Goal: Contribute content: Contribute content

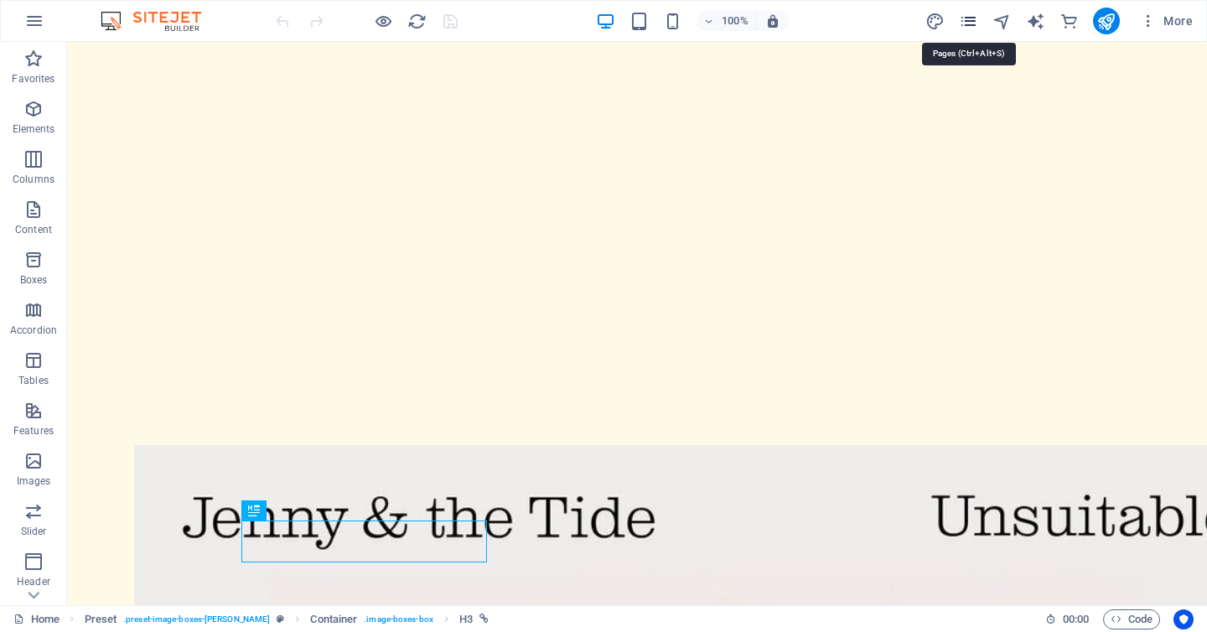
click at [971, 20] on icon "pages" at bounding box center [968, 21] width 19 height 19
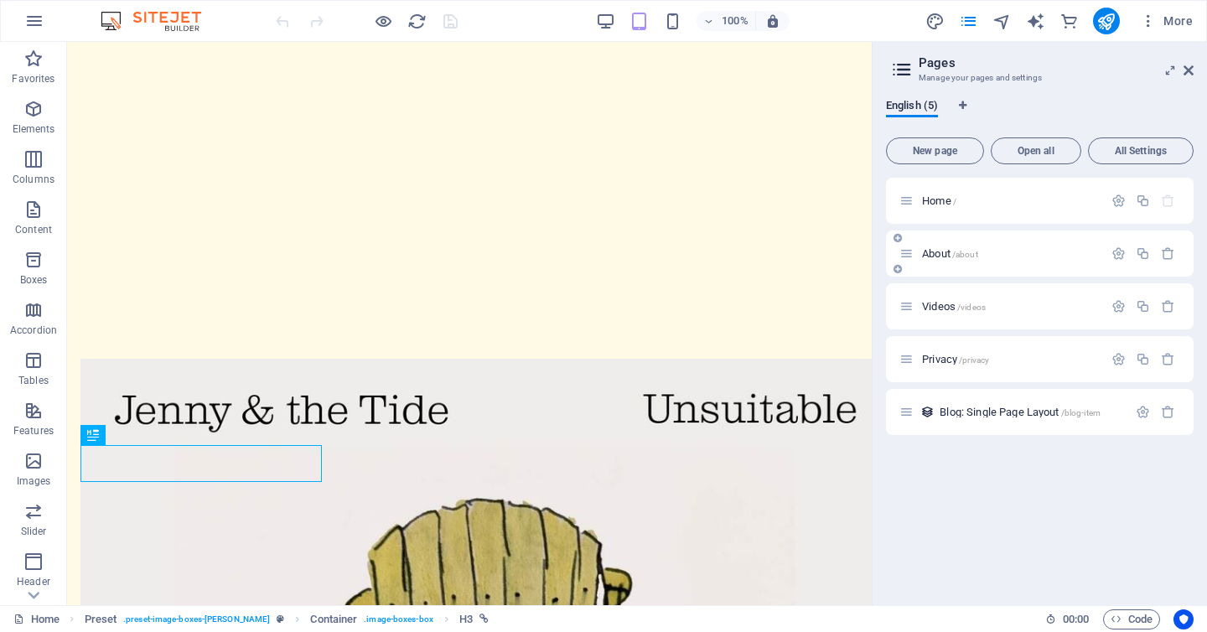
click at [968, 254] on span "/about" at bounding box center [965, 254] width 26 height 9
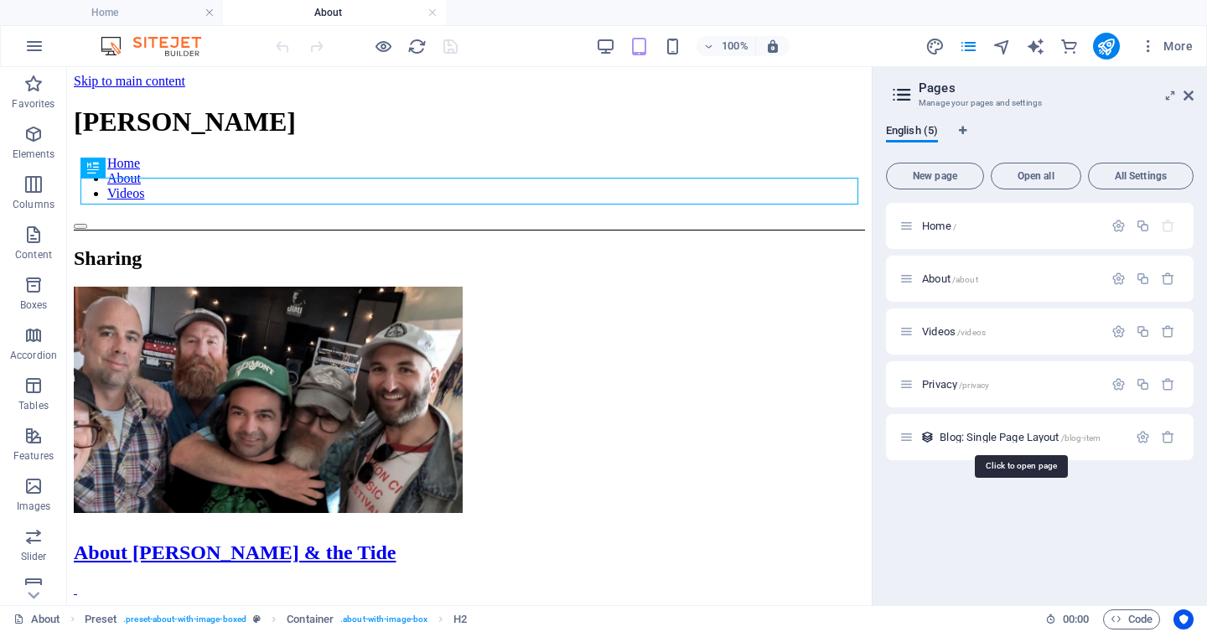
click at [988, 432] on span "Blog: Single Page Layout /blog-item" at bounding box center [1020, 437] width 161 height 13
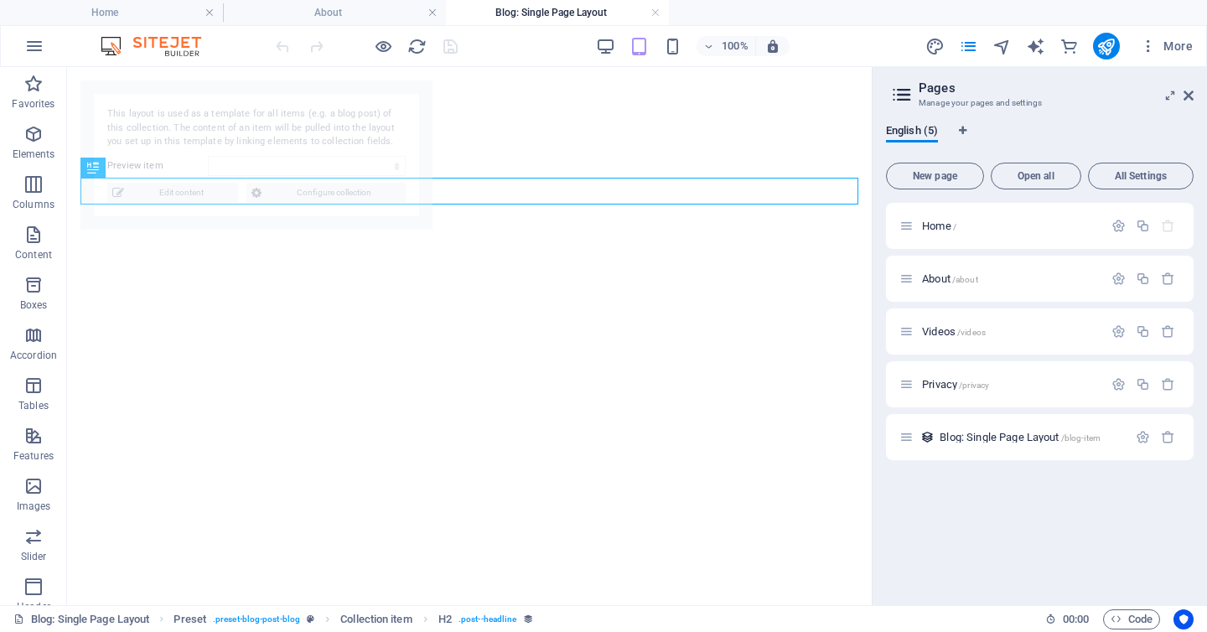
select select "68b0e9f1c59a6b1359041e73"
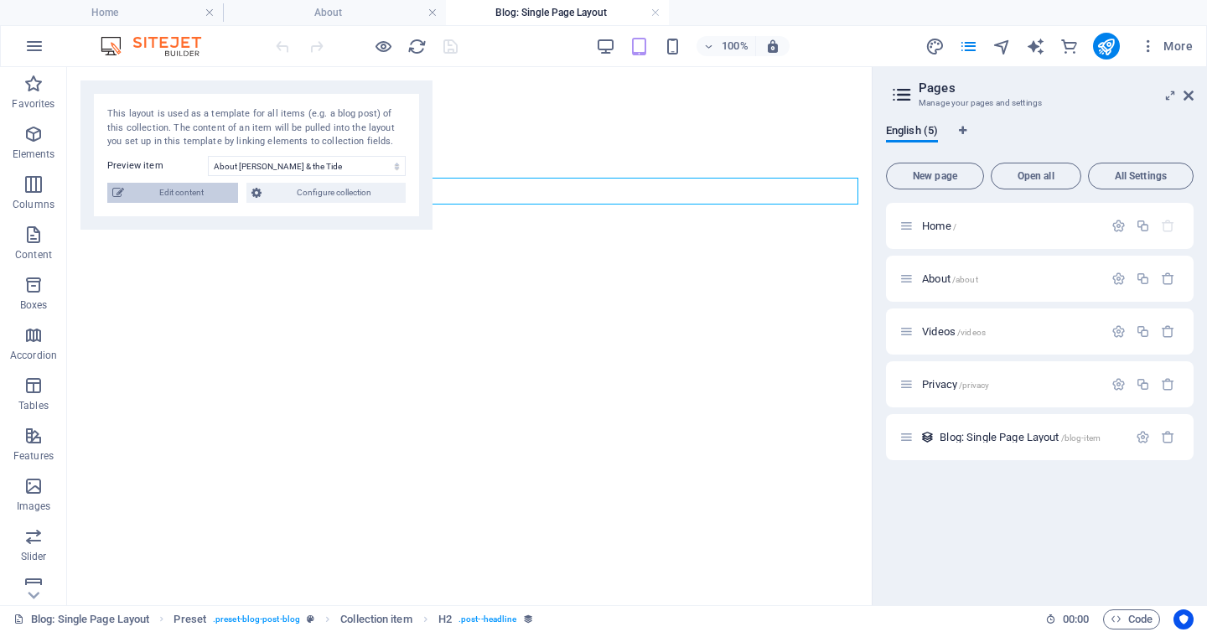
click at [208, 193] on span "Edit content" at bounding box center [181, 193] width 104 height 20
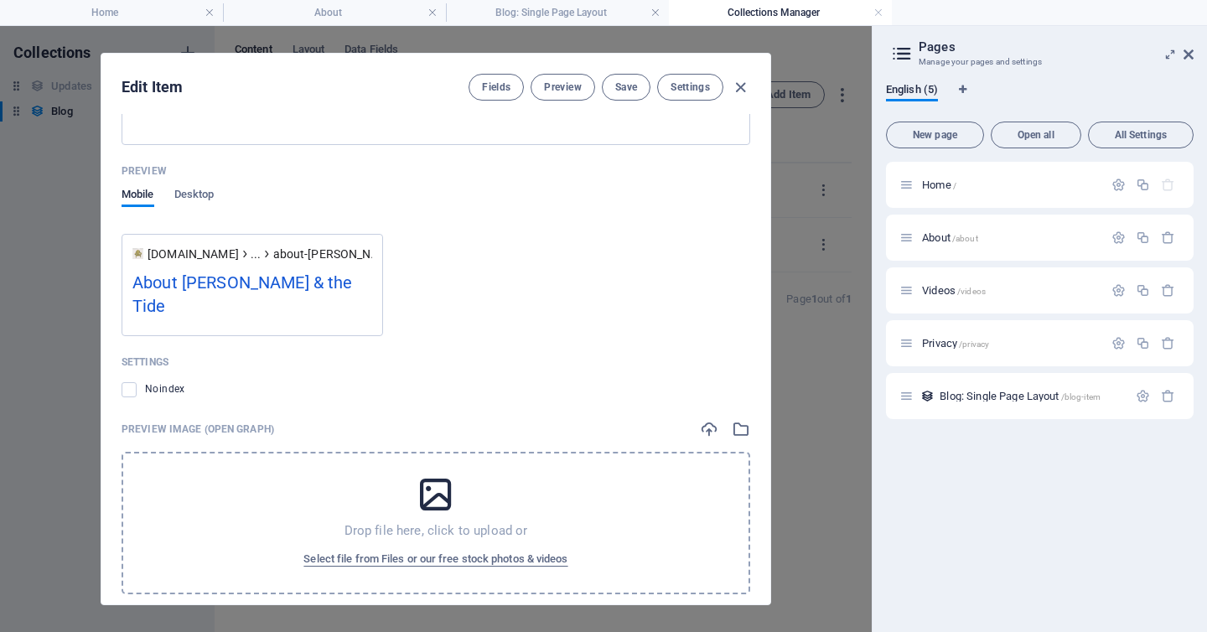
scroll to position [1426, 0]
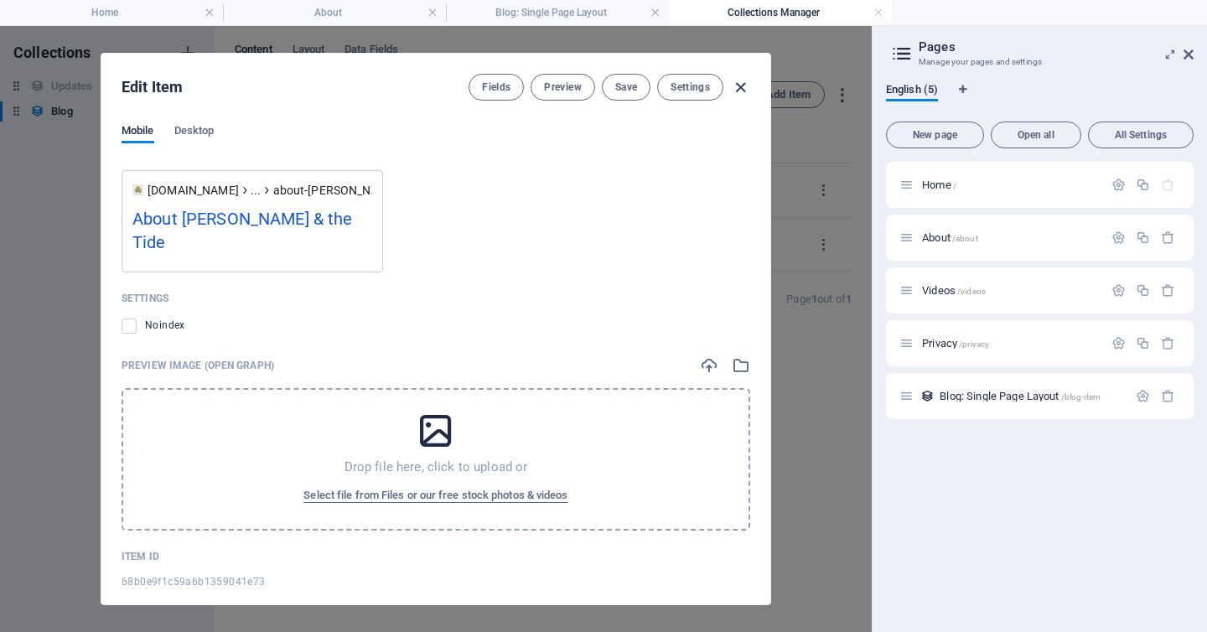
click at [740, 87] on icon "button" at bounding box center [740, 87] width 19 height 19
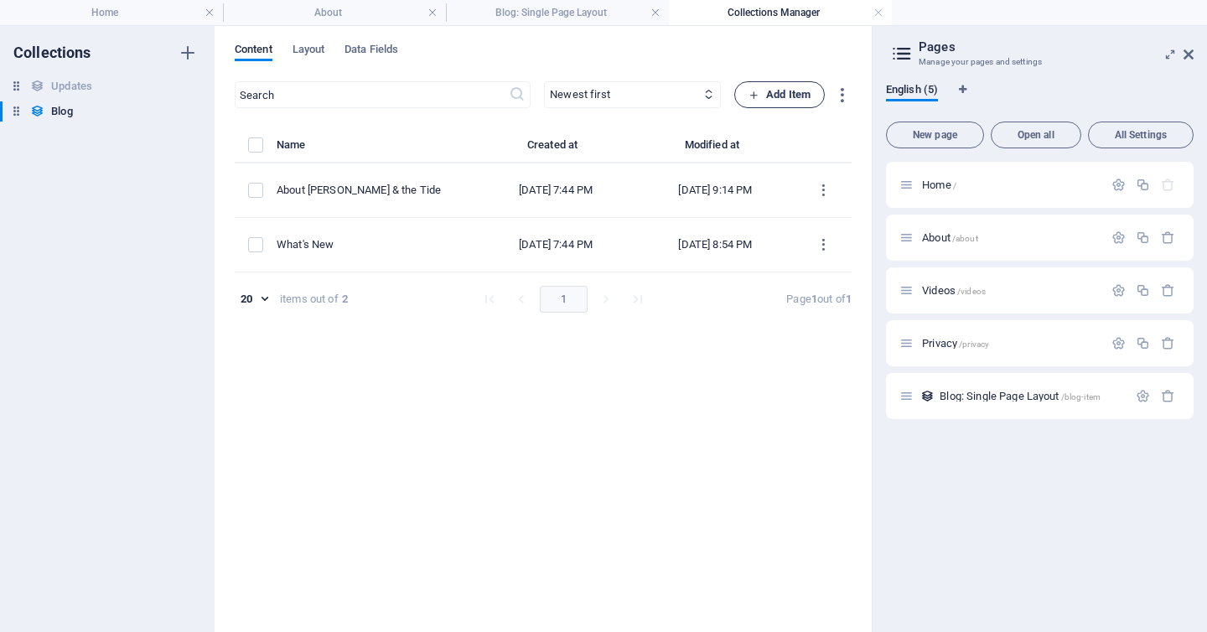
click at [763, 91] on span "Add Item" at bounding box center [780, 95] width 62 height 20
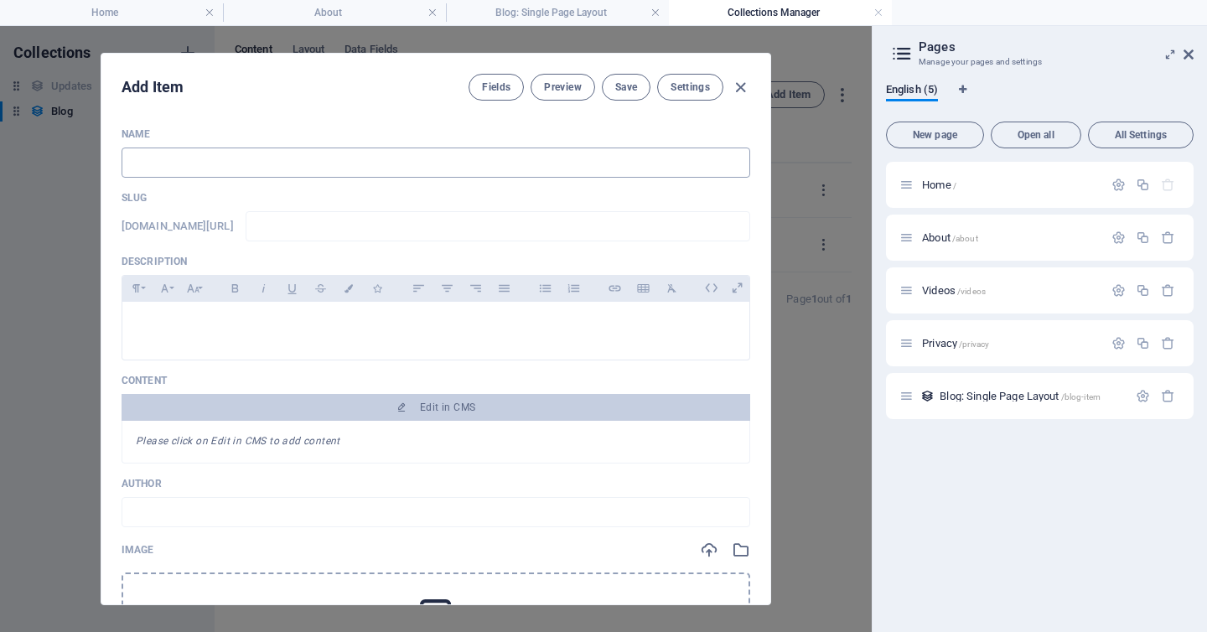
click at [251, 169] on input "text" at bounding box center [436, 163] width 629 height 30
type input "T"
type input "t"
type input "Tr"
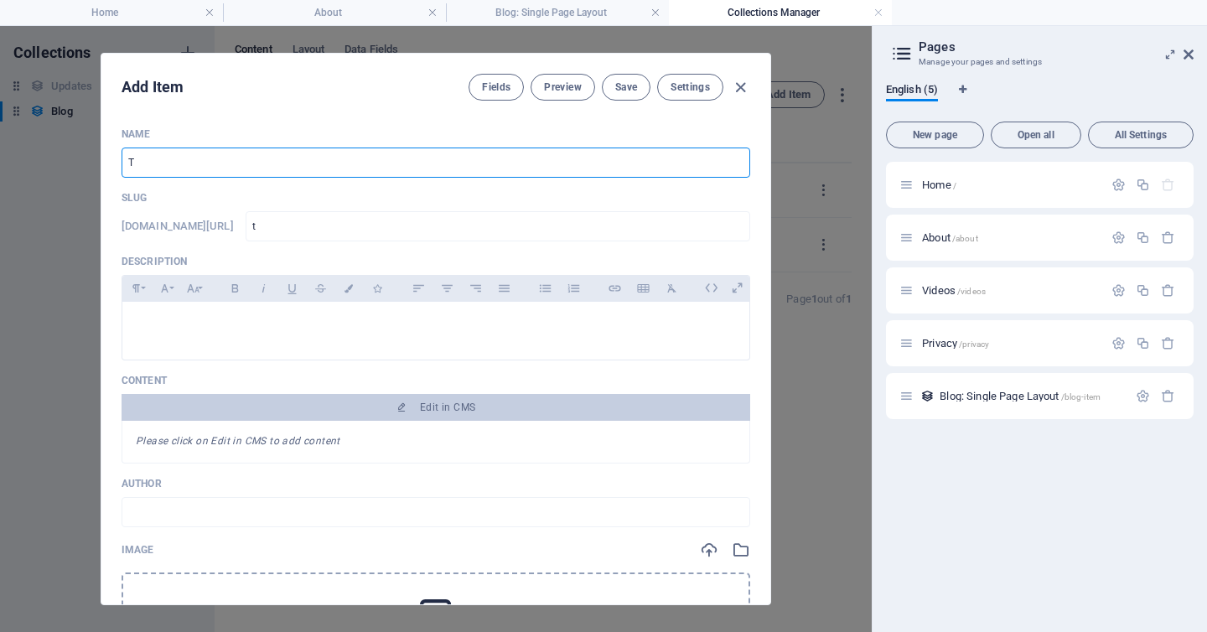
type input "tr"
type input "Tri"
type input "tri"
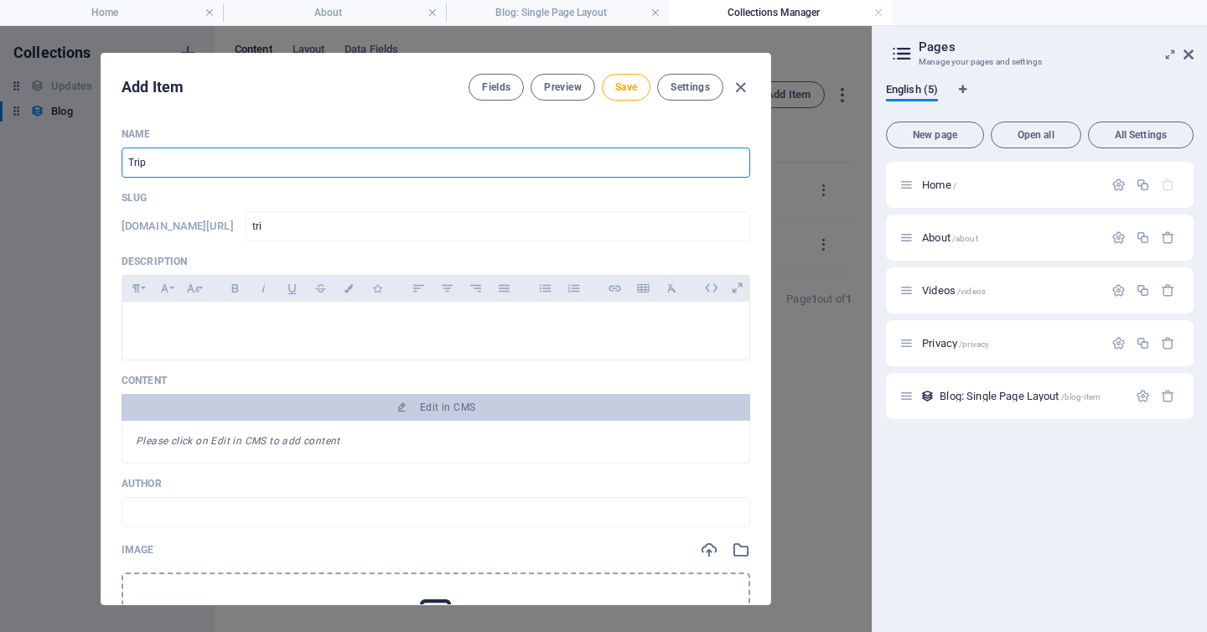
type input "Trip"
type input "trip"
type input "Trip t"
type input "trip-t"
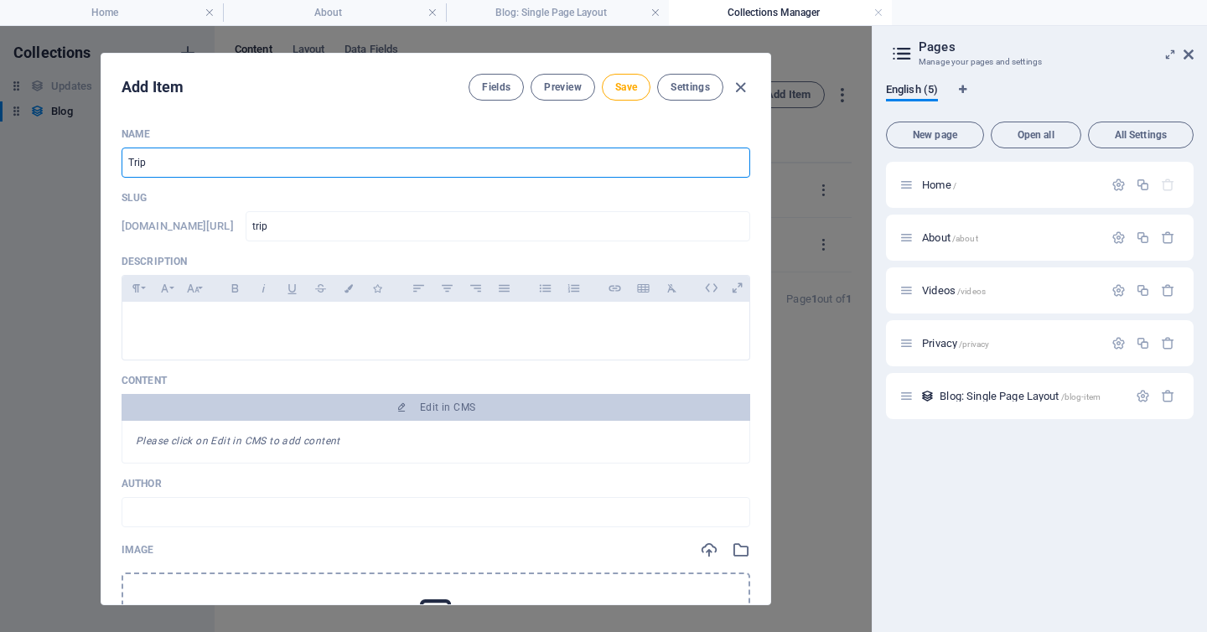
type input "trip-t"
type input "Trip to"
type input "trip-to"
type input "Trip to C"
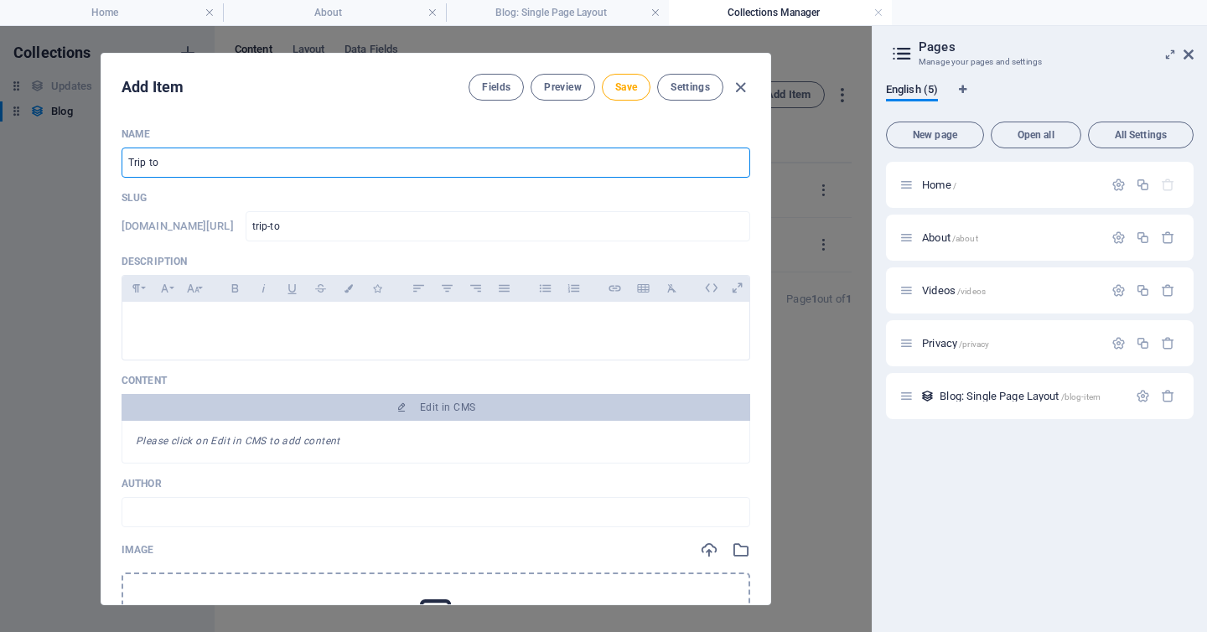
type input "trip-to-c"
type input "Trip to Ca"
type input "trip-to-ca"
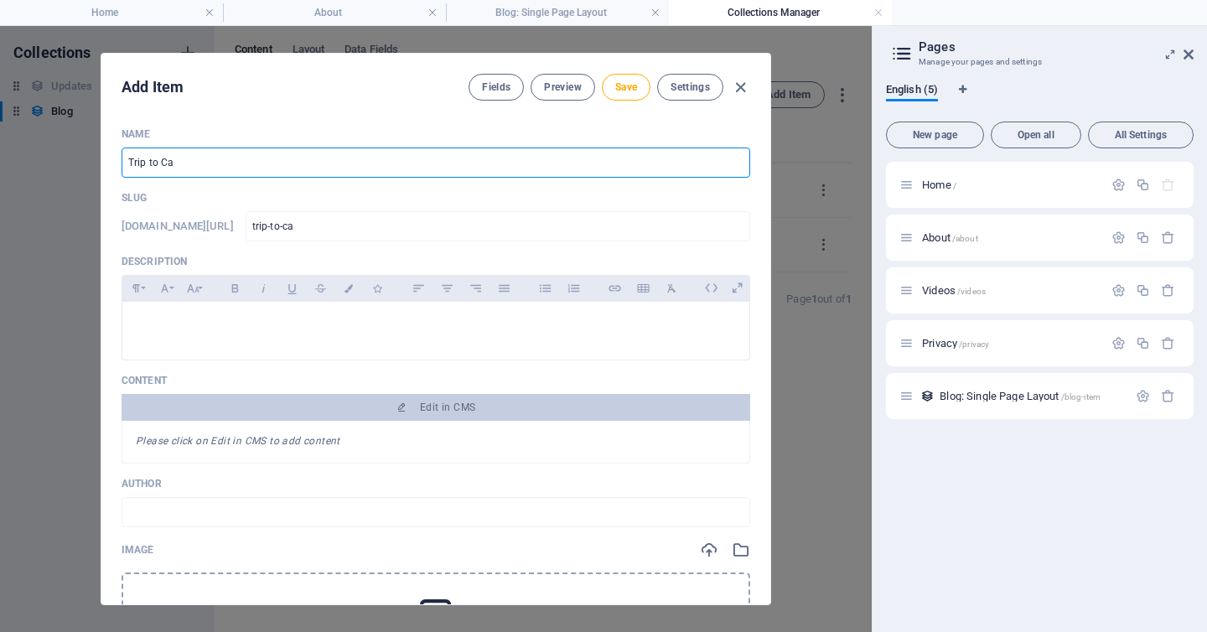
type input "Trip to Cap"
type input "trip-to-cap"
type input "Trip to Cape"
type input "trip-to-cape"
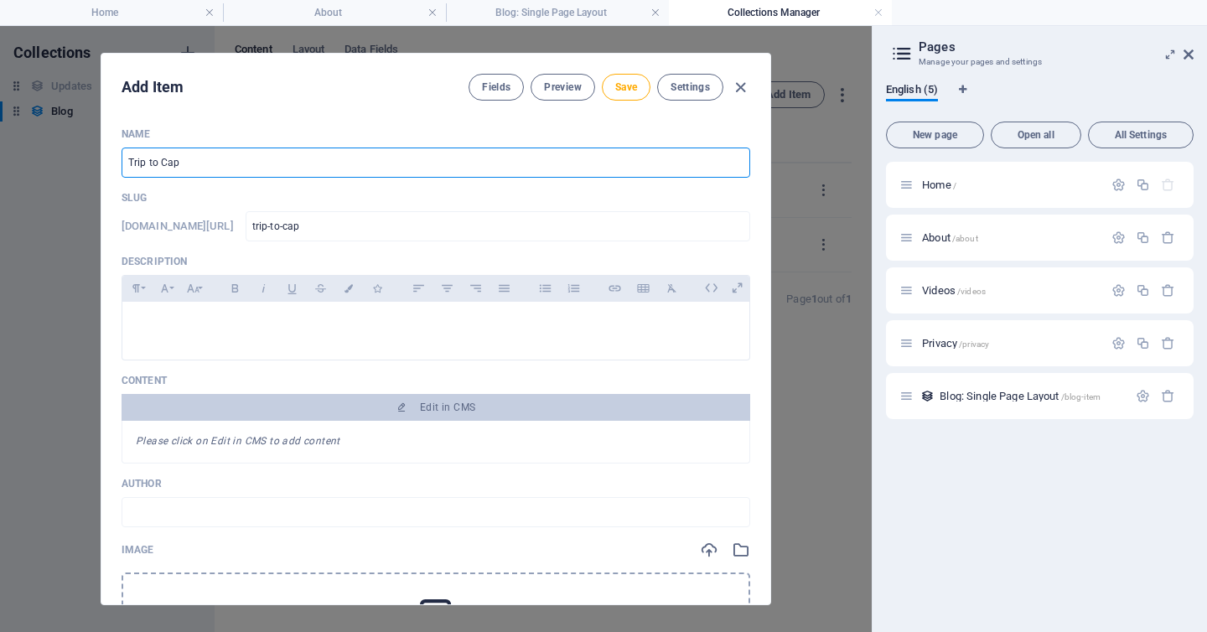
type input "trip-to-cape"
type input "Trip to Cape B"
type input "trip-to-cape-b"
type input "Trip to Cape Br"
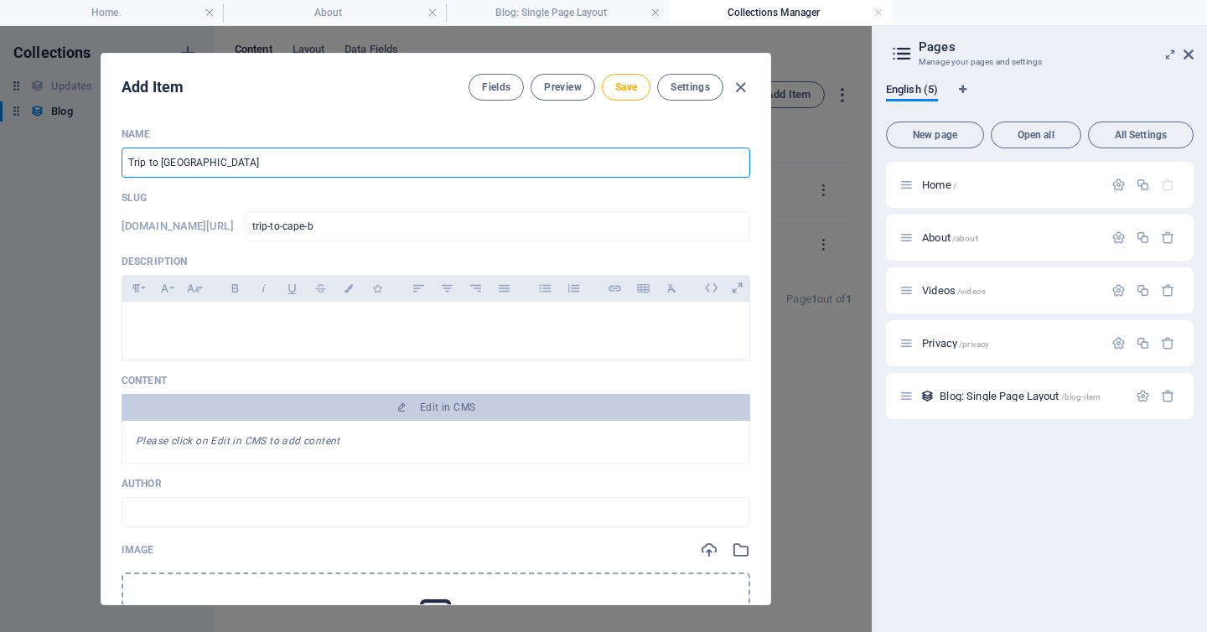
type input "trip-to-cape-br"
type input "Trip to Cape Bre"
type input "trip-to-cape-bre"
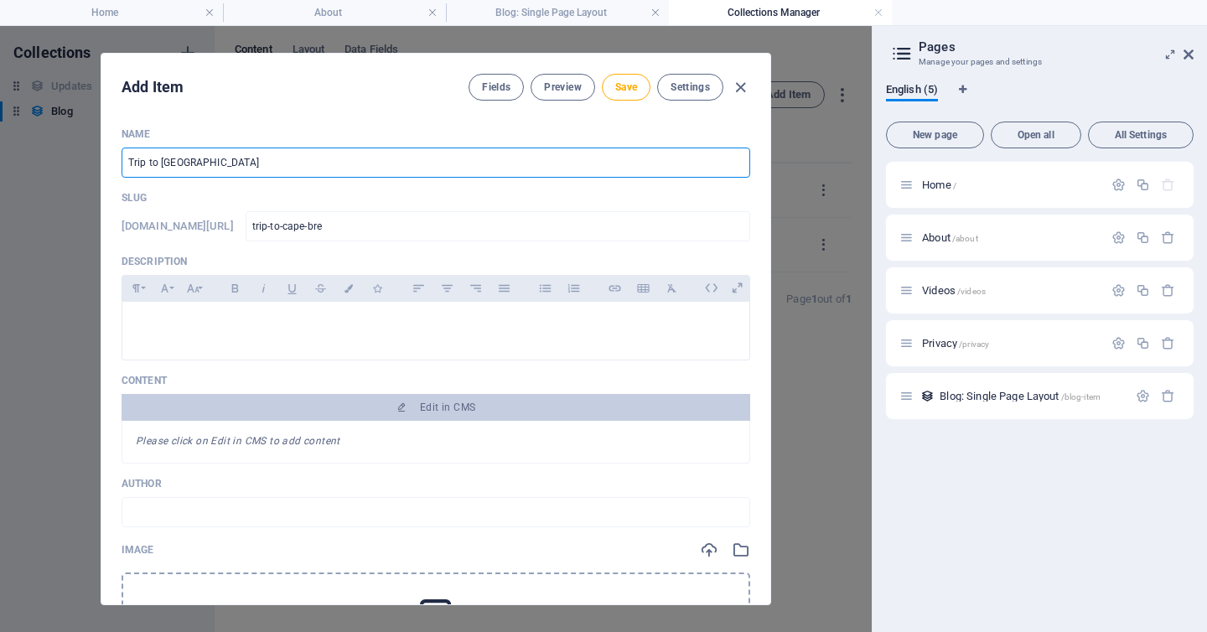
type input "Trip to Cape Bret"
type input "trip-to-cape-bret"
type input "Trip to Cape Breto"
type input "trip-to-cape-breto"
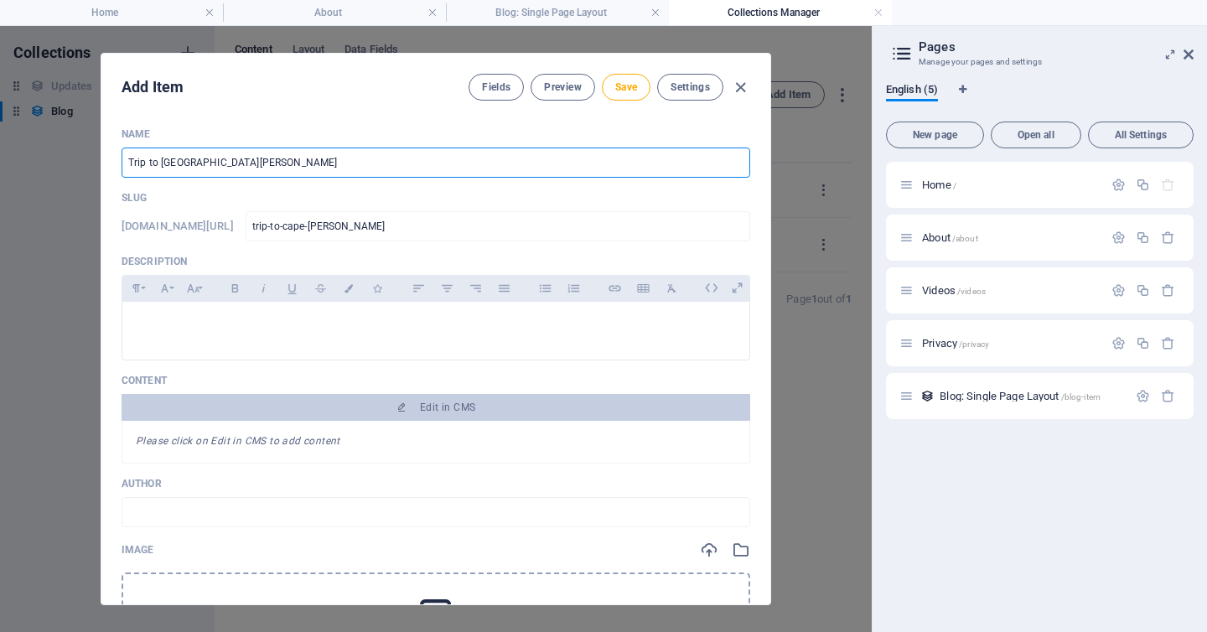
type input "trip-to-cape-breto"
type input "Trip to [GEOGRAPHIC_DATA]"
type input "trip-to-[GEOGRAPHIC_DATA]-breton"
type input "Trip to [GEOGRAPHIC_DATA]"
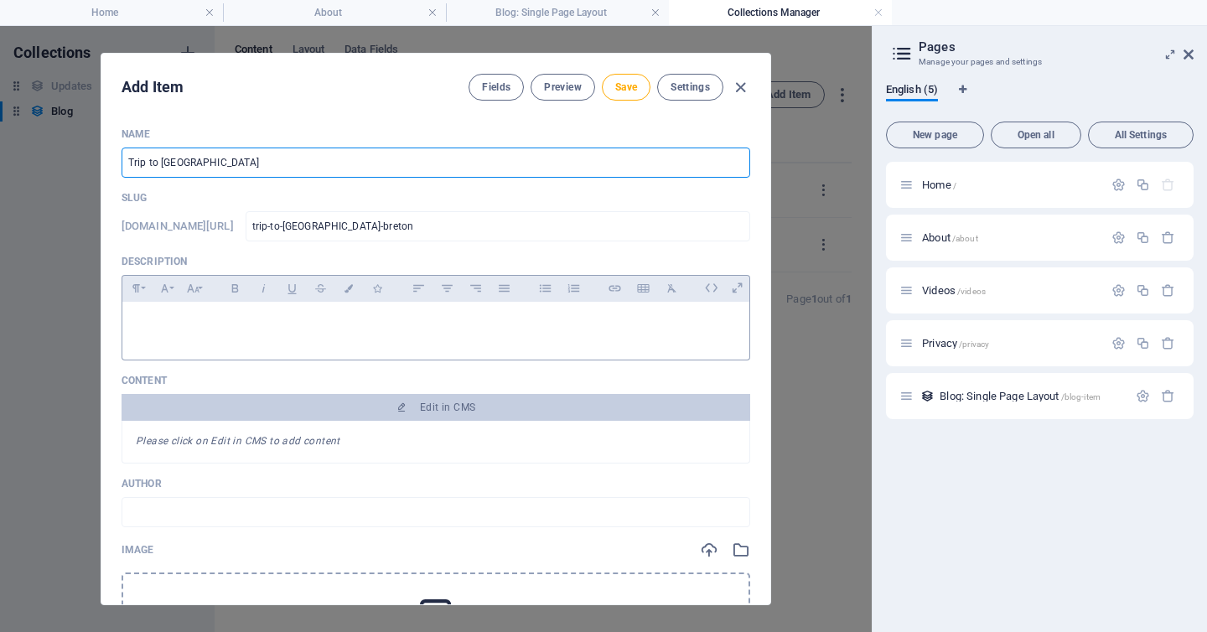
click at [188, 317] on p at bounding box center [436, 323] width 600 height 16
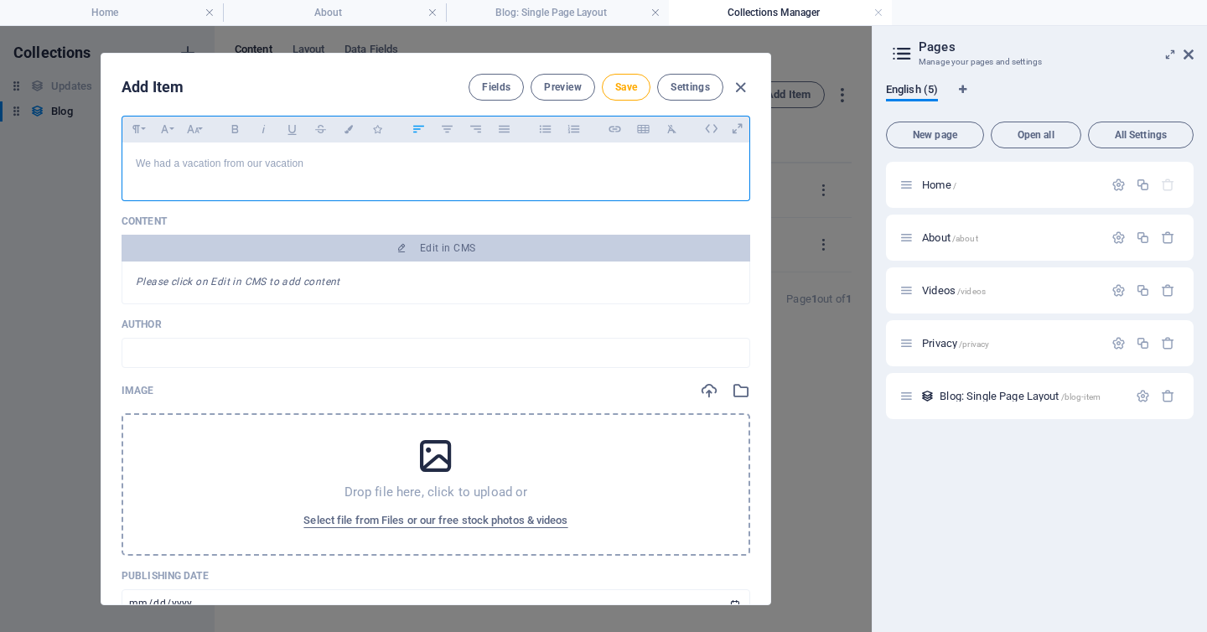
scroll to position [163, 0]
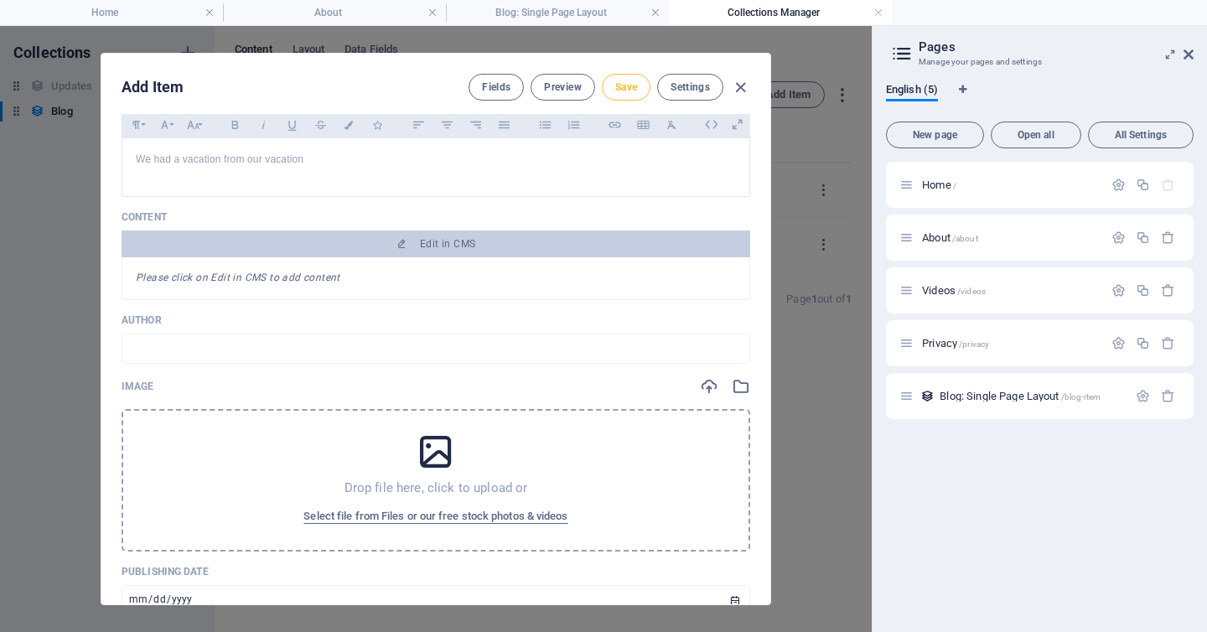
click at [615, 91] on span "Save" at bounding box center [626, 86] width 22 height 13
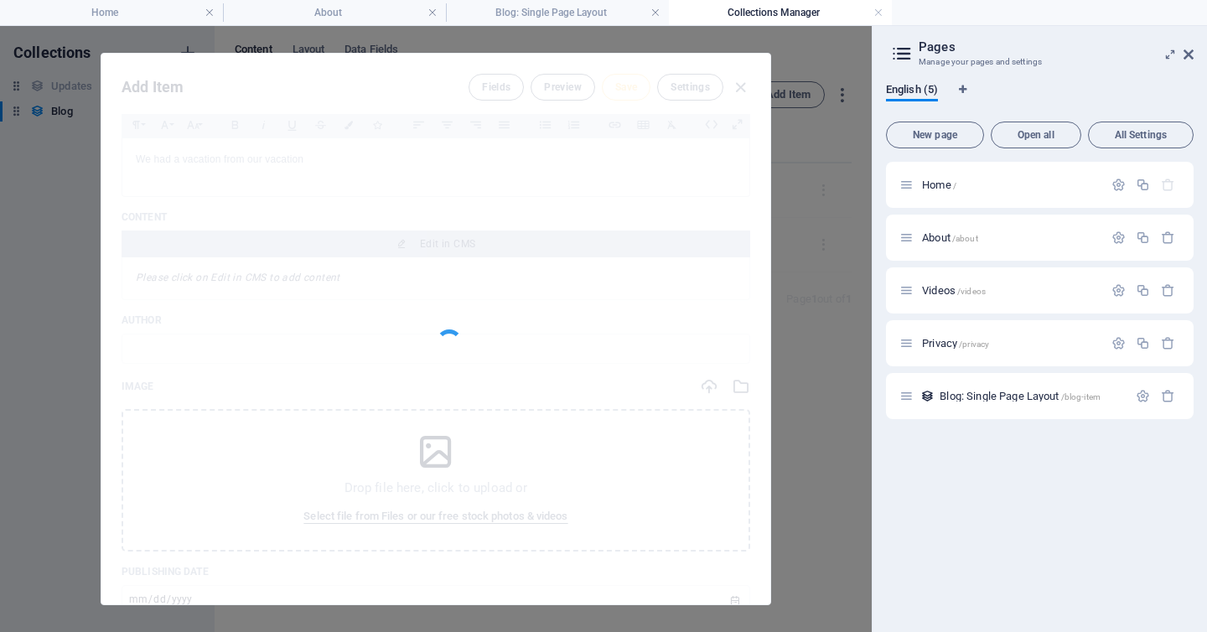
type input "trip-to-[GEOGRAPHIC_DATA]-breton"
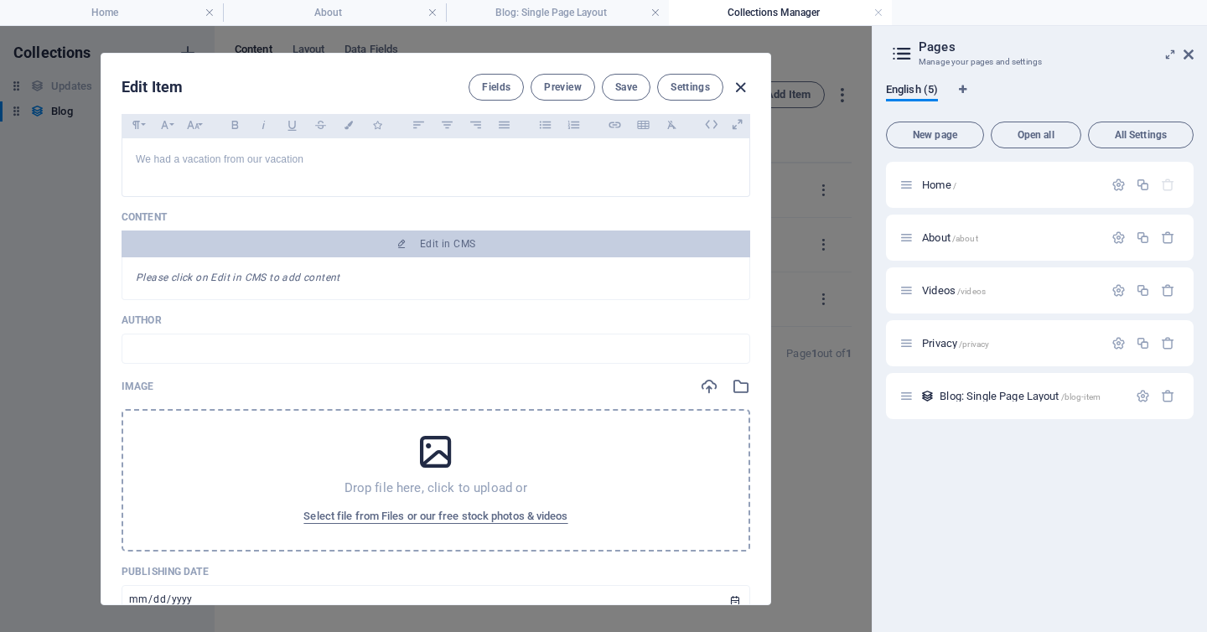
click at [738, 91] on icon "button" at bounding box center [740, 87] width 19 height 19
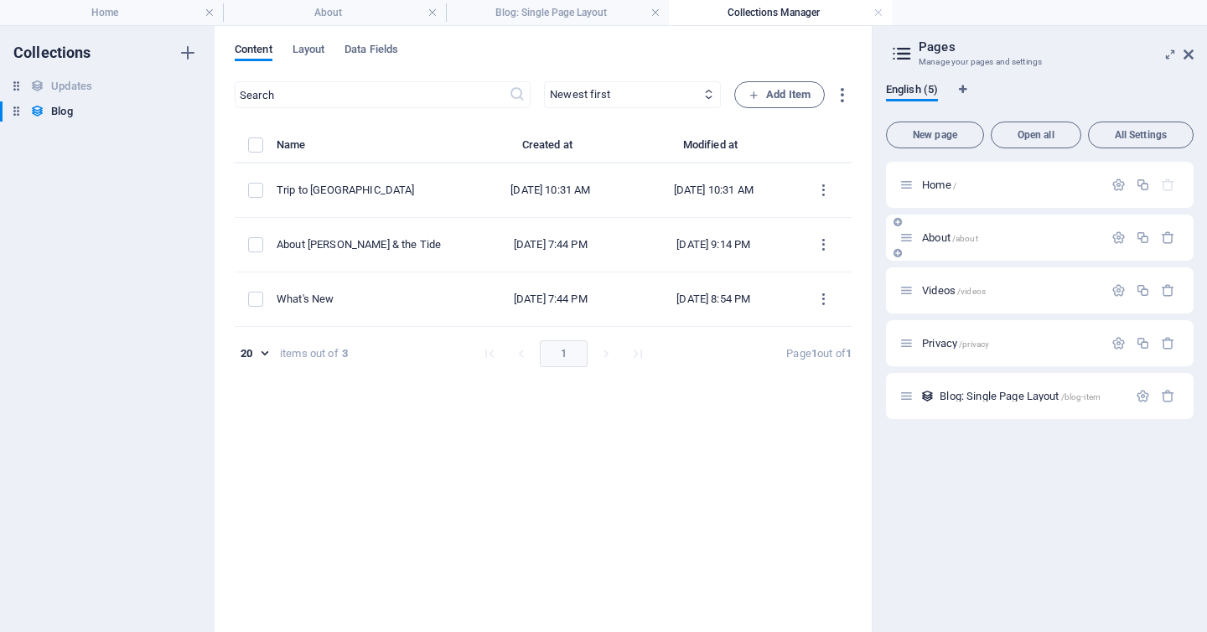
click at [958, 243] on div "About /about" at bounding box center [1002, 237] width 204 height 19
click at [938, 237] on span "About /about" at bounding box center [950, 237] width 56 height 13
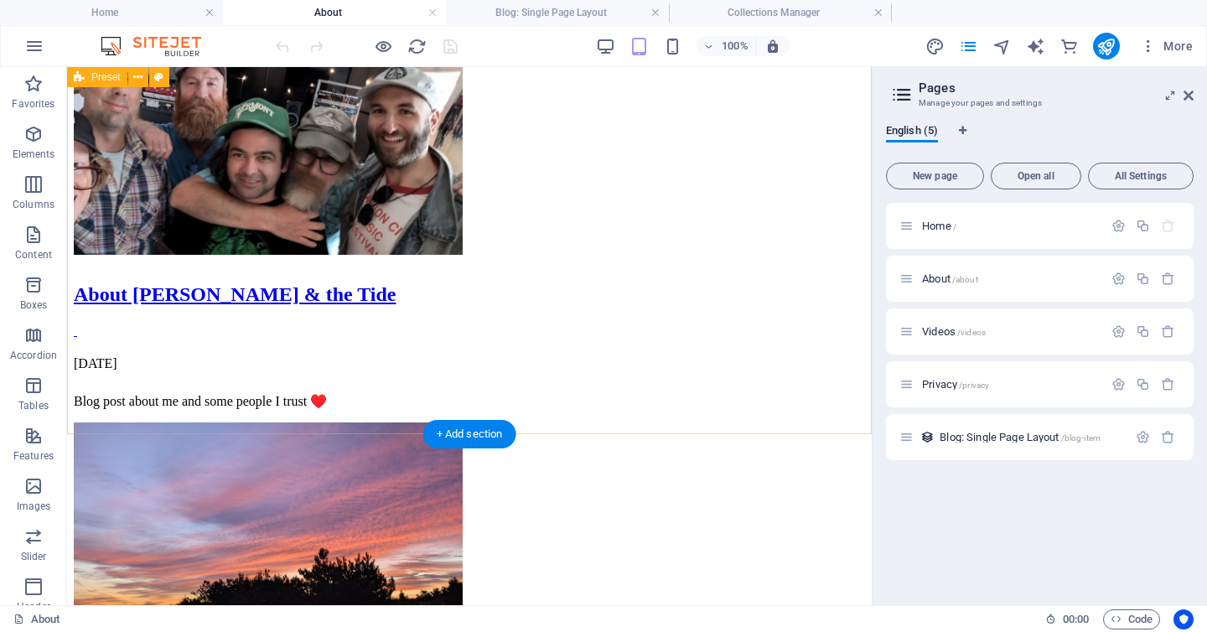
scroll to position [265, 0]
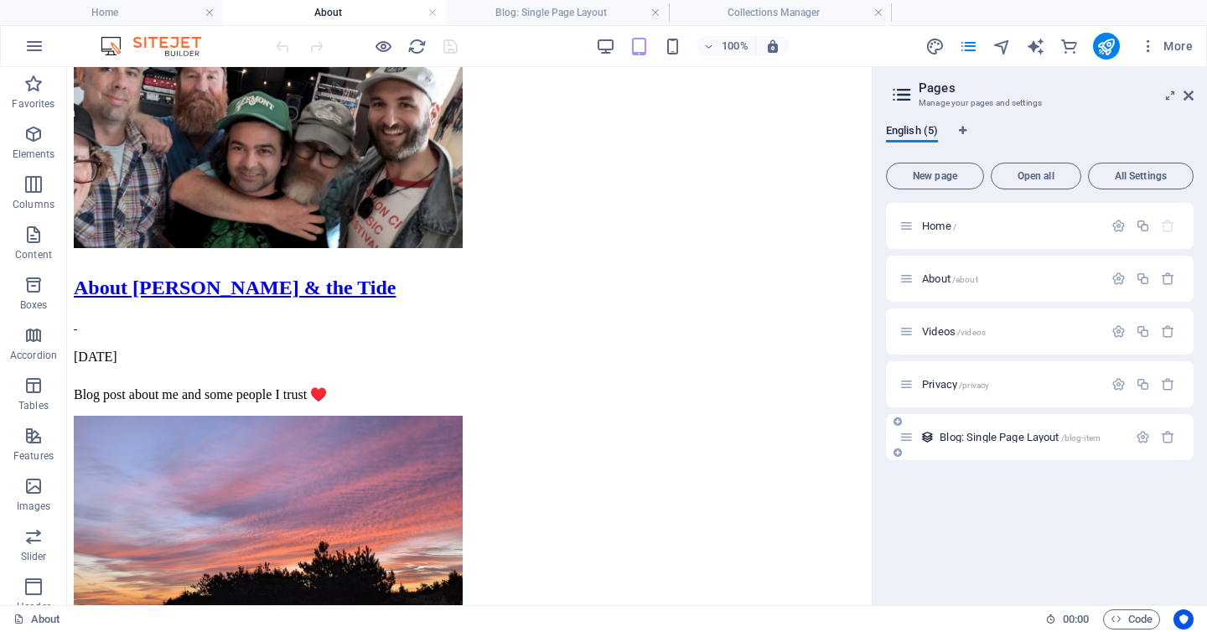
click at [978, 439] on span "Blog: Single Page Layout /blog-item" at bounding box center [1020, 437] width 161 height 13
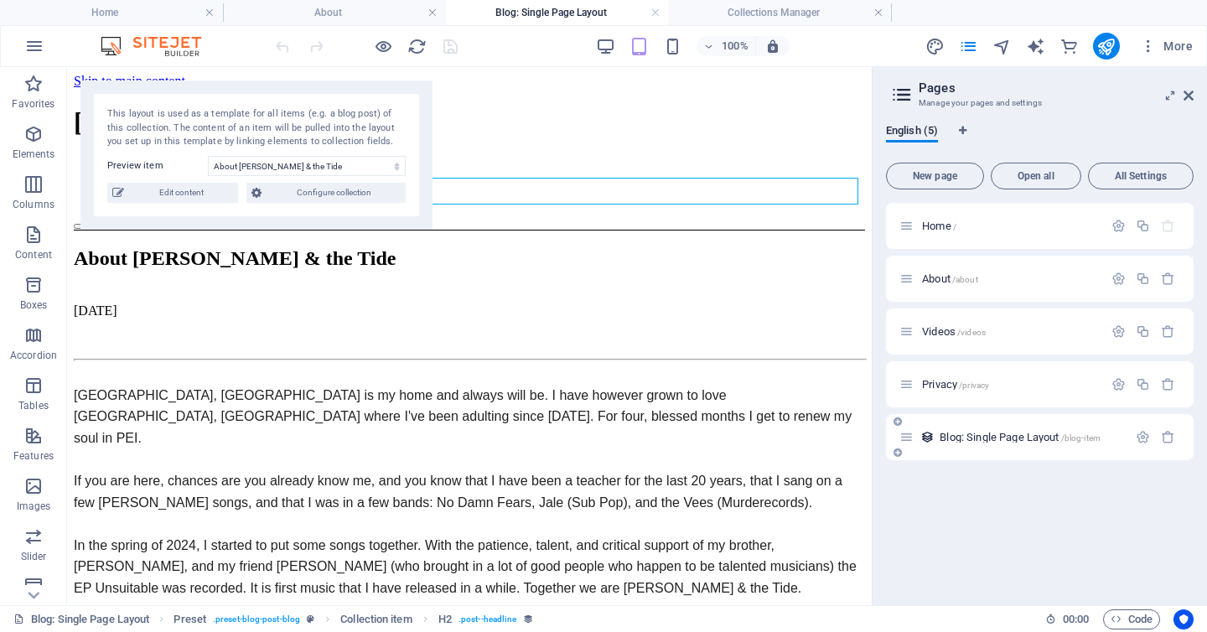
scroll to position [0, 0]
click at [312, 169] on select "About Jenny & the Tide What's New" at bounding box center [307, 166] width 198 height 20
click at [208, 156] on select "About Jenny & the Tide What's New" at bounding box center [307, 166] width 198 height 20
click at [165, 193] on span "Edit content" at bounding box center [181, 193] width 104 height 20
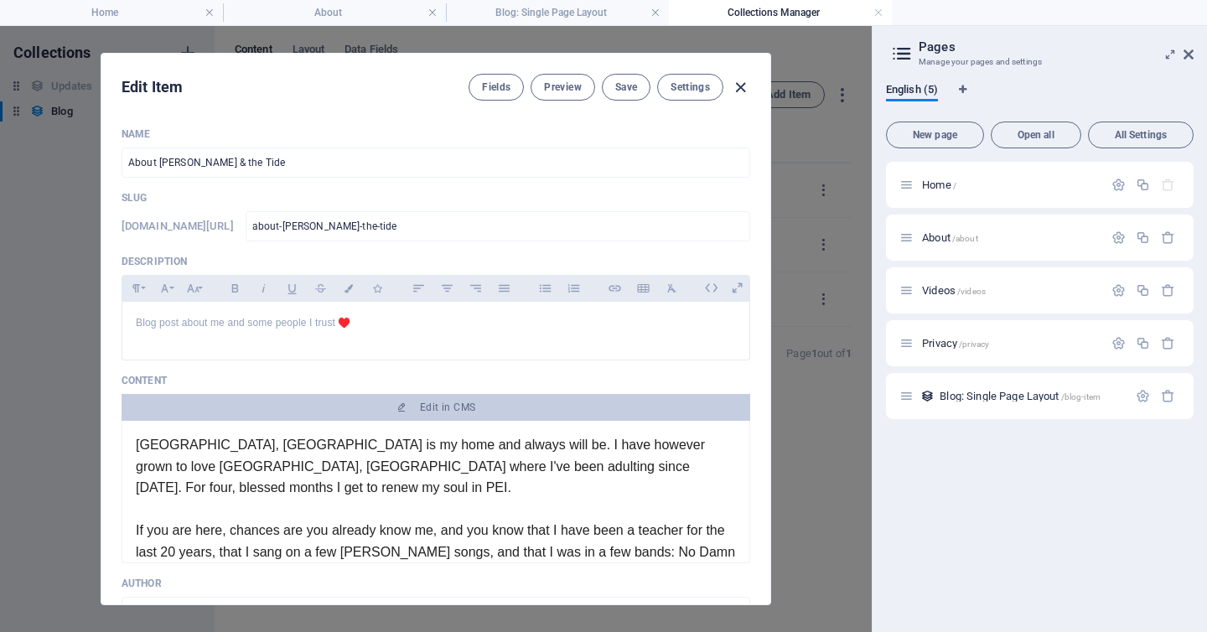
click at [739, 88] on icon "button" at bounding box center [740, 87] width 19 height 19
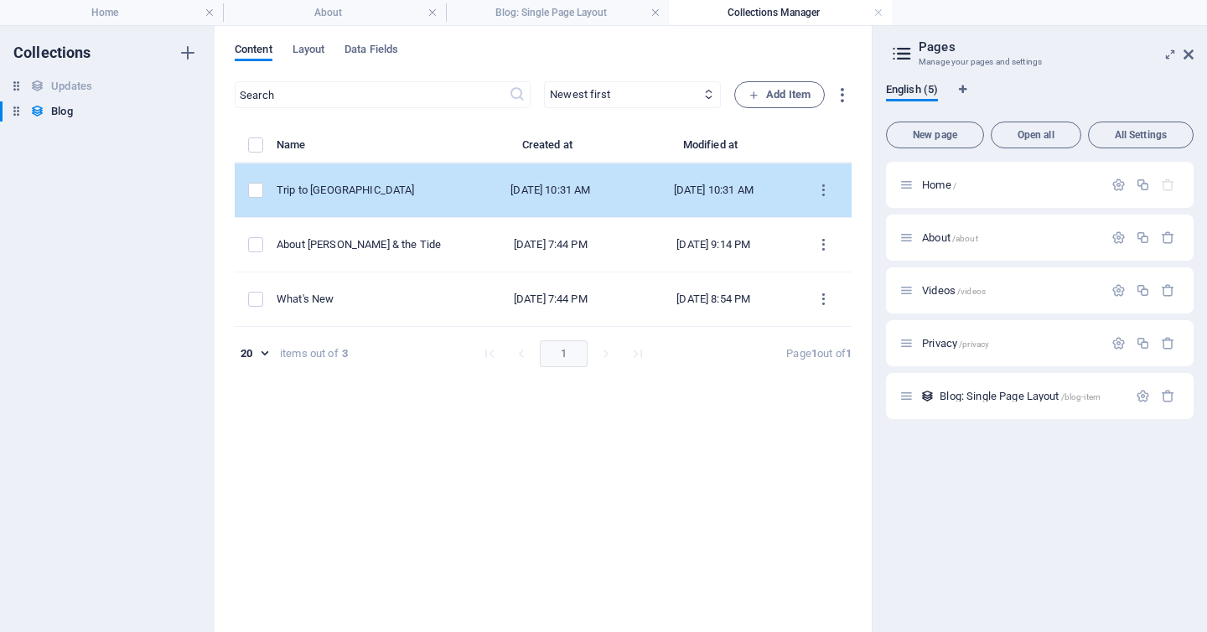
click at [393, 191] on div "Trip to [GEOGRAPHIC_DATA]" at bounding box center [366, 190] width 179 height 15
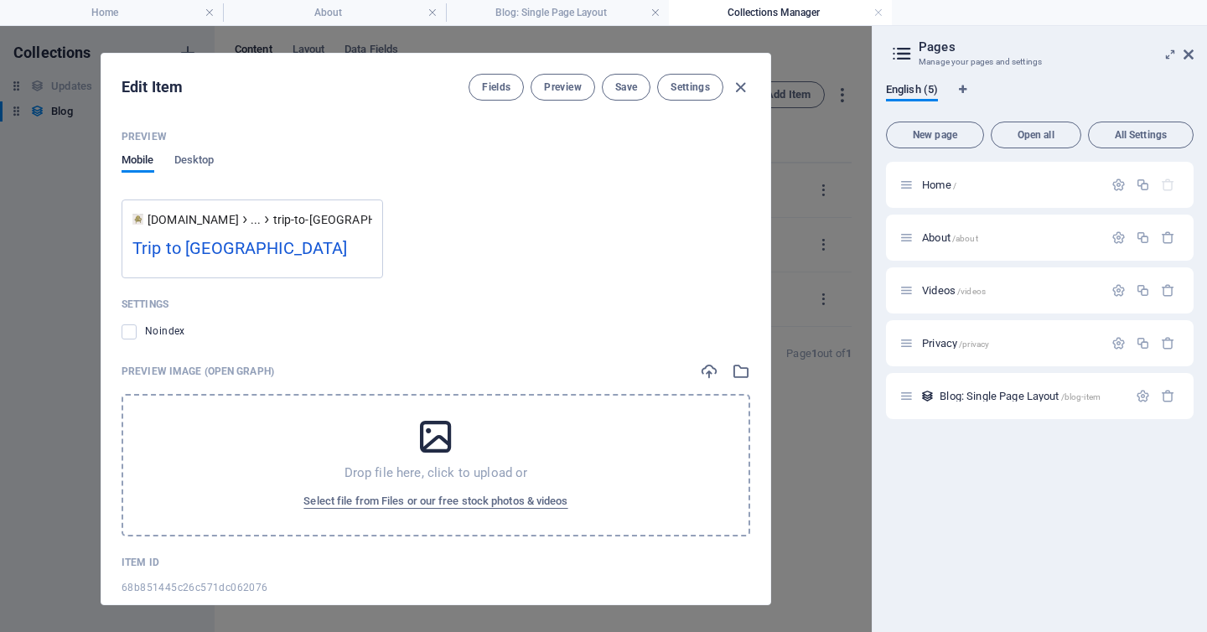
scroll to position [1260, 0]
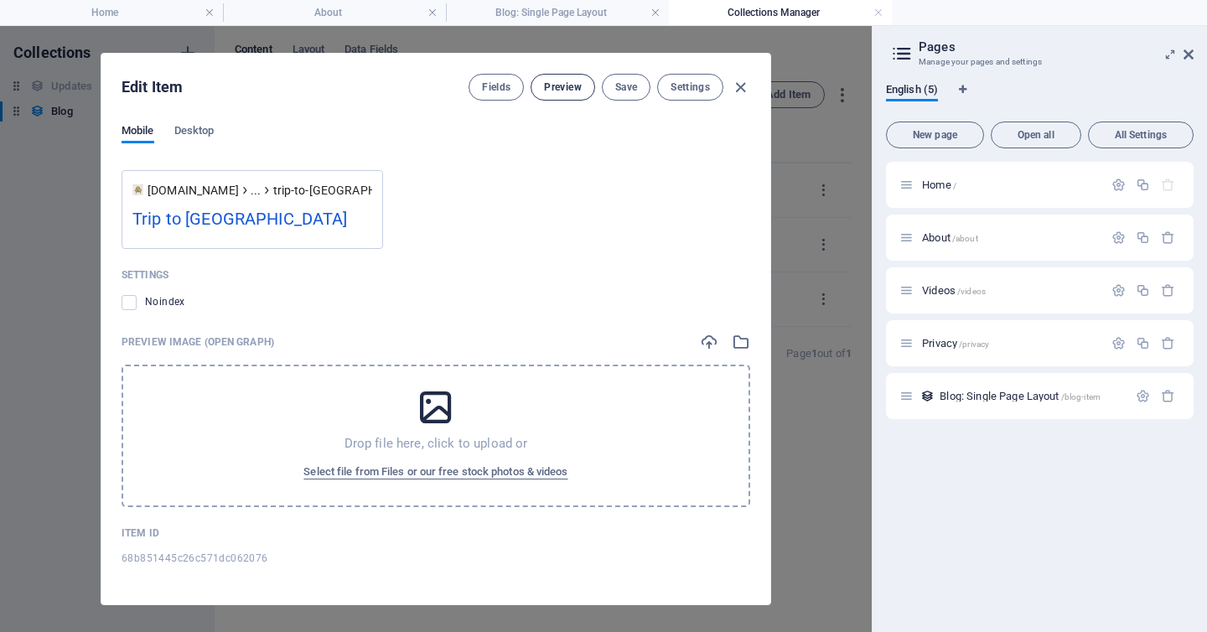
click at [560, 89] on span "Preview" at bounding box center [562, 86] width 37 height 13
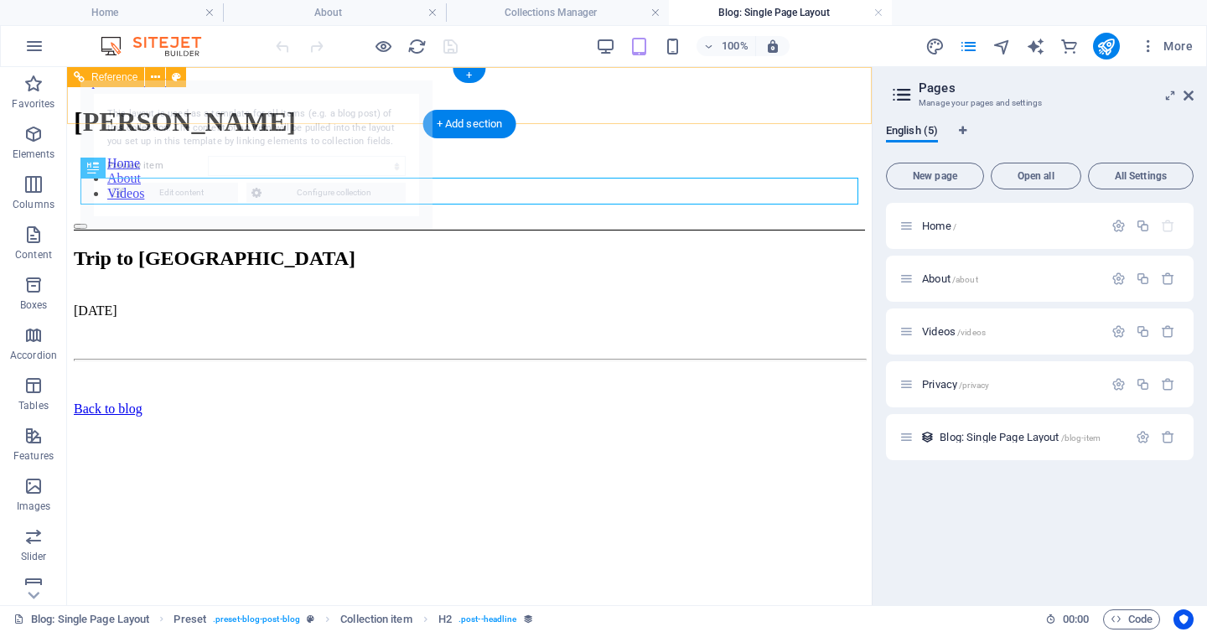
scroll to position [0, 0]
select select "68b851445c26c571dc062076"
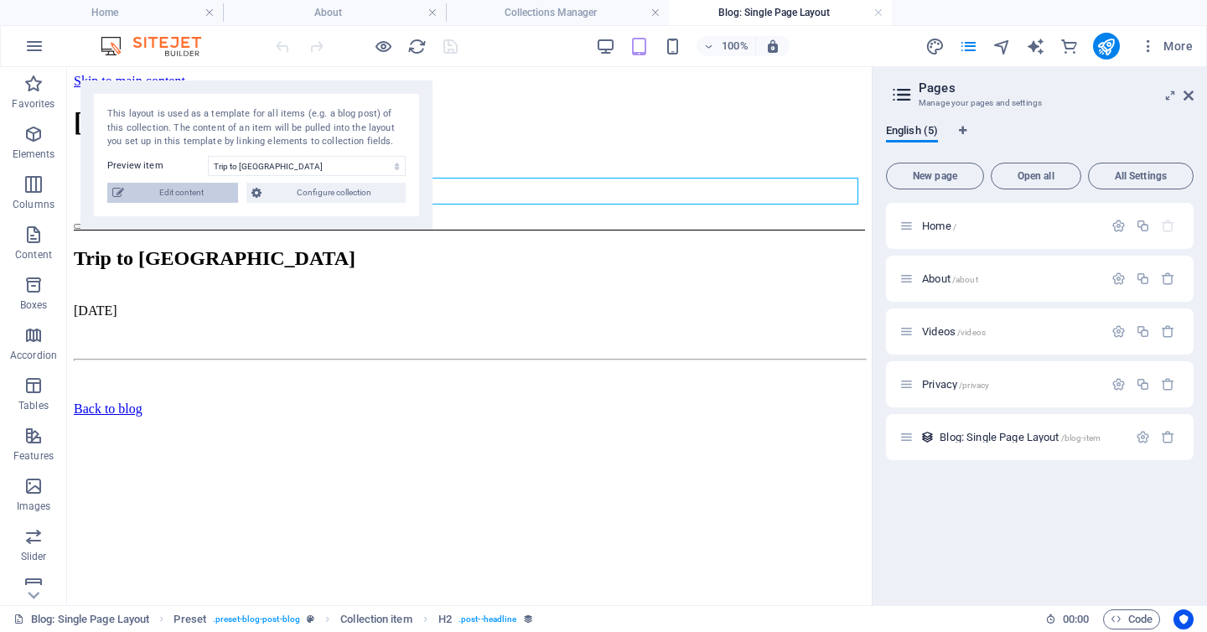
click at [179, 195] on span "Edit content" at bounding box center [181, 193] width 104 height 20
type input "trip-to-[GEOGRAPHIC_DATA]-breton"
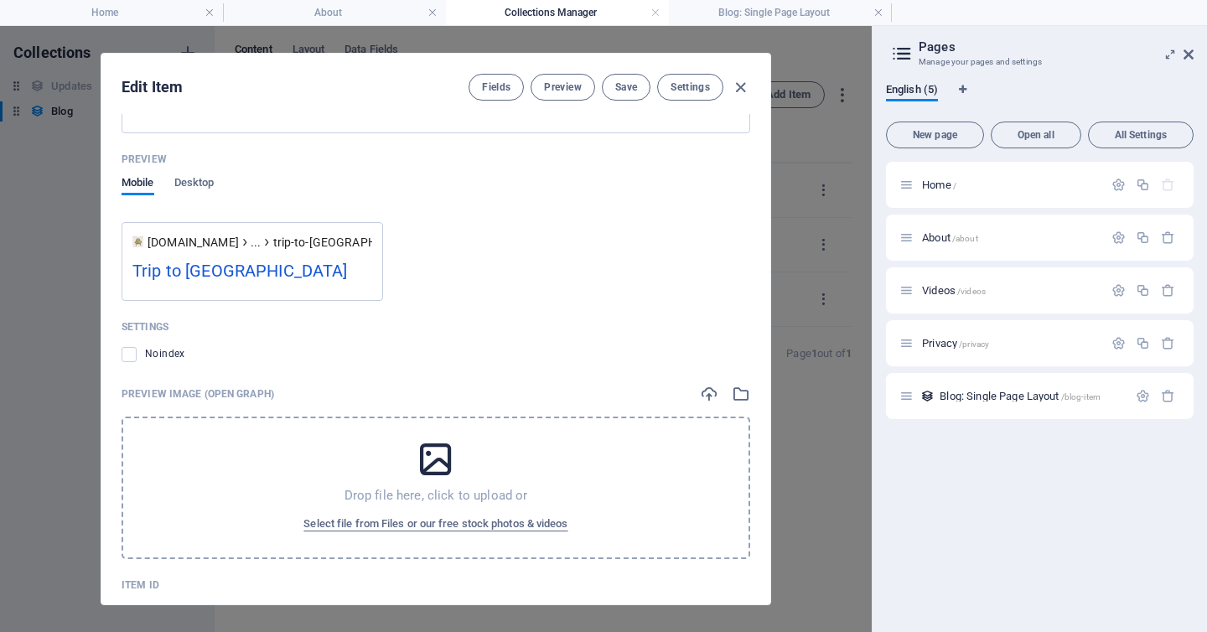
scroll to position [1260, 0]
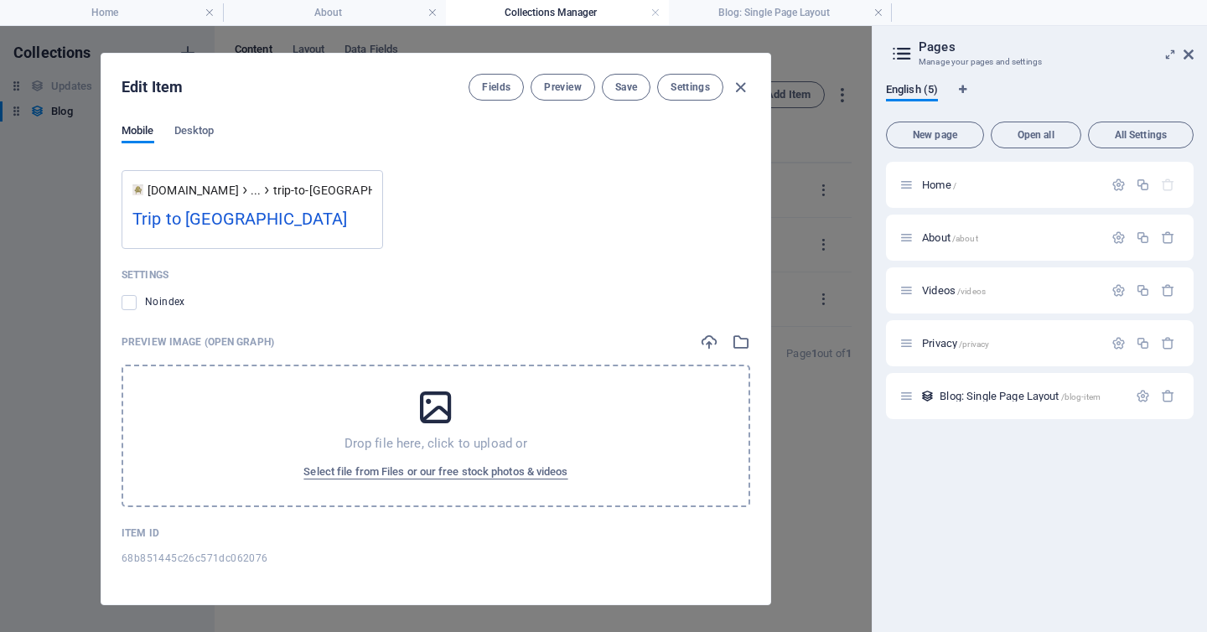
click at [441, 408] on icon at bounding box center [436, 407] width 42 height 42
click at [197, 127] on span "Desktop" at bounding box center [194, 132] width 40 height 23
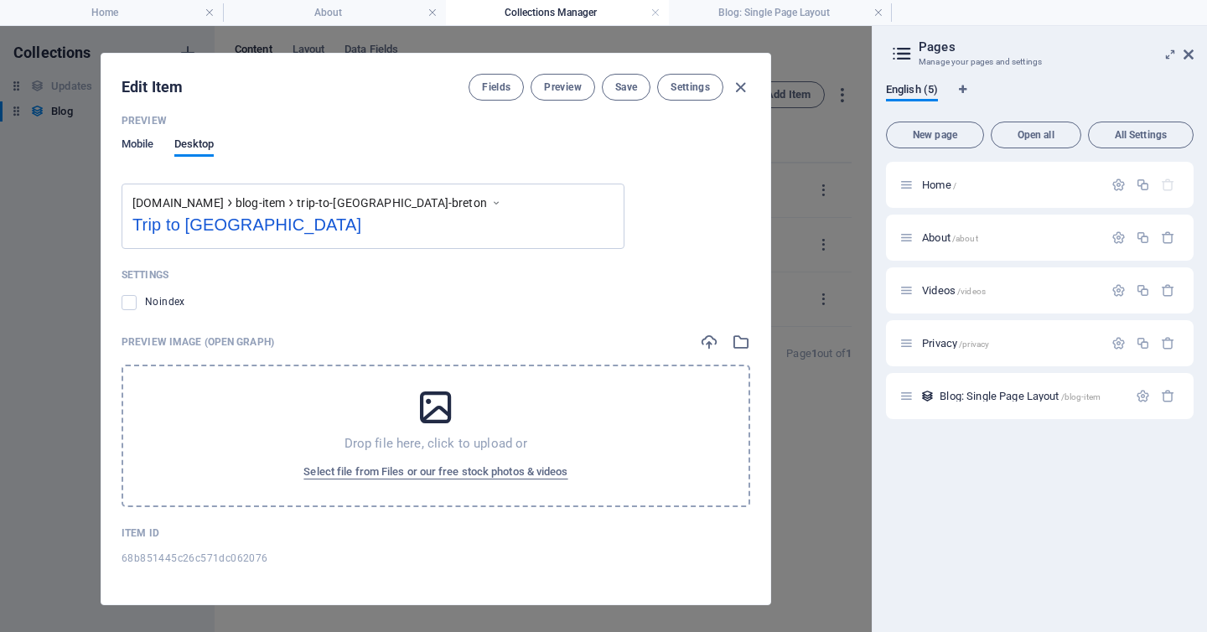
click at [141, 137] on span "Mobile" at bounding box center [138, 145] width 33 height 23
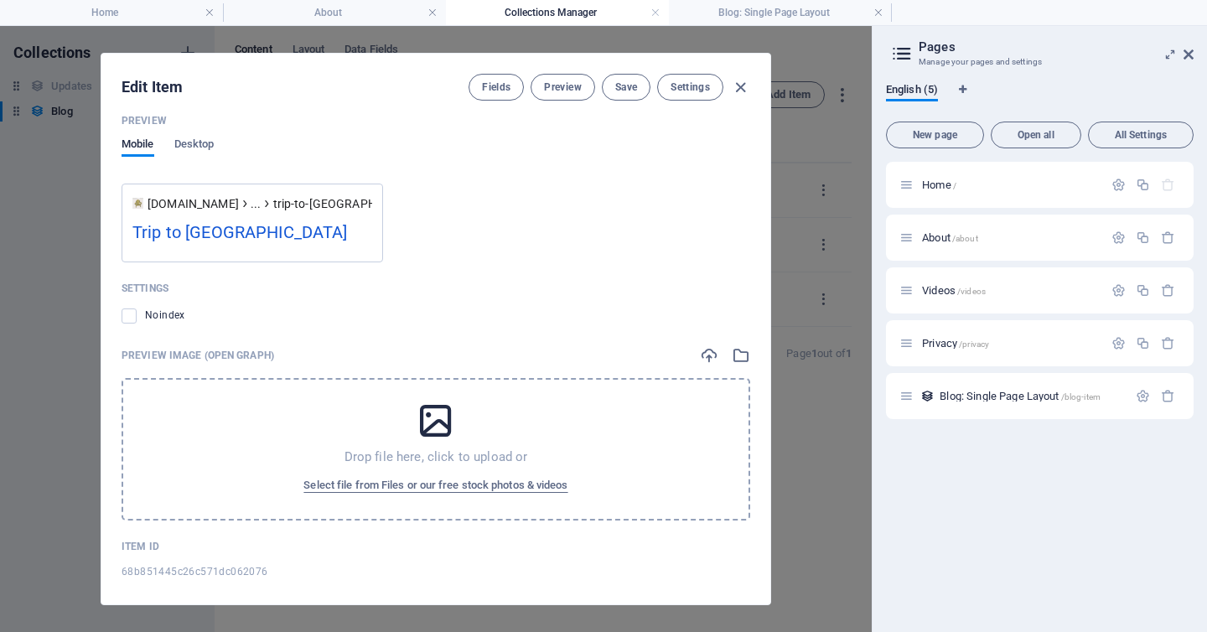
click at [433, 425] on icon at bounding box center [436, 421] width 42 height 42
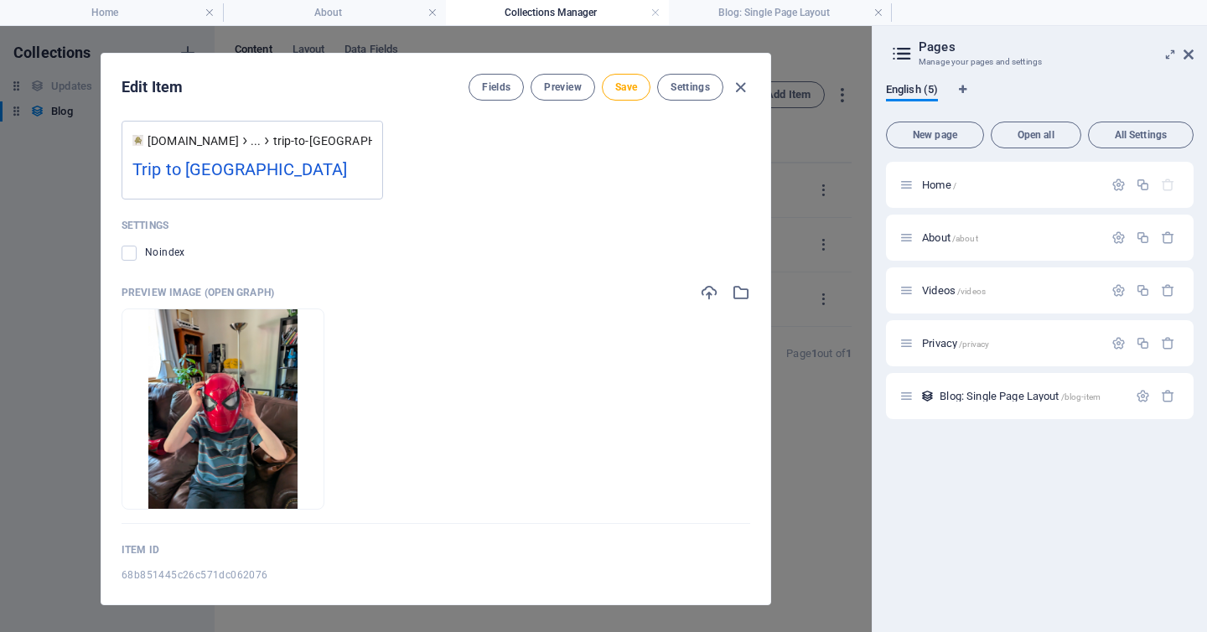
scroll to position [1326, 0]
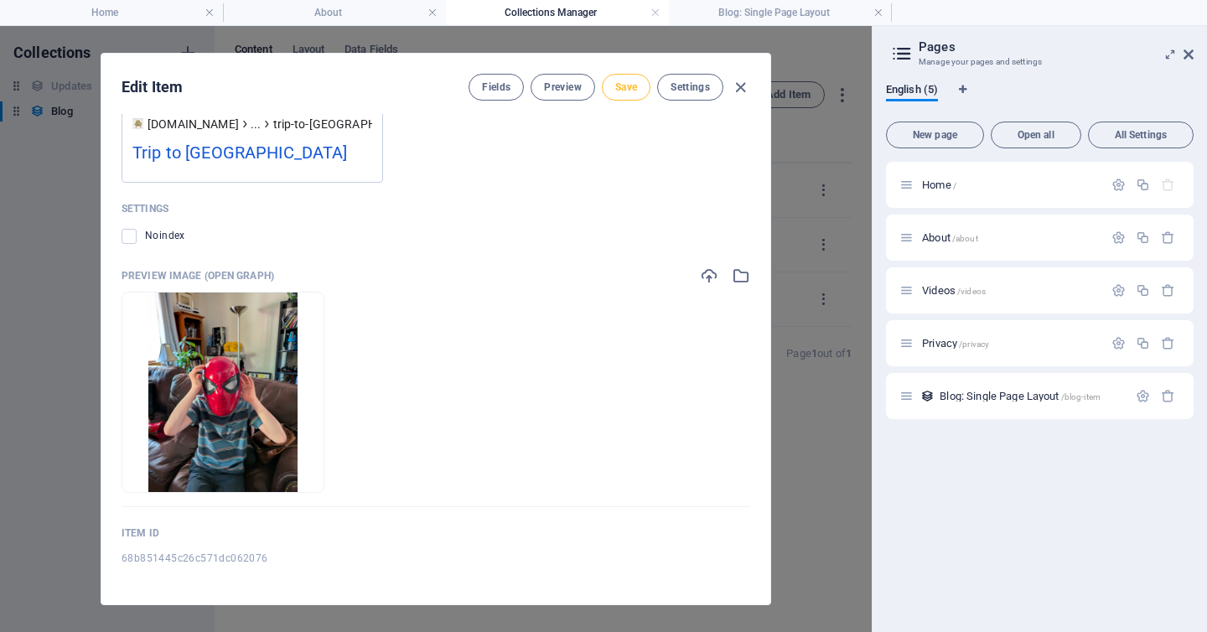
click at [625, 85] on span "Save" at bounding box center [626, 86] width 22 height 13
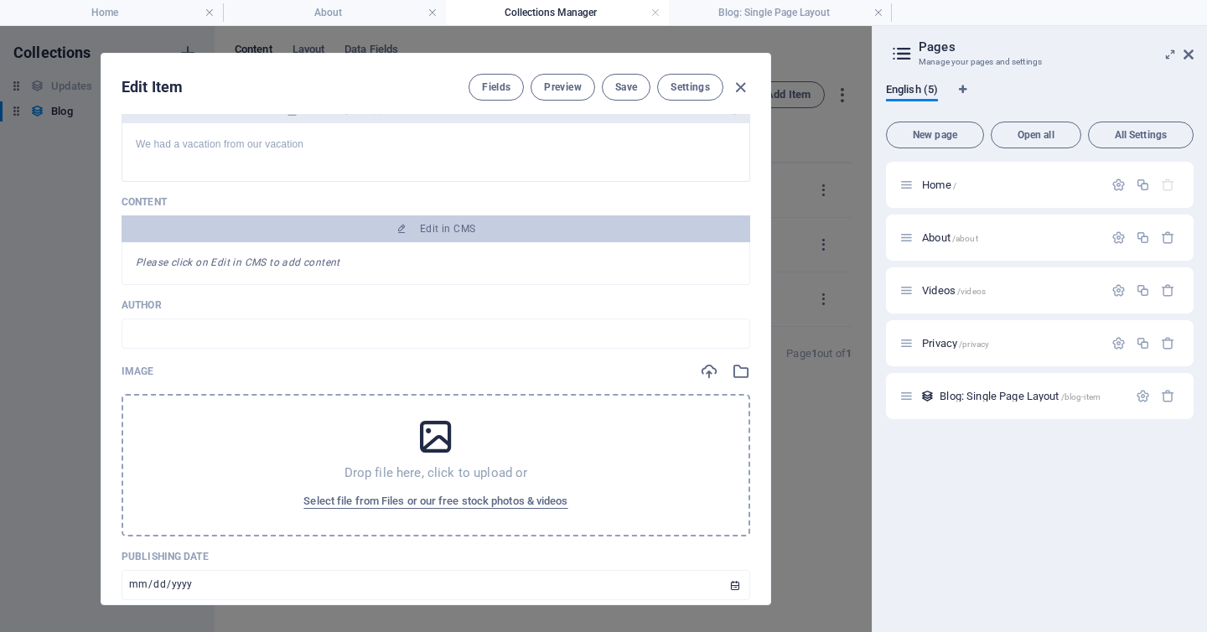
scroll to position [181, 0]
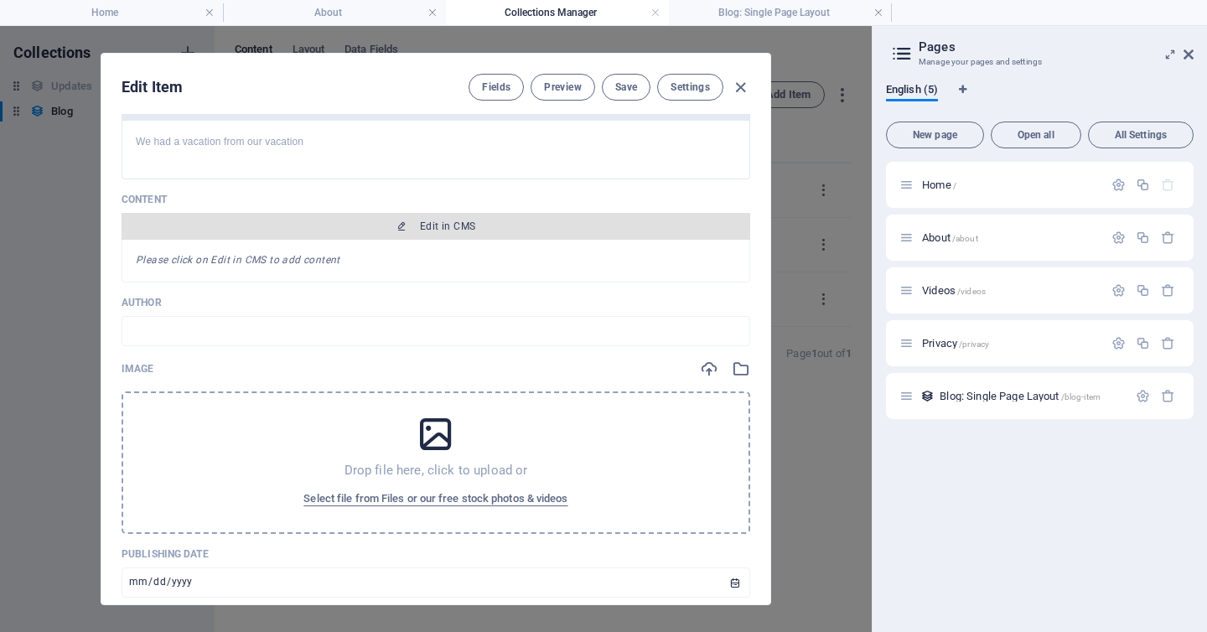
click at [436, 223] on span "Edit in CMS" at bounding box center [447, 226] width 55 height 13
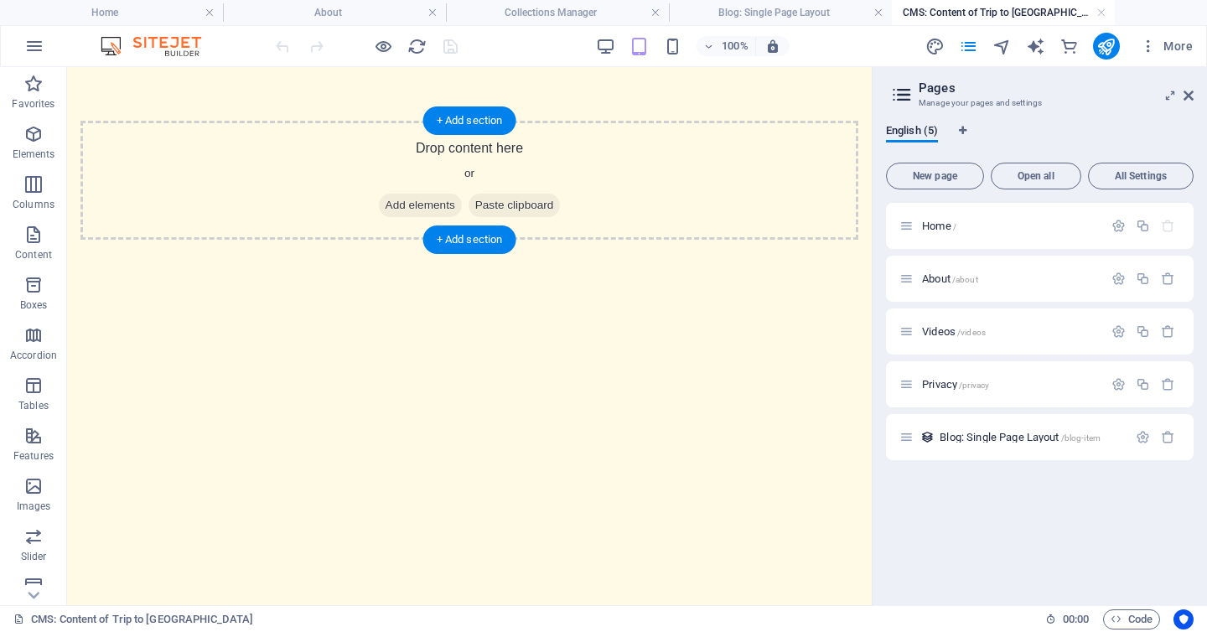
scroll to position [0, 0]
click at [541, 293] on html "Skip to main content Drop content here or Add elements Paste clipboard" at bounding box center [469, 180] width 805 height 226
click at [466, 117] on div "+ Add section" at bounding box center [469, 120] width 93 height 29
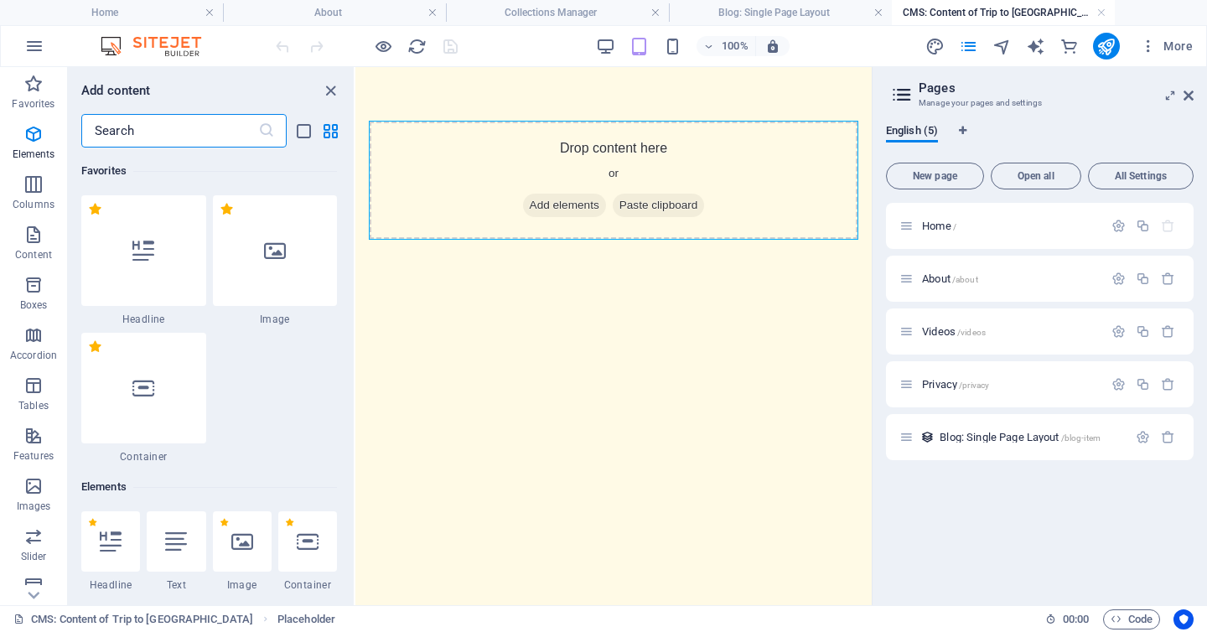
scroll to position [3071, 0]
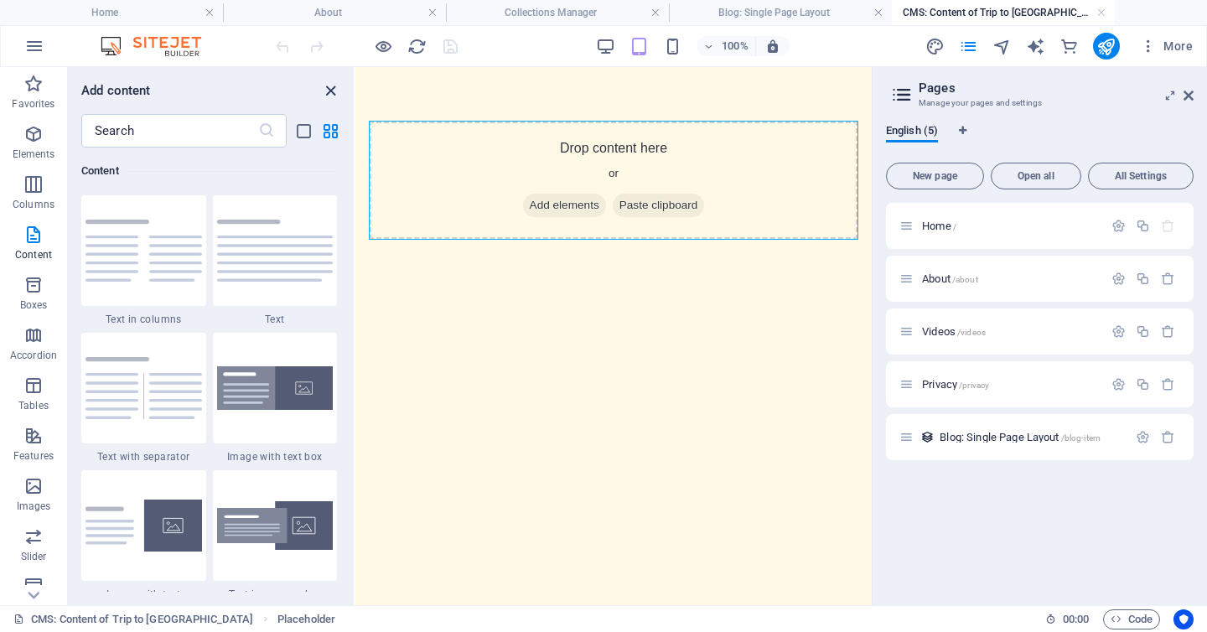
click at [332, 90] on icon "close panel" at bounding box center [330, 90] width 19 height 19
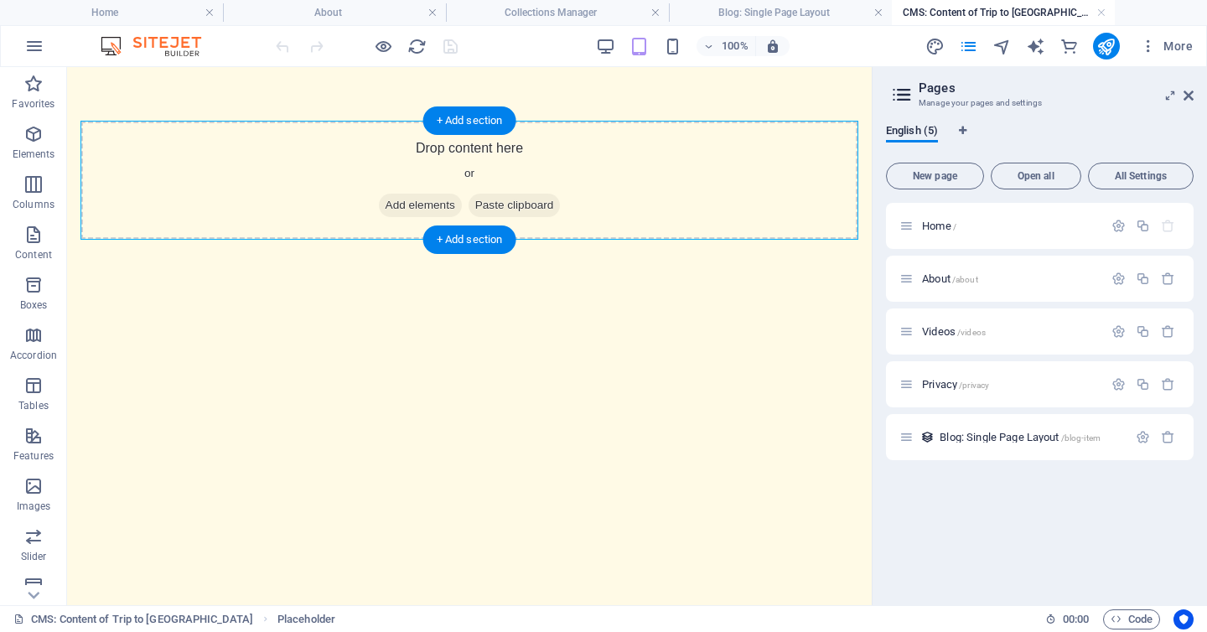
click at [423, 211] on span "Add elements" at bounding box center [420, 205] width 83 height 23
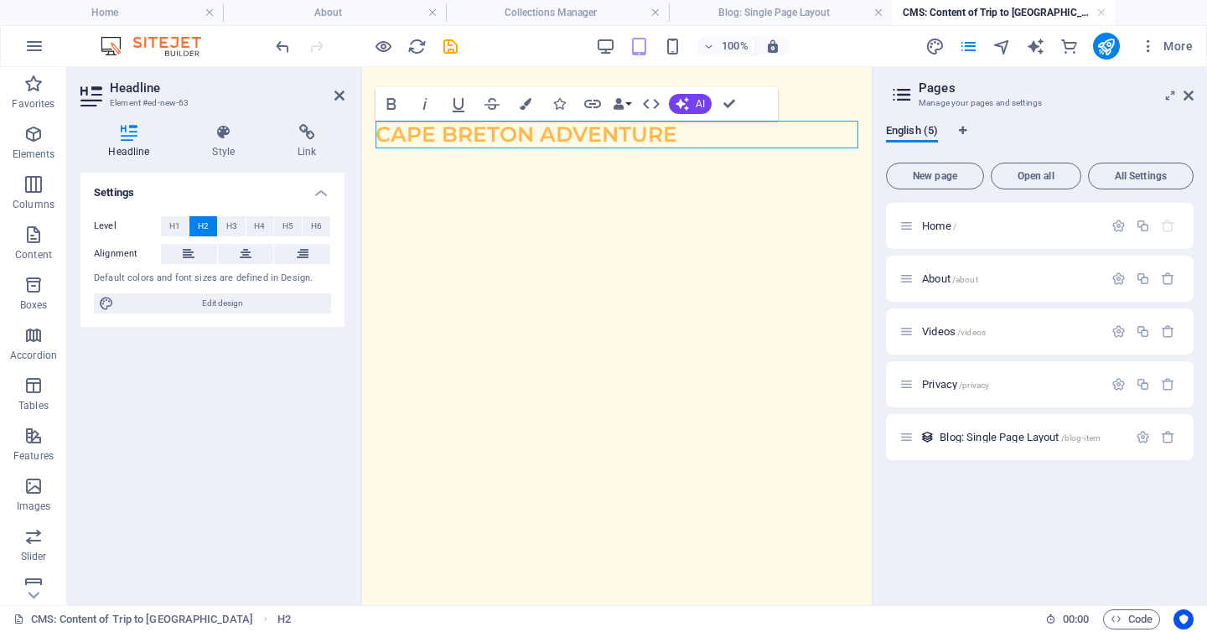
click at [484, 202] on html "Skip to main content Cape Breton Adventure" at bounding box center [617, 134] width 510 height 135
click at [30, 134] on icon "button" at bounding box center [33, 134] width 20 height 20
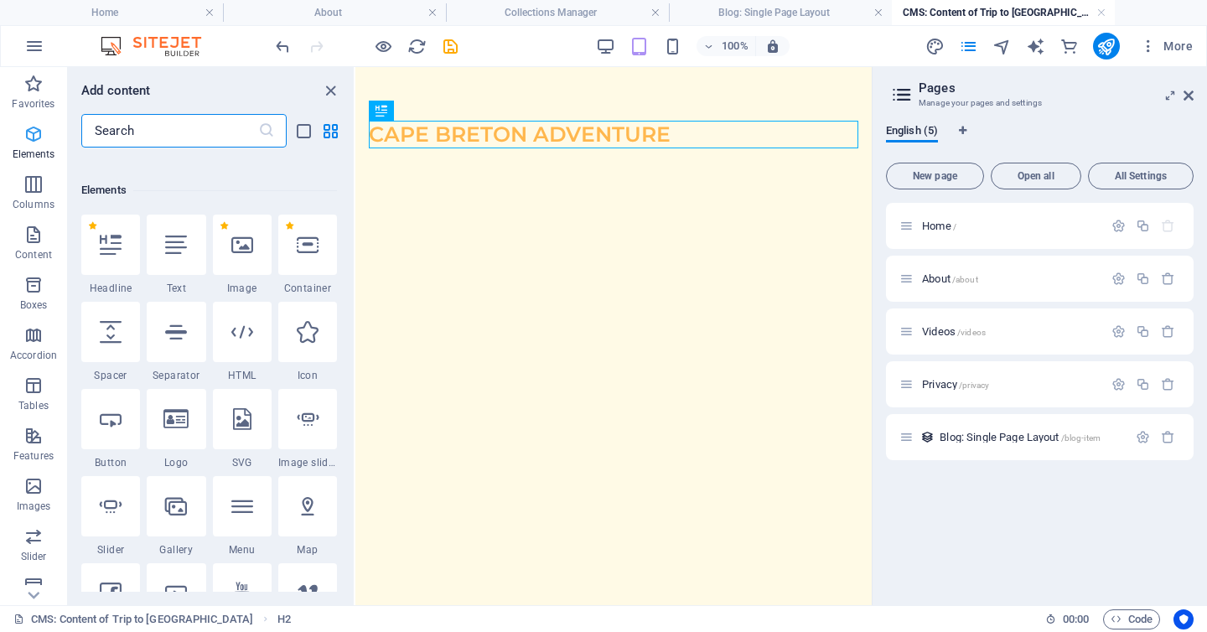
scroll to position [316, 0]
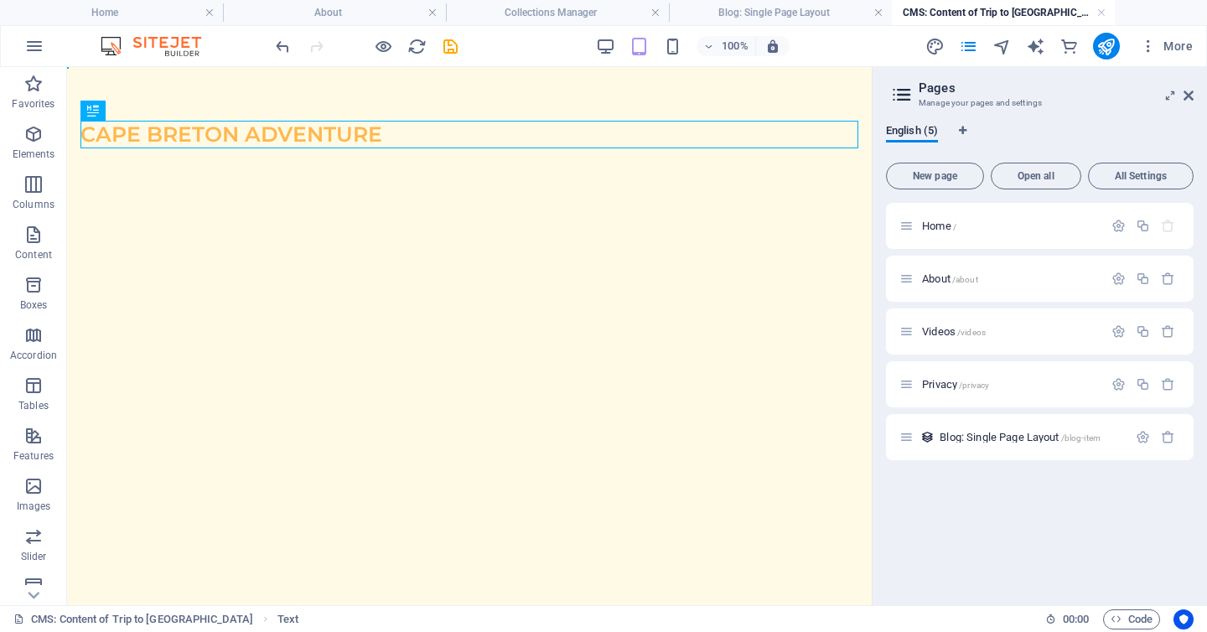
click at [265, 183] on div "Cape Breton Adventure" at bounding box center [469, 134] width 805 height 135
click at [91, 112] on icon at bounding box center [93, 111] width 12 height 20
click at [278, 45] on icon "undo" at bounding box center [282, 46] width 19 height 19
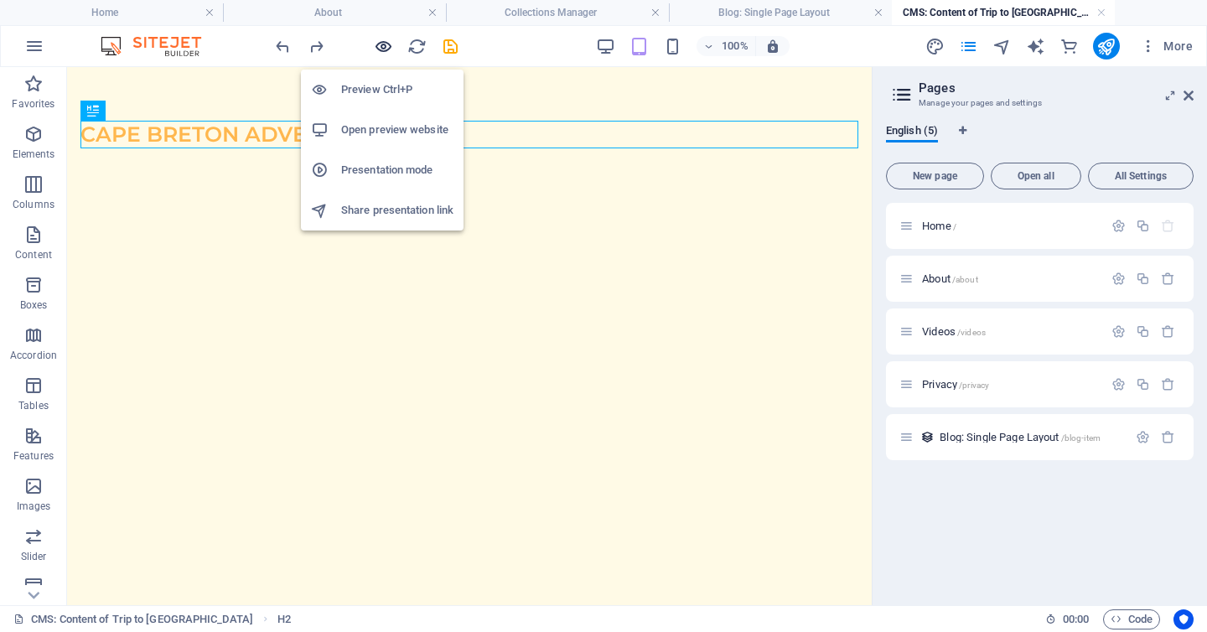
click at [379, 44] on icon "button" at bounding box center [383, 46] width 19 height 19
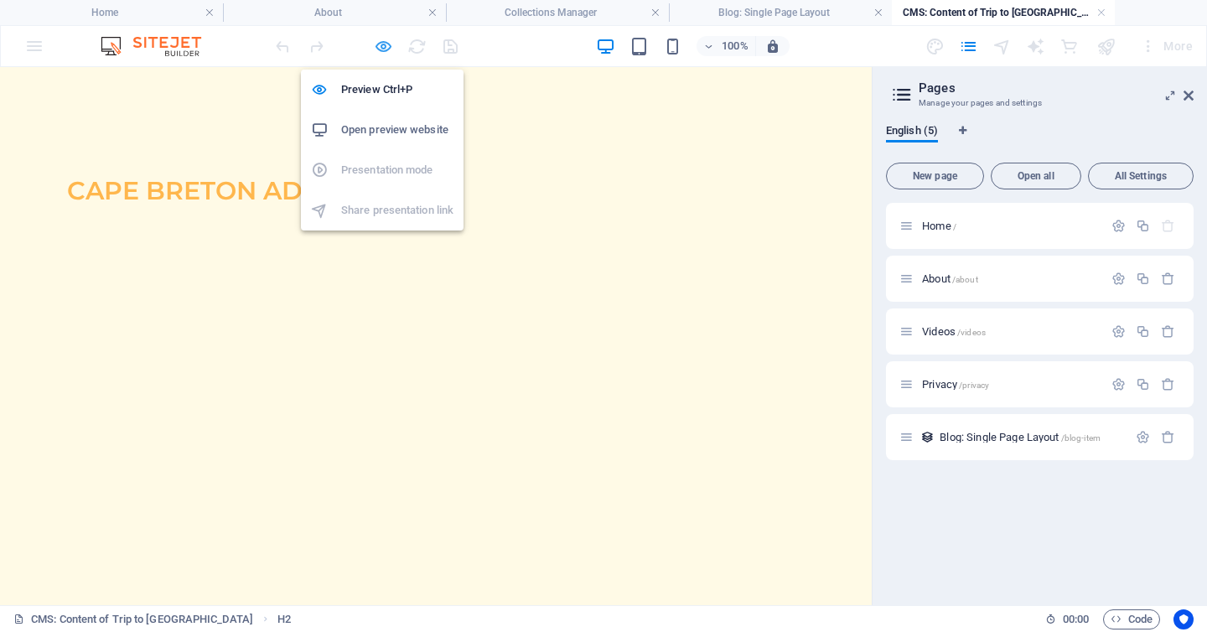
click at [380, 47] on icon "button" at bounding box center [383, 46] width 19 height 19
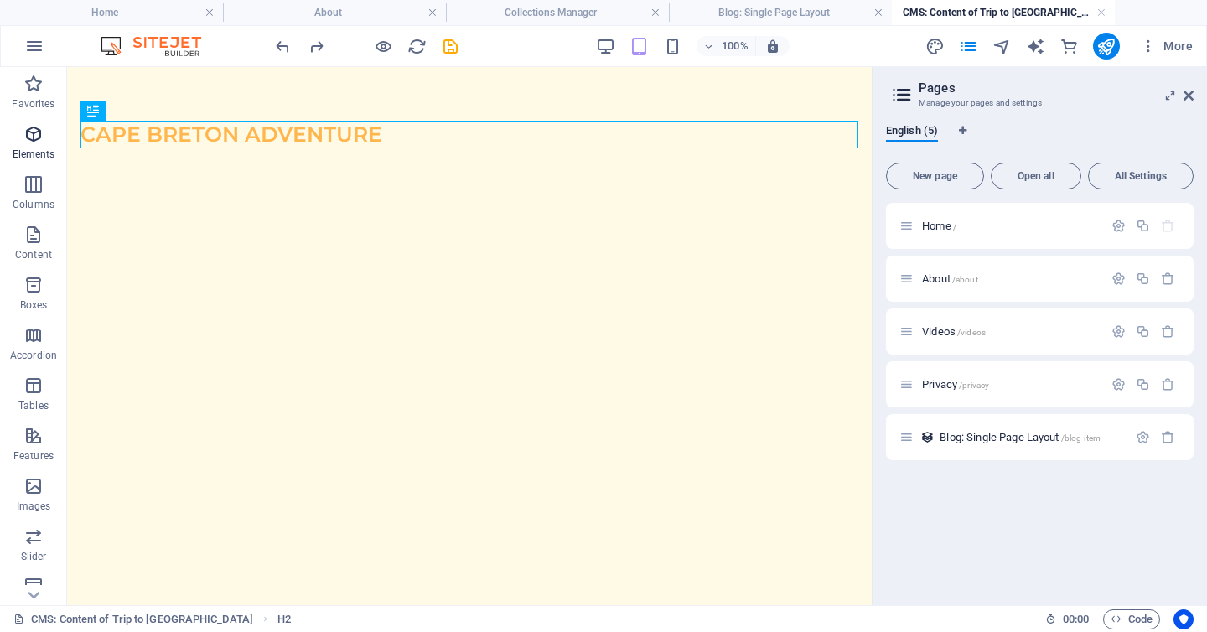
click at [39, 127] on icon "button" at bounding box center [33, 134] width 20 height 20
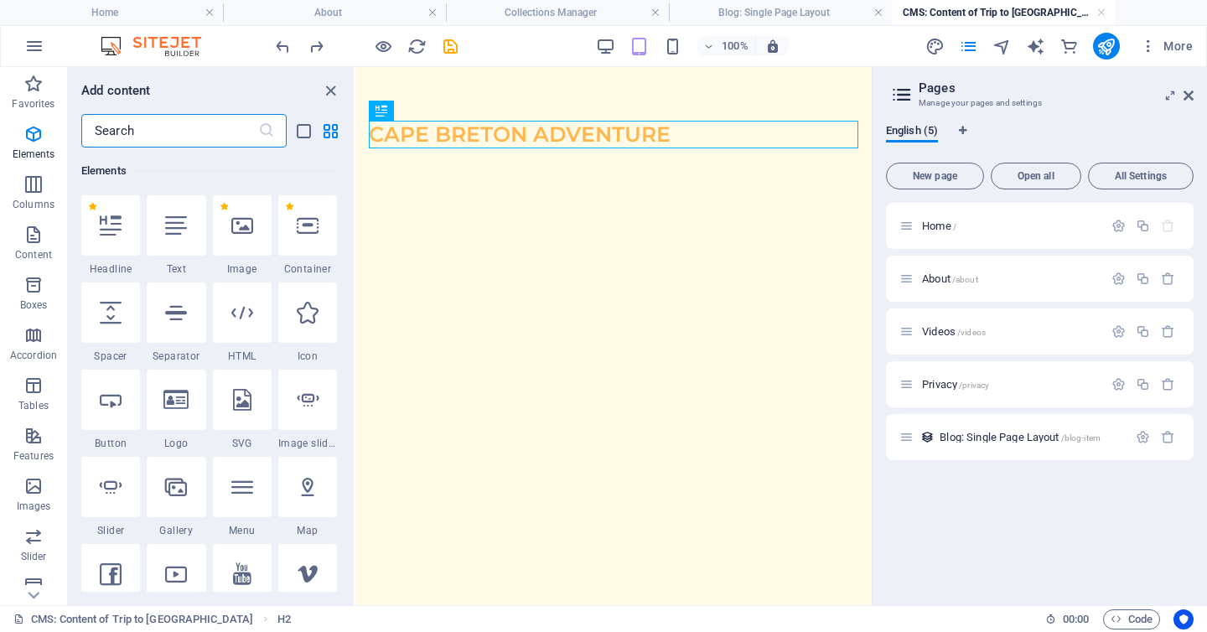
click at [503, 175] on div "Cape Breton Adventure" at bounding box center [613, 134] width 516 height 135
click at [429, 109] on button at bounding box center [424, 111] width 20 height 20
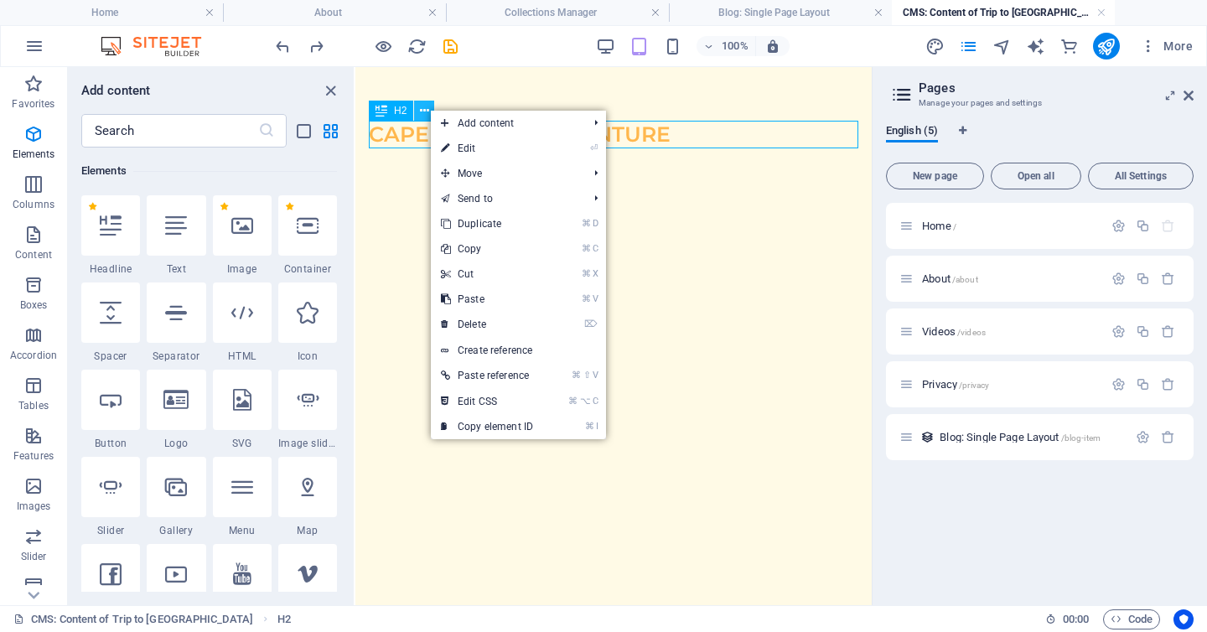
click at [429, 109] on button at bounding box center [424, 111] width 20 height 20
click at [400, 202] on html "Skip to main content Cape Breton Adventure" at bounding box center [613, 134] width 516 height 135
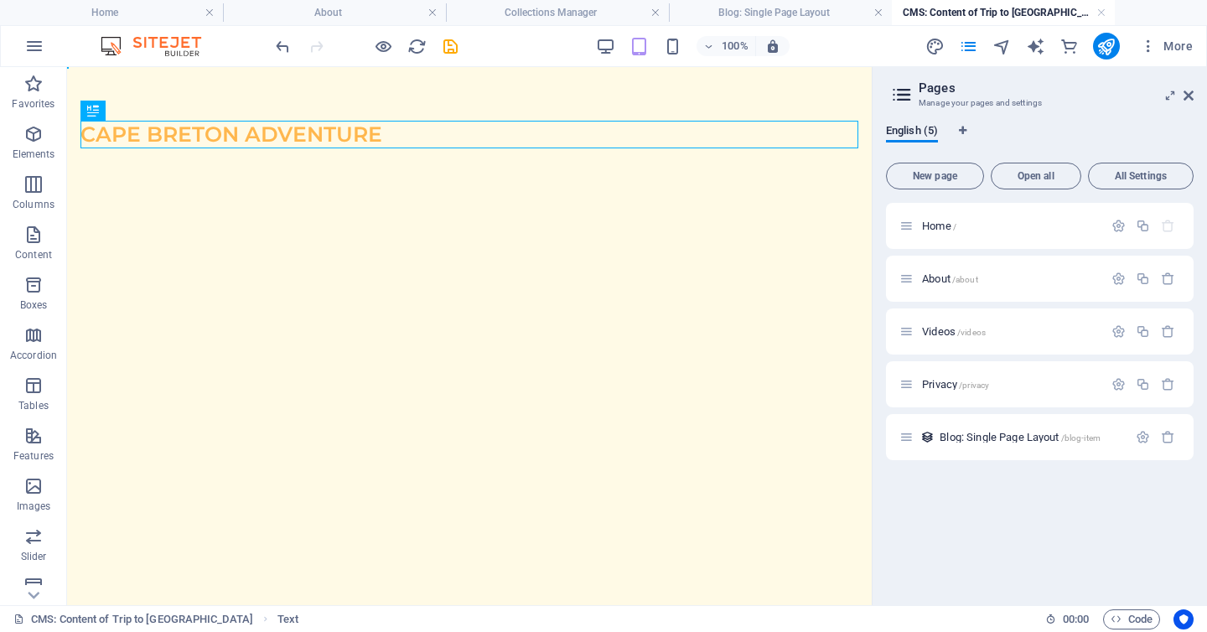
click at [152, 202] on html "Skip to main content Cape Breton Adventure" at bounding box center [469, 134] width 805 height 135
click at [286, 46] on icon "undo" at bounding box center [282, 46] width 19 height 19
click at [287, 50] on icon "undo" at bounding box center [282, 46] width 19 height 19
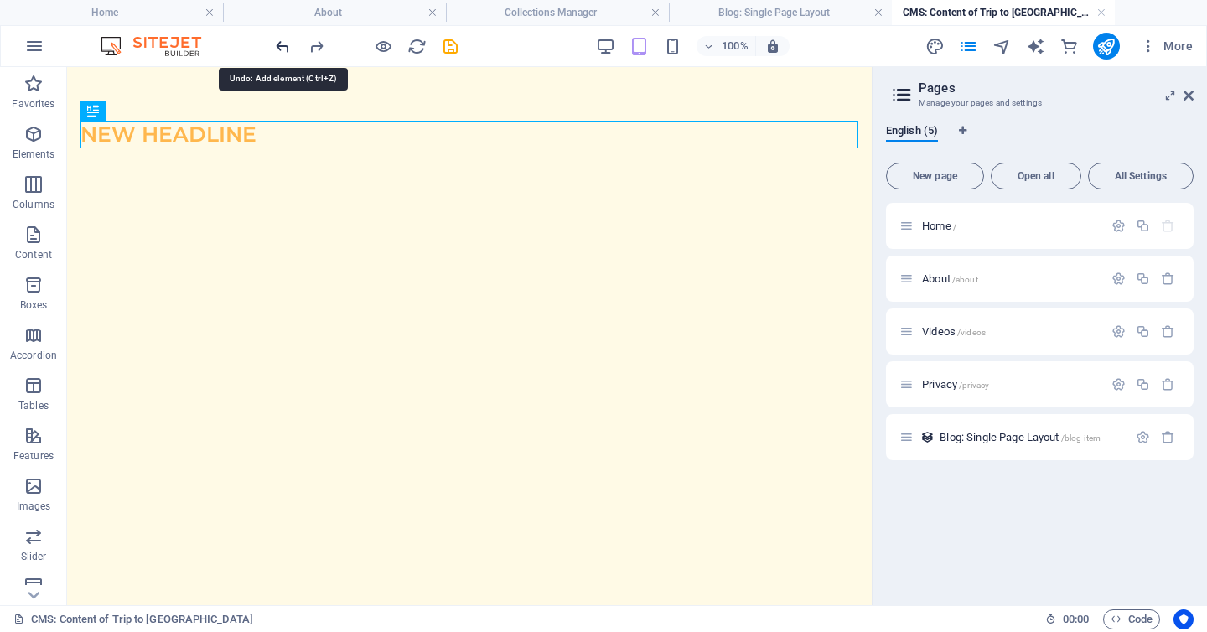
click at [287, 50] on icon "undo" at bounding box center [282, 46] width 19 height 19
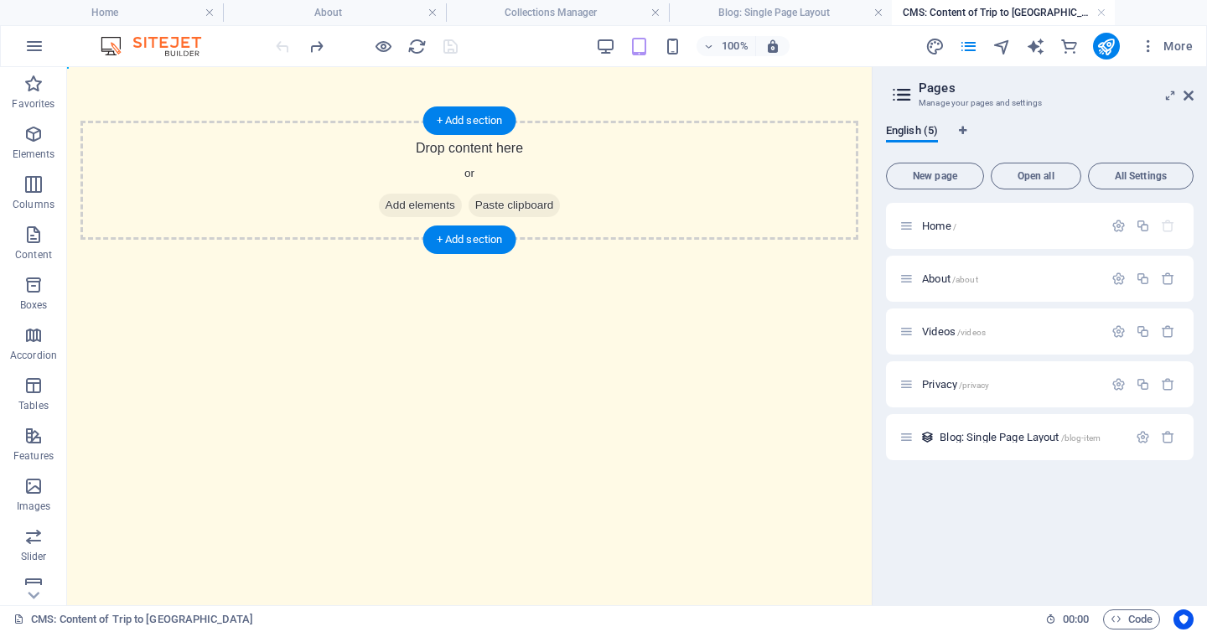
click at [410, 202] on span "Add elements" at bounding box center [420, 205] width 83 height 23
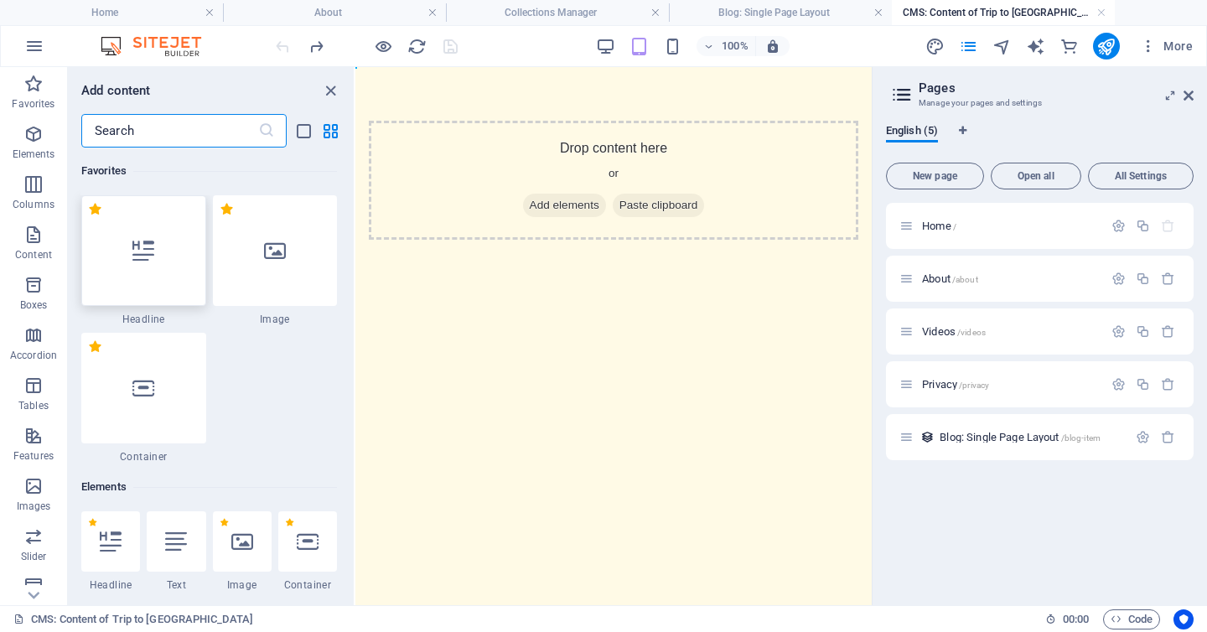
click at [155, 256] on div at bounding box center [143, 250] width 125 height 111
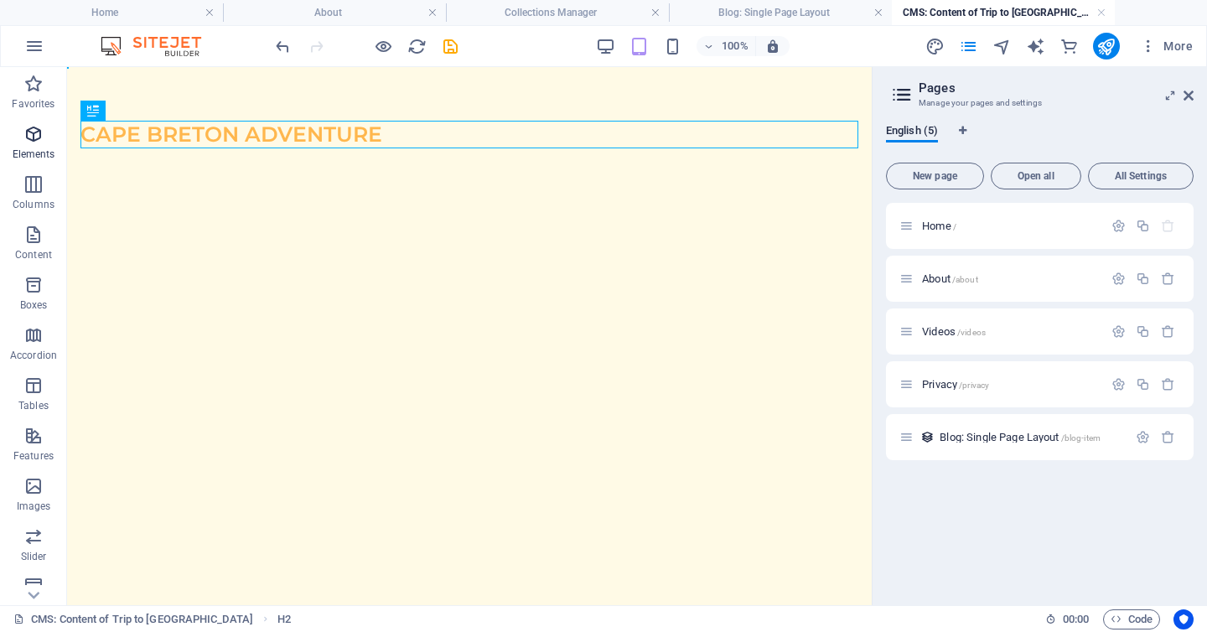
click at [35, 136] on icon "button" at bounding box center [33, 134] width 20 height 20
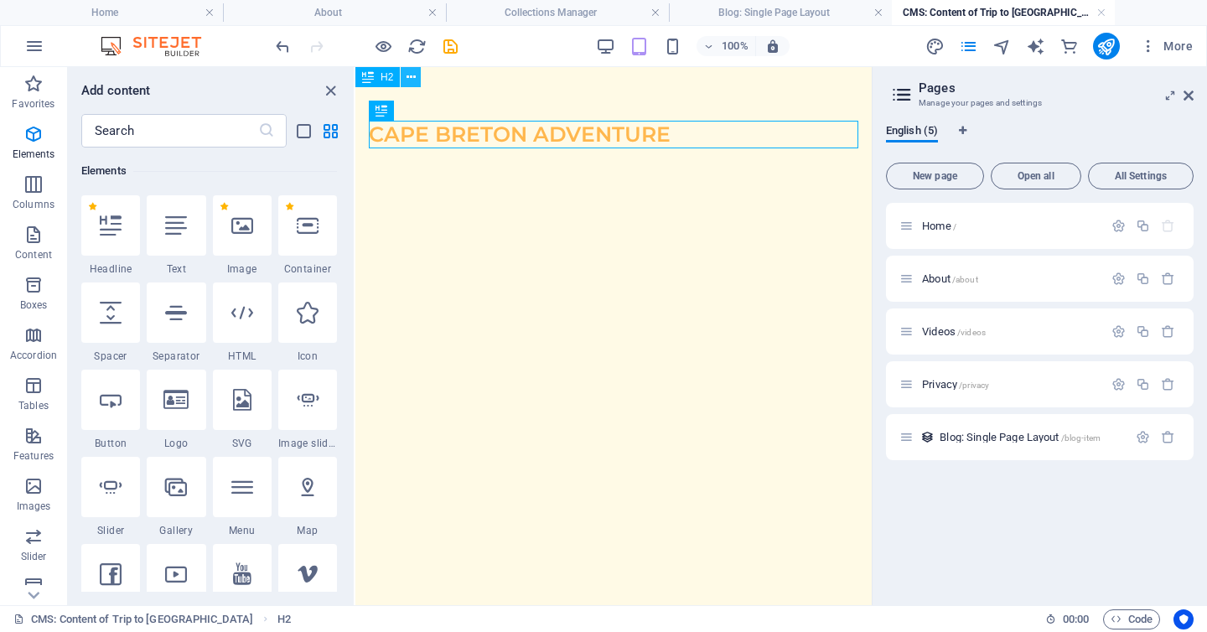
click at [410, 78] on icon at bounding box center [411, 78] width 9 height 18
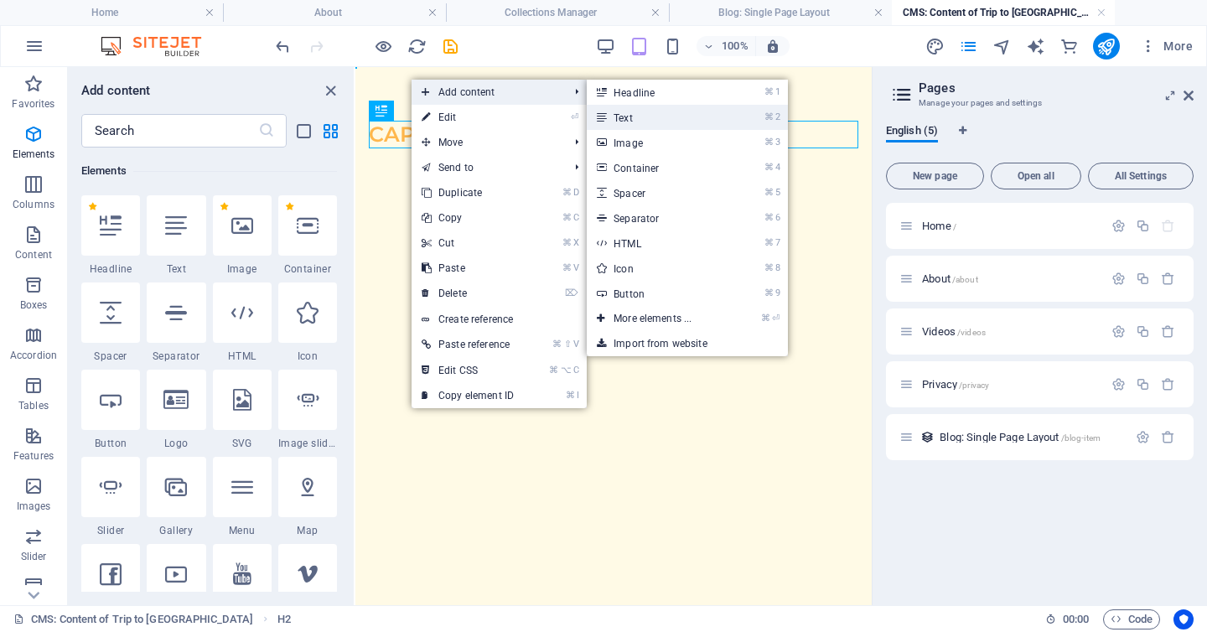
click at [647, 112] on link "⌘ 2 Text" at bounding box center [656, 117] width 138 height 25
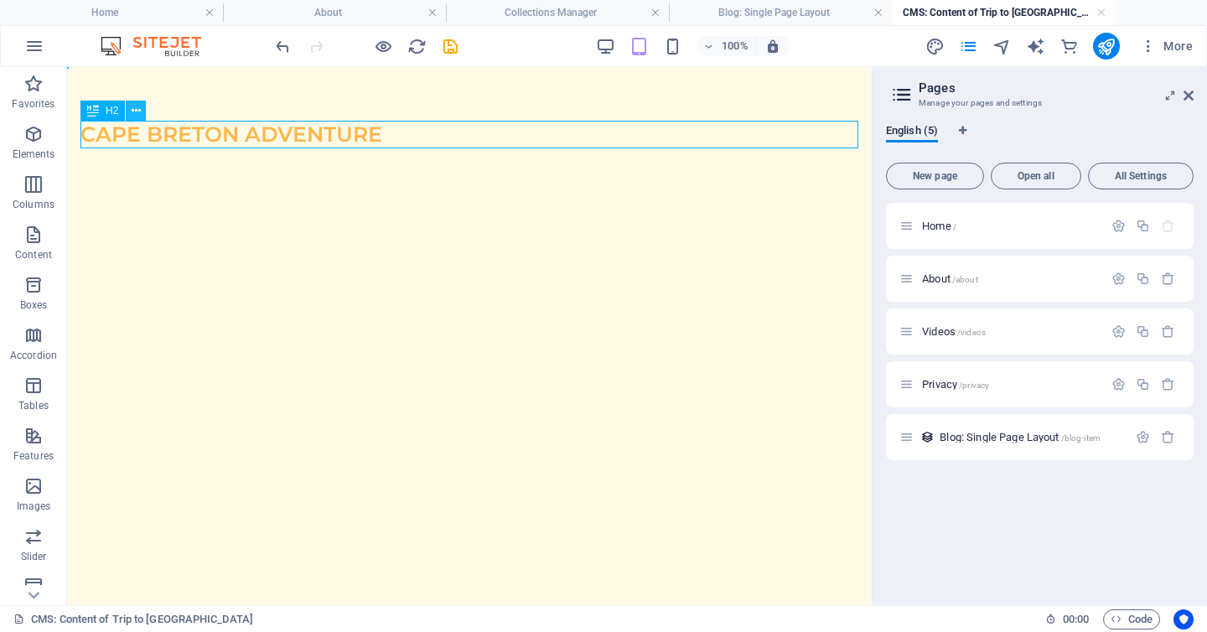
click at [134, 112] on icon at bounding box center [136, 111] width 9 height 18
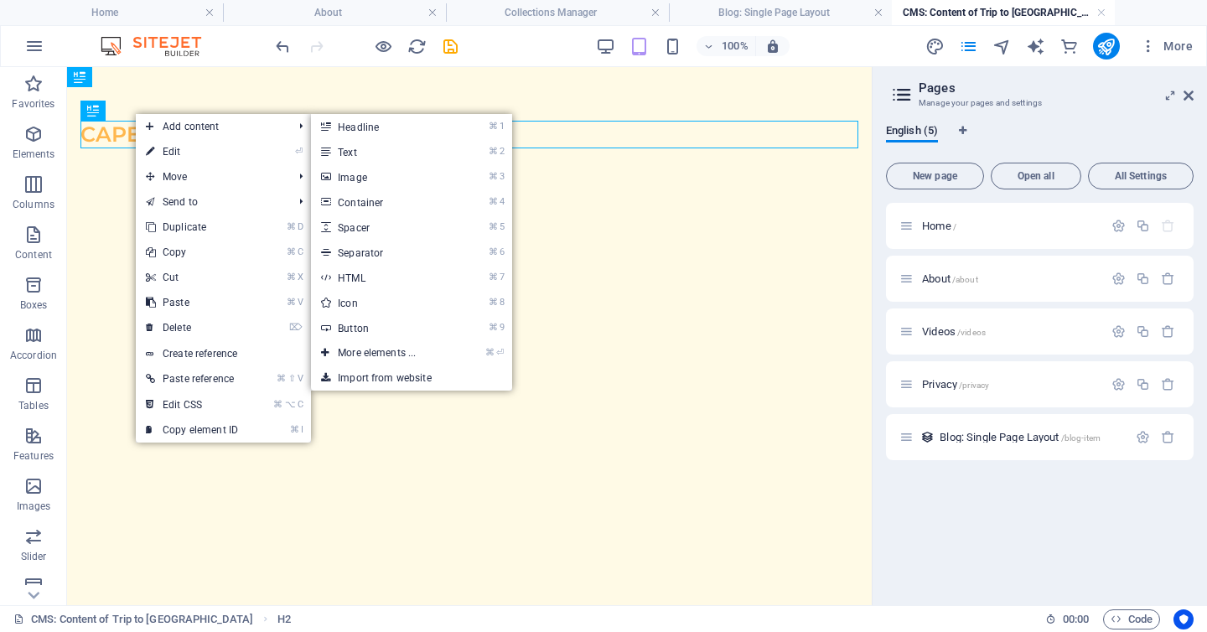
click at [264, 82] on div "Cape Breton Adventure" at bounding box center [469, 134] width 805 height 135
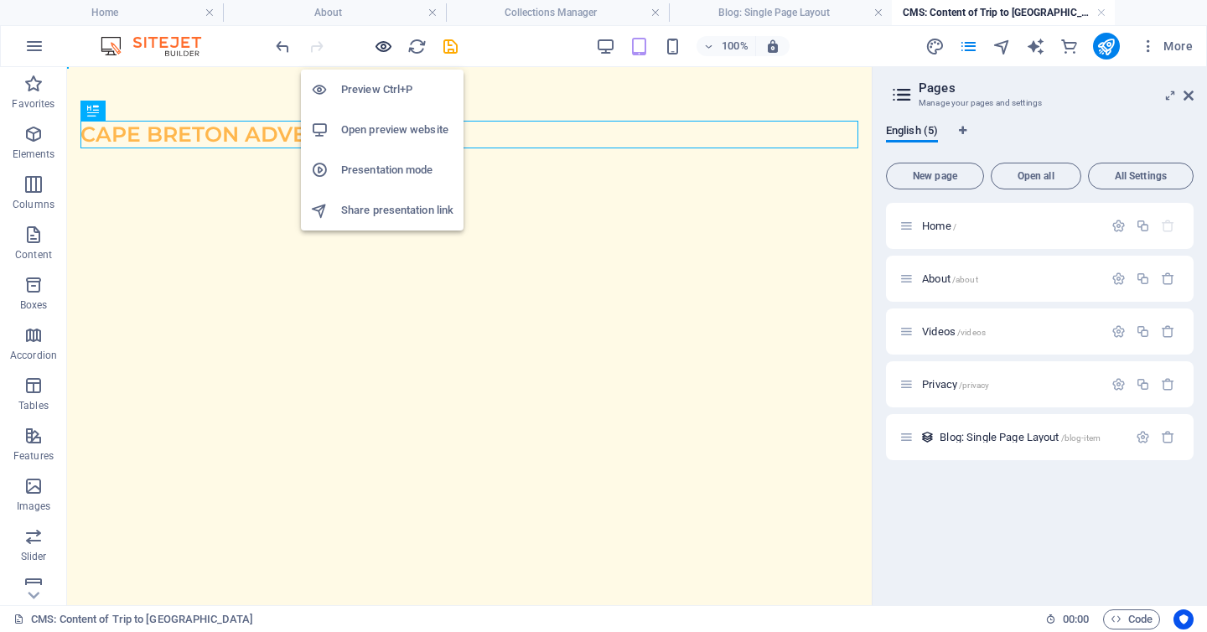
click at [376, 49] on icon "button" at bounding box center [383, 46] width 19 height 19
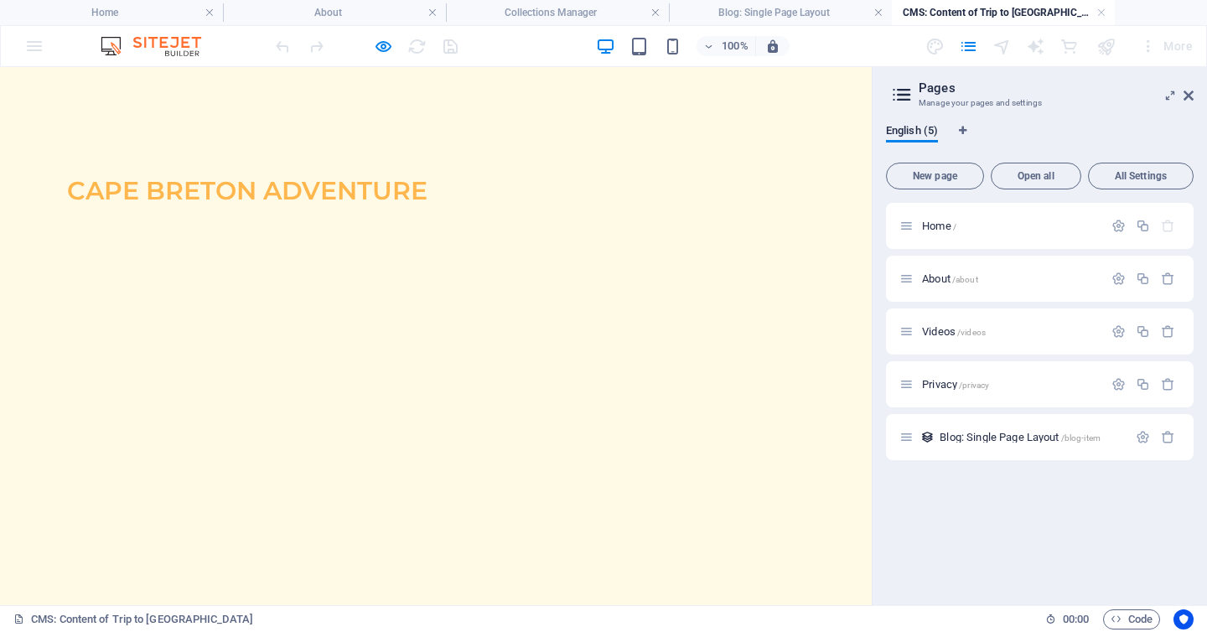
click at [232, 314] on html "Skip to main content Cape Breton Adventure" at bounding box center [436, 190] width 872 height 247
click at [371, 48] on div at bounding box center [366, 46] width 188 height 27
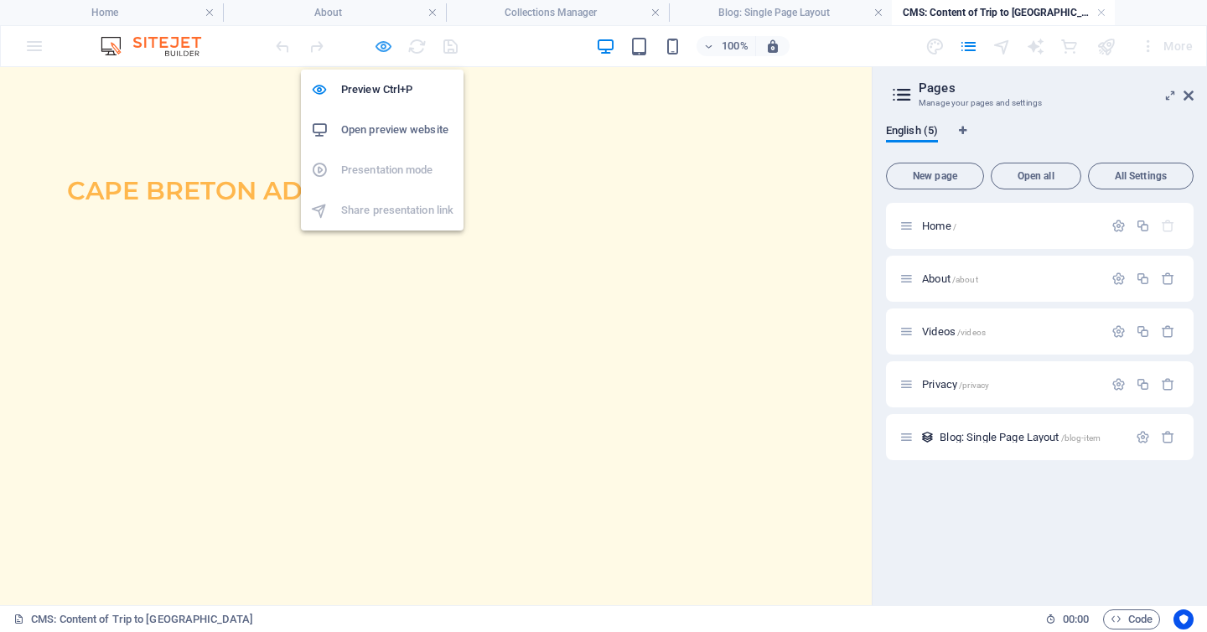
click at [382, 48] on icon "button" at bounding box center [383, 46] width 19 height 19
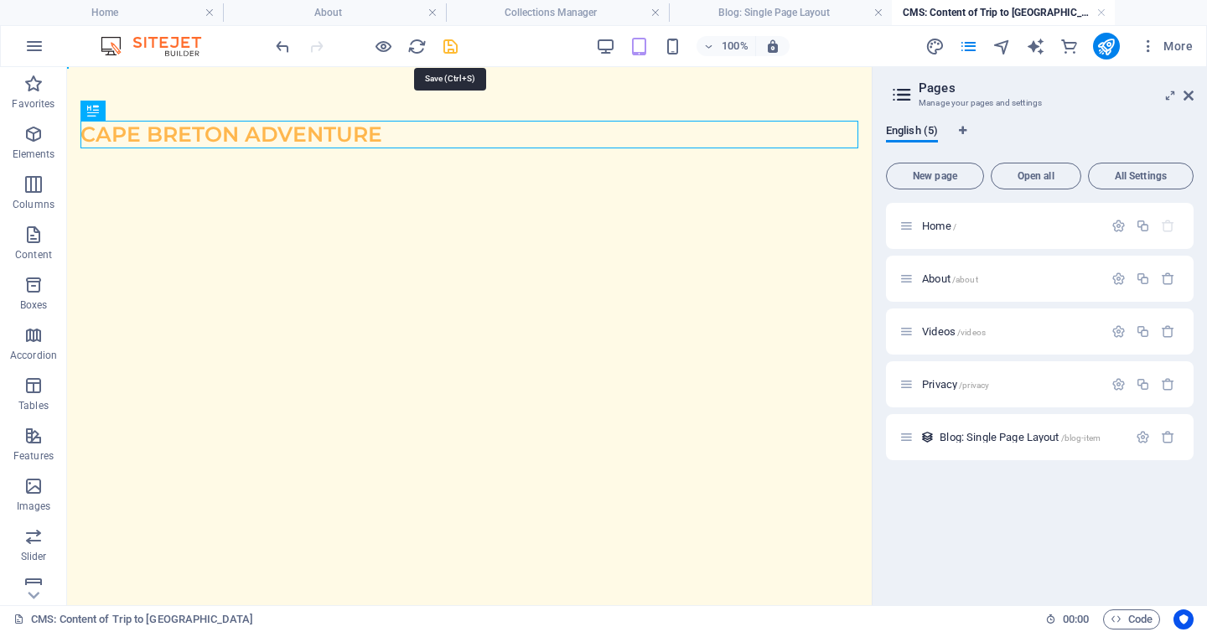
click at [454, 44] on icon "save" at bounding box center [450, 46] width 19 height 19
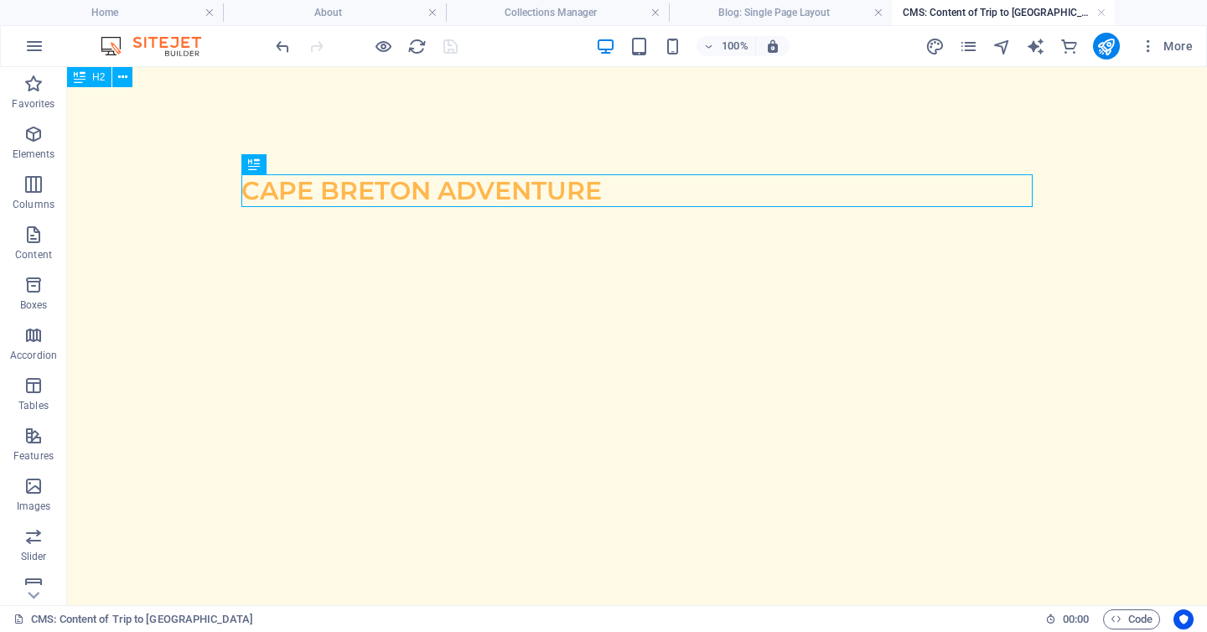
click at [978, 12] on h4 "CMS: Content of Trip to Cape Breton" at bounding box center [1003, 12] width 223 height 18
click at [972, 11] on h4 "CMS: Content of Trip to Cape Breton" at bounding box center [1003, 12] width 223 height 18
click at [127, 96] on html "Skip to main content Cape Breton Adventure" at bounding box center [637, 190] width 1140 height 247
click at [119, 77] on icon at bounding box center [122, 78] width 9 height 18
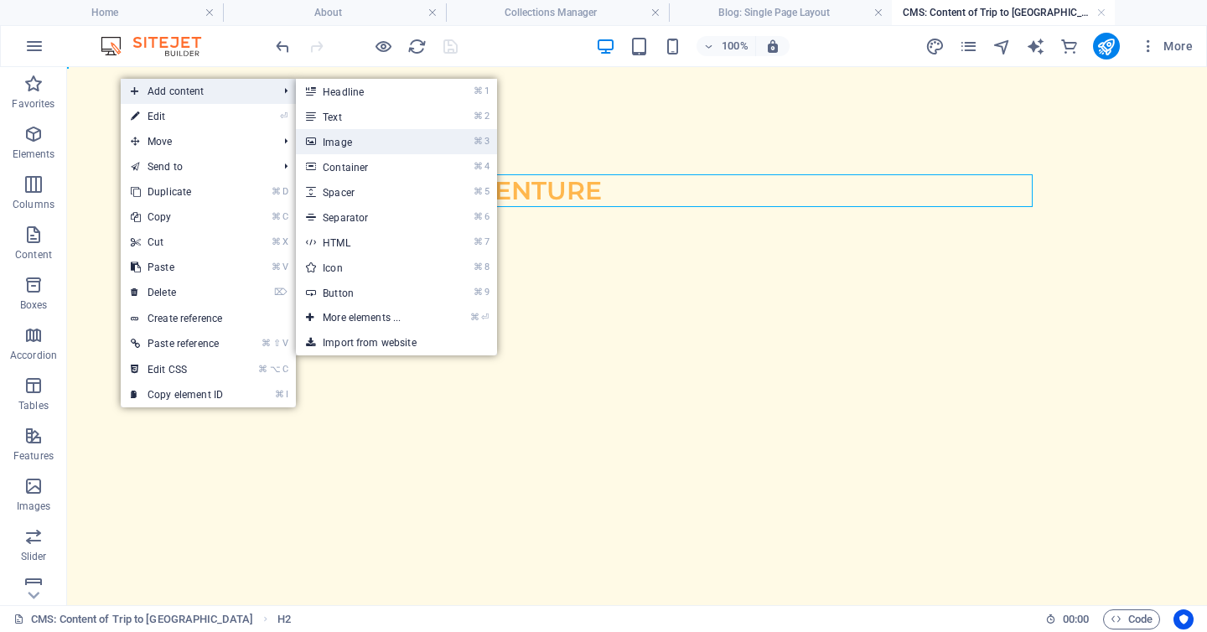
click at [369, 140] on link "⌘ 3 Image" at bounding box center [365, 141] width 138 height 25
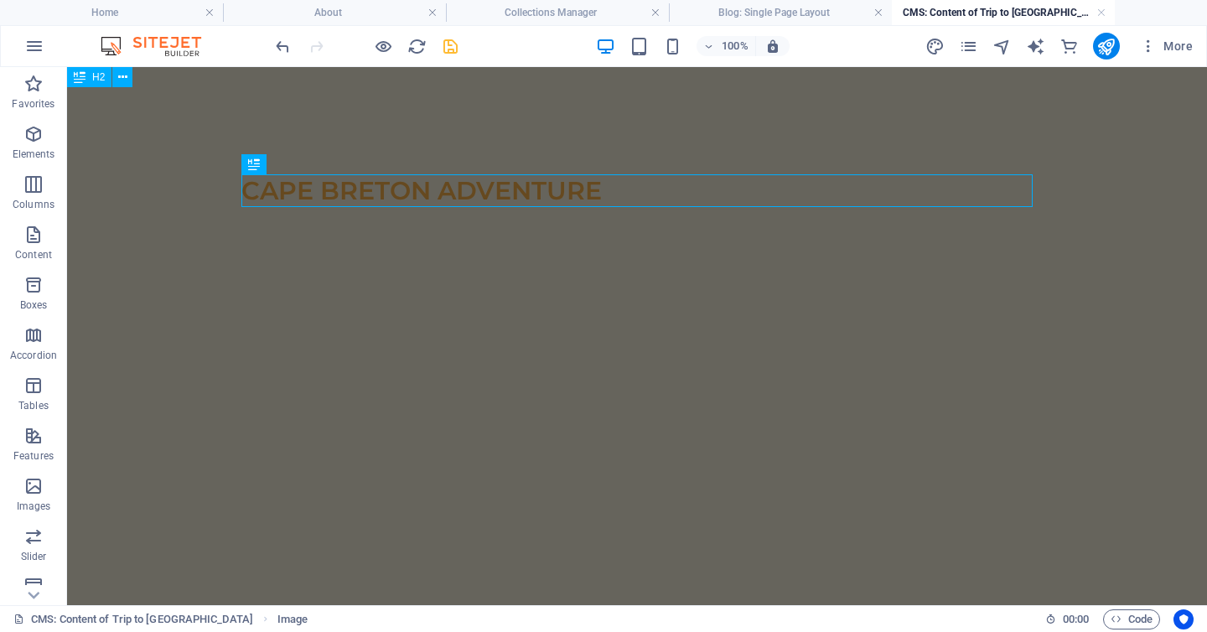
click at [402, 281] on html "Skip to main content Cape Breton Adventure" at bounding box center [637, 190] width 1140 height 247
click at [278, 612] on span "Image" at bounding box center [293, 620] width 30 height 20
click at [278, 621] on span "Image" at bounding box center [293, 620] width 30 height 20
click at [278, 618] on span "Image" at bounding box center [293, 620] width 30 height 20
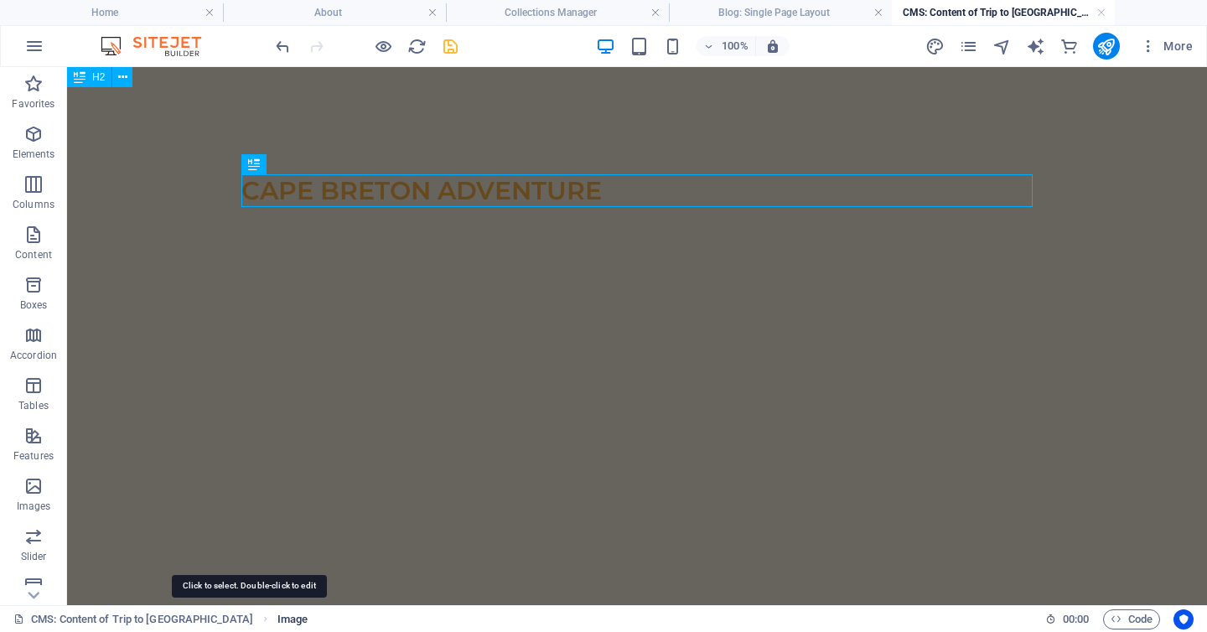
click at [278, 618] on span "Image" at bounding box center [293, 620] width 30 height 20
click at [36, 44] on icon "button" at bounding box center [34, 46] width 20 height 20
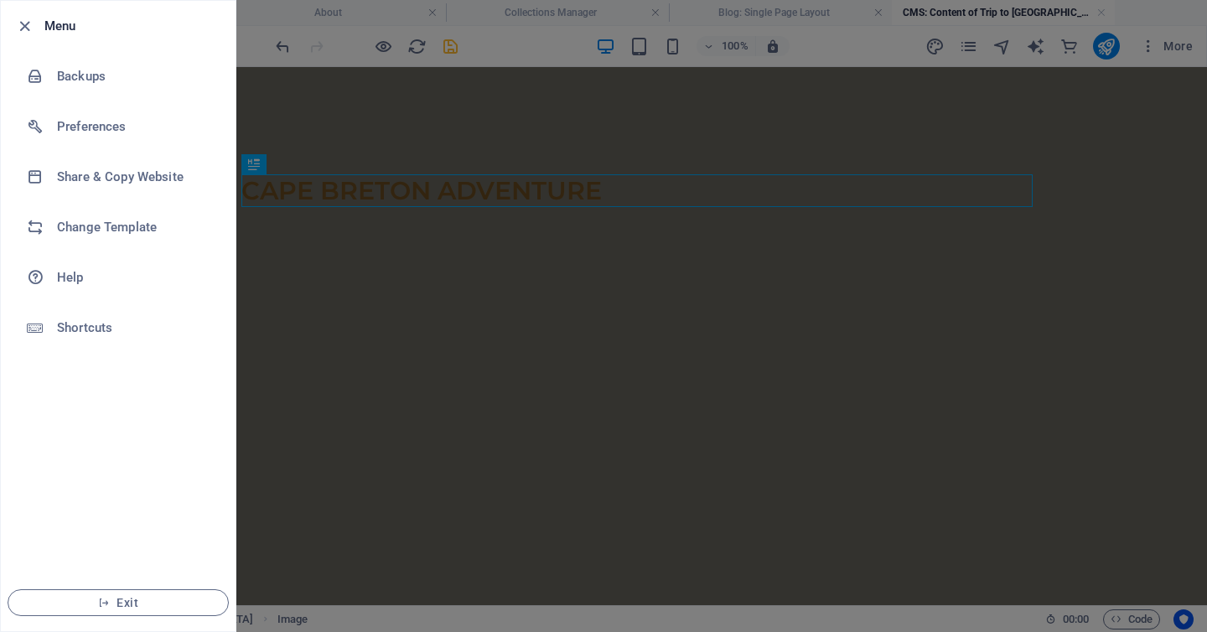
click at [444, 380] on div at bounding box center [603, 316] width 1207 height 632
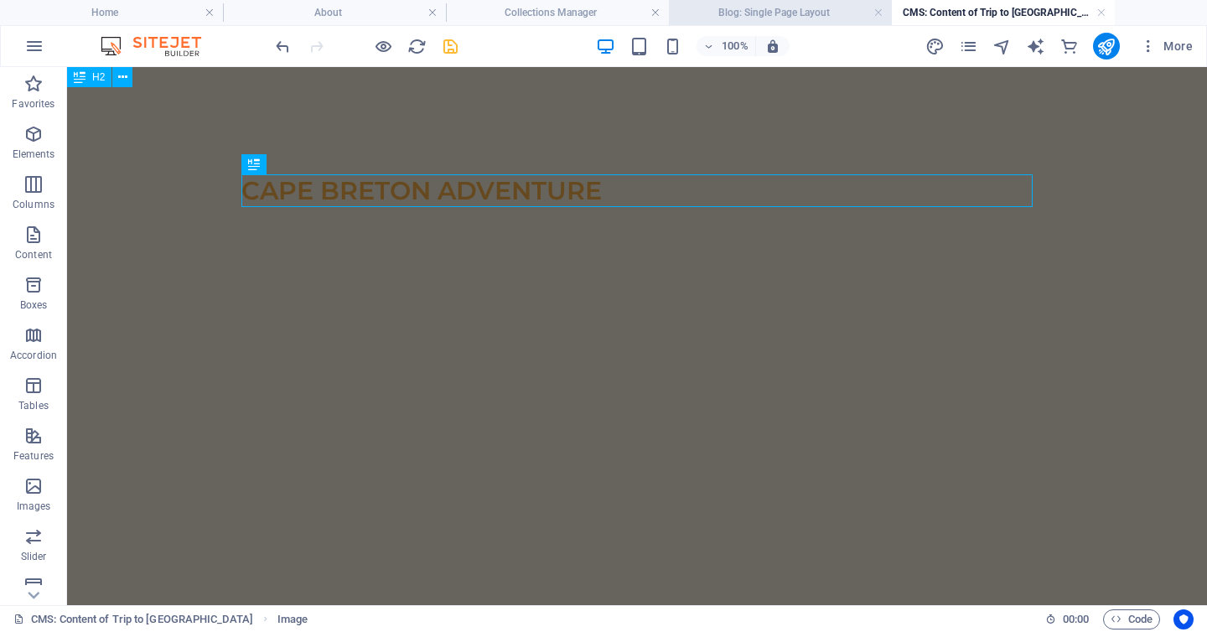
click at [786, 11] on h4 "Blog: Single Page Layout" at bounding box center [780, 12] width 223 height 18
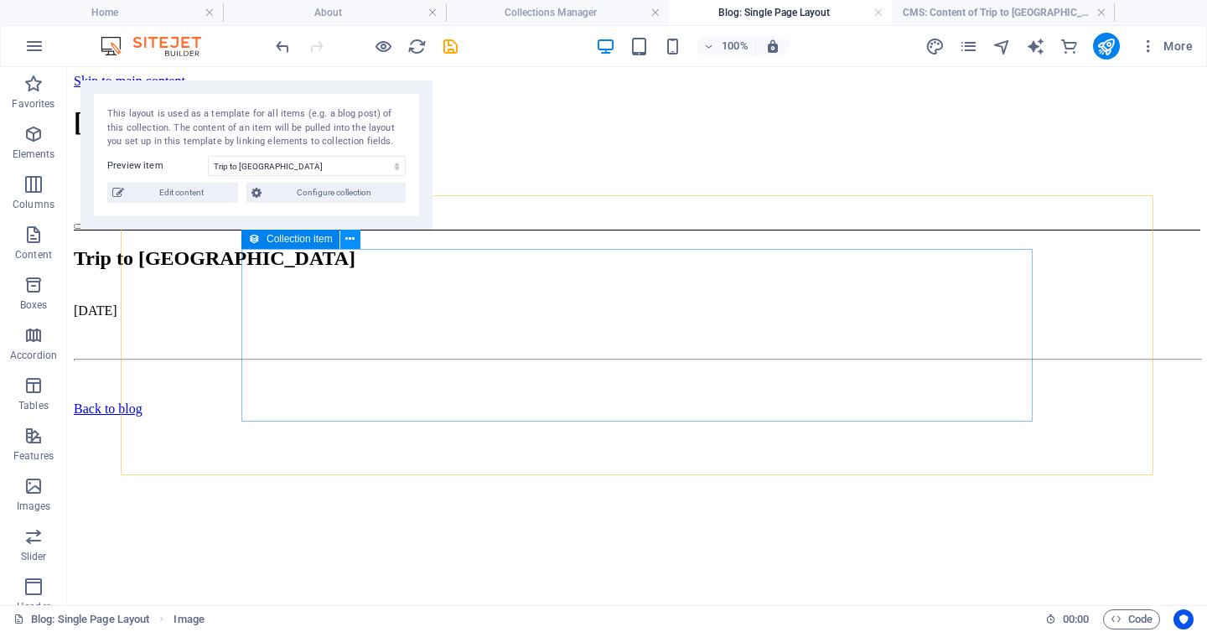
click at [351, 238] on icon at bounding box center [349, 240] width 9 height 18
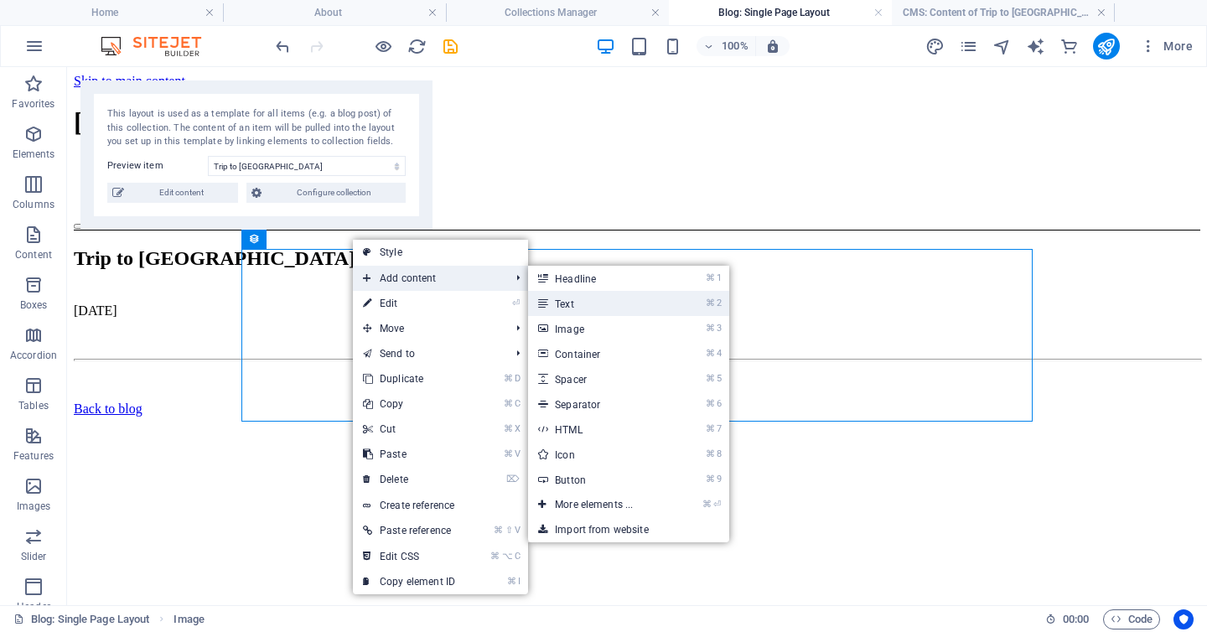
click at [568, 309] on link "⌘ 2 Text" at bounding box center [597, 303] width 138 height 25
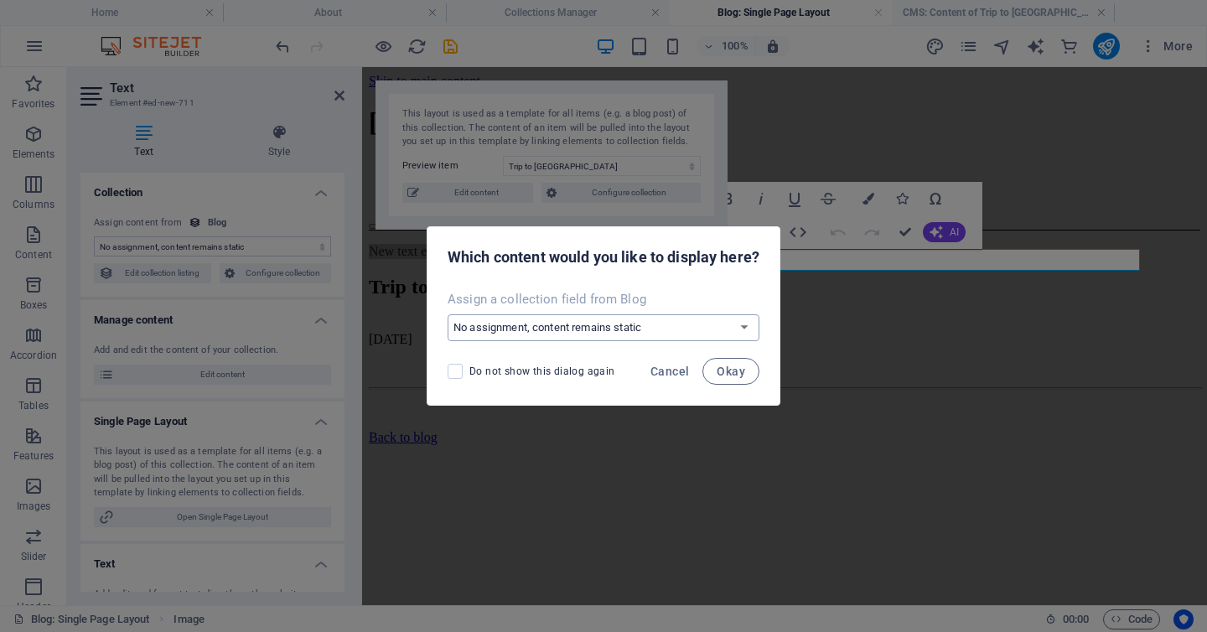
click at [628, 324] on select "No assignment, content remains static Create a new field Created at (Date) Upda…" at bounding box center [604, 327] width 312 height 27
click at [448, 314] on select "No assignment, content remains static Create a new field Created at (Date) Upda…" at bounding box center [604, 327] width 312 height 27
click at [723, 371] on span "Okay" at bounding box center [731, 371] width 29 height 13
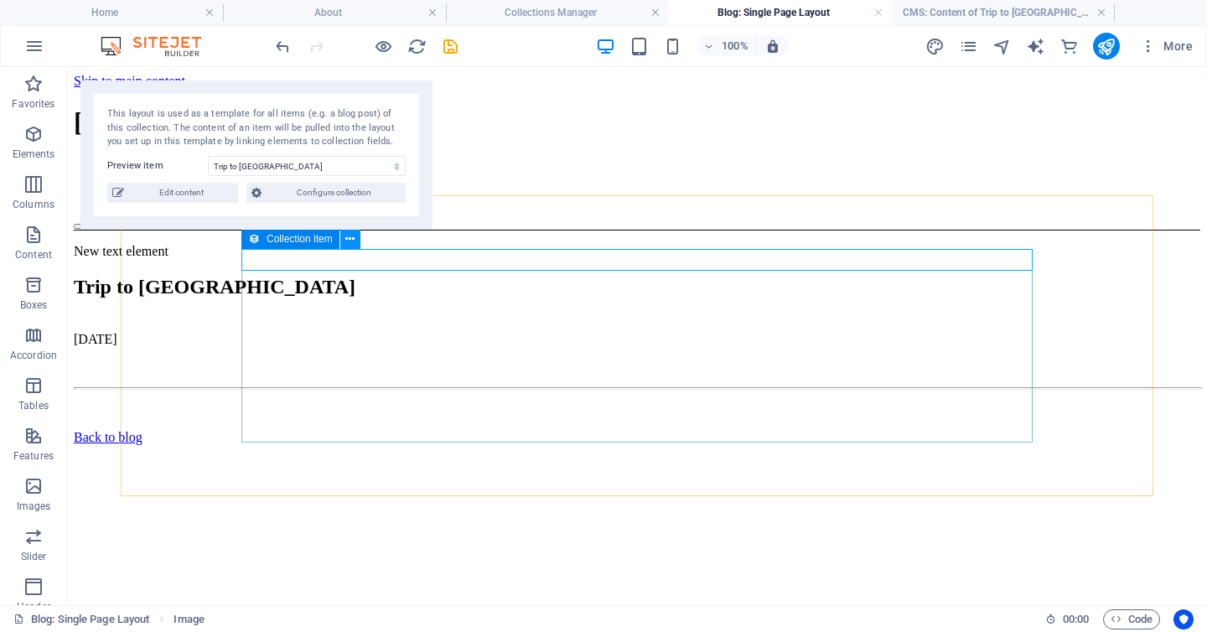
click at [354, 236] on icon at bounding box center [349, 240] width 9 height 18
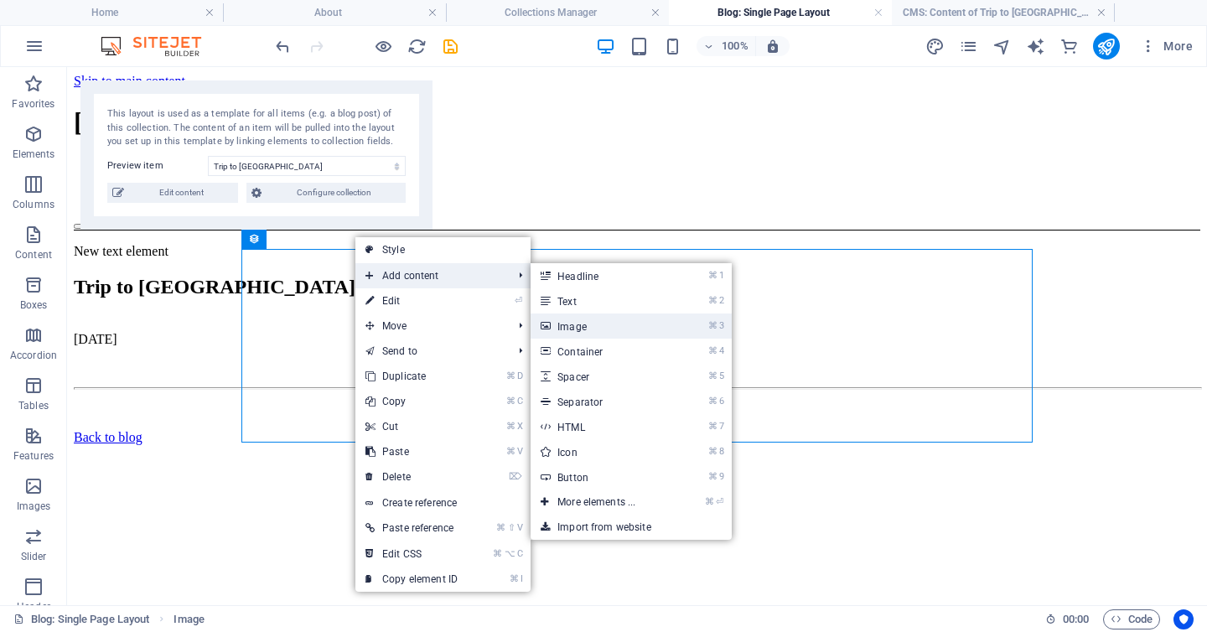
click at [582, 326] on link "⌘ 3 Image" at bounding box center [600, 326] width 138 height 25
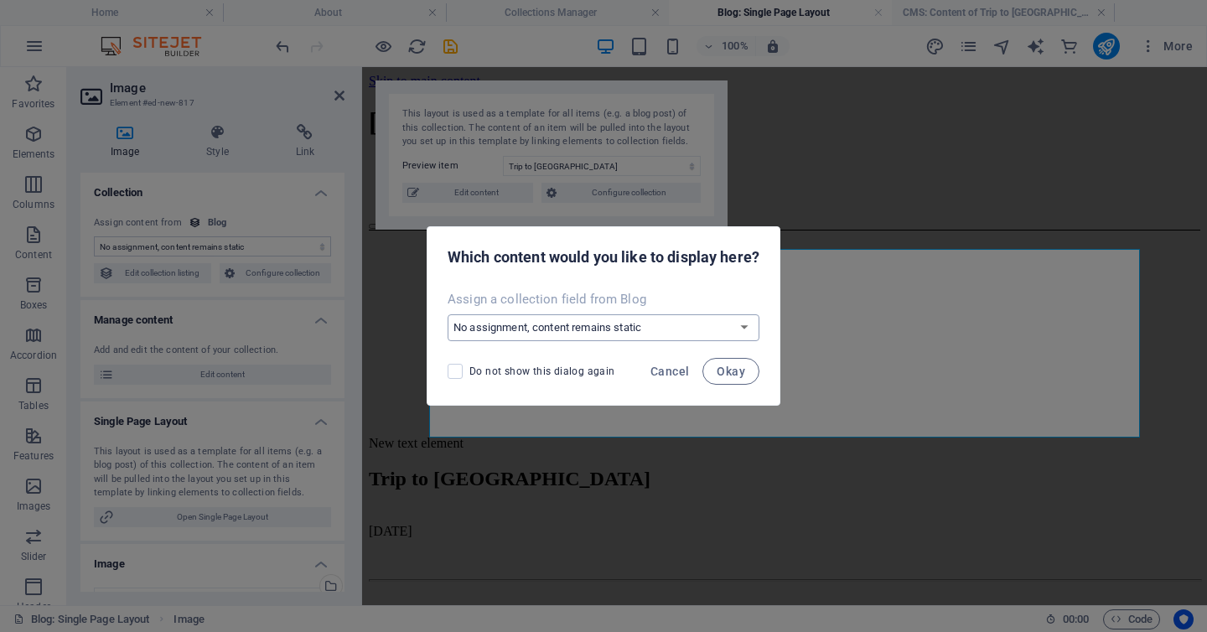
click at [637, 326] on select "No assignment, content remains static Create a new field Created at (Date) Upda…" at bounding box center [604, 327] width 312 height 27
click at [448, 314] on select "No assignment, content remains static Create a new field Created at (Date) Upda…" at bounding box center [604, 327] width 312 height 27
click at [723, 361] on button "Okay" at bounding box center [731, 371] width 57 height 27
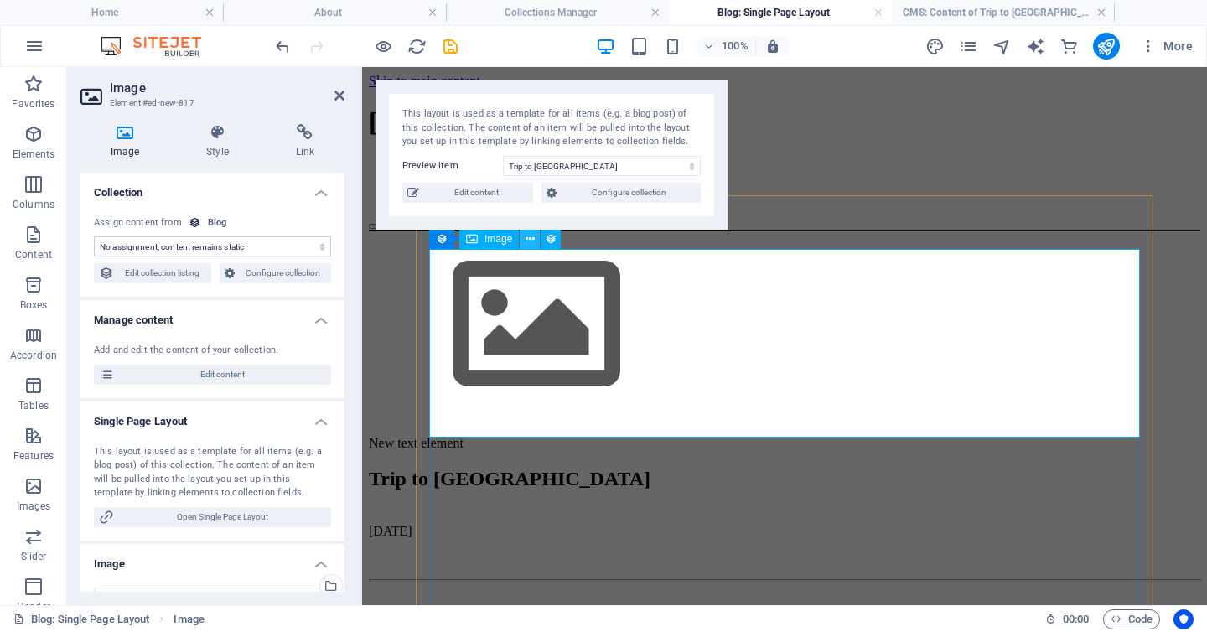
click at [532, 241] on icon at bounding box center [530, 240] width 9 height 18
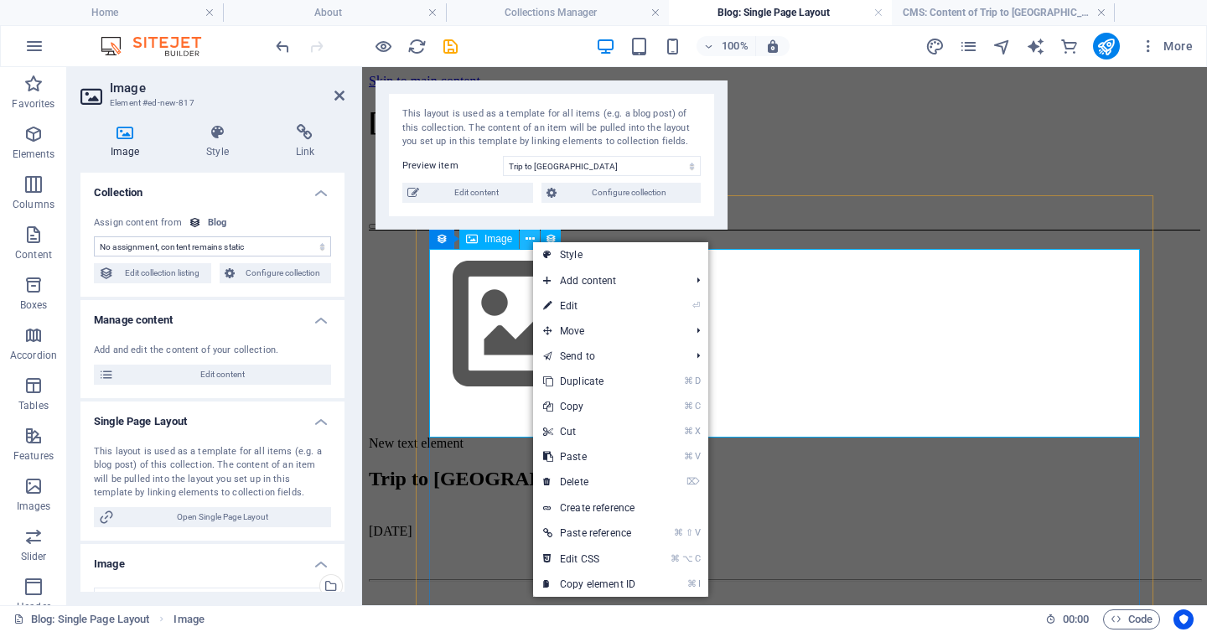
click at [532, 241] on icon at bounding box center [530, 240] width 9 height 18
click at [475, 238] on icon at bounding box center [472, 239] width 12 height 20
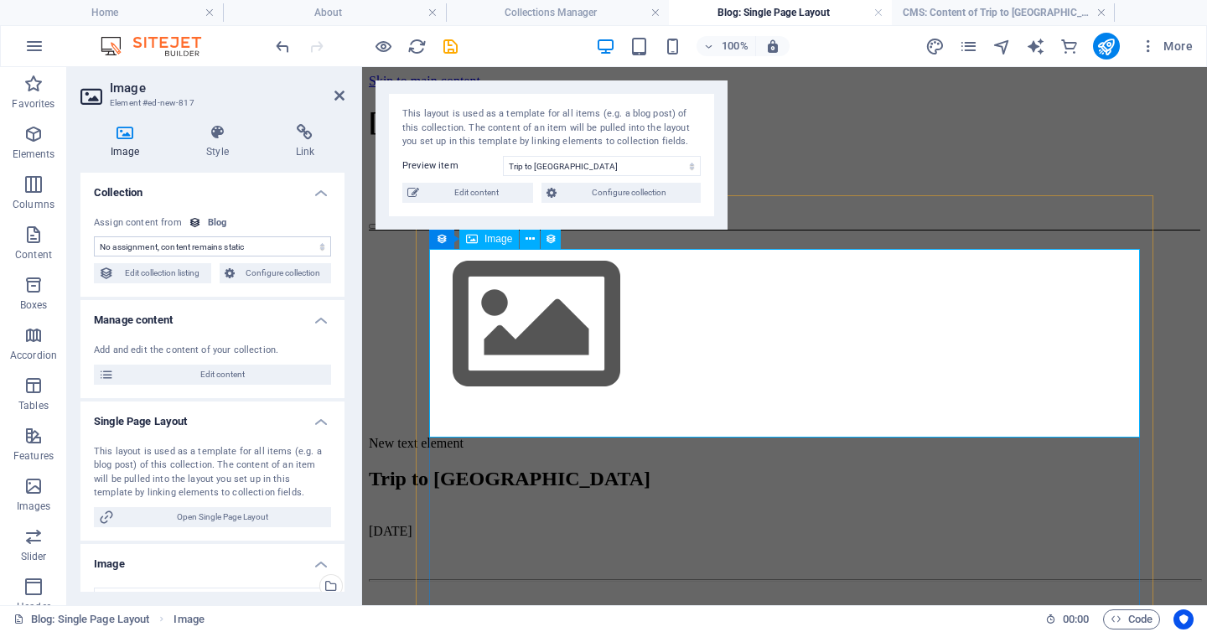
click at [490, 240] on span "Image" at bounding box center [499, 239] width 28 height 10
click at [560, 314] on figure at bounding box center [785, 327] width 832 height 192
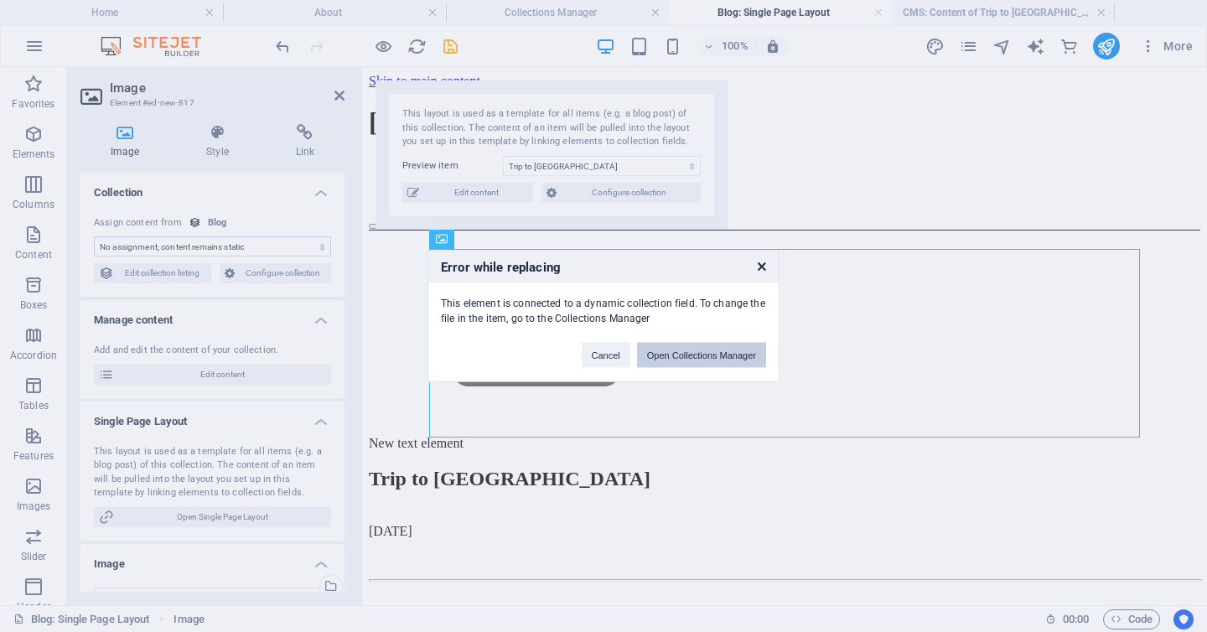
click at [678, 350] on button "Open Collections Manager" at bounding box center [701, 355] width 129 height 25
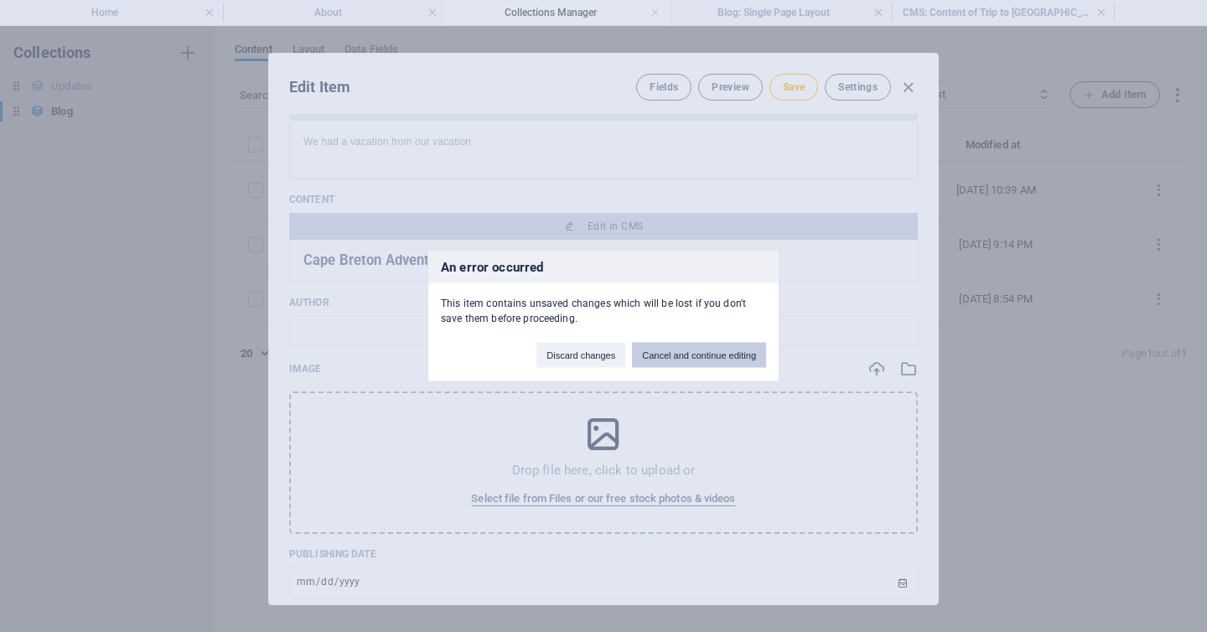
click at [675, 358] on button "Cancel and continue editing" at bounding box center [699, 355] width 134 height 25
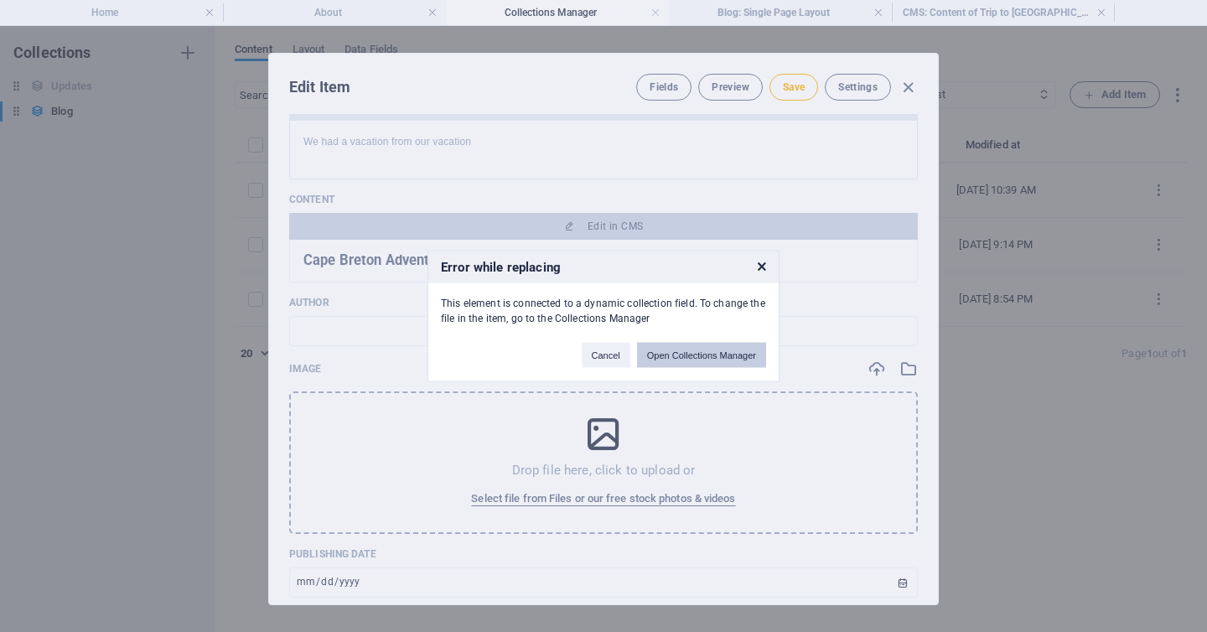
click at [708, 353] on button "Open Collections Manager" at bounding box center [701, 355] width 129 height 25
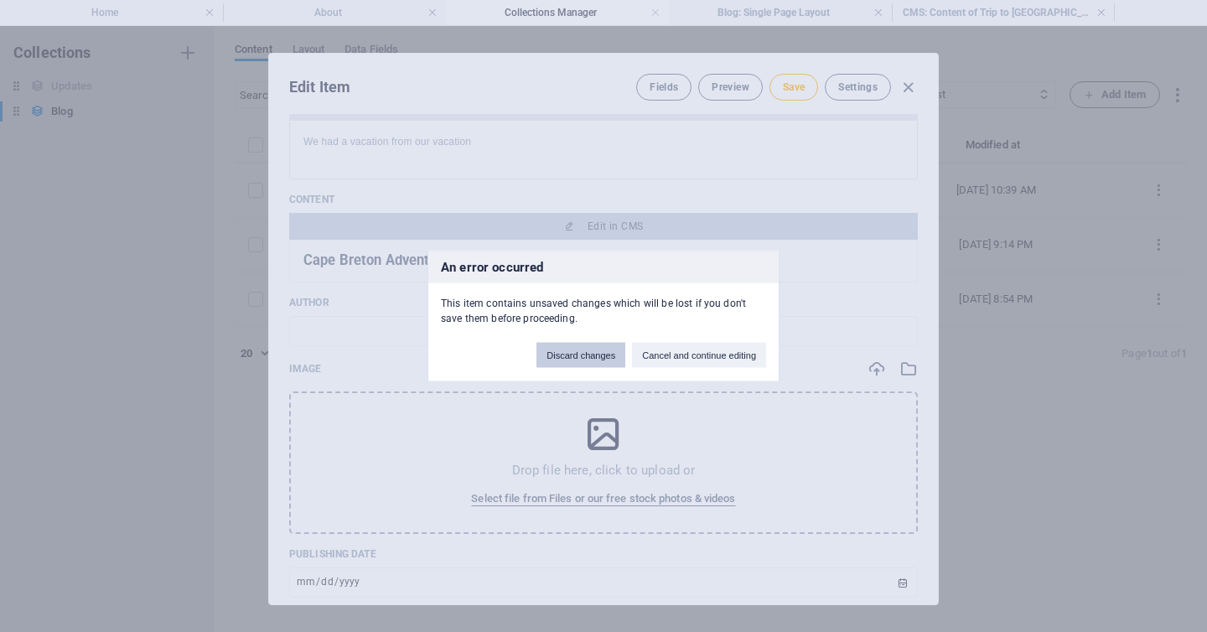
click at [589, 355] on button "Discard changes" at bounding box center [581, 355] width 89 height 25
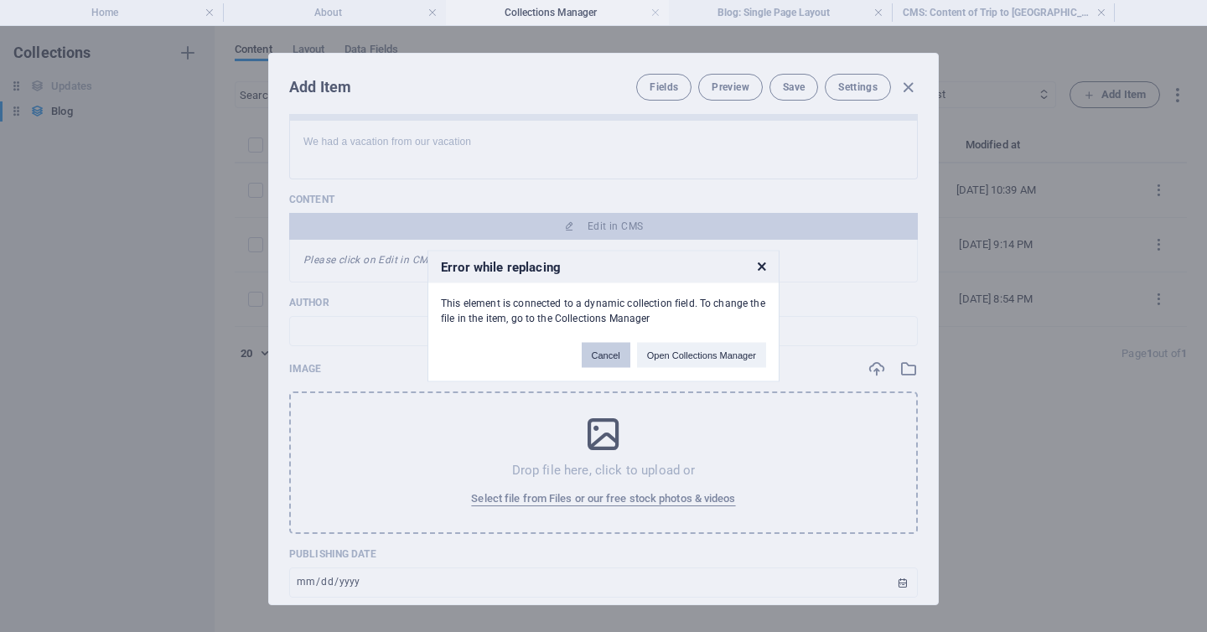
click at [604, 355] on button "Cancel" at bounding box center [606, 355] width 49 height 25
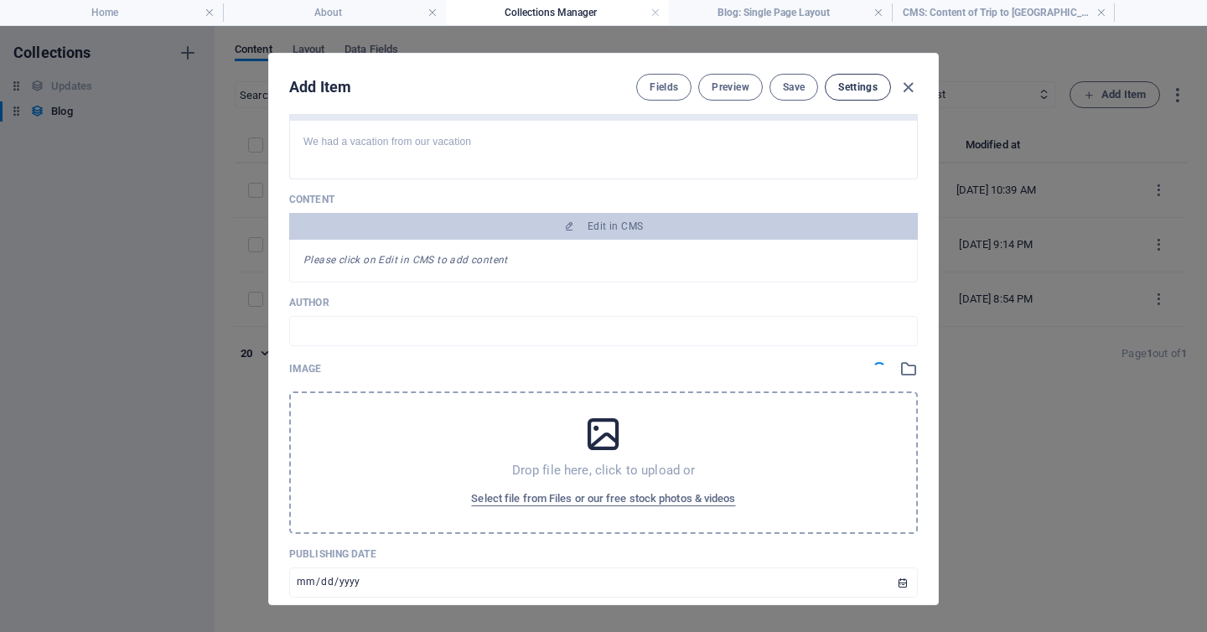
click at [867, 89] on span "Settings" at bounding box center [857, 86] width 39 height 13
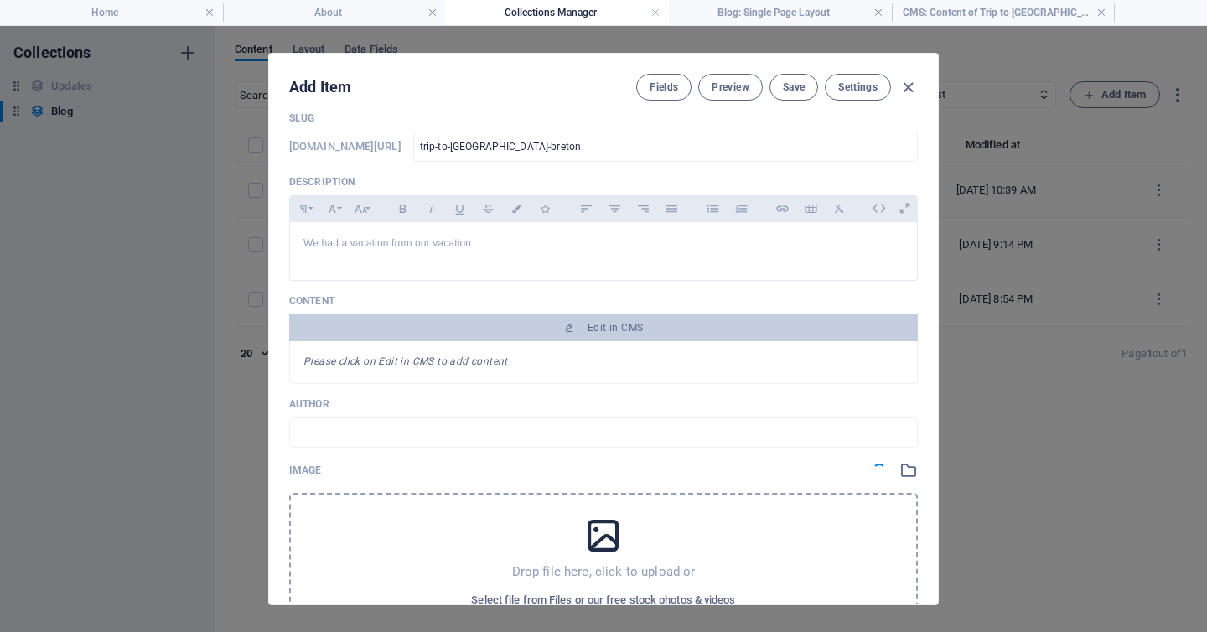
scroll to position [0, 0]
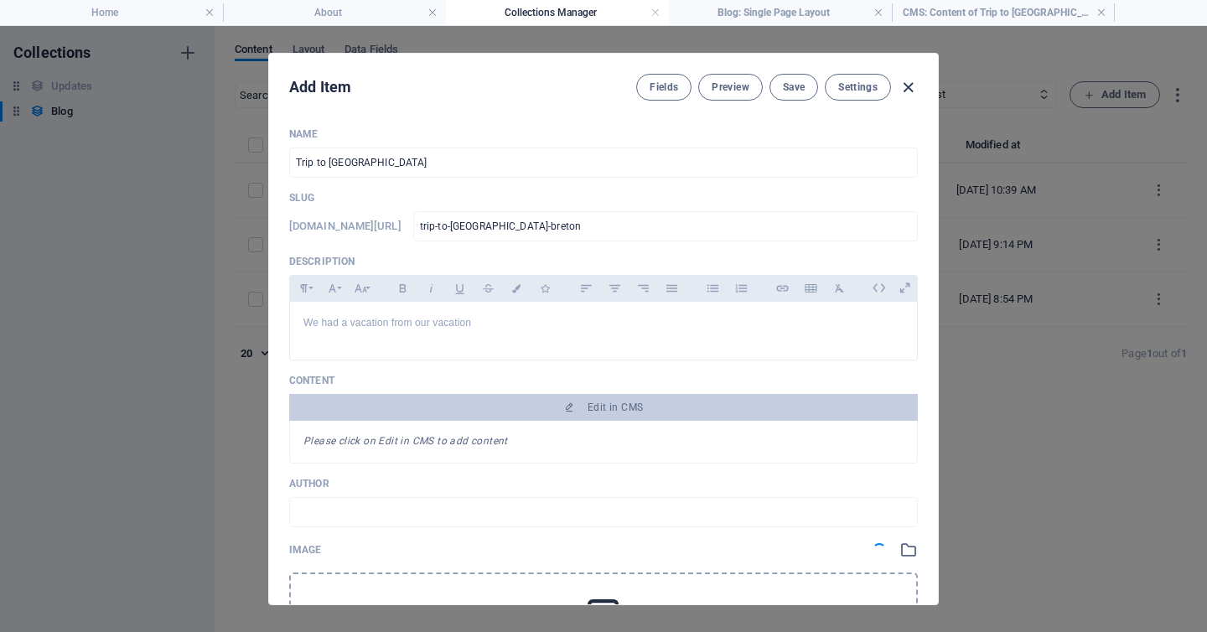
click at [909, 90] on icon "button" at bounding box center [908, 87] width 19 height 19
type input "trip-to-[GEOGRAPHIC_DATA]-breton"
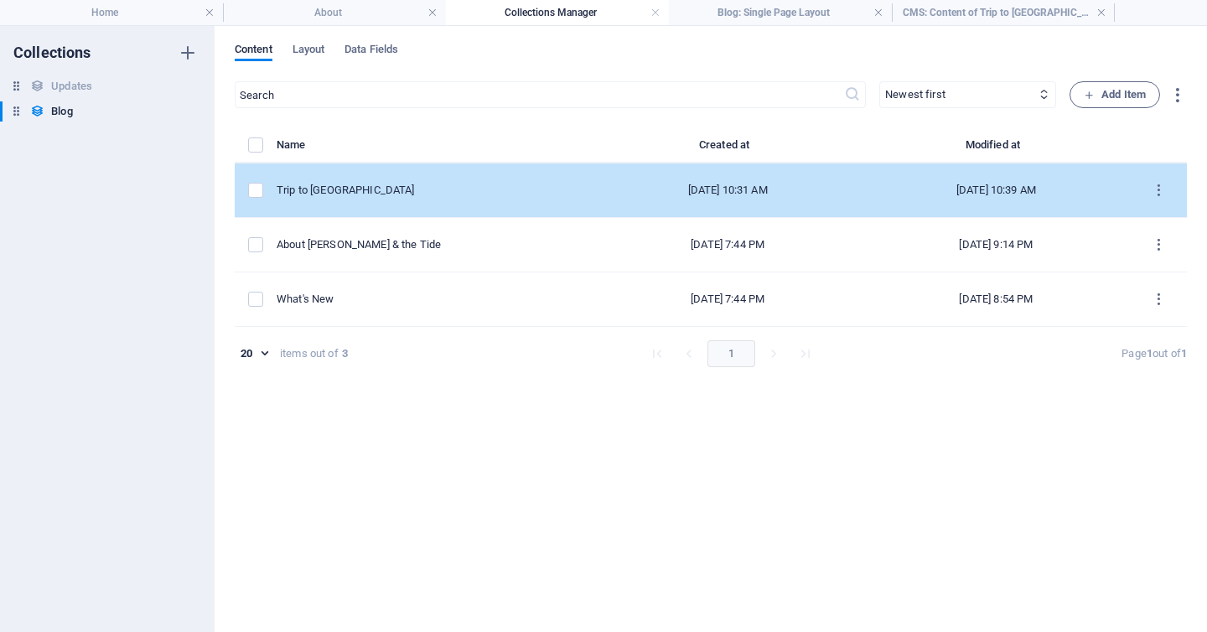
click at [388, 198] on td "Trip to [GEOGRAPHIC_DATA]" at bounding box center [435, 190] width 317 height 54
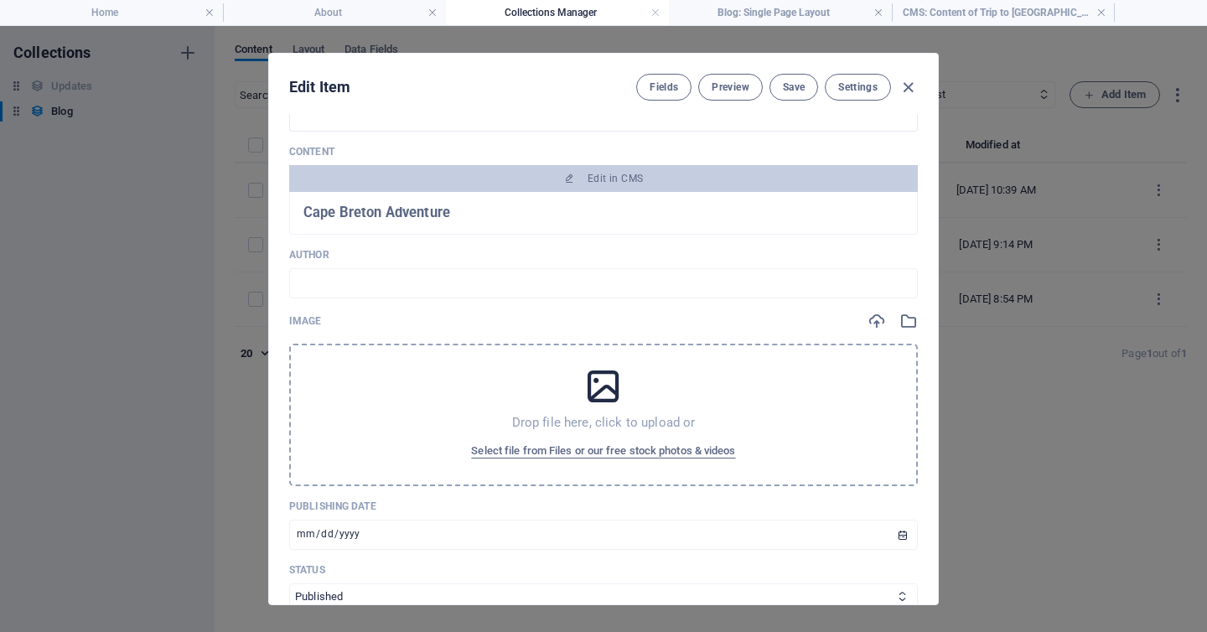
scroll to position [230, 0]
click at [874, 322] on icon "button" at bounding box center [877, 320] width 18 height 18
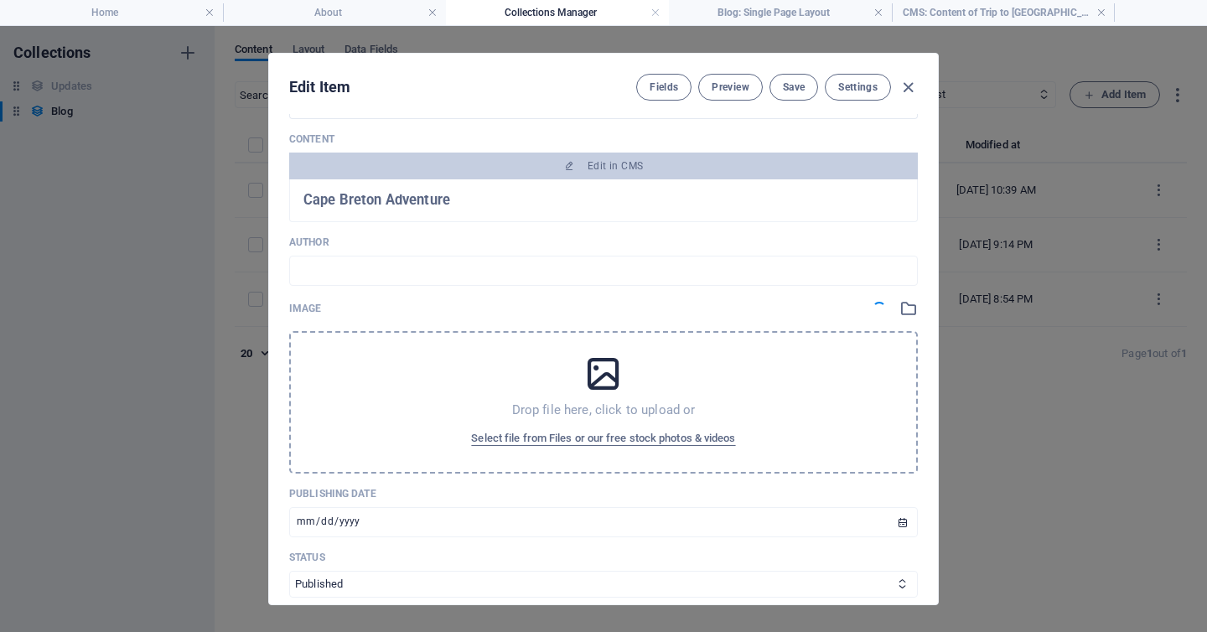
scroll to position [0, 0]
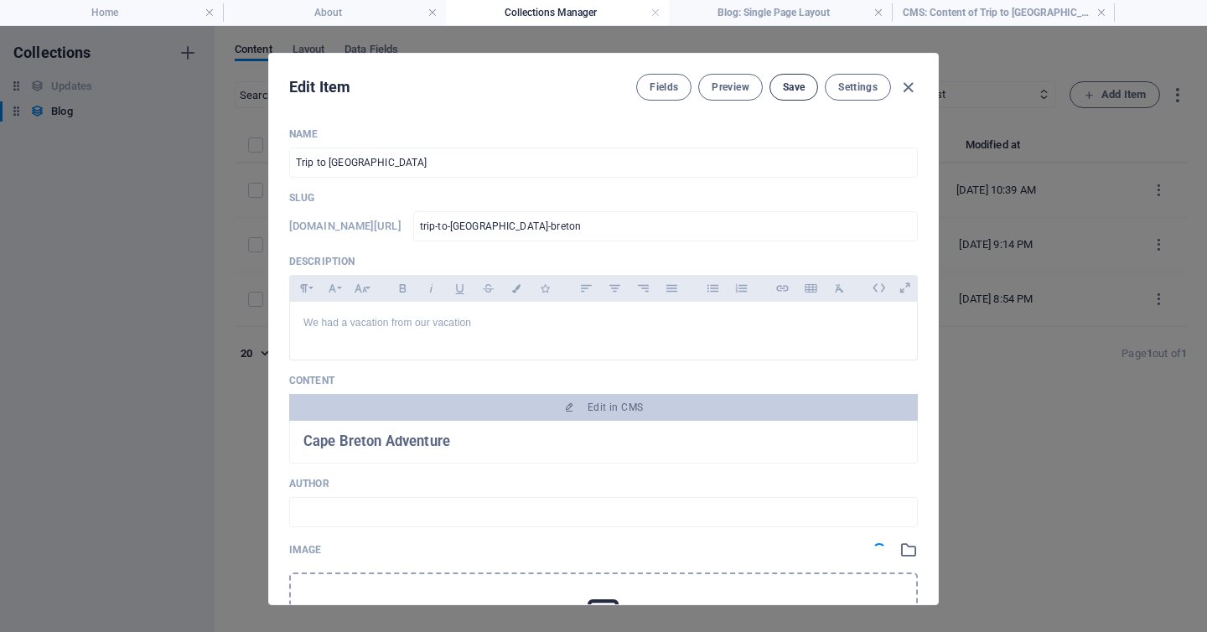
click at [786, 82] on span "Save" at bounding box center [794, 86] width 22 height 13
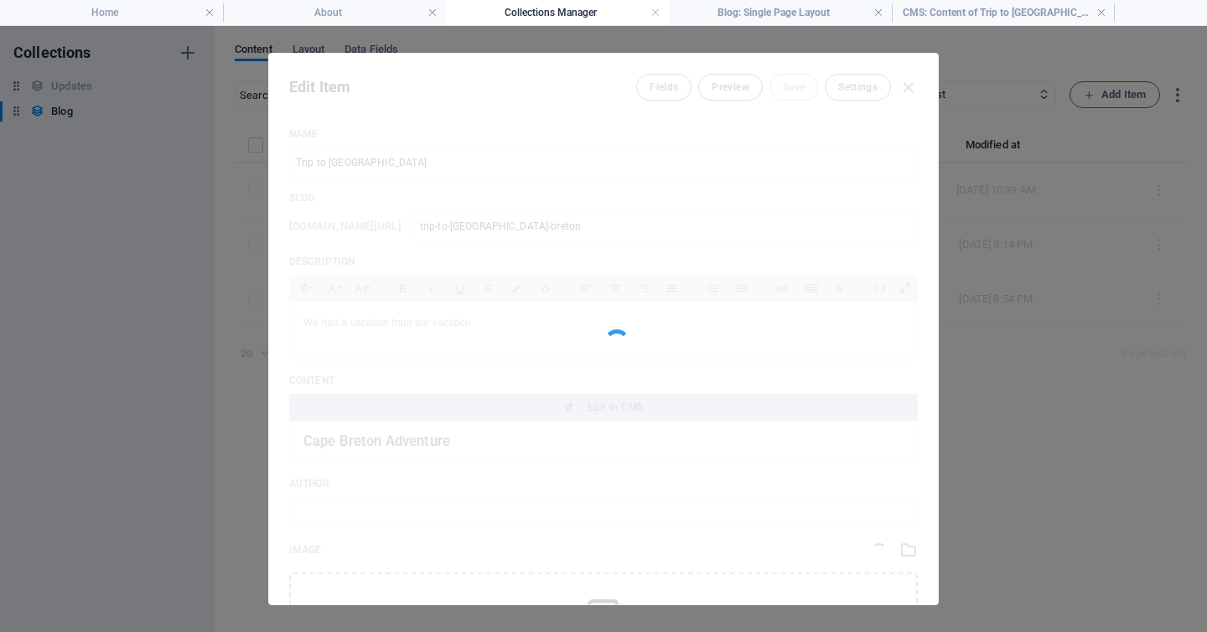
click at [736, 336] on div at bounding box center [603, 329] width 669 height 551
click at [907, 89] on div at bounding box center [603, 329] width 669 height 551
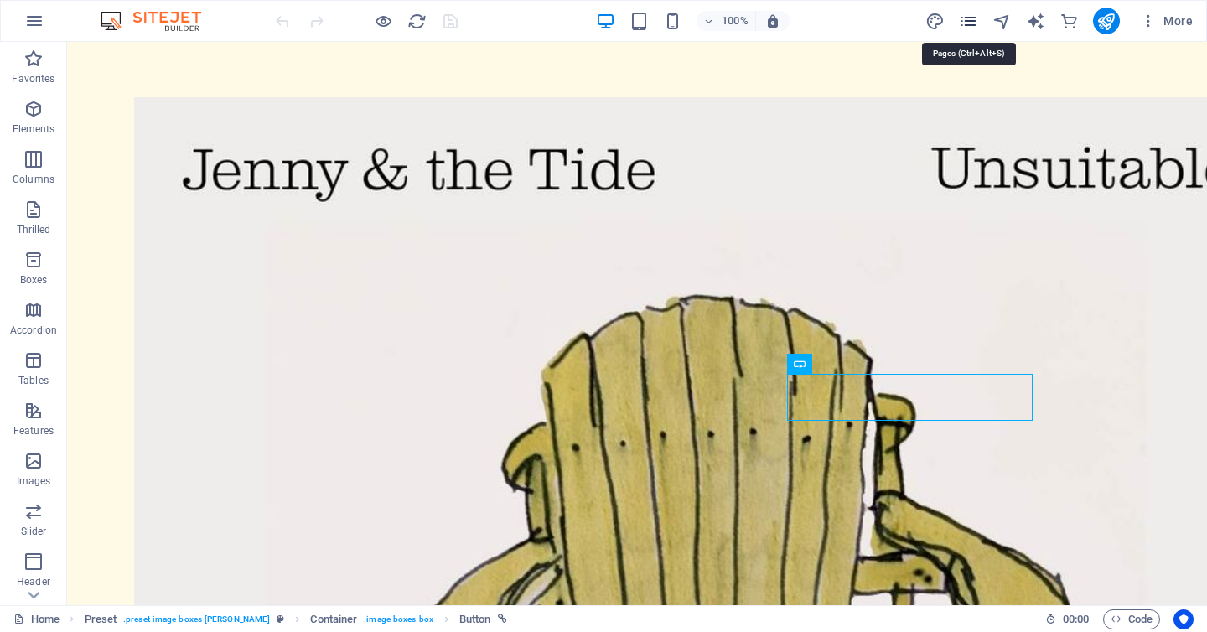
click at [970, 16] on icon "pages" at bounding box center [968, 21] width 19 height 19
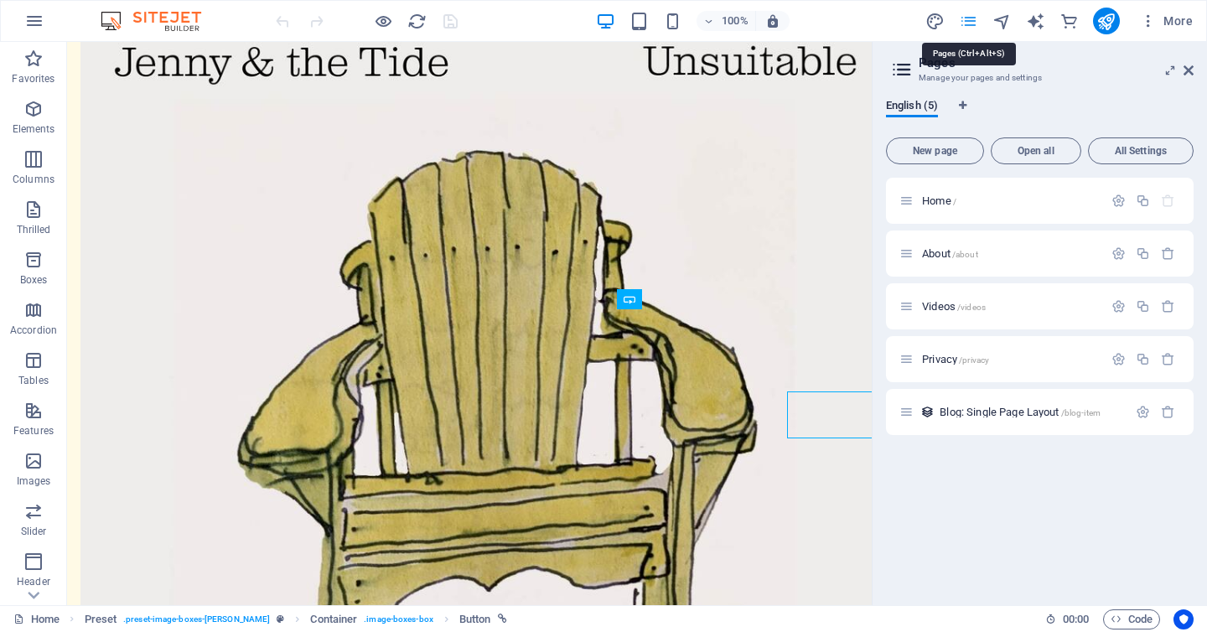
scroll to position [786, 0]
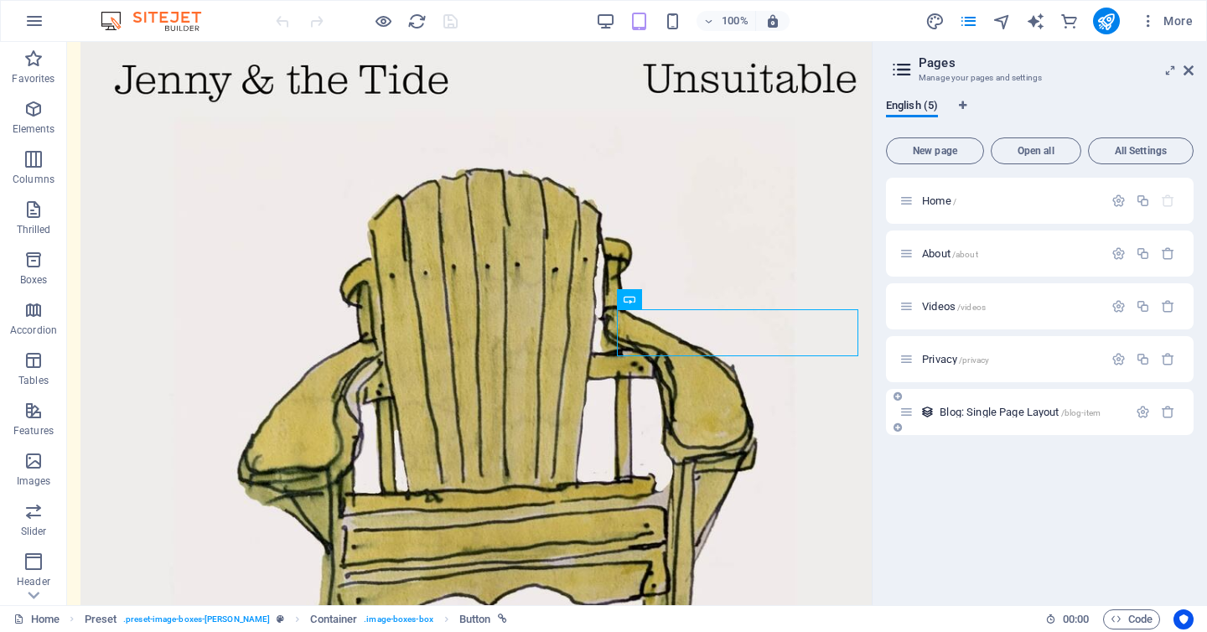
click at [986, 425] on div "Blog: Single Page Layout /blog-item" at bounding box center [1040, 412] width 308 height 46
click at [987, 415] on font "Blog: Single Page Layout" at bounding box center [999, 412] width 119 height 13
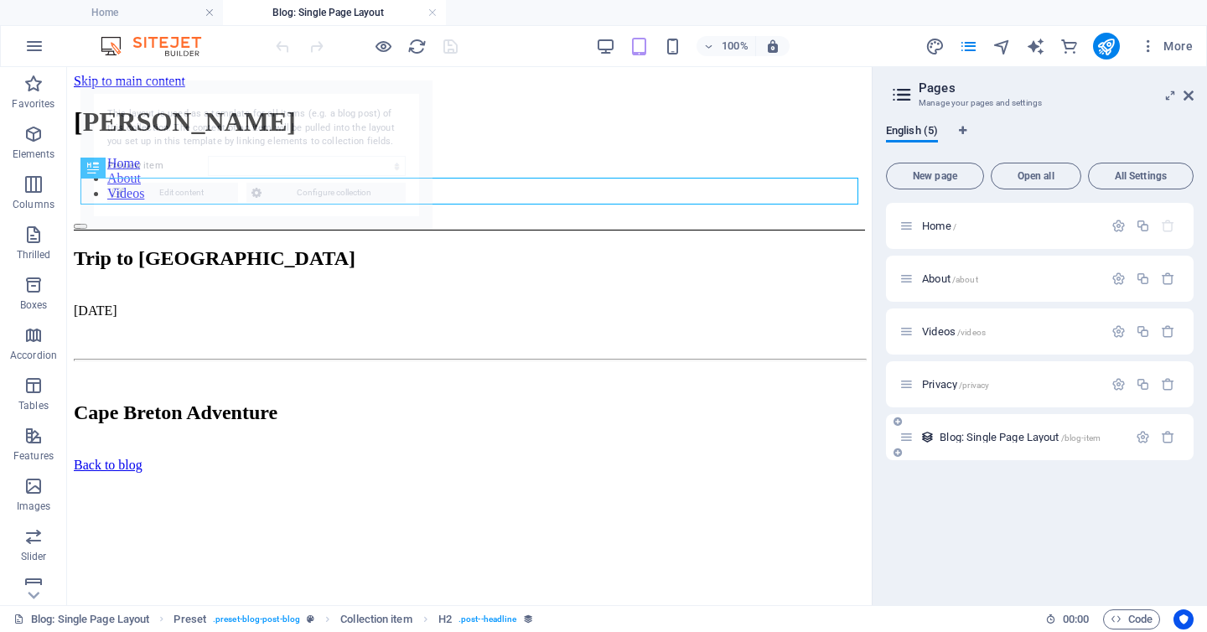
scroll to position [0, 0]
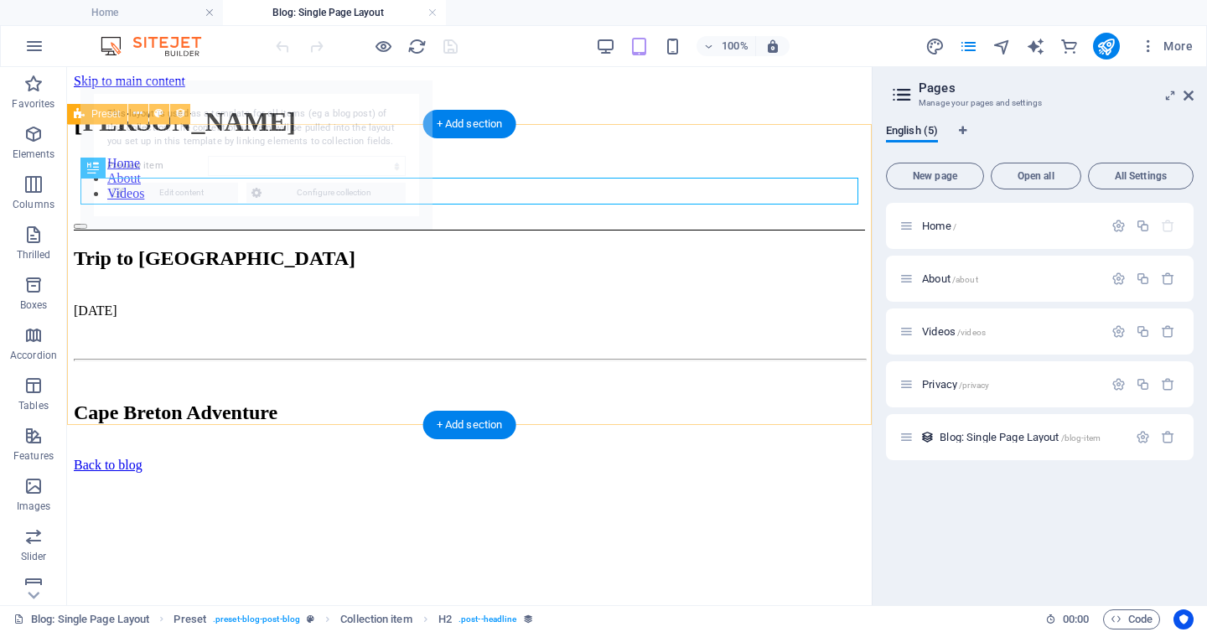
select select "68b851445c26c571dc062076"
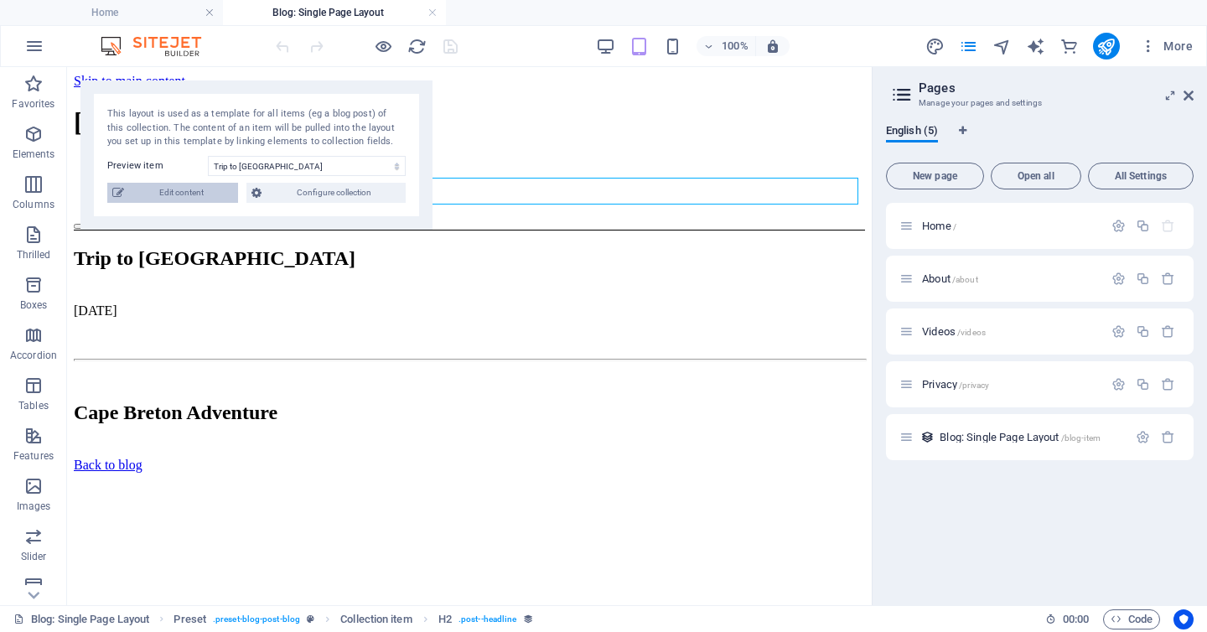
click at [191, 190] on font "Edit content" at bounding box center [181, 192] width 44 height 9
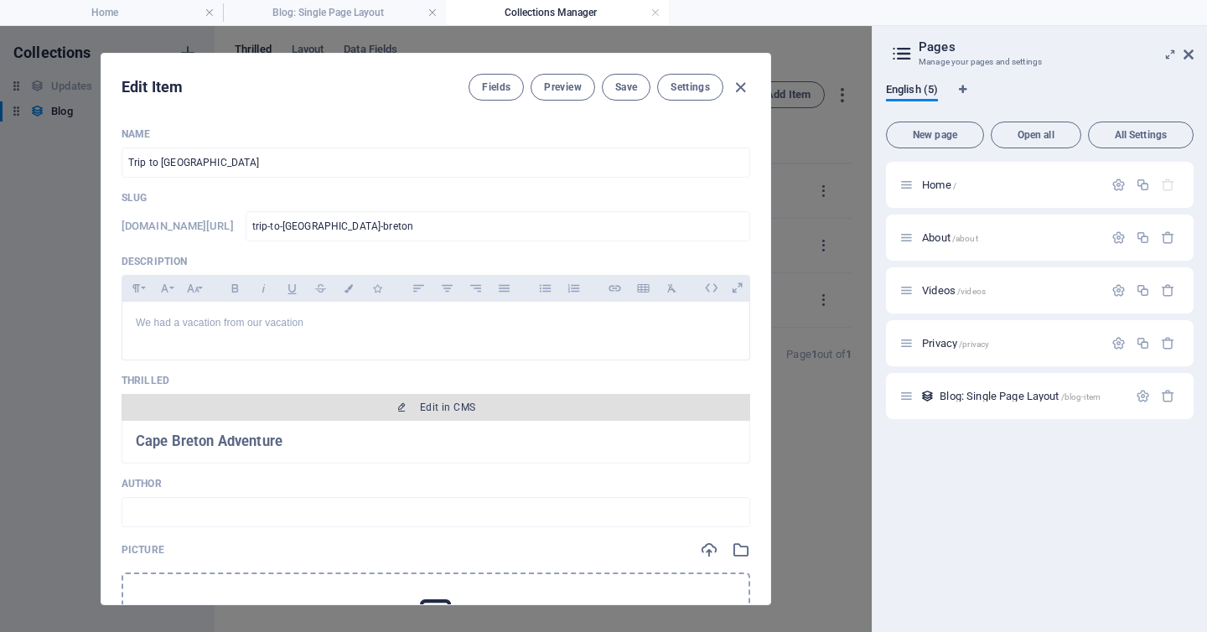
click at [422, 408] on font "Edit in CMS" at bounding box center [447, 408] width 55 height 12
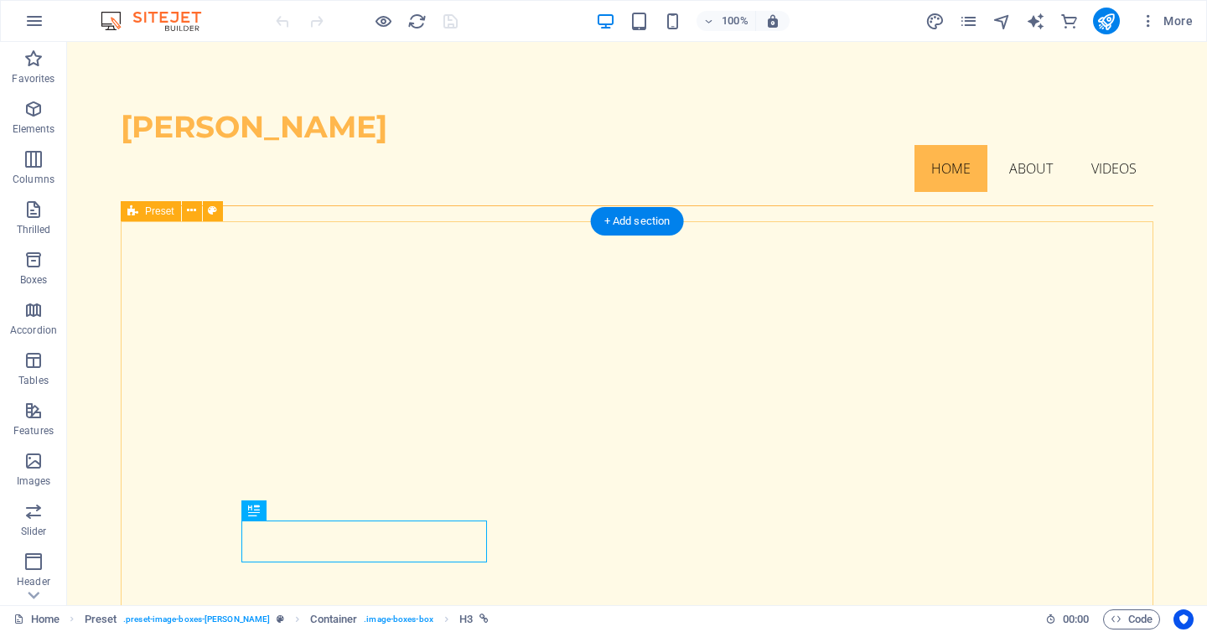
scroll to position [456, 0]
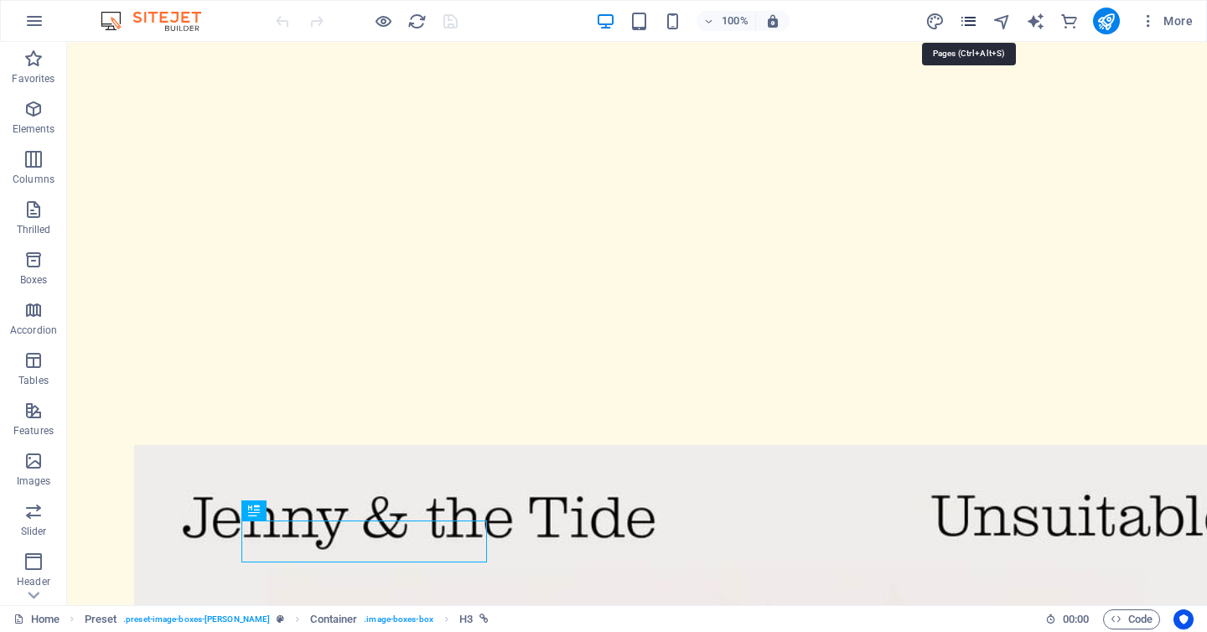
click at [969, 17] on icon "pages" at bounding box center [968, 21] width 19 height 19
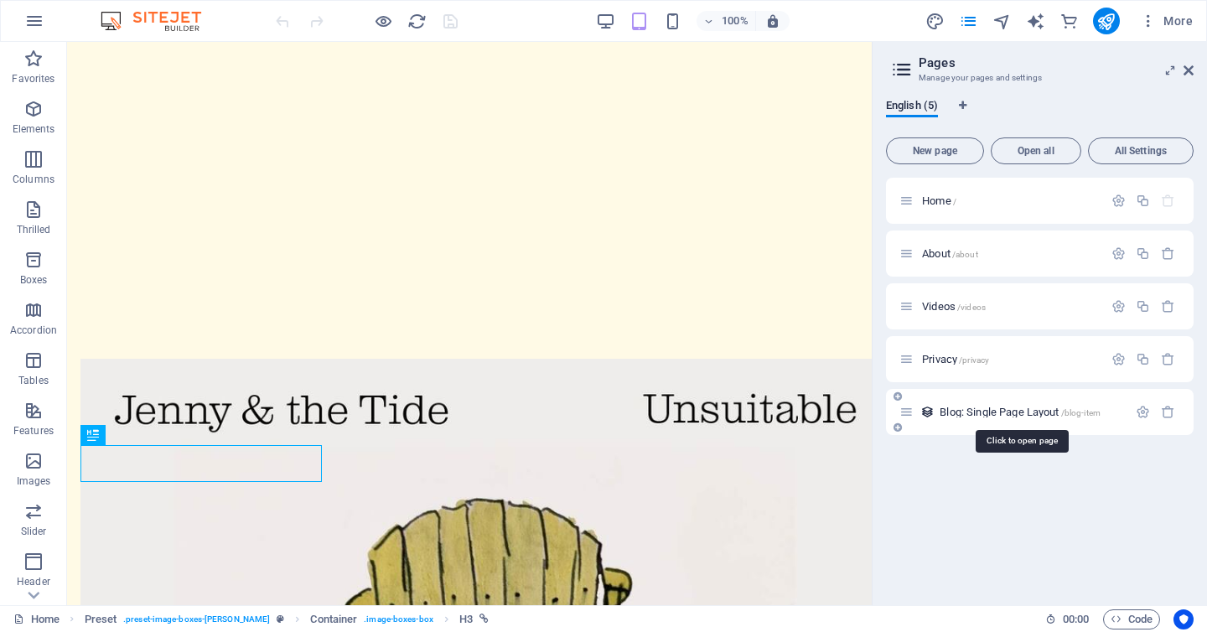
click at [981, 412] on font "Blog: Single Page Layout" at bounding box center [999, 412] width 119 height 13
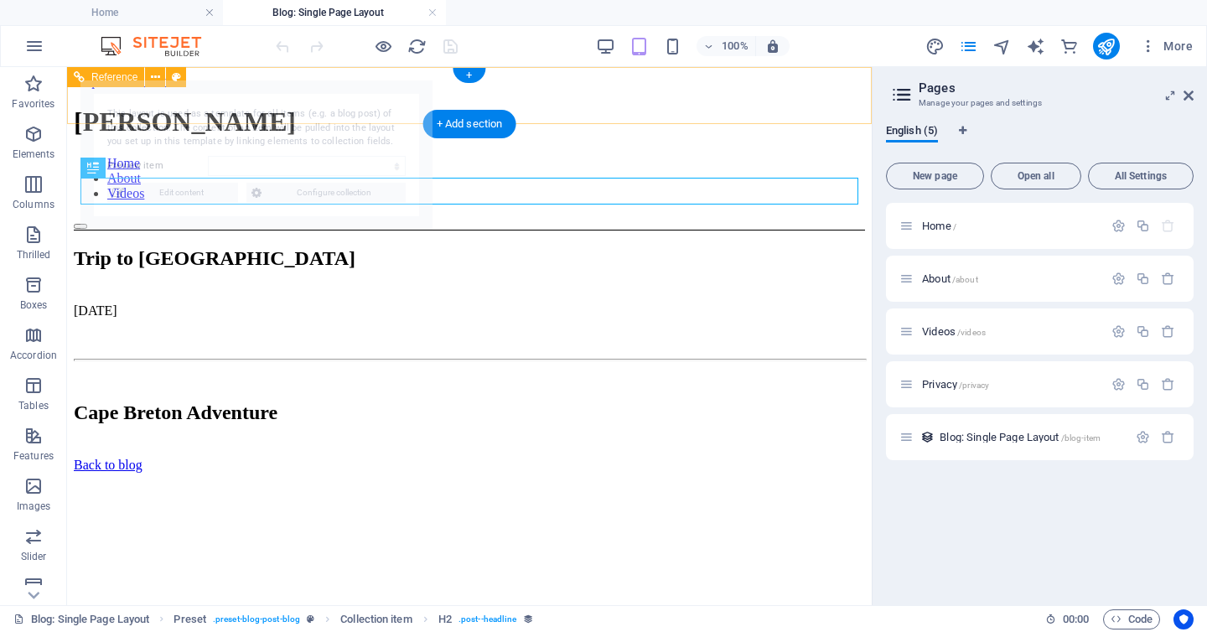
scroll to position [0, 0]
select select "68b851445c26c571dc062076"
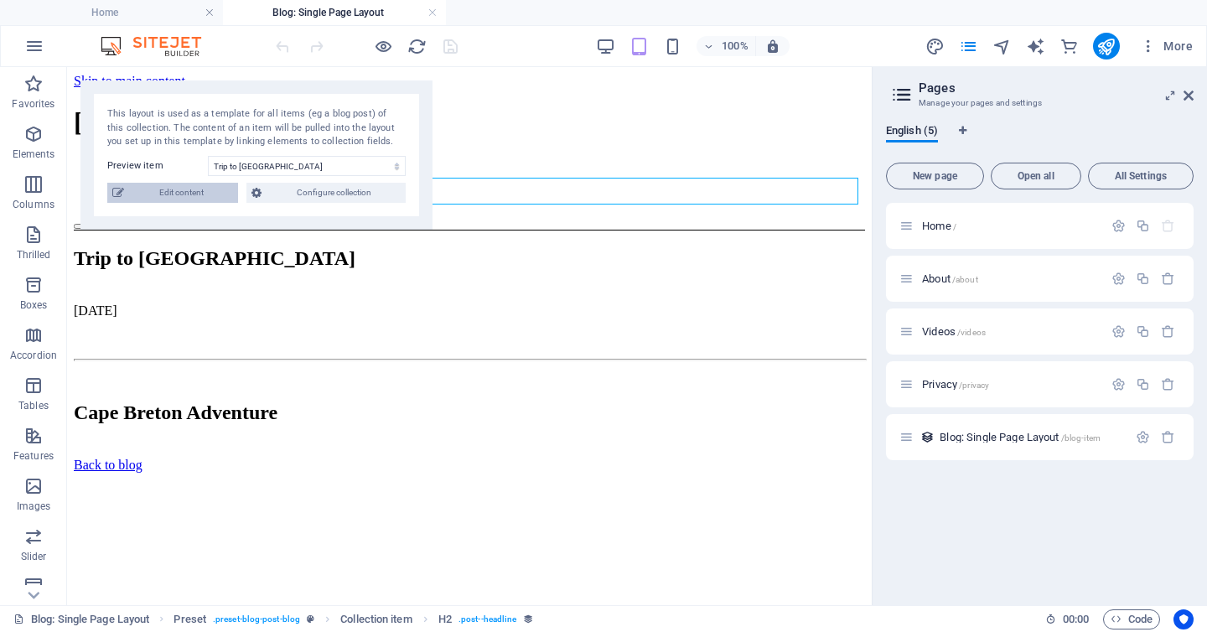
click at [199, 188] on font "Edit content" at bounding box center [181, 192] width 44 height 9
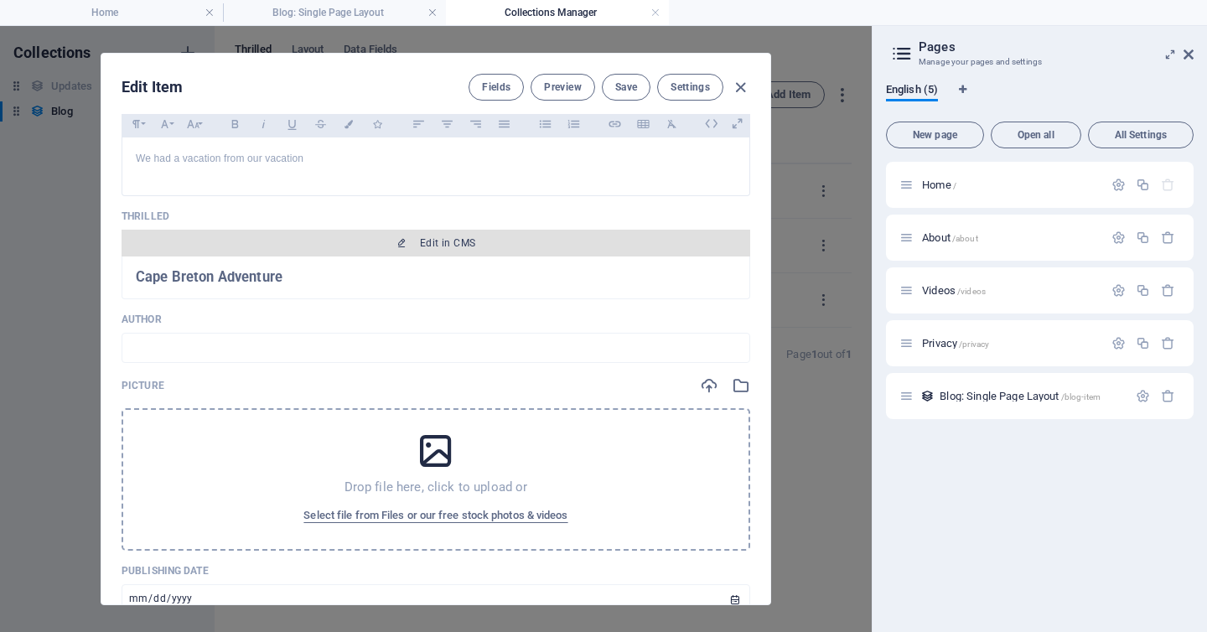
scroll to position [169, 0]
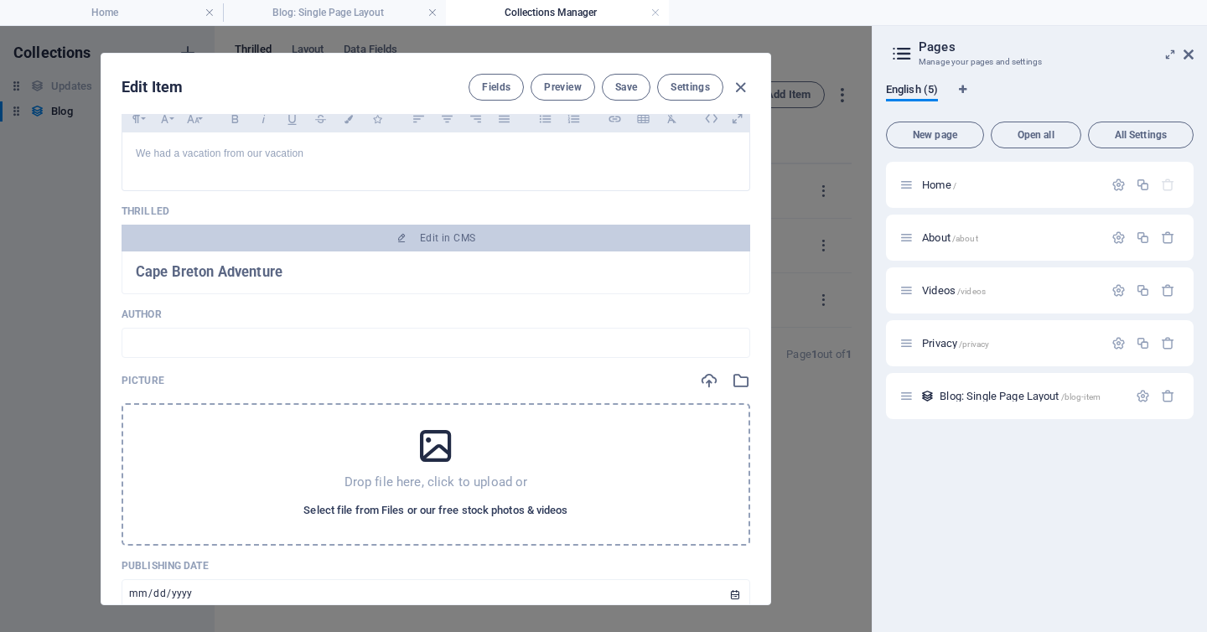
click at [421, 512] on font "Select file from Files or our free stock photos & videos" at bounding box center [435, 510] width 264 height 13
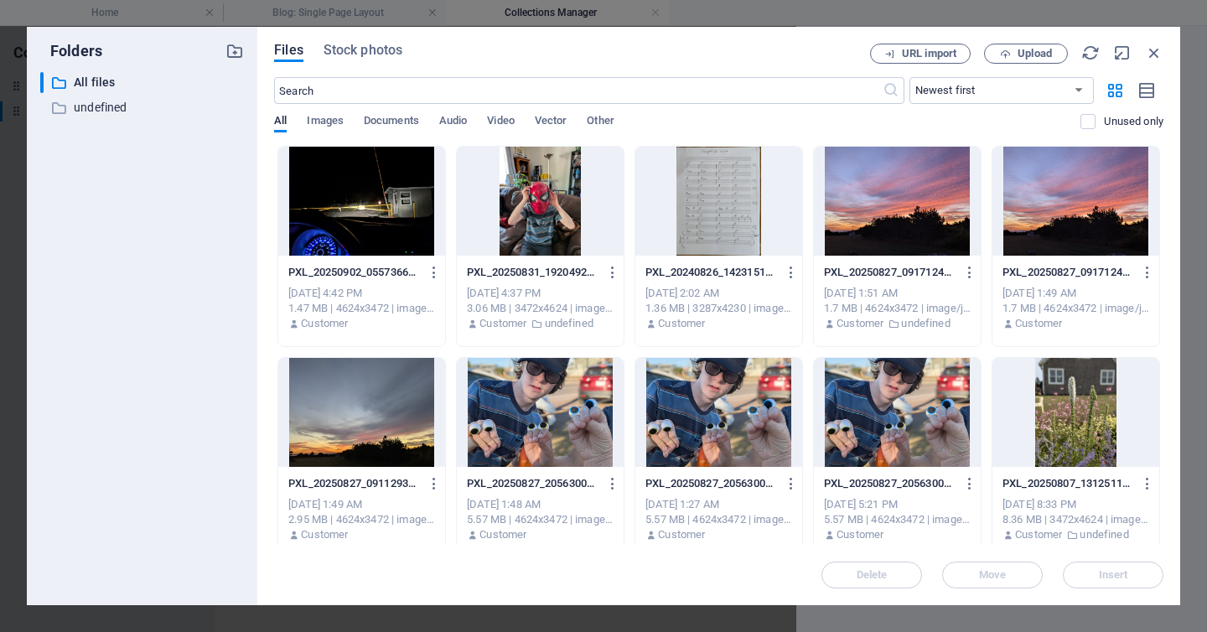
click at [370, 190] on div at bounding box center [361, 201] width 167 height 109
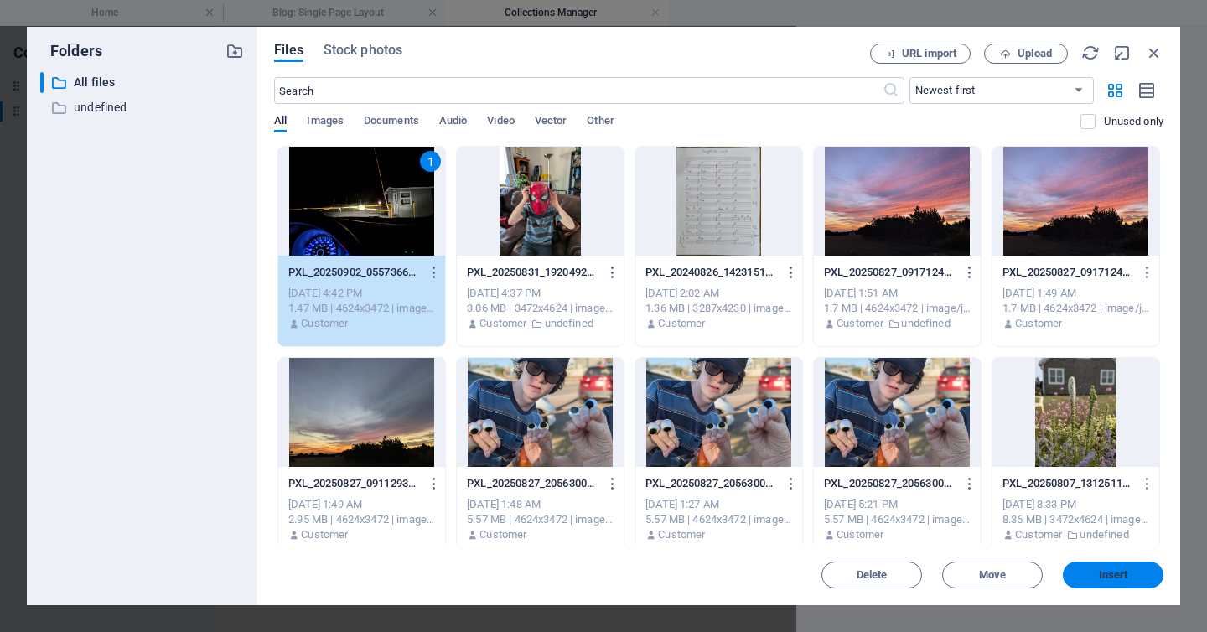
click at [1105, 571] on font "Insert" at bounding box center [1113, 574] width 29 height 13
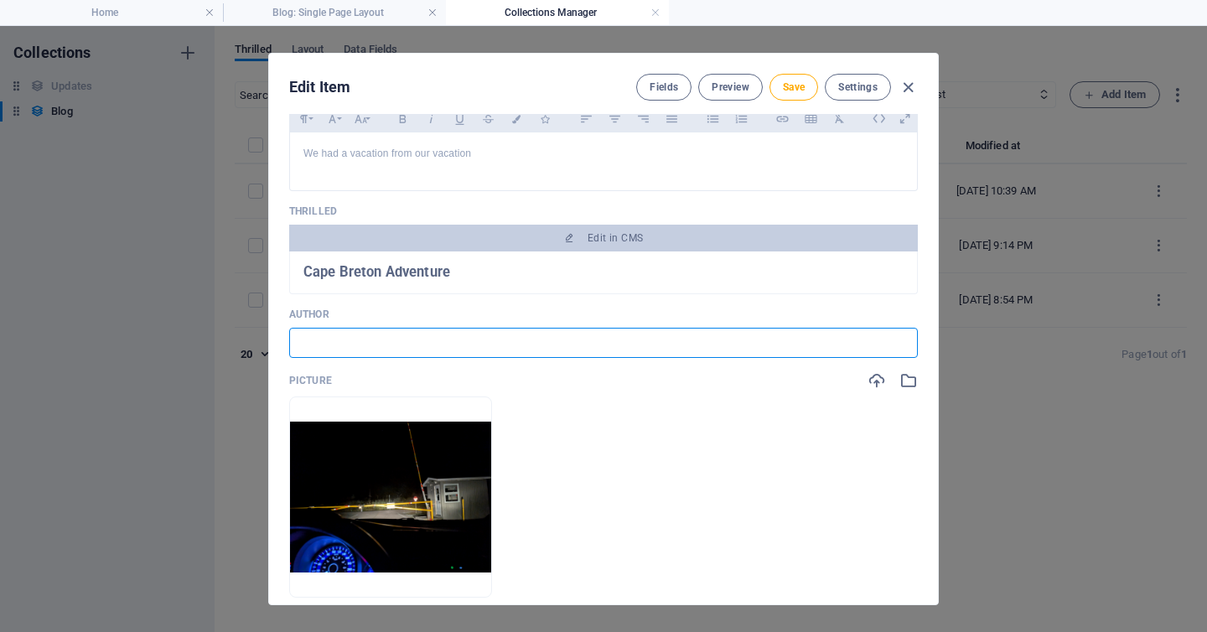
click at [584, 347] on input "text" at bounding box center [603, 343] width 629 height 30
type input "[PERSON_NAME]"
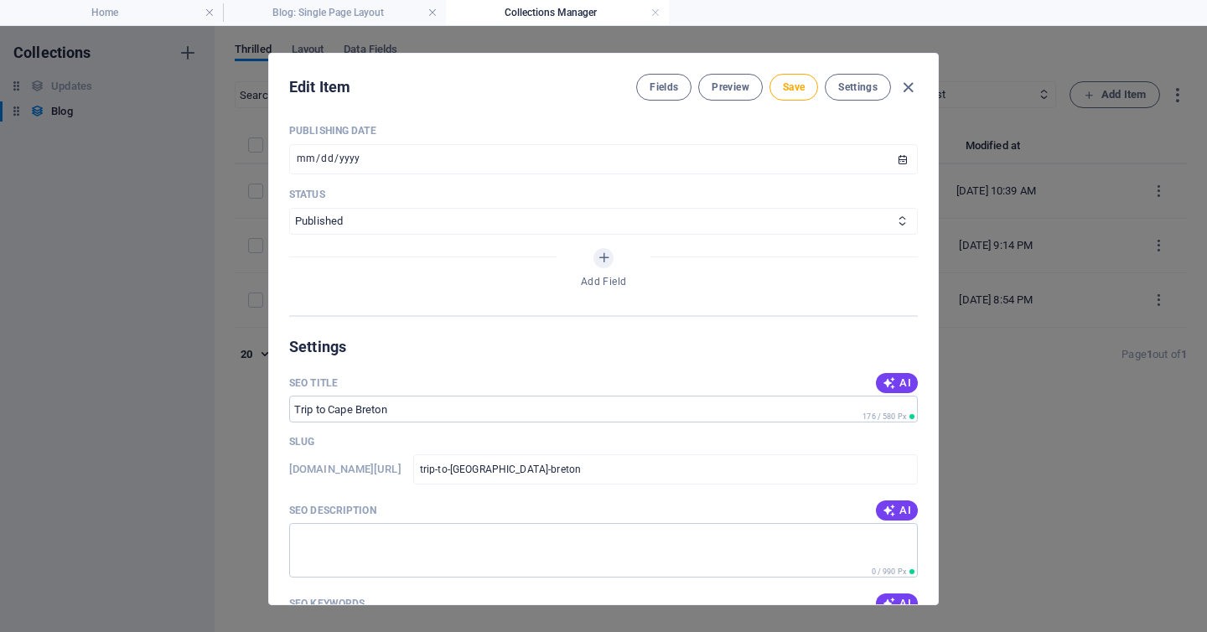
scroll to position [639, 0]
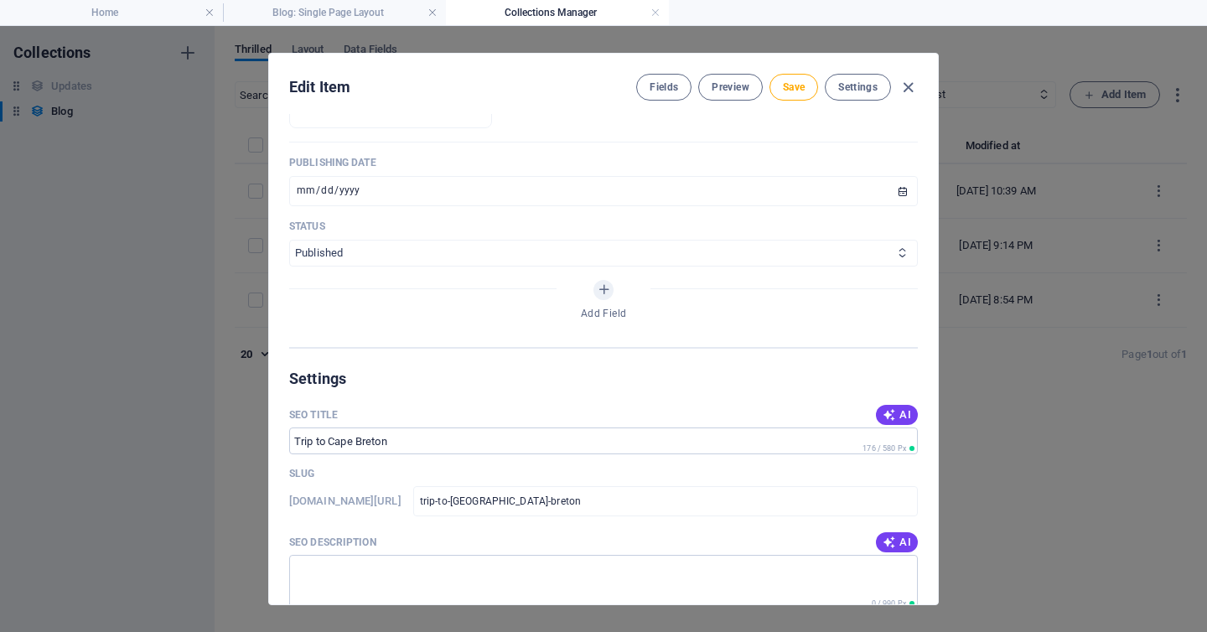
click at [550, 257] on select "Published Draft" at bounding box center [603, 253] width 629 height 27
select select "Draft"
click at [289, 240] on select "Published Draft" at bounding box center [603, 253] width 629 height 27
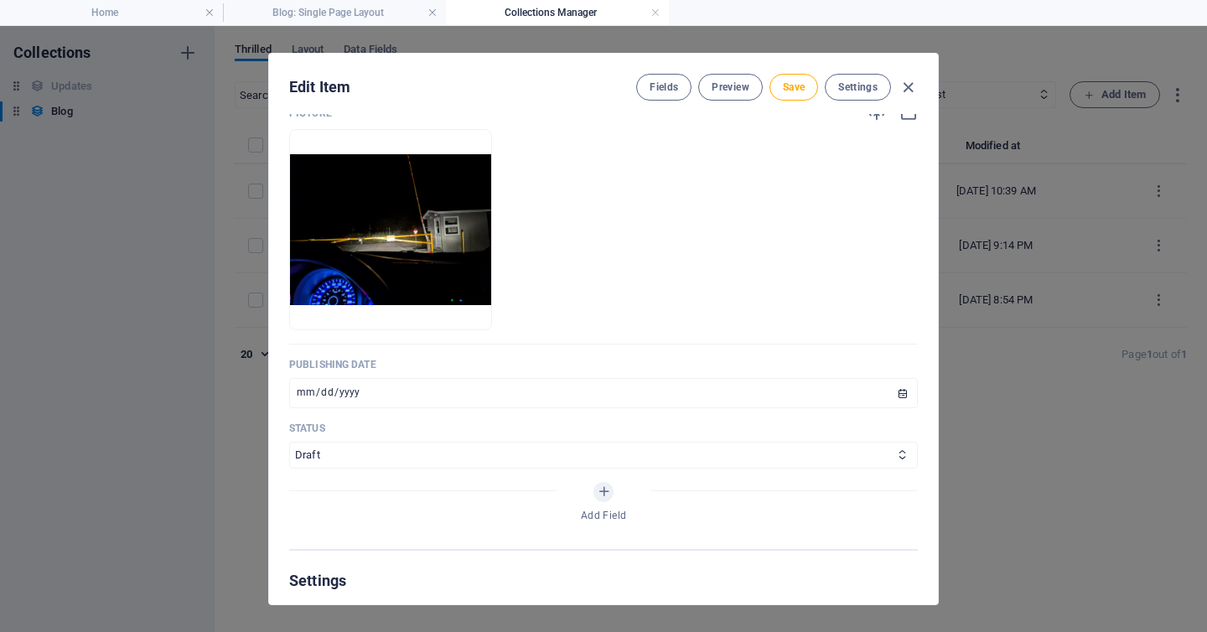
scroll to position [418, 0]
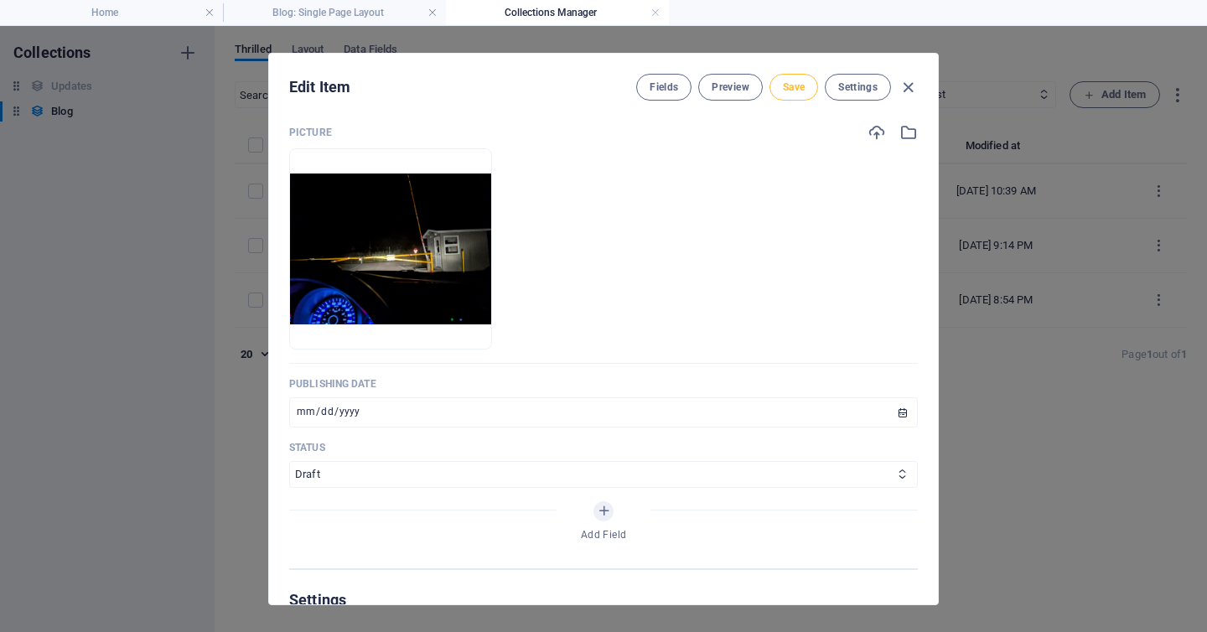
click at [791, 80] on font "Save" at bounding box center [794, 86] width 22 height 13
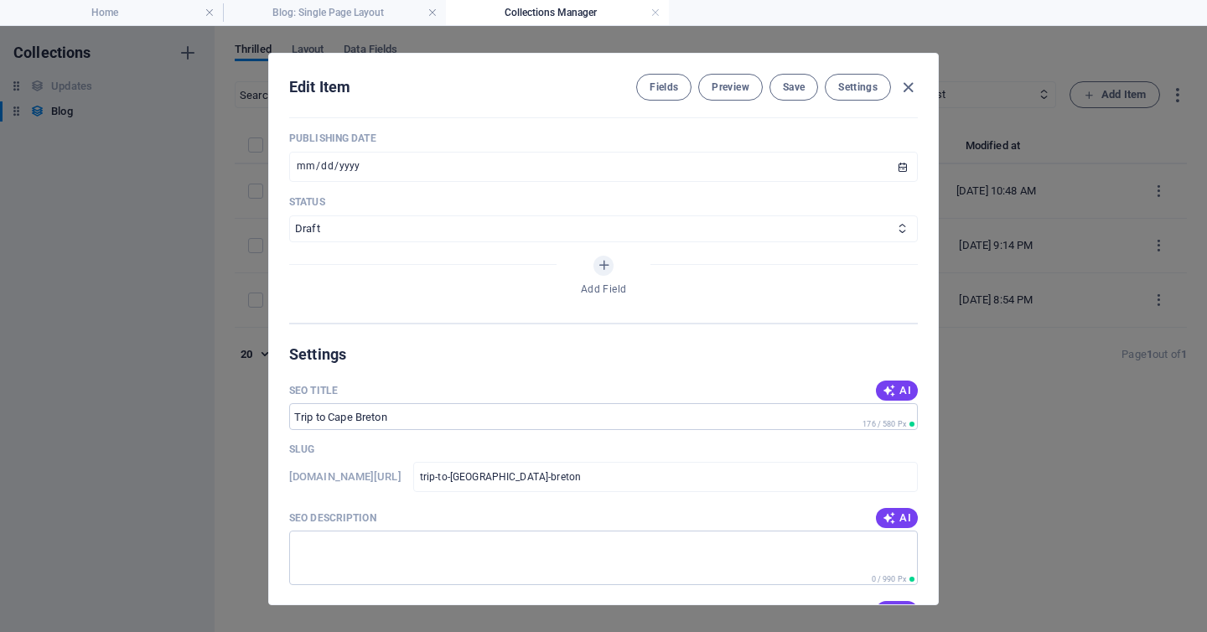
scroll to position [669, 0]
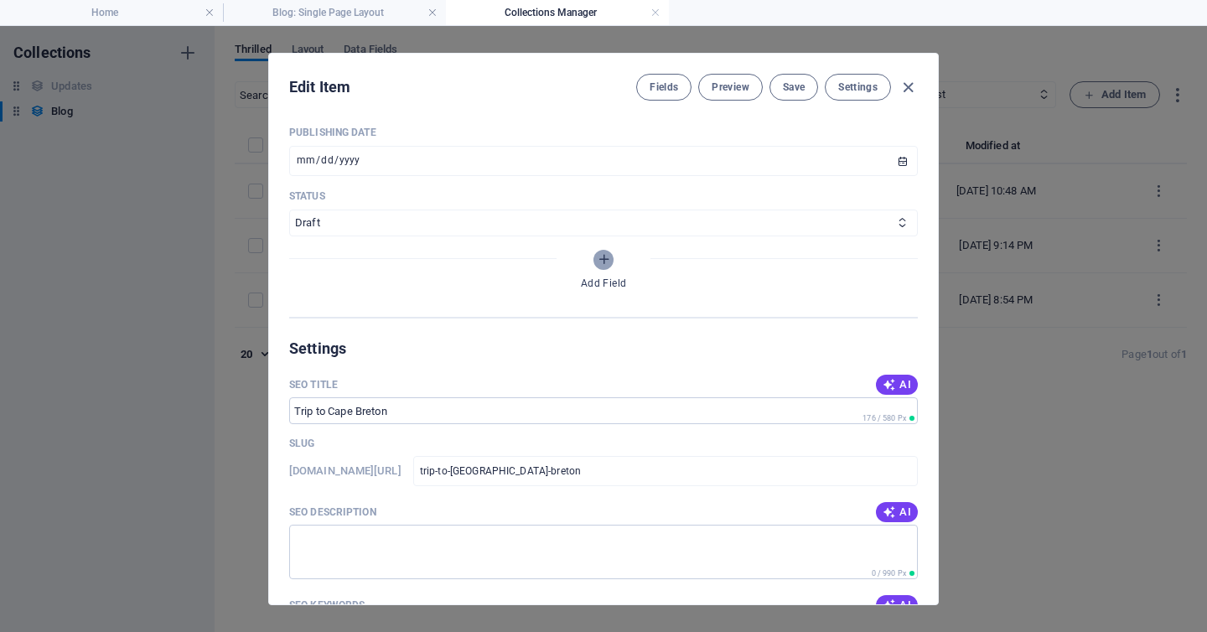
click at [600, 258] on icon "Add Field" at bounding box center [604, 259] width 14 height 14
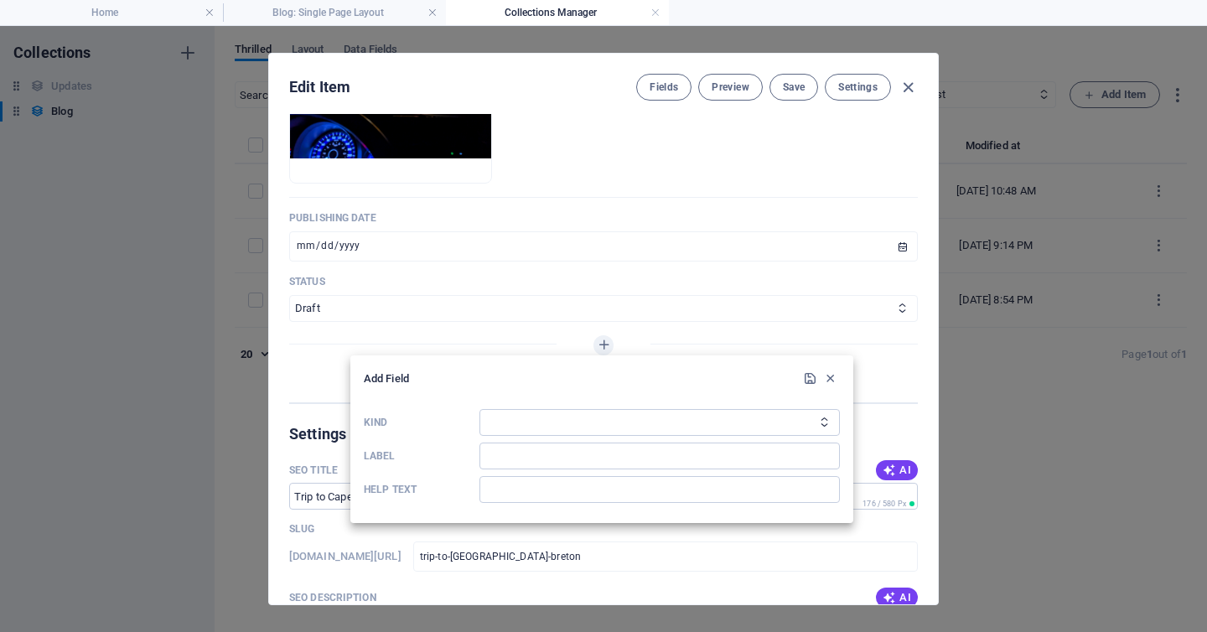
click at [823, 420] on icon "Kind" at bounding box center [824, 422] width 11 height 11
click at [827, 423] on icon "Kind" at bounding box center [824, 422] width 11 height 11
click at [812, 422] on select "Plain Text Link CMS Rich Text File Multiple Files Checkbox Choice Date Number" at bounding box center [660, 422] width 361 height 27
click at [833, 376] on icon "button" at bounding box center [830, 378] width 14 height 14
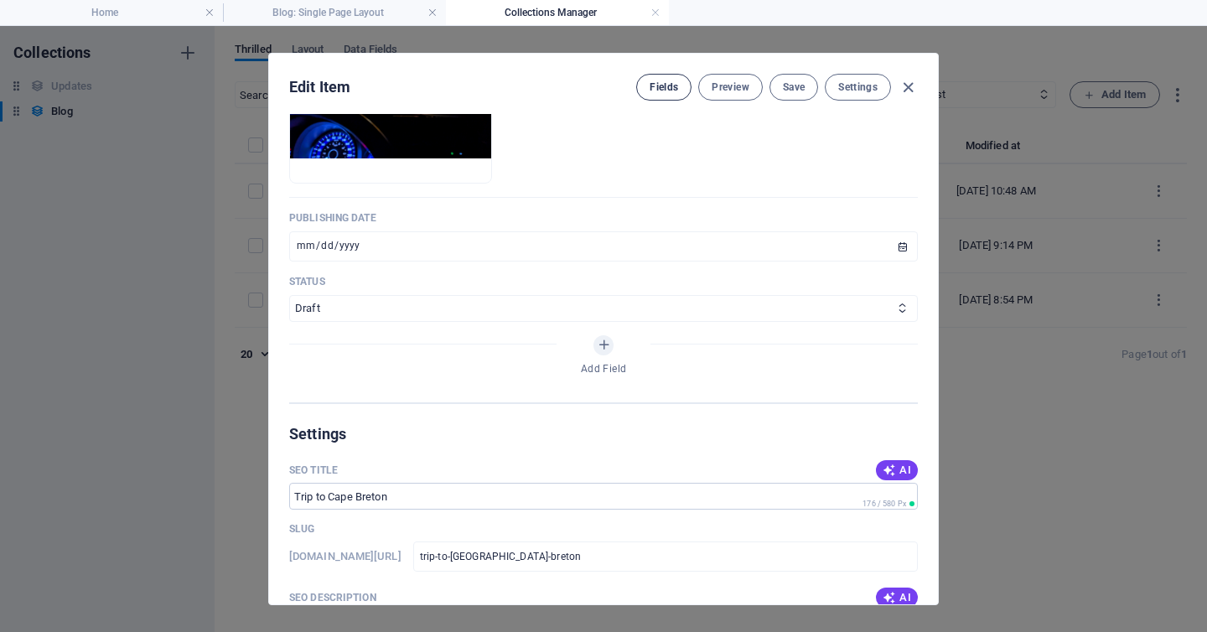
click at [663, 88] on font "Fields" at bounding box center [664, 87] width 29 height 12
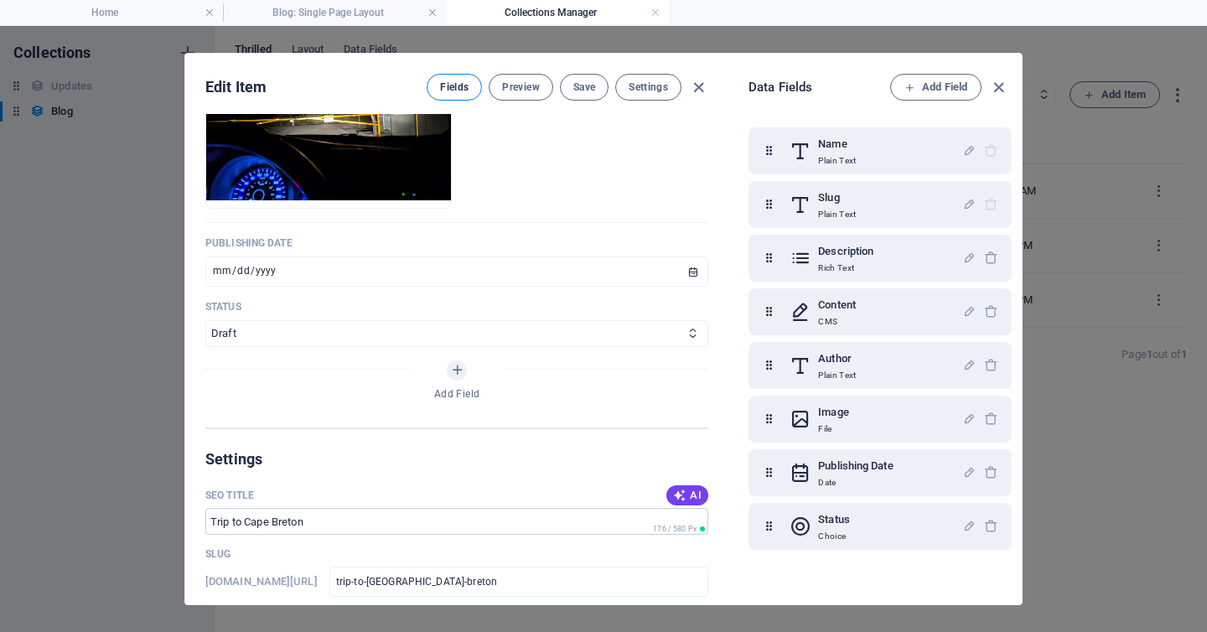
scroll to position [609, 0]
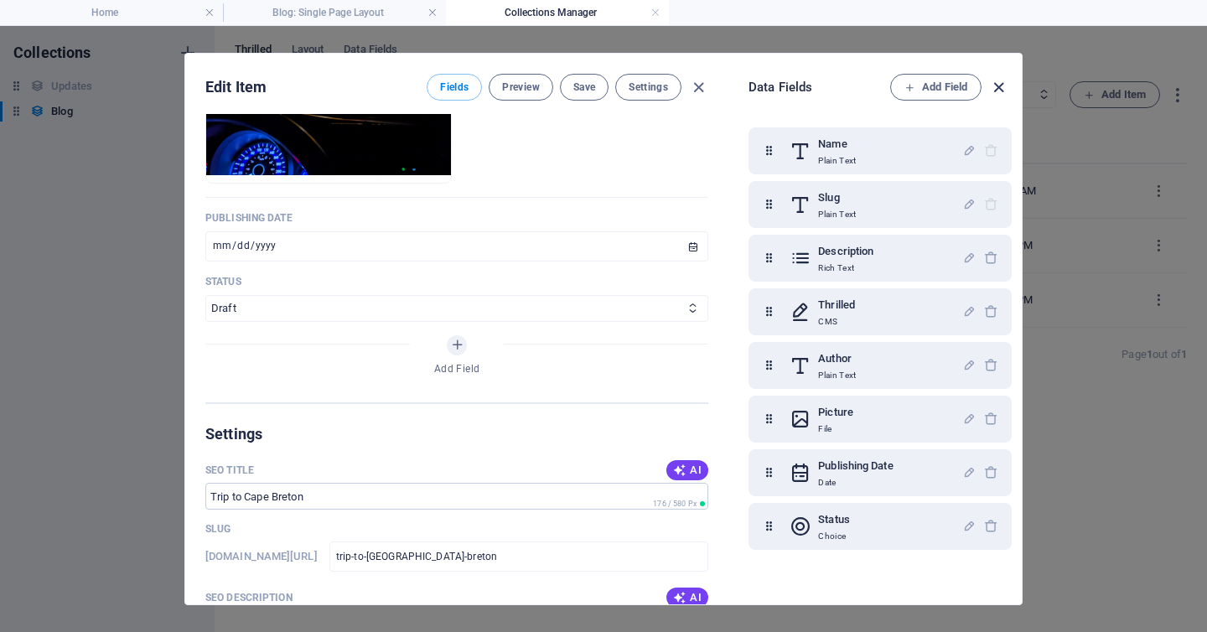
click at [1003, 86] on icon "button" at bounding box center [998, 87] width 19 height 19
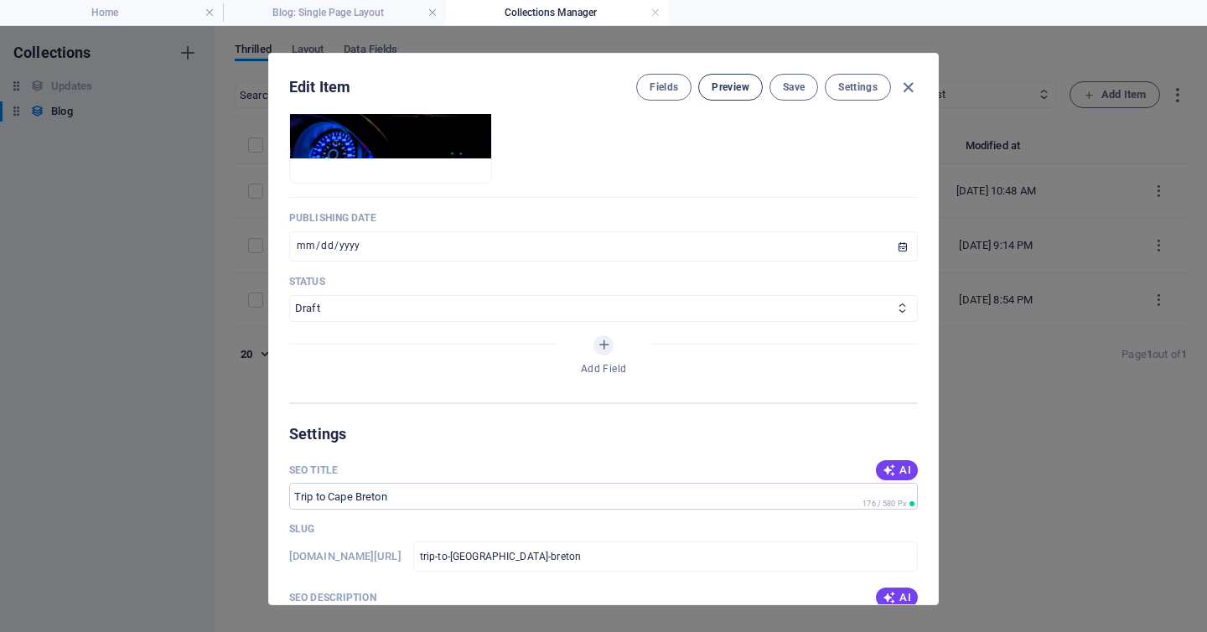
click at [735, 86] on font "Preview" at bounding box center [730, 87] width 37 height 12
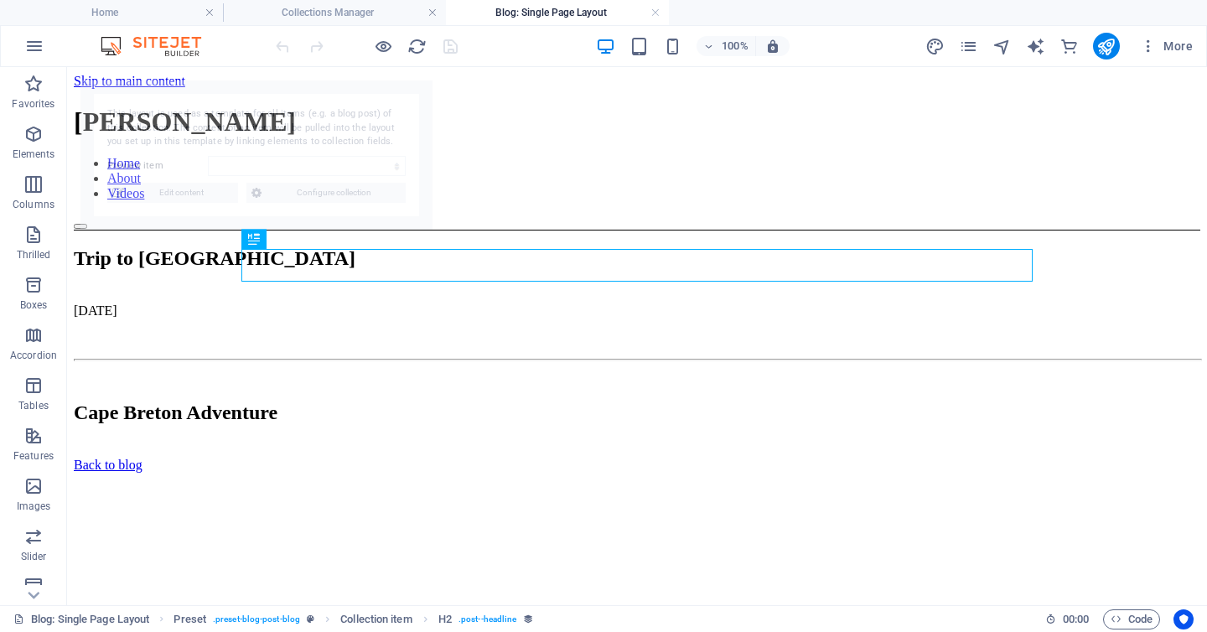
scroll to position [0, 0]
select select "68b851445c26c571dc062076"
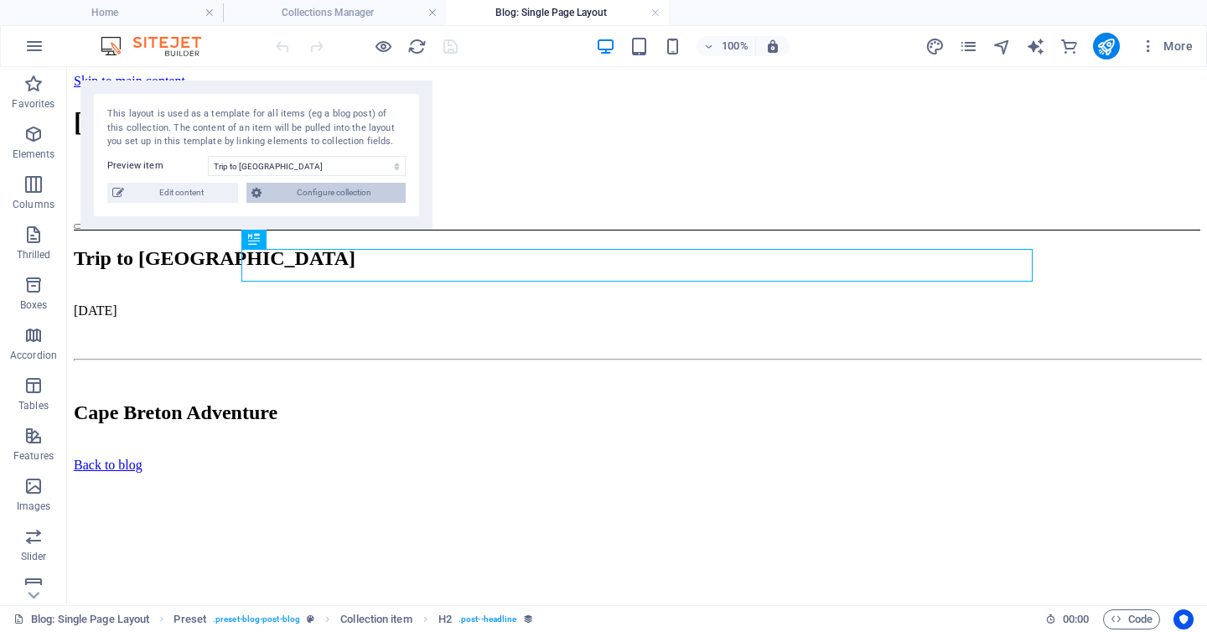
click at [314, 190] on font "Configure collection" at bounding box center [334, 192] width 75 height 9
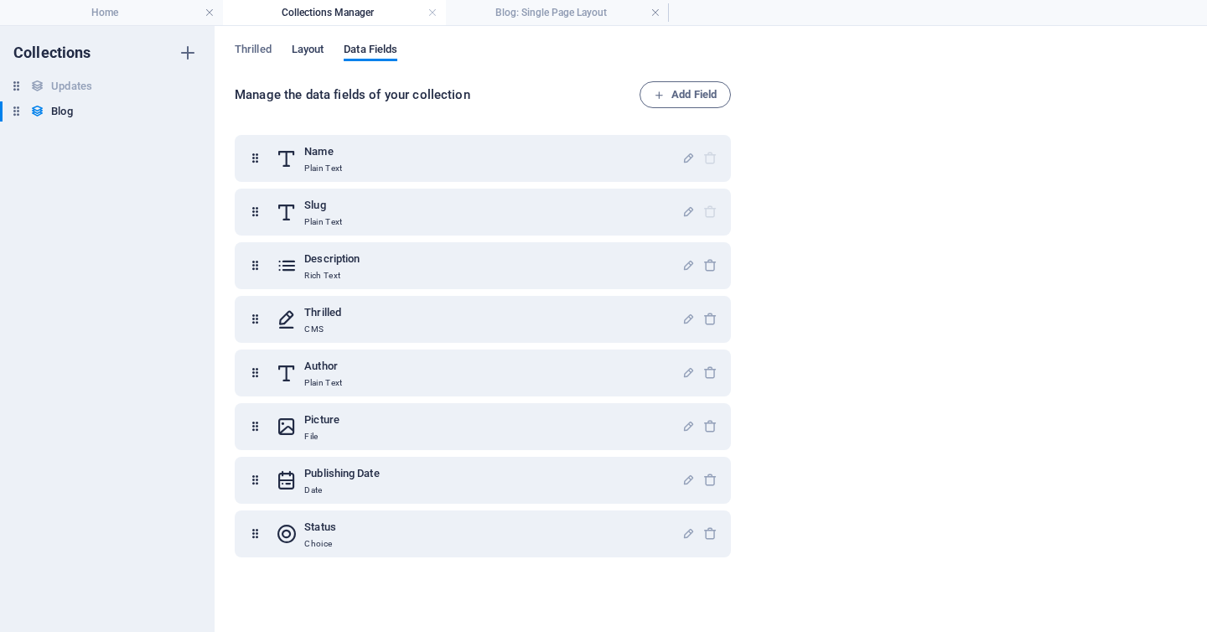
click at [310, 50] on font "Layout" at bounding box center [308, 49] width 33 height 13
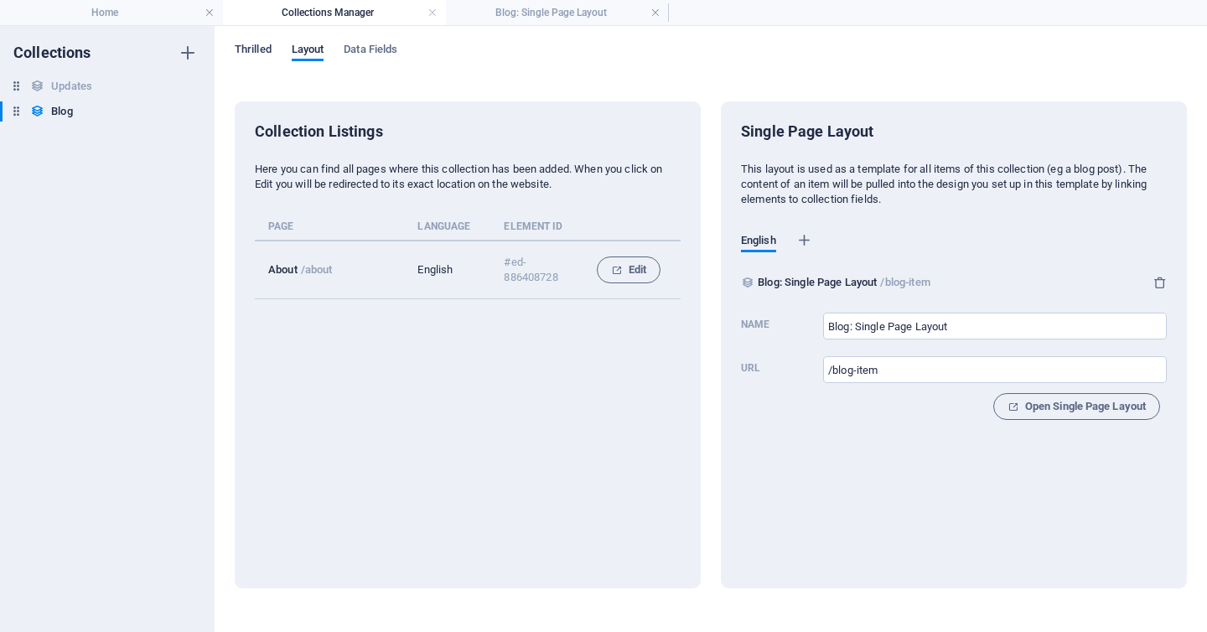
click at [254, 49] on font "Thrilled" at bounding box center [253, 49] width 37 height 13
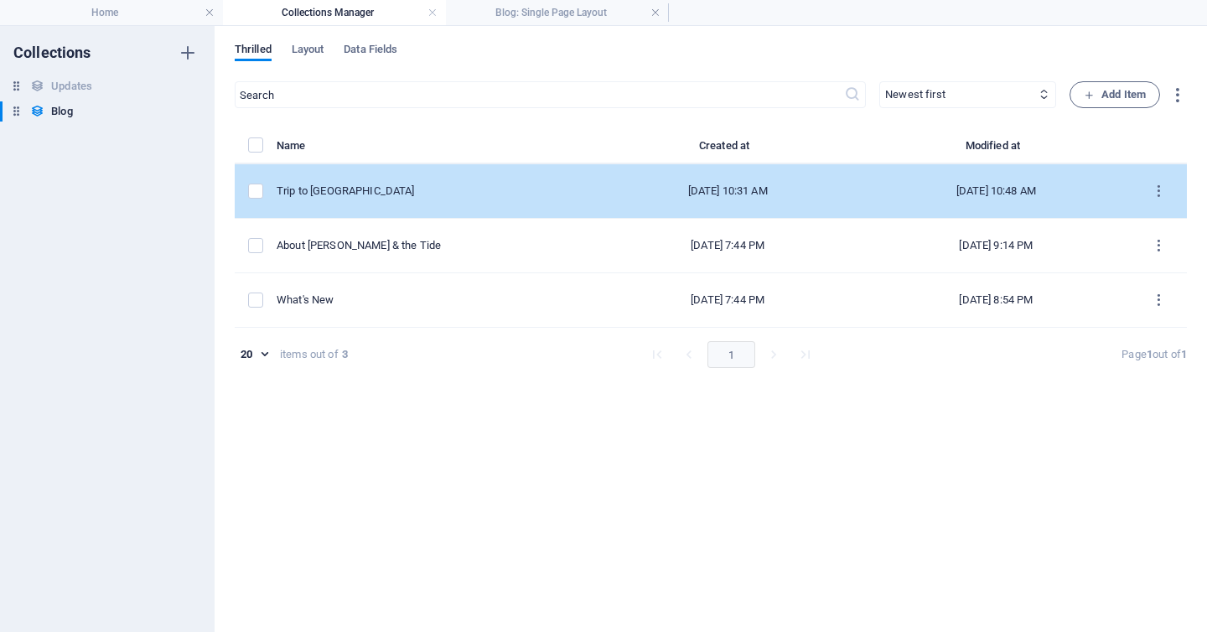
click at [394, 186] on font "Trip to [GEOGRAPHIC_DATA]" at bounding box center [345, 190] width 137 height 13
select select "Draft"
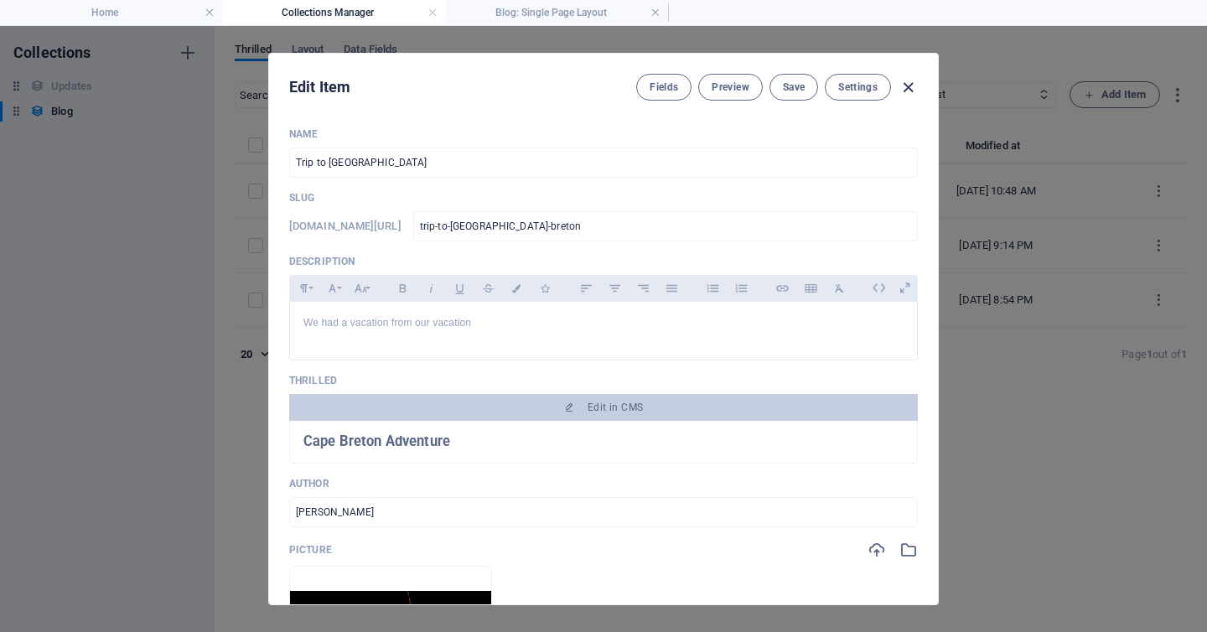
click at [904, 81] on icon "button" at bounding box center [908, 87] width 19 height 19
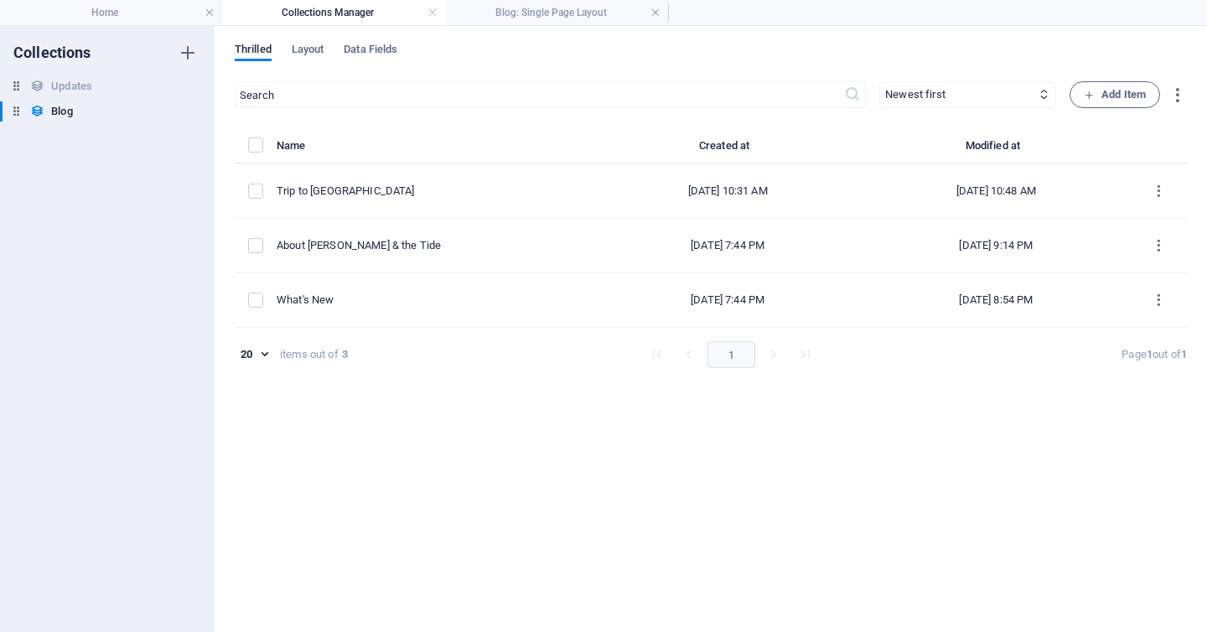
type input "trip-to-[GEOGRAPHIC_DATA]-breton"
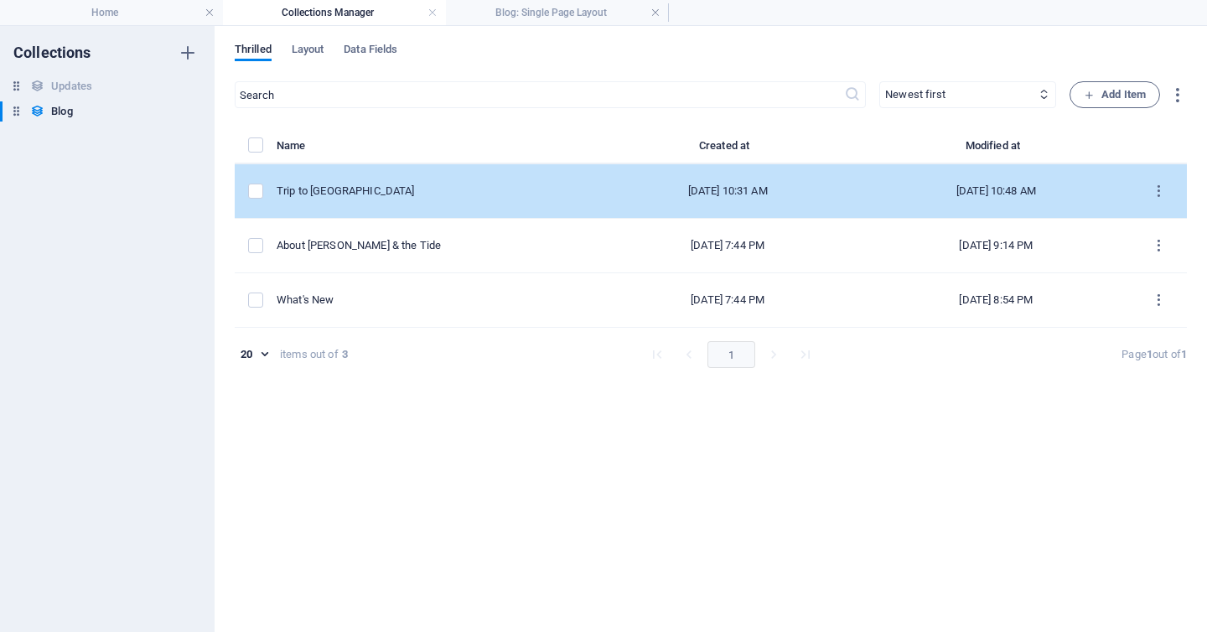
click at [376, 189] on font "Trip to [GEOGRAPHIC_DATA]" at bounding box center [345, 190] width 137 height 13
select select "Draft"
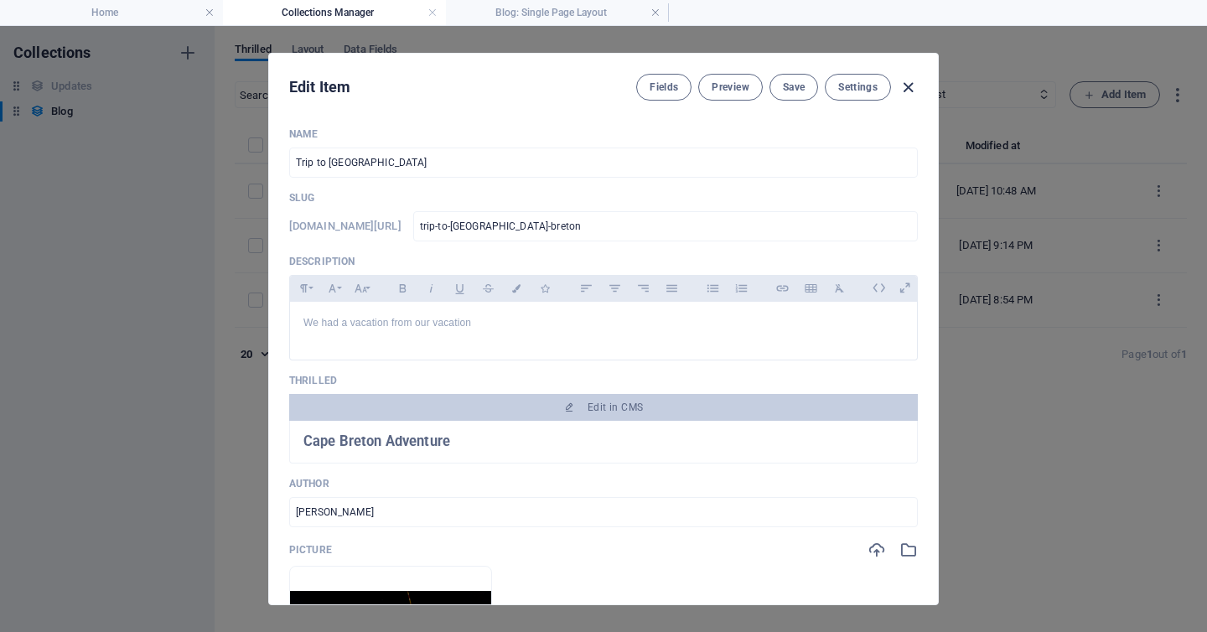
click at [907, 86] on icon "button" at bounding box center [908, 87] width 19 height 19
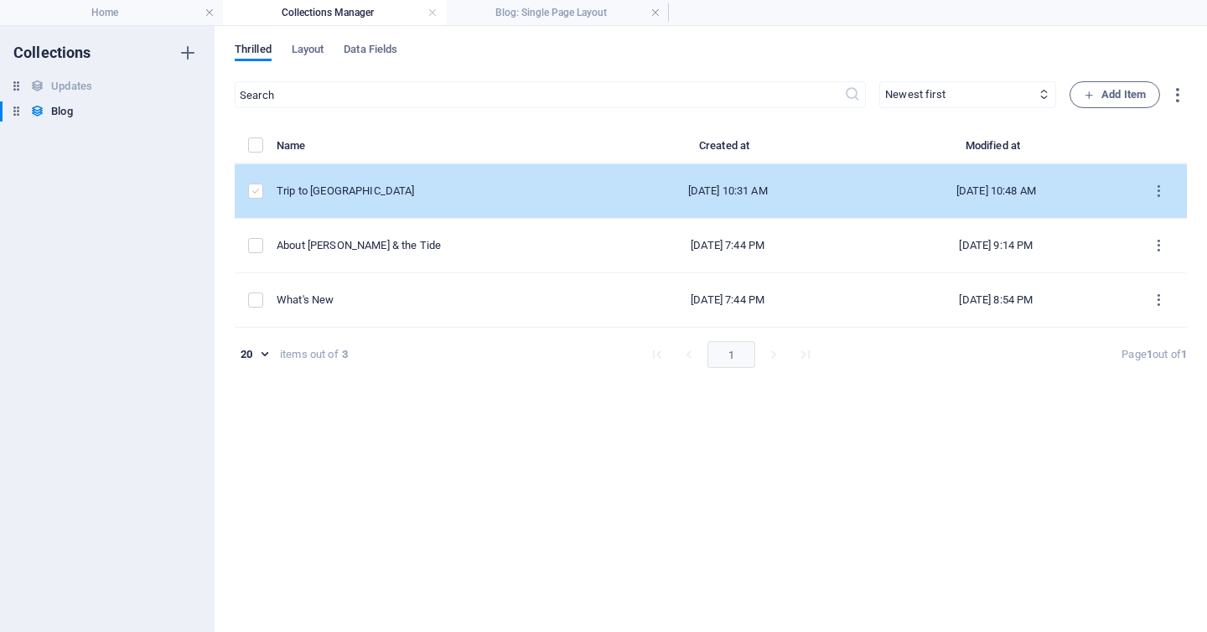
click at [253, 196] on label "items list" at bounding box center [255, 191] width 15 height 15
click at [0, 0] on input "items list" at bounding box center [0, 0] width 0 height 0
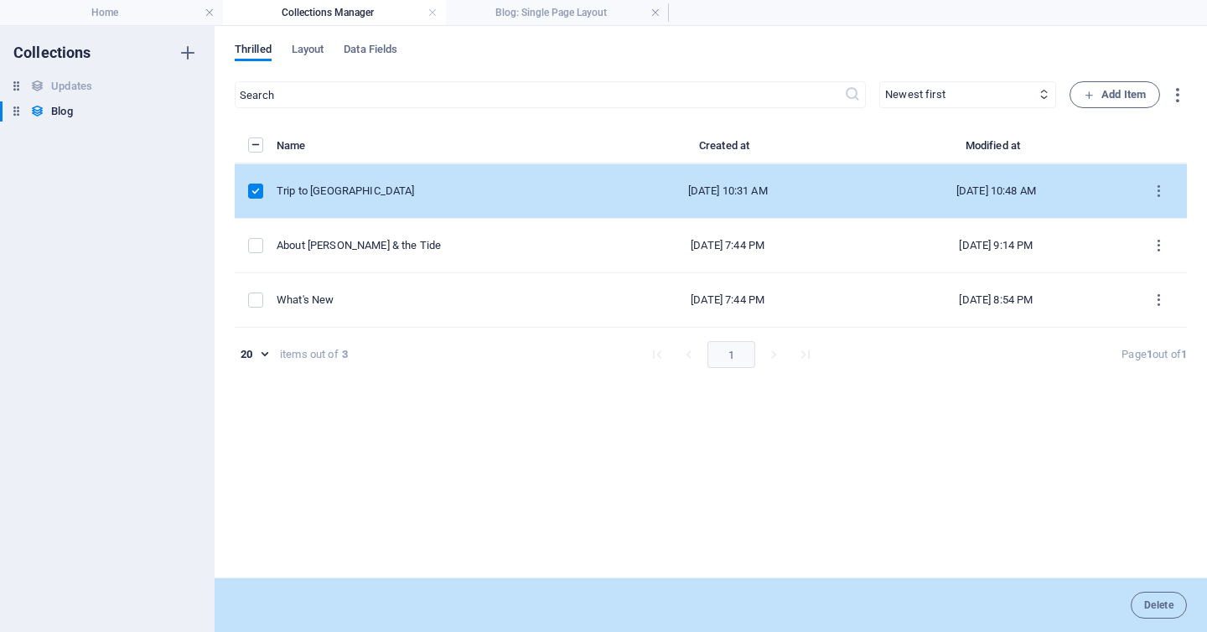
click at [436, 189] on div "Trip to [GEOGRAPHIC_DATA]" at bounding box center [428, 191] width 303 height 15
select select "Draft"
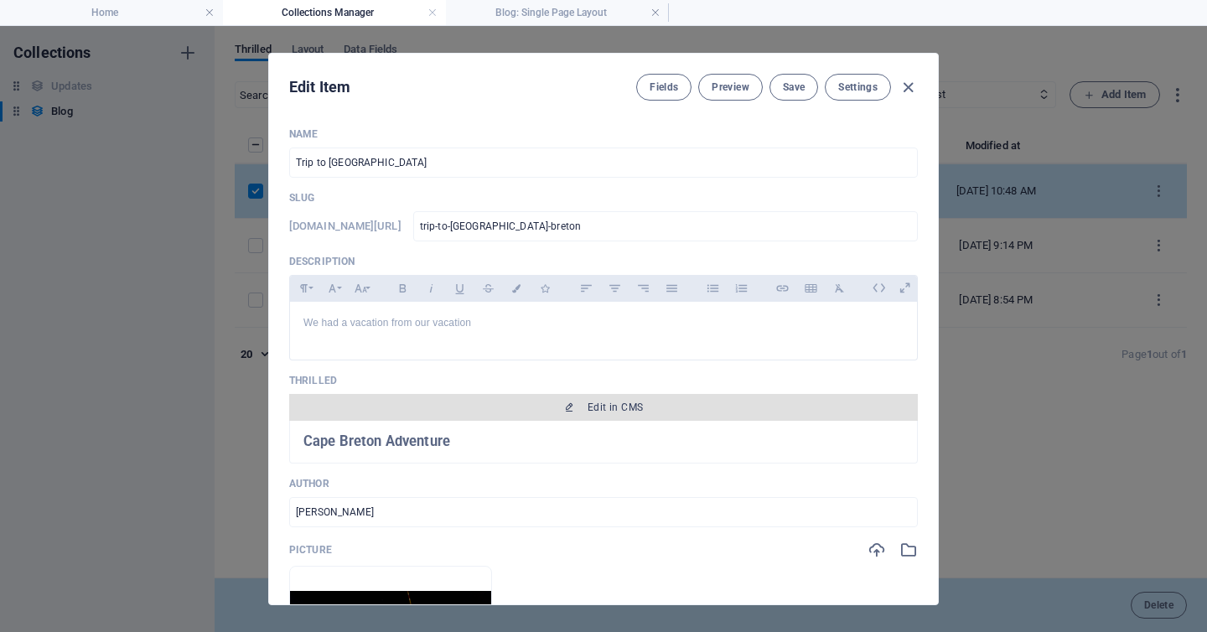
click at [598, 407] on font "Edit in CMS" at bounding box center [615, 408] width 55 height 12
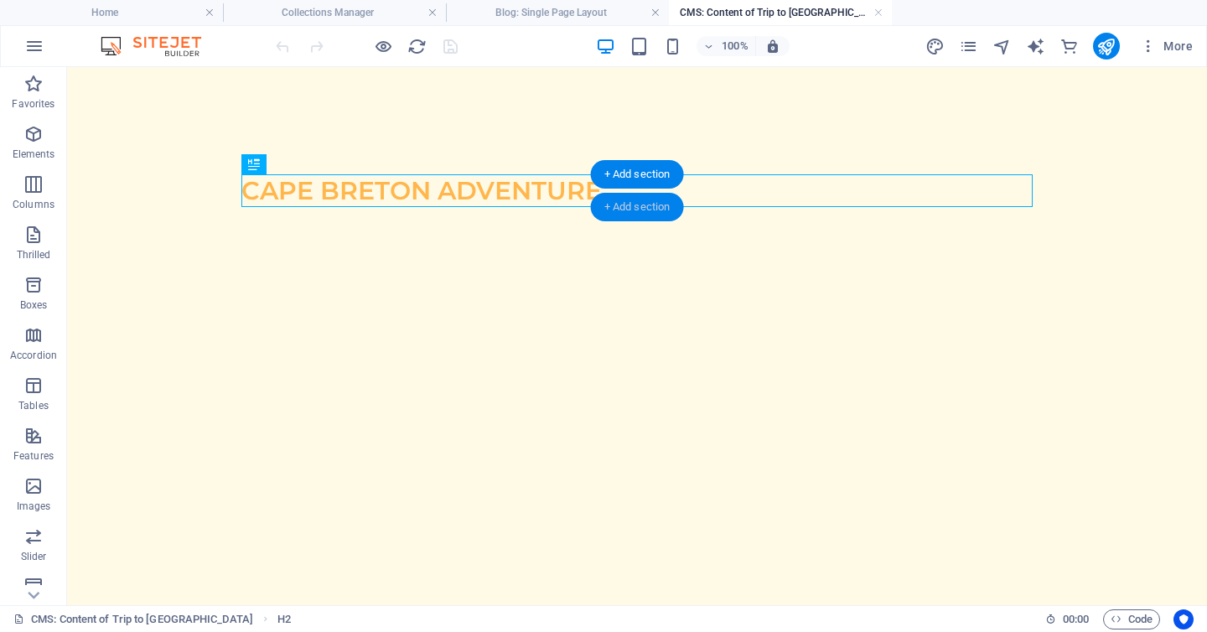
click at [647, 202] on font "+ Add section" at bounding box center [637, 206] width 66 height 13
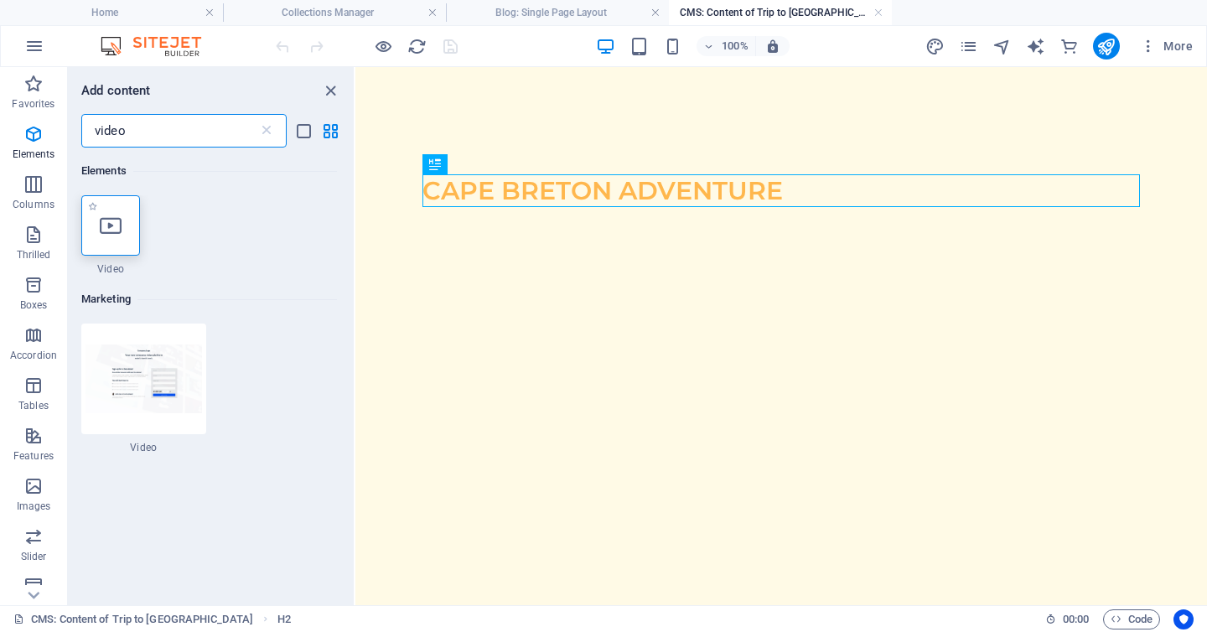
type input "video"
click at [116, 234] on icon at bounding box center [111, 226] width 22 height 22
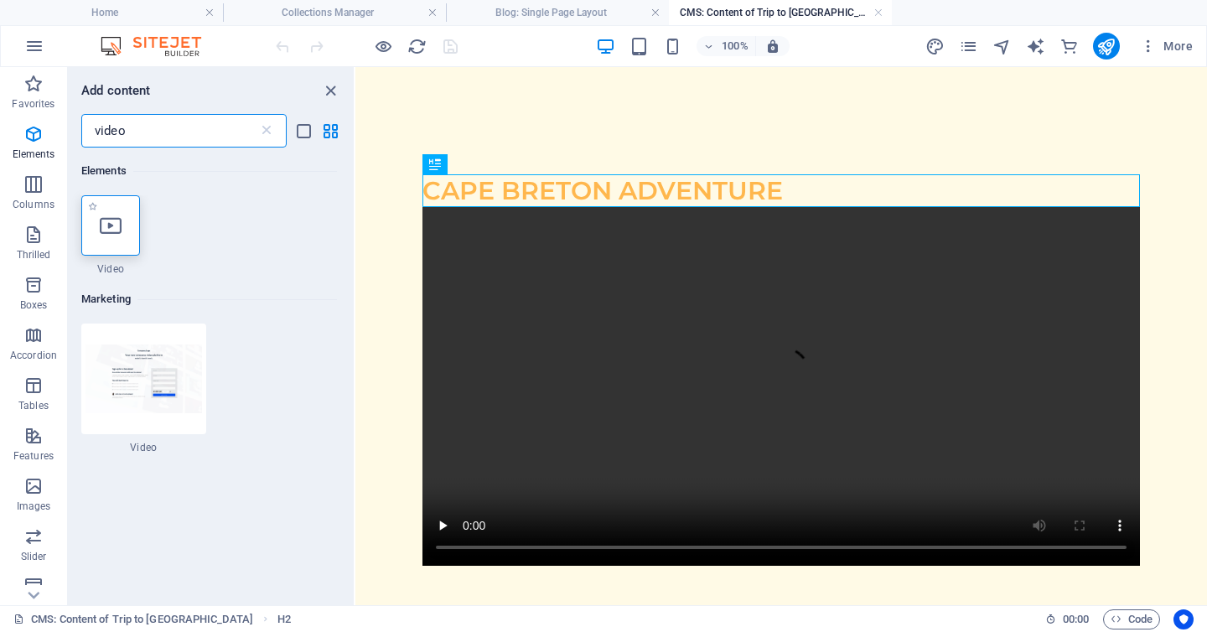
select select "%"
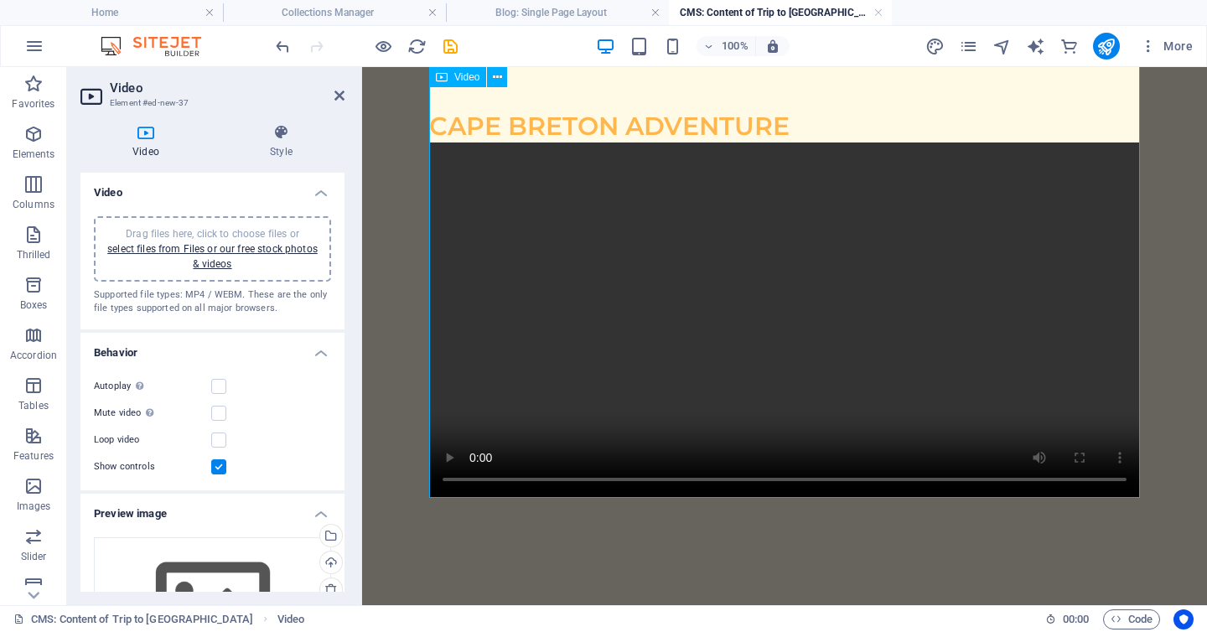
scroll to position [973, 0]
click at [448, 455] on figure at bounding box center [784, 320] width 711 height 355
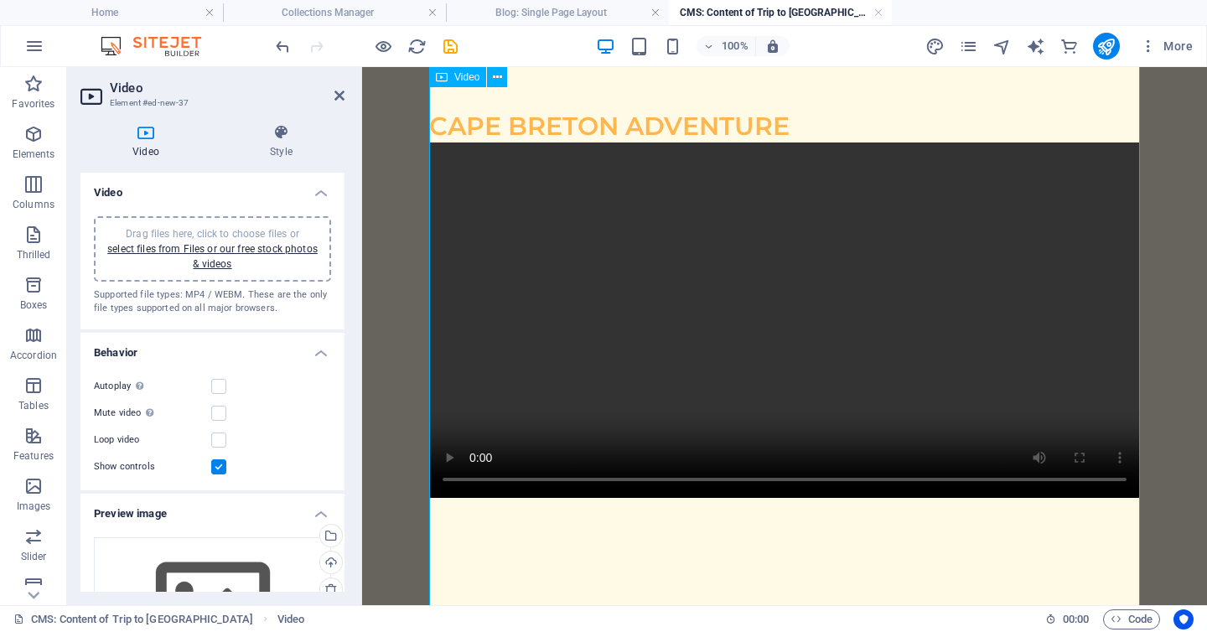
scroll to position [0, 0]
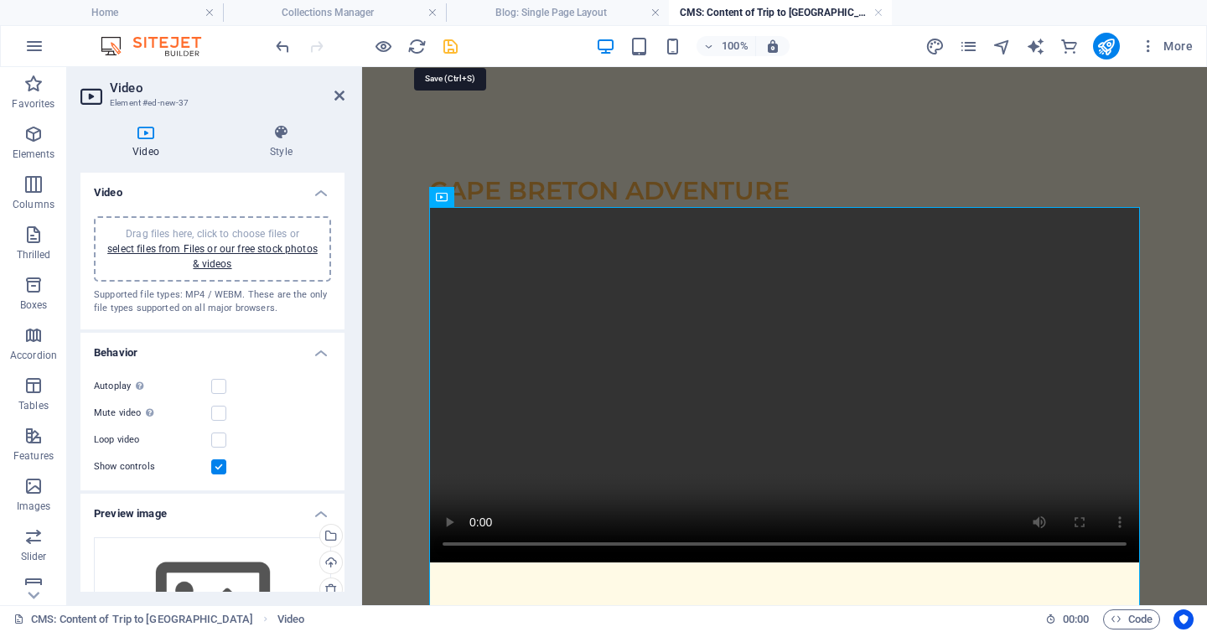
click at [449, 43] on icon "save" at bounding box center [450, 46] width 19 height 19
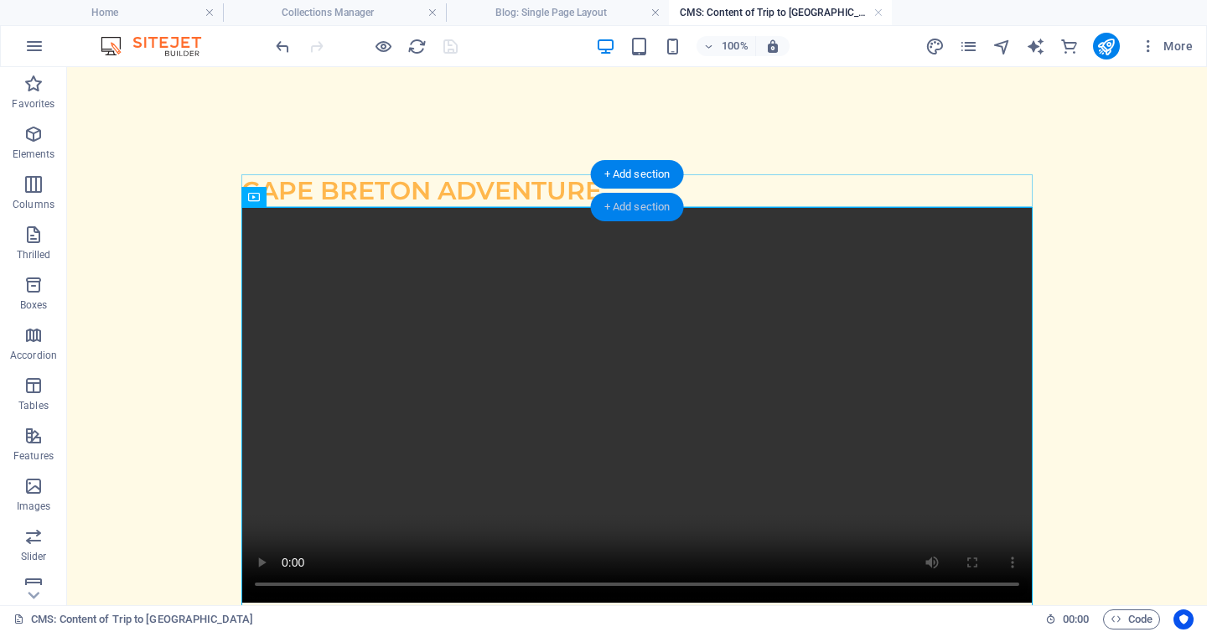
click at [609, 205] on font "+ Add section" at bounding box center [637, 206] width 66 height 13
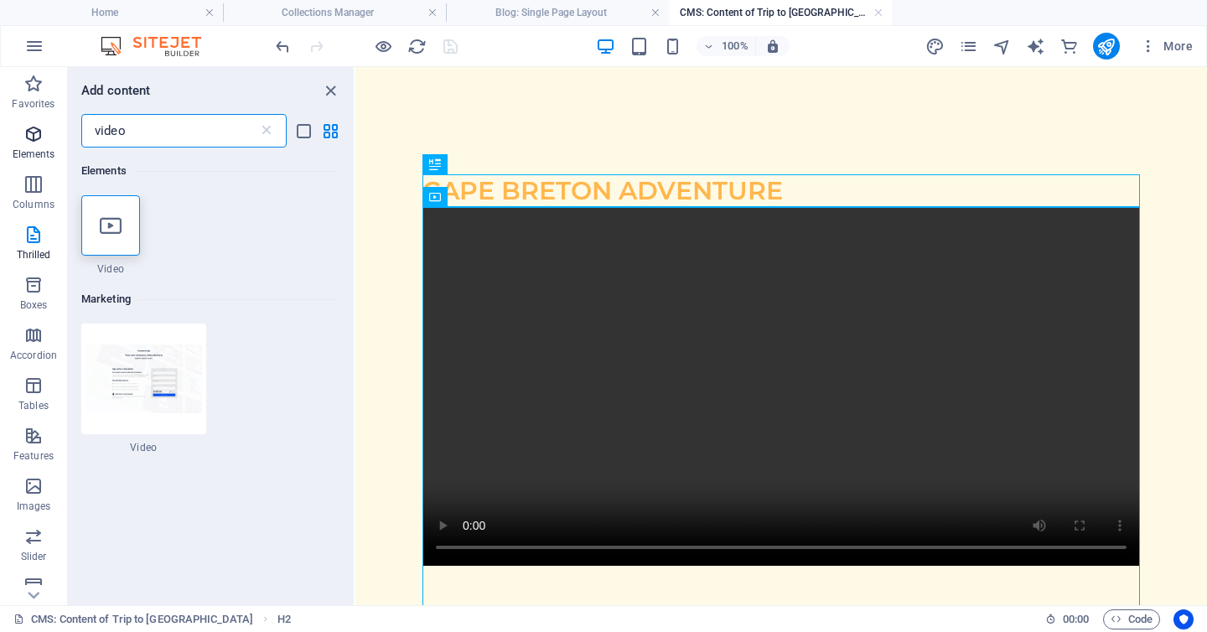
click at [34, 133] on icon "button" at bounding box center [33, 134] width 20 height 20
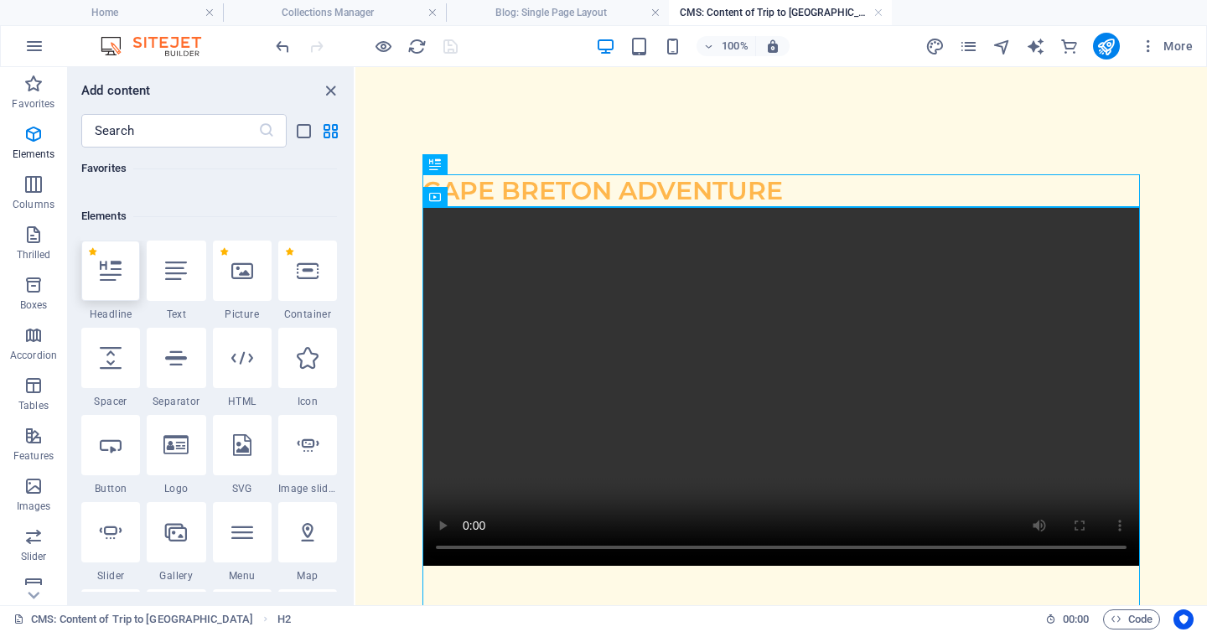
scroll to position [316, 0]
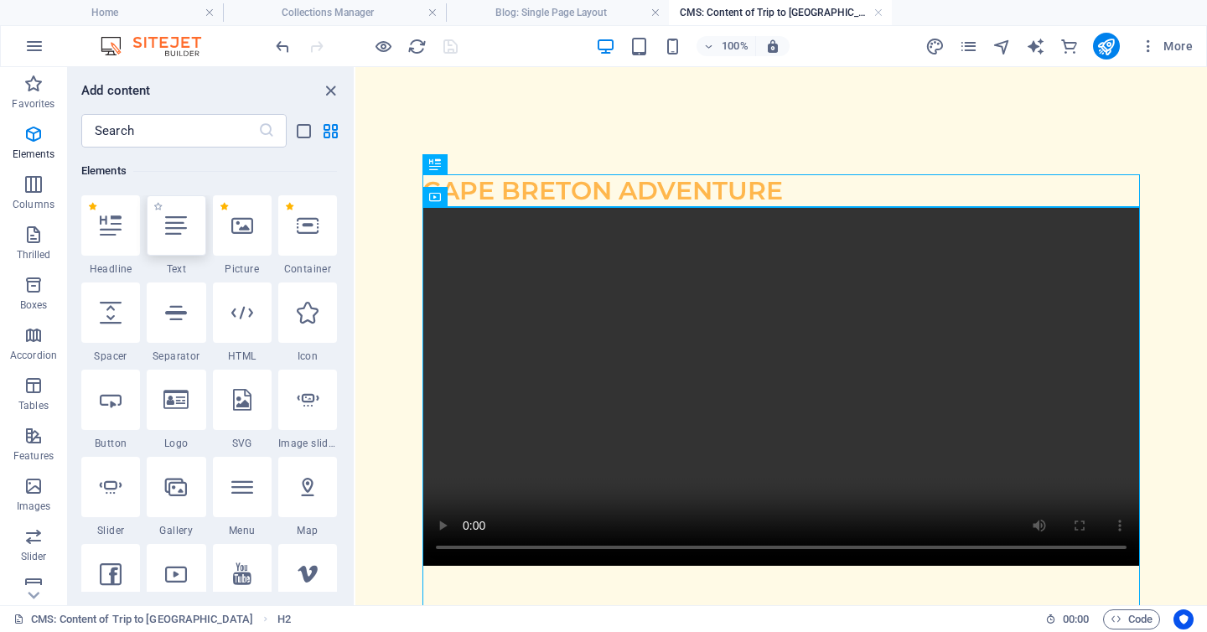
click at [165, 229] on icon at bounding box center [176, 226] width 22 height 22
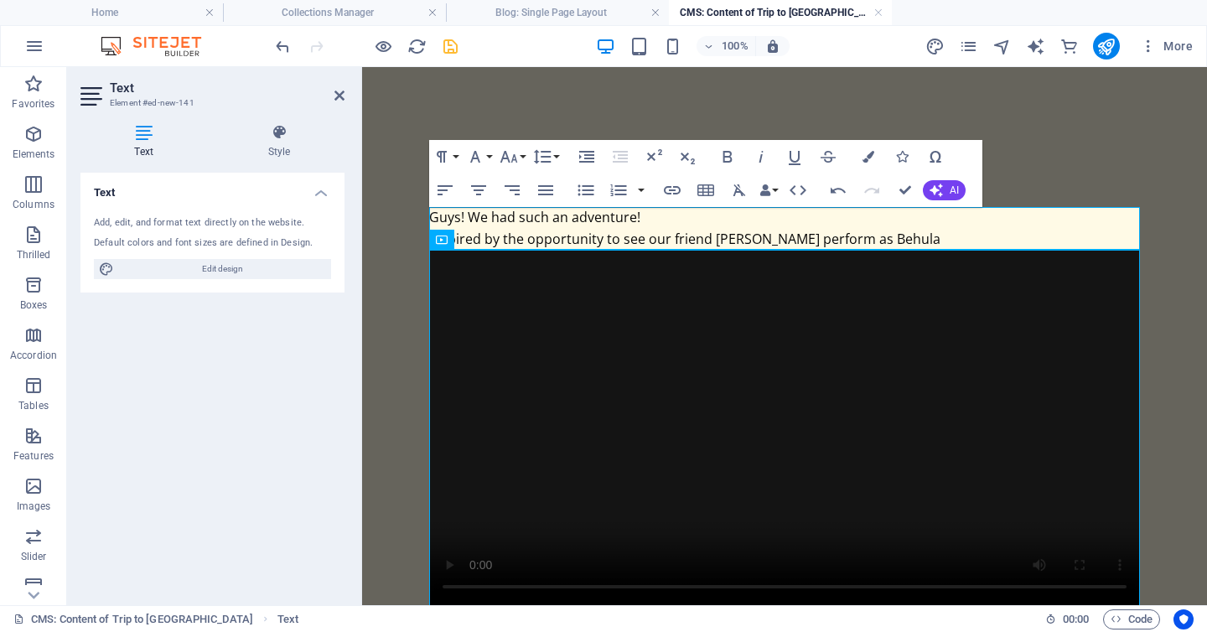
click at [797, 241] on font "Inspired by the opportunity to see our friend Ms. Carol Ann Gillis perform as B…" at bounding box center [684, 239] width 511 height 18
click at [938, 240] on font "Inspired by the opportunity to see our friend Ms. Carol Anne Gillis perform as …" at bounding box center [684, 239] width 511 height 18
click at [964, 241] on p "Inspired by the opportunity to see our friend Ms. Carol Anne Gillis perform as …" at bounding box center [784, 240] width 711 height 22
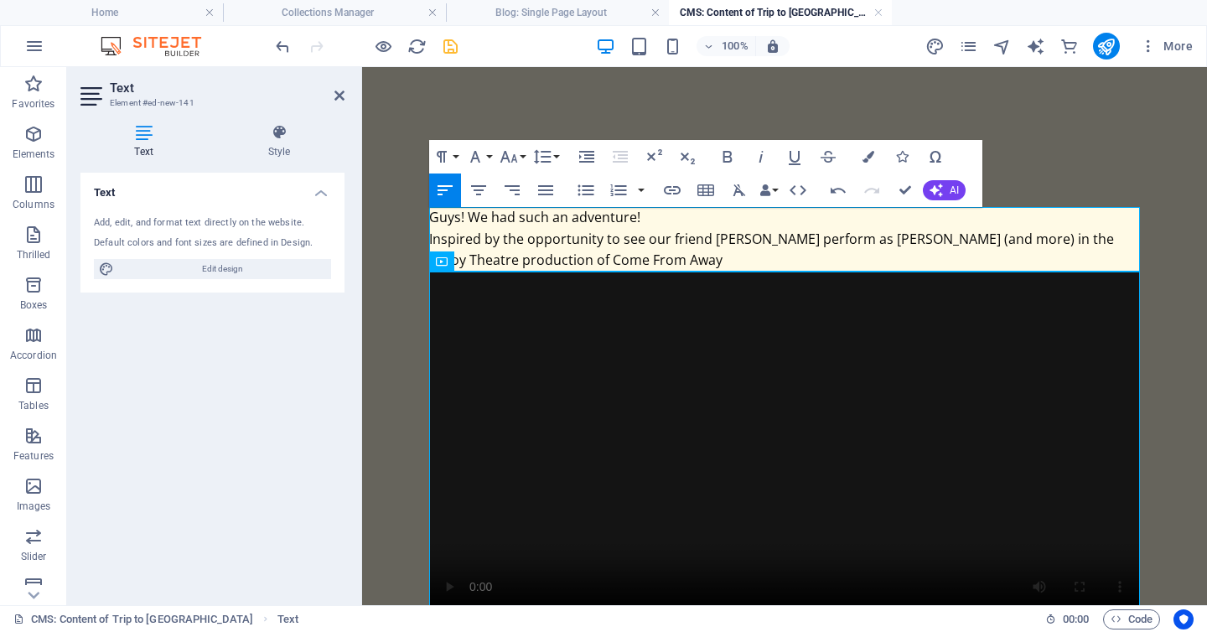
click at [671, 241] on font "Inspired by the opportunity to see our friend Ms. Carol Anne Gillis perform as …" at bounding box center [771, 250] width 685 height 40
click at [720, 258] on p "Inspired by the opportunity to see our talented friend Ms. Carol Anne Gillis pe…" at bounding box center [784, 250] width 711 height 43
drag, startPoint x: 652, startPoint y: 240, endPoint x: 423, endPoint y: 235, distance: 229.8
click at [423, 235] on div "Cape Breton Adventure Guys! We had such an adventure! Inspired by the opportuni…" at bounding box center [785, 401] width 738 height 560
click at [457, 240] on font "Our talented friend Ms. Carol Anne Gillis perform as Beulah (and more) in the S…" at bounding box center [782, 250] width 707 height 40
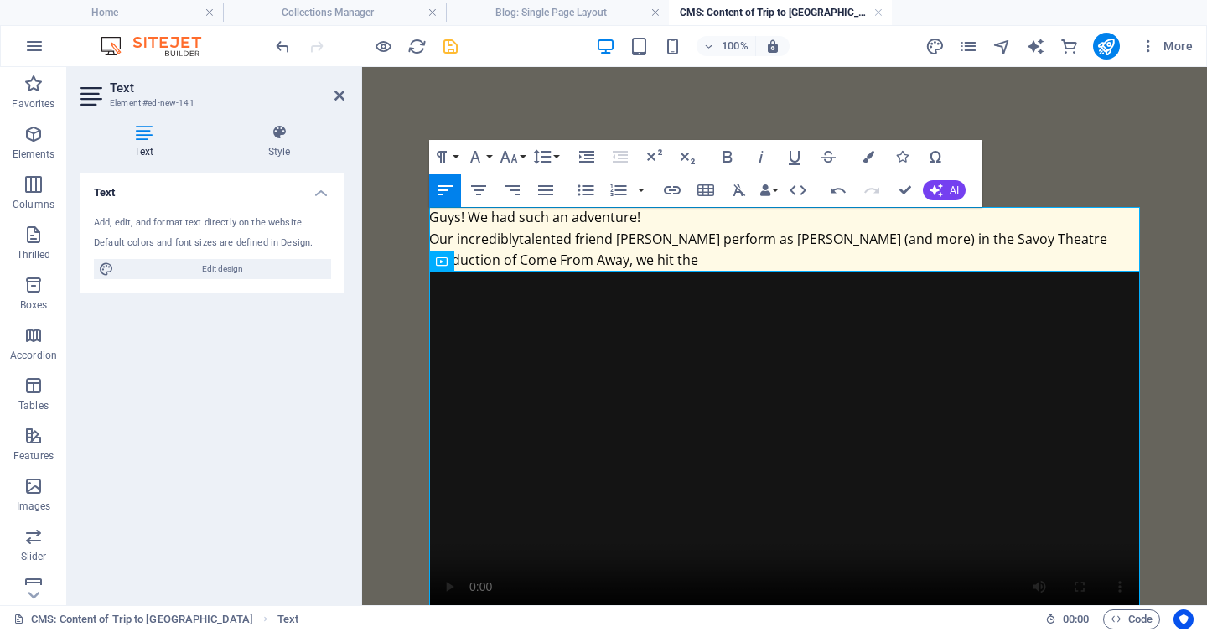
click at [748, 239] on font "Our incredibly talented friend Ms. Carol Anne Gillis perform as Beulah (and mor…" at bounding box center [768, 250] width 678 height 40
click at [825, 241] on font "Our incredibly talented friend Ms. Carol Anne Gillis was perform as Beulah (and…" at bounding box center [780, 250] width 703 height 40
drag, startPoint x: 778, startPoint y: 240, endPoint x: 845, endPoint y: 239, distance: 67.1
click at [845, 239] on font "Our incredibly talented friend Ms. Carol Anne Gillis was performing as Beulah (…" at bounding box center [763, 250] width 669 height 40
drag, startPoint x: 701, startPoint y: 261, endPoint x: 629, endPoint y: 263, distance: 72.1
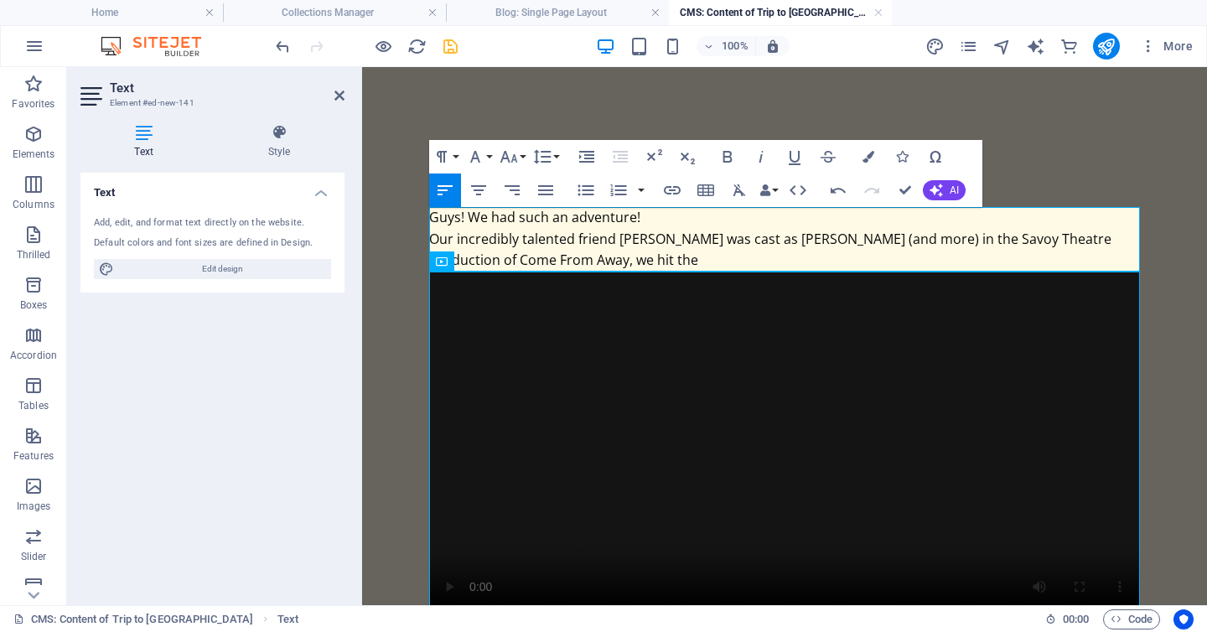
click at [629, 263] on p "Our incredibly talented friend Ms. Carol Anne Gillis was cast as Beulah (and mo…" at bounding box center [784, 250] width 711 height 43
click at [438, 241] on font "Our incredibly talented friend Ms. Carol Anne Gillis was cast as Beulah (and mo…" at bounding box center [770, 250] width 682 height 40
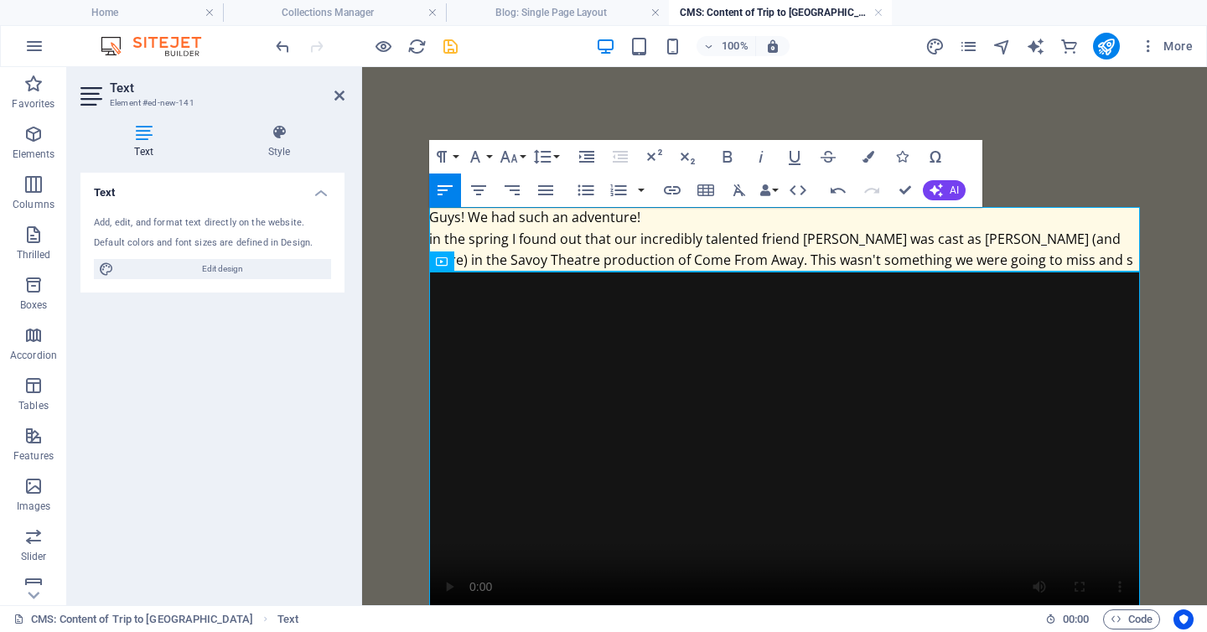
click at [957, 241] on font "in the spring I found out that o ur incredibly talented friend Ms. Carol Anne G…" at bounding box center [781, 250] width 704 height 40
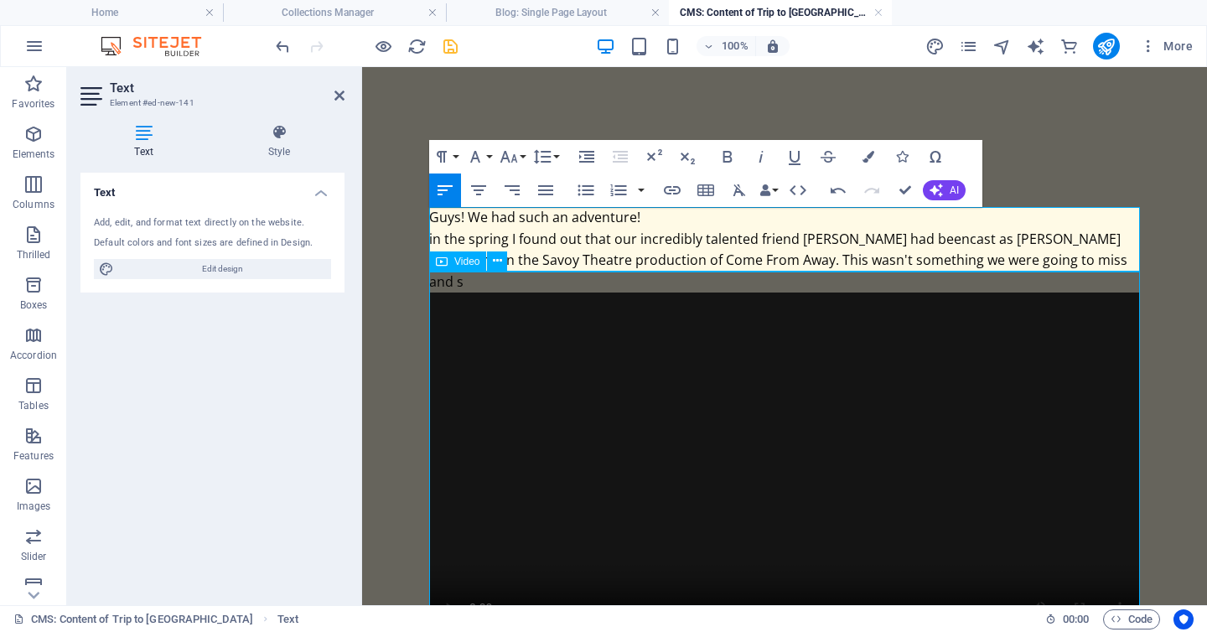
click at [515, 256] on div "Video" at bounding box center [473, 262] width 89 height 21
click at [468, 260] on font "in the spring I found out that our incredibly talented friend Ms. Carol Anne Gi…" at bounding box center [778, 260] width 698 height 61
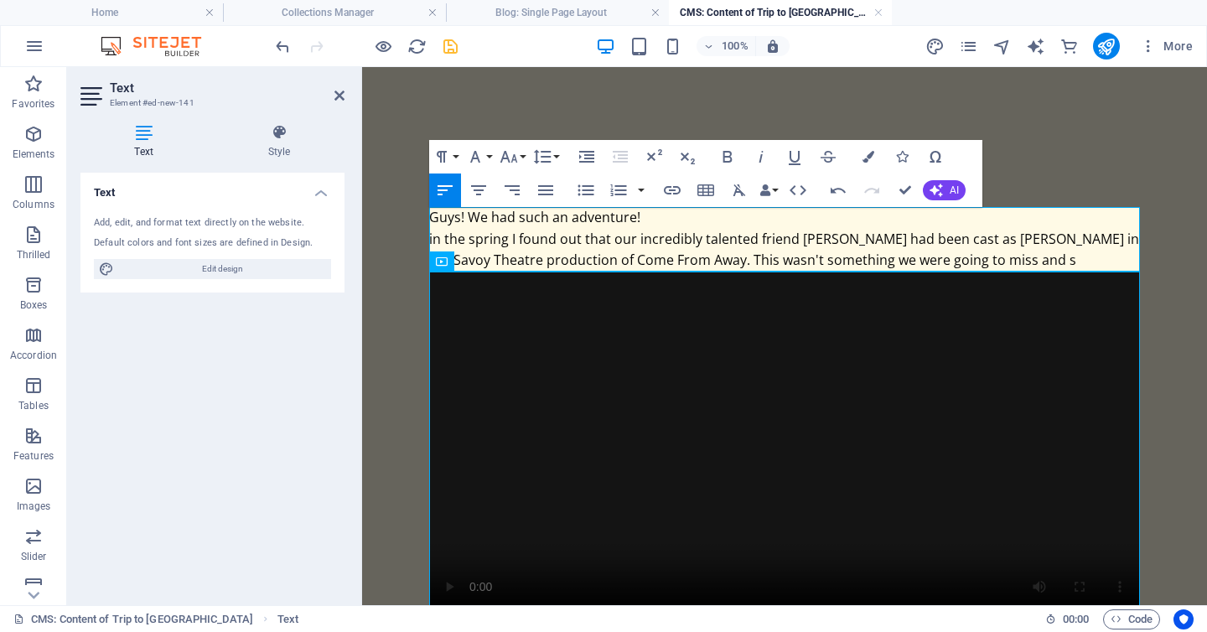
click at [1055, 261] on p "in the spring I found out that our incredibly talented friend Ms. Carol Anne Gi…" at bounding box center [784, 250] width 711 height 43
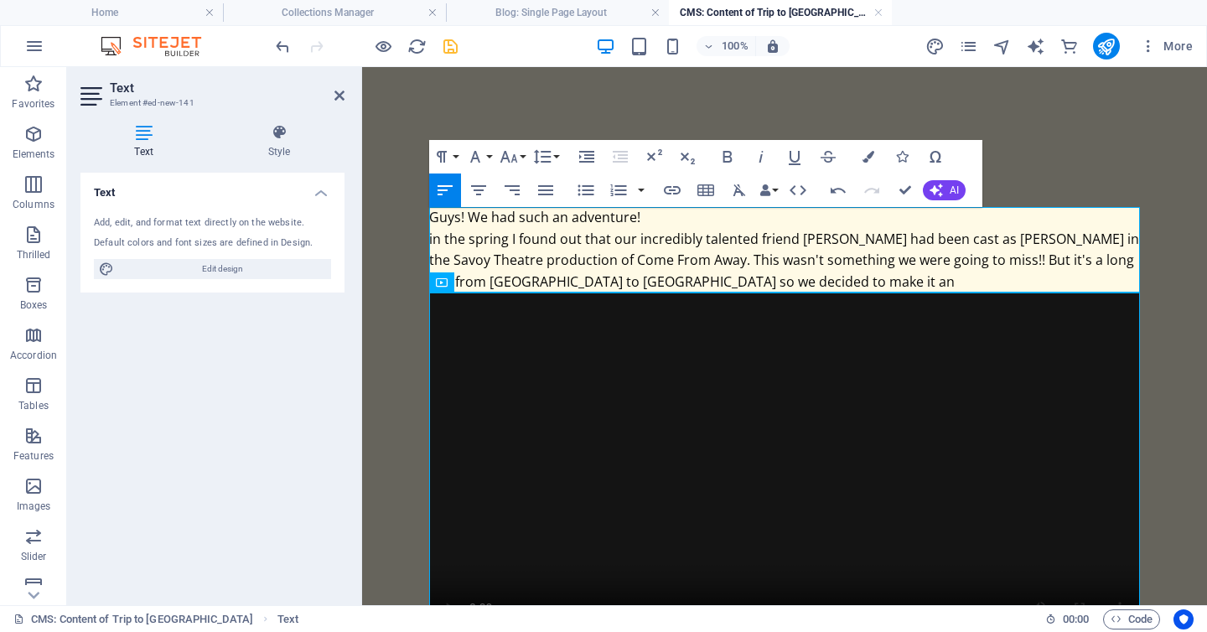
drag, startPoint x: 643, startPoint y: 216, endPoint x: 426, endPoint y: 217, distance: 217.1
click at [426, 217] on div "Cape Breton Adventure Guys! We had such an adventure! in the spring I found out…" at bounding box center [785, 411] width 738 height 581
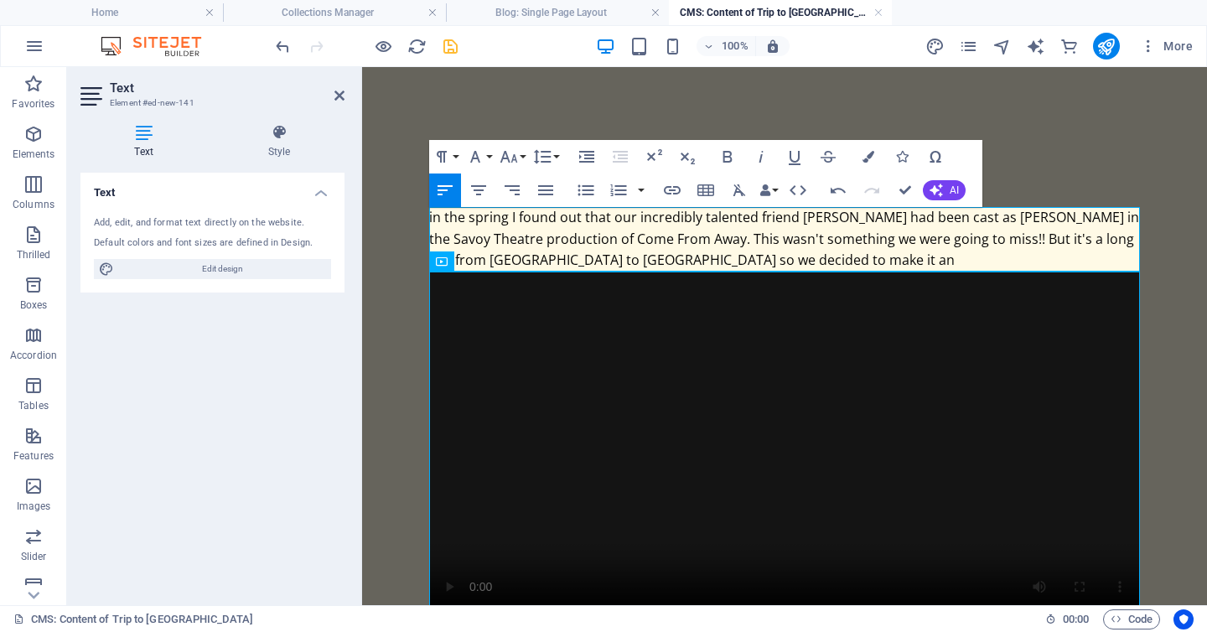
click at [434, 216] on font "in the spring I found out that our incredibly talented friend Ms. Carol Anne Gi…" at bounding box center [784, 238] width 710 height 61
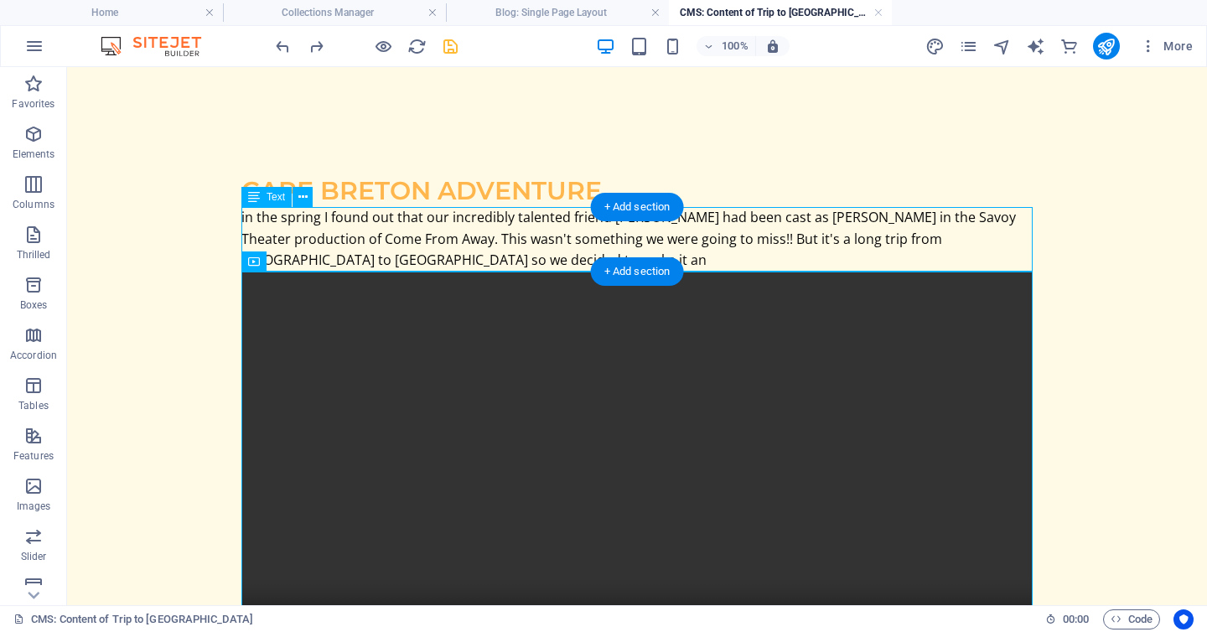
click at [311, 230] on div "in the spring I found out that our incredibly talented friend Ms. Carol Anne Gi…" at bounding box center [636, 239] width 791 height 65
click at [316, 230] on div "in the spring I found out that our incredibly talented friend Ms. Carol Anne Gi…" at bounding box center [636, 239] width 791 height 65
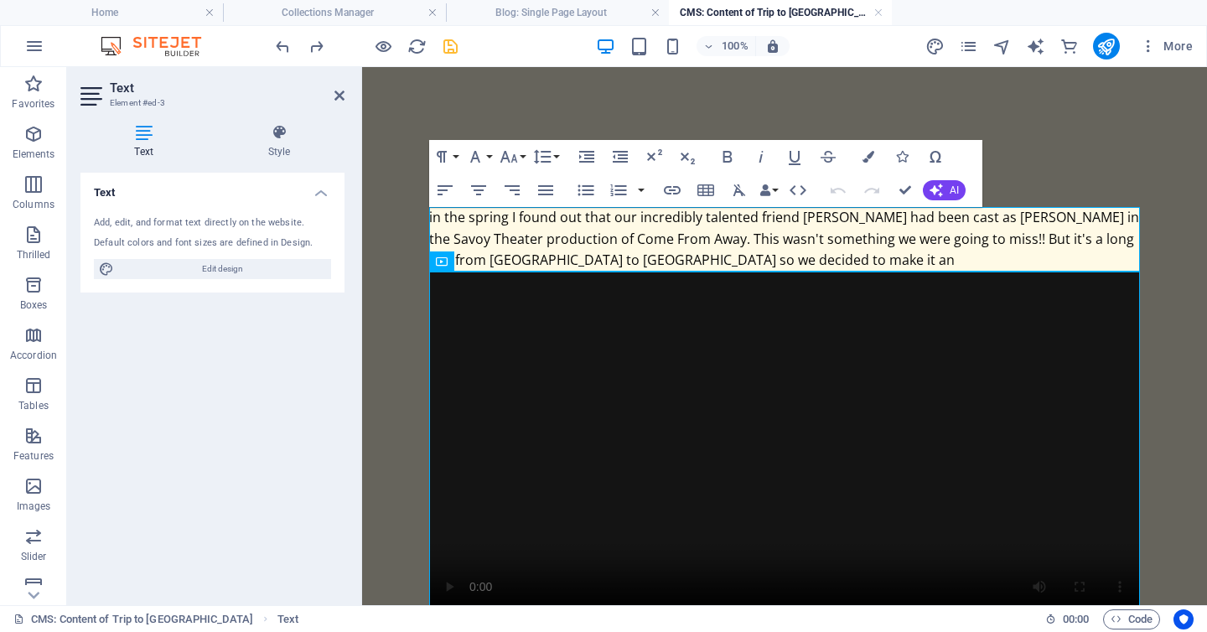
click at [434, 216] on font "in the spring I found out that our incredibly talented friend Ms. Carol Anne Gi…" at bounding box center [784, 238] width 710 height 61
click at [776, 262] on p "In the spring I found out that our incredibly talented friend Ms. Carol Anne Gi…" at bounding box center [784, 239] width 711 height 65
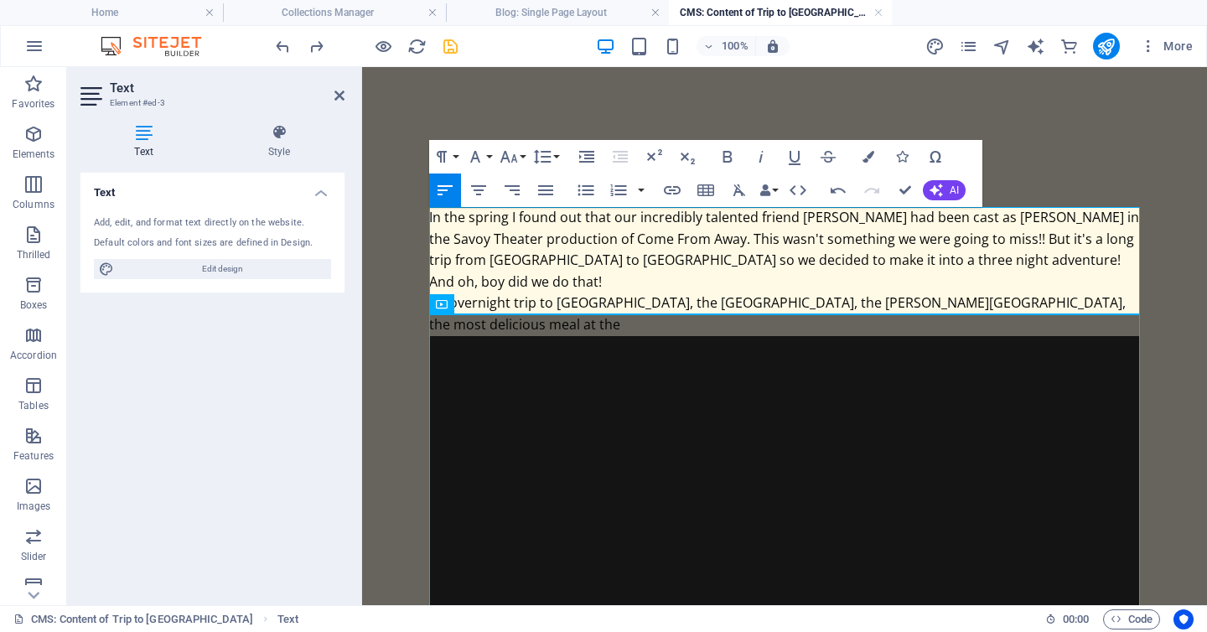
click at [1045, 293] on font "An overnight trip to Louisbourg, the Coal Mining Museum, the Alexander Graham B…" at bounding box center [777, 313] width 697 height 40
click at [617, 304] on p "An overnight trip to Louisbourg, the Coal Mining Museum, the Alexander Graham B…" at bounding box center [784, 314] width 711 height 43
click at [1028, 293] on font "An overnight trip to Louisbourg, the Coal Mining Museum, the Alexander Graham B…" at bounding box center [783, 313] width 708 height 40
click at [754, 306] on p "An overnight trip to Louisbourg, the Coal Mining Museum, the Alexander Graham B…" at bounding box center [784, 314] width 711 height 43
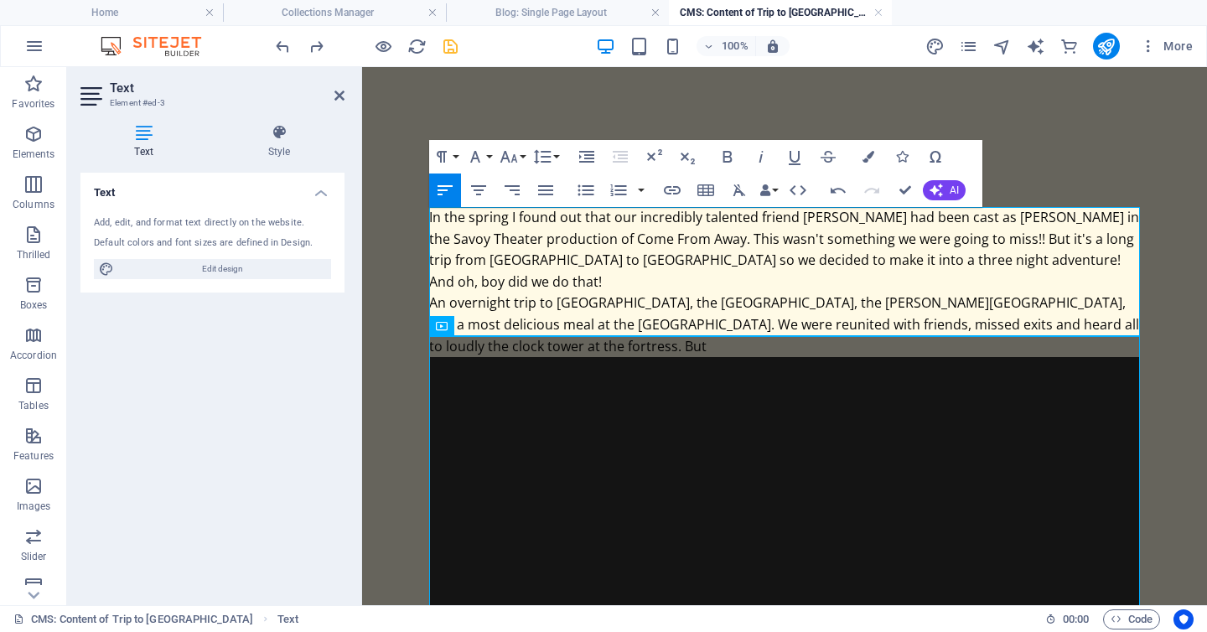
click at [438, 293] on font "An overnight trip to Louisbourg, the Coal Mining Museum, the Alexander Graham B…" at bounding box center [784, 323] width 710 height 61
click at [721, 324] on p "Two ferry rides, a n overnight trip to Louisbourg, the Coal Mining Museum, the …" at bounding box center [784, 325] width 711 height 65
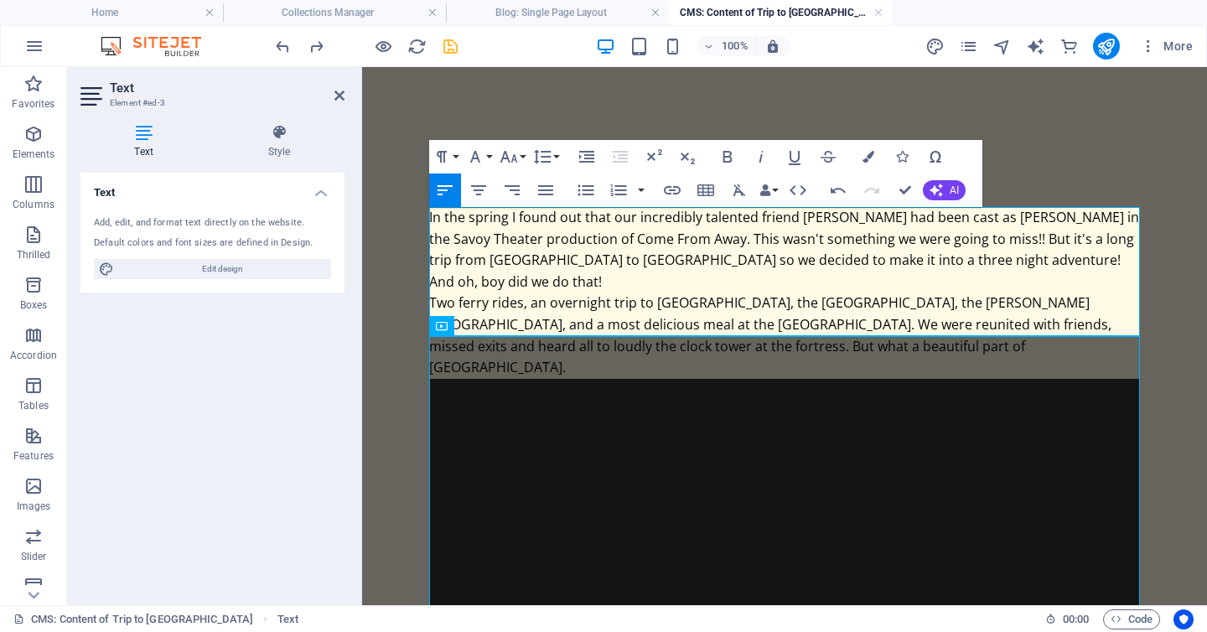
click at [1008, 324] on p "Two ferry rides, an overnight trip to Louisbourg, the Coal Mining Museum, the A…" at bounding box center [784, 336] width 711 height 86
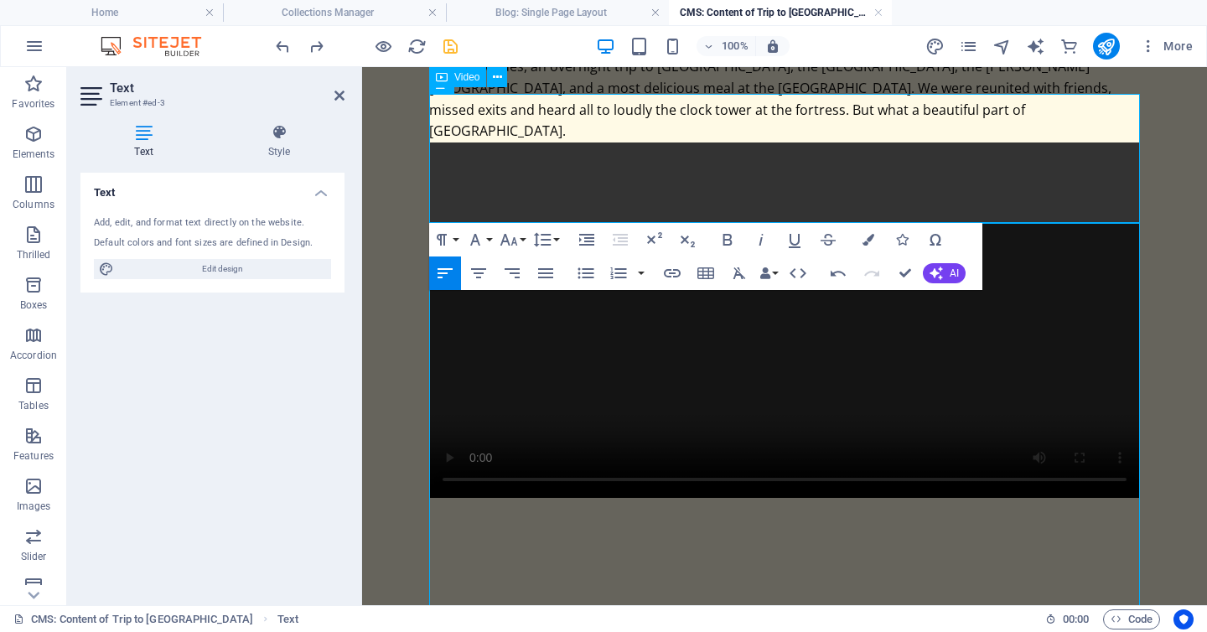
scroll to position [0, 0]
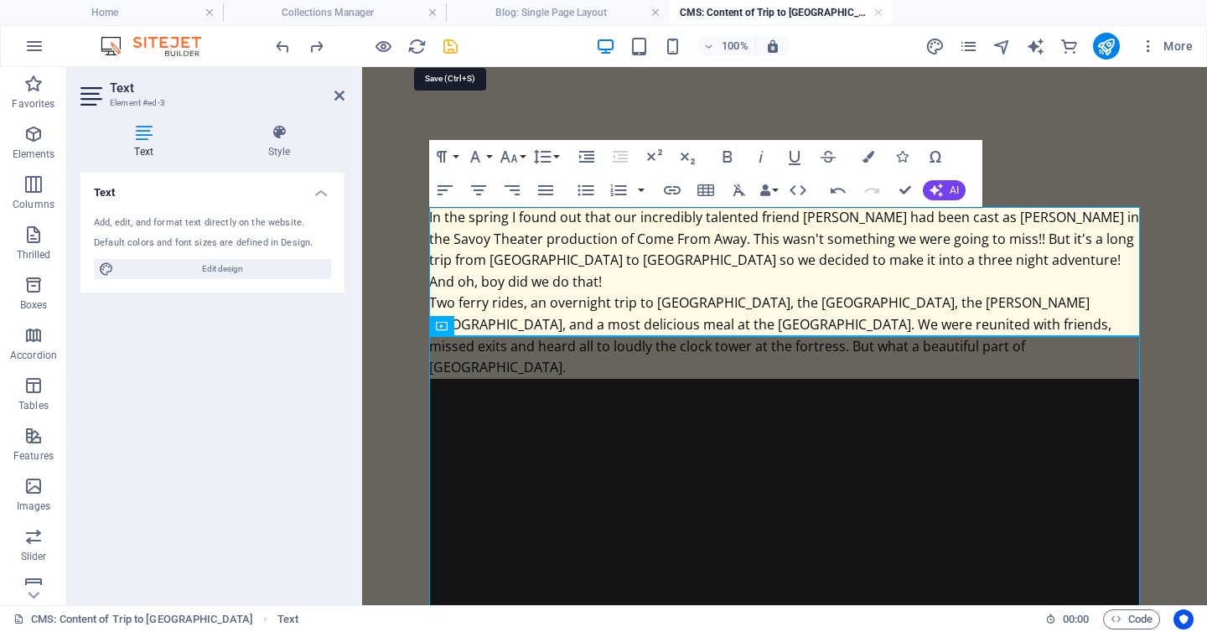
click at [454, 44] on icon "save" at bounding box center [450, 46] width 19 height 19
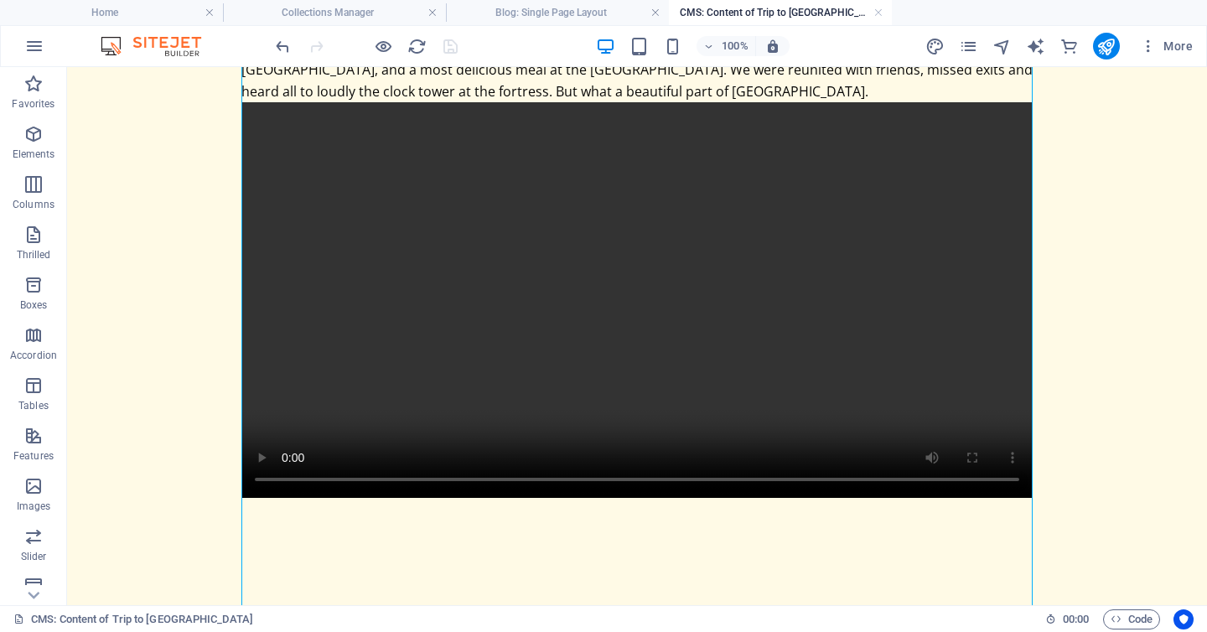
scroll to position [1245, 0]
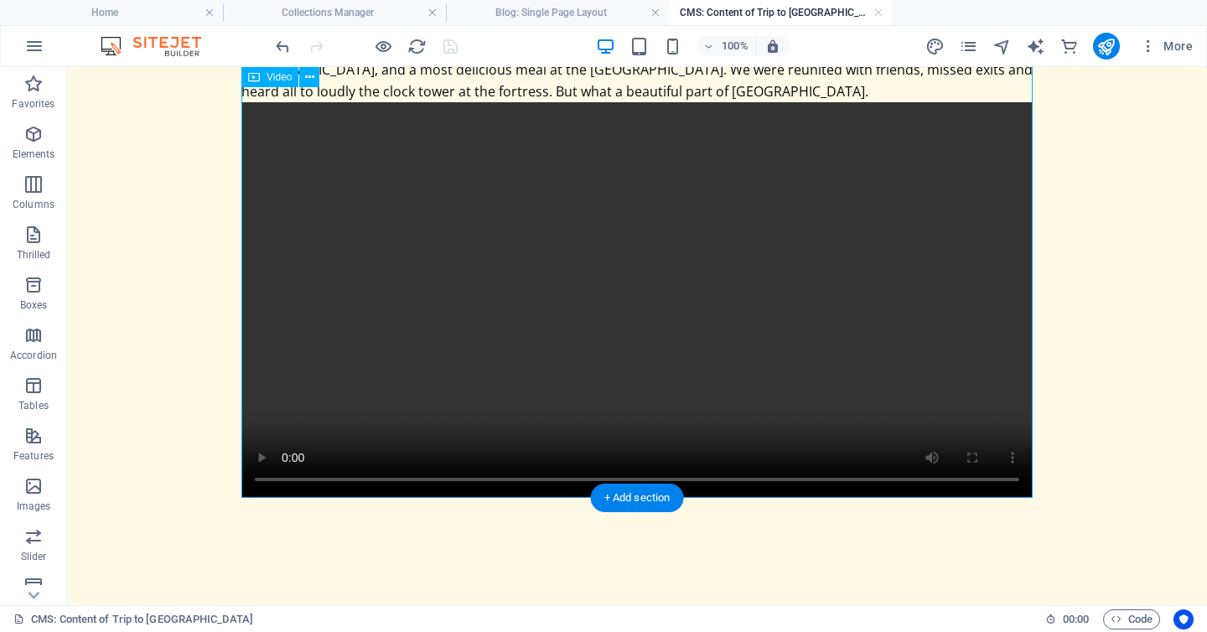
click at [262, 461] on figure at bounding box center [636, 300] width 791 height 396
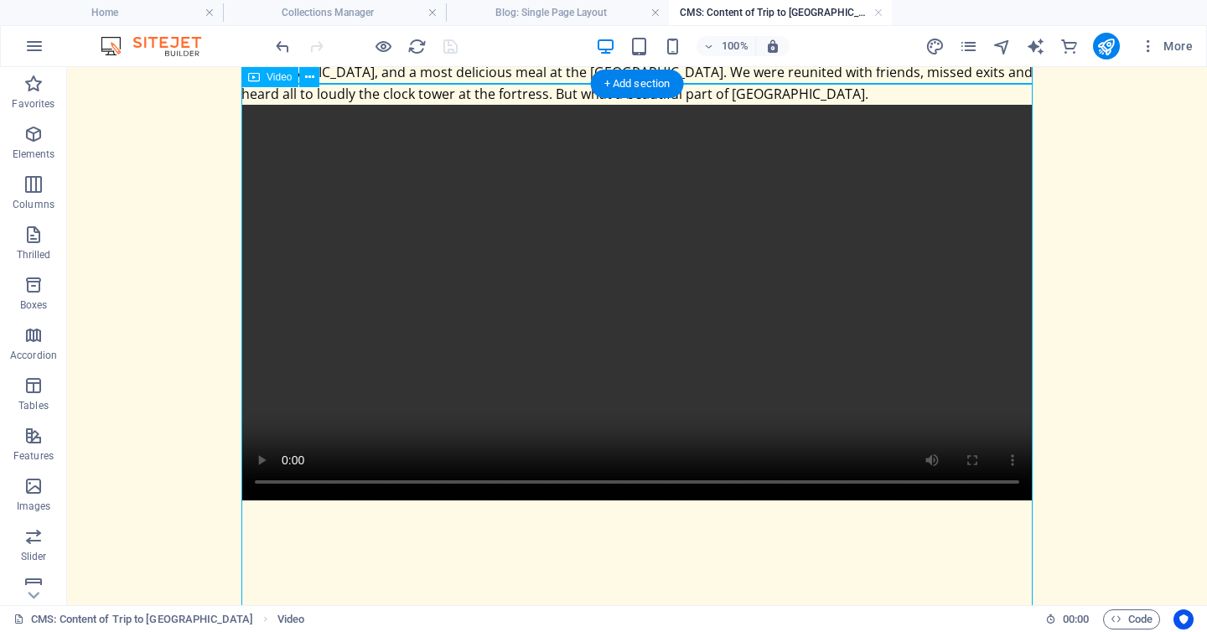
scroll to position [0, 0]
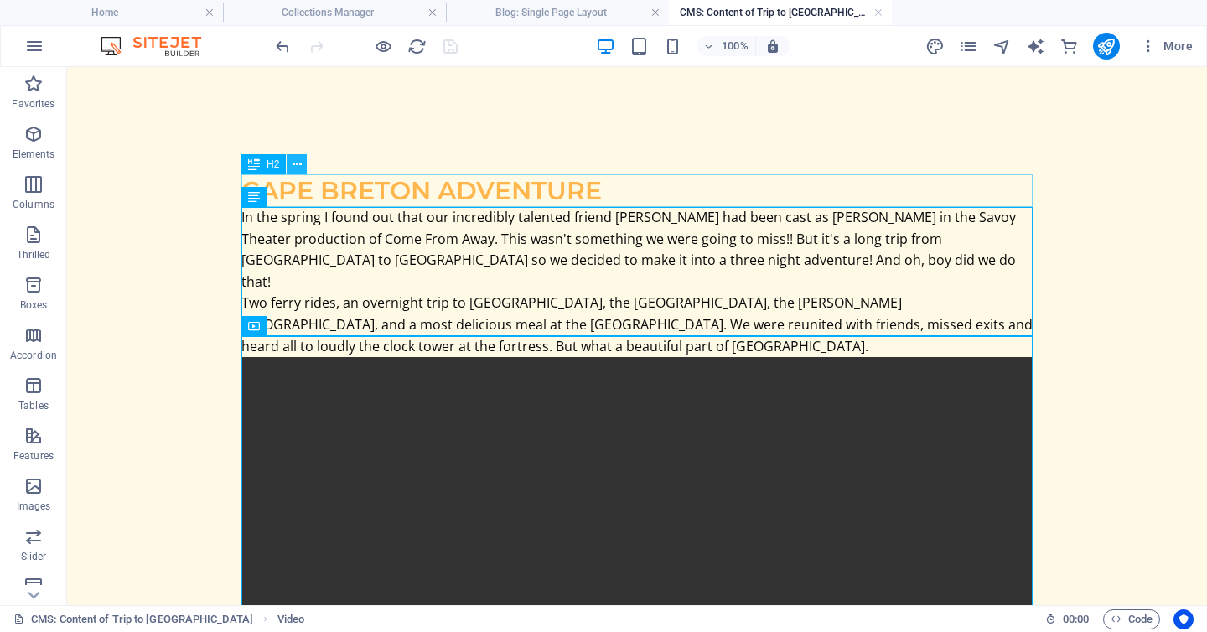
click at [294, 162] on icon at bounding box center [297, 165] width 9 height 18
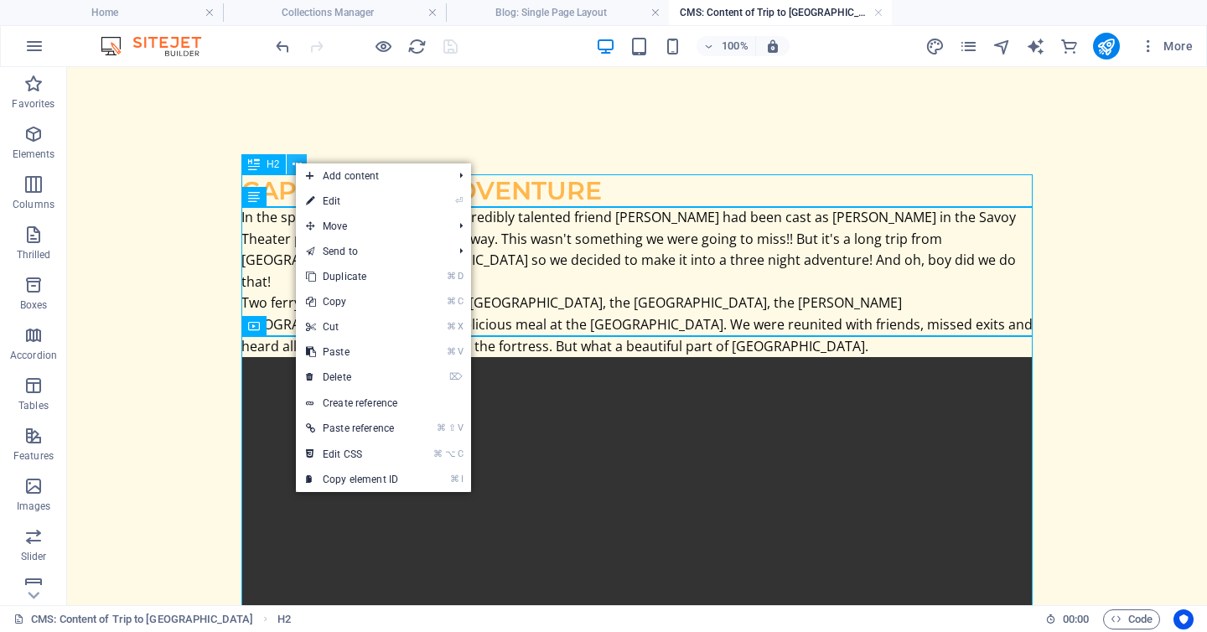
click at [294, 162] on icon at bounding box center [297, 165] width 9 height 18
click at [189, 114] on html "Skip to main content Cape Breton Adventure In the spring I found out that our i…" at bounding box center [637, 463] width 1140 height 793
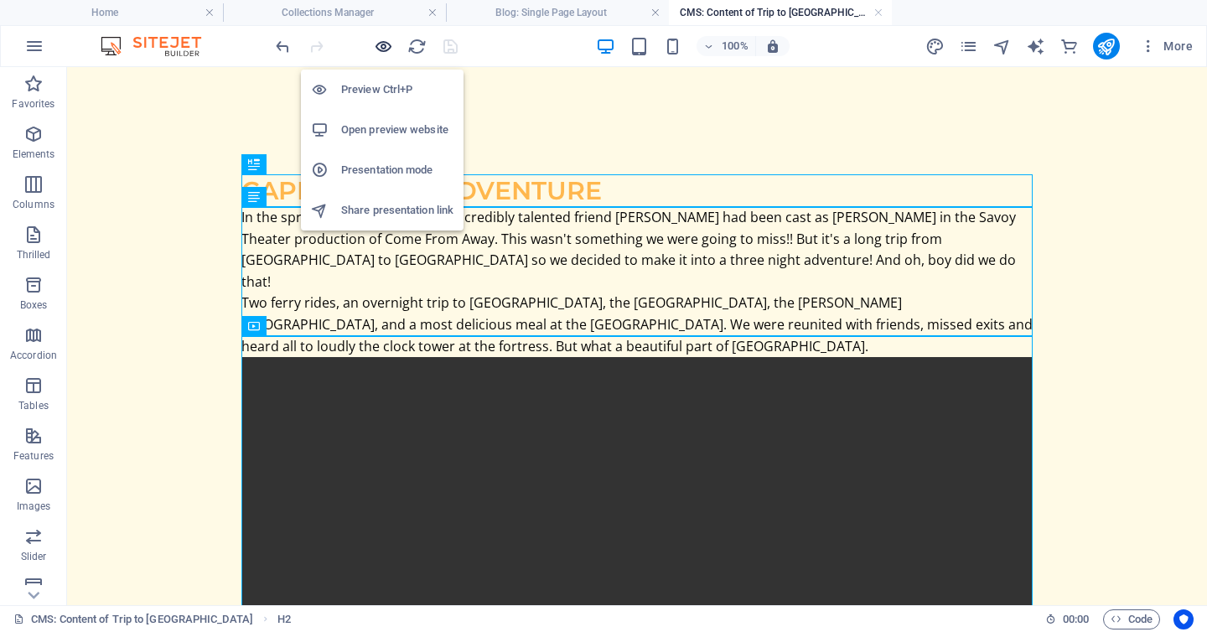
click at [381, 45] on icon "button" at bounding box center [383, 46] width 19 height 19
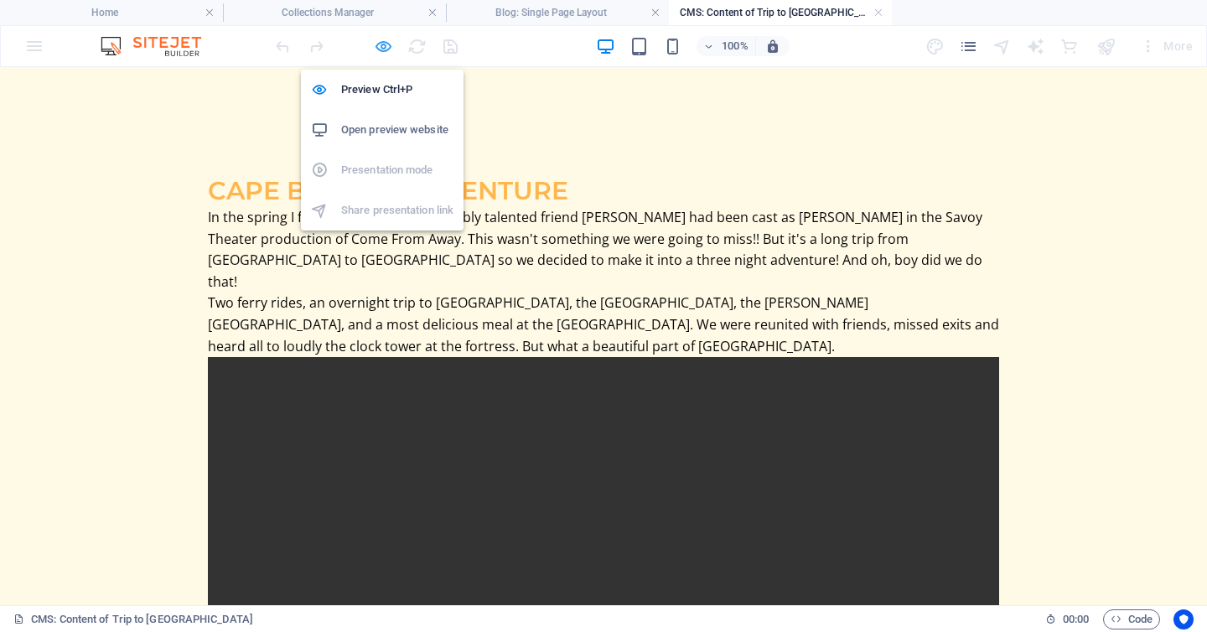
click at [381, 41] on icon "button" at bounding box center [383, 46] width 19 height 19
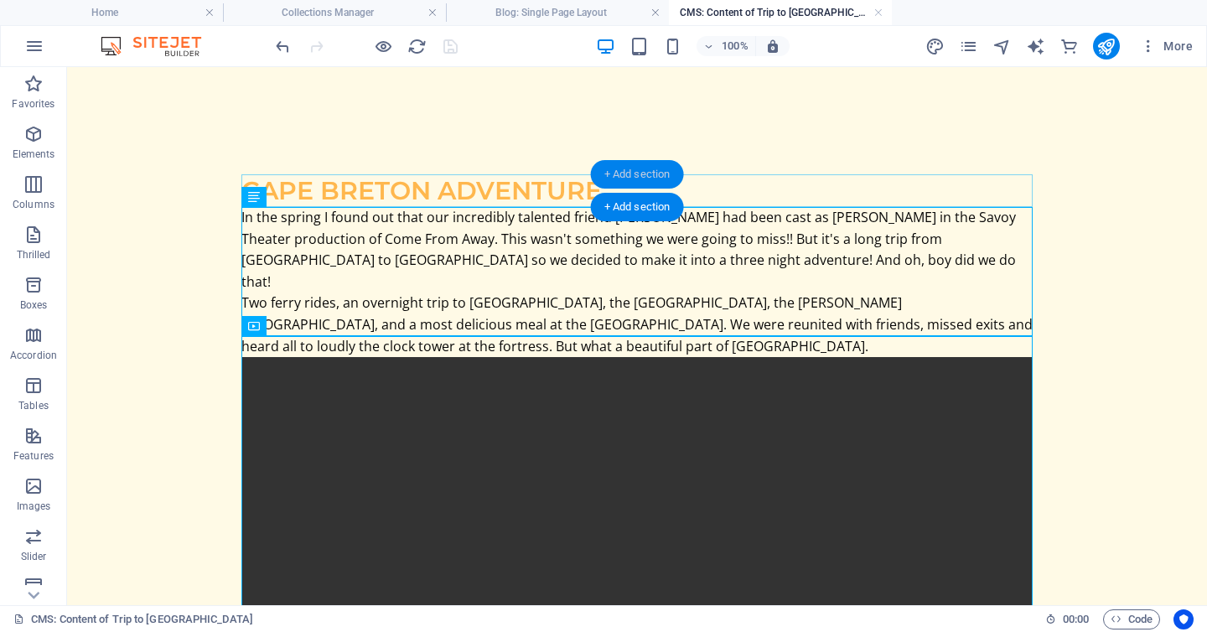
click at [630, 174] on font "+ Add section" at bounding box center [637, 174] width 66 height 13
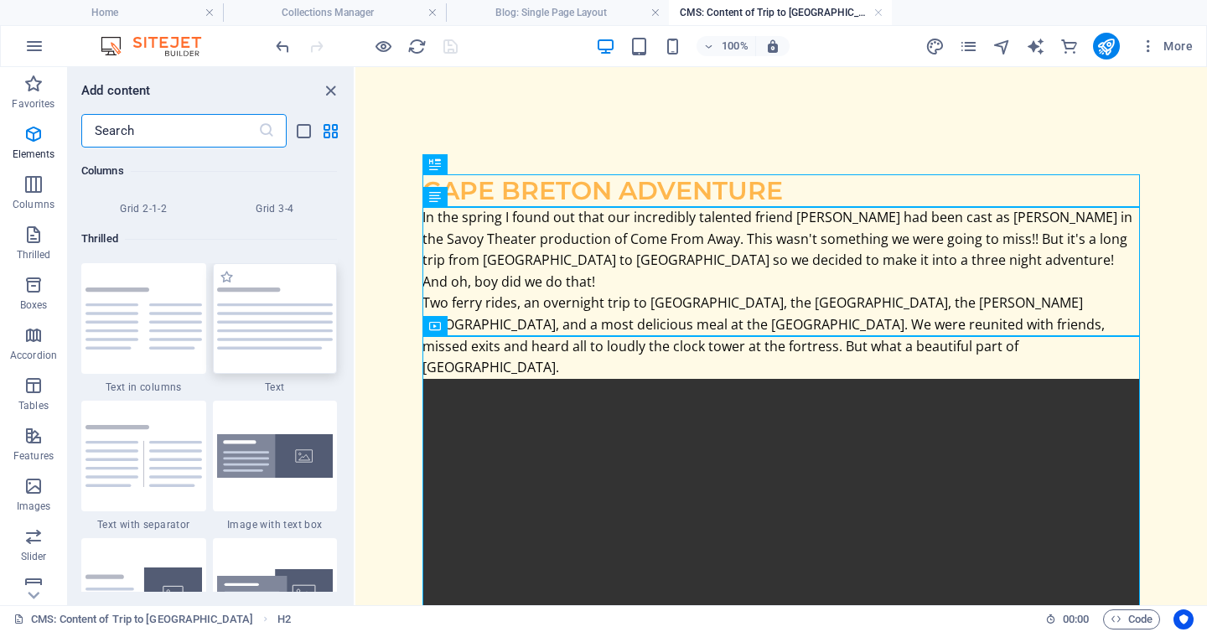
scroll to position [3071, 0]
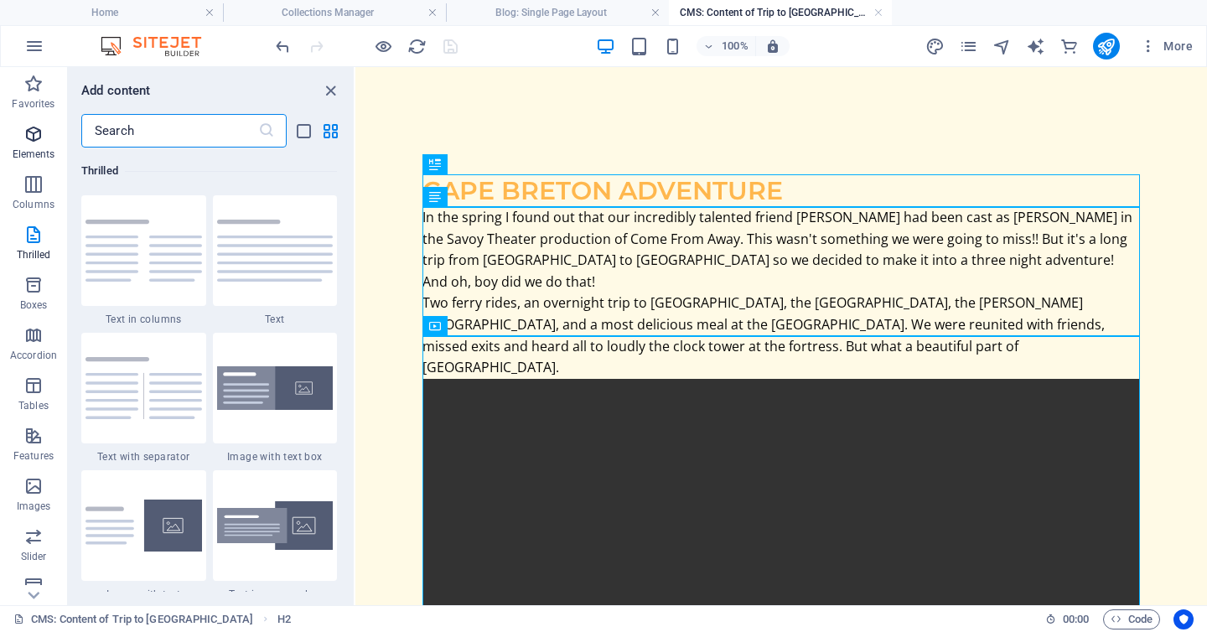
click at [30, 134] on icon "button" at bounding box center [33, 134] width 20 height 20
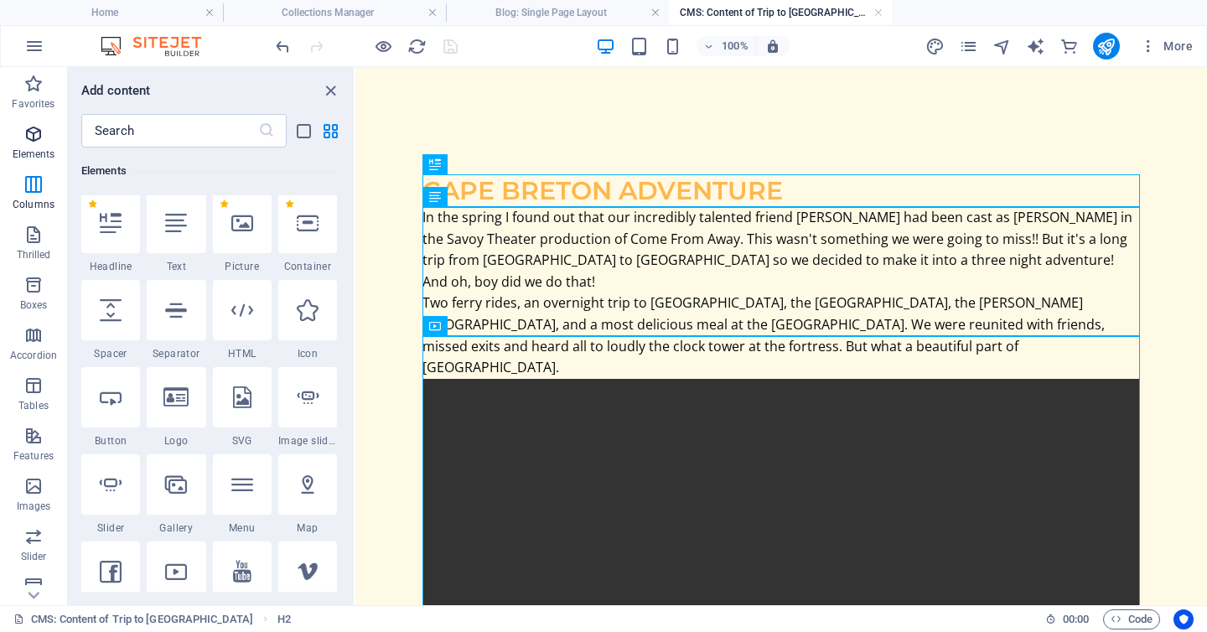
scroll to position [316, 0]
click at [245, 229] on icon at bounding box center [242, 226] width 22 height 22
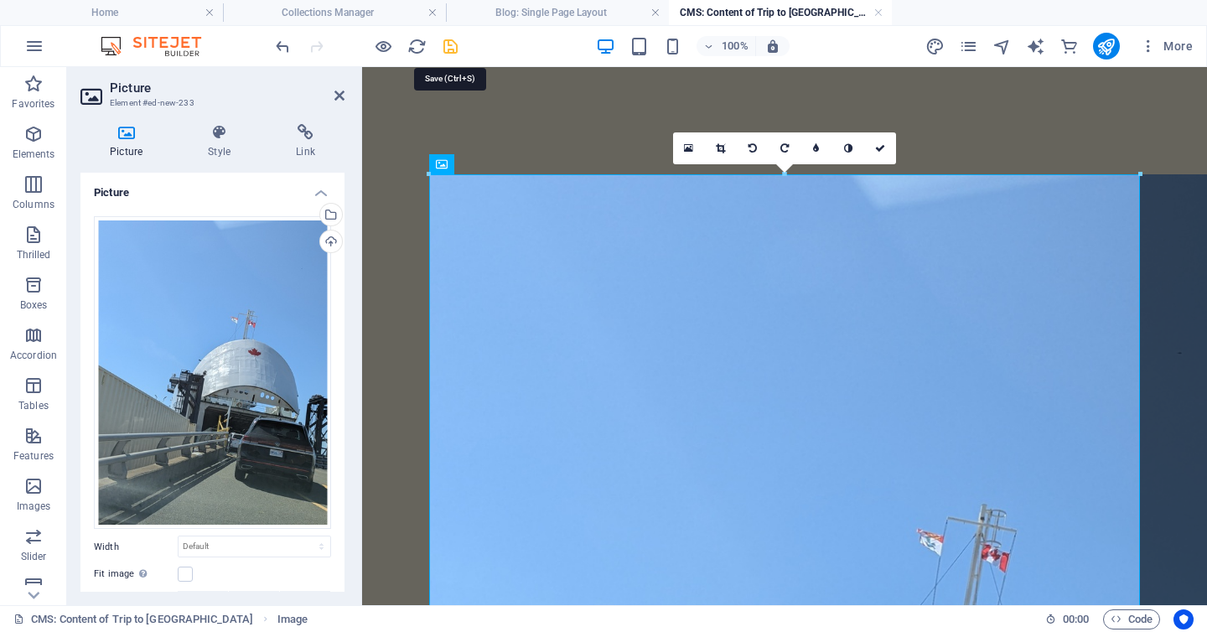
click at [447, 46] on icon "save" at bounding box center [450, 46] width 19 height 19
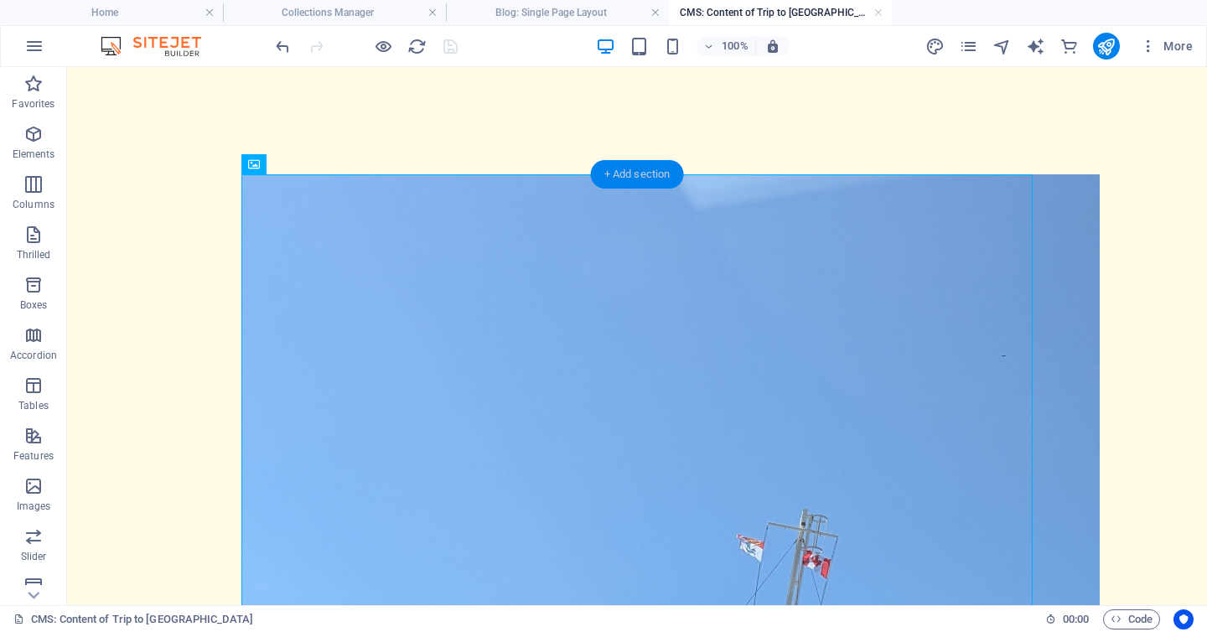
click at [630, 171] on font "+ Add section" at bounding box center [637, 174] width 66 height 13
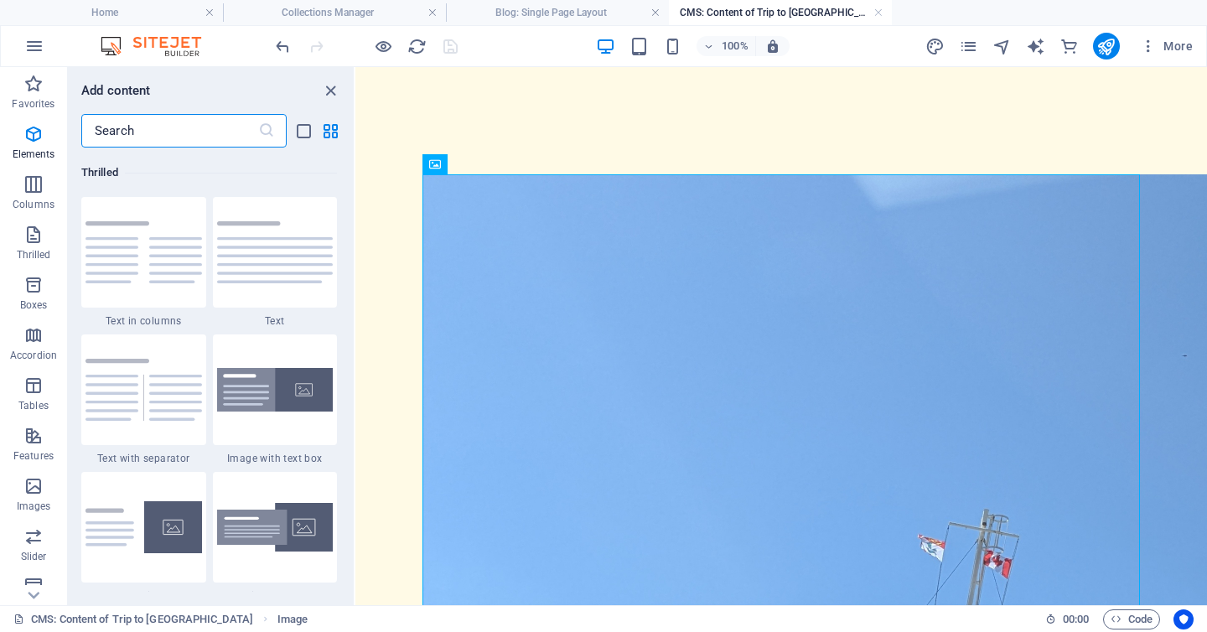
scroll to position [3071, 0]
click at [31, 139] on icon "button" at bounding box center [33, 134] width 20 height 20
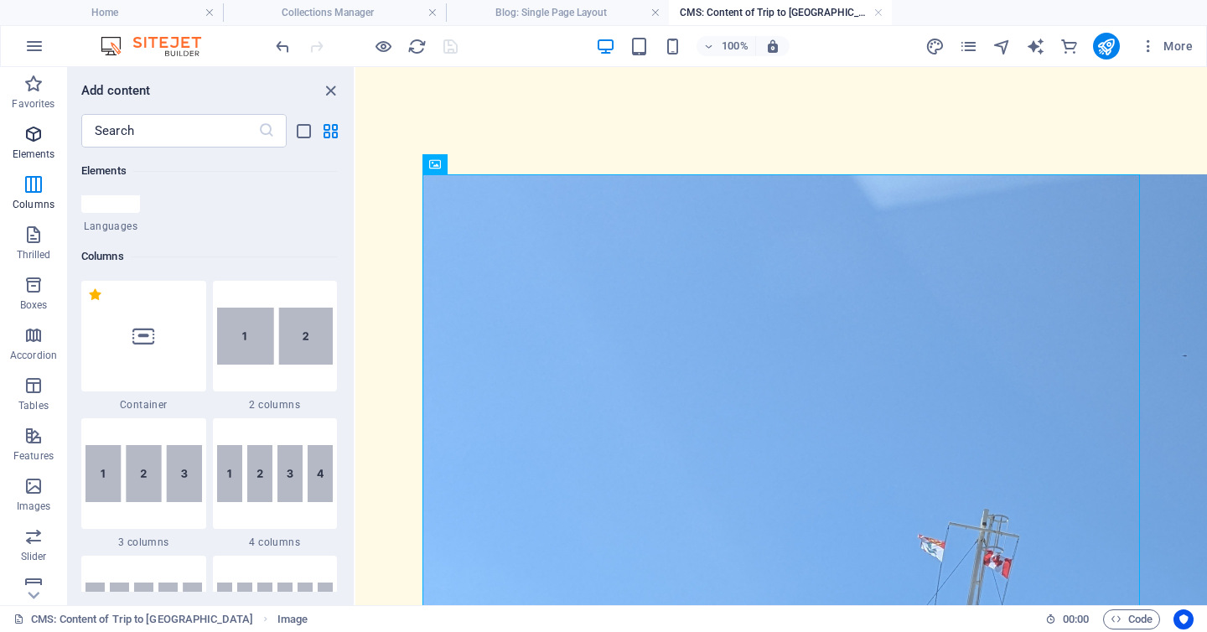
scroll to position [316, 0]
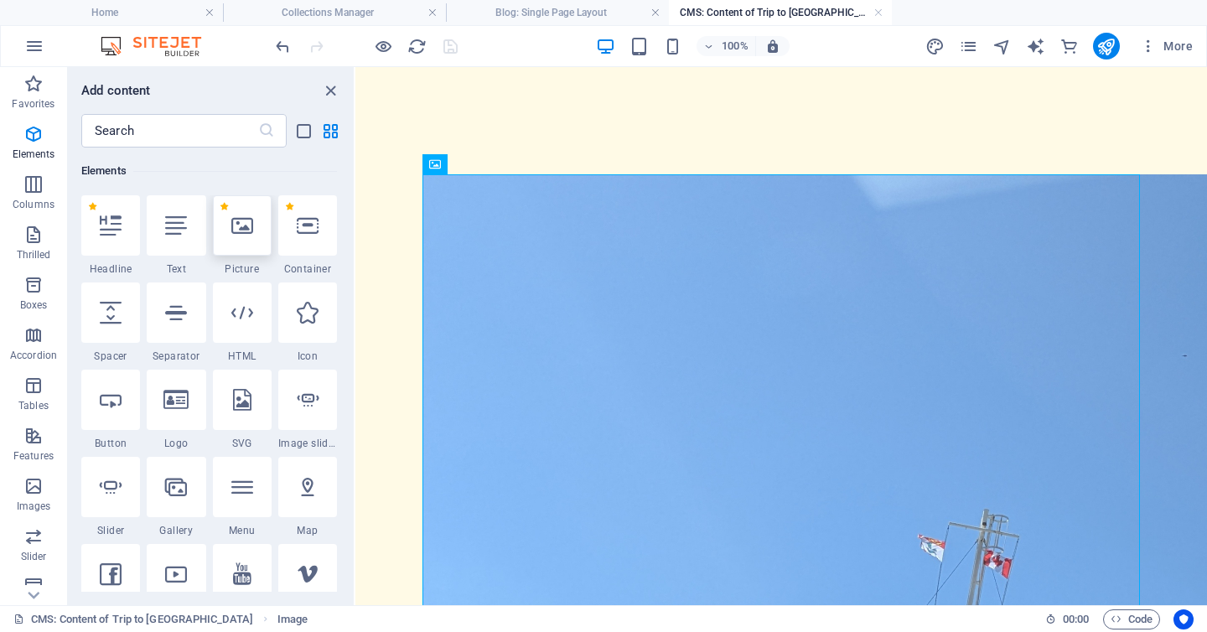
click at [241, 234] on icon at bounding box center [242, 226] width 22 height 22
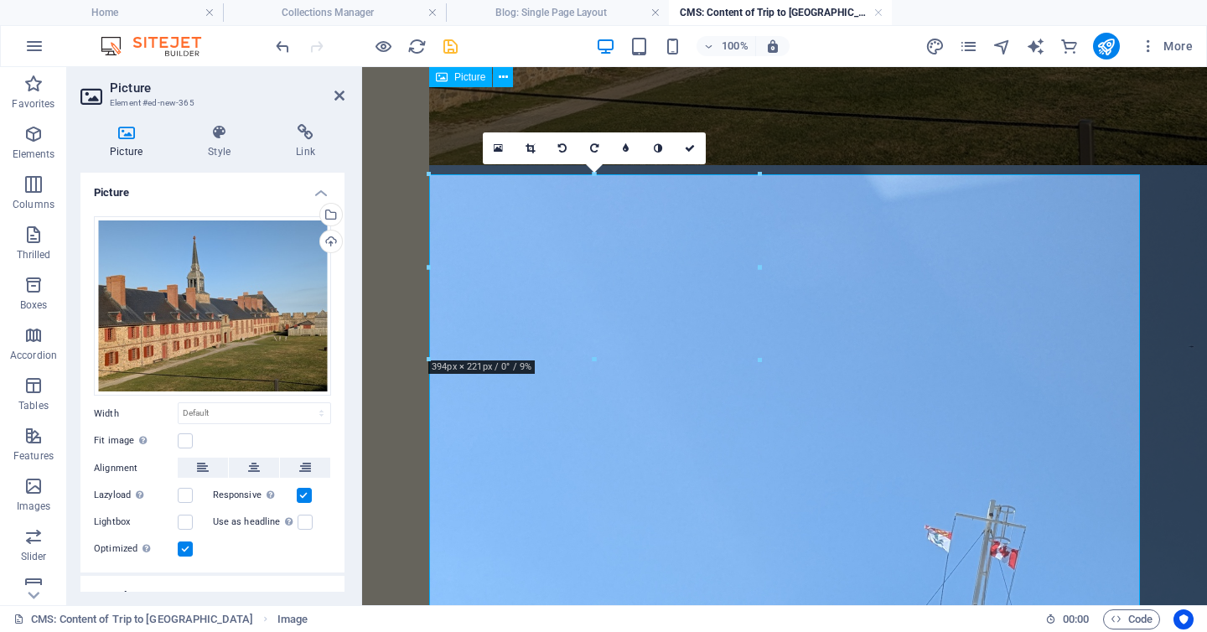
scroll to position [0, 0]
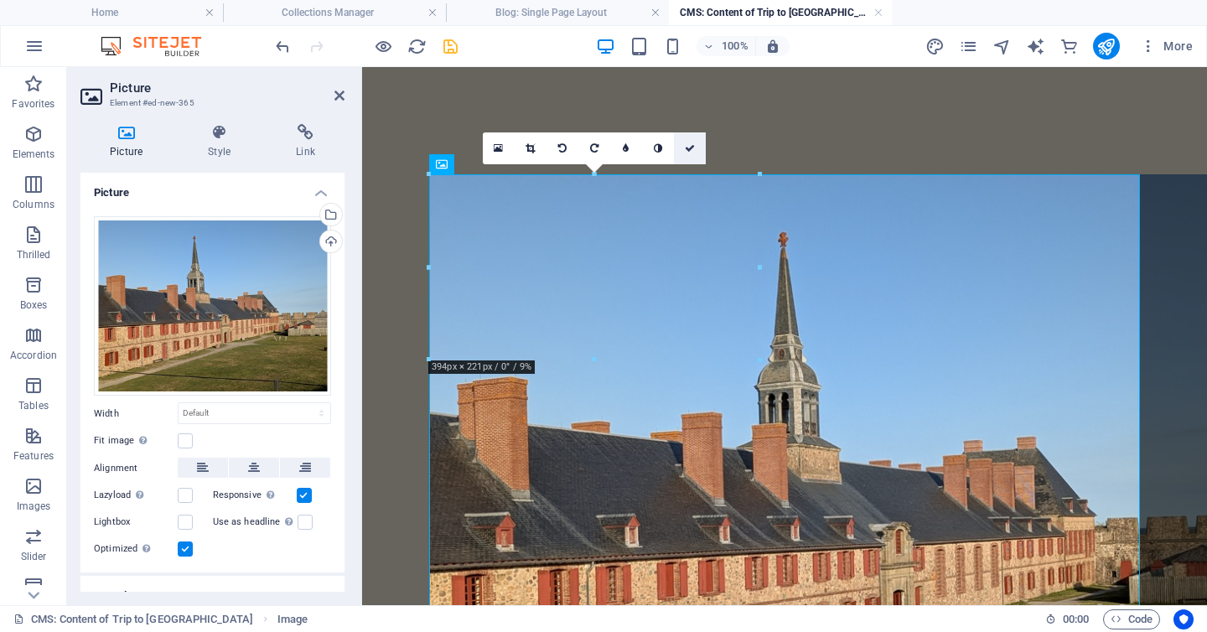
click at [691, 144] on icon at bounding box center [690, 148] width 10 height 10
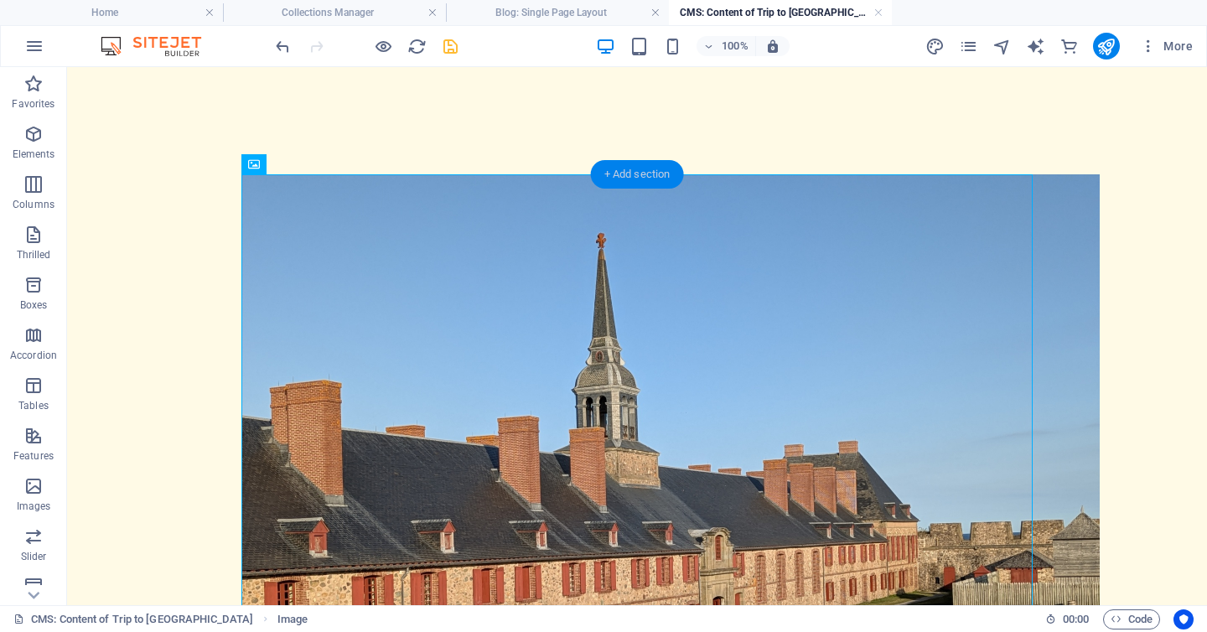
click at [641, 175] on font "+ Add section" at bounding box center [637, 174] width 66 height 13
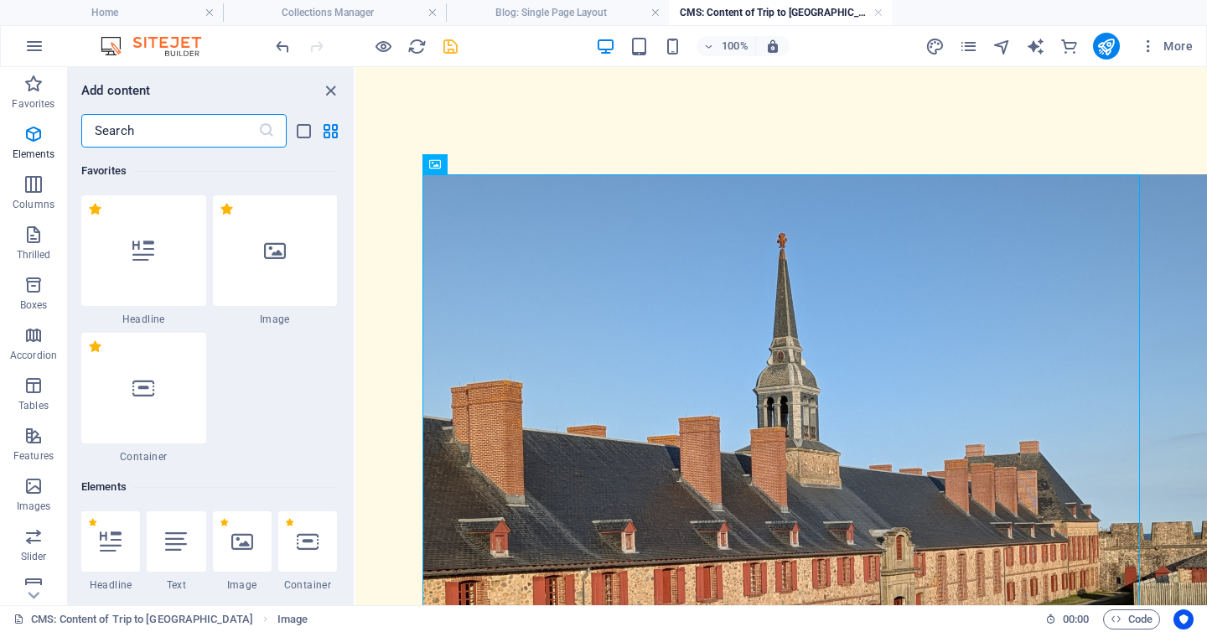
scroll to position [3071, 0]
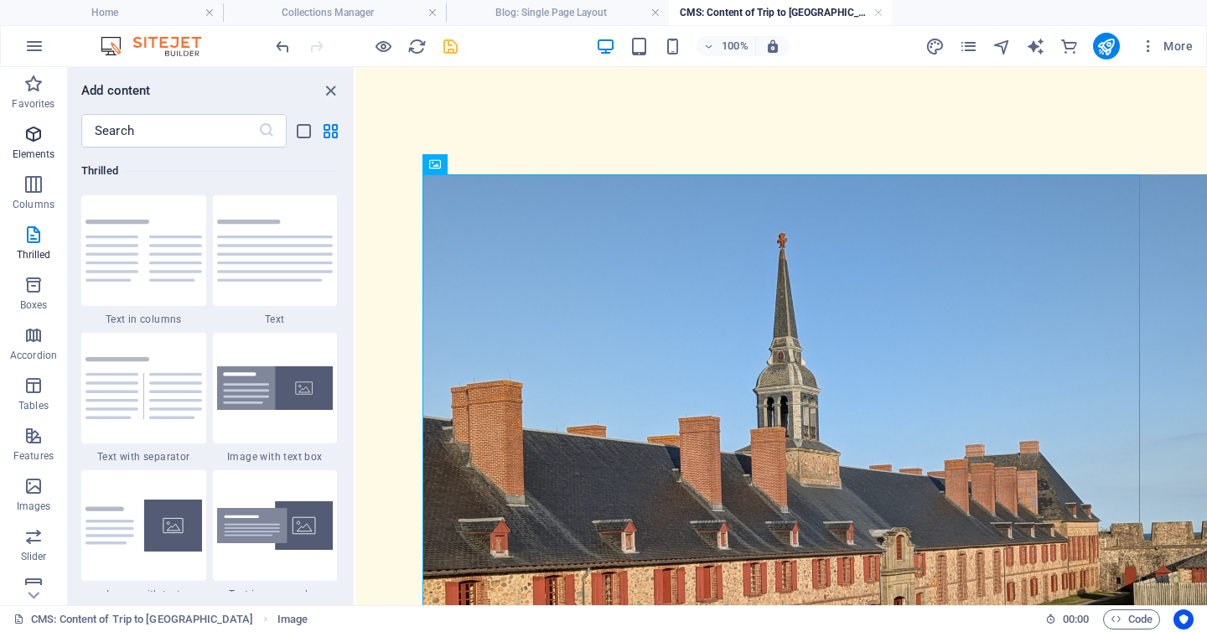
click at [29, 141] on icon "button" at bounding box center [33, 134] width 20 height 20
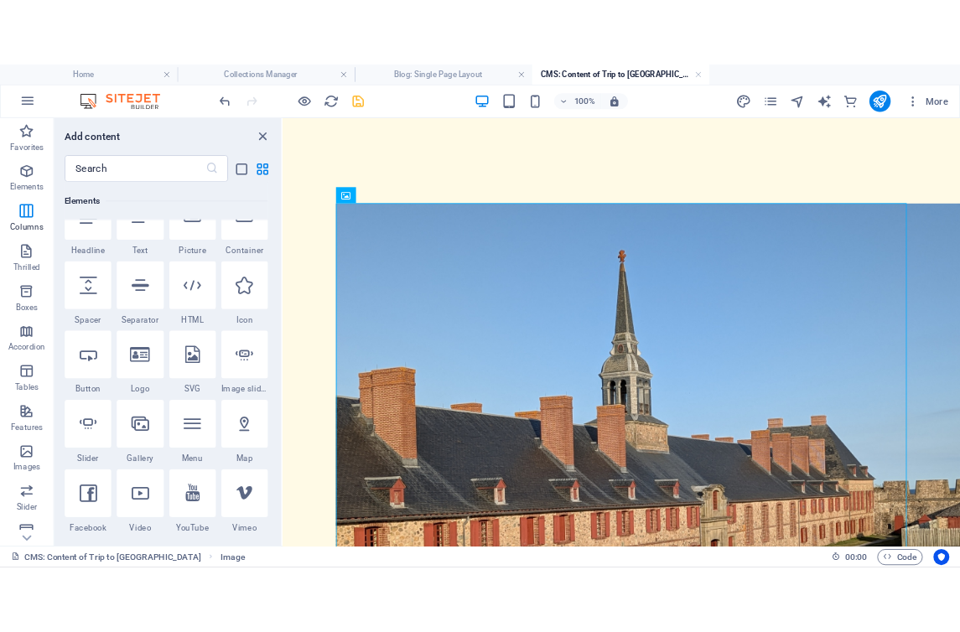
scroll to position [316, 0]
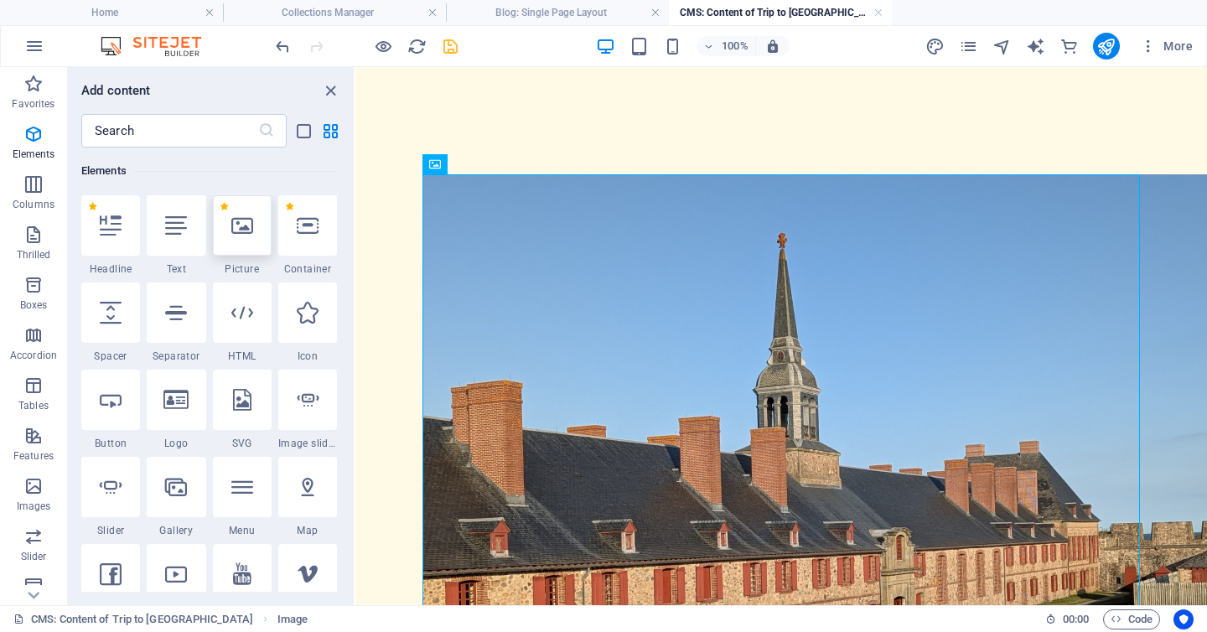
click at [234, 237] on div at bounding box center [242, 225] width 59 height 60
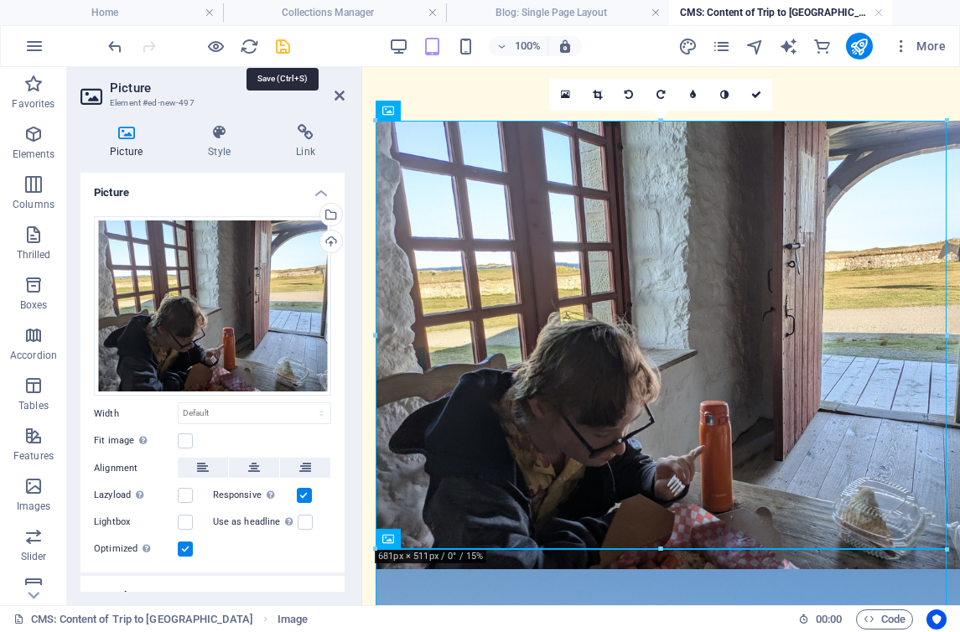
click at [280, 43] on icon "save" at bounding box center [282, 46] width 19 height 19
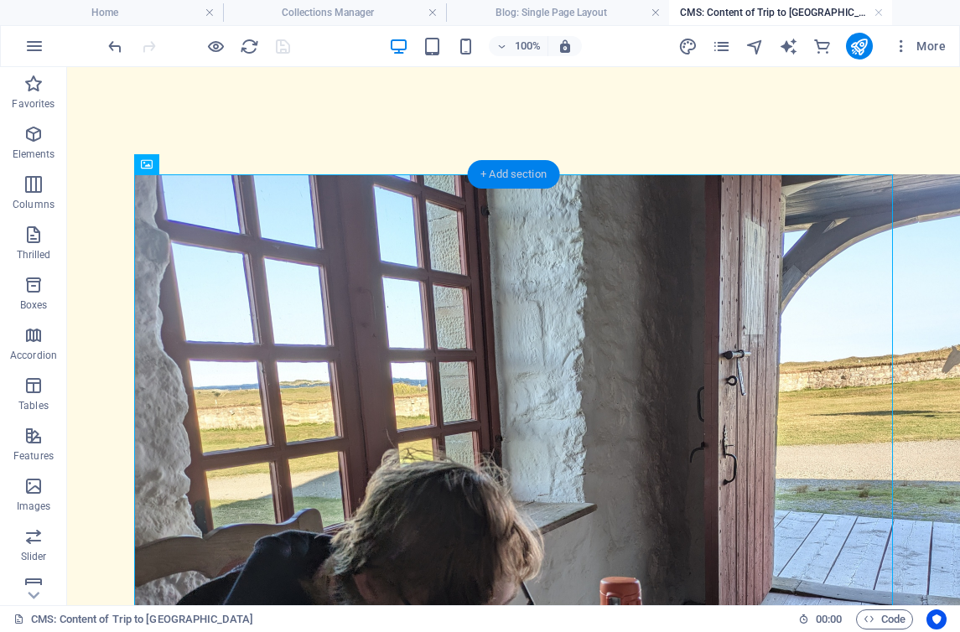
click at [504, 176] on font "+ Add section" at bounding box center [513, 174] width 66 height 13
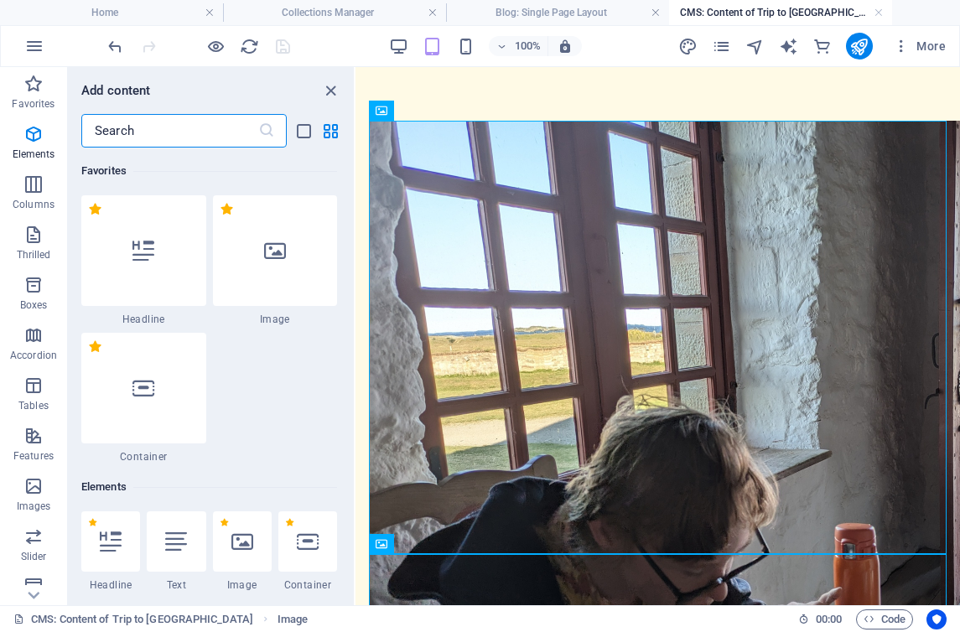
scroll to position [3071, 0]
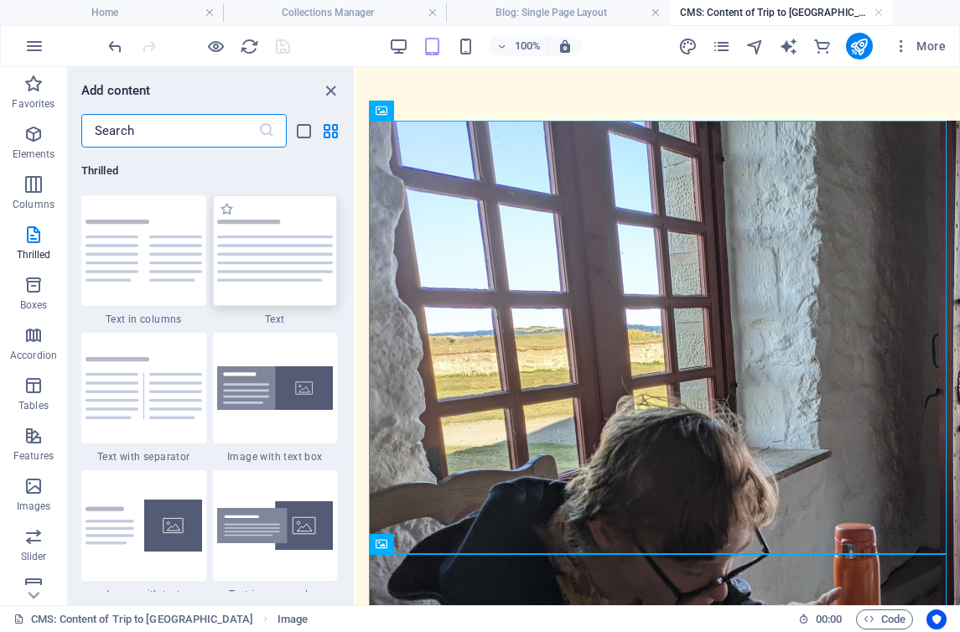
click at [278, 248] on img at bounding box center [275, 251] width 117 height 62
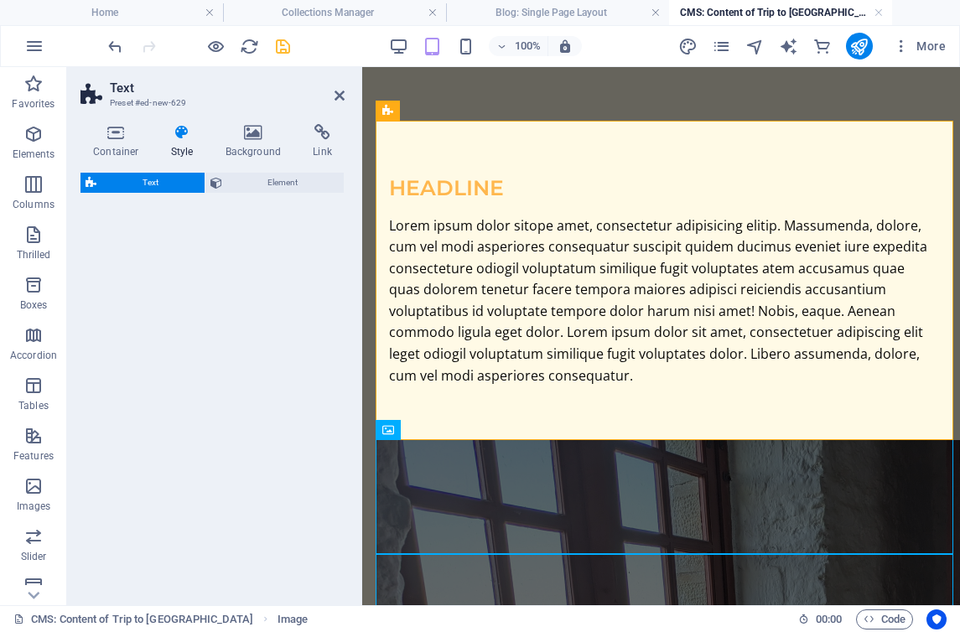
select select "preset-text-v2-default"
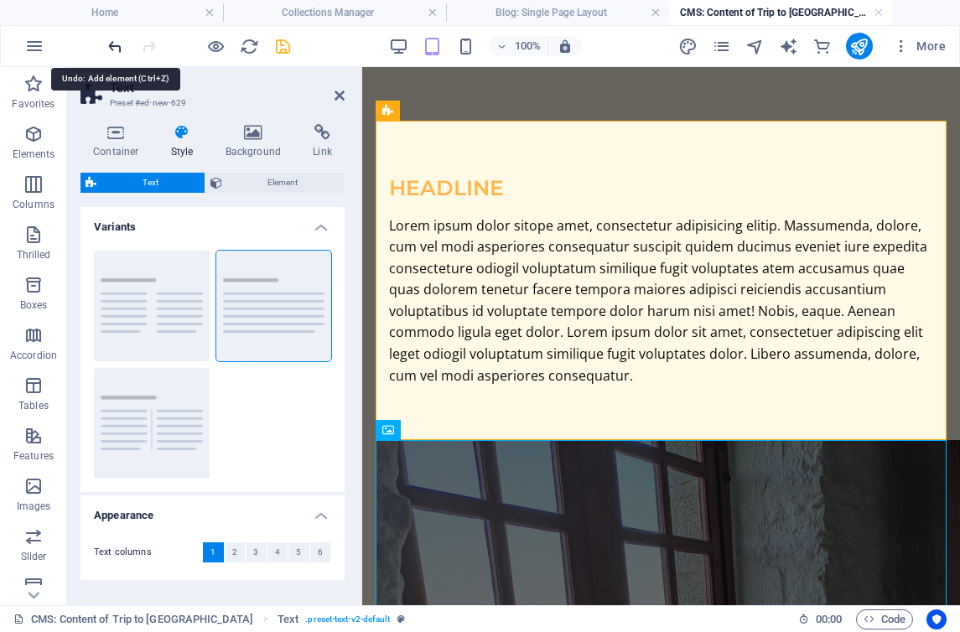
click at [111, 44] on icon "undo" at bounding box center [115, 46] width 19 height 19
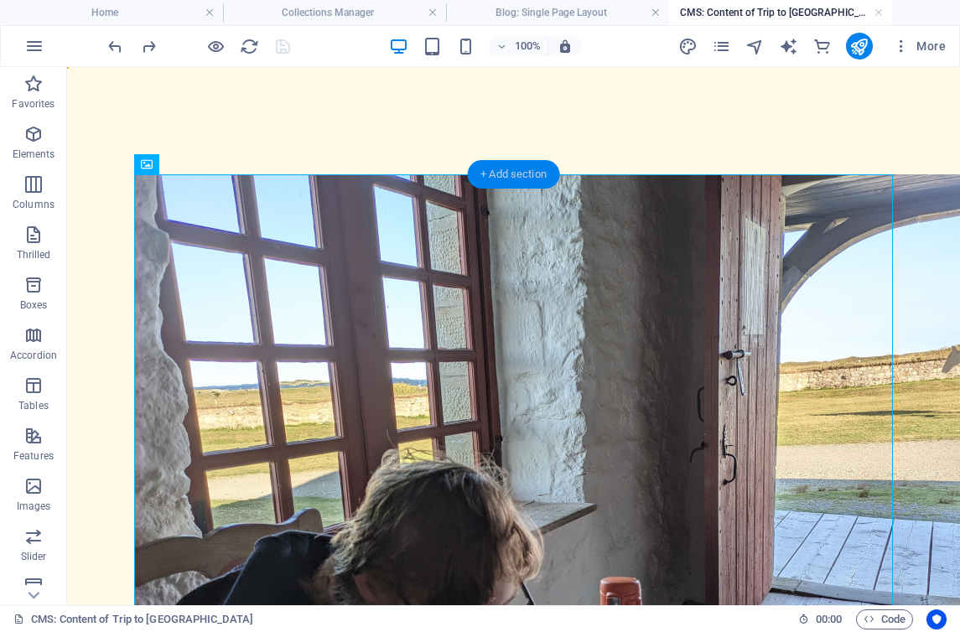
click at [511, 174] on font "+ Add section" at bounding box center [513, 174] width 66 height 13
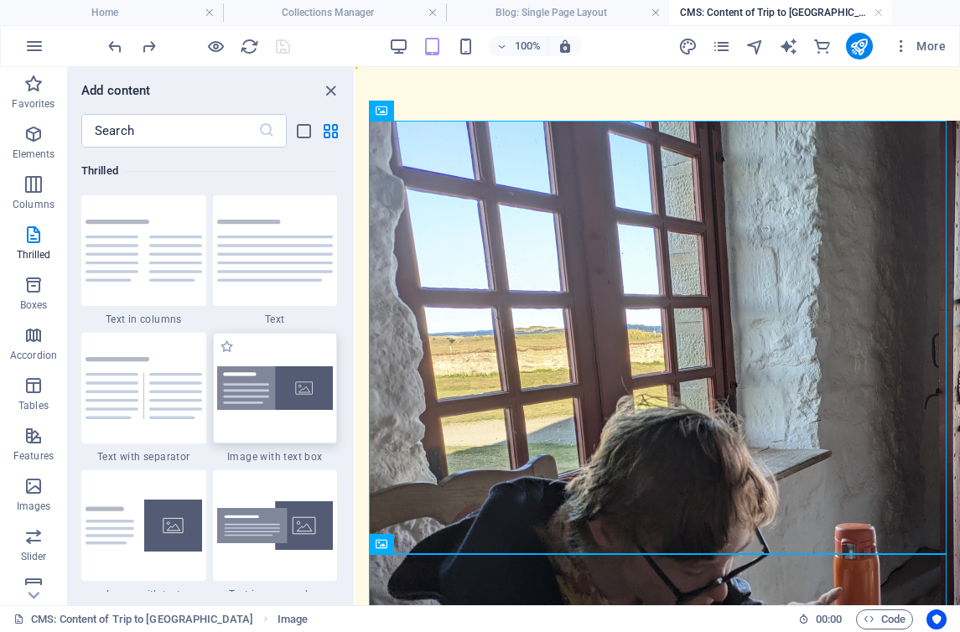
click at [277, 385] on img at bounding box center [275, 388] width 117 height 44
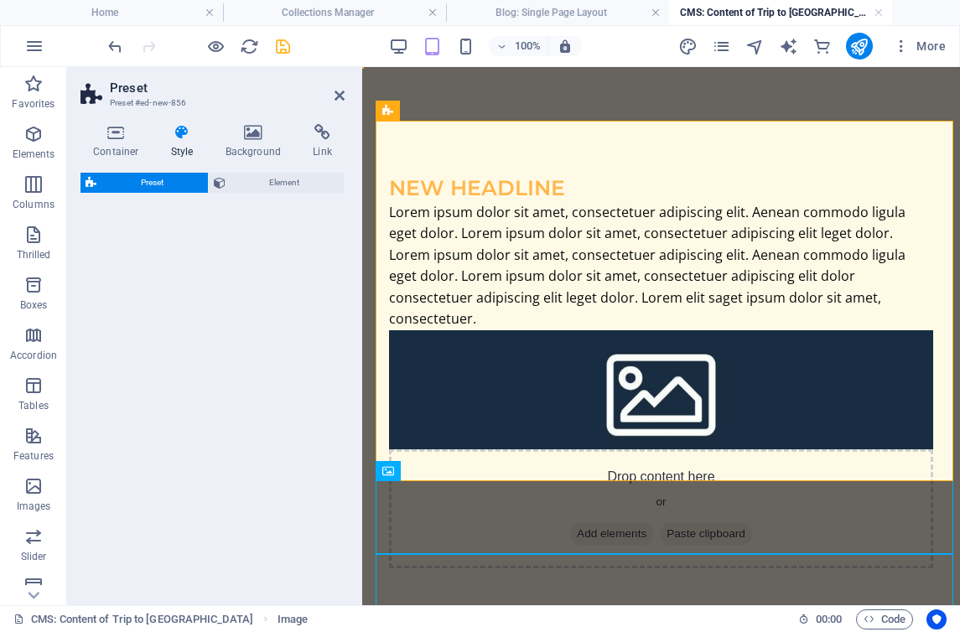
select select "rem"
select select "px"
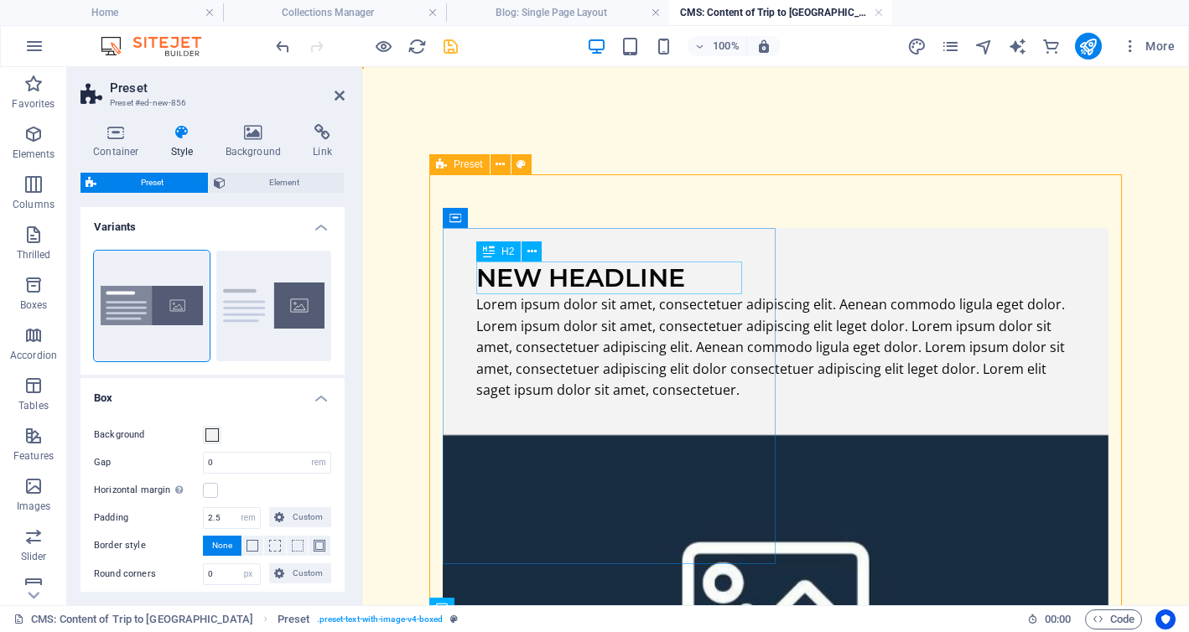
click at [613, 278] on div "New headline" at bounding box center [775, 278] width 599 height 33
click at [451, 46] on icon "save" at bounding box center [450, 46] width 19 height 19
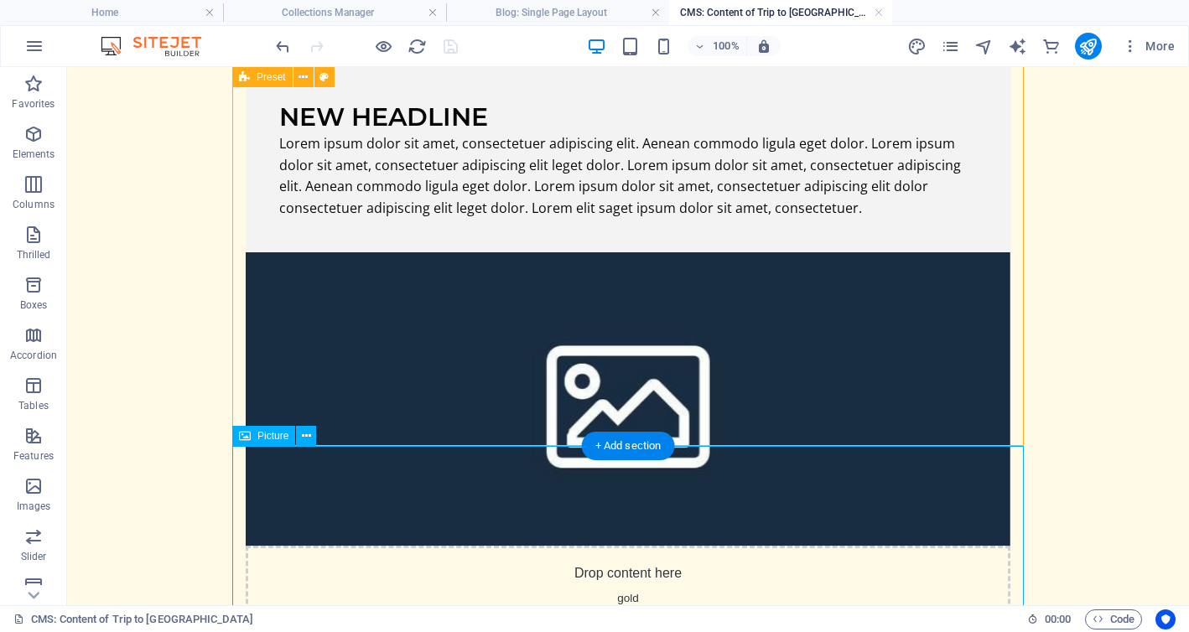
scroll to position [128, 0]
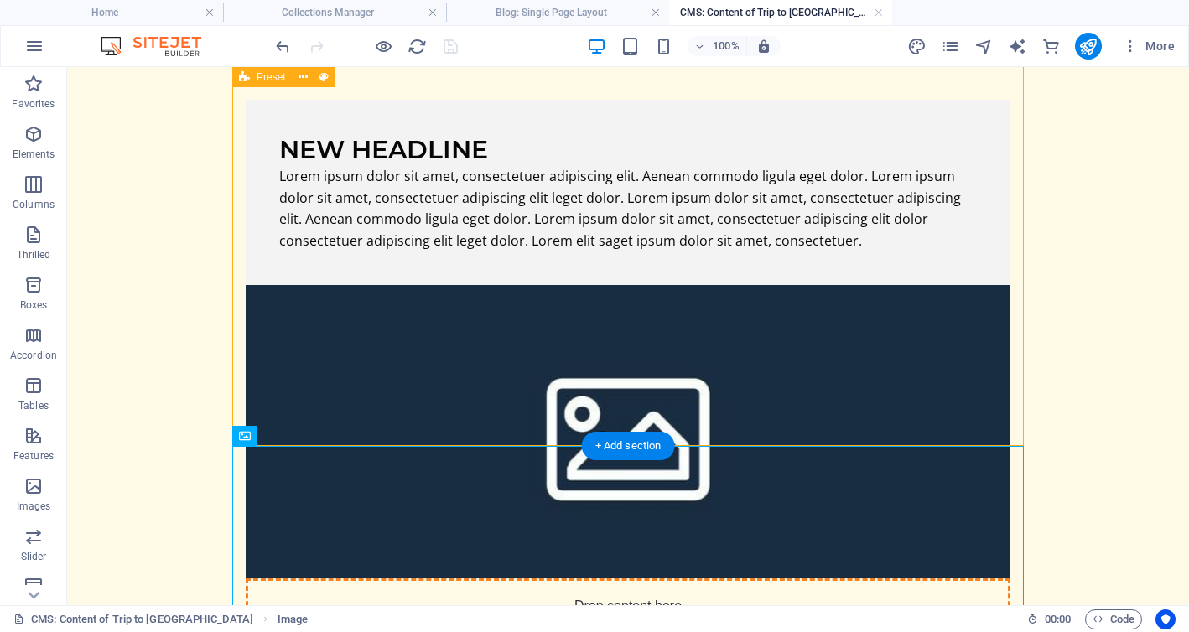
drag, startPoint x: 735, startPoint y: 540, endPoint x: 796, endPoint y: 175, distance: 369.7
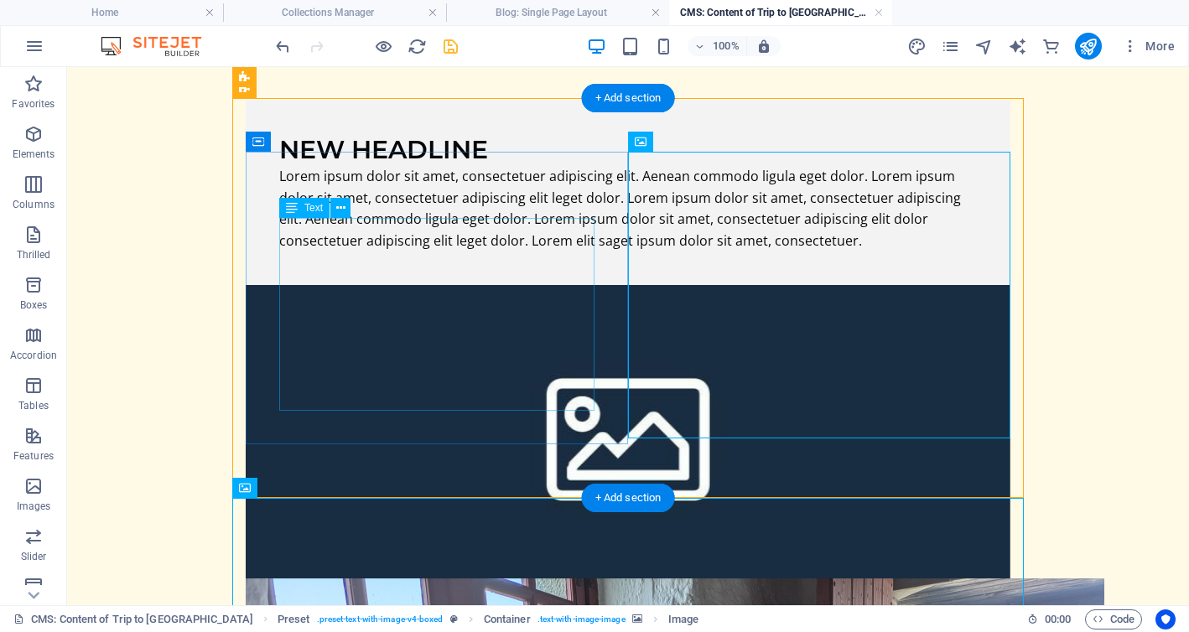
scroll to position [53, 0]
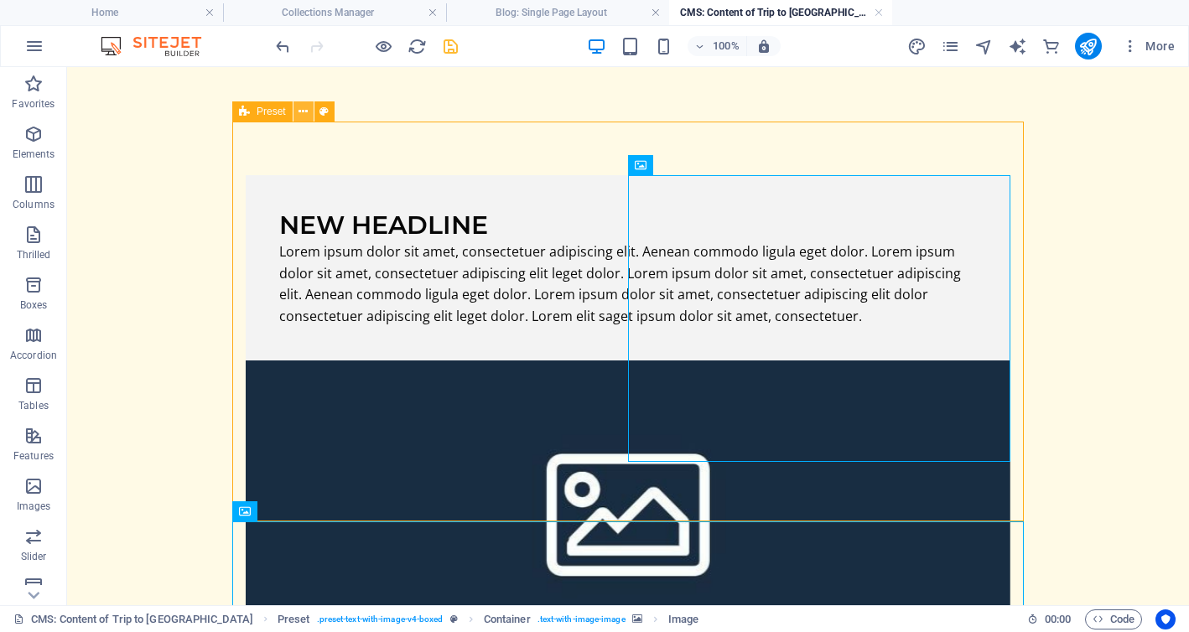
click at [306, 112] on icon at bounding box center [302, 112] width 9 height 18
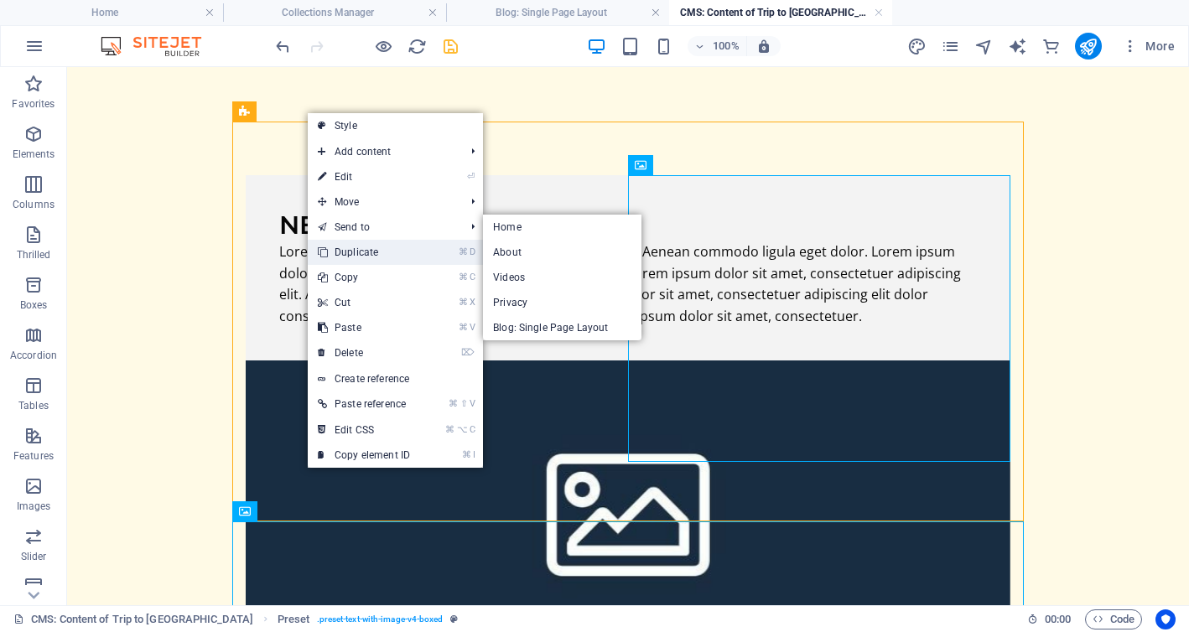
click at [349, 252] on font "Duplicate" at bounding box center [357, 252] width 44 height 12
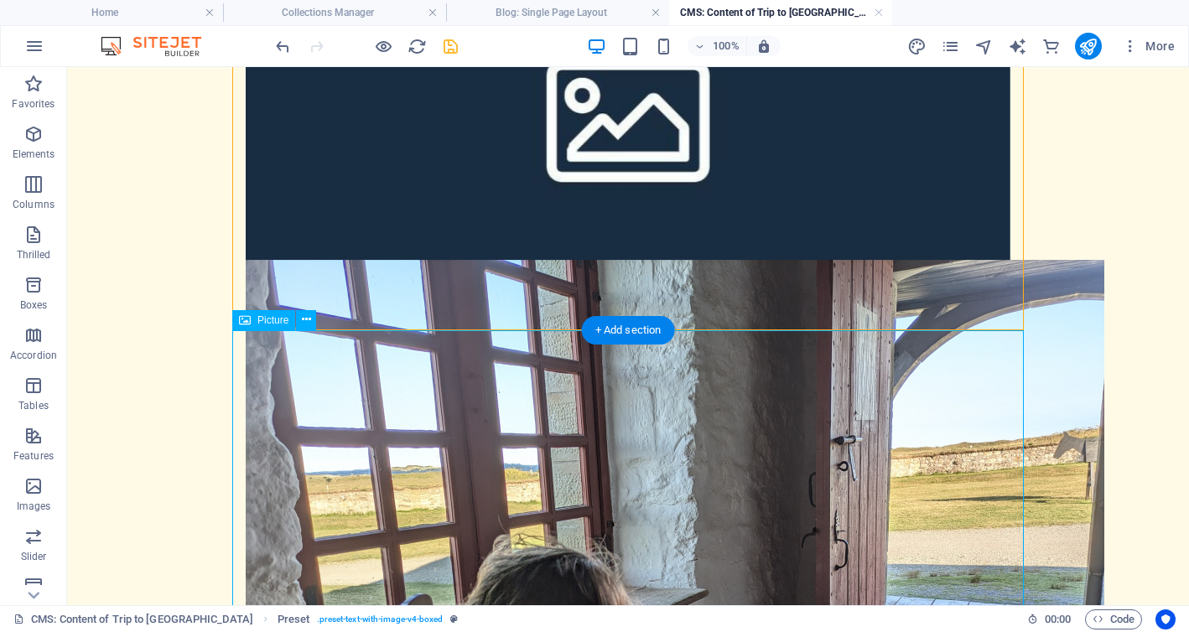
scroll to position [656, 0]
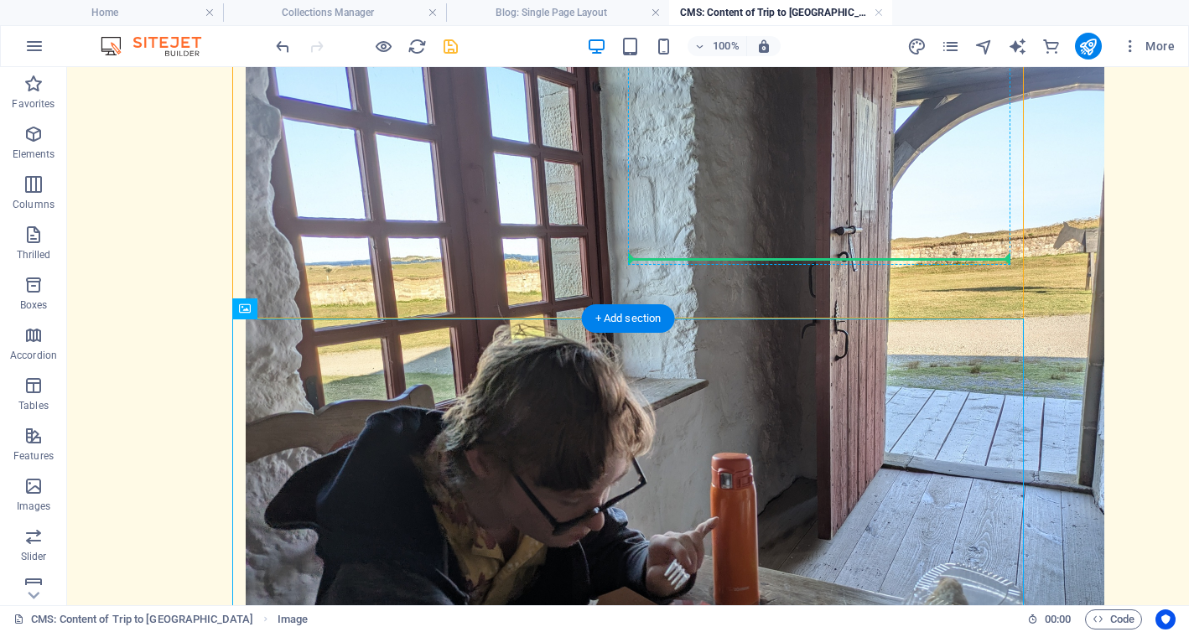
drag, startPoint x: 655, startPoint y: 492, endPoint x: 814, endPoint y: 169, distance: 359.9
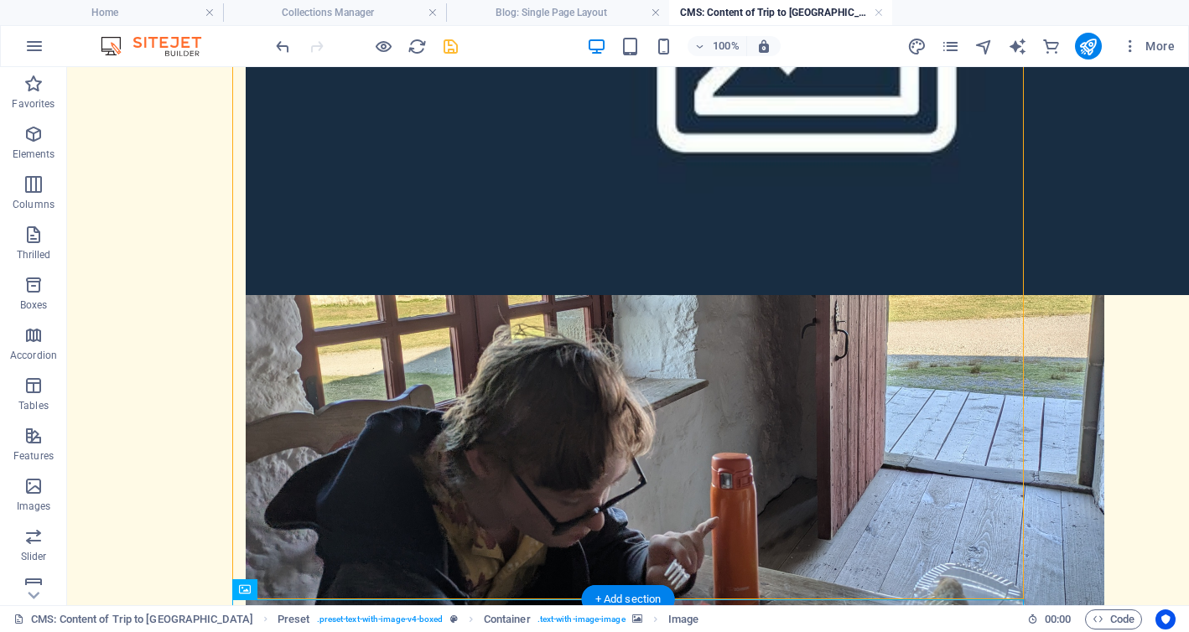
drag, startPoint x: 830, startPoint y: 390, endPoint x: 857, endPoint y: 149, distance: 242.1
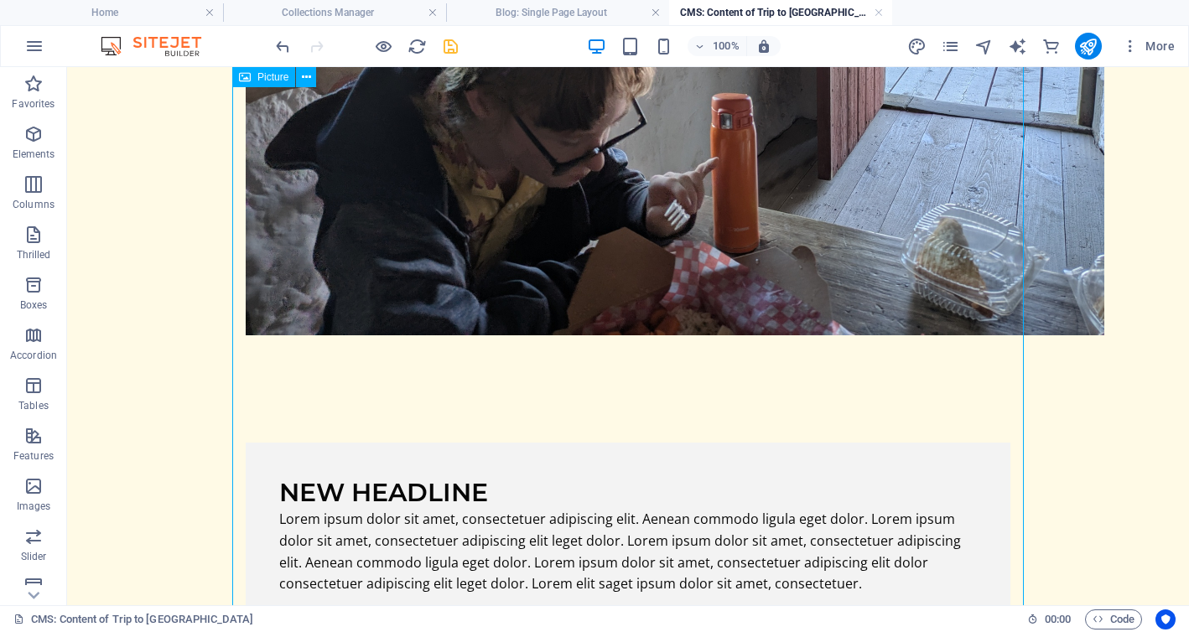
scroll to position [0, 0]
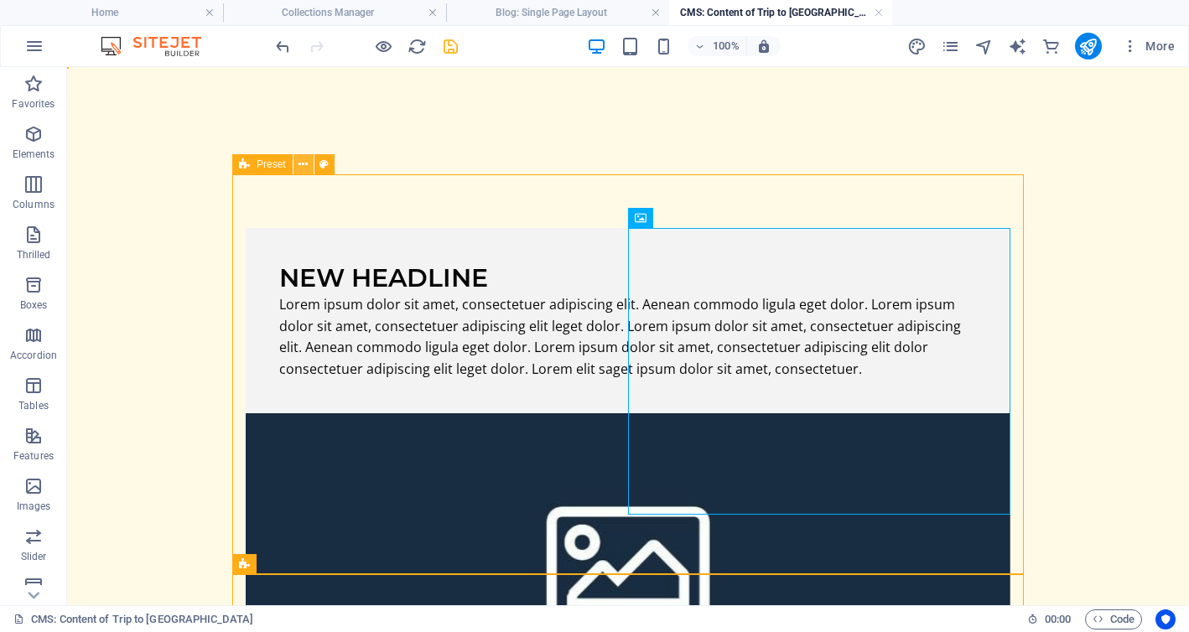
click at [303, 169] on icon at bounding box center [302, 165] width 9 height 18
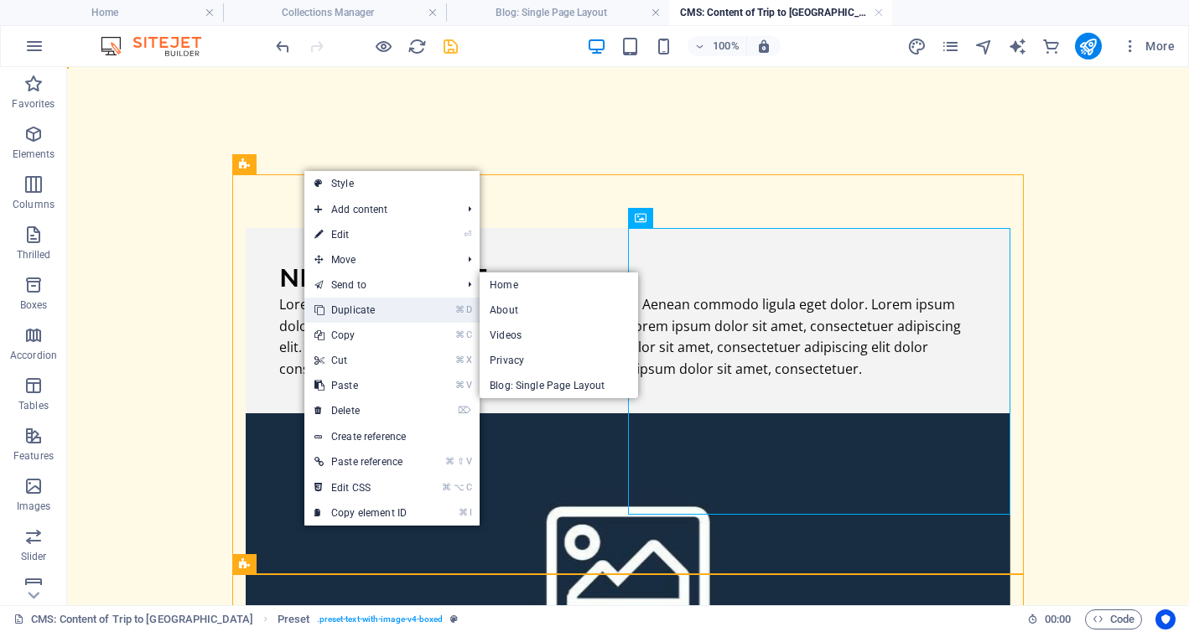
click at [355, 308] on font "Duplicate" at bounding box center [353, 310] width 44 height 12
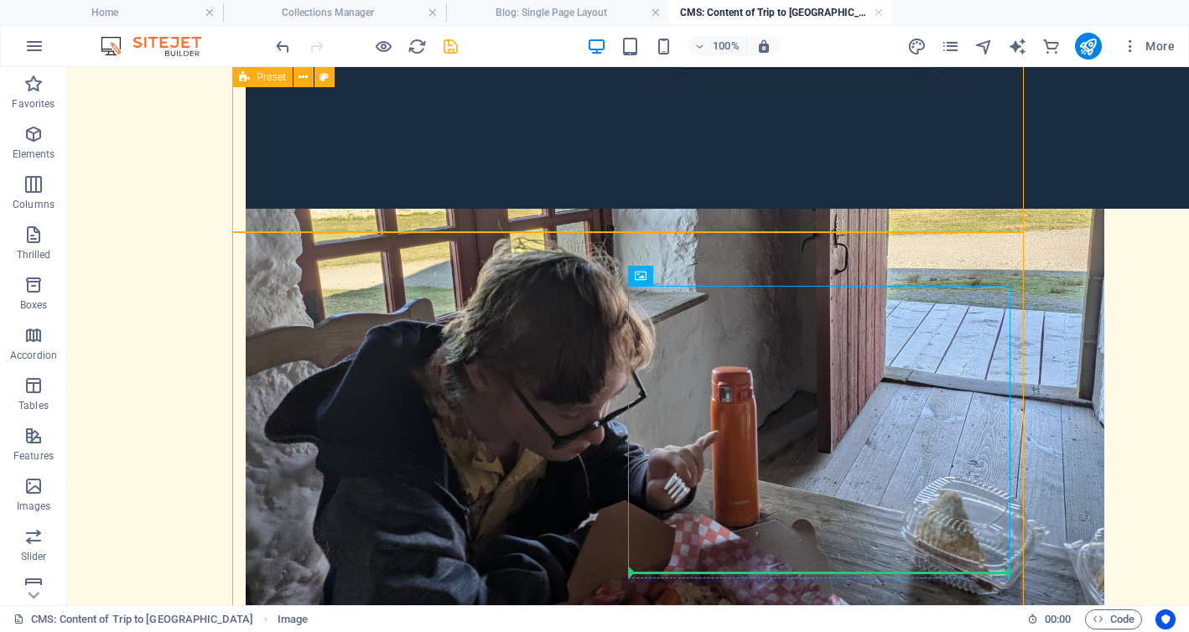
scroll to position [730, 0]
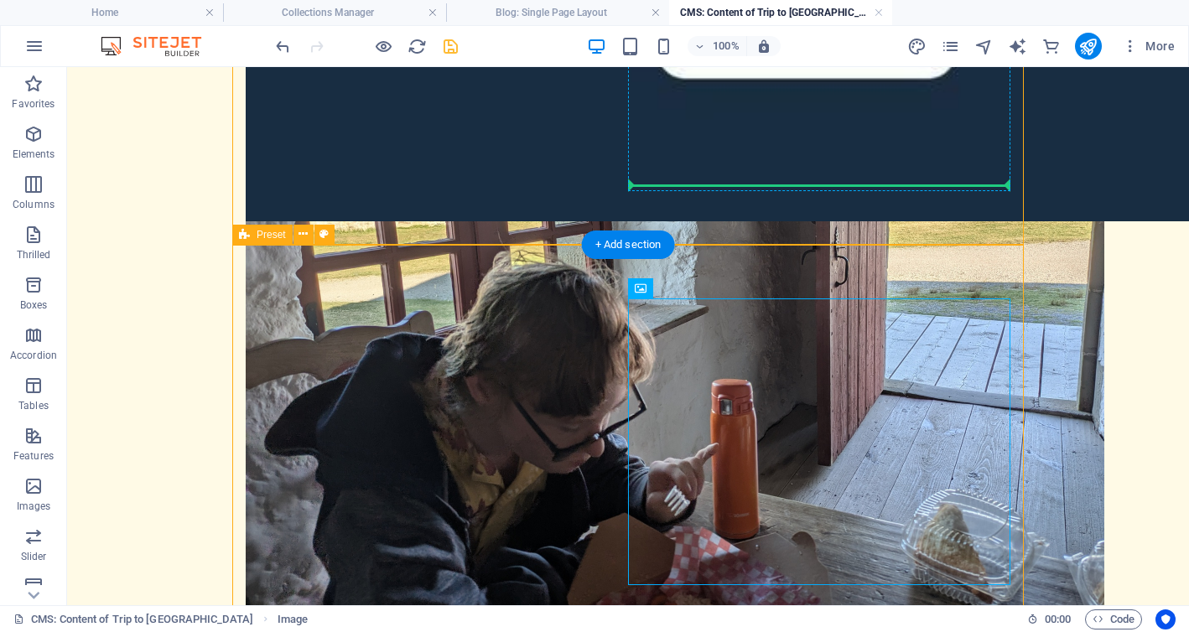
drag, startPoint x: 627, startPoint y: 467, endPoint x: 724, endPoint y: 113, distance: 366.7
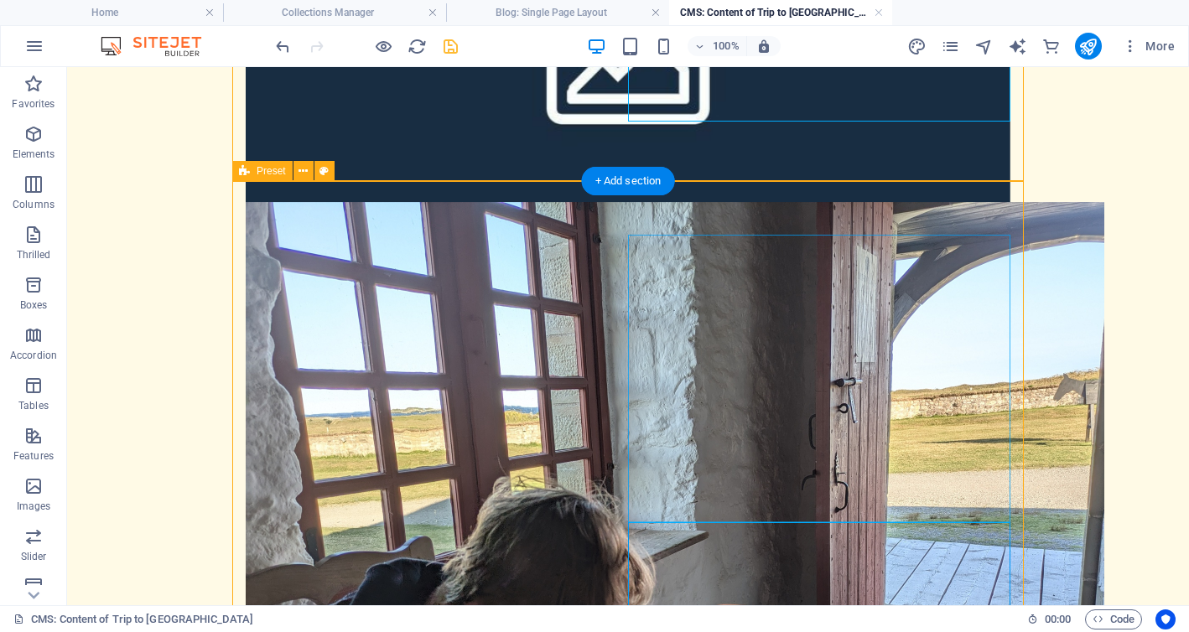
scroll to position [393, 0]
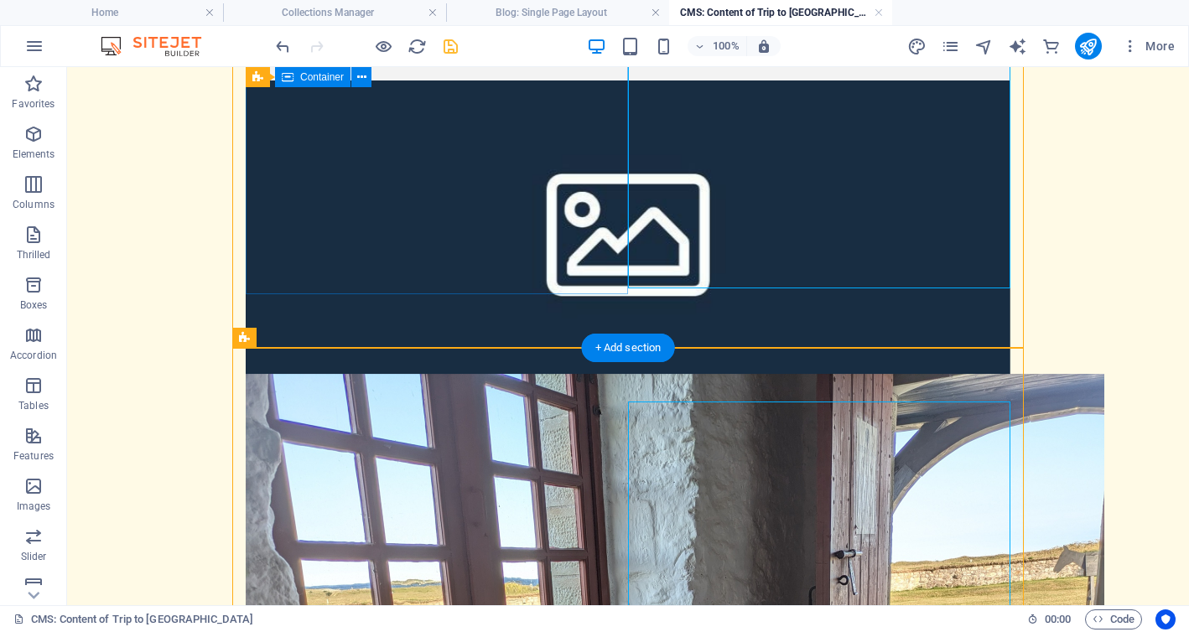
scroll to position [0, 0]
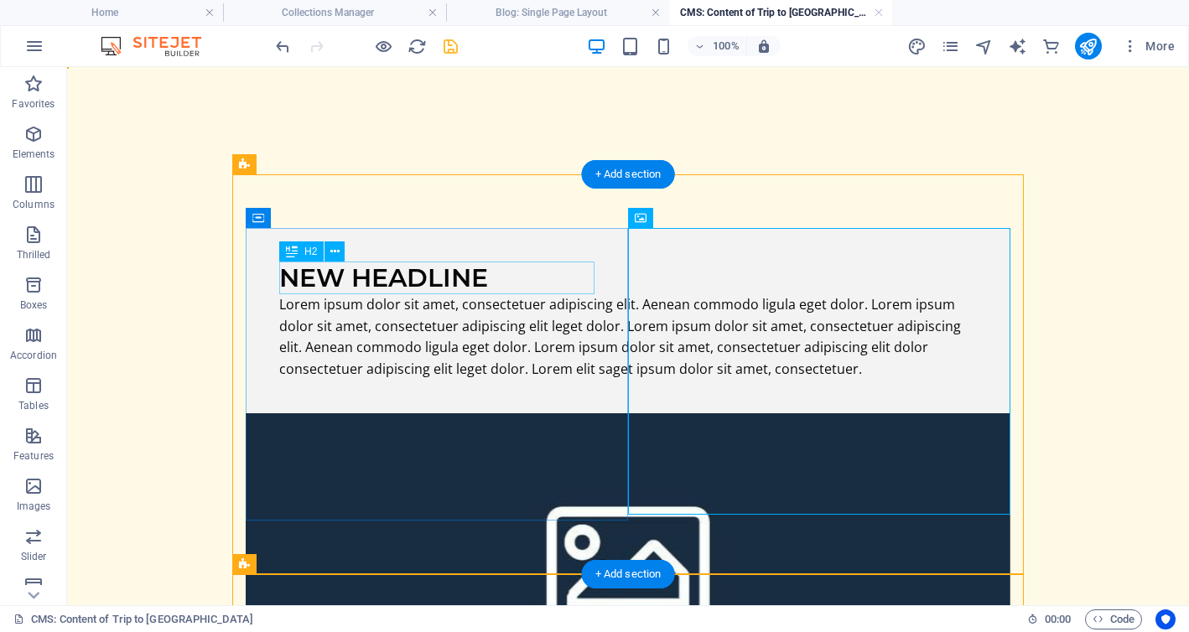
click at [489, 274] on div "New headline" at bounding box center [628, 278] width 698 height 33
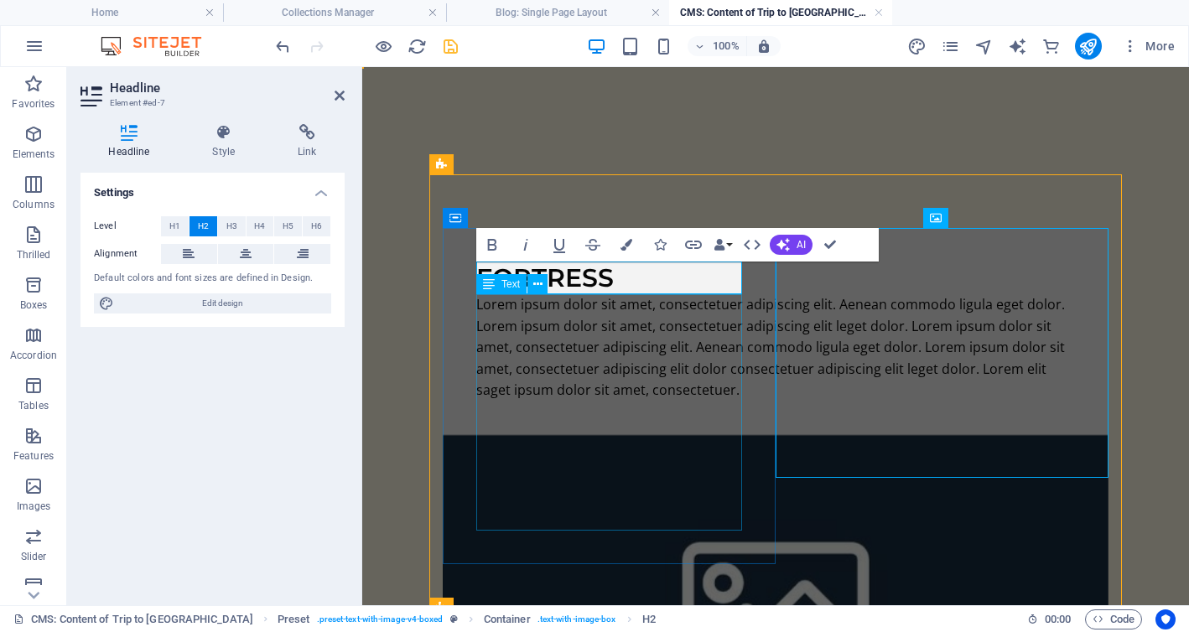
click at [641, 361] on div "Lorem ipsum dolor sit amet, consectetuer adipiscing elit. Aenean commodo ligula…" at bounding box center [775, 347] width 599 height 107
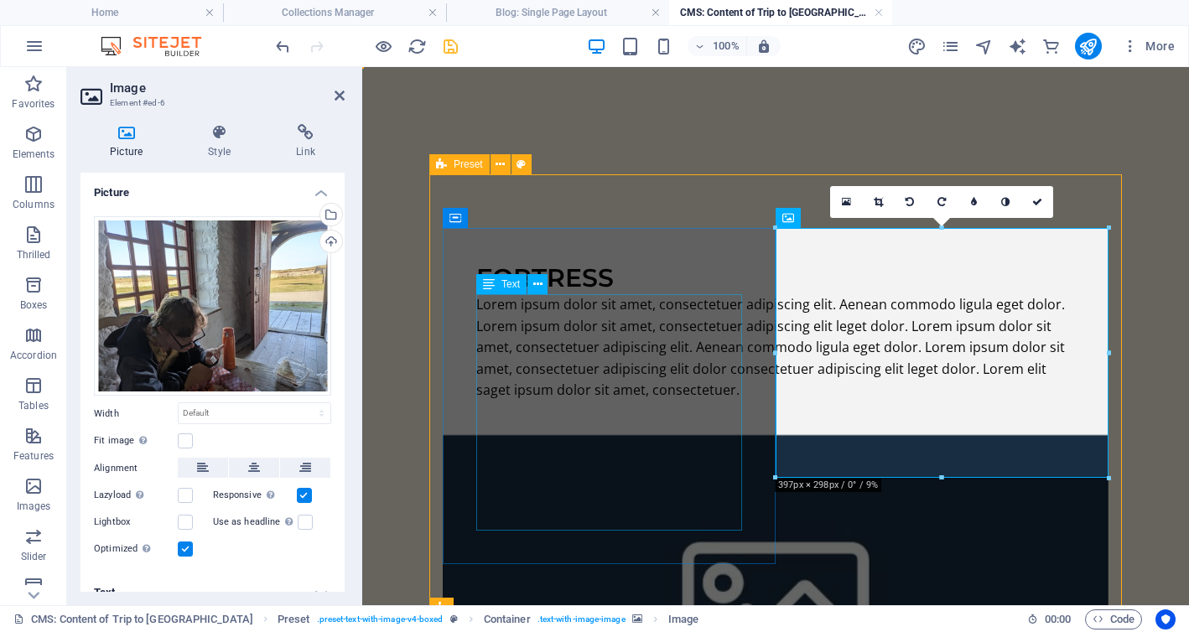
click at [508, 345] on div "Lorem ipsum dolor sit amet, consectetuer adipiscing elit. Aenean commodo ligula…" at bounding box center [775, 347] width 599 height 107
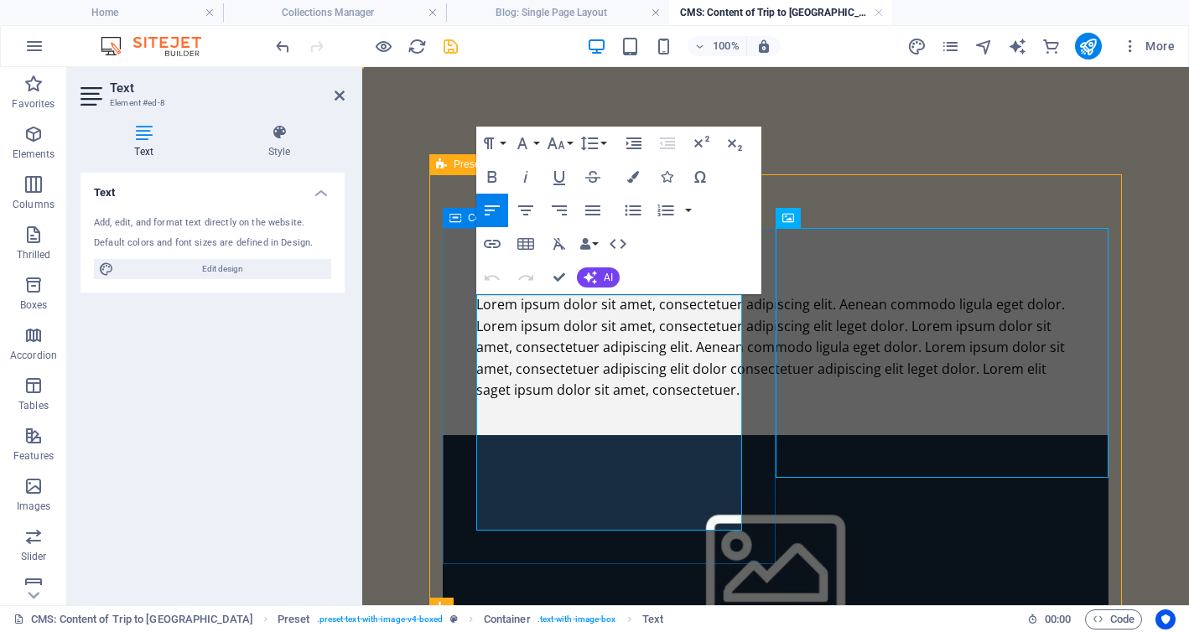
drag, startPoint x: 478, startPoint y: 305, endPoint x: 632, endPoint y: 538, distance: 279.5
click at [632, 435] on div "Fortress Lorem ipsum dolor sit amet, consectetuer adipiscing elit. Aenean commo…" at bounding box center [776, 331] width 666 height 207
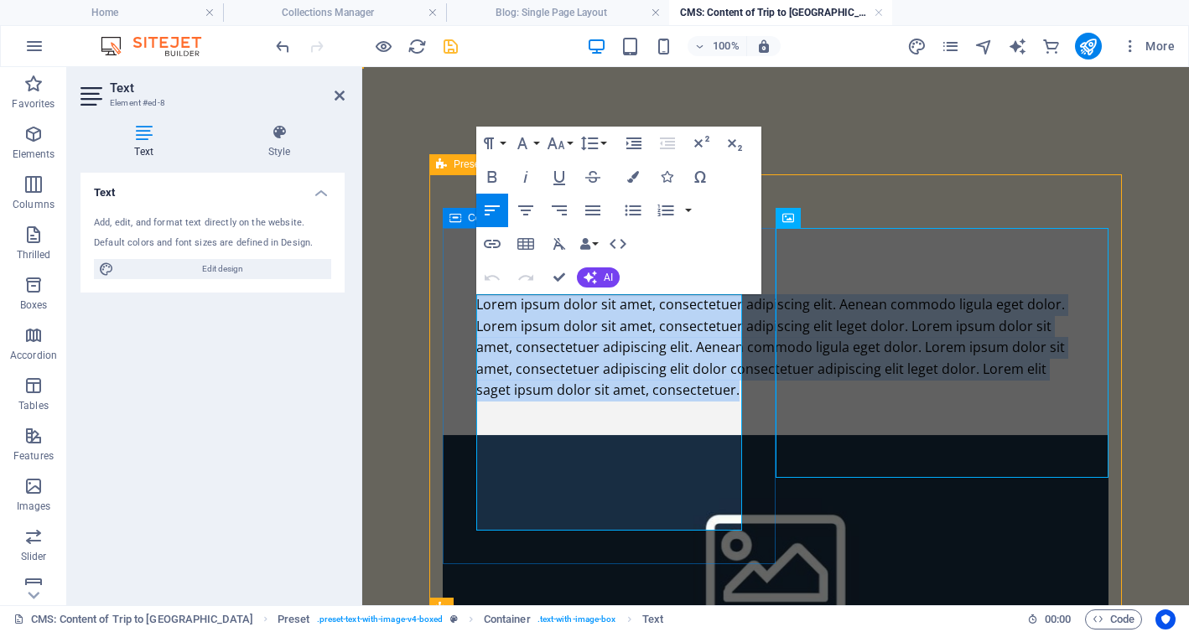
drag, startPoint x: 599, startPoint y: 517, endPoint x: 473, endPoint y: 301, distance: 250.2
click at [473, 301] on div "Fortress Lorem ipsum dolor sit amet, consectetuer adipiscing elit. Aenean commo…" at bounding box center [776, 331] width 666 height 207
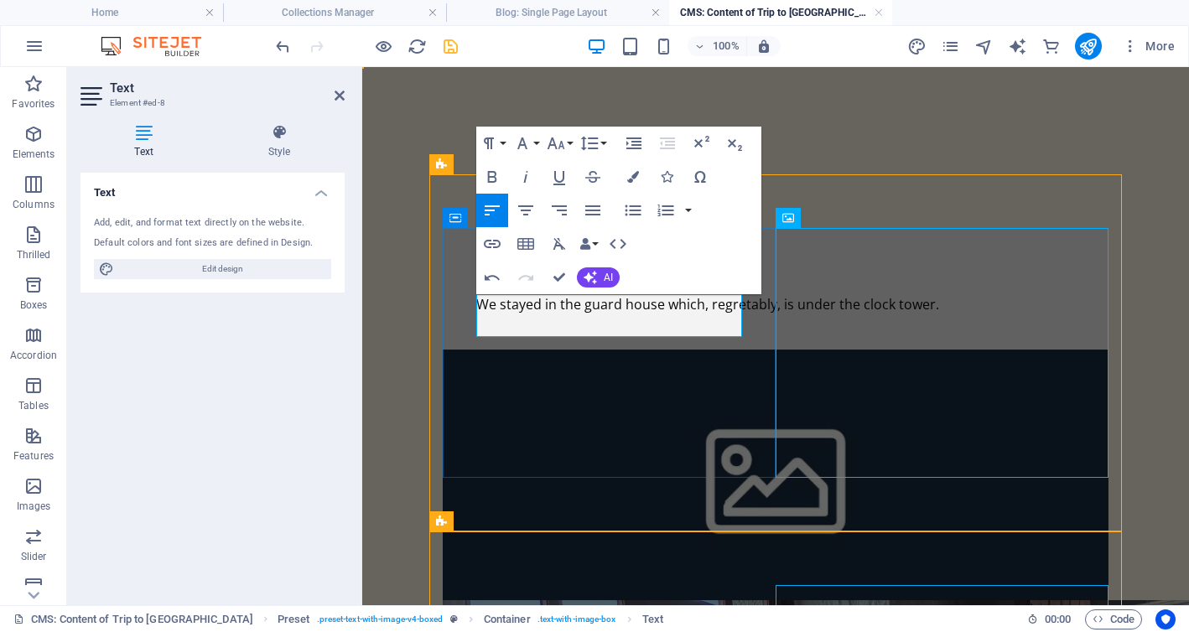
click at [497, 314] on font "We stayed in the guard house which, regretably, is under the clock tower." at bounding box center [707, 304] width 463 height 18
click at [718, 316] on p "We stayed in the guard house which, regrettably, is under the clock tower." at bounding box center [775, 305] width 599 height 22
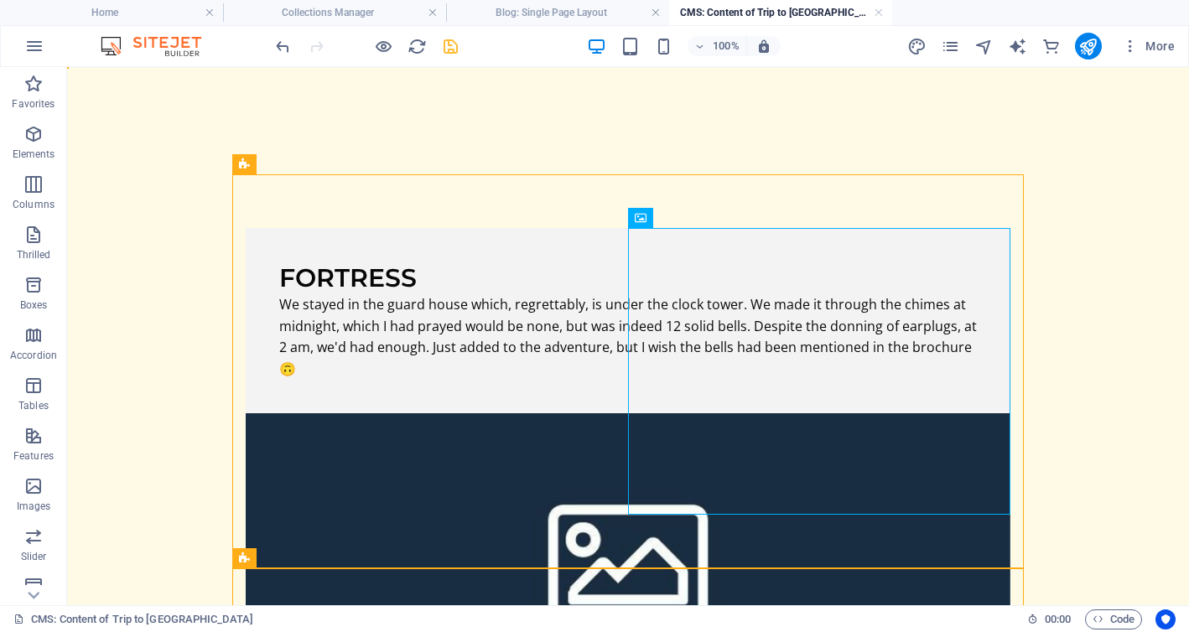
drag, startPoint x: 485, startPoint y: 407, endPoint x: 428, endPoint y: 132, distance: 280.2
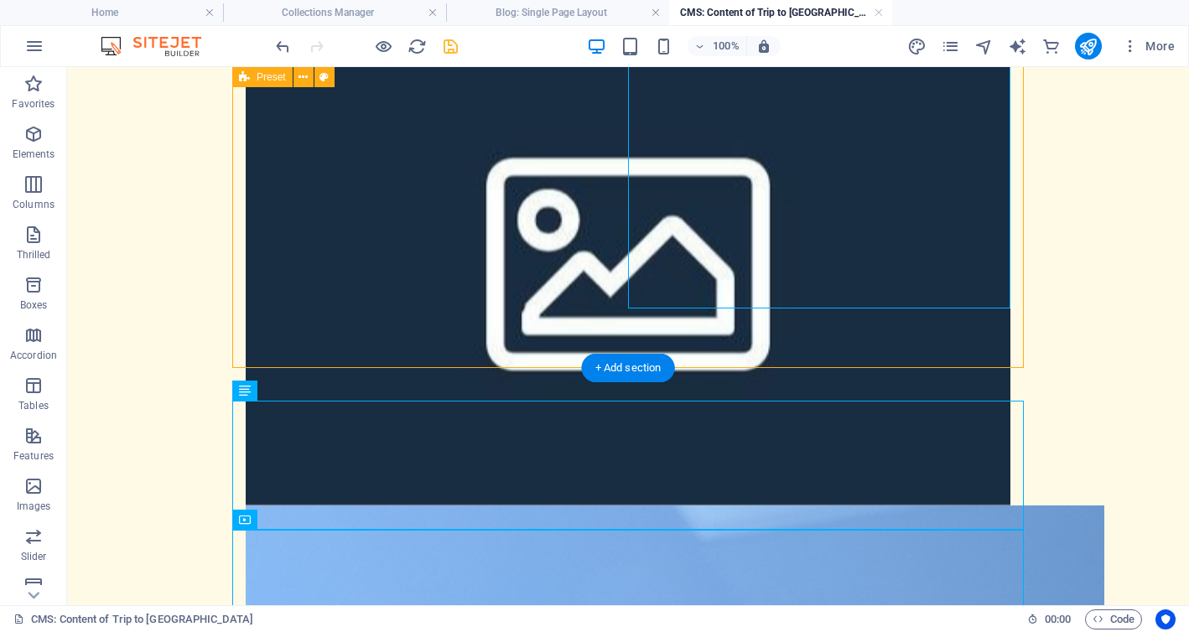
scroll to position [1185, 0]
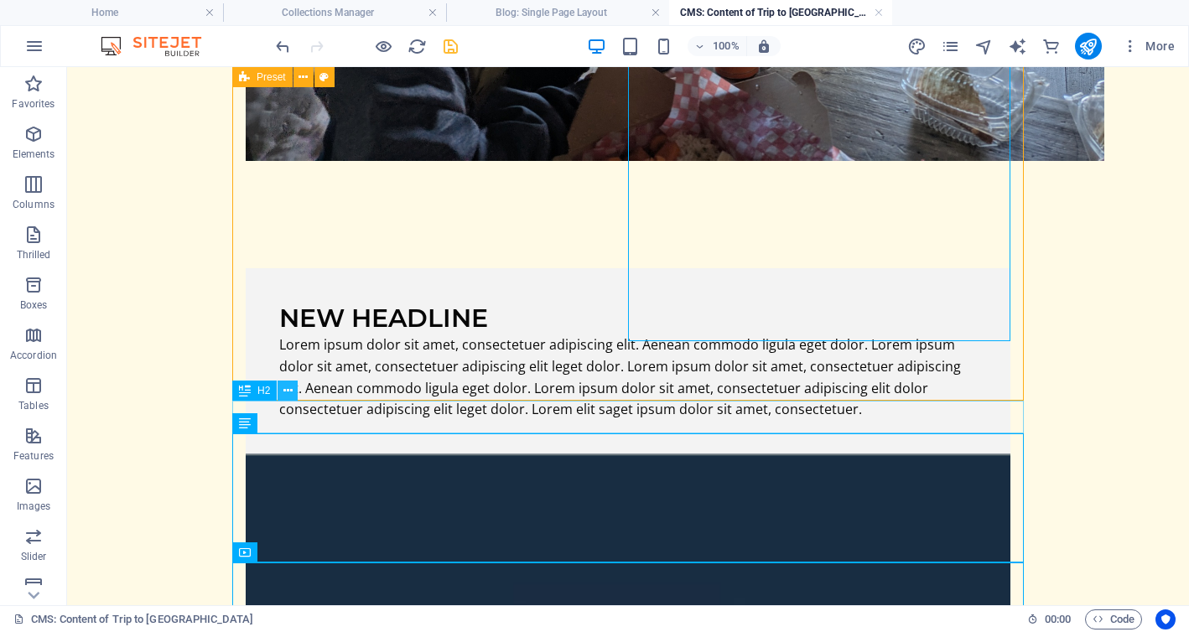
click at [288, 390] on icon at bounding box center [287, 391] width 9 height 18
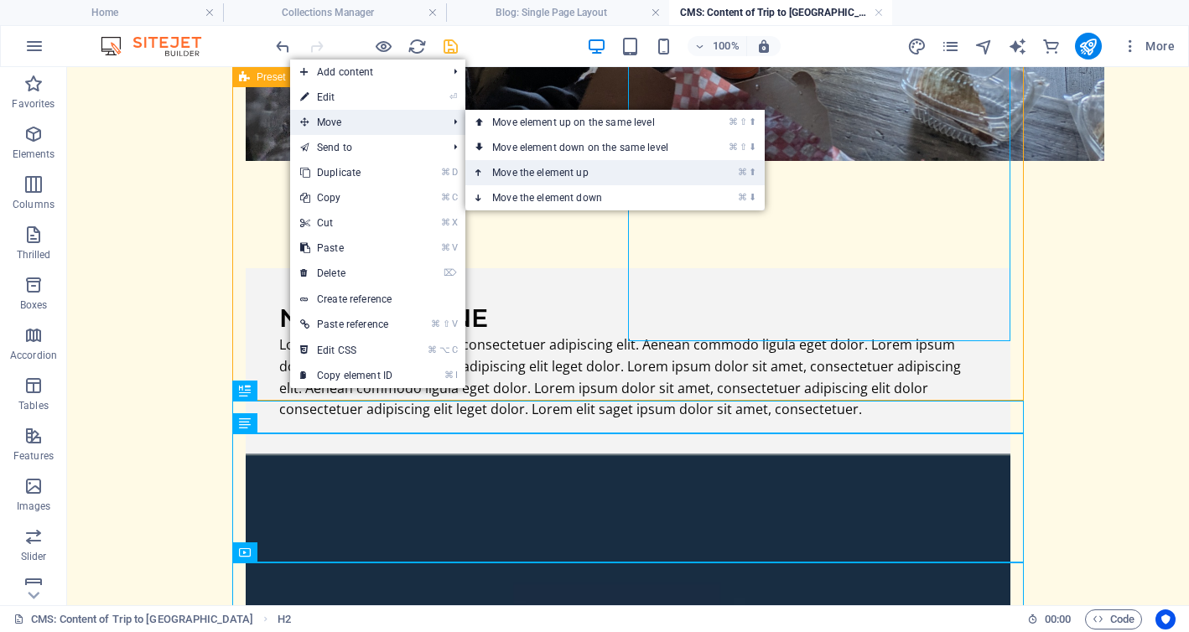
click at [569, 174] on font "Move the element up" at bounding box center [540, 173] width 96 height 12
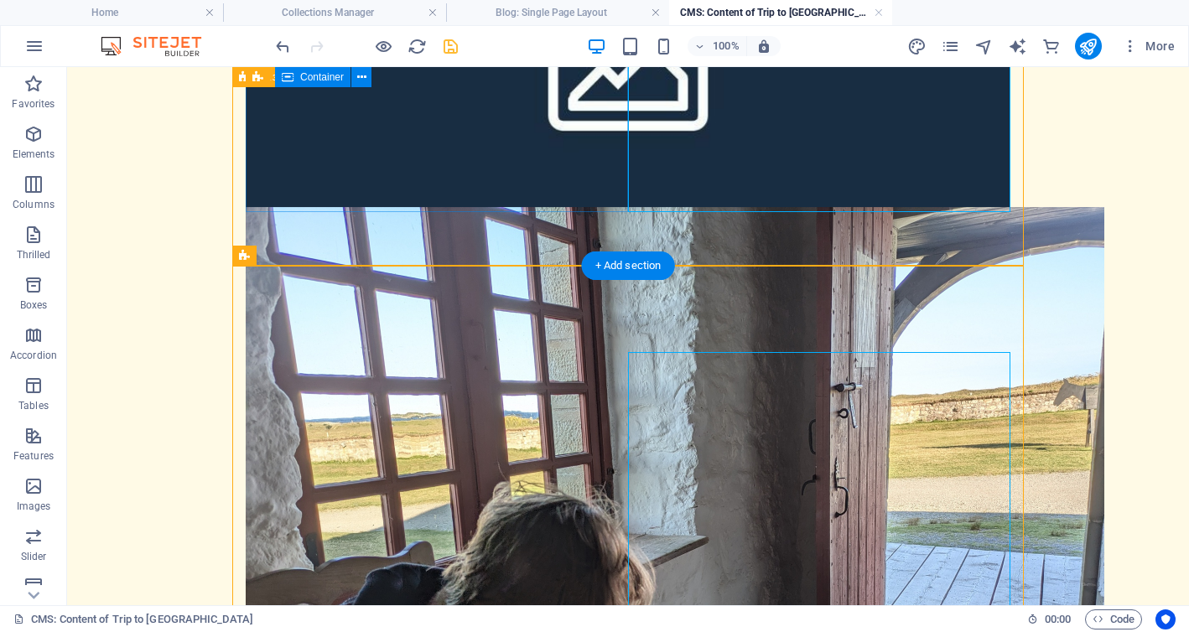
scroll to position [303, 0]
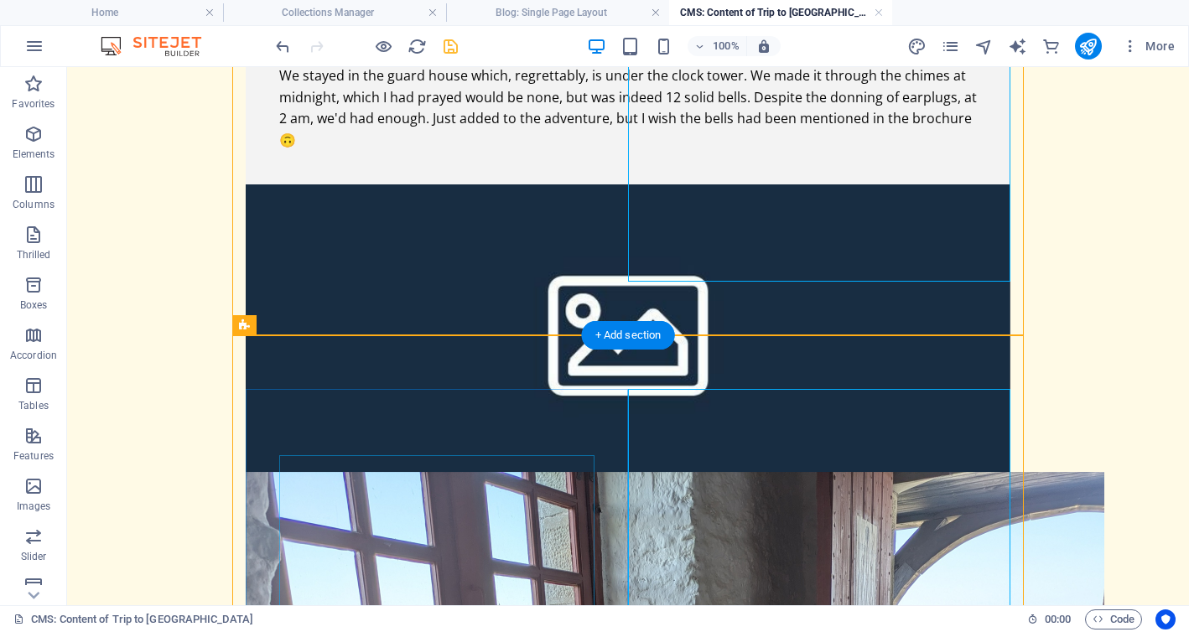
scroll to position [248, 0]
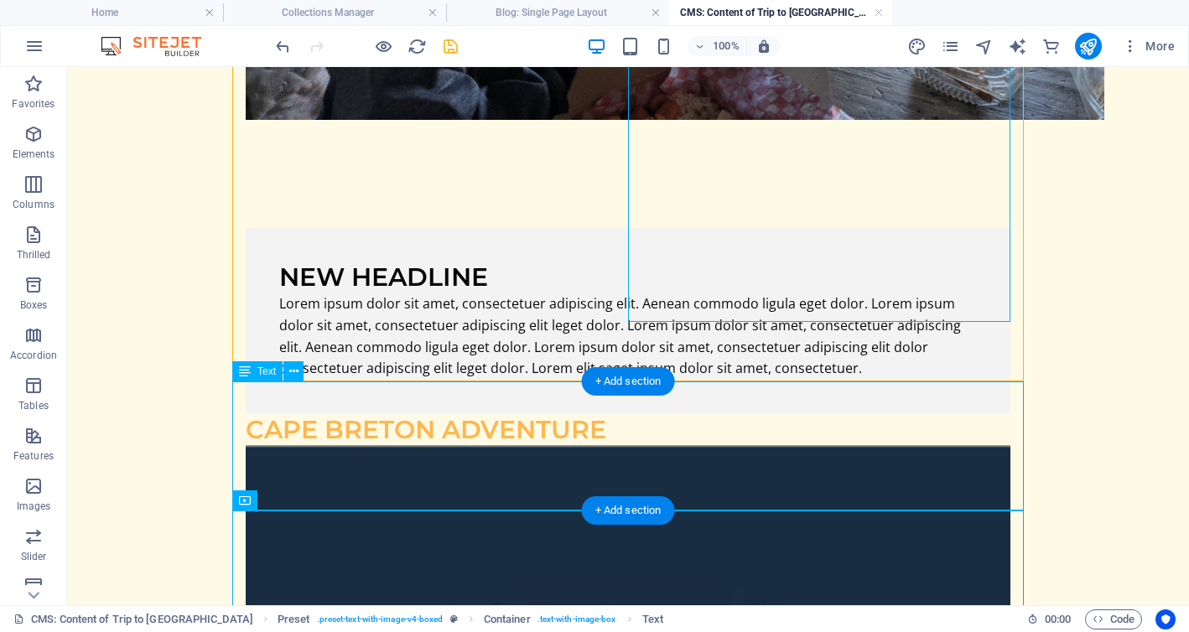
scroll to position [1204, 0]
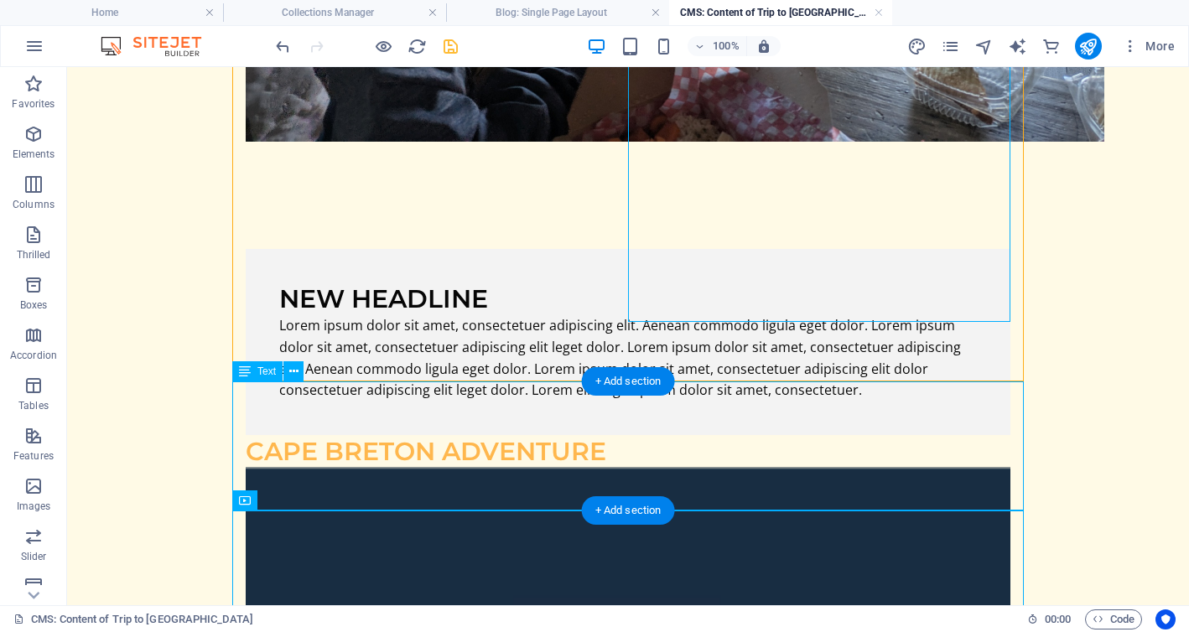
click at [295, 373] on icon at bounding box center [293, 372] width 9 height 18
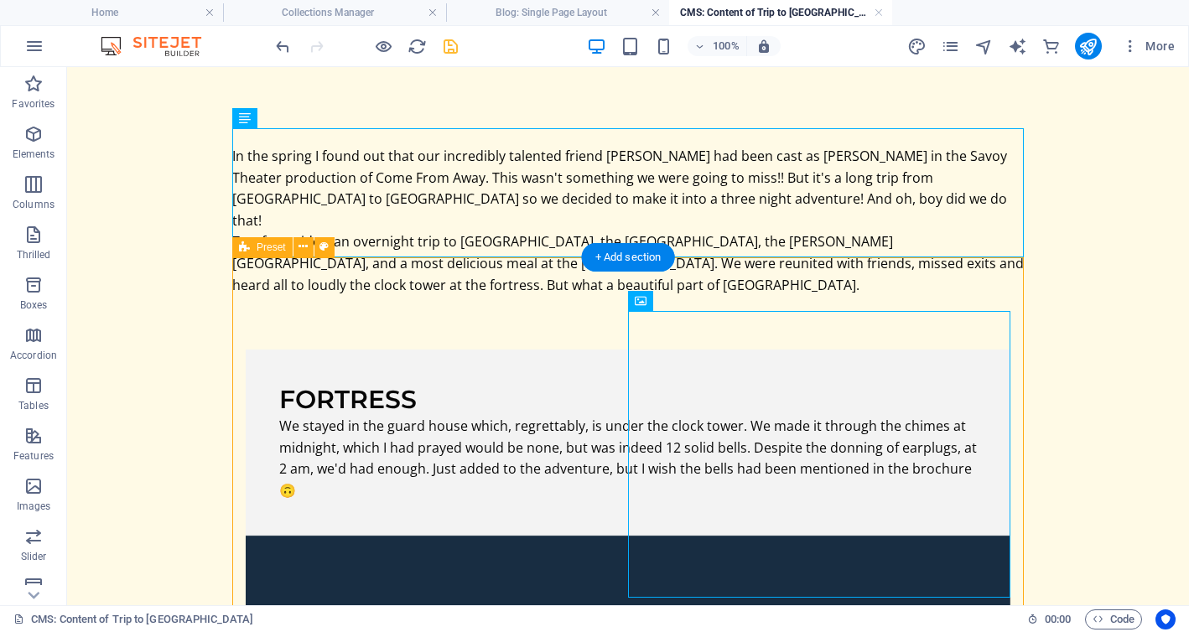
scroll to position [46, 0]
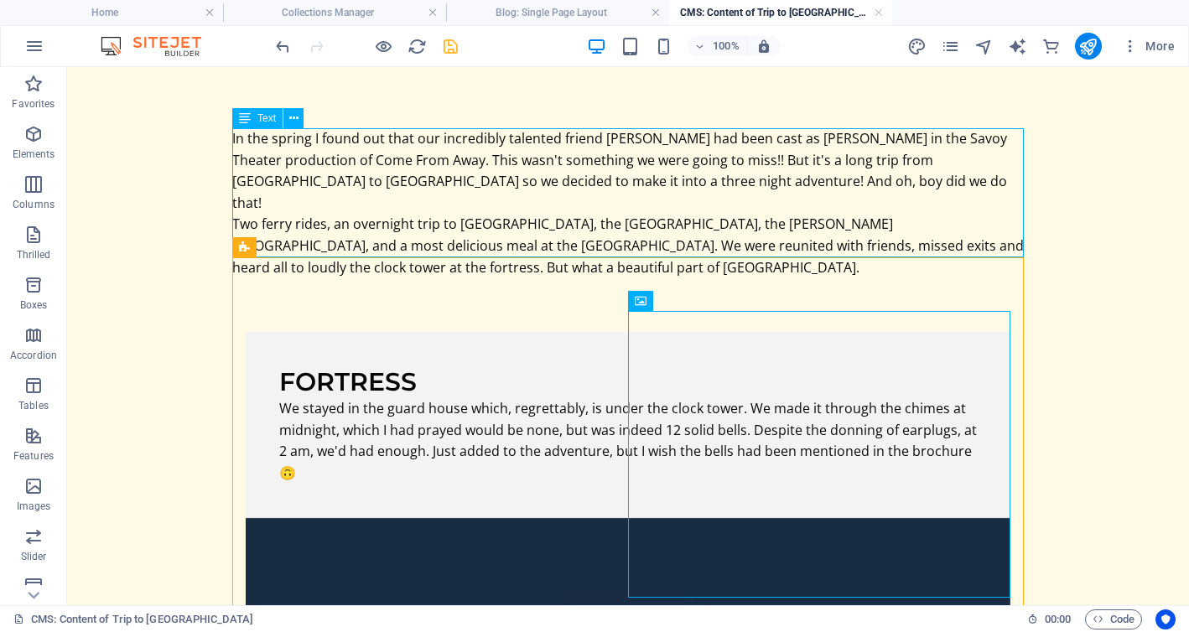
click at [729, 159] on div "In the spring I found out that our incredibly talented friend Ms. Carol Anne Gi…" at bounding box center [627, 203] width 791 height 150
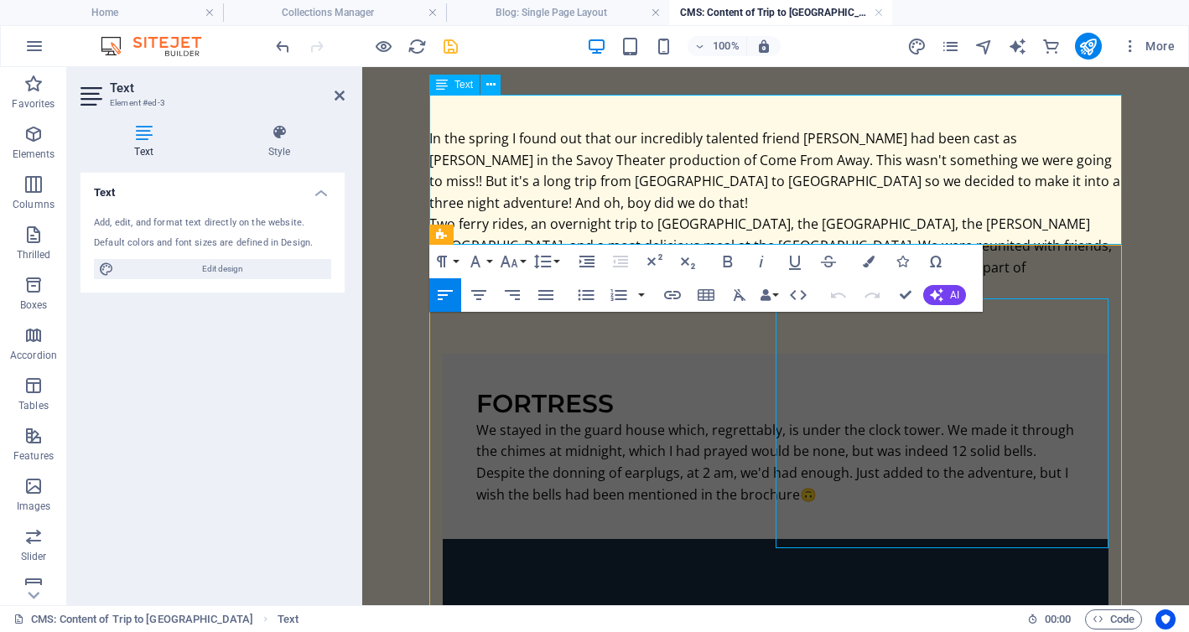
scroll to position [80, 0]
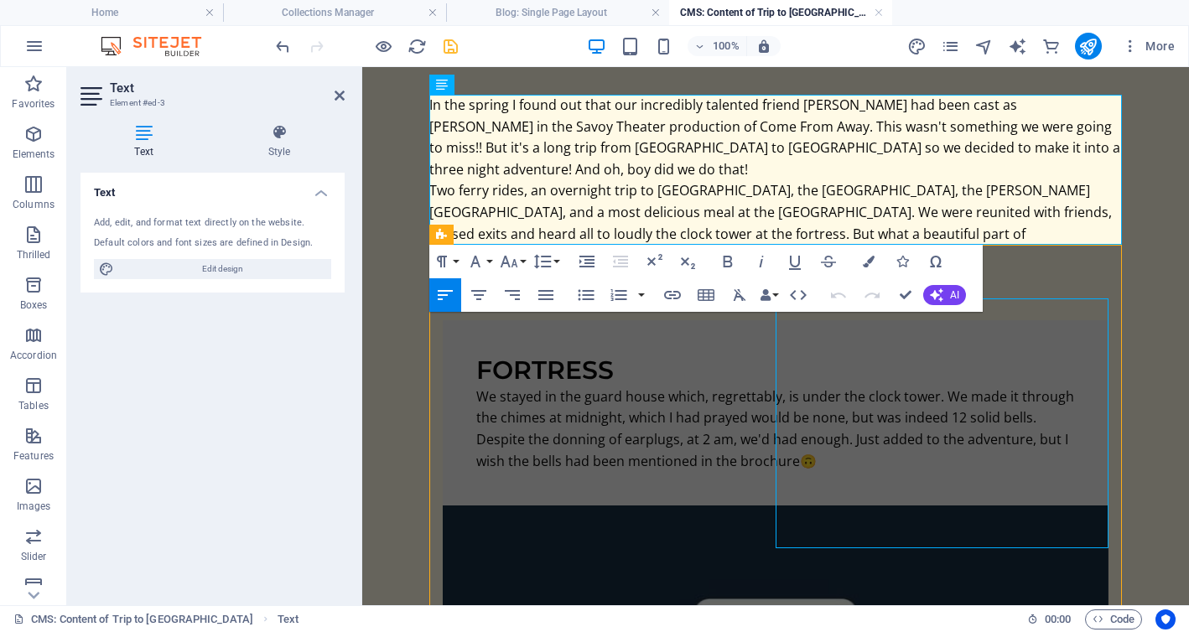
click at [573, 469] on div "We stayed in the guard house which, regrettably, is under the clock tower. We m…" at bounding box center [775, 429] width 599 height 86
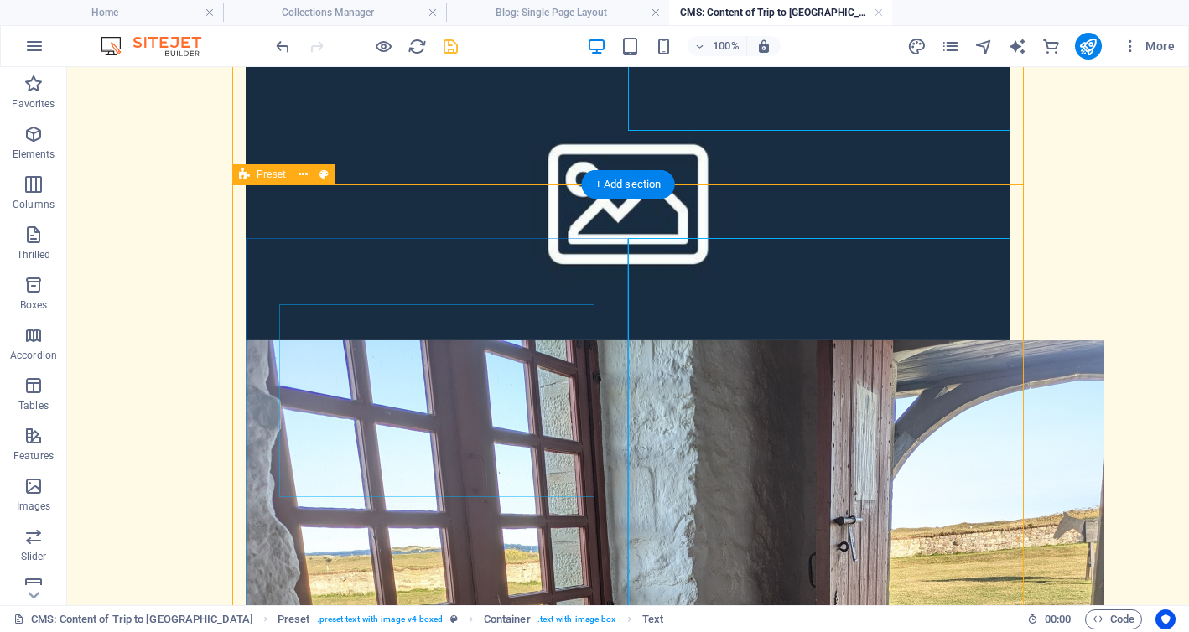
scroll to position [521, 0]
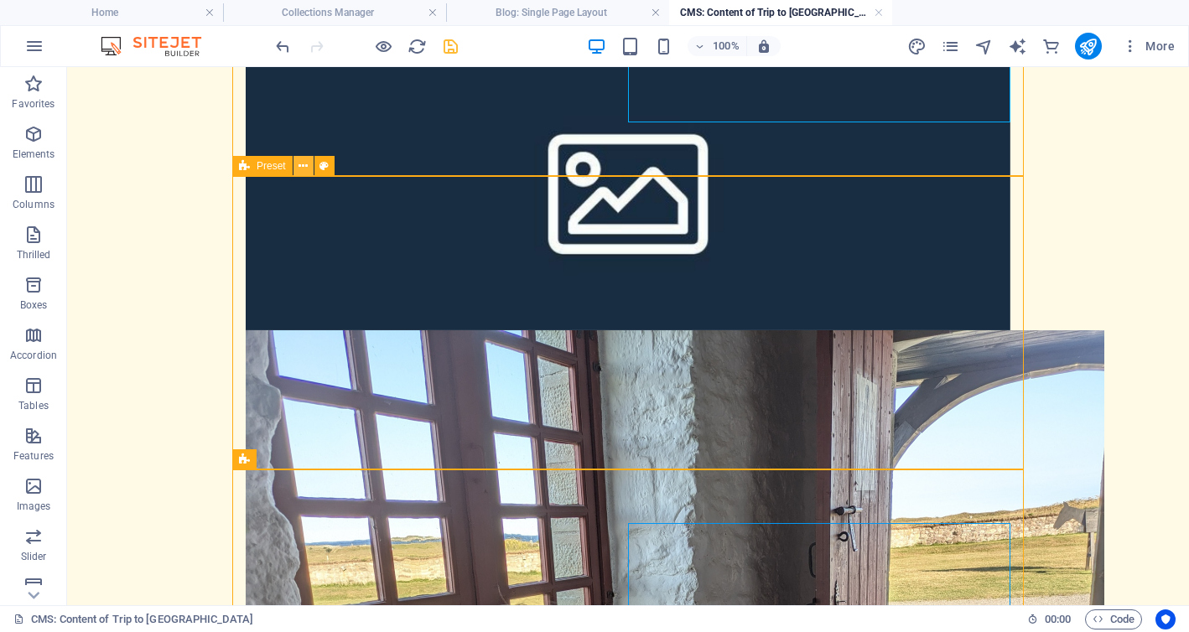
click at [303, 169] on icon at bounding box center [302, 167] width 9 height 18
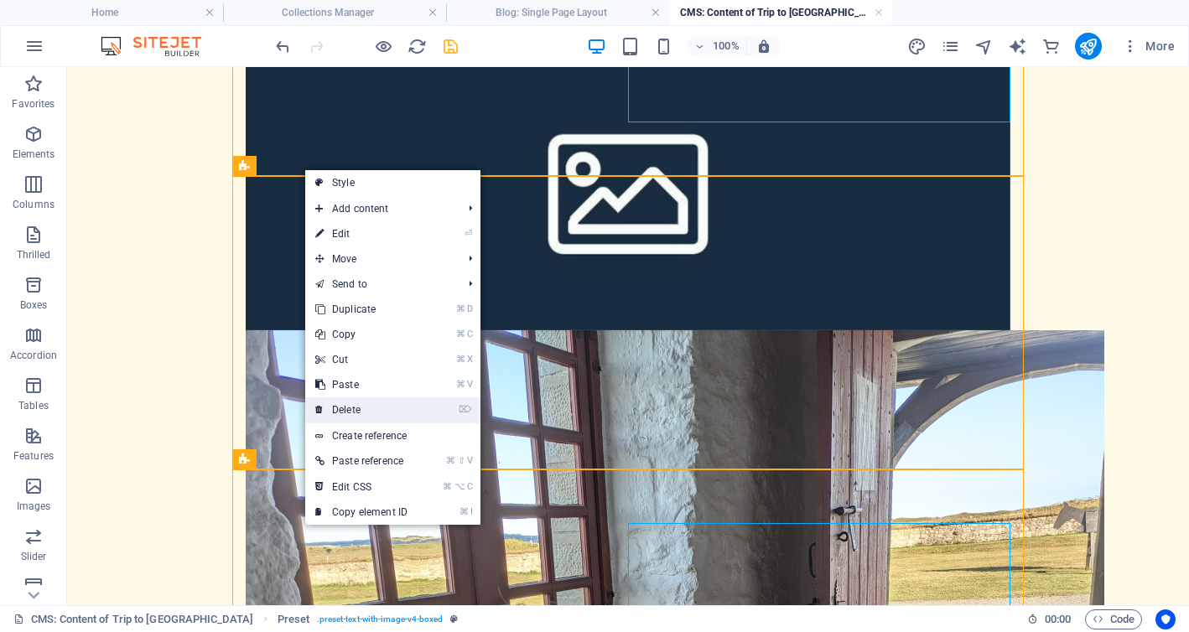
click at [361, 409] on link "⌦ Delete" at bounding box center [361, 409] width 112 height 25
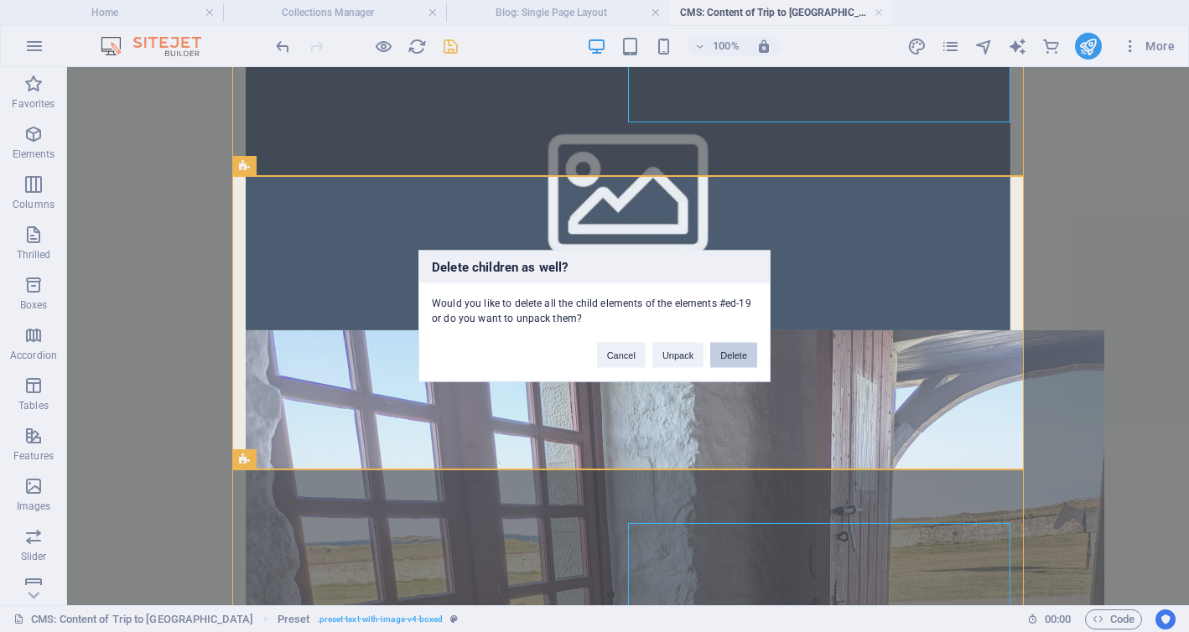
click at [729, 363] on button "Delete" at bounding box center [733, 355] width 47 height 25
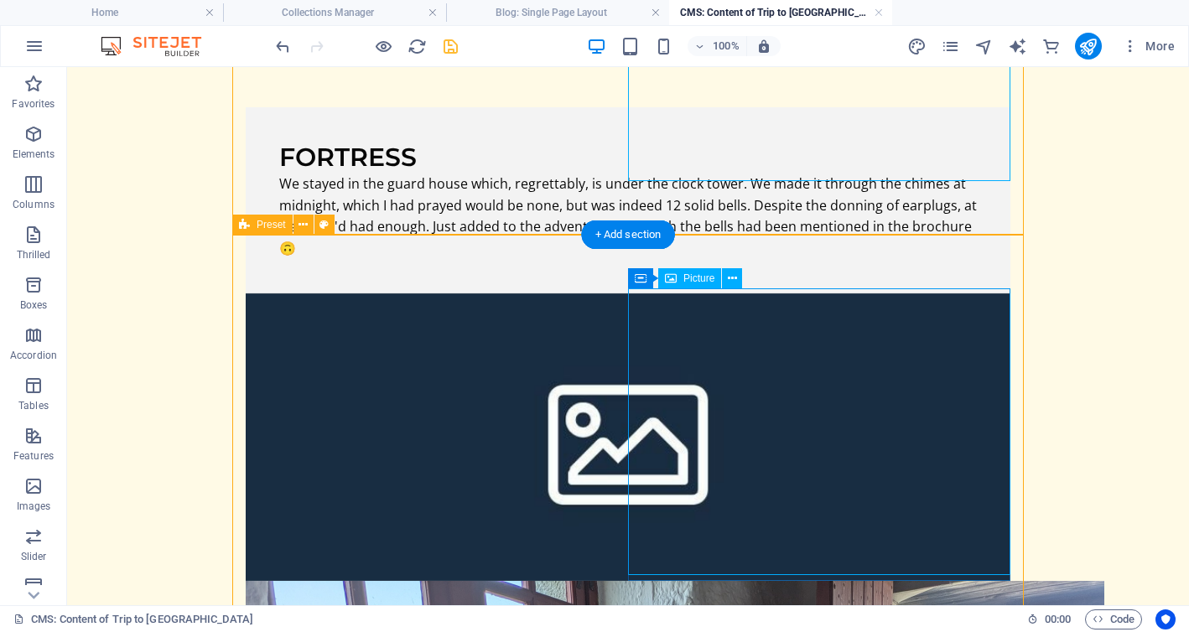
scroll to position [463, 0]
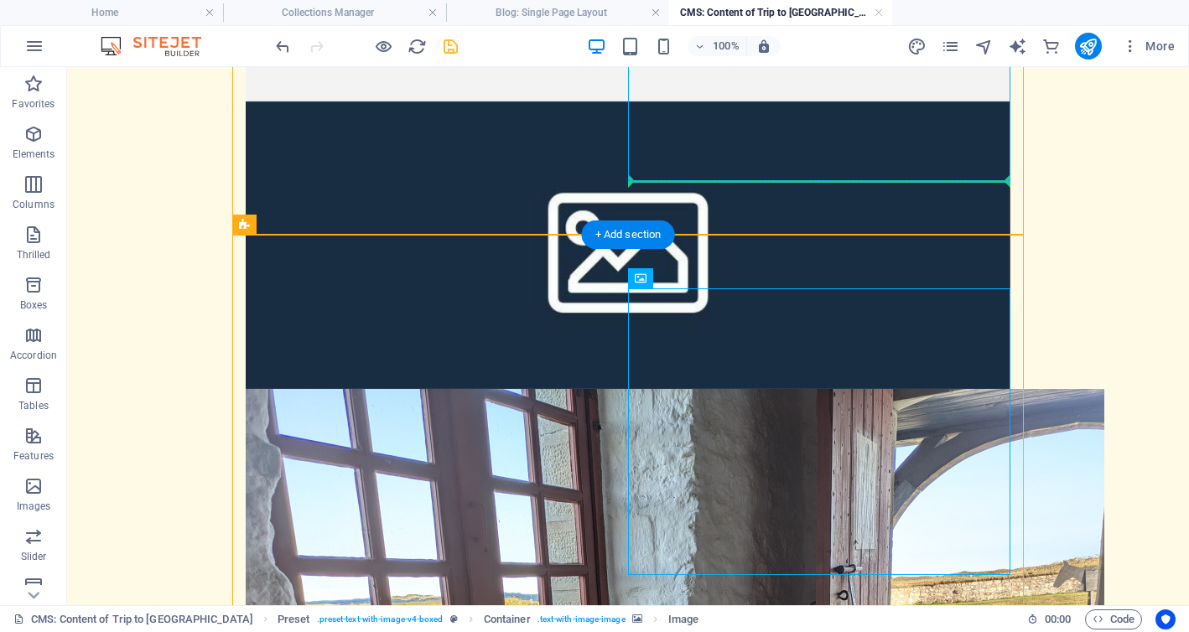
drag, startPoint x: 803, startPoint y: 428, endPoint x: 844, endPoint y: 159, distance: 271.4
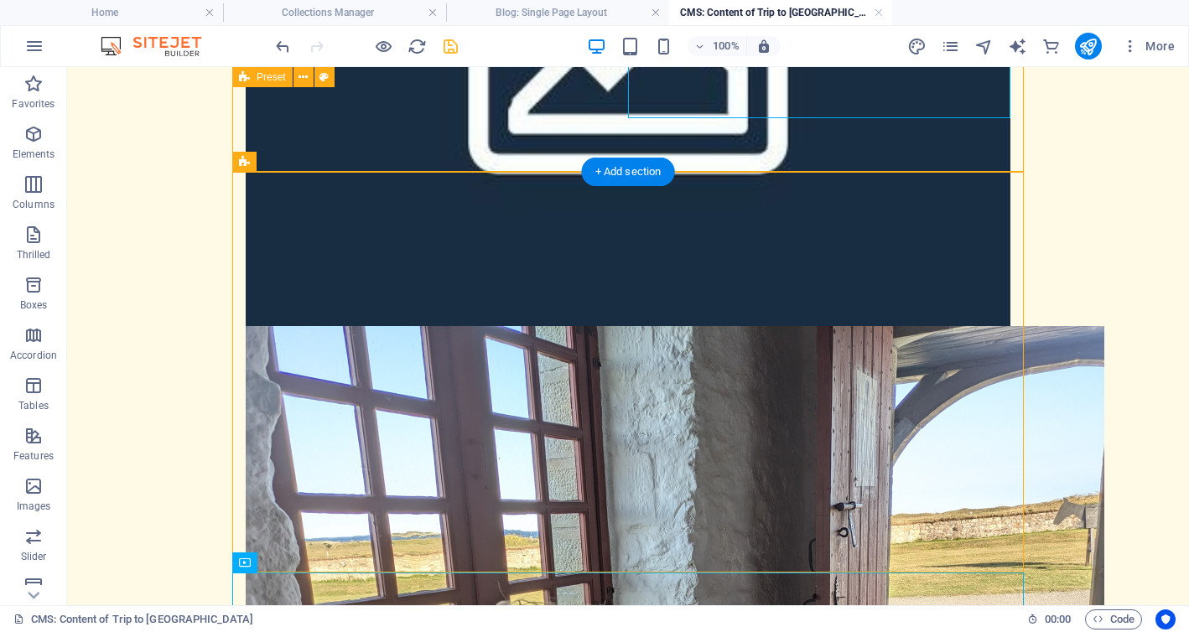
scroll to position [792, 0]
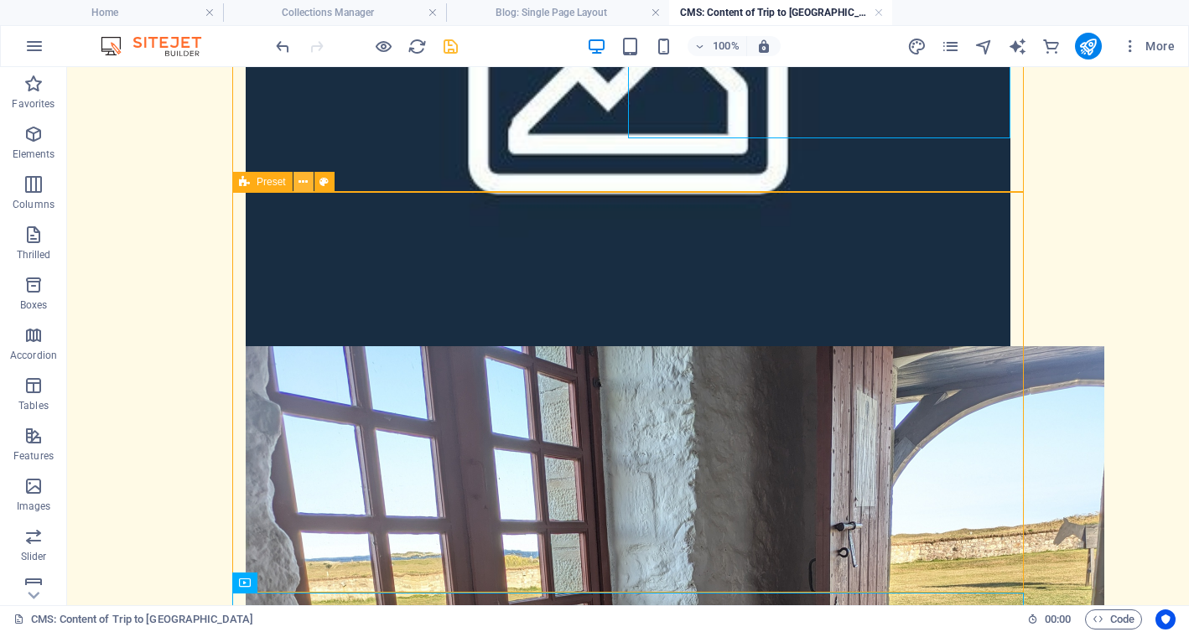
click at [303, 184] on icon at bounding box center [302, 183] width 9 height 18
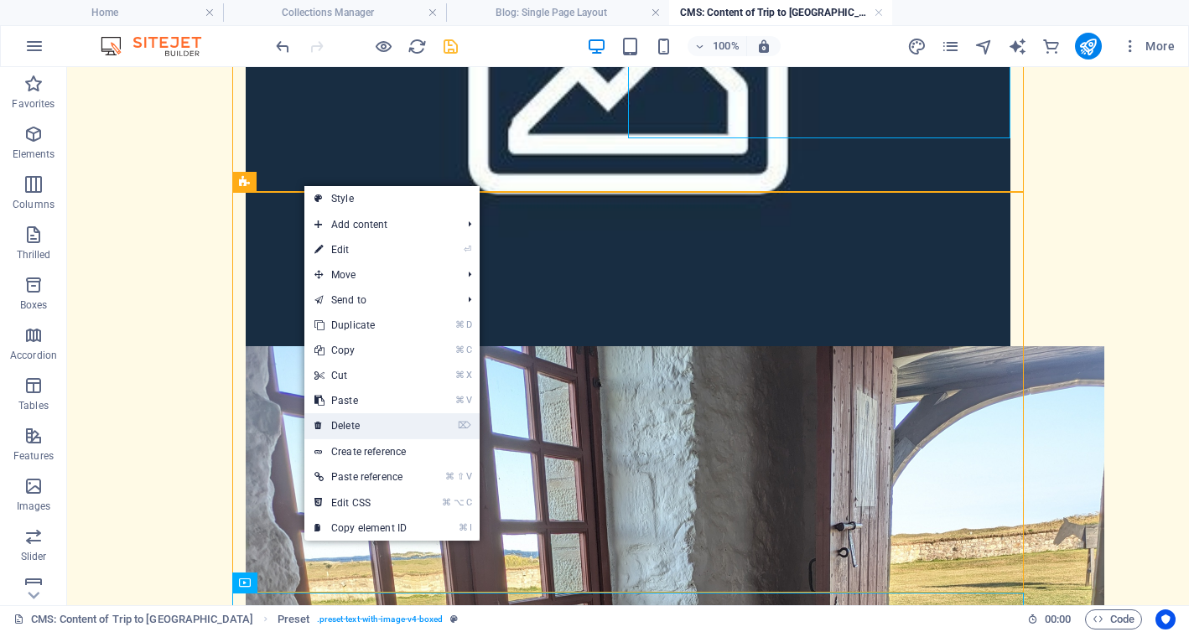
click at [371, 421] on link "⌦ Delete" at bounding box center [360, 425] width 112 height 25
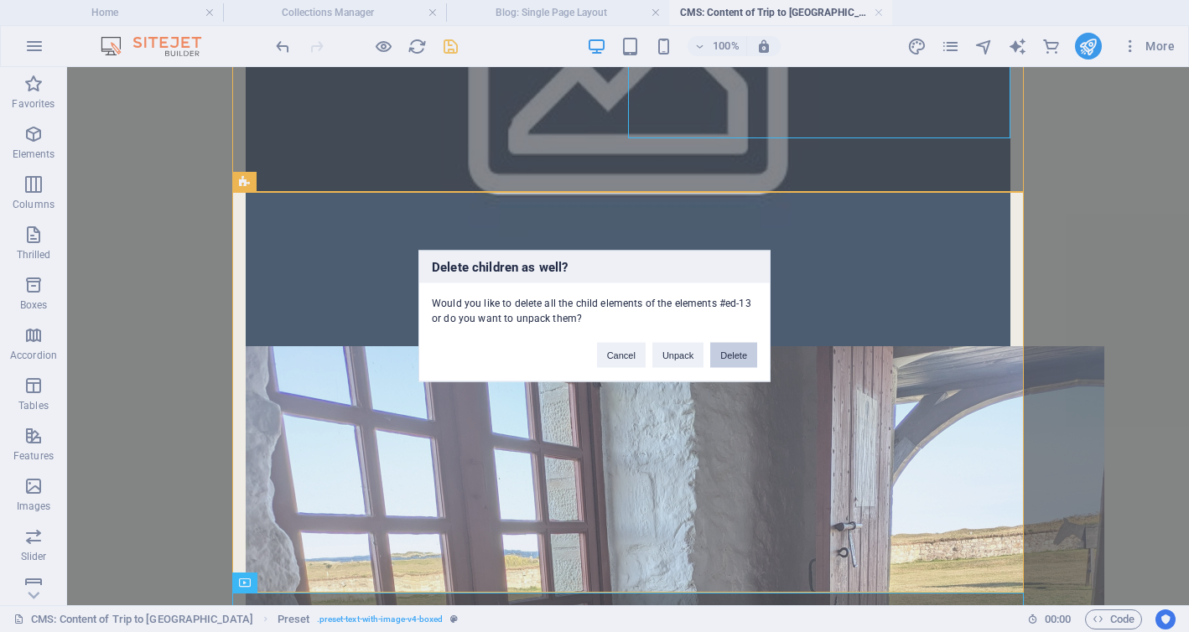
click at [729, 355] on font "Delete" at bounding box center [733, 355] width 27 height 10
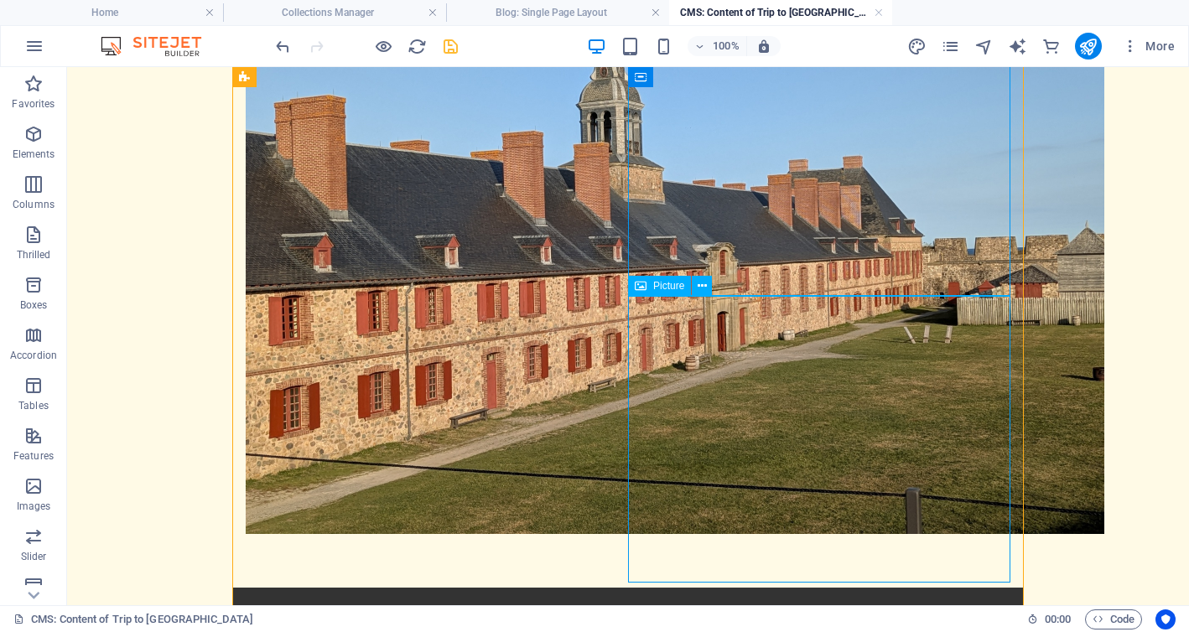
scroll to position [0, 0]
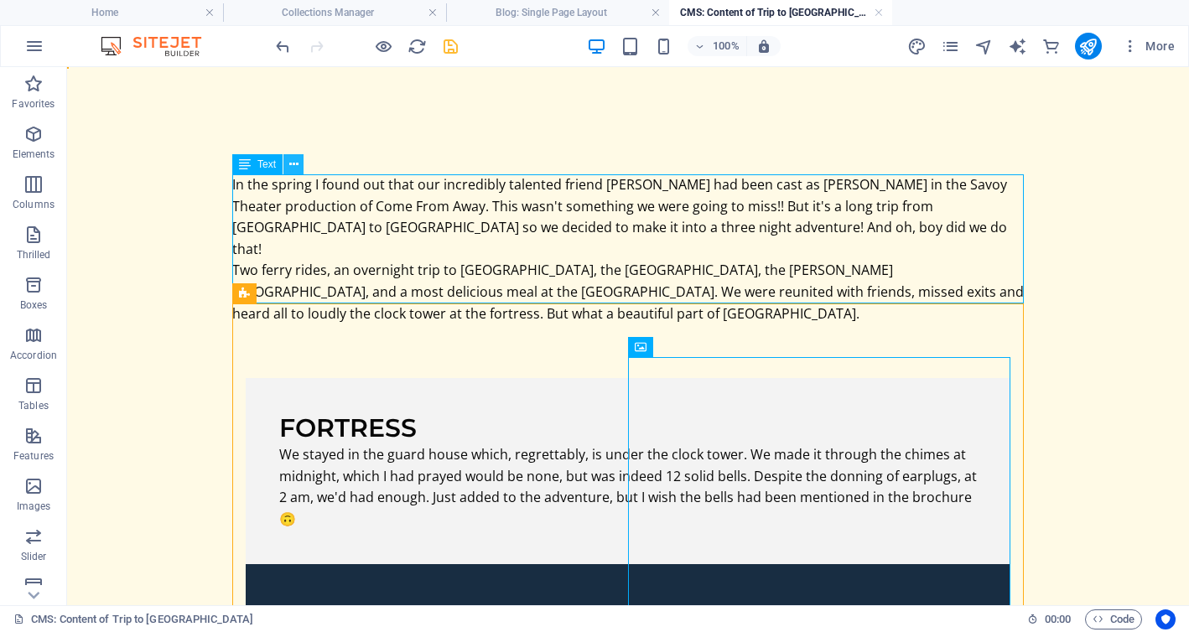
click at [297, 164] on icon at bounding box center [293, 165] width 9 height 18
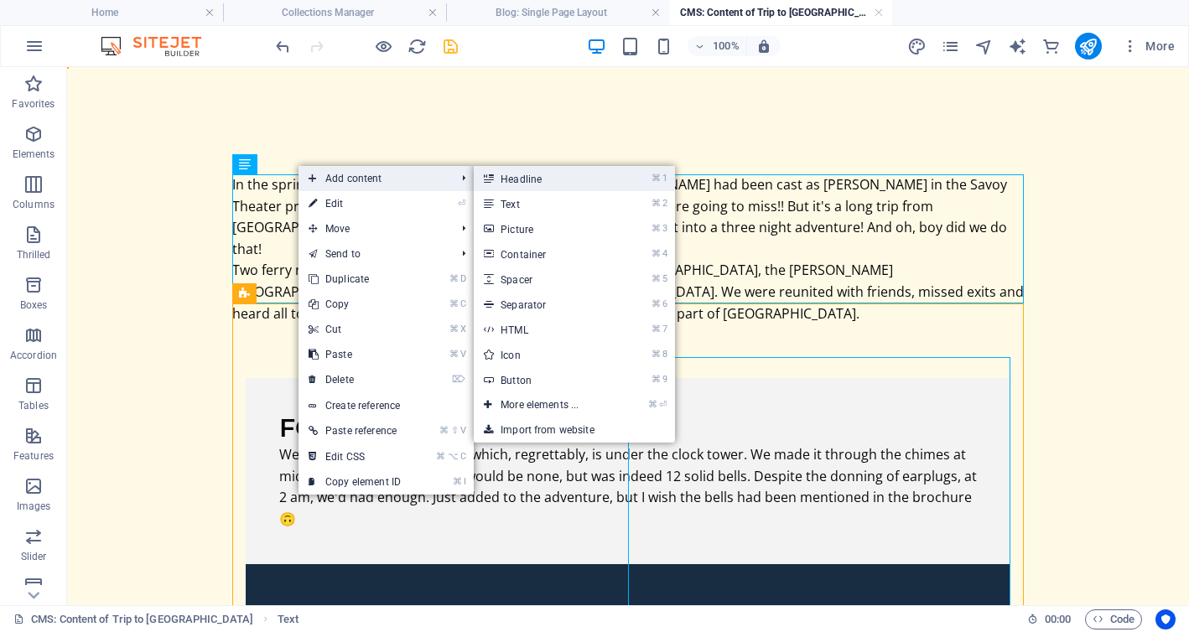
click at [520, 179] on font "Headline" at bounding box center [521, 180] width 41 height 12
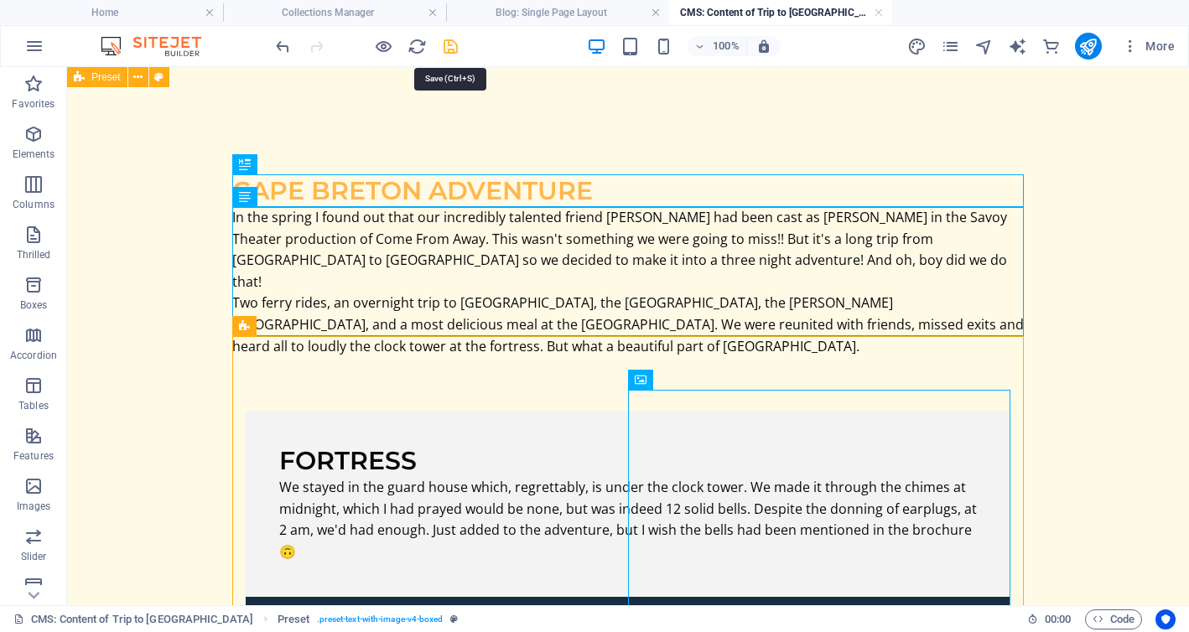
click at [450, 45] on icon "save" at bounding box center [450, 46] width 19 height 19
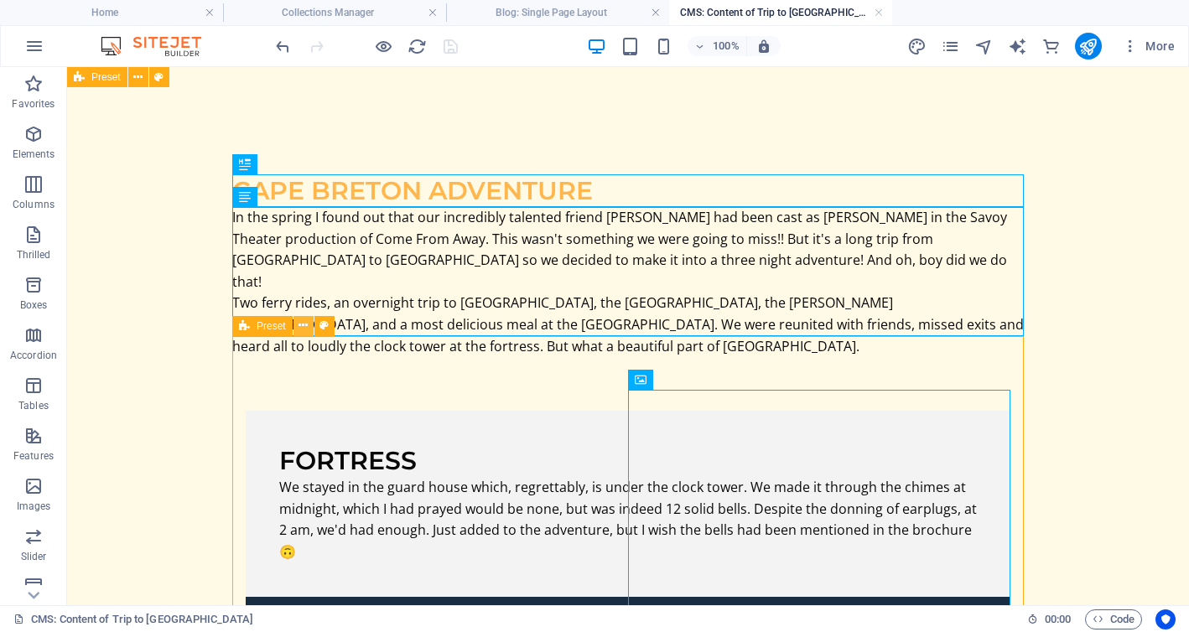
click at [303, 321] on icon at bounding box center [302, 326] width 9 height 18
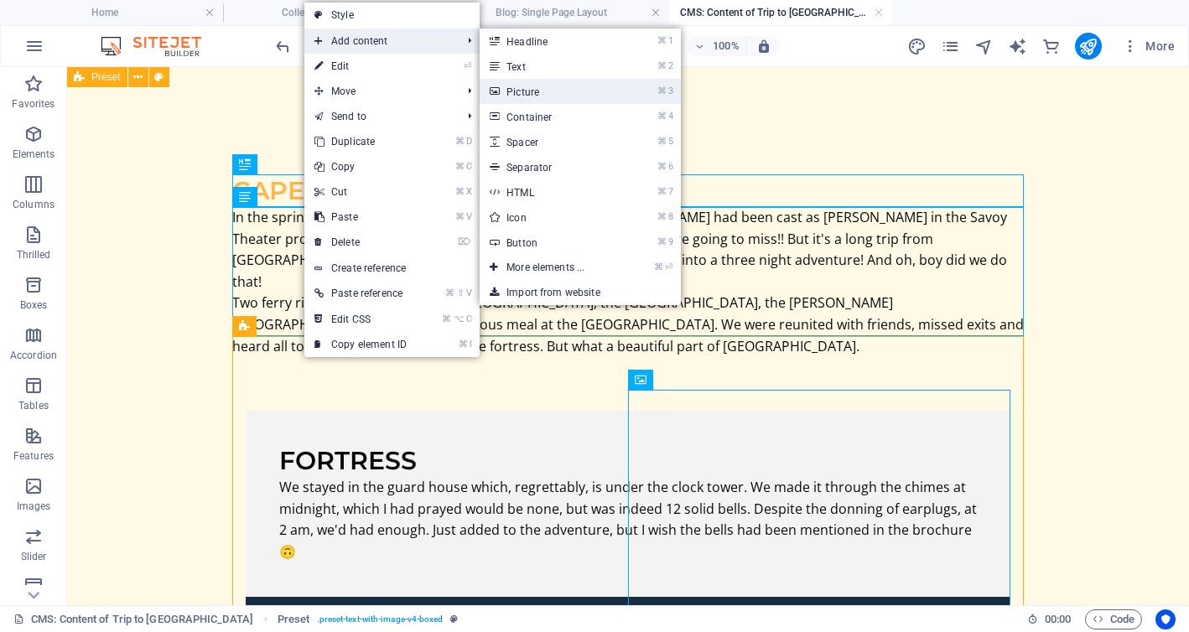
click at [542, 92] on link "⌘ 3 Picture" at bounding box center [549, 91] width 138 height 25
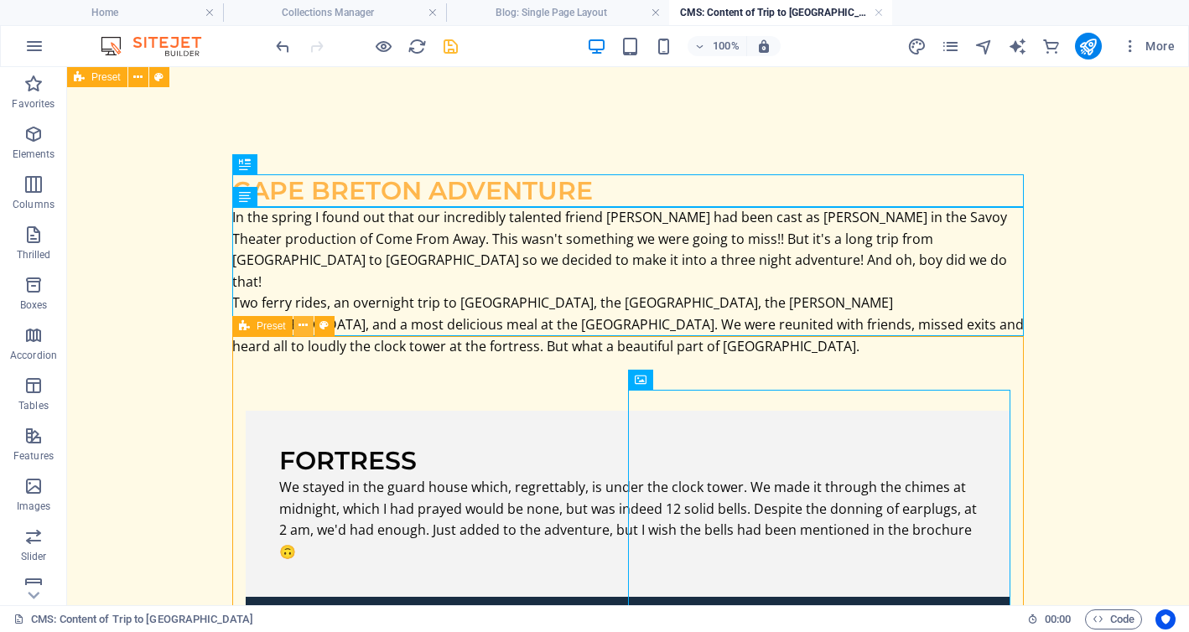
click at [307, 326] on icon at bounding box center [302, 326] width 9 height 18
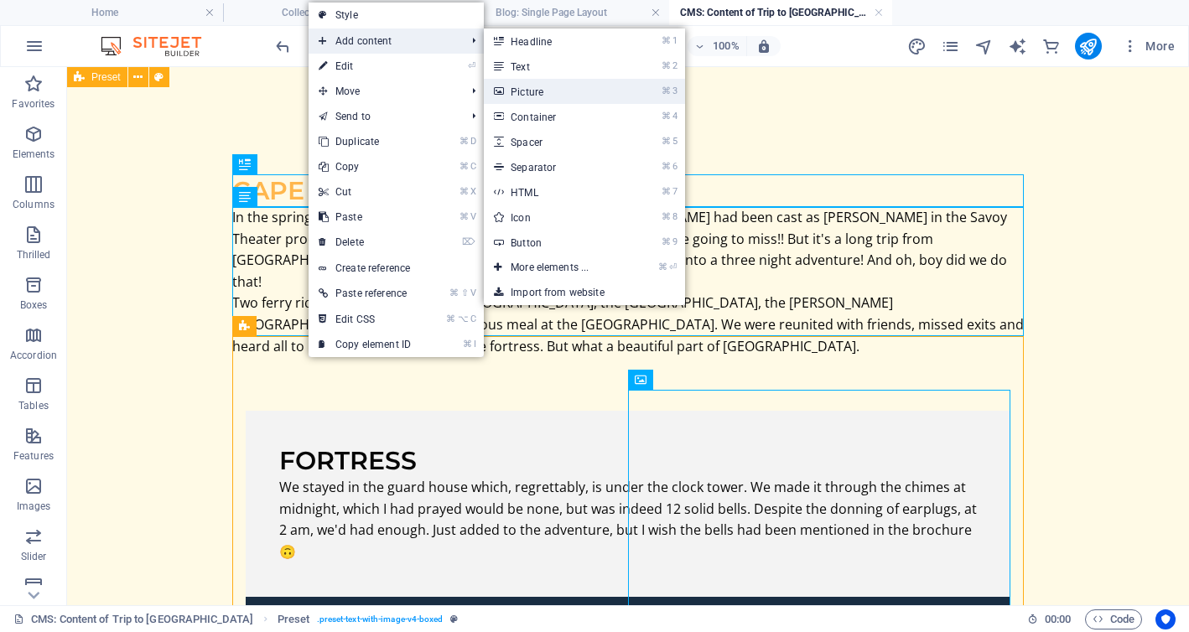
click at [522, 91] on font "Picture" at bounding box center [527, 92] width 33 height 12
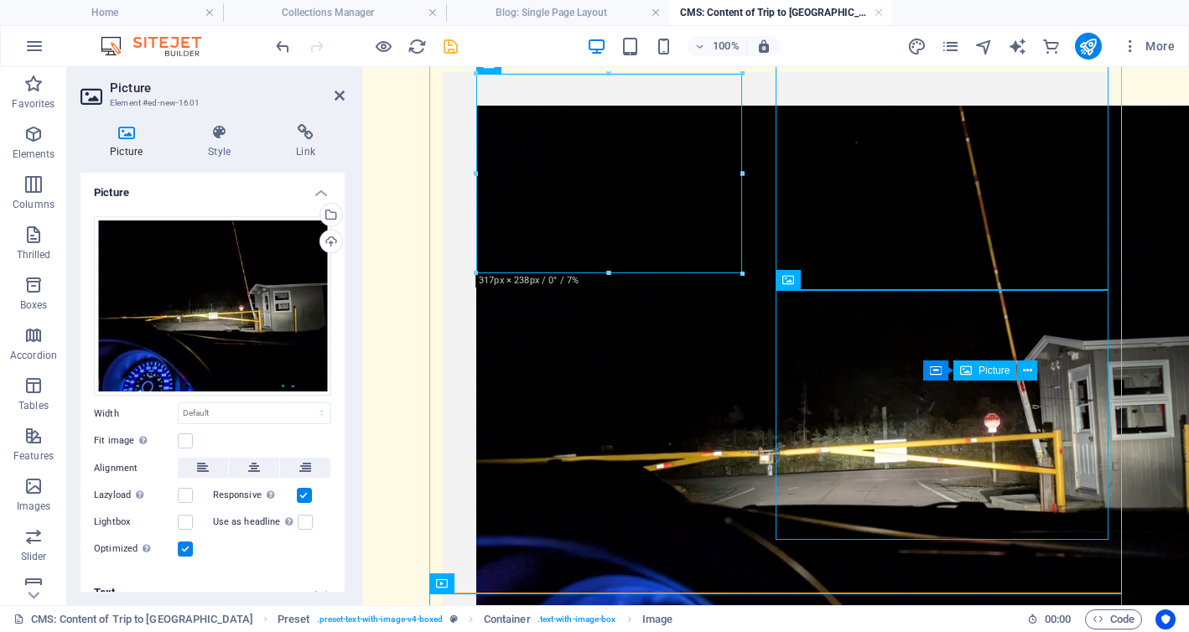
scroll to position [395, 0]
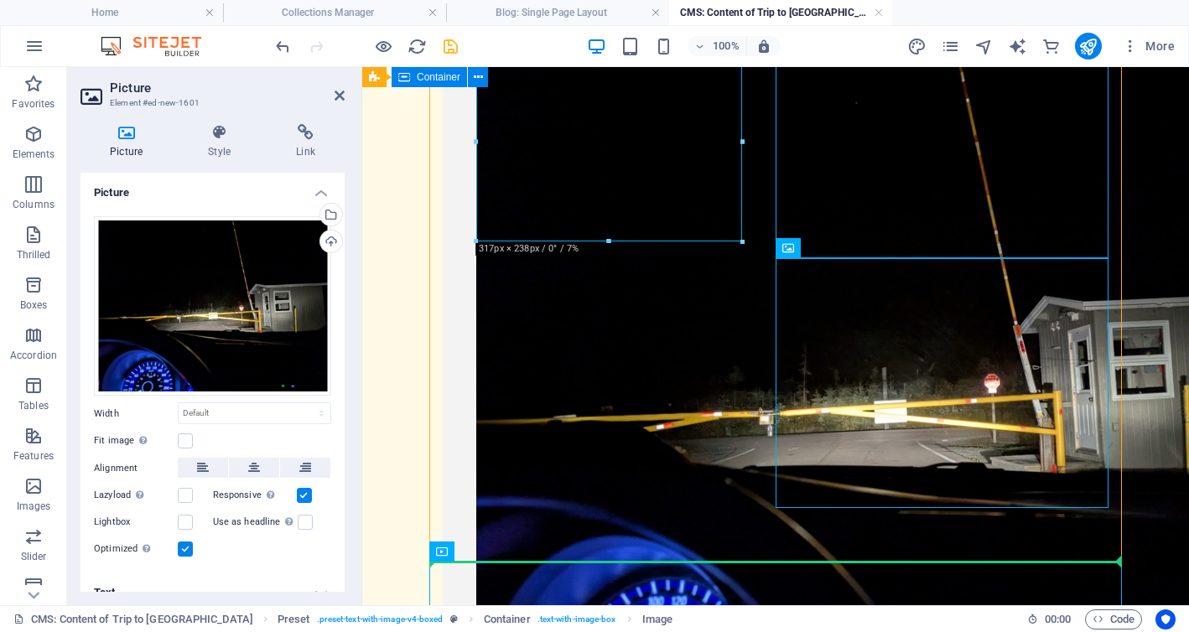
drag, startPoint x: 599, startPoint y: 143, endPoint x: 889, endPoint y: 537, distance: 489.3
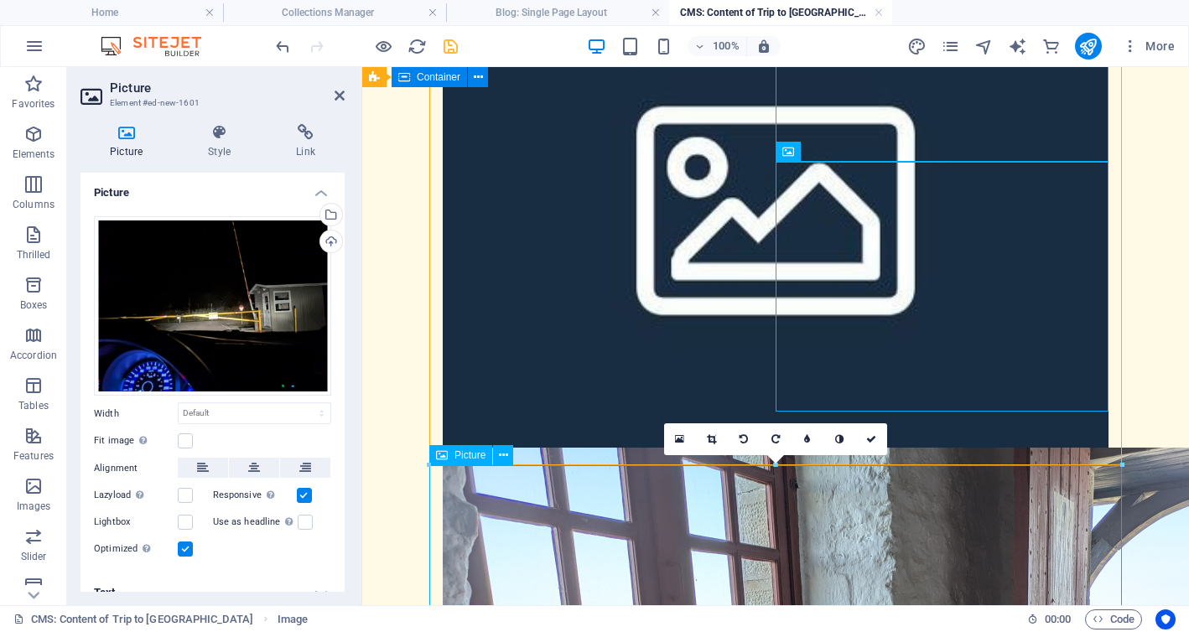
scroll to position [499, 0]
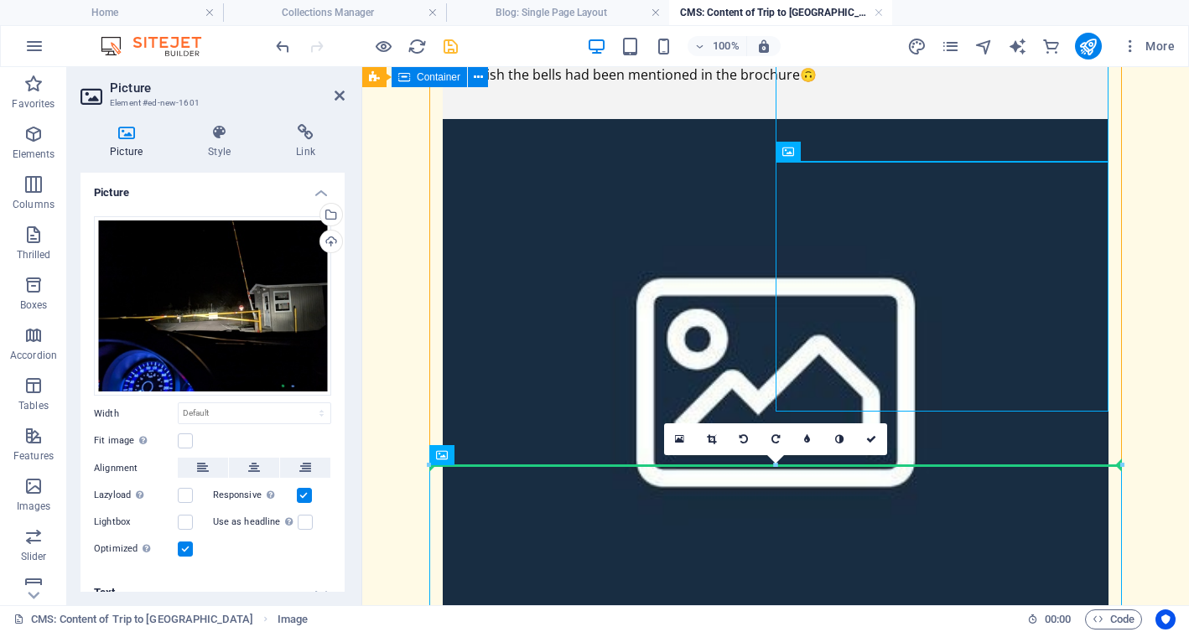
drag, startPoint x: 818, startPoint y: 568, endPoint x: 901, endPoint y: 416, distance: 173.7
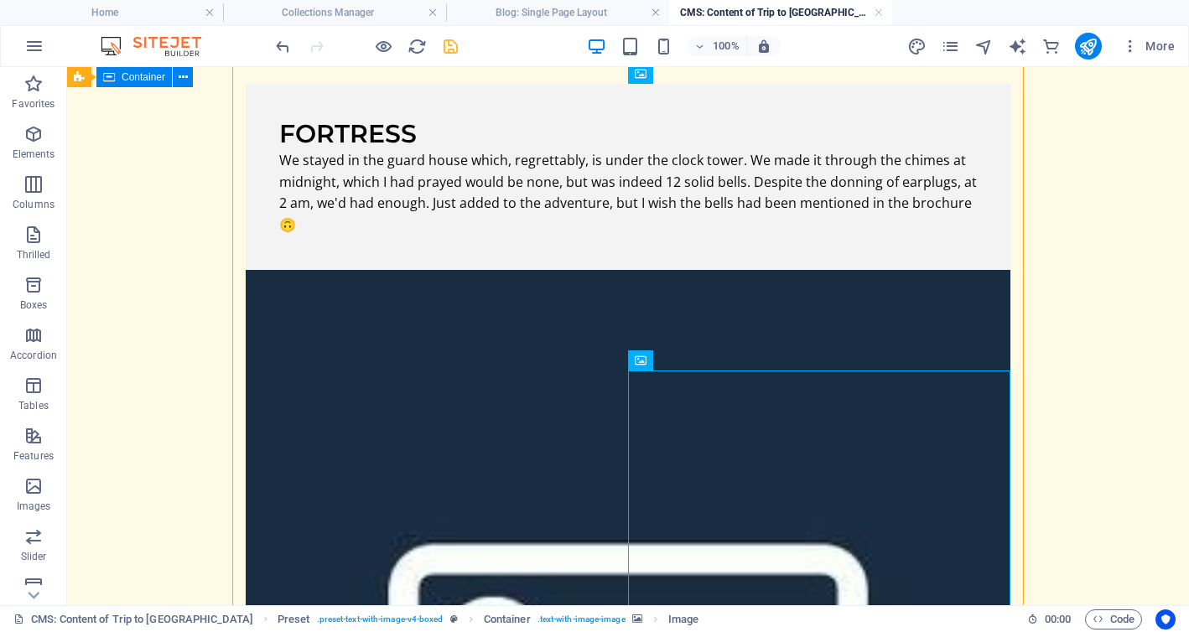
scroll to position [306, 0]
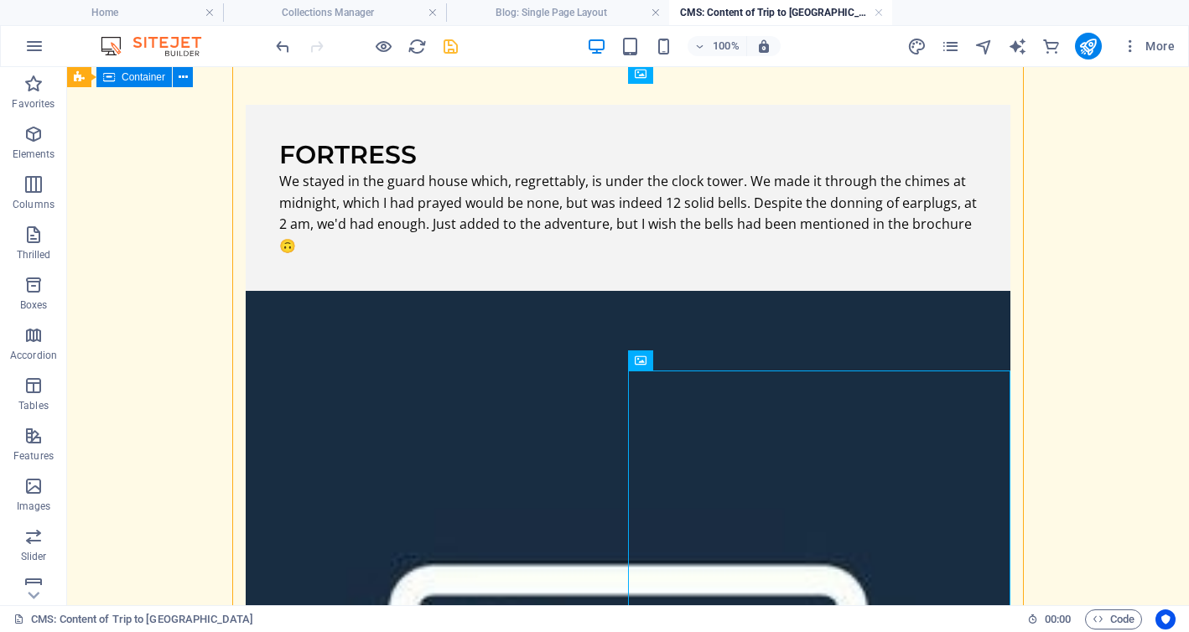
drag, startPoint x: 606, startPoint y: 416, endPoint x: 916, endPoint y: 235, distance: 359.2
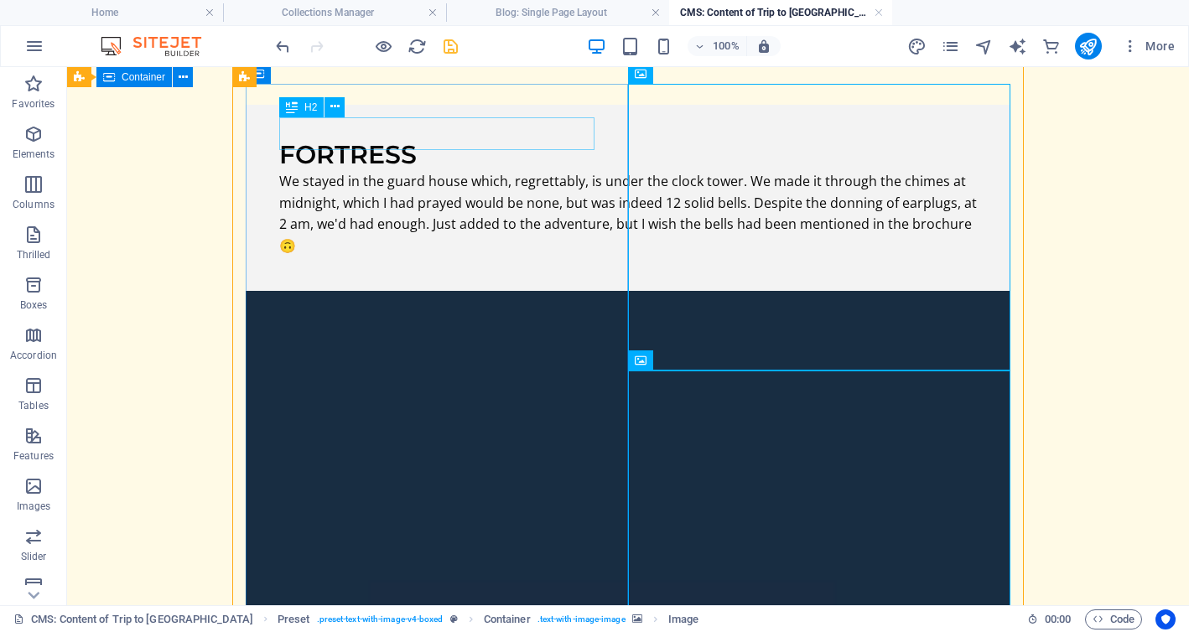
click at [287, 138] on div "Fortress" at bounding box center [628, 154] width 698 height 33
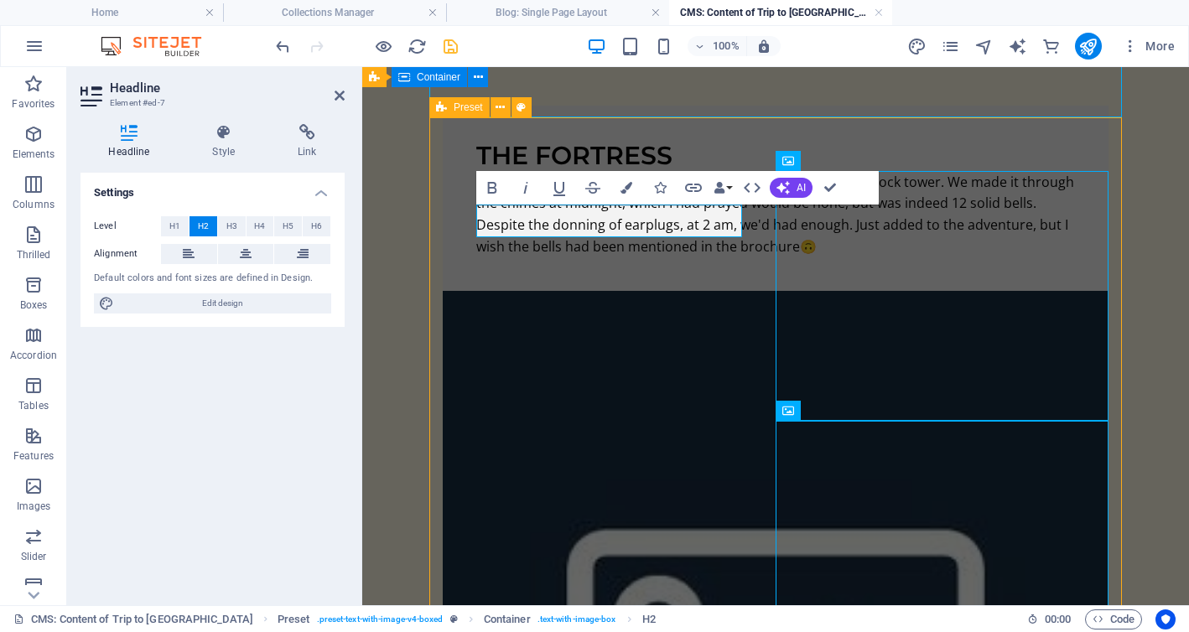
scroll to position [0, 0]
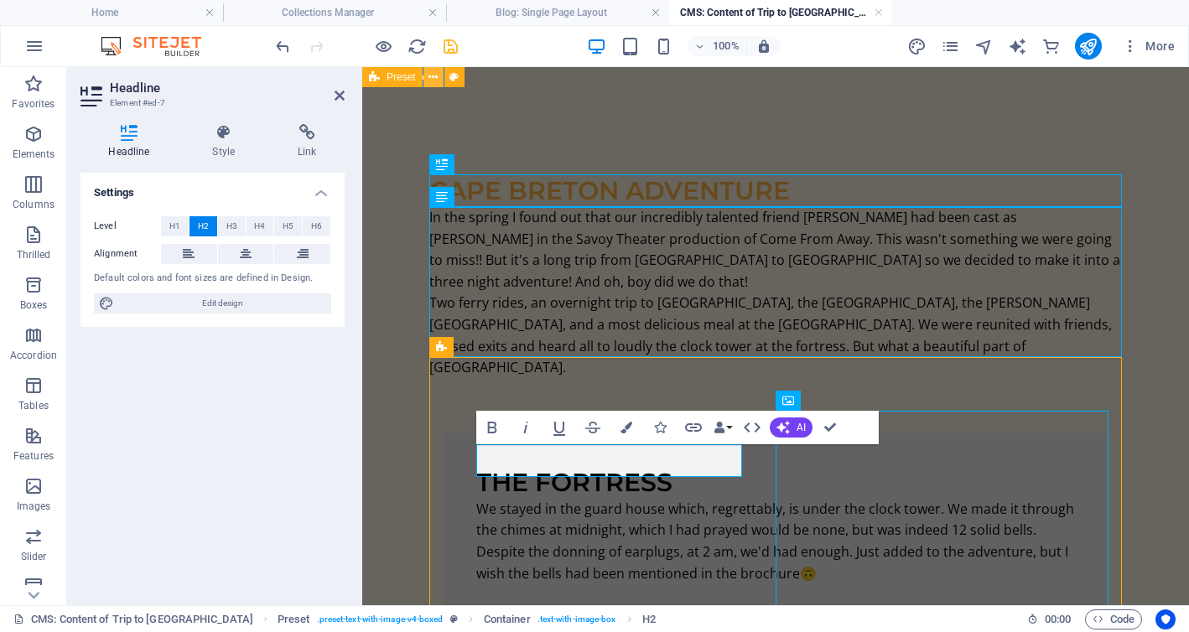
click at [434, 76] on icon at bounding box center [432, 78] width 9 height 18
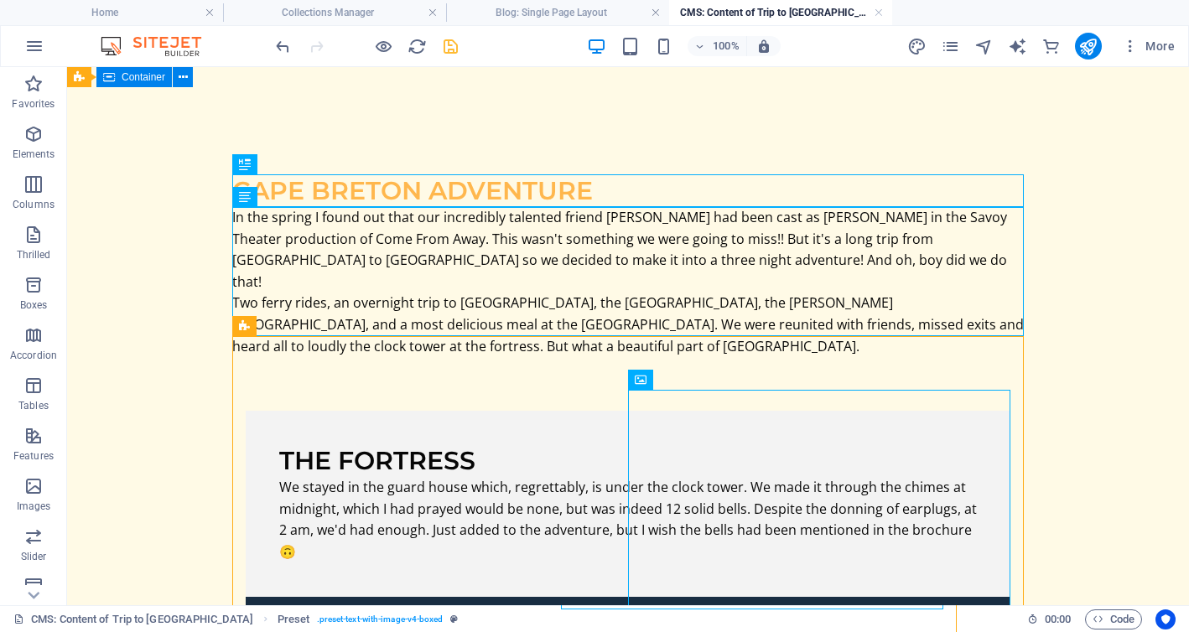
click at [445, 41] on icon "save" at bounding box center [450, 46] width 19 height 19
click at [298, 329] on icon at bounding box center [302, 326] width 9 height 18
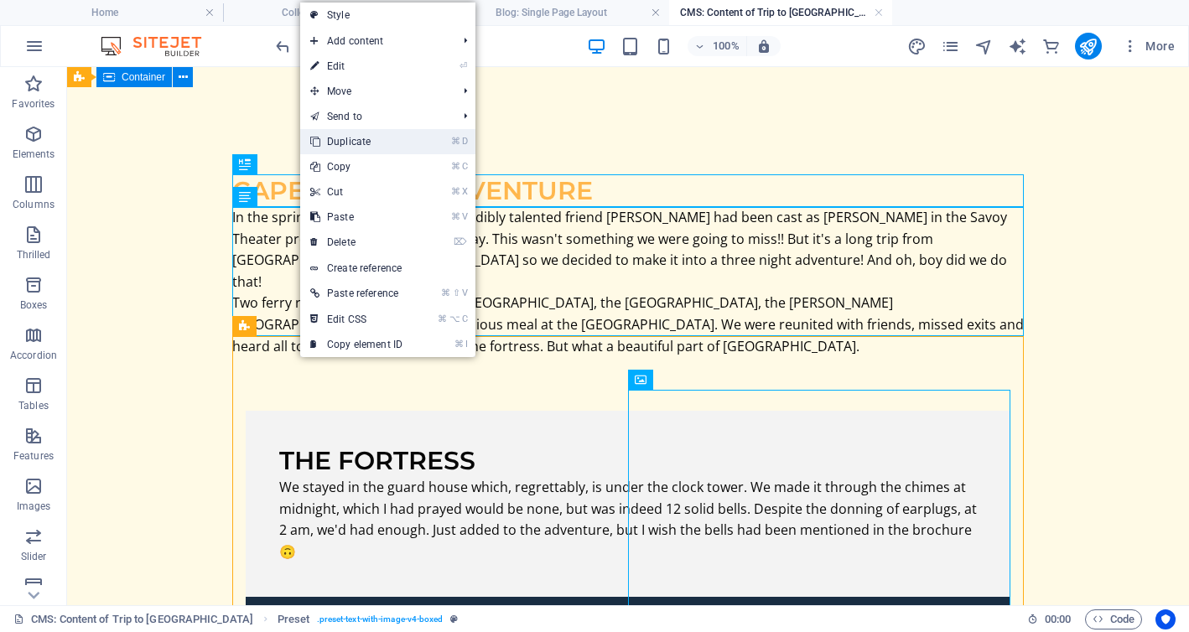
click at [339, 137] on font "Duplicate" at bounding box center [349, 142] width 44 height 12
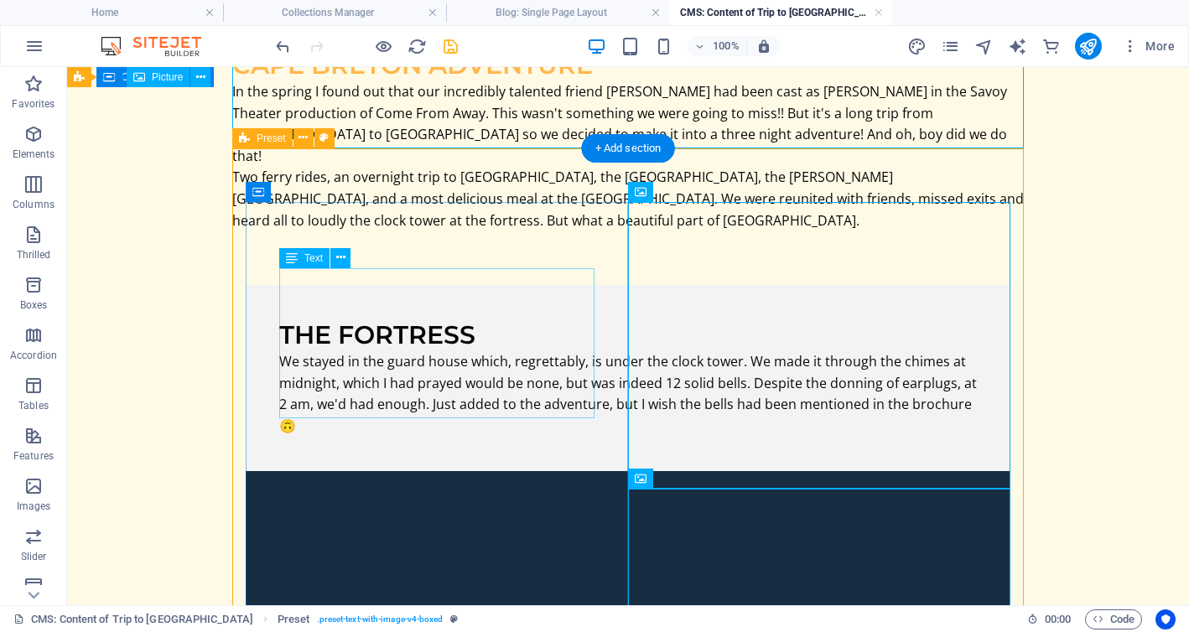
scroll to position [188, 0]
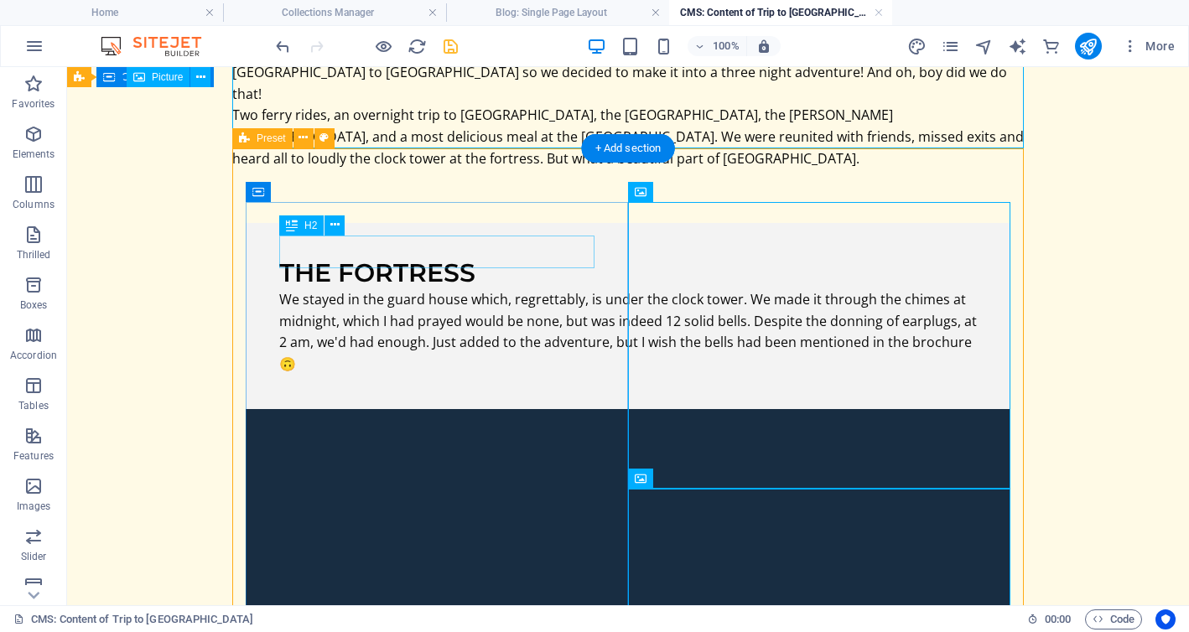
click at [485, 257] on div "The Fortress" at bounding box center [628, 273] width 698 height 33
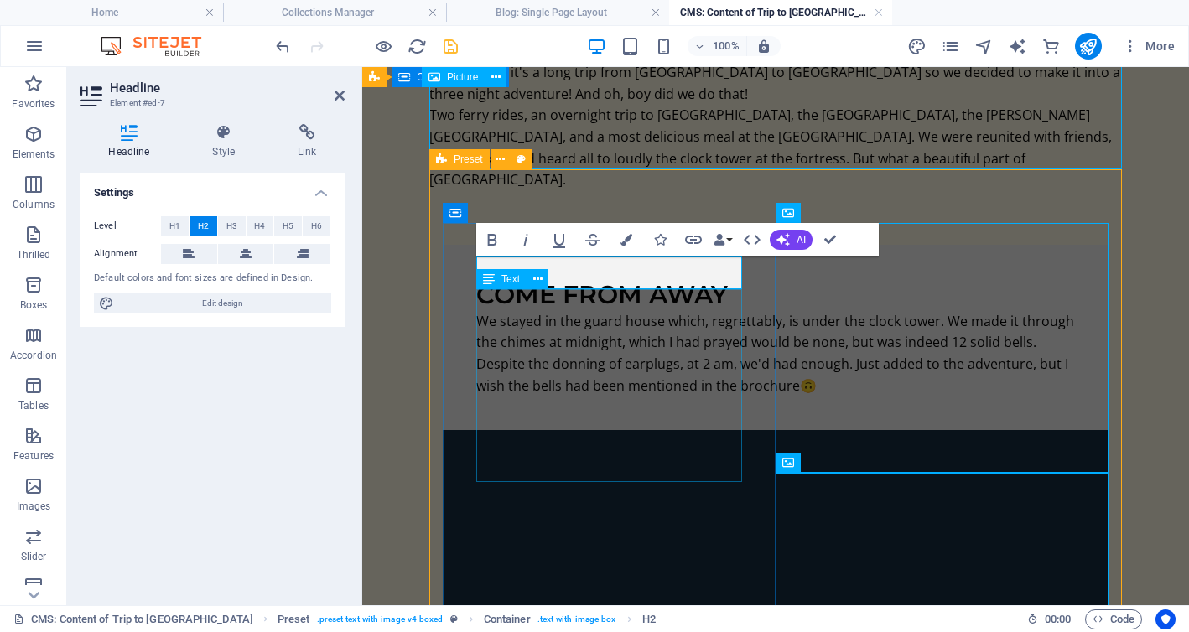
click at [541, 345] on div "We stayed in the guard house which, regrettably, is under the clock tower. We m…" at bounding box center [775, 354] width 599 height 86
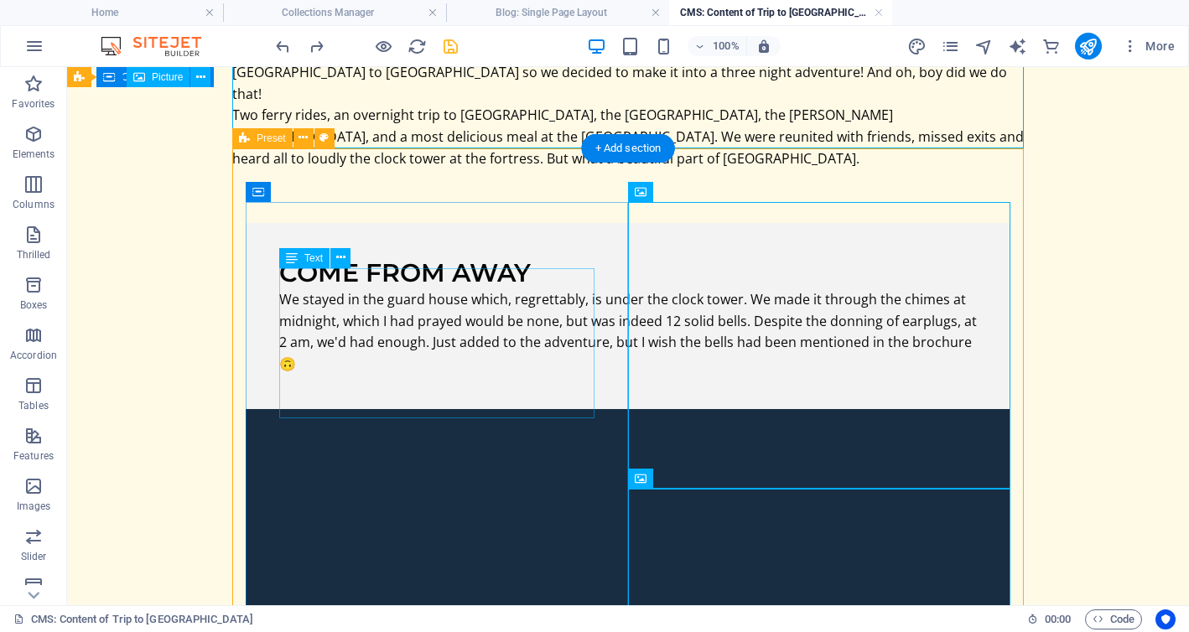
click at [434, 316] on div "We stayed in the guard house which, regrettably, is under the clock tower. We m…" at bounding box center [628, 332] width 698 height 86
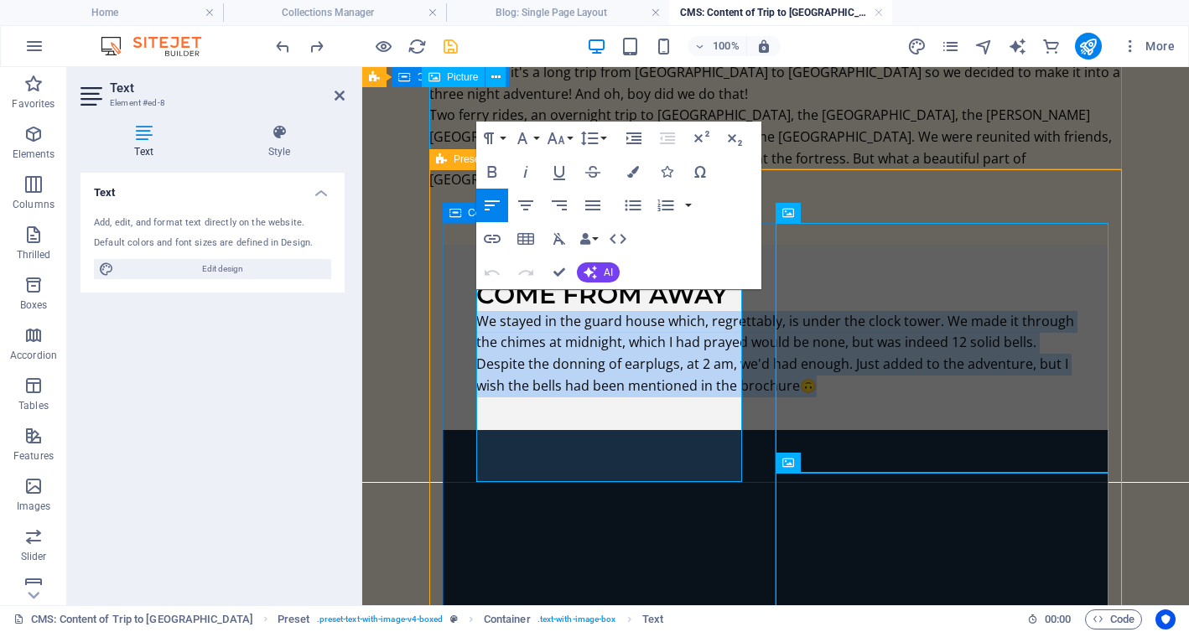
drag, startPoint x: 480, startPoint y: 300, endPoint x: 609, endPoint y: 504, distance: 240.7
click at [609, 430] on div "Come From Away We stayed in the guard house which, regrettably, is under the cl…" at bounding box center [776, 337] width 666 height 185
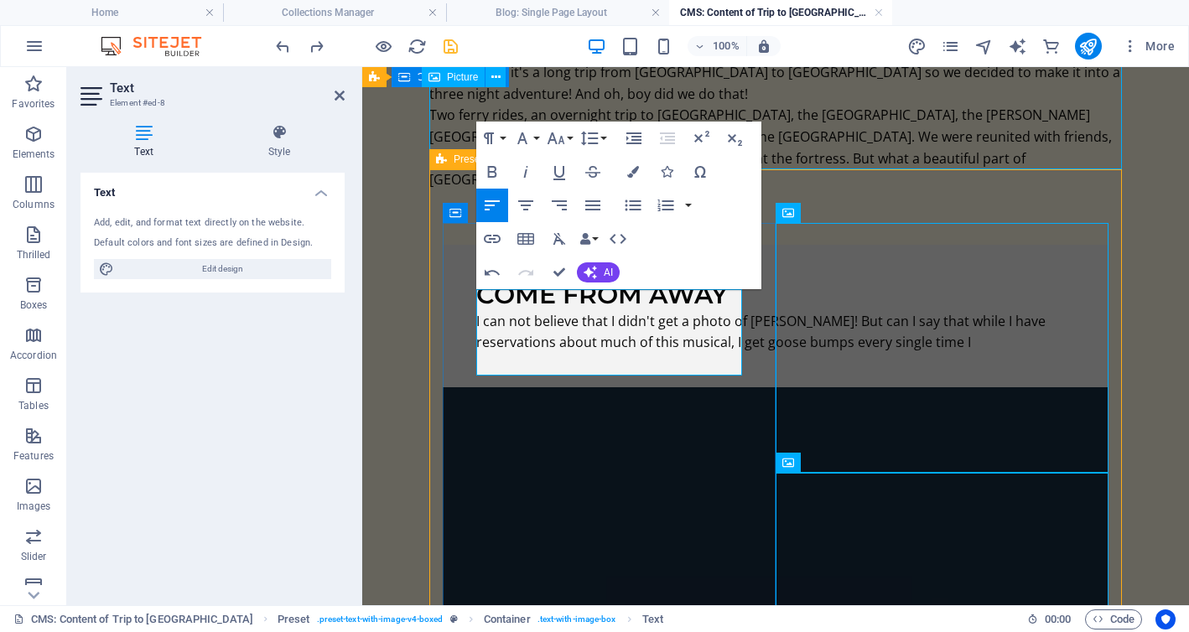
click at [545, 352] on font "I can not believe that I didn't get a photo of Carol! But can I say that while …" at bounding box center [760, 332] width 569 height 40
click at [714, 354] on p "I can not believe that I didn't get a photo of Carol! But can I say that while …" at bounding box center [775, 332] width 599 height 43
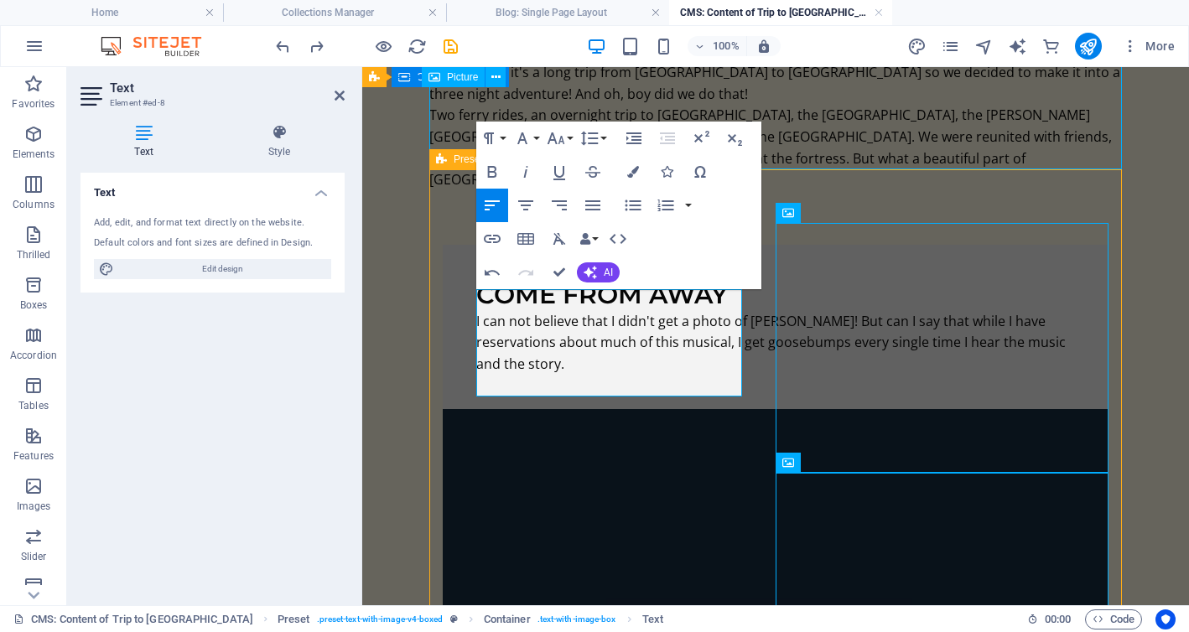
scroll to position [188, 0]
click at [734, 342] on font "I can not believe that I didn't get a photo of Carol! But can I say that while …" at bounding box center [770, 342] width 589 height 61
click at [687, 376] on p "I can not believe that I didn't get a photo of Carol! But can I say that while …" at bounding box center [775, 343] width 599 height 65
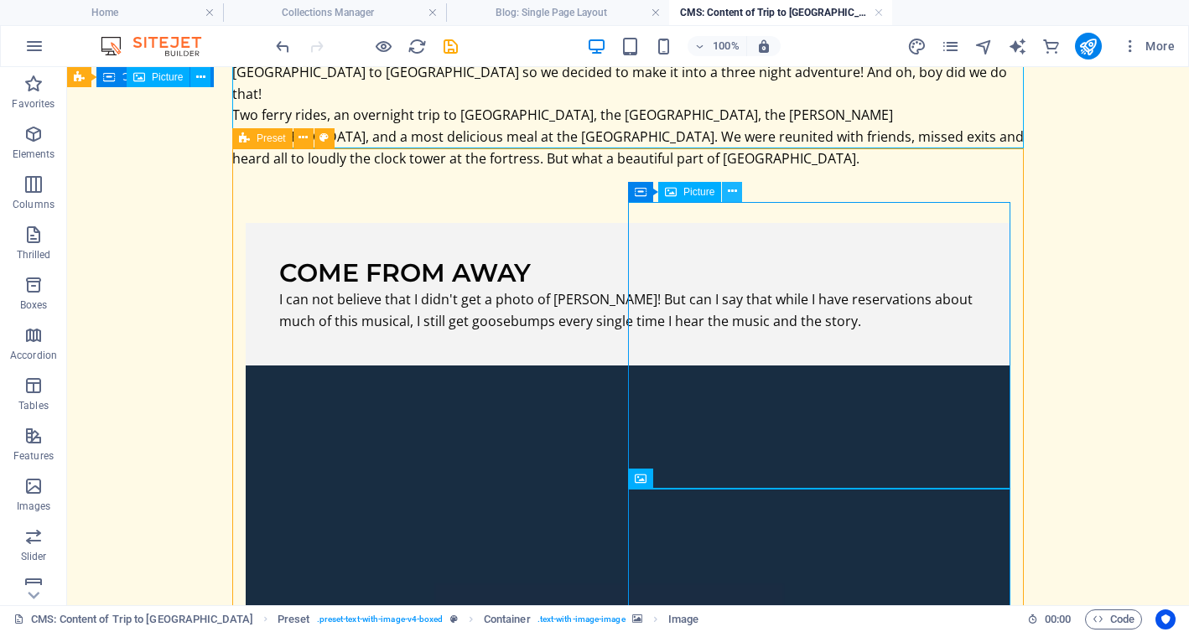
click at [733, 193] on icon at bounding box center [732, 192] width 9 height 18
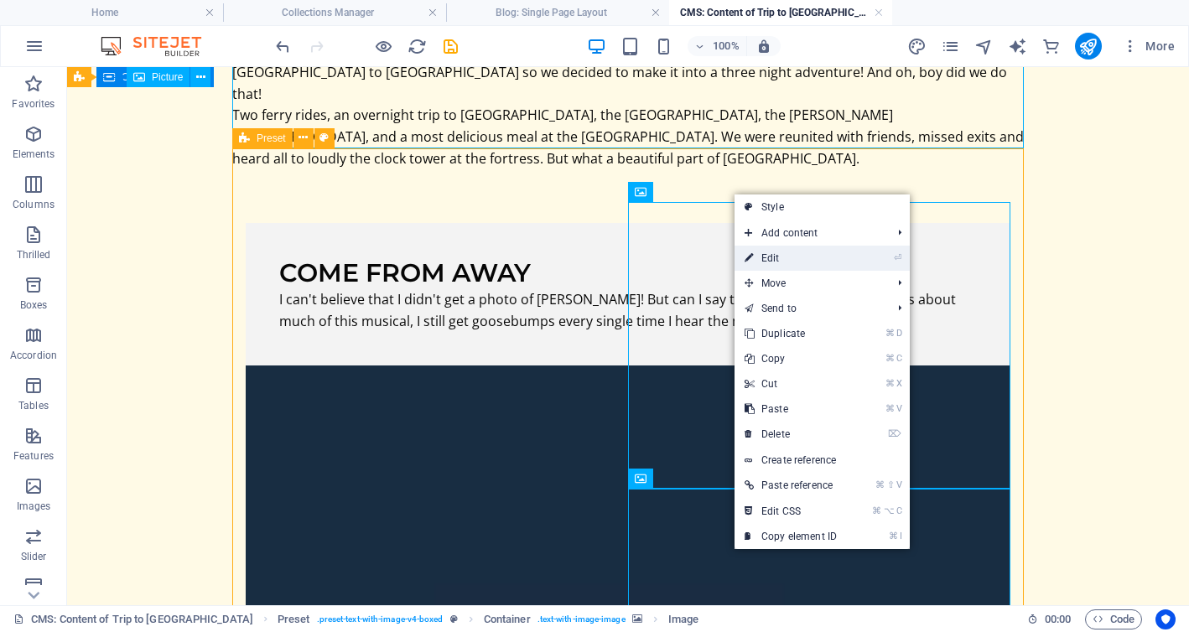
click at [765, 257] on font "Edit" at bounding box center [770, 258] width 18 height 12
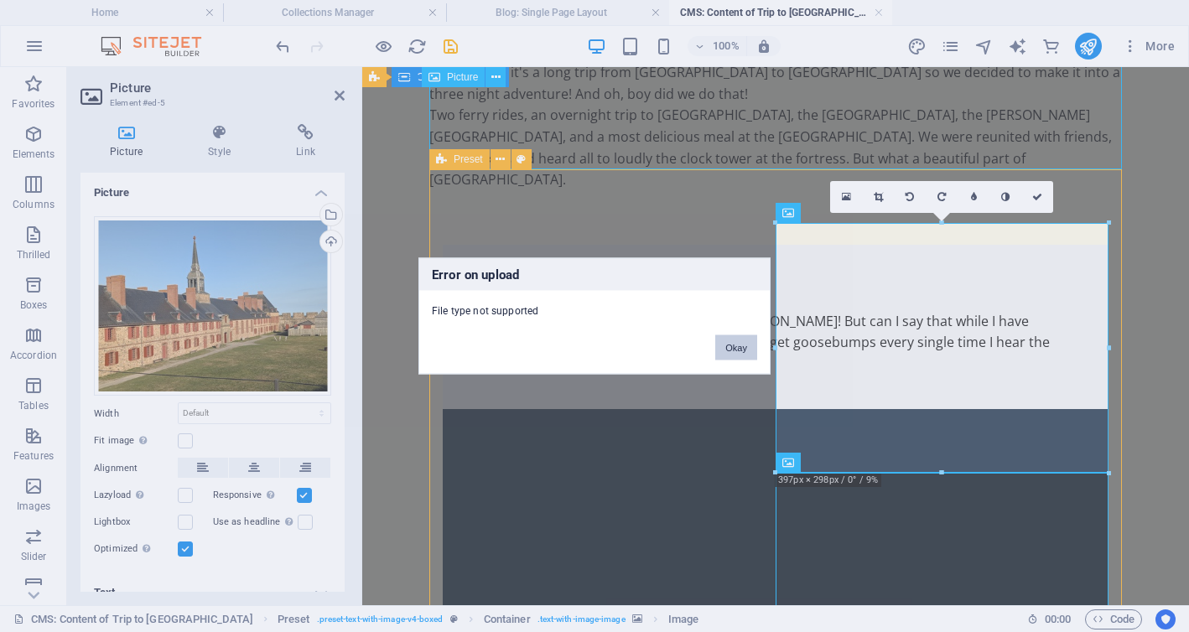
click at [733, 345] on font "Okay" at bounding box center [736, 348] width 22 height 10
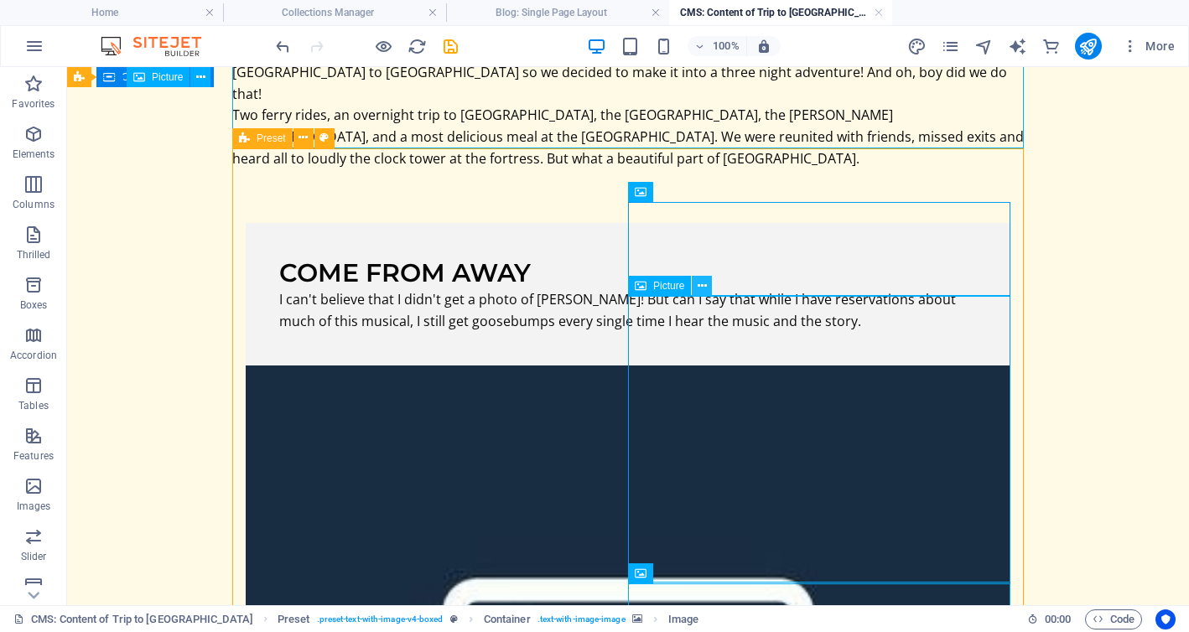
click at [703, 285] on icon at bounding box center [702, 287] width 9 height 18
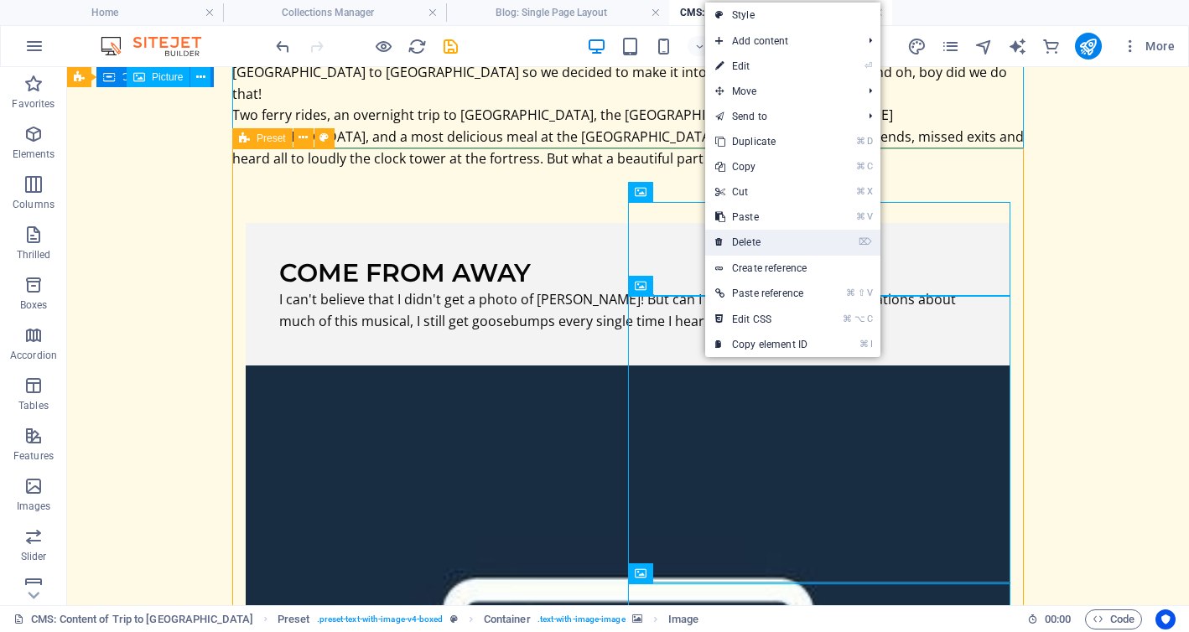
click at [784, 237] on link "⌦ Delete" at bounding box center [761, 242] width 112 height 25
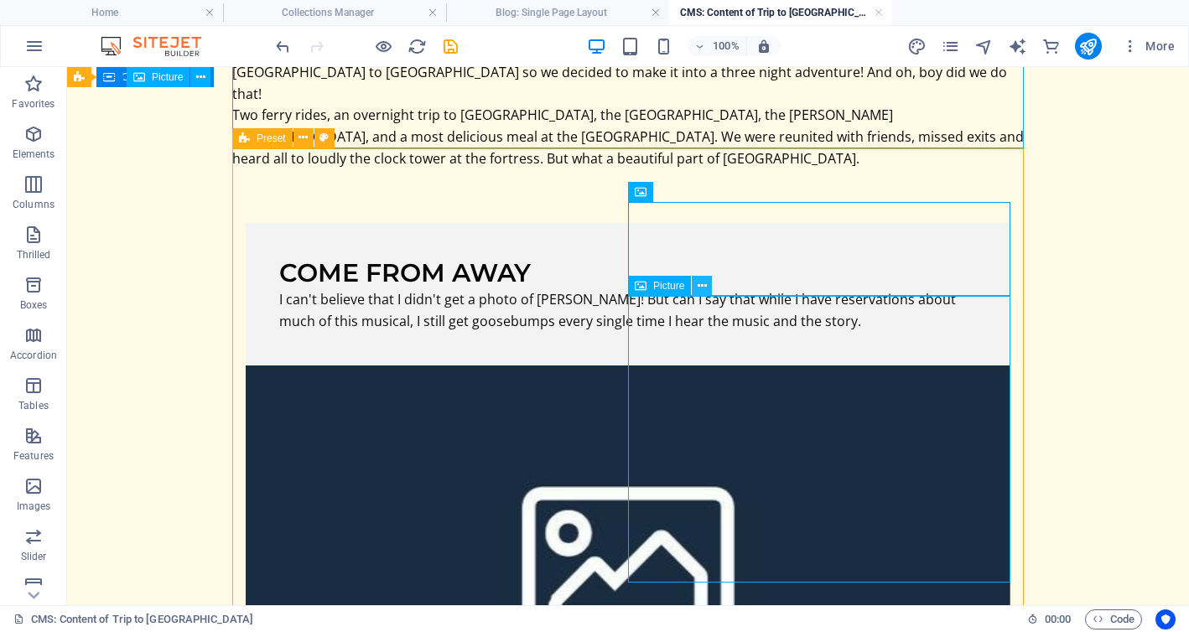
click at [703, 282] on icon at bounding box center [702, 287] width 9 height 18
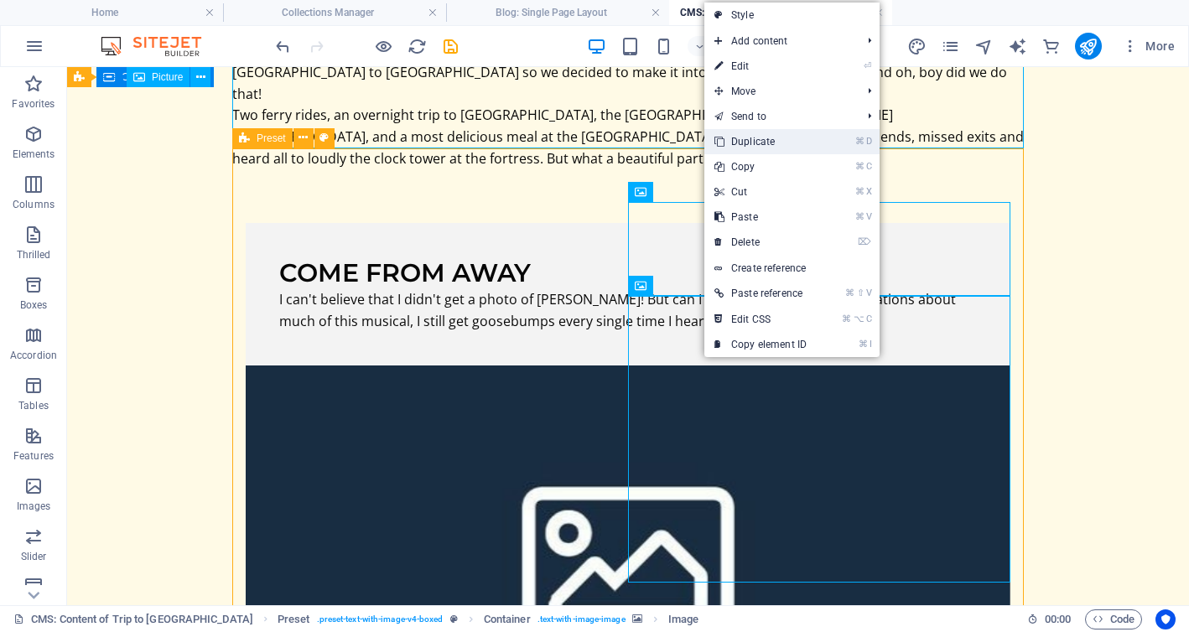
click at [774, 143] on link "⌘ D Duplicate" at bounding box center [760, 141] width 112 height 25
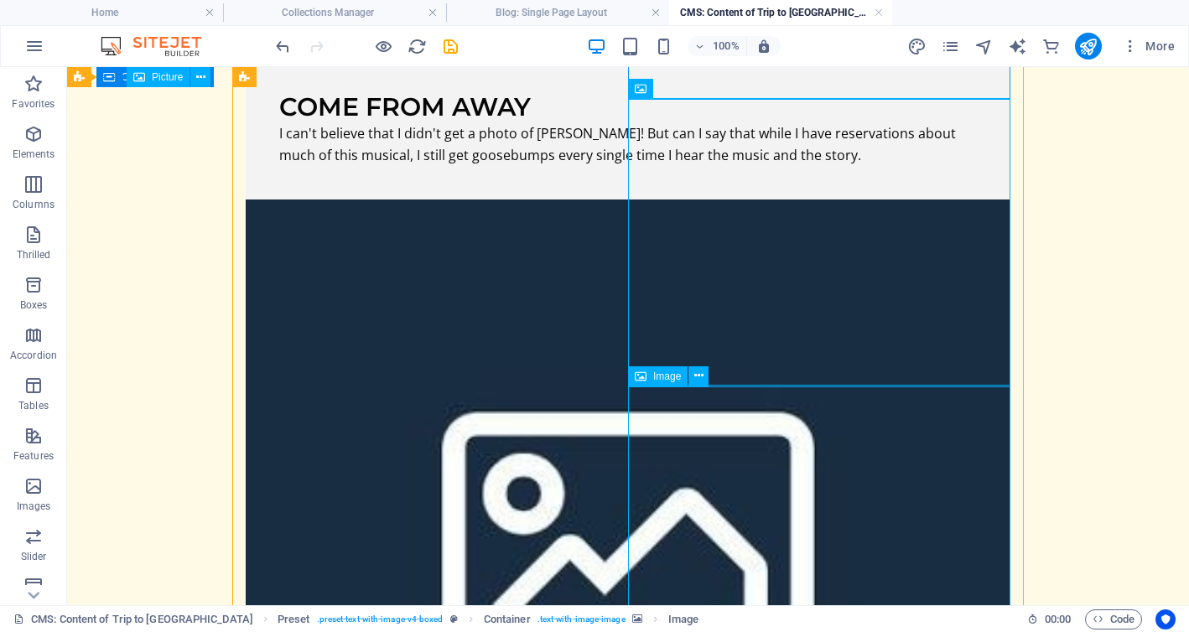
scroll to position [393, 0]
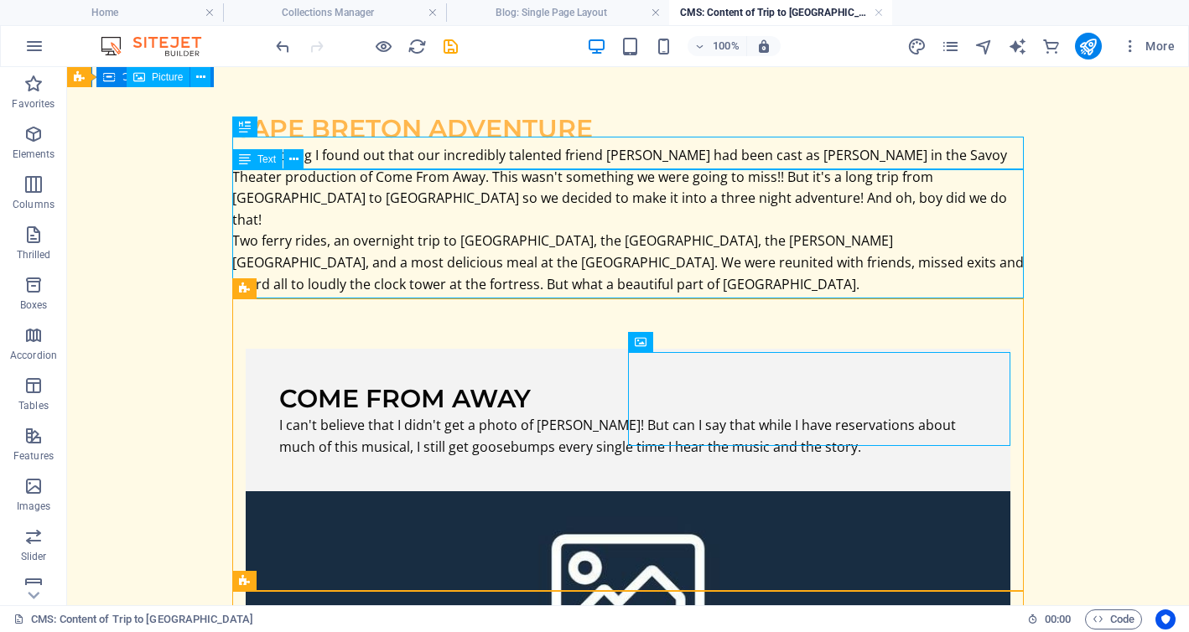
scroll to position [34, 0]
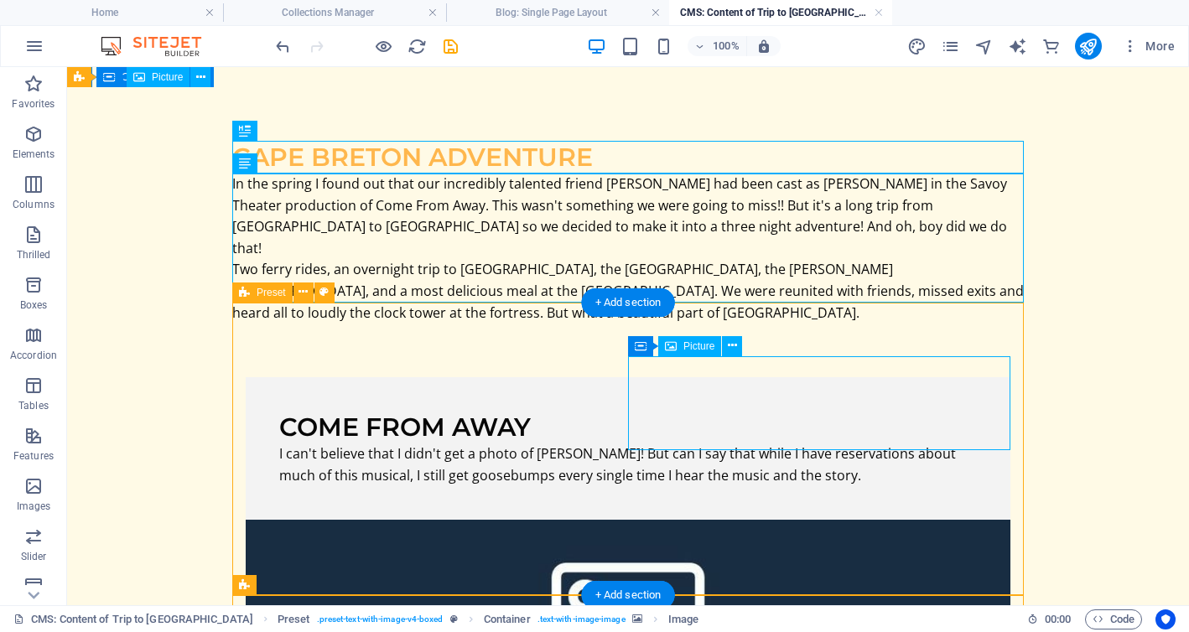
drag, startPoint x: 682, startPoint y: 402, endPoint x: 808, endPoint y: 429, distance: 128.6
click at [381, 388] on div "Come From Away I can't believe that I didn't get a photo of Carol! But can I sa…" at bounding box center [628, 448] width 765 height 143
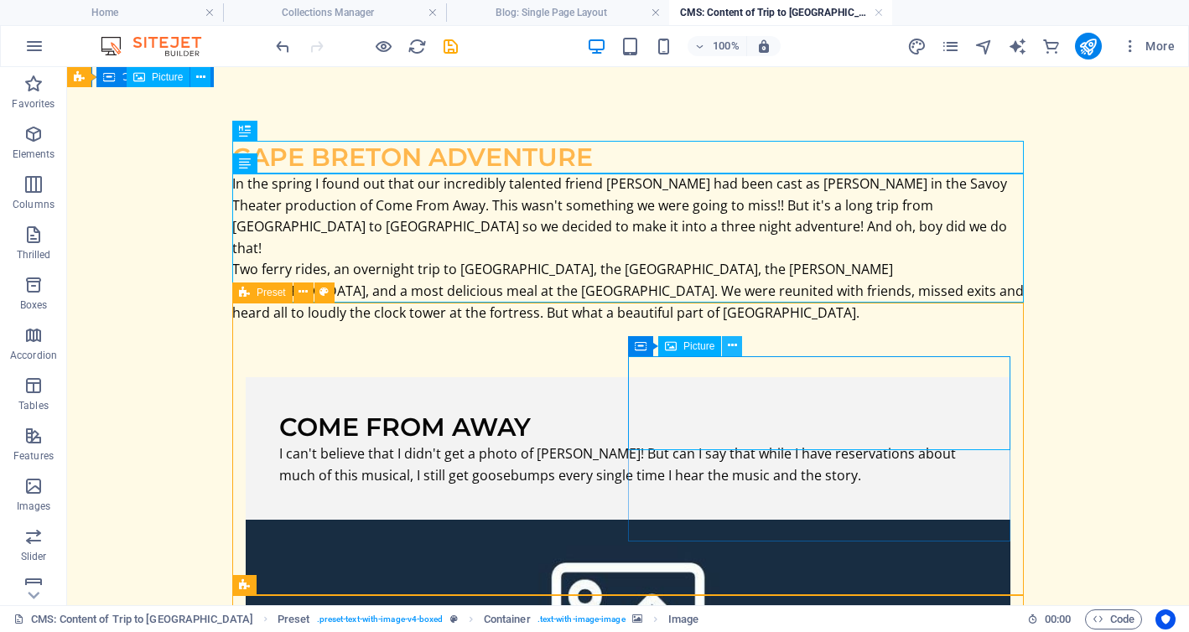
click at [731, 347] on icon at bounding box center [732, 346] width 9 height 18
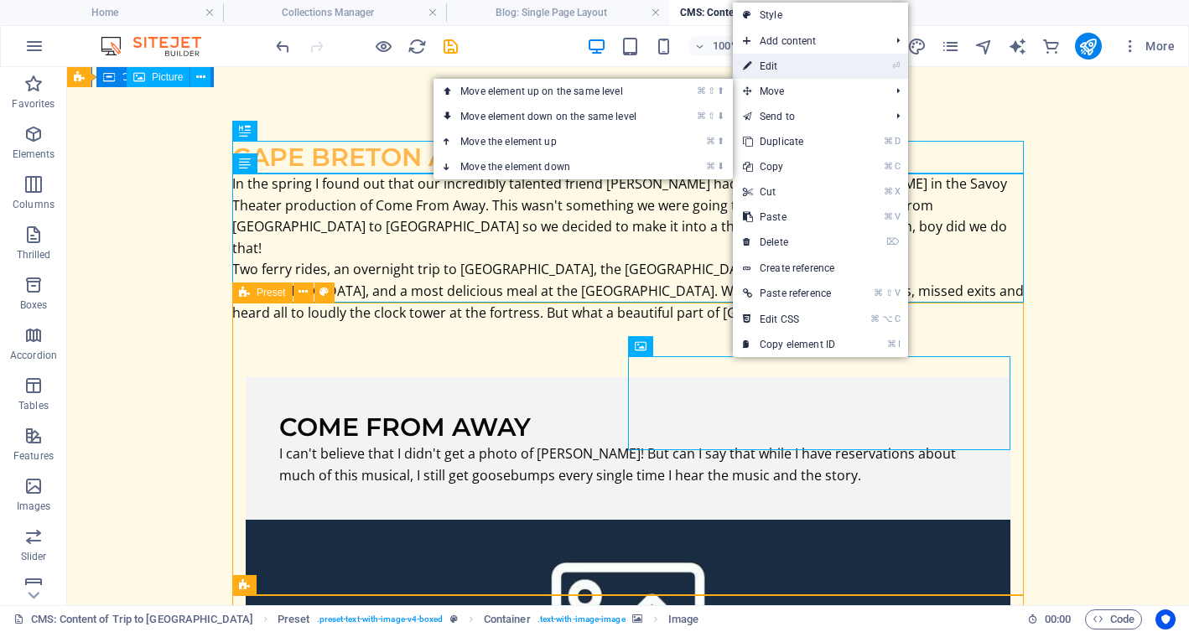
click at [827, 58] on link "⏎ Edit" at bounding box center [789, 66] width 112 height 25
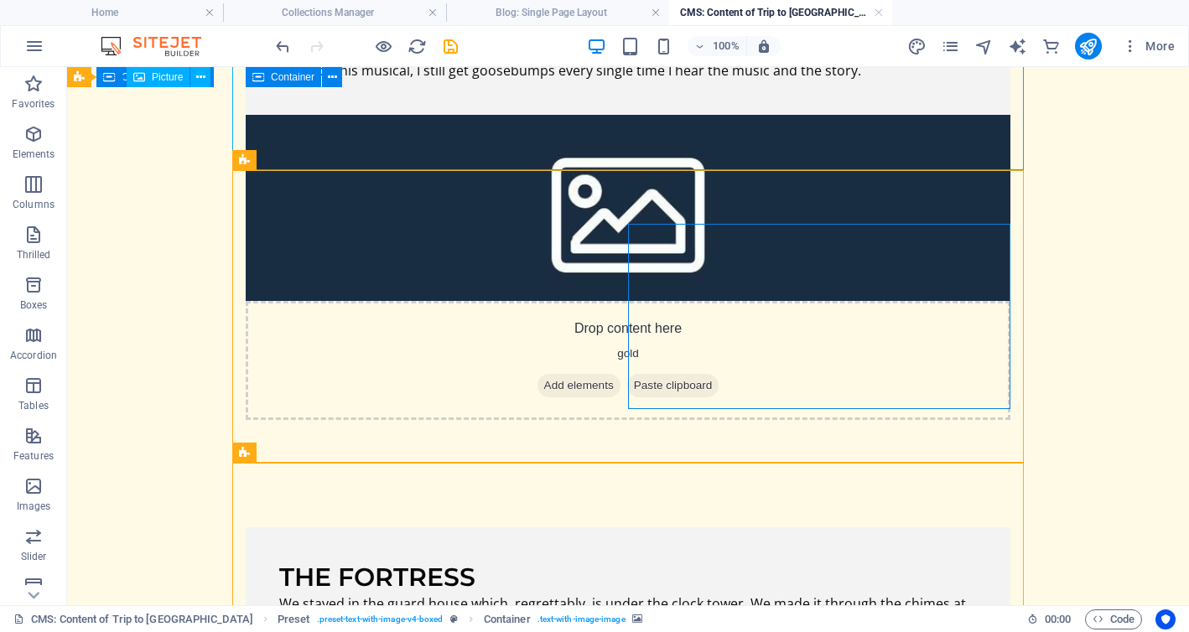
scroll to position [0, 0]
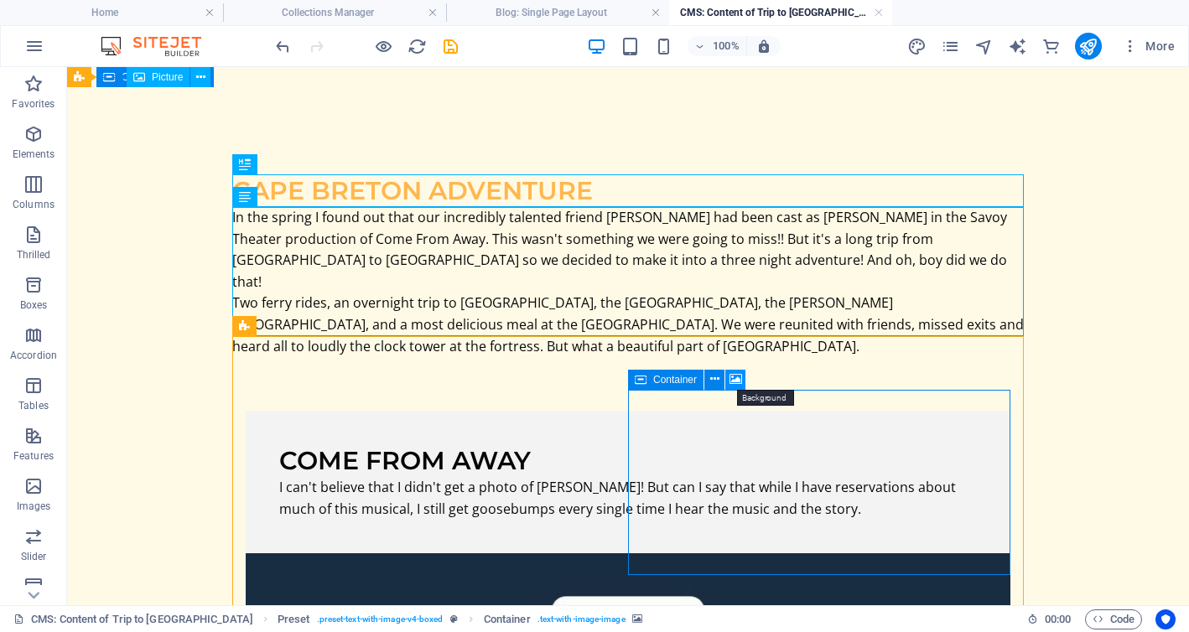
click at [735, 380] on icon at bounding box center [735, 380] width 13 height 18
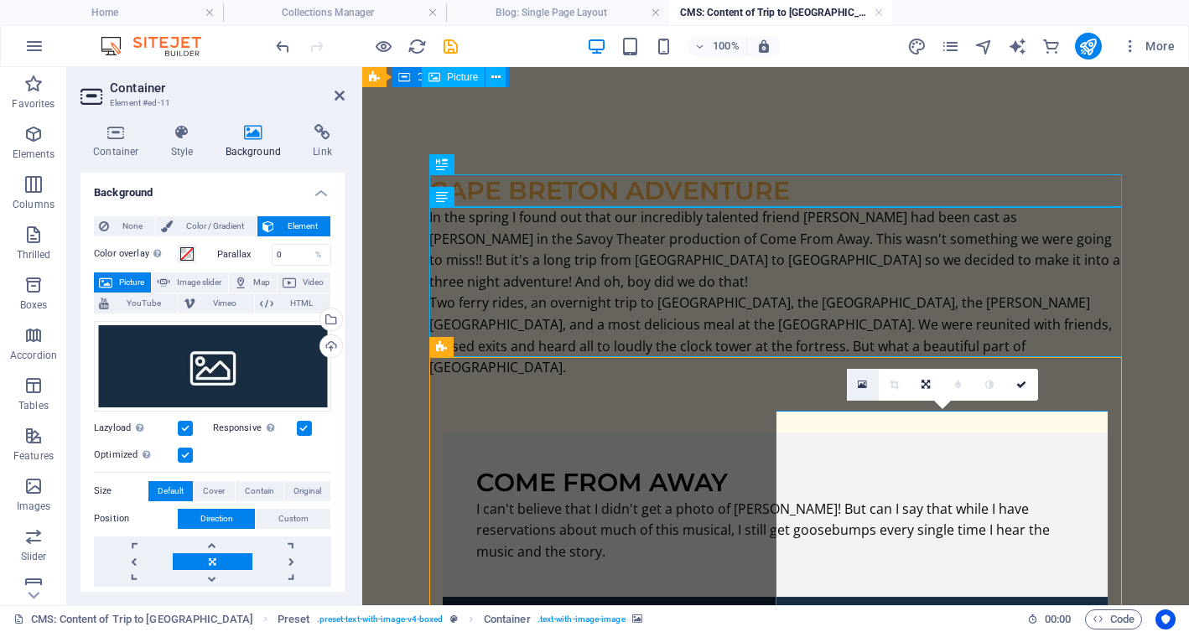
click at [864, 384] on icon at bounding box center [862, 385] width 9 height 12
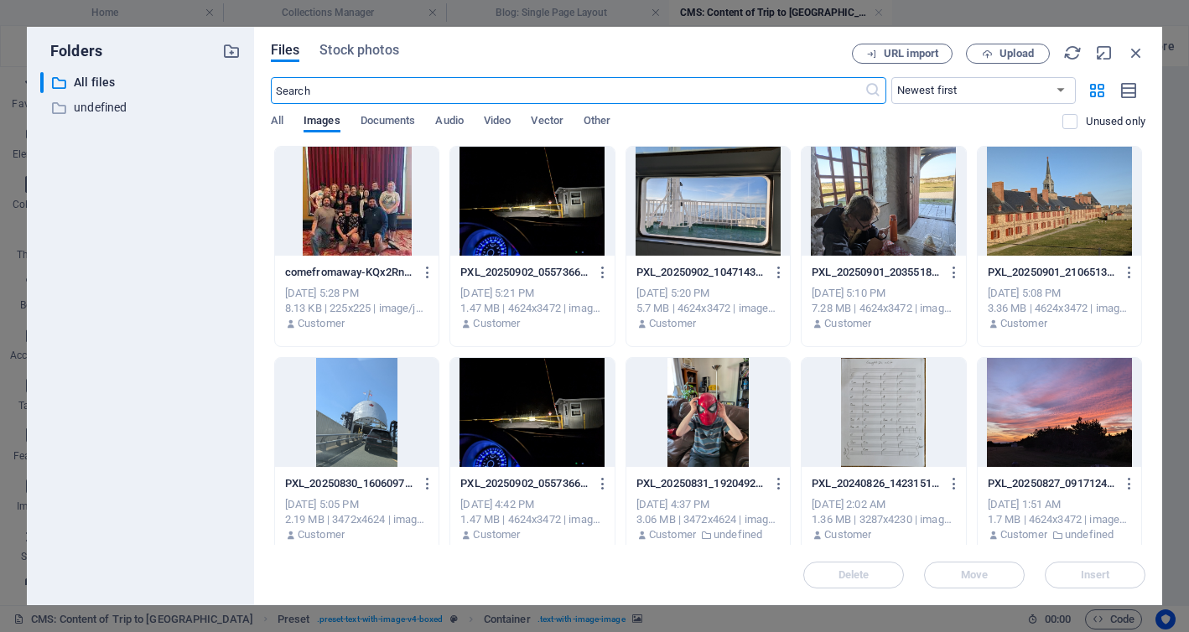
click at [361, 195] on div at bounding box center [356, 201] width 163 height 109
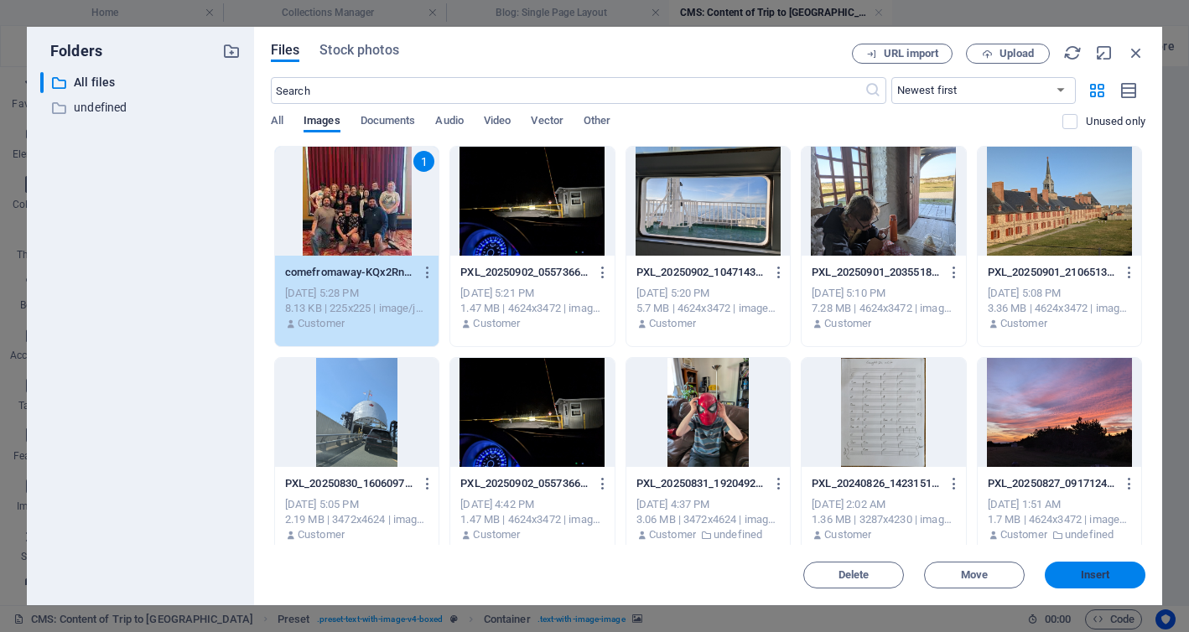
click at [1088, 578] on span "Insert" at bounding box center [1095, 575] width 29 height 10
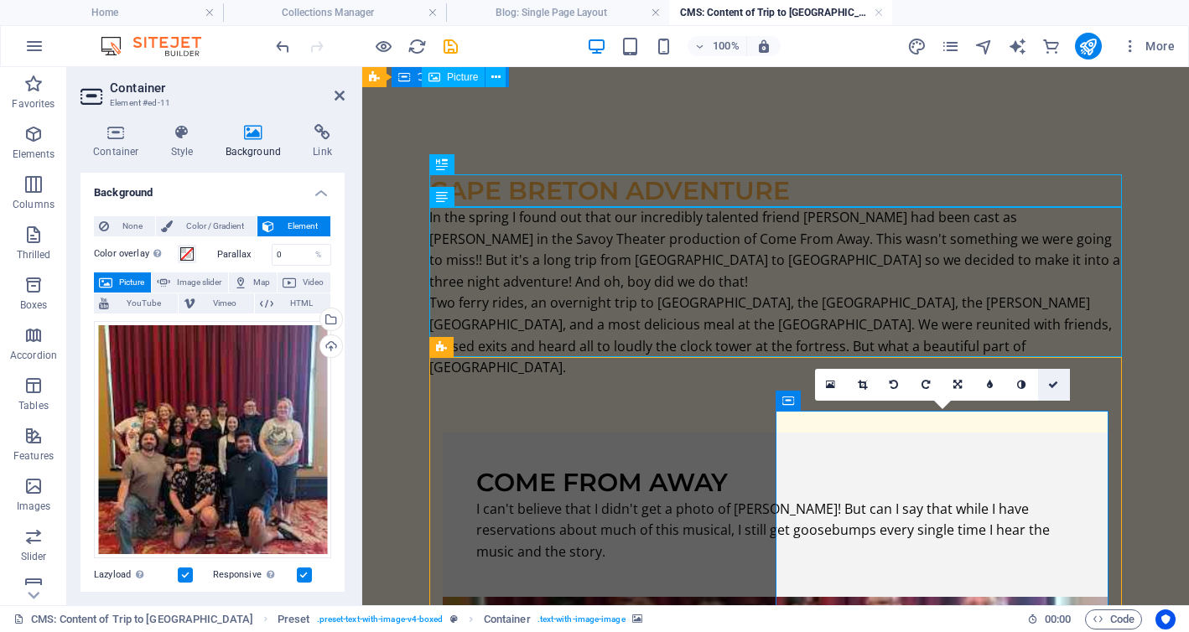
click at [1051, 380] on icon at bounding box center [1053, 385] width 10 height 10
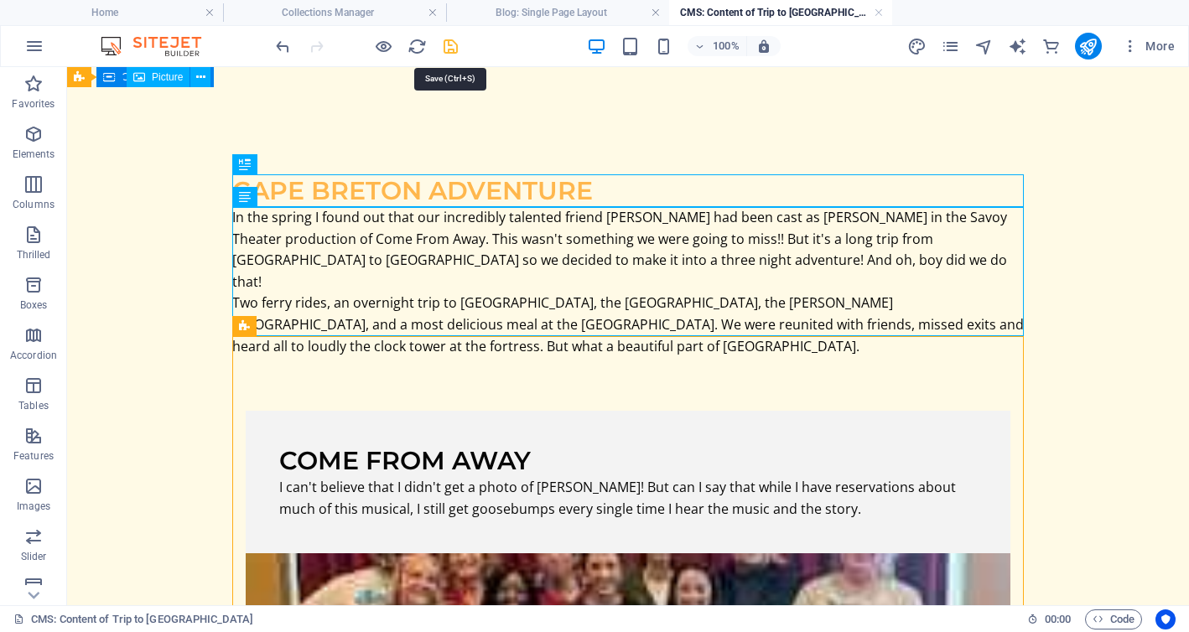
click at [450, 47] on icon "save" at bounding box center [450, 46] width 19 height 19
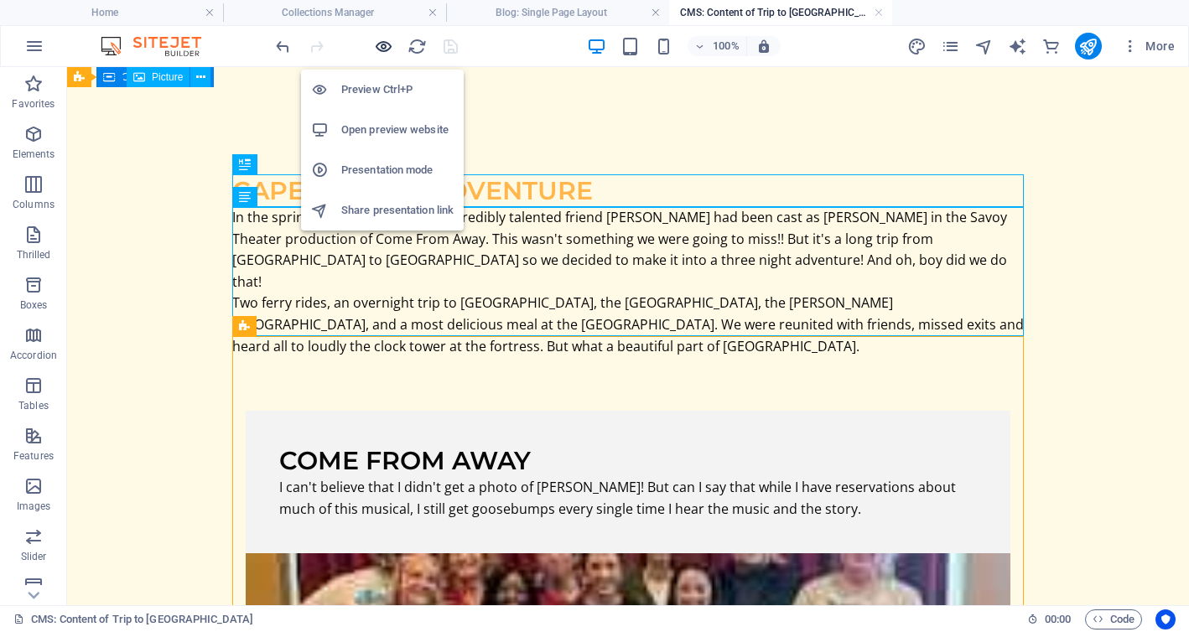
click at [384, 48] on icon "button" at bounding box center [383, 46] width 19 height 19
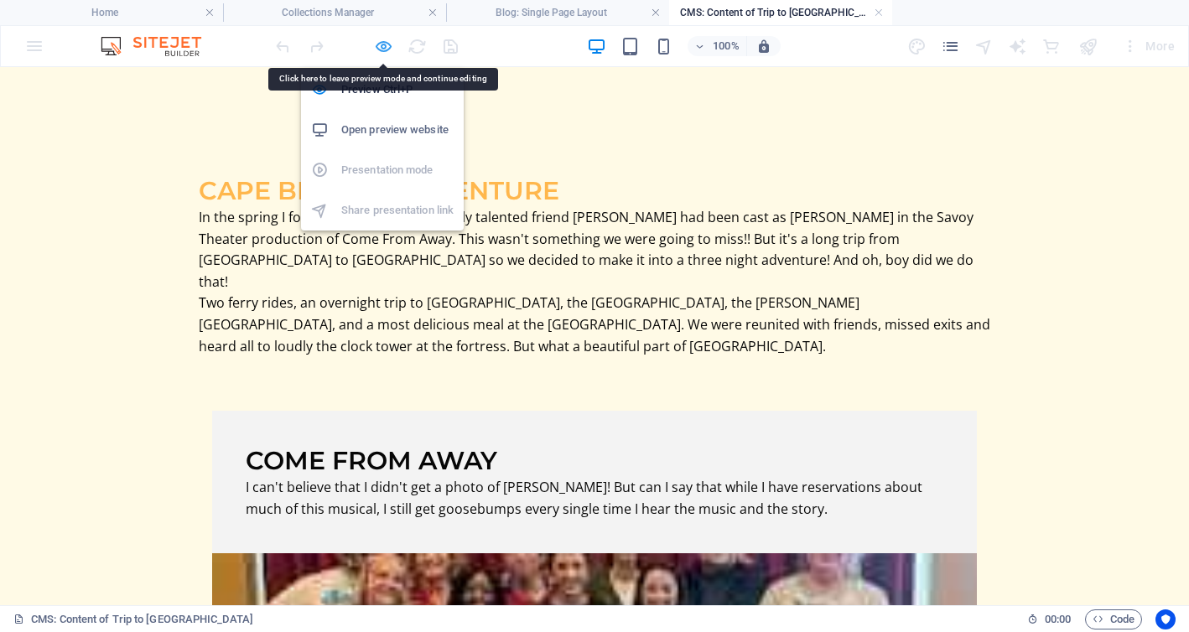
click at [378, 38] on icon "button" at bounding box center [383, 46] width 19 height 19
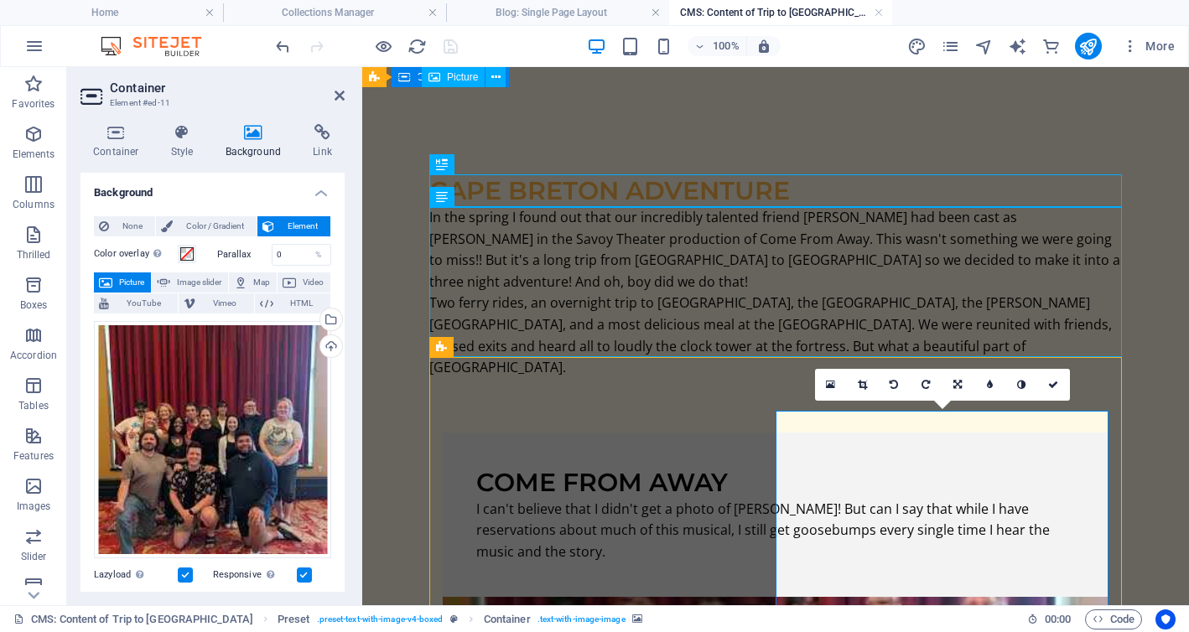
click at [837, 232] on div "In the spring I found out that our incredibly talented friend Ms. Carol Anne Gi…" at bounding box center [775, 293] width 693 height 172
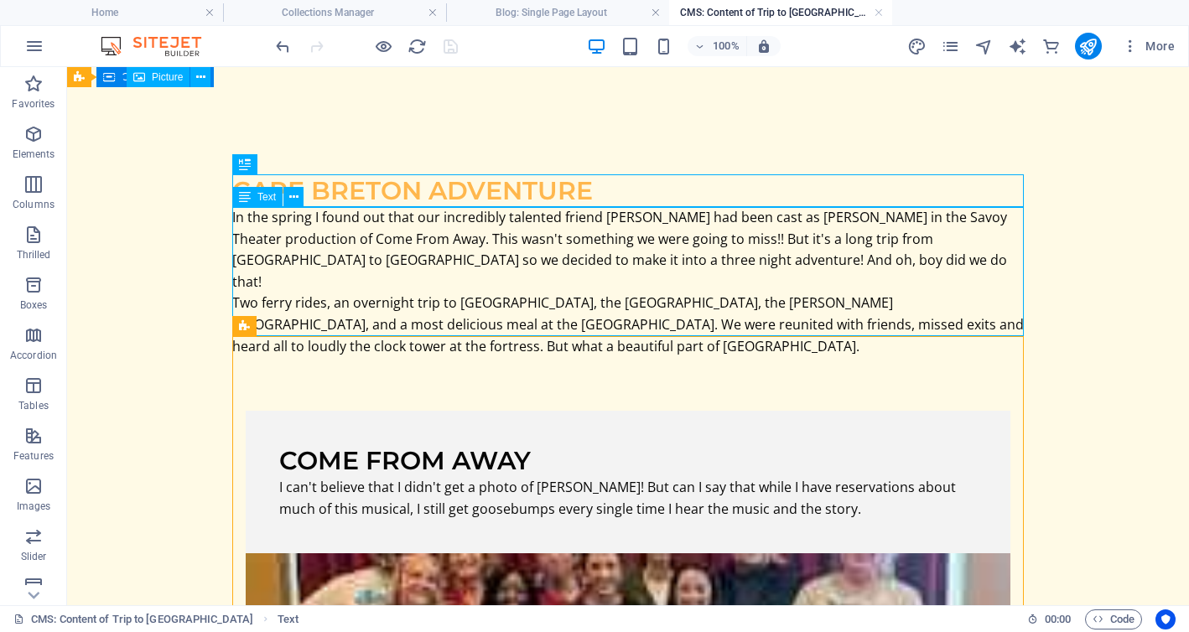
click at [558, 220] on div "In the spring I found out that our incredibly talented friend Ms. Carol Anne Gi…" at bounding box center [627, 282] width 791 height 150
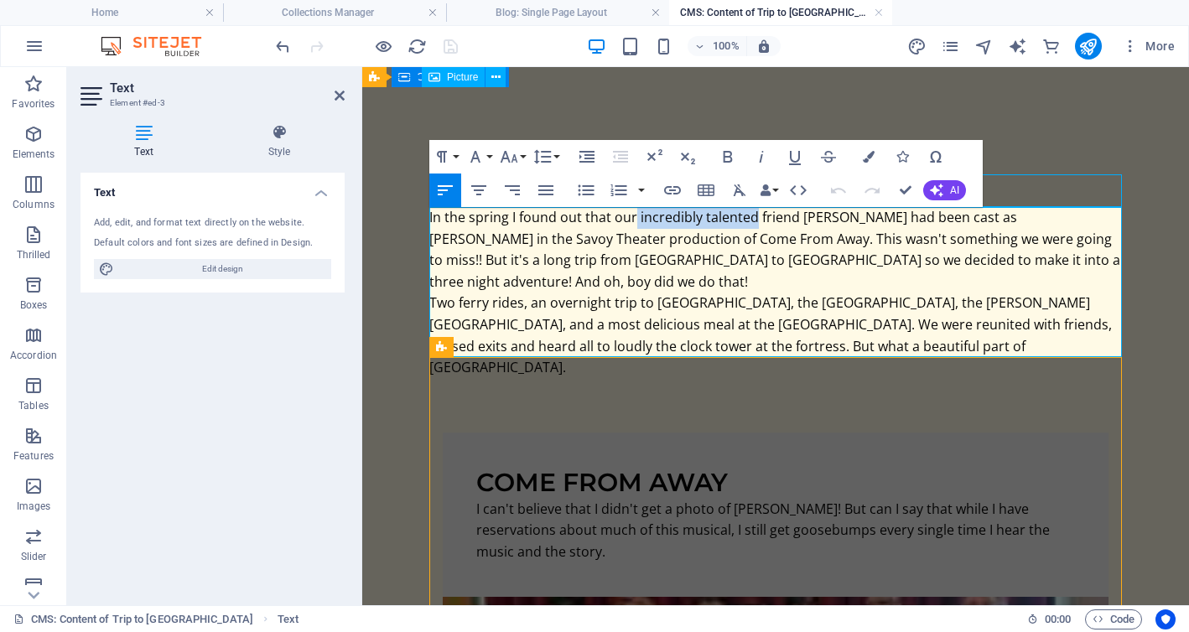
drag, startPoint x: 754, startPoint y: 219, endPoint x: 634, endPoint y: 214, distance: 120.0
click at [634, 214] on font "In the spring I found out that our incredibly talented friend Ms. Carol Anne Gi…" at bounding box center [774, 249] width 691 height 83
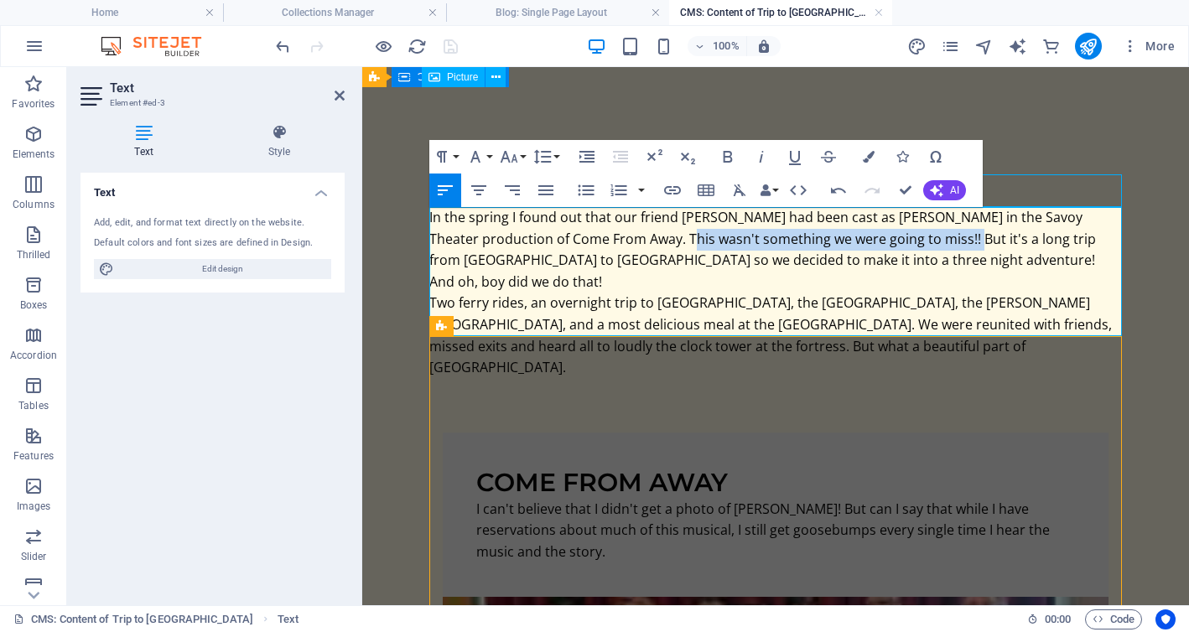
drag, startPoint x: 634, startPoint y: 240, endPoint x: 921, endPoint y: 243, distance: 286.7
click at [921, 243] on font "In the spring I found out that our friend Ms. Carol Anne Gillis had been cast a…" at bounding box center [762, 249] width 667 height 83
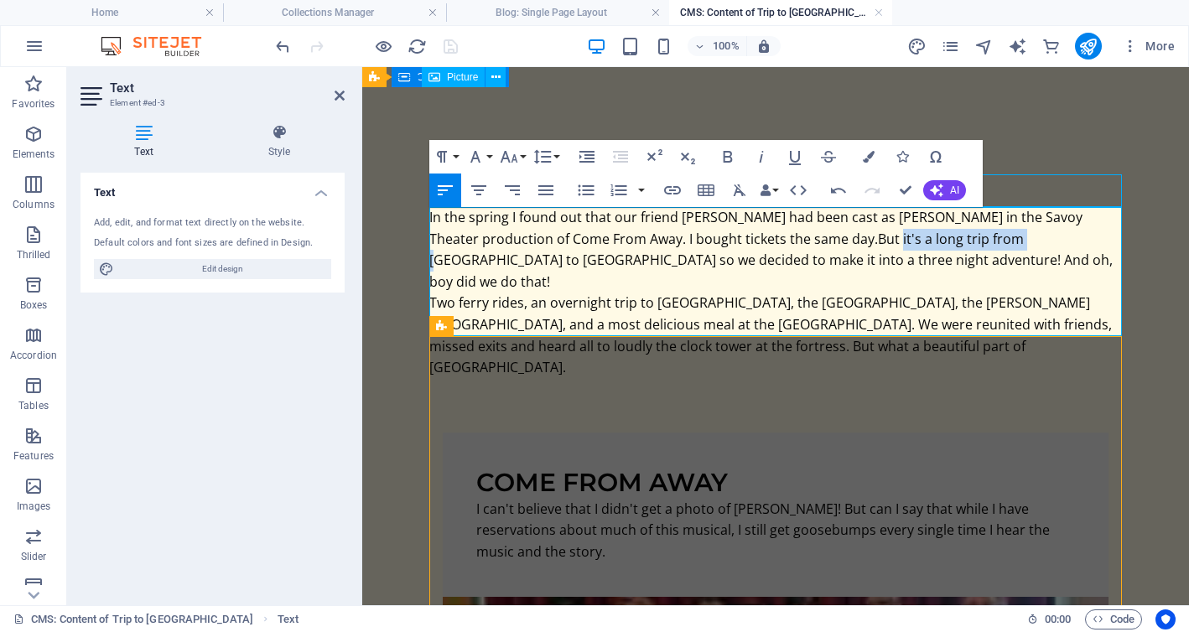
drag, startPoint x: 974, startPoint y: 239, endPoint x: 846, endPoint y: 233, distance: 128.4
click at [846, 233] on font "In the spring I found out that our friend Ms. Carol Anne Gillis had been cast a…" at bounding box center [770, 249] width 683 height 83
click at [509, 259] on font "In the spring I found out that our friend Ms. Carol Anne Gillis had been cast a…" at bounding box center [775, 249] width 692 height 83
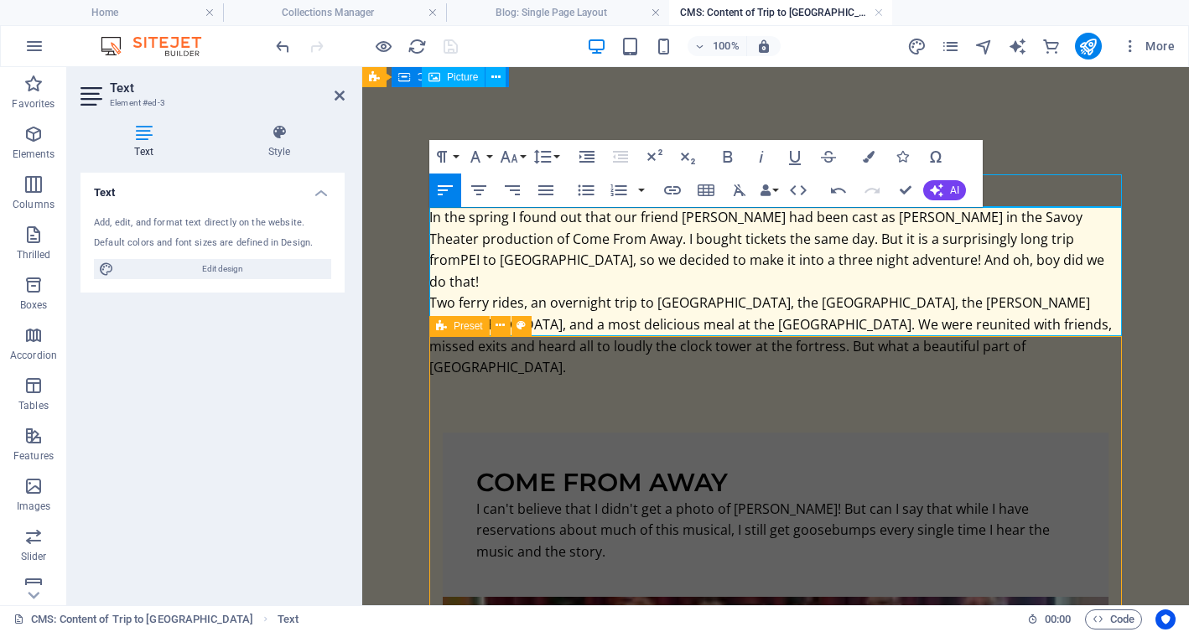
click at [986, 300] on font "Two ferry rides, an overnight trip to Louisbourg, the Coal Mining Museum, the A…" at bounding box center [770, 334] width 682 height 83
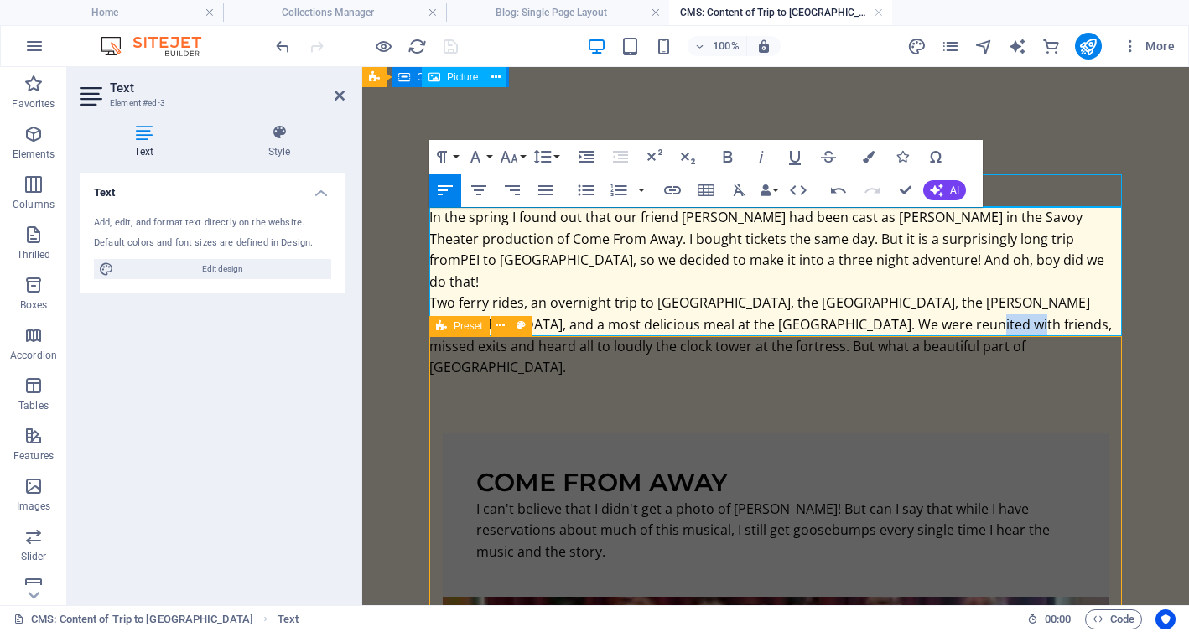
click at [986, 300] on font "Two ferry rides, an overnight trip to Louisbourg, the Coal Mining Museum, the A…" at bounding box center [770, 334] width 682 height 83
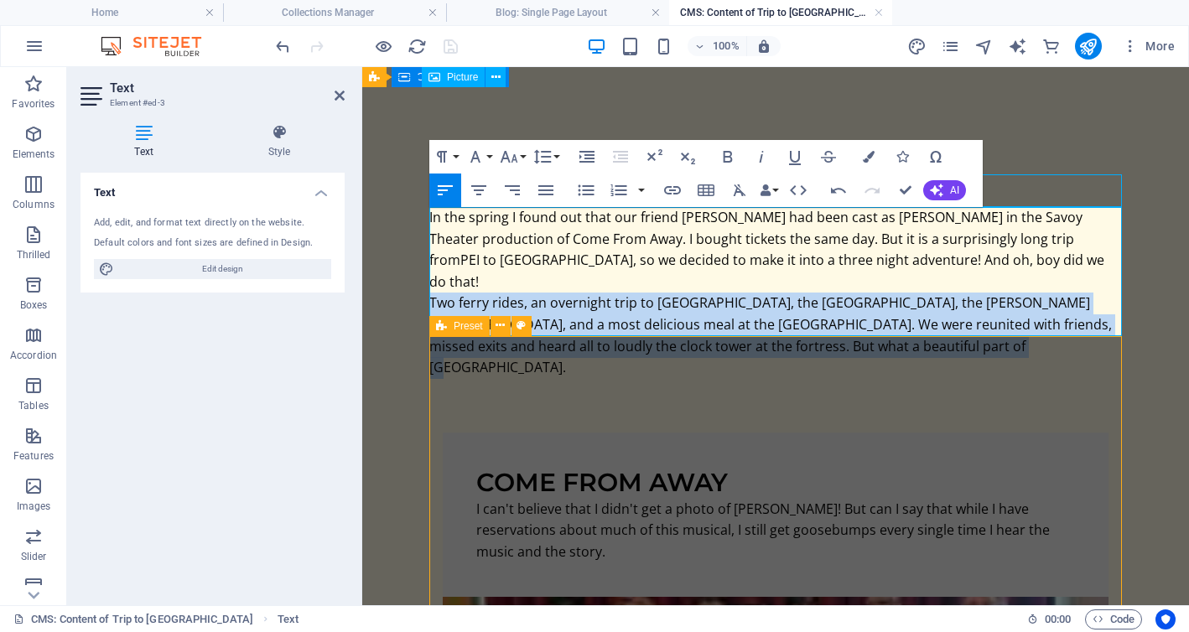
click at [986, 300] on font "Two ferry rides, an overnight trip to Louisbourg, the Coal Mining Museum, the A…" at bounding box center [770, 334] width 682 height 83
click at [981, 309] on font "Two ferry rides, an overnight trip to Louisbourg, the Coal Mining Museum, the A…" at bounding box center [770, 334] width 682 height 83
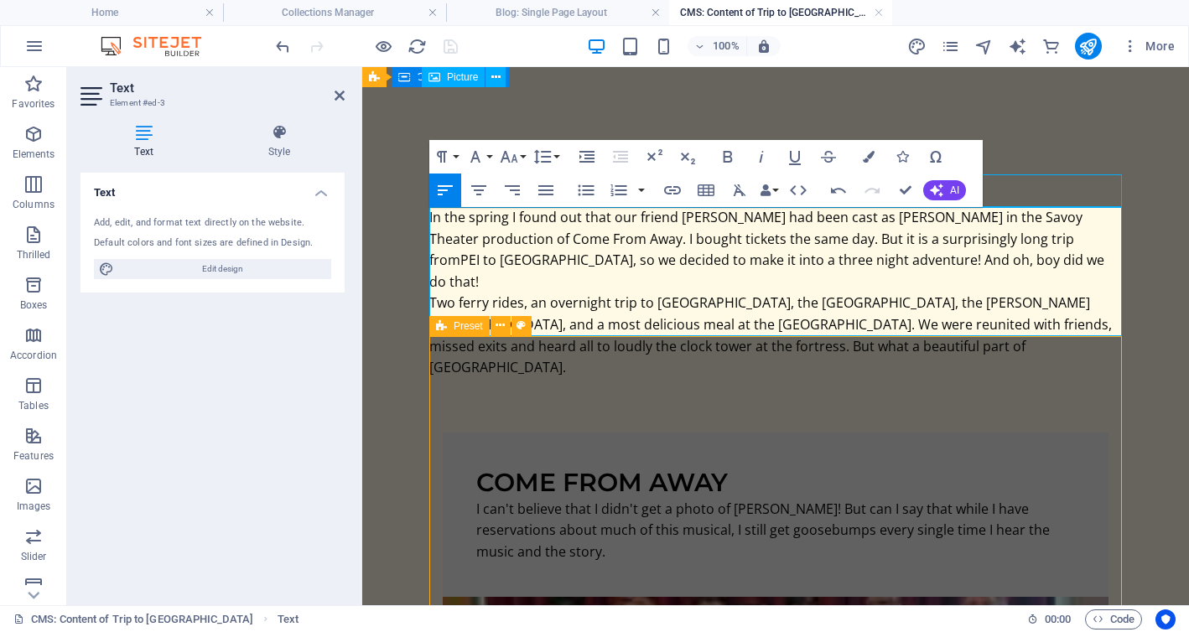
click at [981, 309] on font "Two ferry rides, an overnight trip to Louisbourg, the Coal Mining Museum, the A…" at bounding box center [770, 334] width 682 height 83
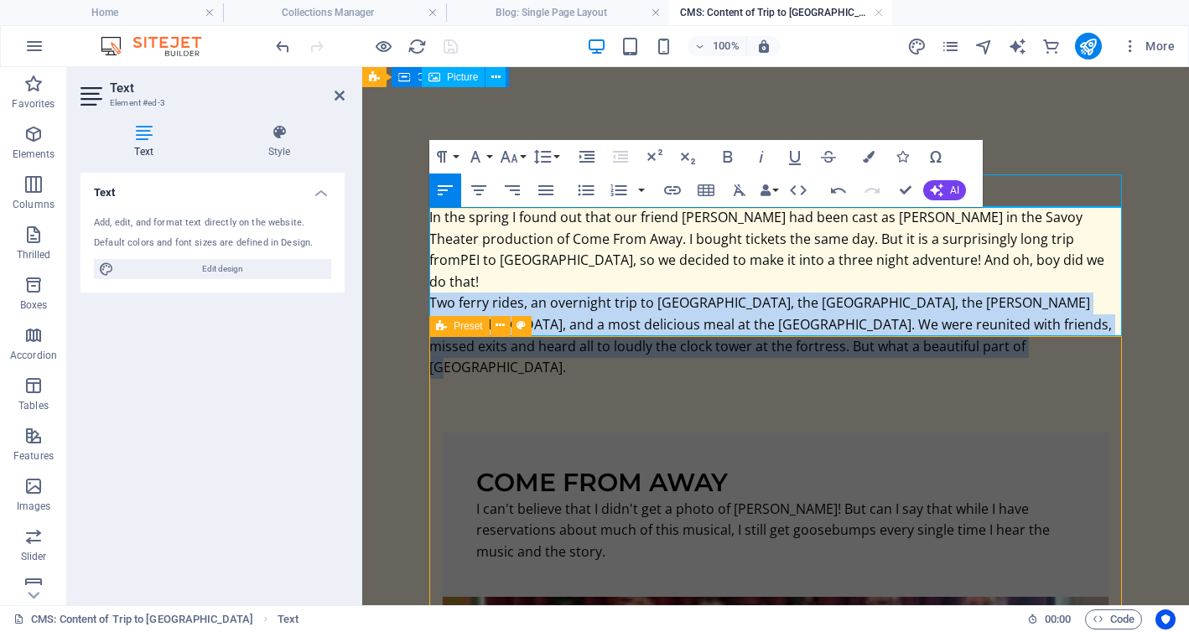
click at [981, 309] on font "Two ferry rides, an overnight trip to Louisbourg, the Coal Mining Museum, the A…" at bounding box center [770, 334] width 682 height 83
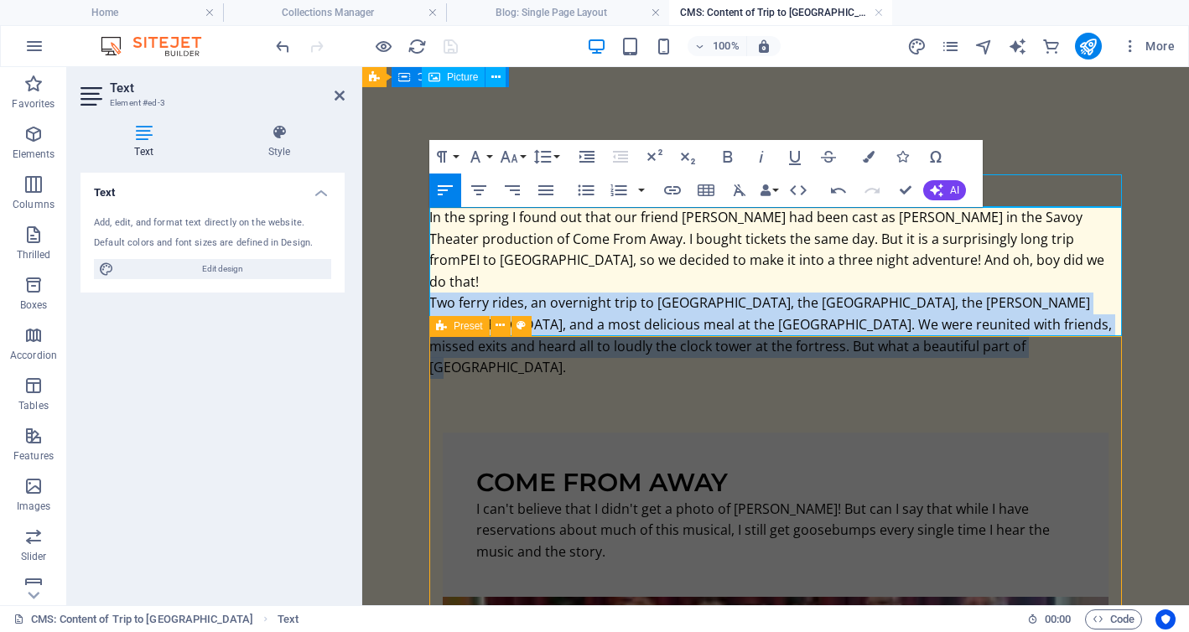
click at [981, 309] on font "Two ferry rides, an overnight trip to Louisbourg, the Coal Mining Museum, the A…" at bounding box center [770, 334] width 682 height 83
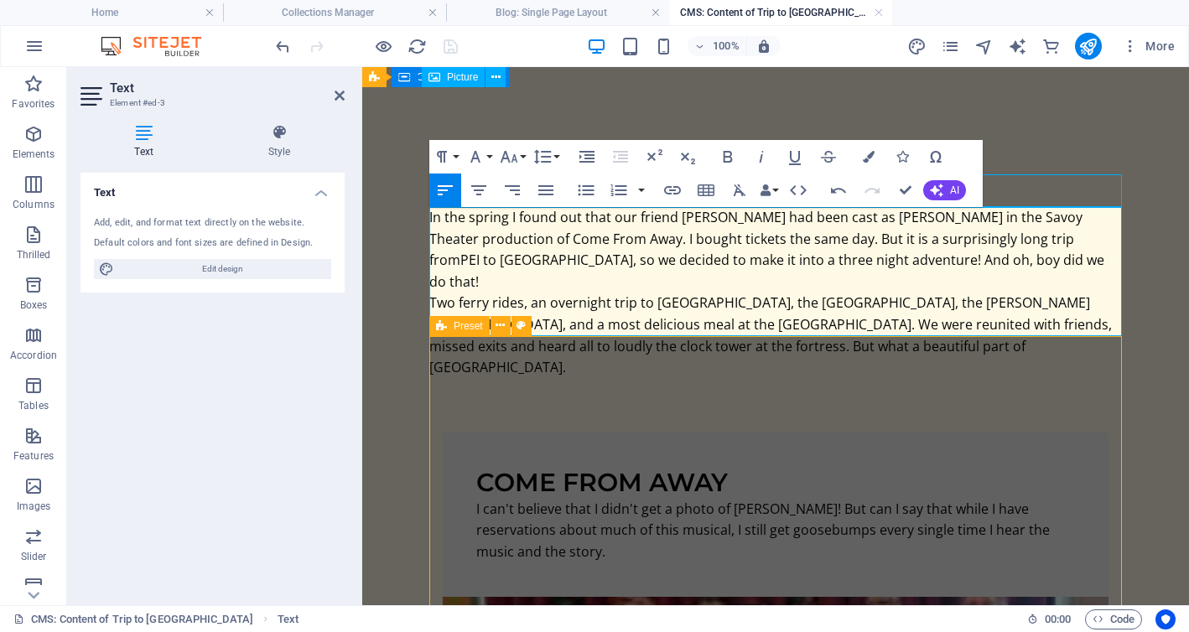
click at [659, 241] on font "In the spring I found out that our friend Ms. Carol Anne Gillis had been cast a…" at bounding box center [766, 249] width 675 height 83
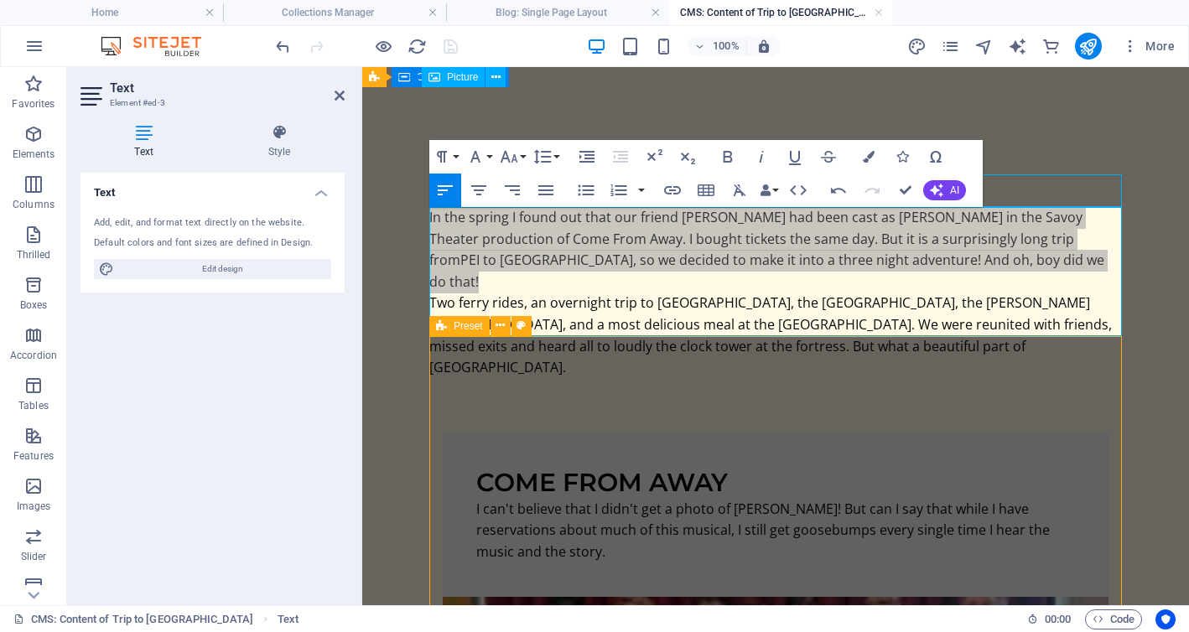
click at [541, 324] on div "Preset" at bounding box center [485, 326] width 113 height 21
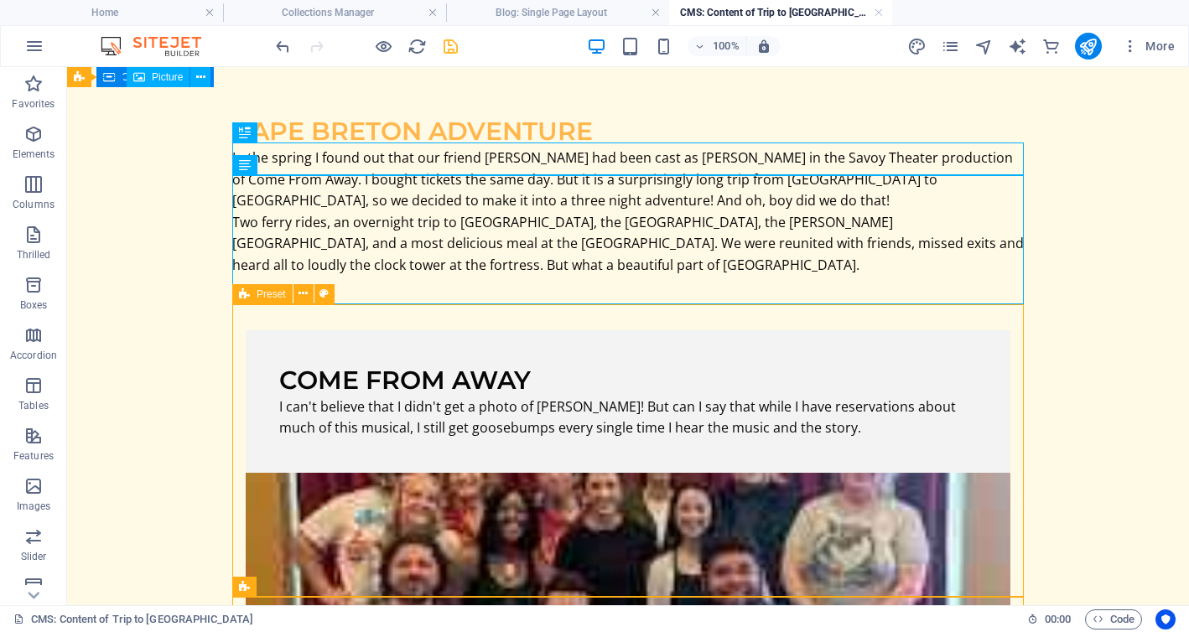
scroll to position [23, 0]
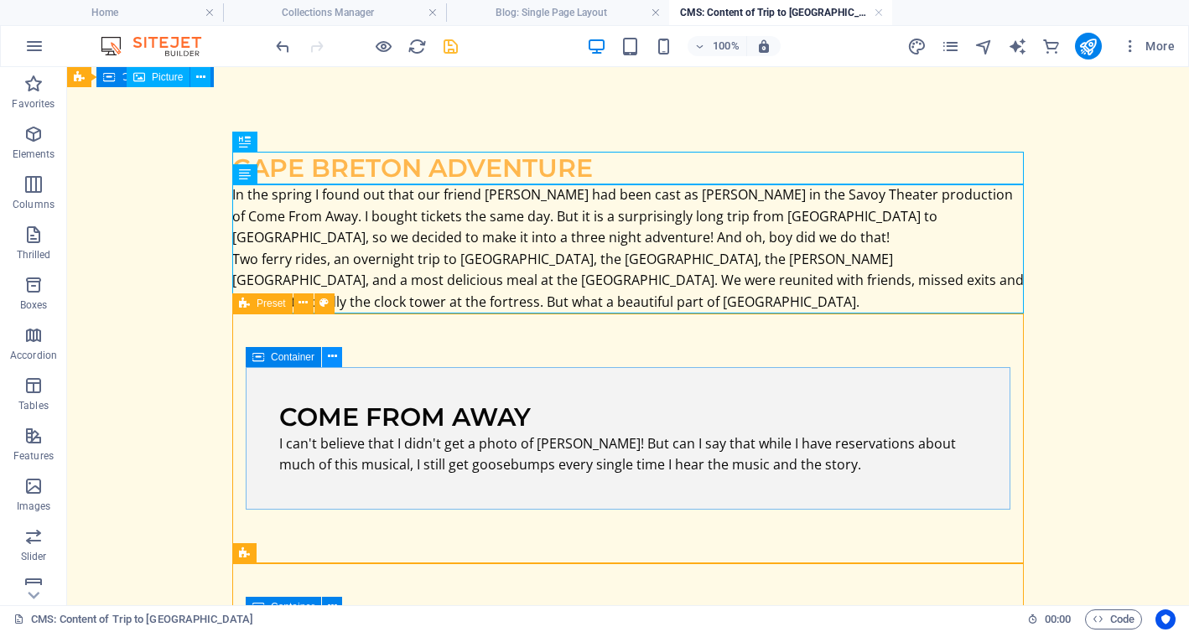
click at [339, 357] on button at bounding box center [332, 357] width 20 height 20
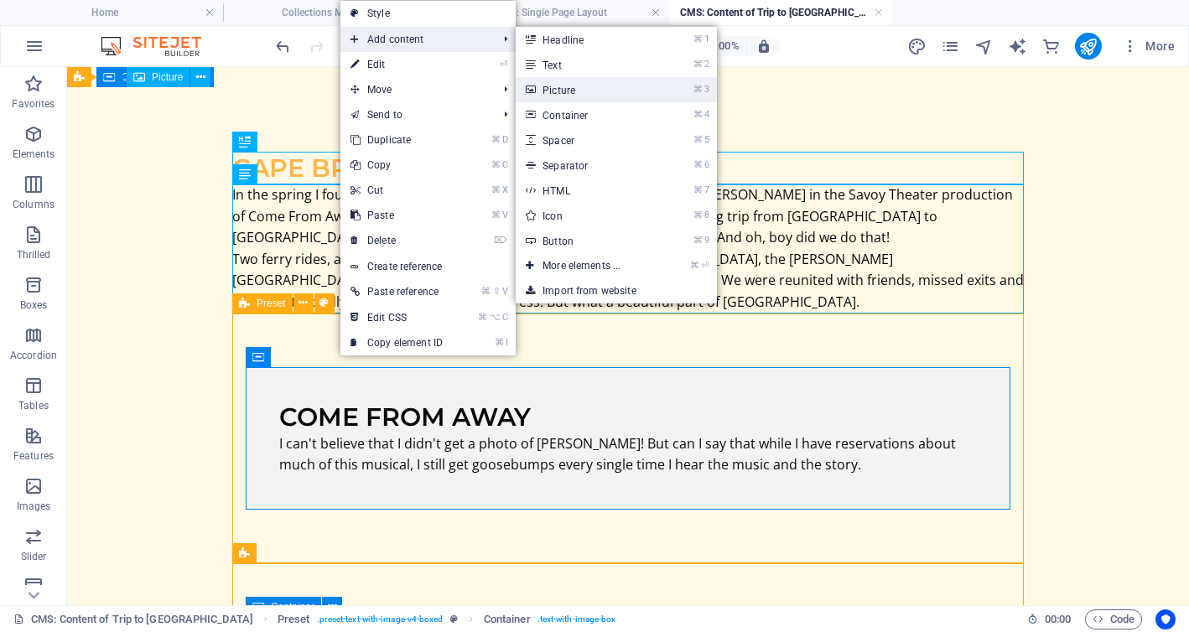
click at [563, 91] on font "Picture" at bounding box center [558, 91] width 33 height 12
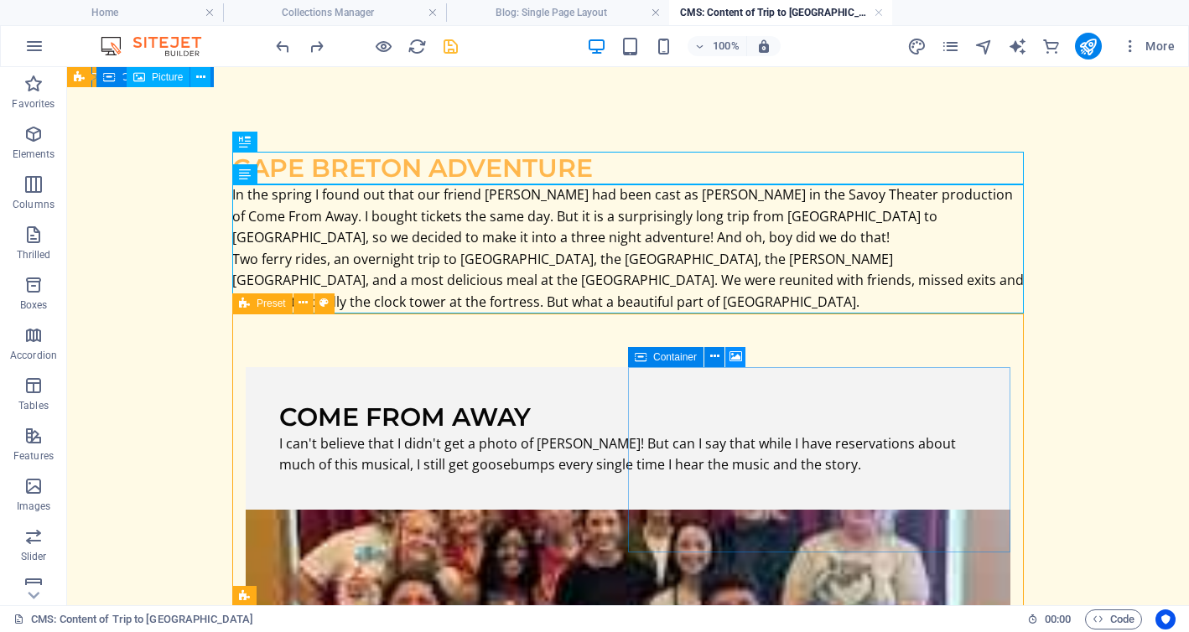
click at [735, 355] on icon at bounding box center [735, 357] width 13 height 18
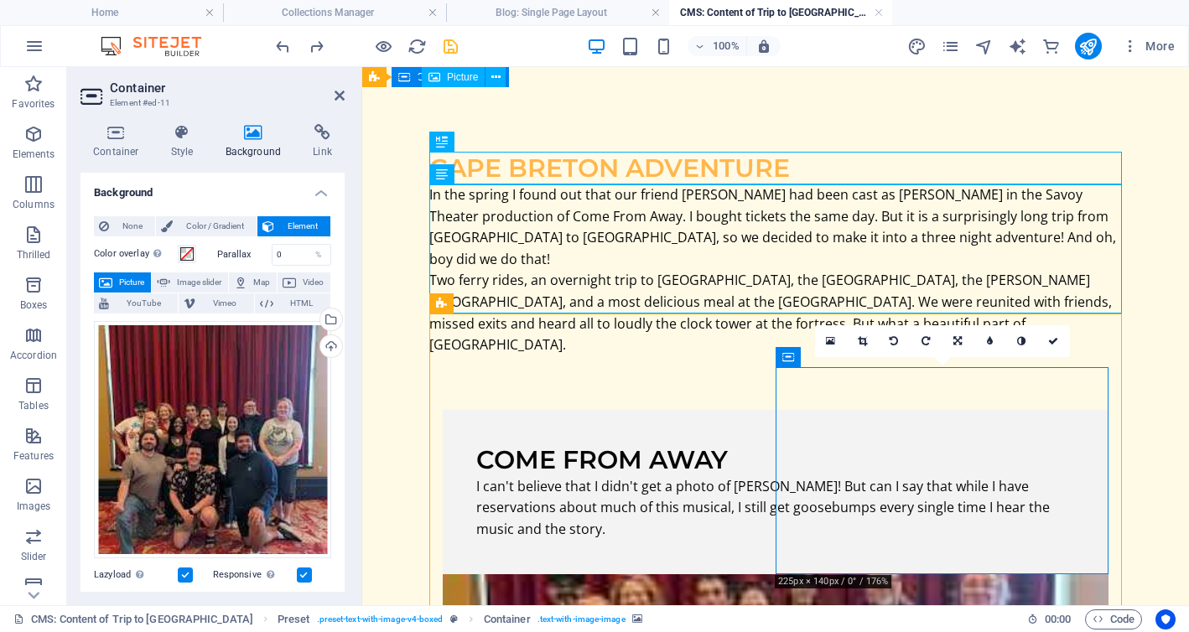
click at [243, 137] on icon at bounding box center [253, 132] width 81 height 17
click at [115, 226] on span "None" at bounding box center [132, 226] width 36 height 20
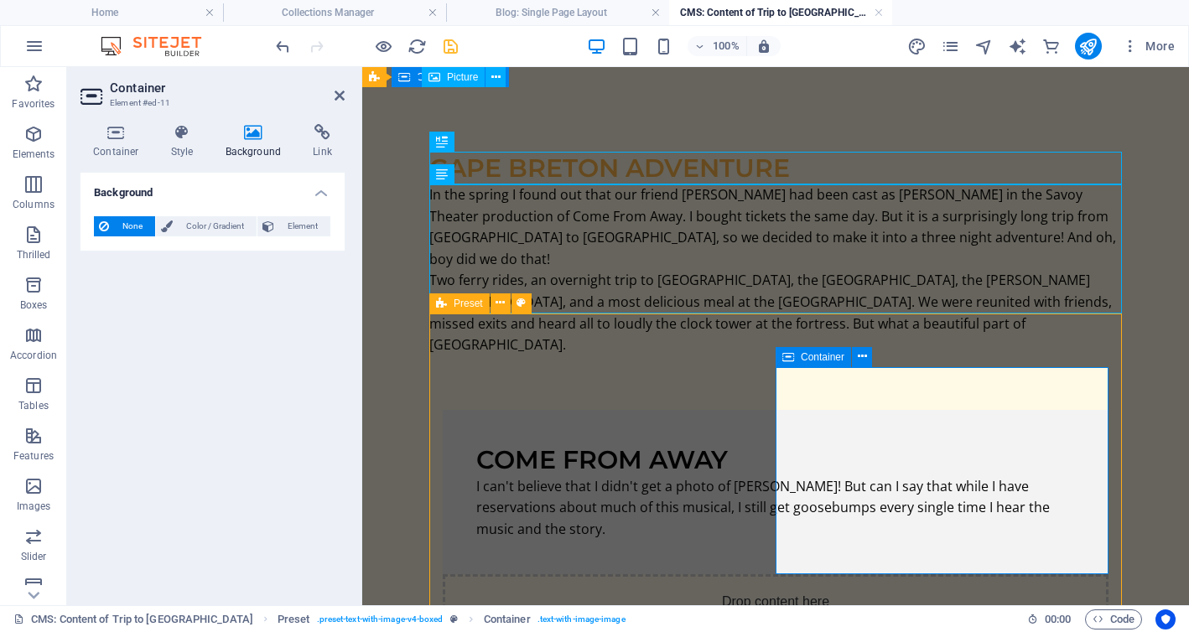
click at [863, 351] on icon at bounding box center [862, 357] width 9 height 18
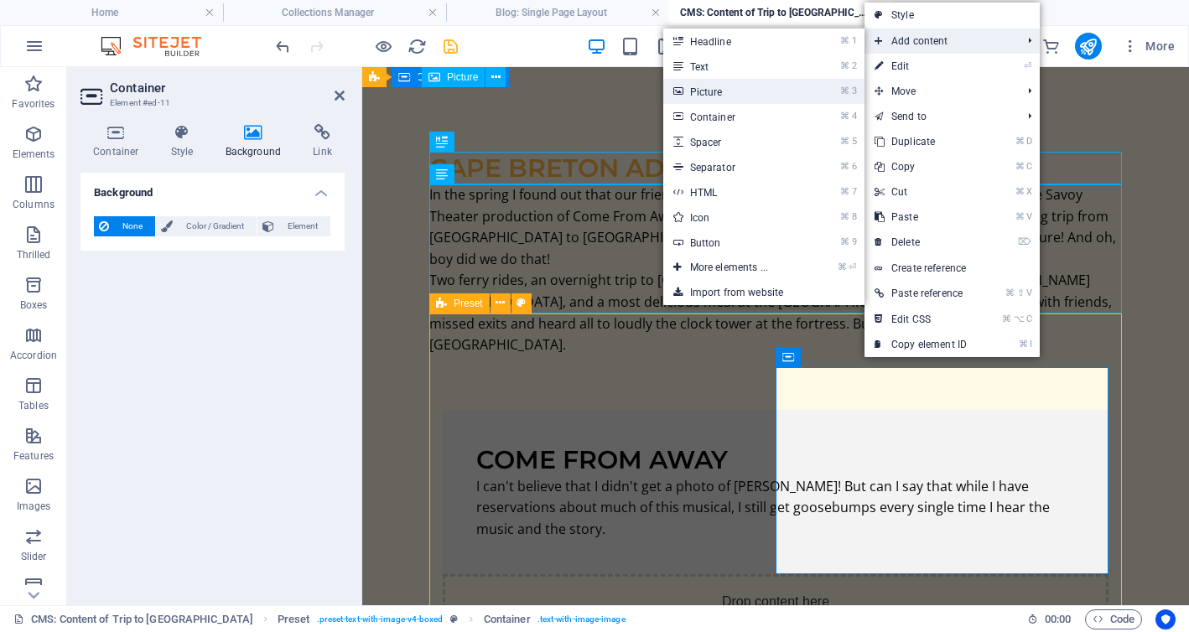
click at [700, 94] on font "Picture" at bounding box center [706, 92] width 33 height 12
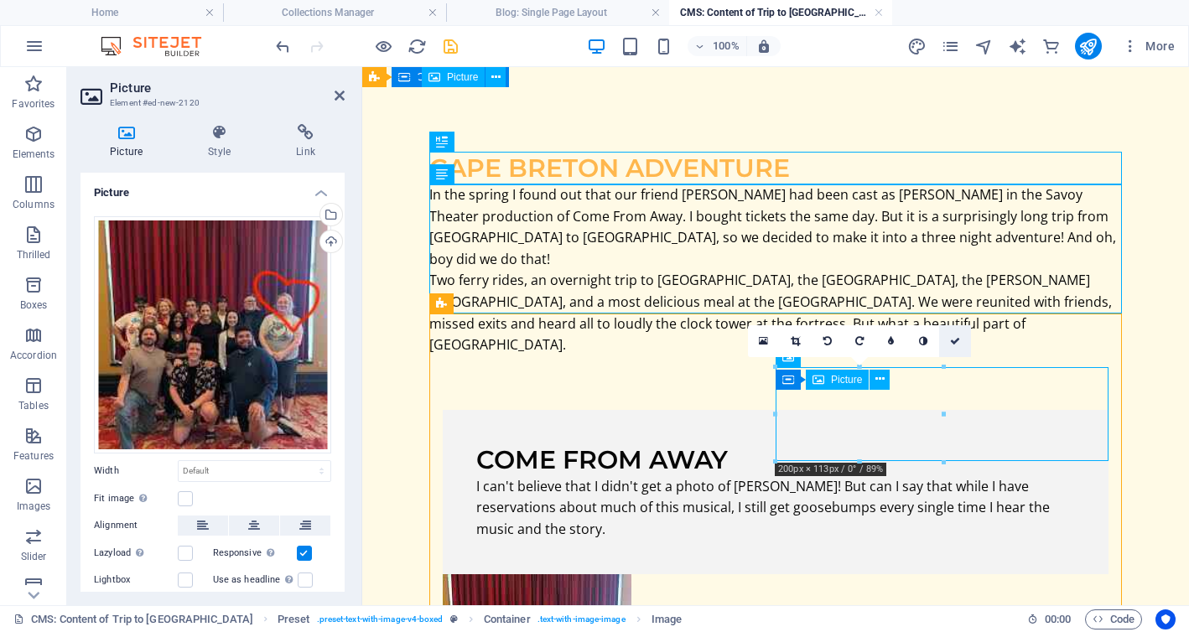
click at [955, 339] on icon at bounding box center [955, 341] width 10 height 10
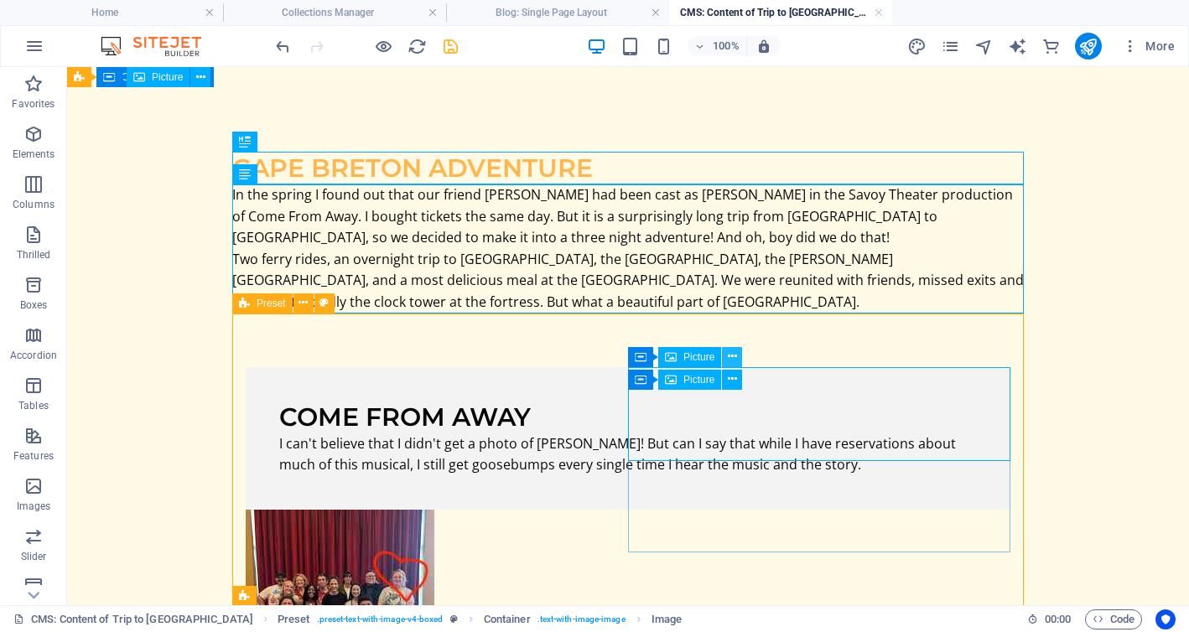
click at [734, 359] on icon at bounding box center [732, 357] width 9 height 18
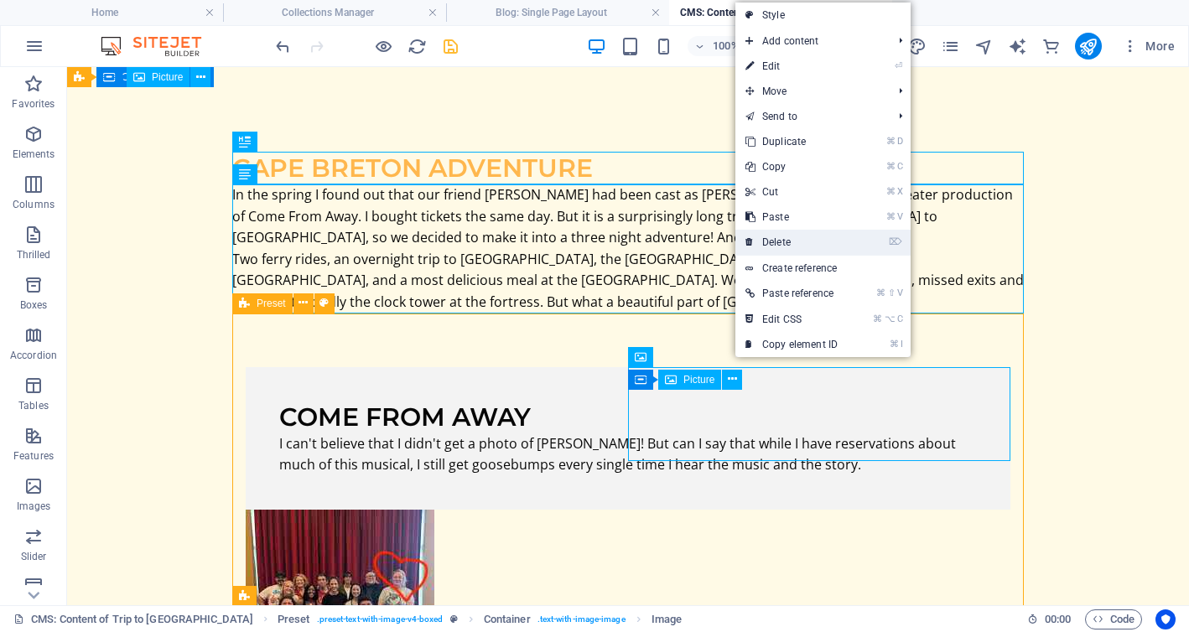
click at [776, 237] on font "Delete" at bounding box center [776, 242] width 29 height 12
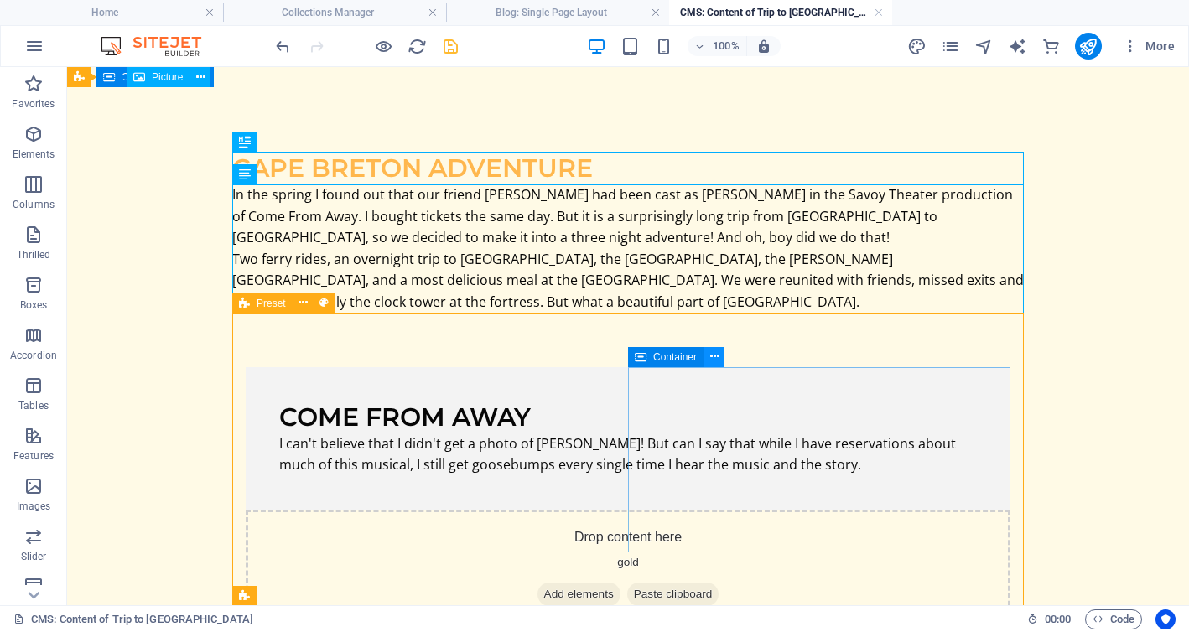
click at [717, 355] on icon at bounding box center [714, 357] width 9 height 18
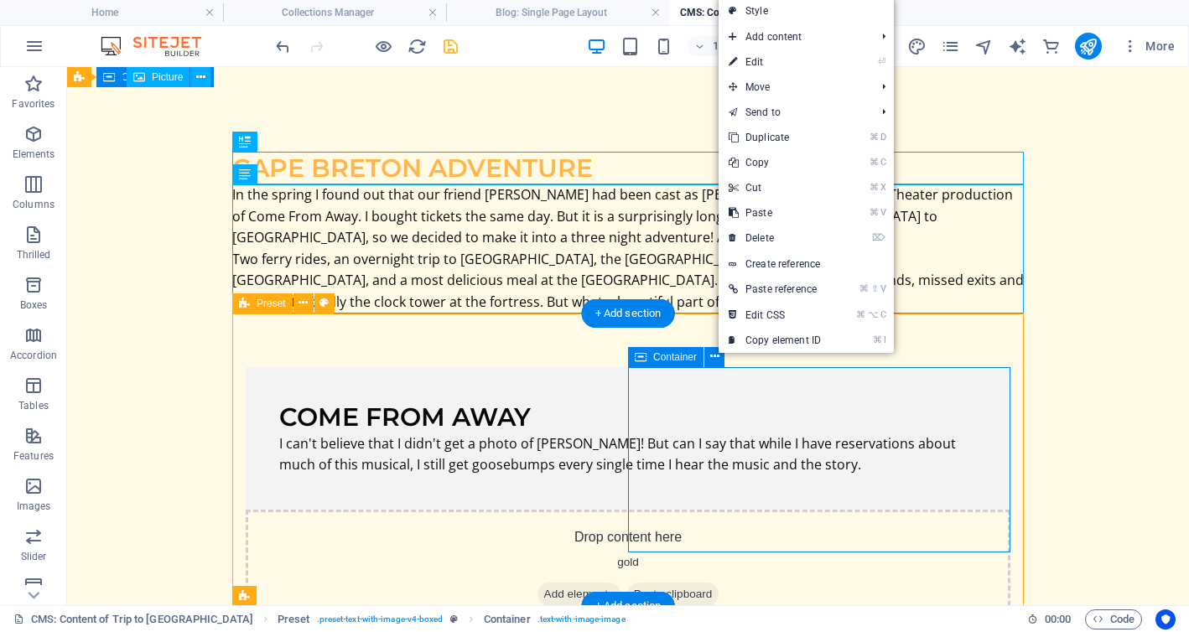
click at [702, 510] on div "Drop content here gold Add elements Paste clipboard" at bounding box center [628, 569] width 765 height 119
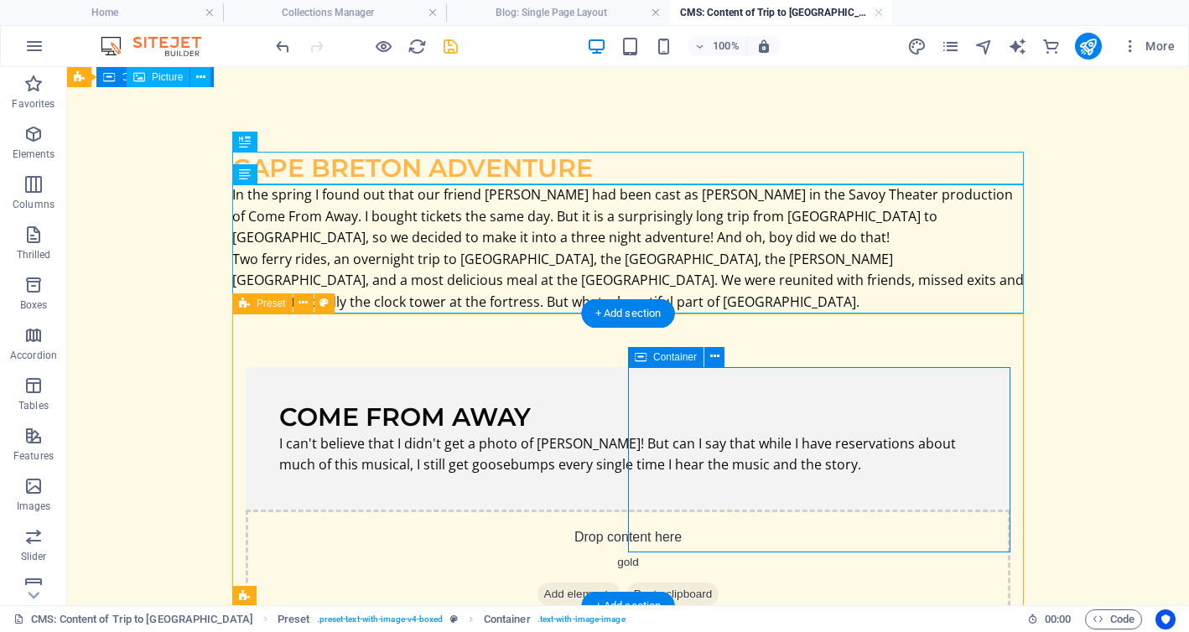
click at [702, 510] on div "Drop content here gold Add elements Paste clipboard" at bounding box center [628, 569] width 765 height 119
click at [718, 356] on icon at bounding box center [714, 357] width 9 height 18
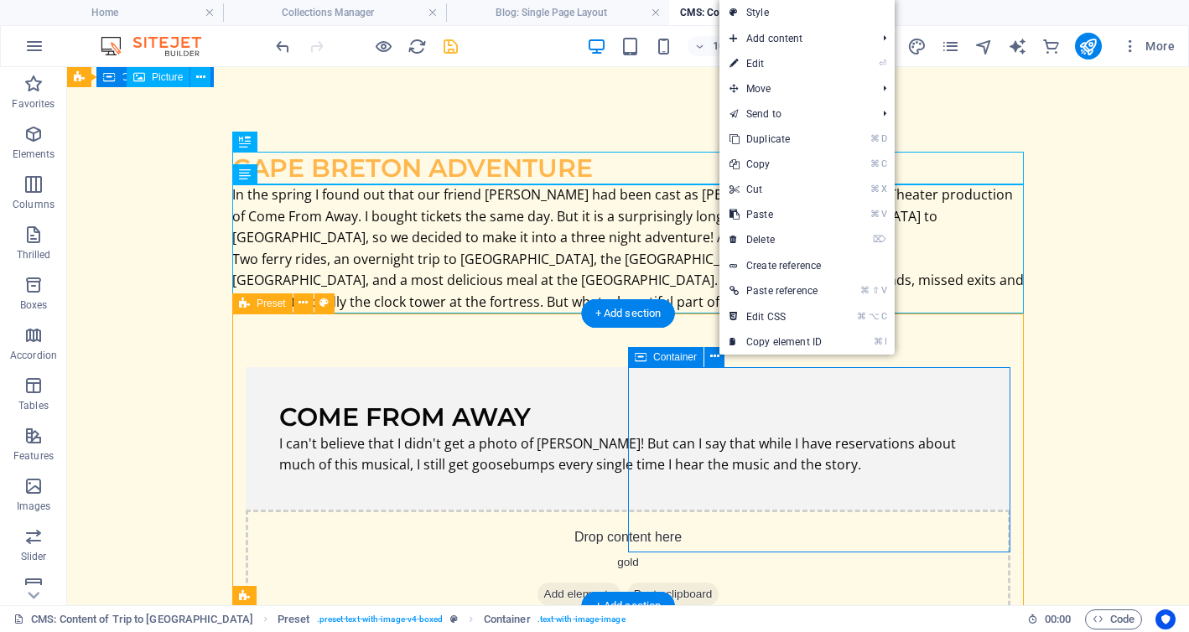
click at [674, 510] on div "Drop content here gold Add elements Paste clipboard" at bounding box center [628, 569] width 765 height 119
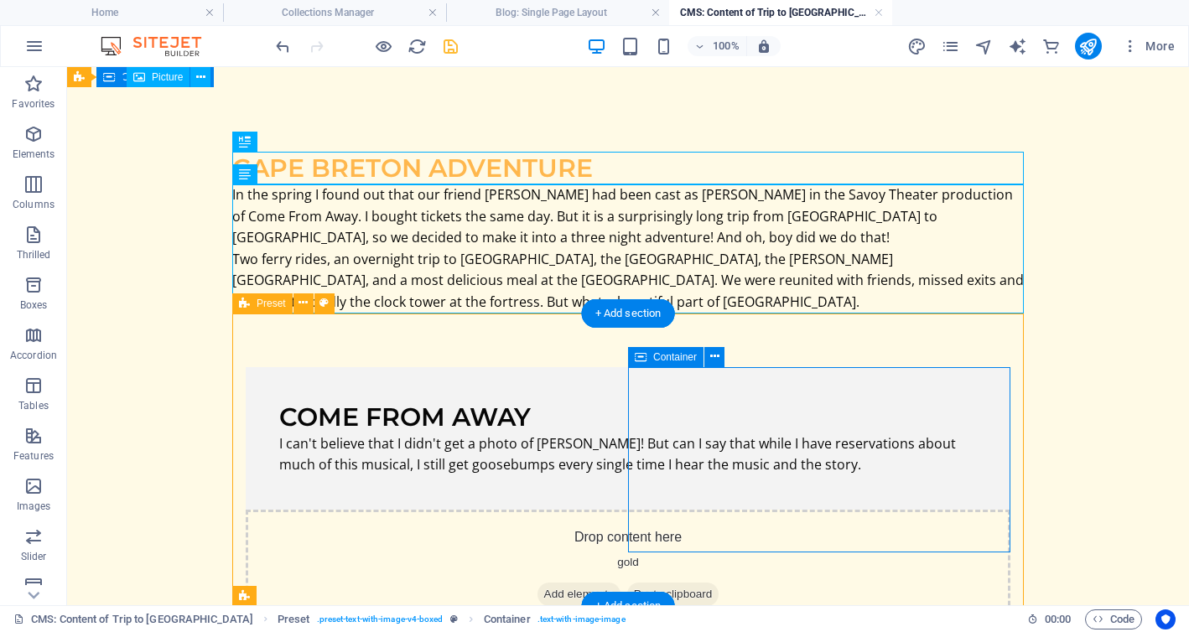
click at [614, 588] on font "Add elements" at bounding box center [579, 594] width 70 height 13
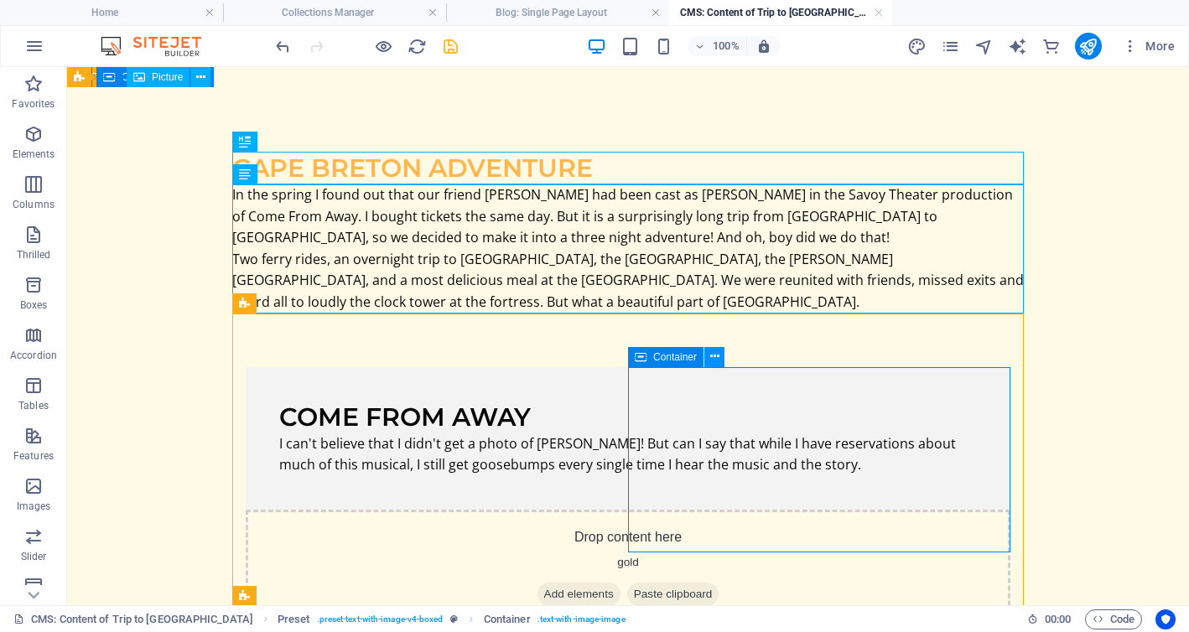
click at [715, 359] on icon at bounding box center [714, 357] width 9 height 18
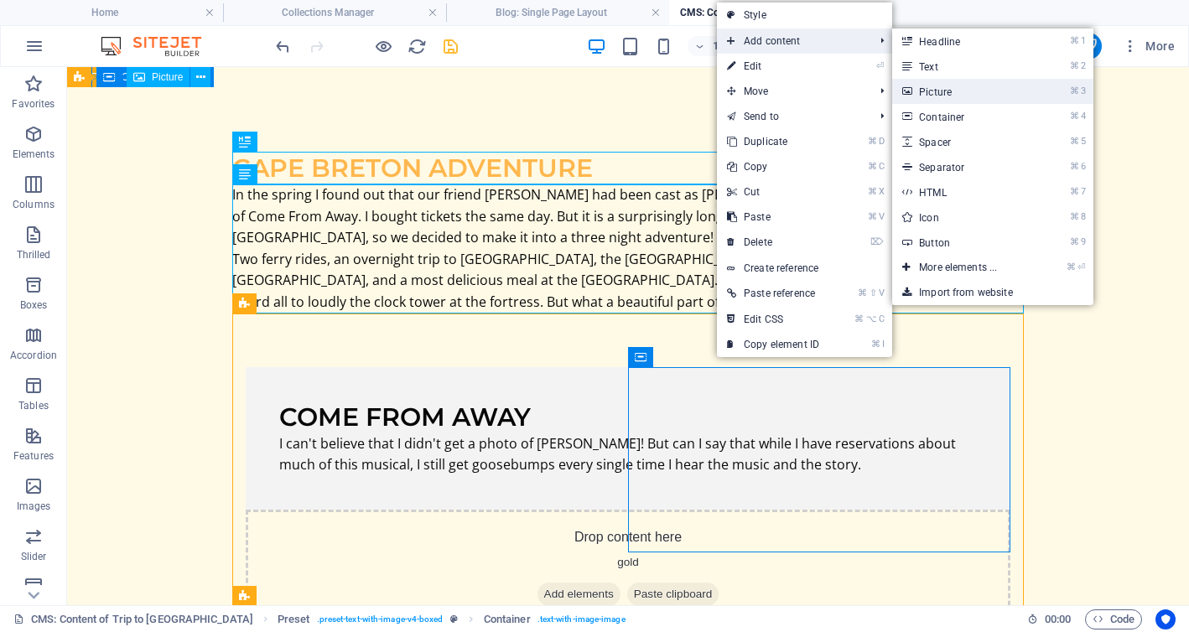
click at [919, 91] on font "Picture" at bounding box center [935, 92] width 33 height 12
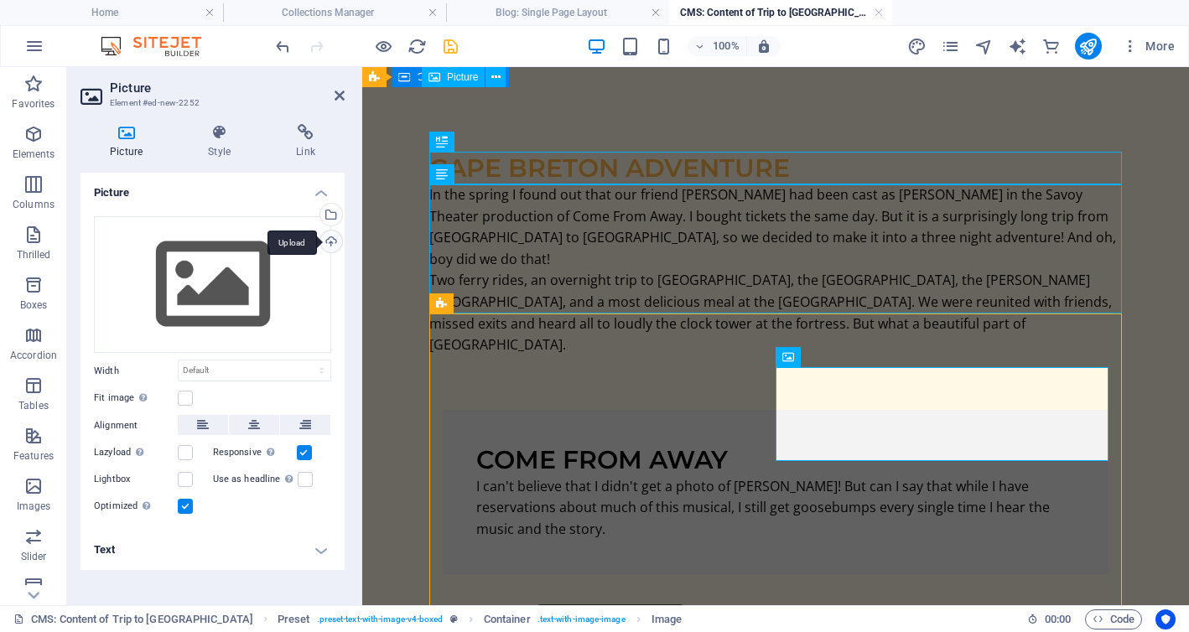
click at [329, 240] on div "Upload" at bounding box center [329, 243] width 25 height 25
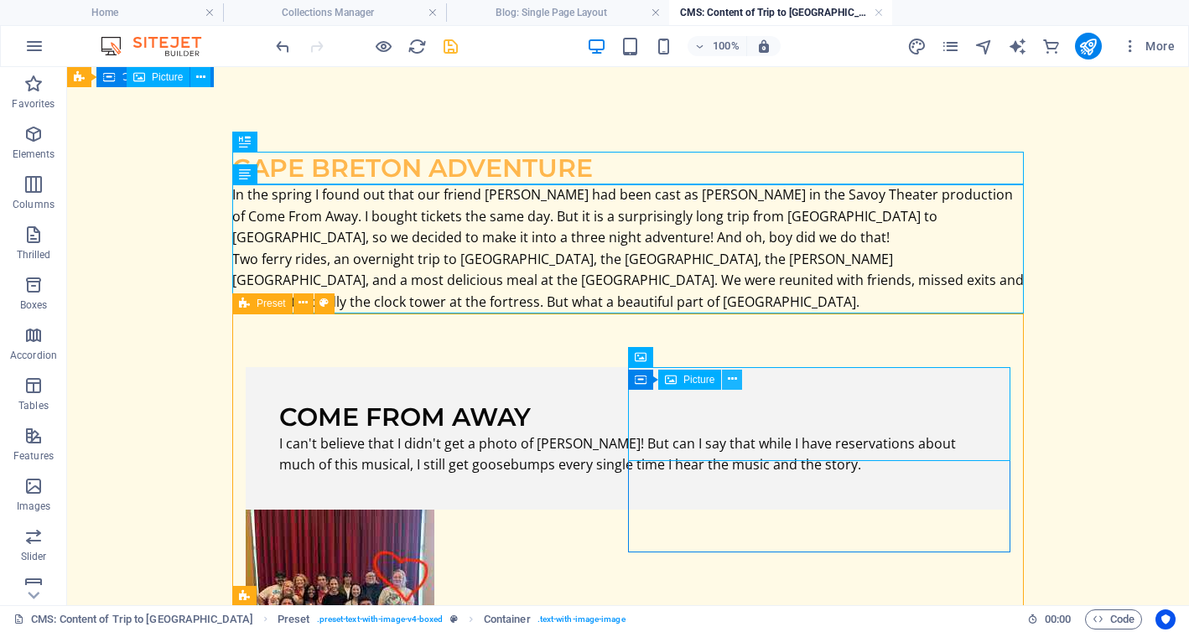
click at [735, 376] on icon at bounding box center [732, 380] width 9 height 18
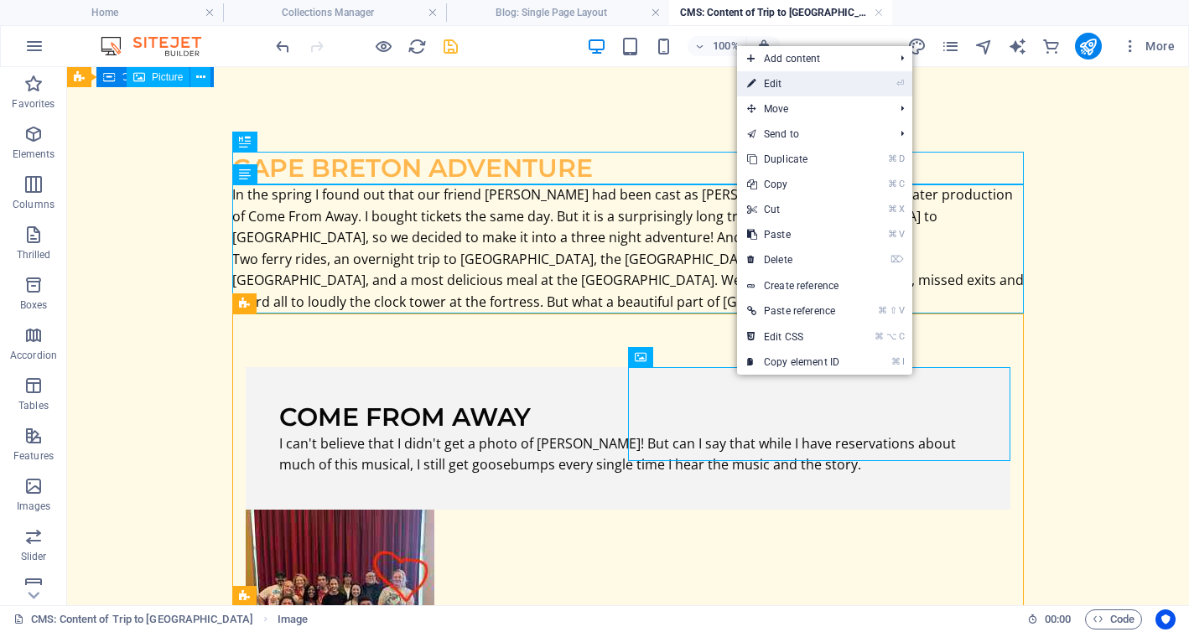
drag, startPoint x: 800, startPoint y: 92, endPoint x: 734, endPoint y: 25, distance: 94.3
click at [800, 92] on link "⏎ Edit" at bounding box center [793, 83] width 112 height 25
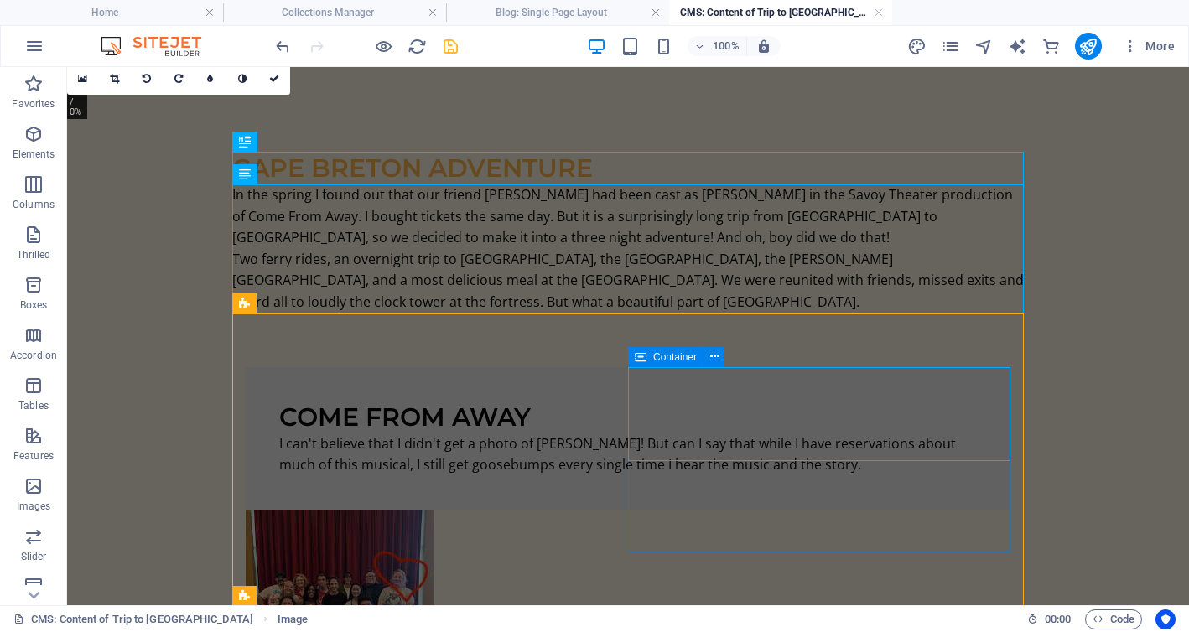
click at [723, 516] on div at bounding box center [628, 604] width 765 height 189
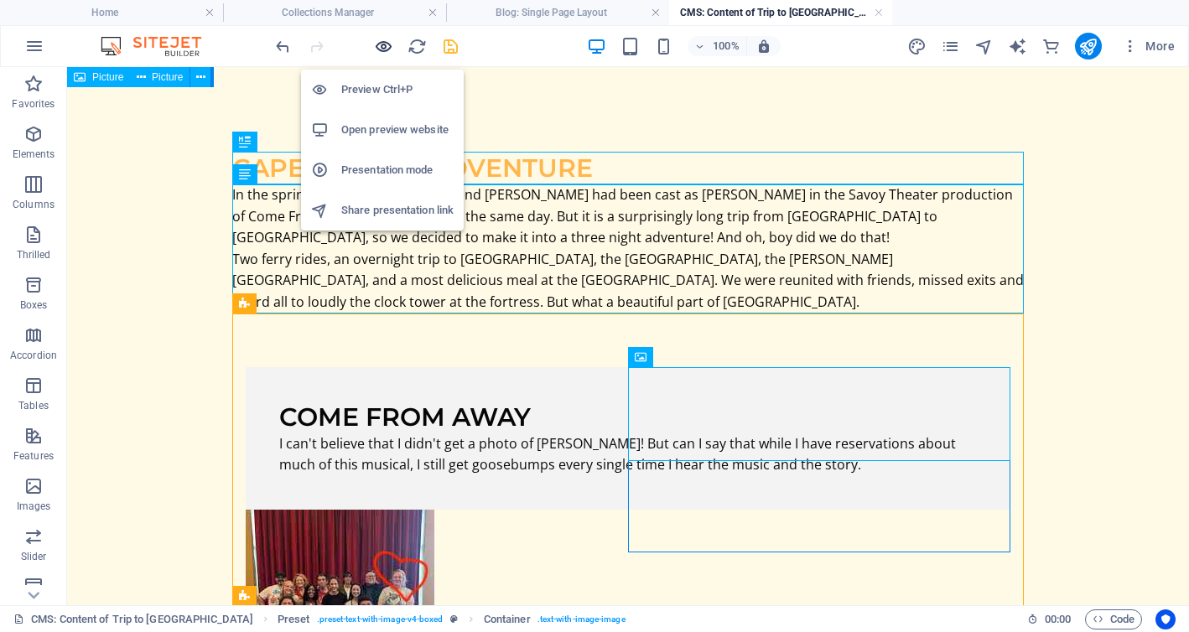
click at [388, 45] on icon "button" at bounding box center [383, 46] width 19 height 19
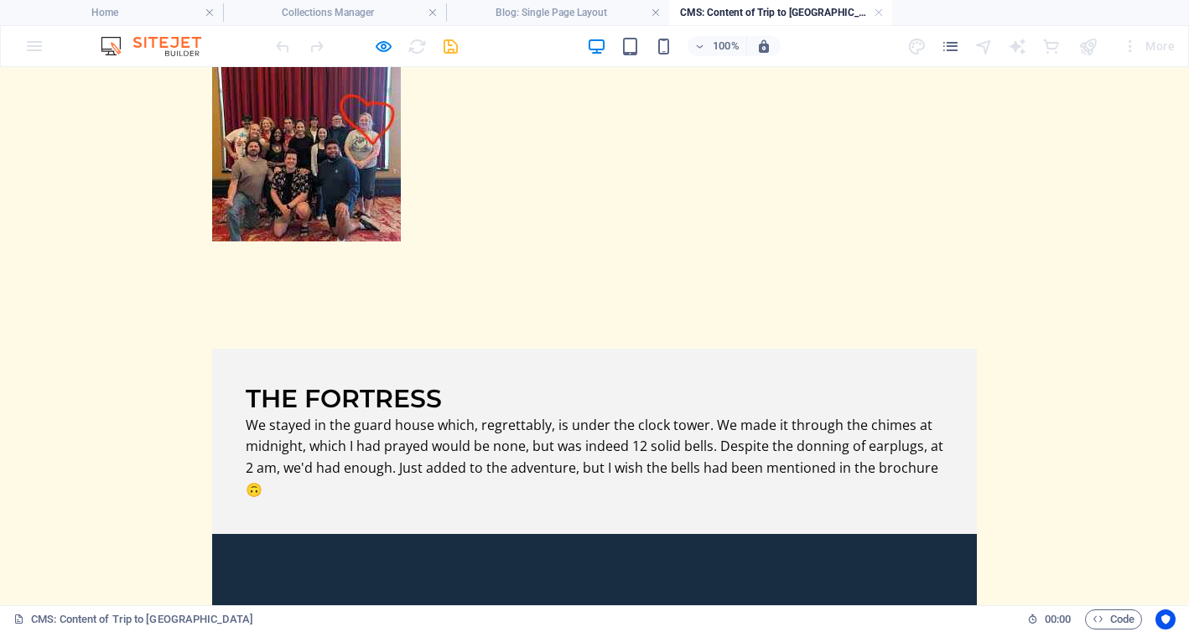
scroll to position [488, 0]
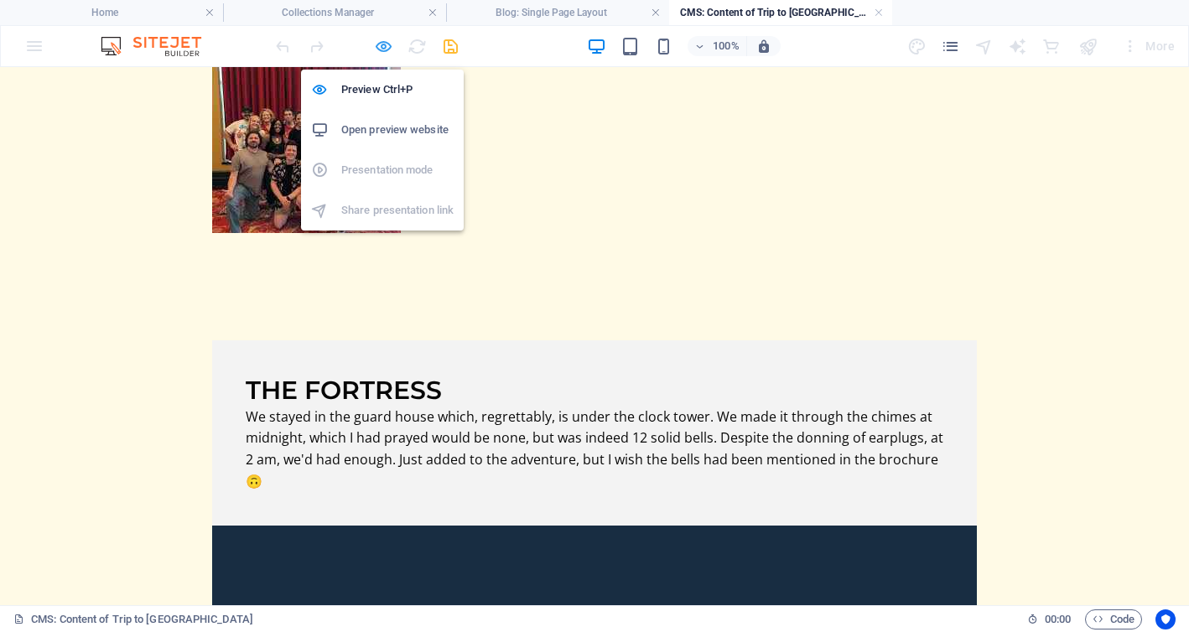
click at [379, 50] on icon "button" at bounding box center [383, 46] width 19 height 19
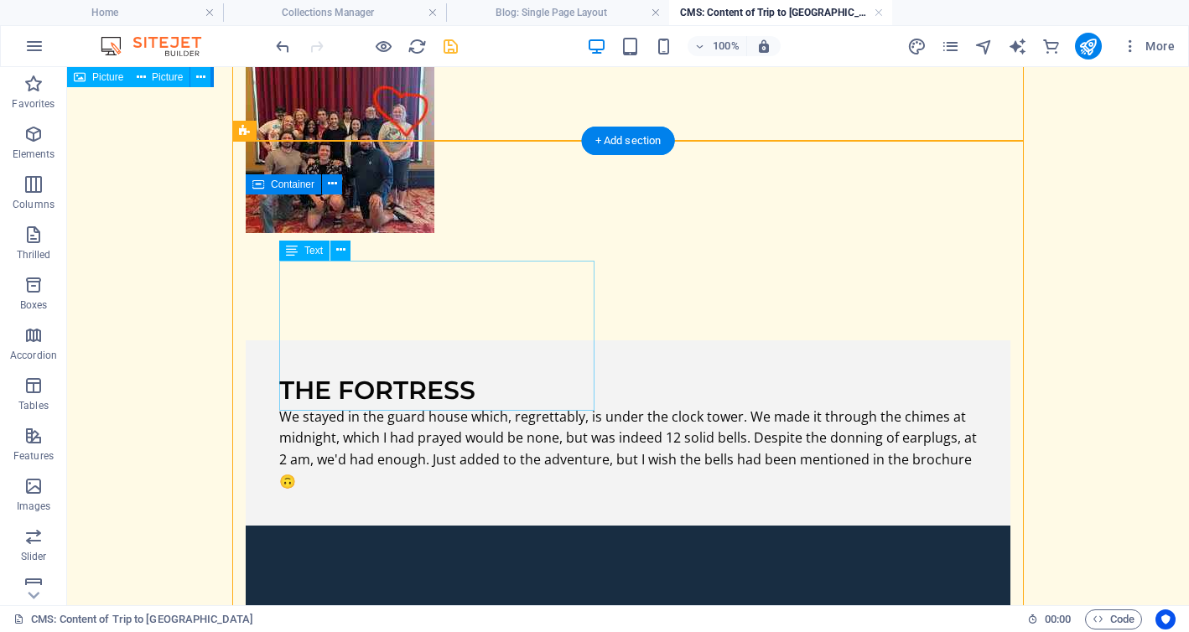
click at [461, 407] on div "We stayed in the guard house which, regrettably, is under the clock tower. We m…" at bounding box center [628, 450] width 698 height 86
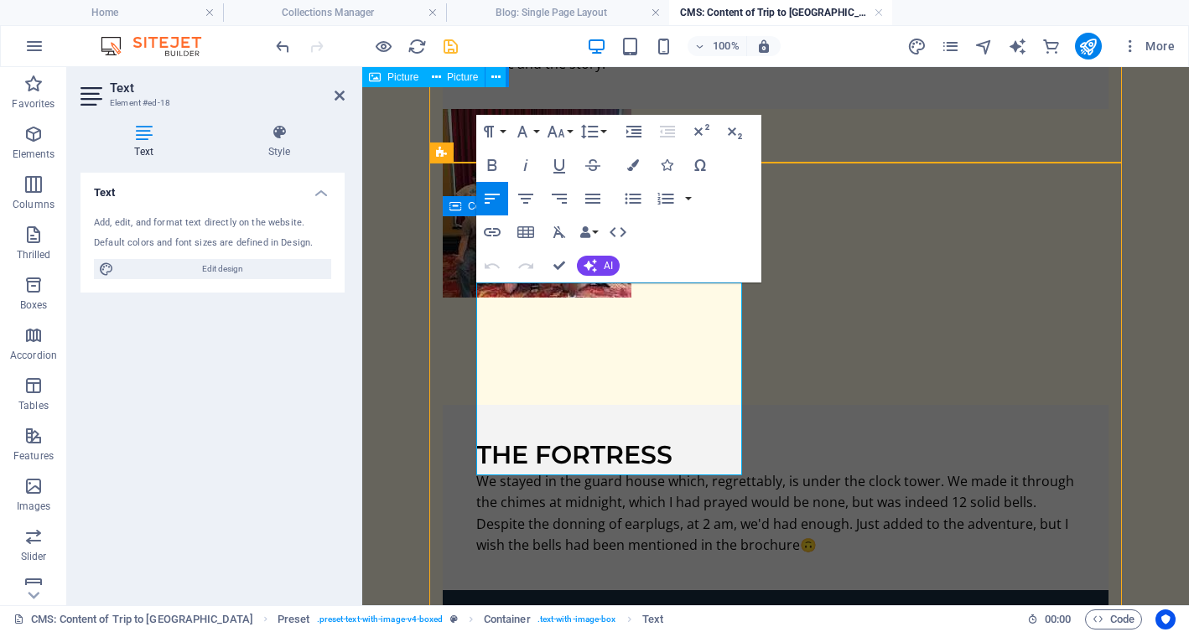
click at [620, 472] on font "We stayed in the guard house which, regrettably, is under the clock tower. We m…" at bounding box center [775, 513] width 598 height 83
click at [661, 472] on font "We stayed in the guard house which, regrettably, is under the clock tower. We m…" at bounding box center [775, 513] width 598 height 83
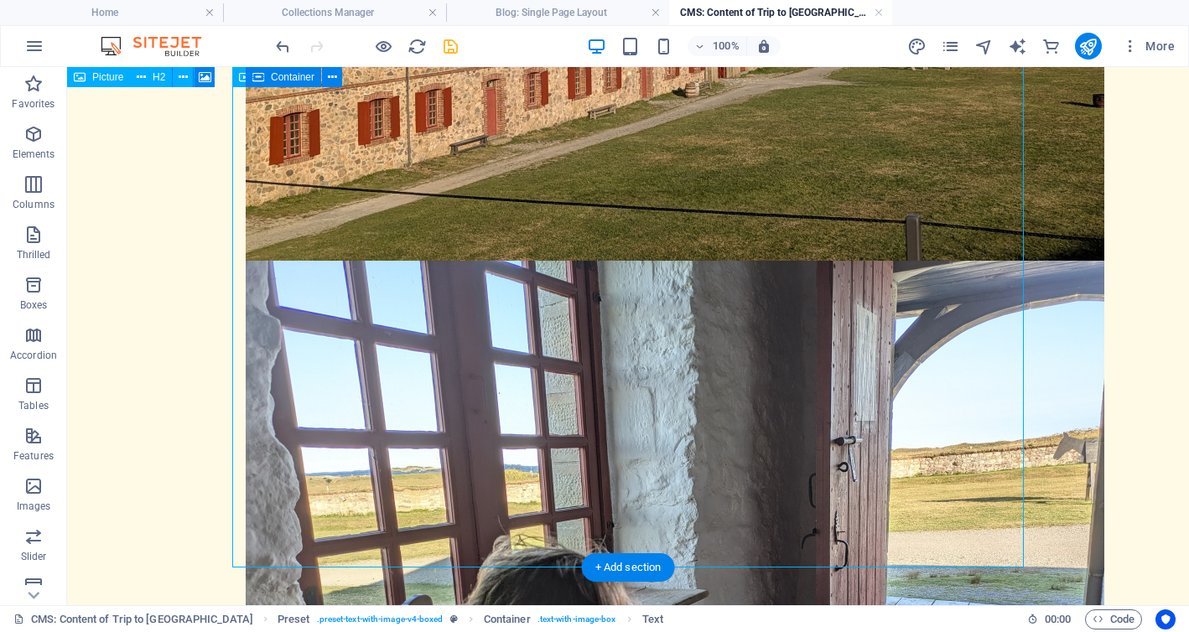
scroll to position [2447, 0]
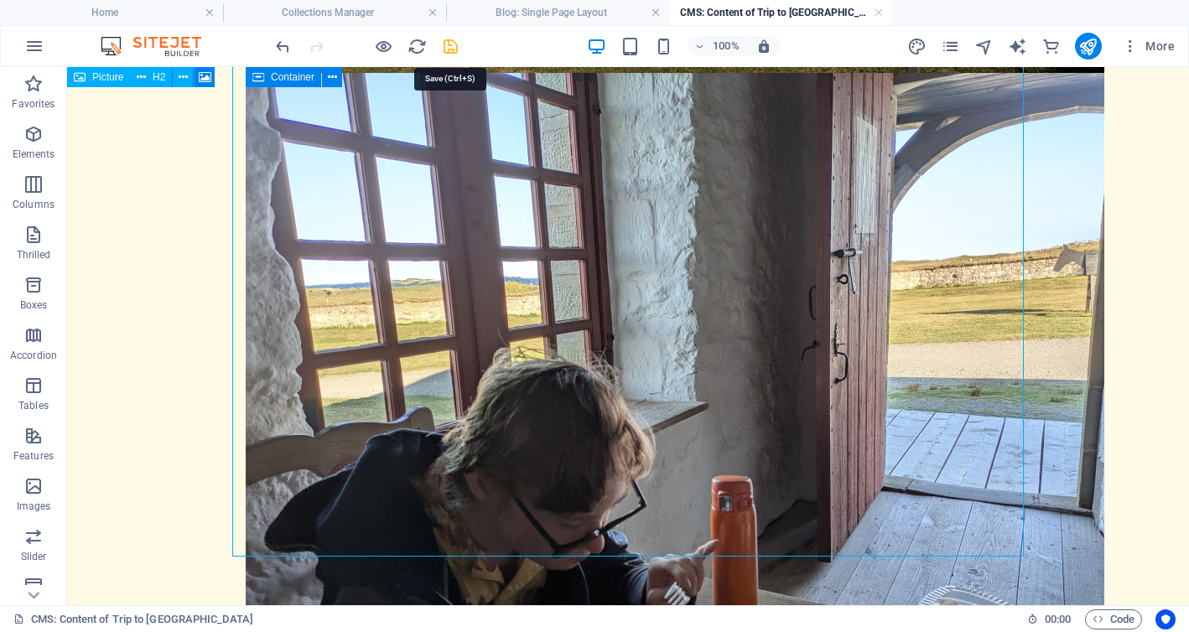
click at [454, 39] on icon "save" at bounding box center [450, 46] width 19 height 19
click at [144, 11] on h4 "Home" at bounding box center [111, 12] width 223 height 18
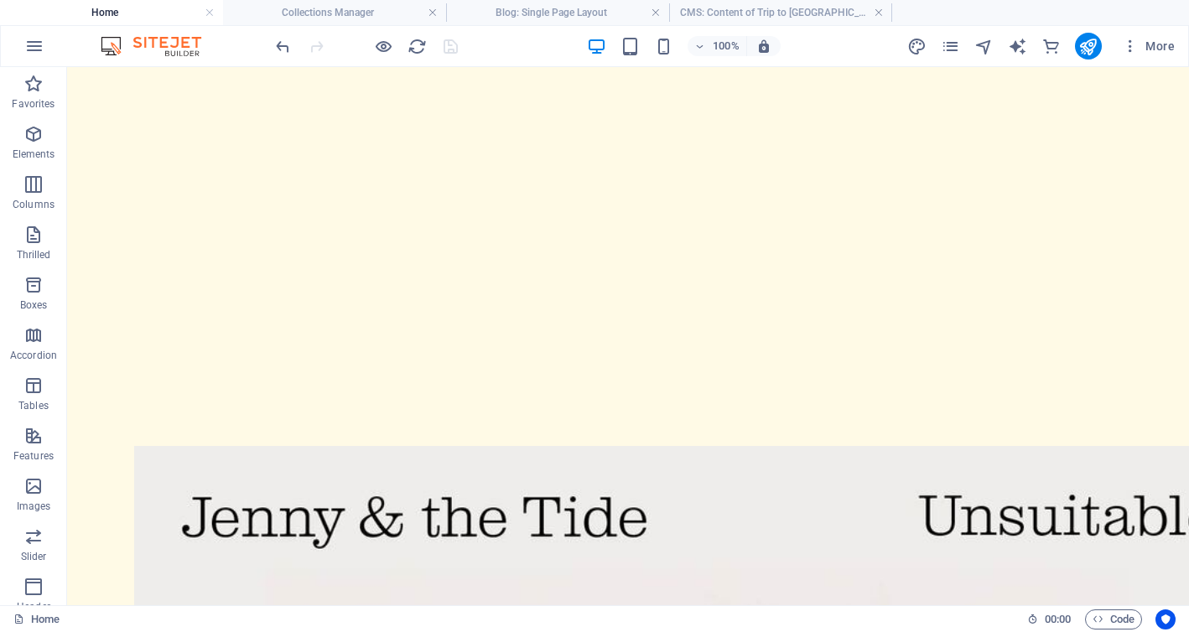
scroll to position [0, 0]
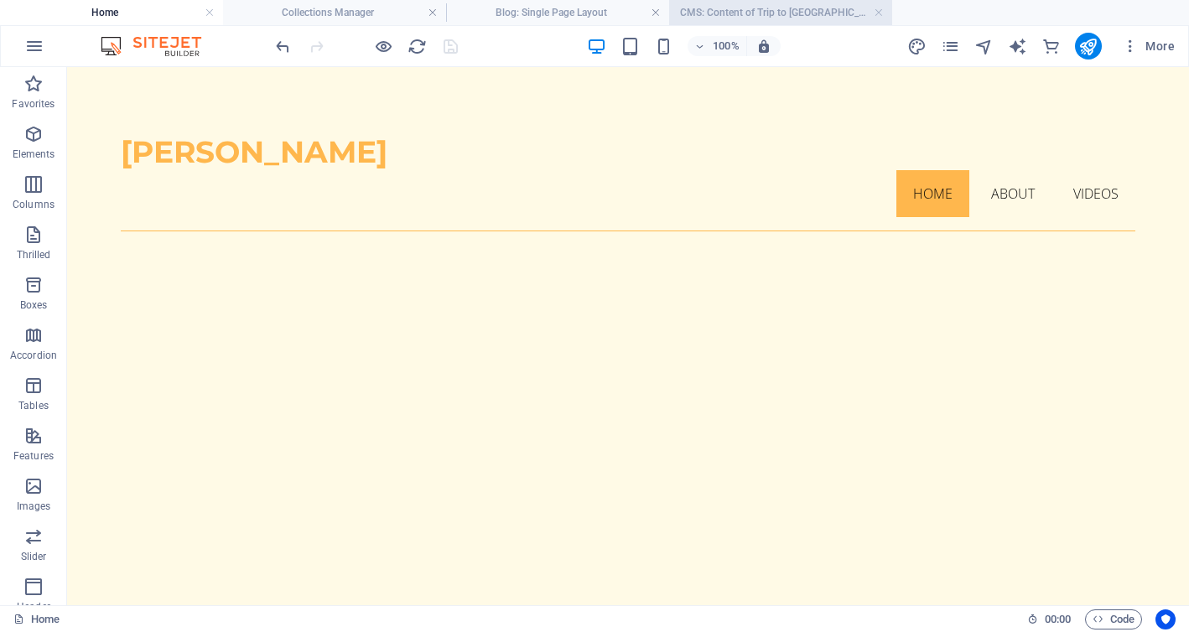
click at [737, 18] on font "CMS: Content of Trip to Cape Breton" at bounding box center [782, 13] width 205 height 12
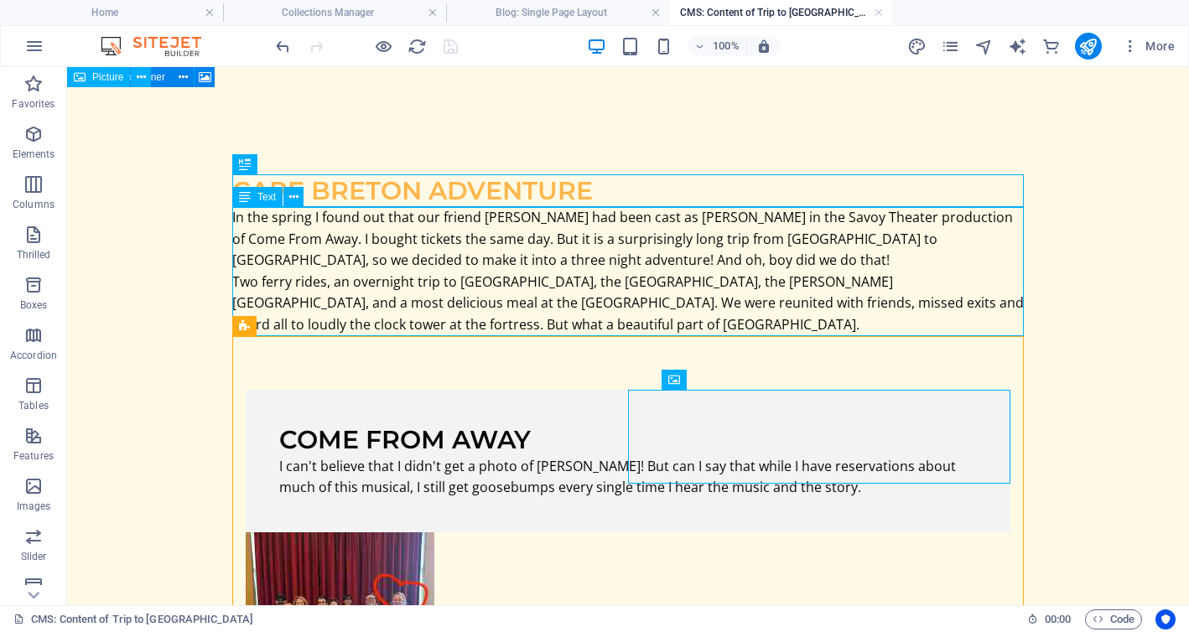
click at [500, 239] on div "In the spring I found out that our friend Ms. Carol Anne Gillis had been cast a…" at bounding box center [627, 271] width 791 height 129
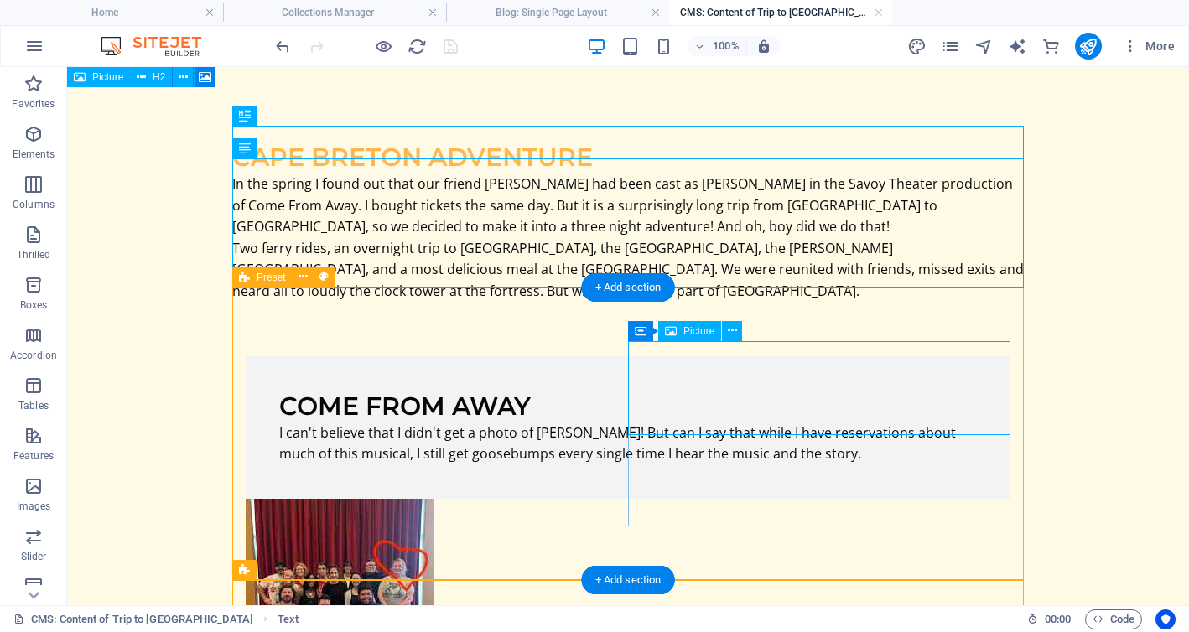
scroll to position [49, 0]
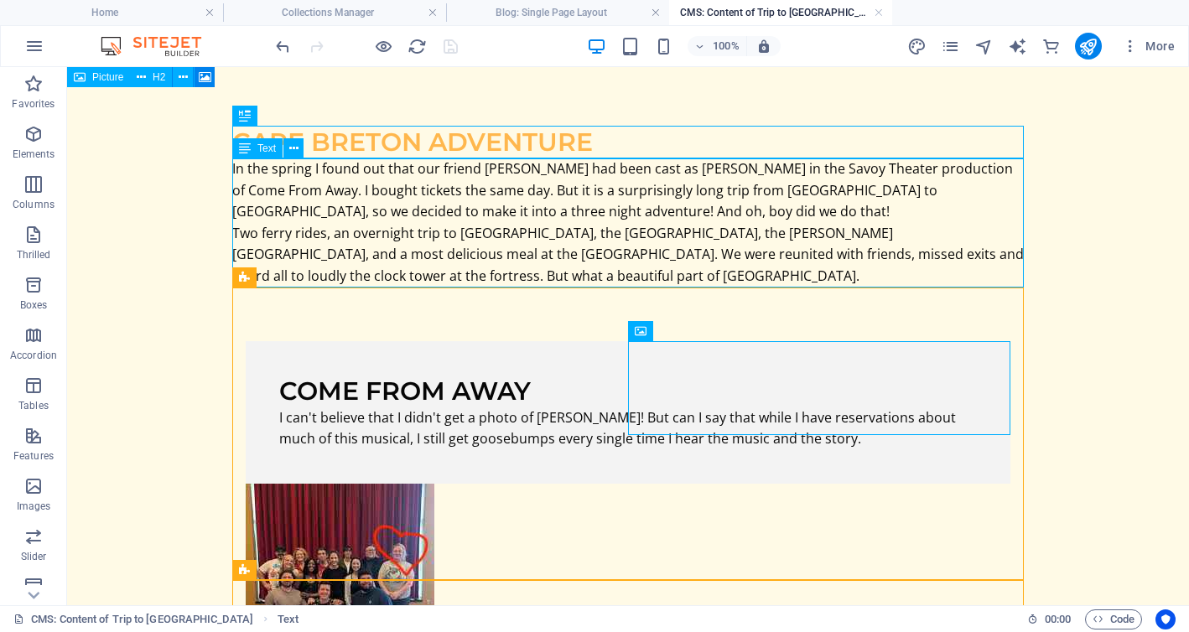
click at [559, 279] on div "In the spring I found out that our friend Ms. Carol Anne Gillis had been cast a…" at bounding box center [627, 222] width 791 height 129
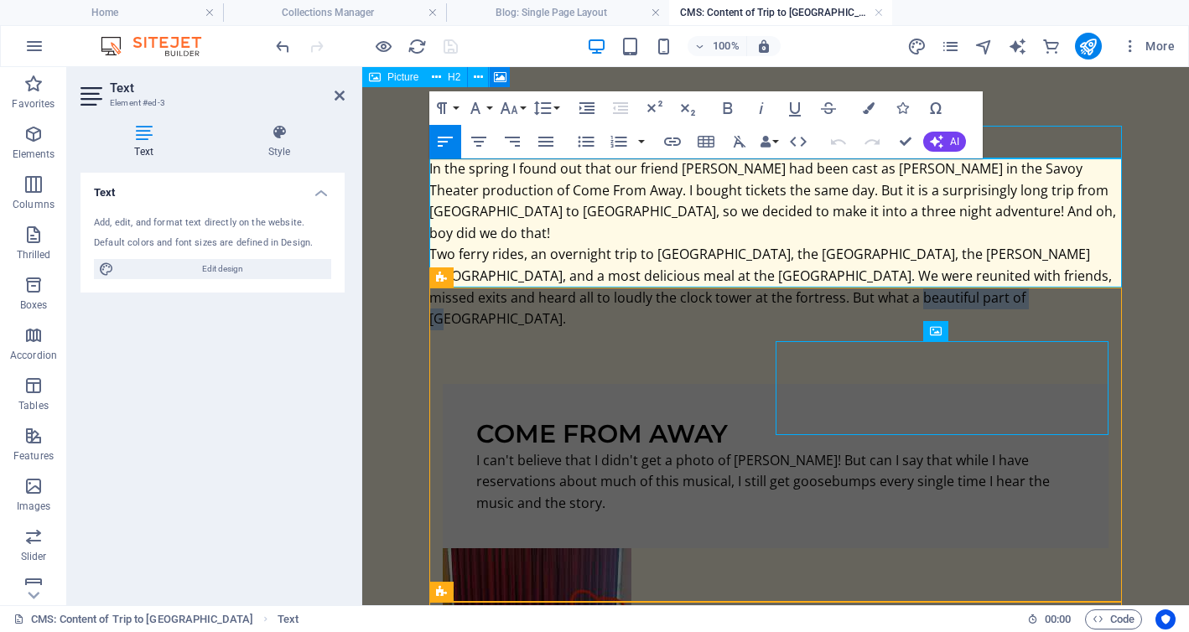
drag, startPoint x: 985, startPoint y: 275, endPoint x: 869, endPoint y: 279, distance: 116.6
click at [869, 278] on p "Two ferry rides, an overnight trip to Louisbourg, the Coal Mining Museum, the A…" at bounding box center [775, 287] width 693 height 86
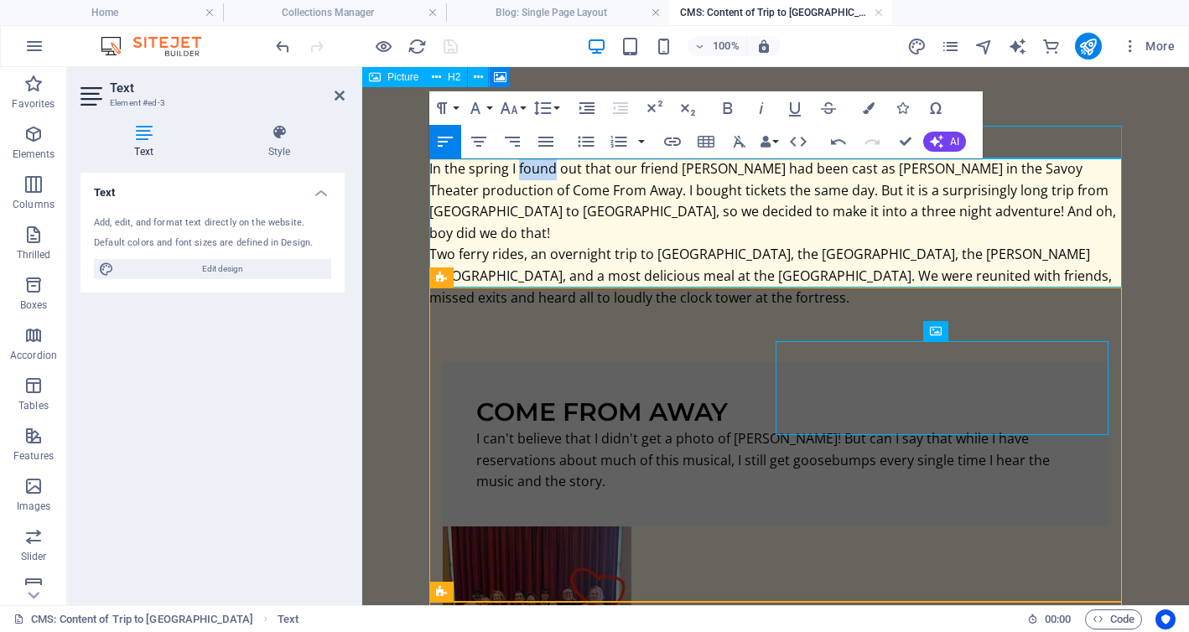
drag, startPoint x: 556, startPoint y: 166, endPoint x: 521, endPoint y: 165, distance: 35.2
click at [521, 165] on font "In the spring I found out that our friend Ms. Carol Anne Gillis had been cast a…" at bounding box center [772, 200] width 687 height 83
click at [656, 166] on font "In the spring I was informed that our friend Ms. Carol Anne Gillis had been cas…" at bounding box center [772, 200] width 687 height 83
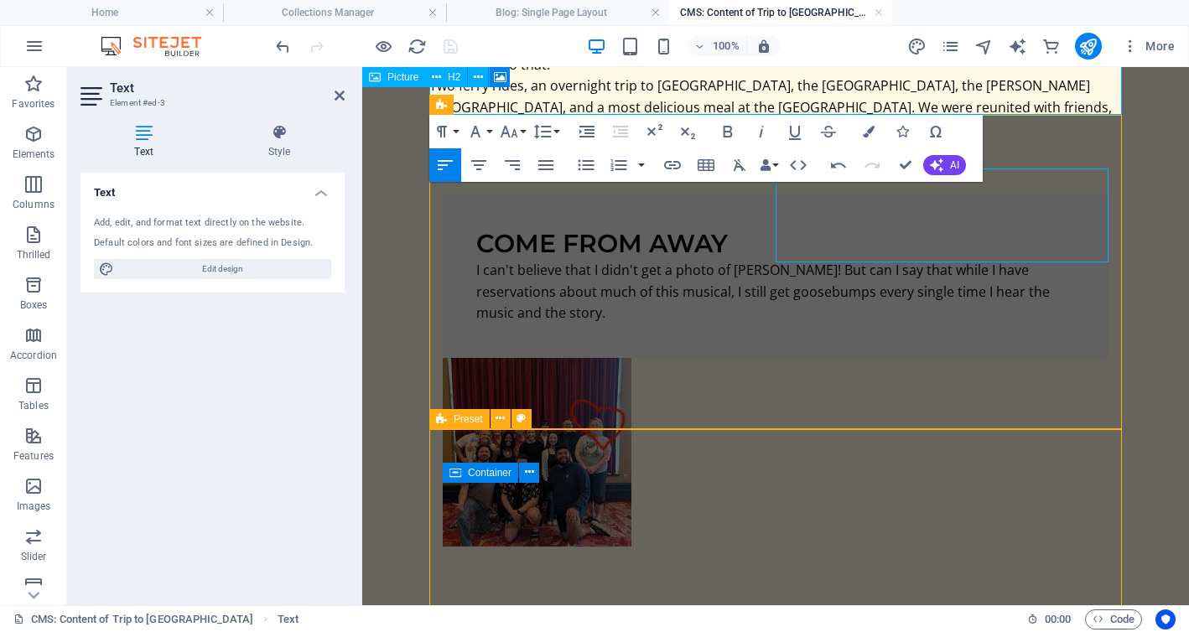
scroll to position [221, 0]
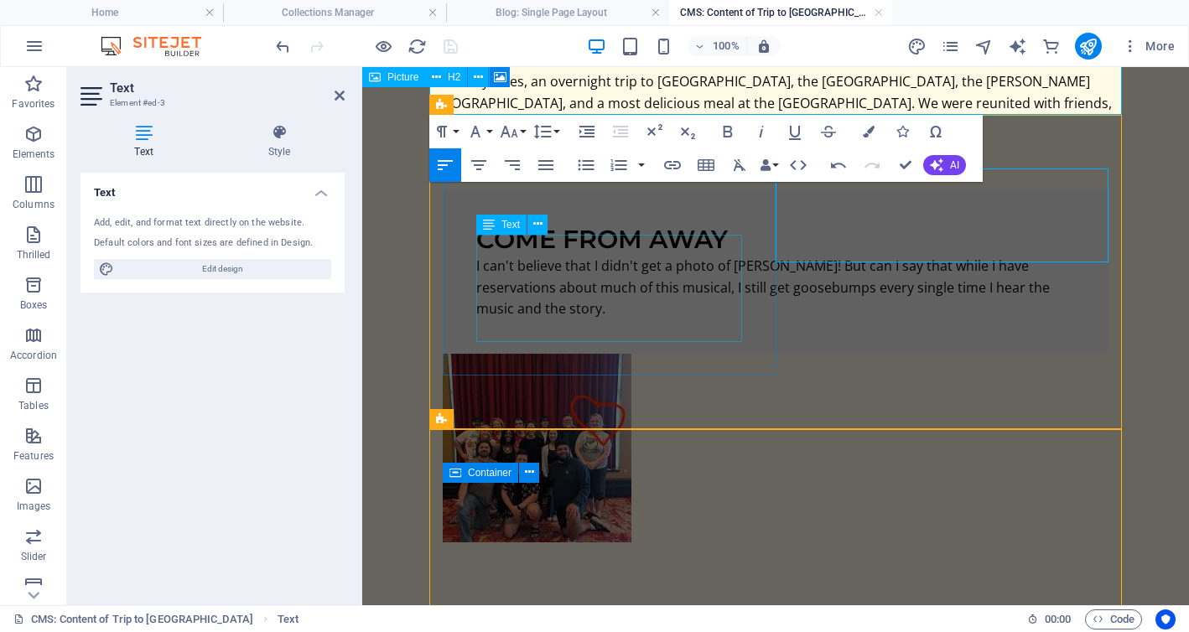
click at [676, 320] on div "I can't believe that I didn't get a photo of Carol! But can I say that while I …" at bounding box center [775, 288] width 599 height 65
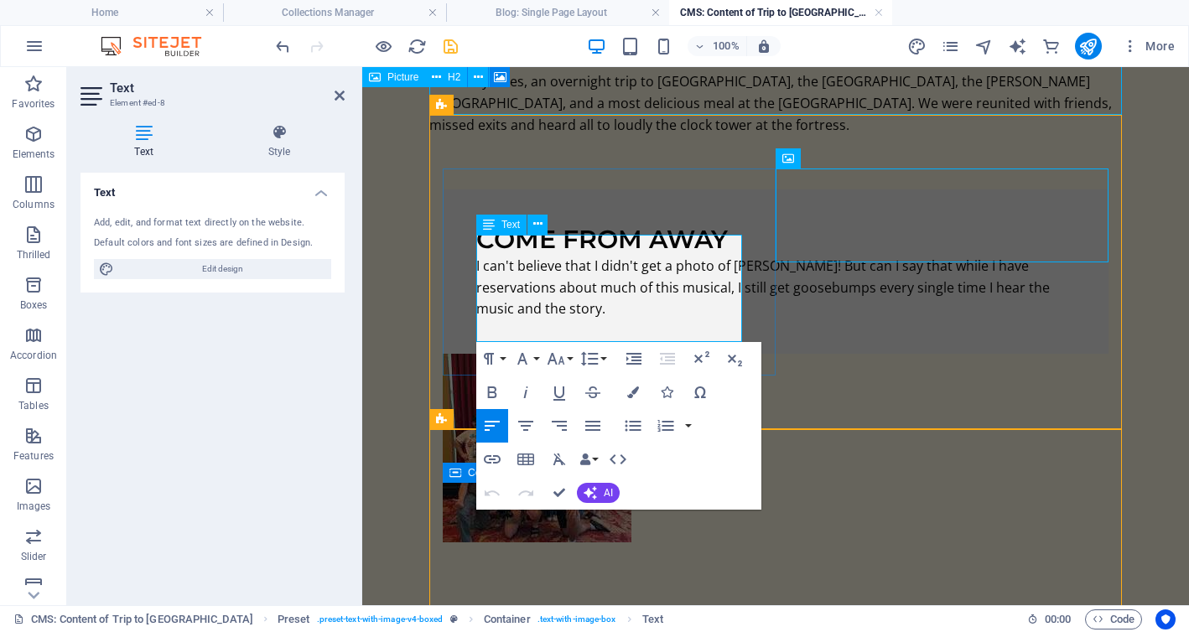
click at [664, 320] on p "I can't believe that I didn't get a photo of Carol! But can I say that while I …" at bounding box center [775, 288] width 599 height 65
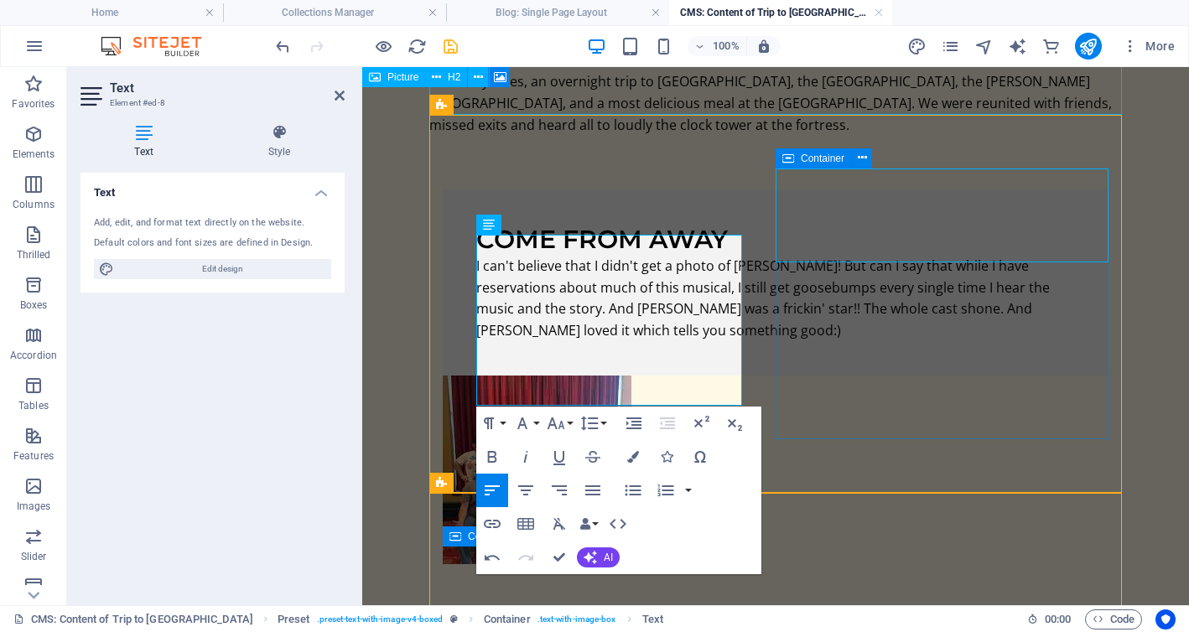
click at [1010, 376] on div at bounding box center [776, 470] width 666 height 189
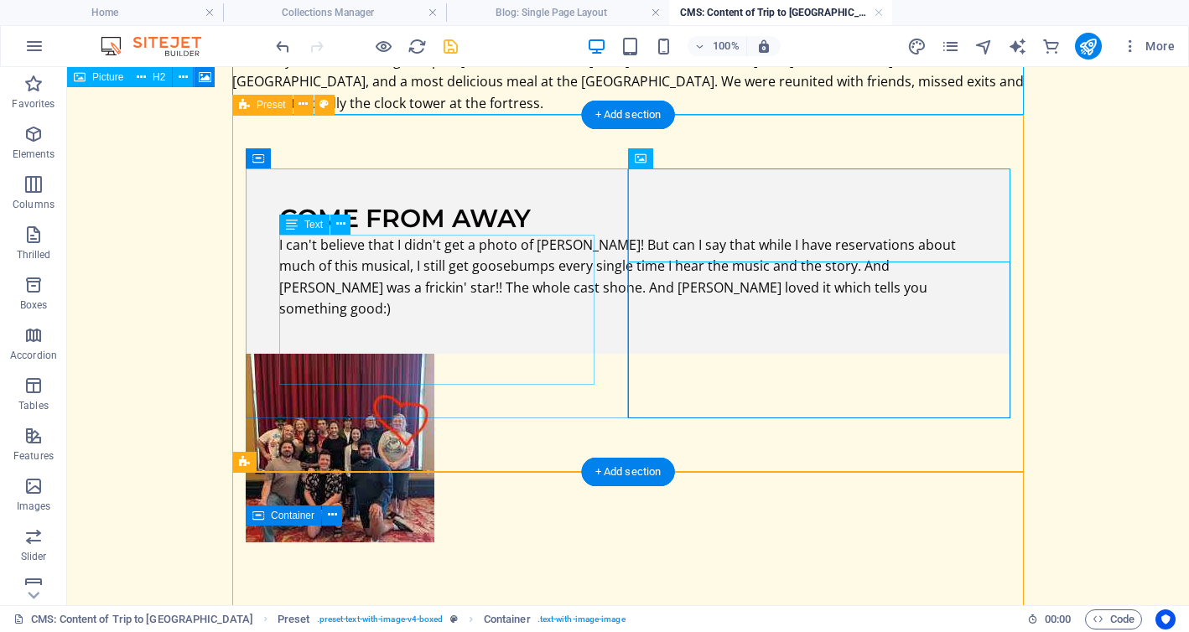
click at [357, 320] on div "I can't believe that I didn't get a photo of Carol! But can I say that while I …" at bounding box center [628, 278] width 698 height 86
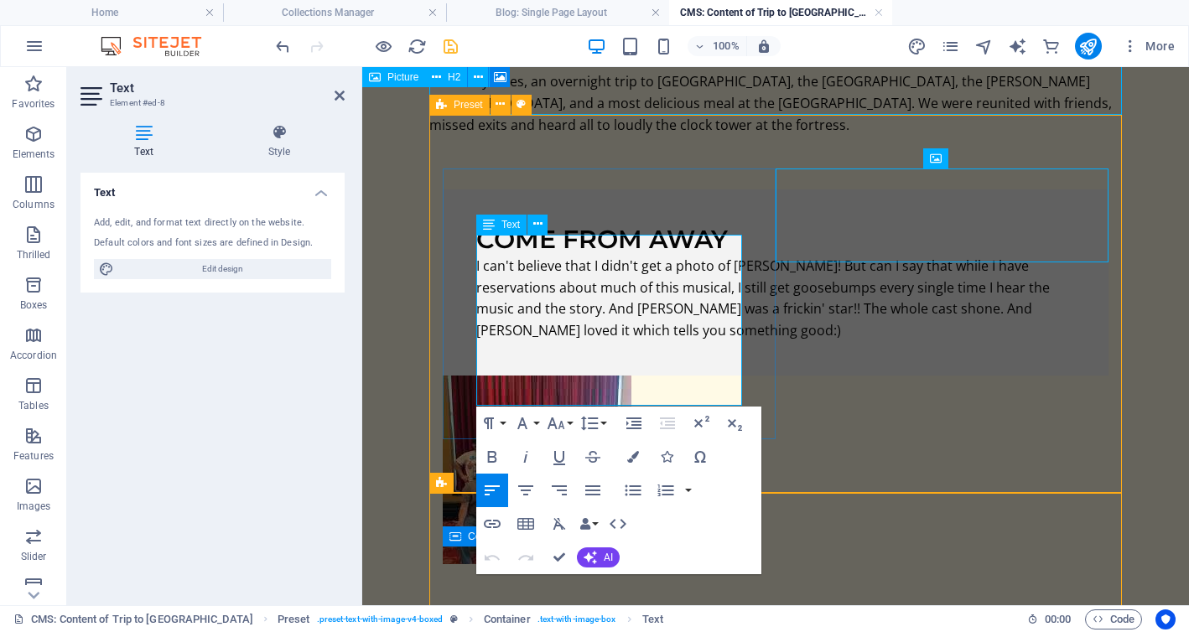
click at [599, 341] on p "I can't believe that I didn't get a photo of Carol! But can I say that while I …" at bounding box center [775, 299] width 599 height 86
click at [547, 341] on p "I can't believe that I didn't get a photo of Carol! But can I say that while I …" at bounding box center [775, 299] width 599 height 86
click at [625, 341] on p "I can't believe that I didn't get a photo of Carol! But can I say that while I …" at bounding box center [775, 299] width 599 height 86
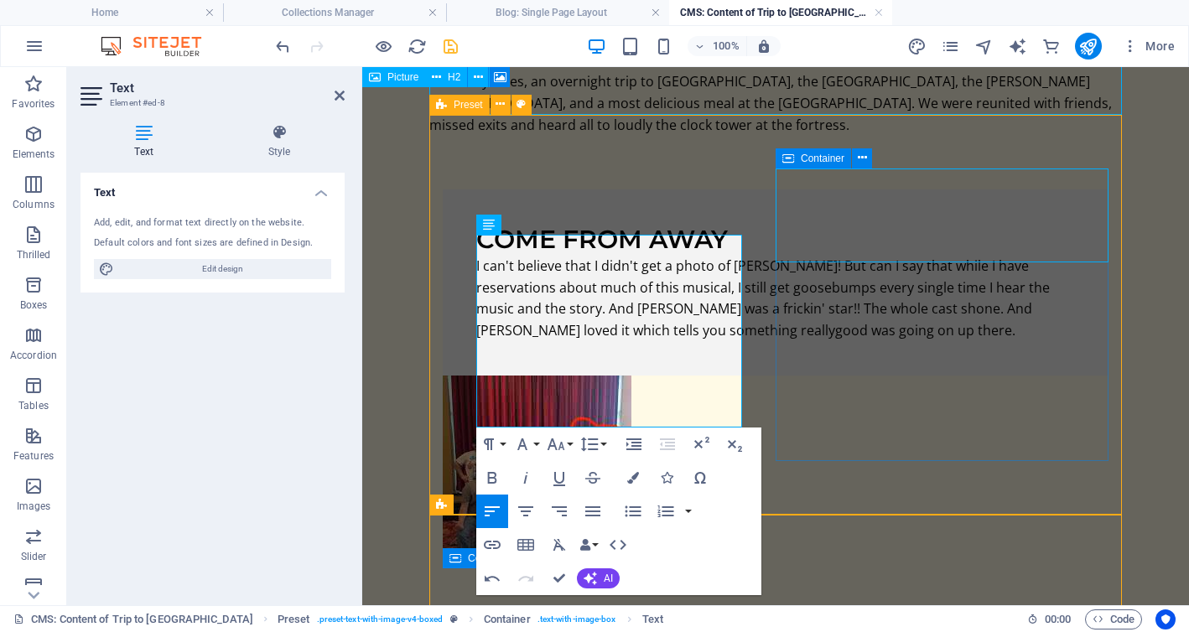
click at [983, 421] on div at bounding box center [776, 470] width 666 height 189
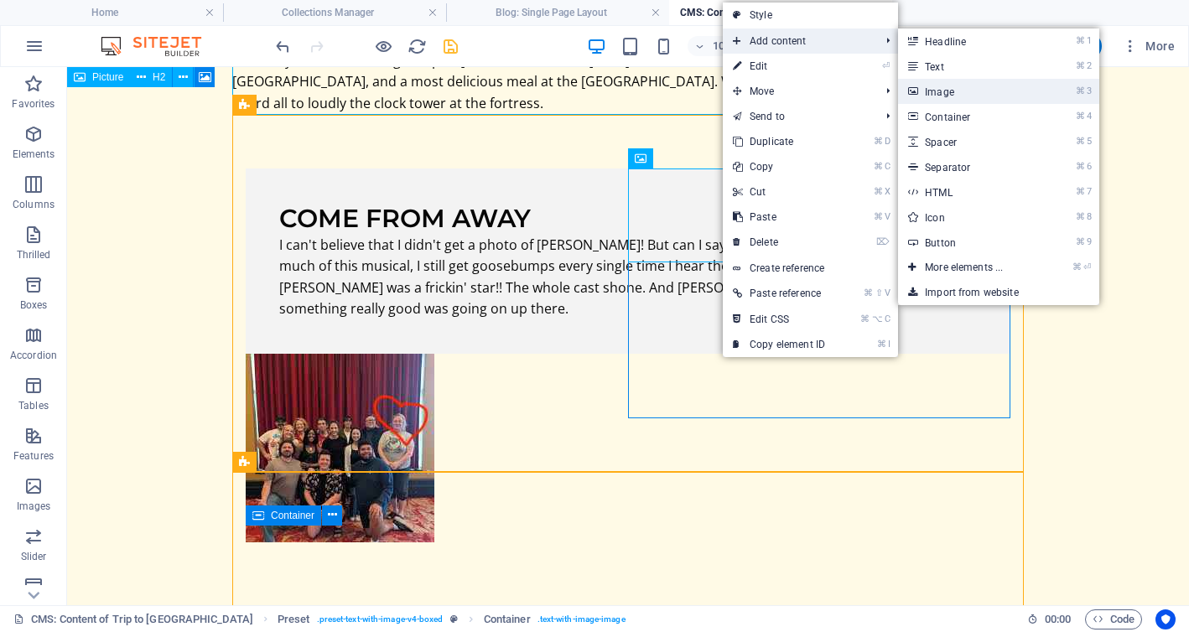
click at [928, 87] on link "⌘ 3 Image" at bounding box center [967, 91] width 138 height 25
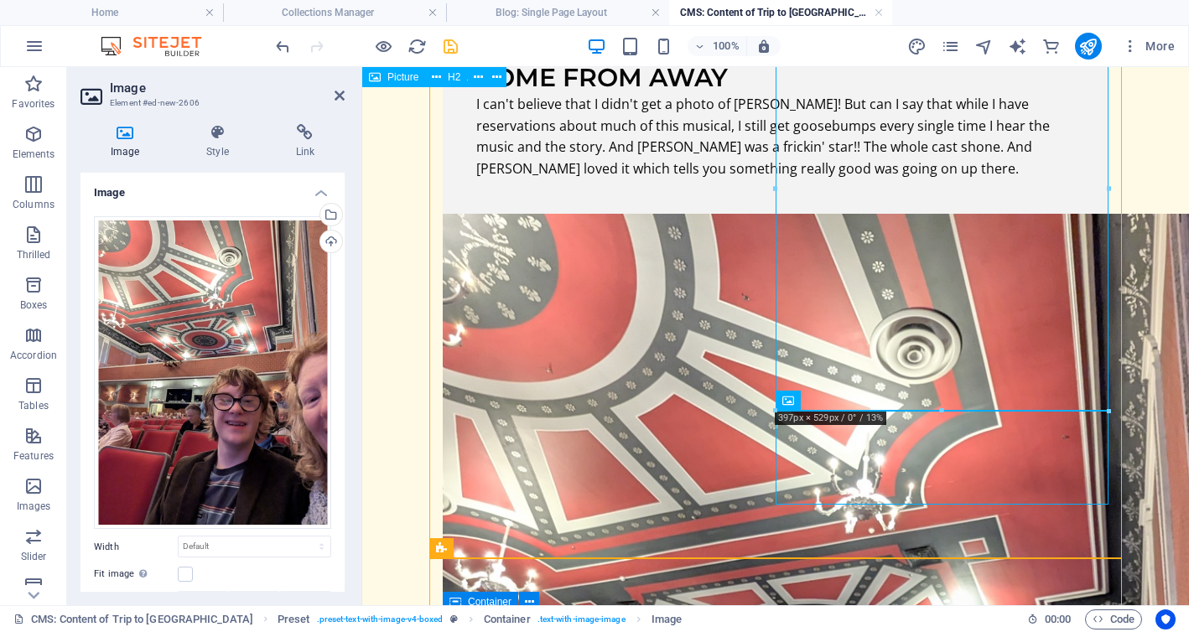
scroll to position [423, 0]
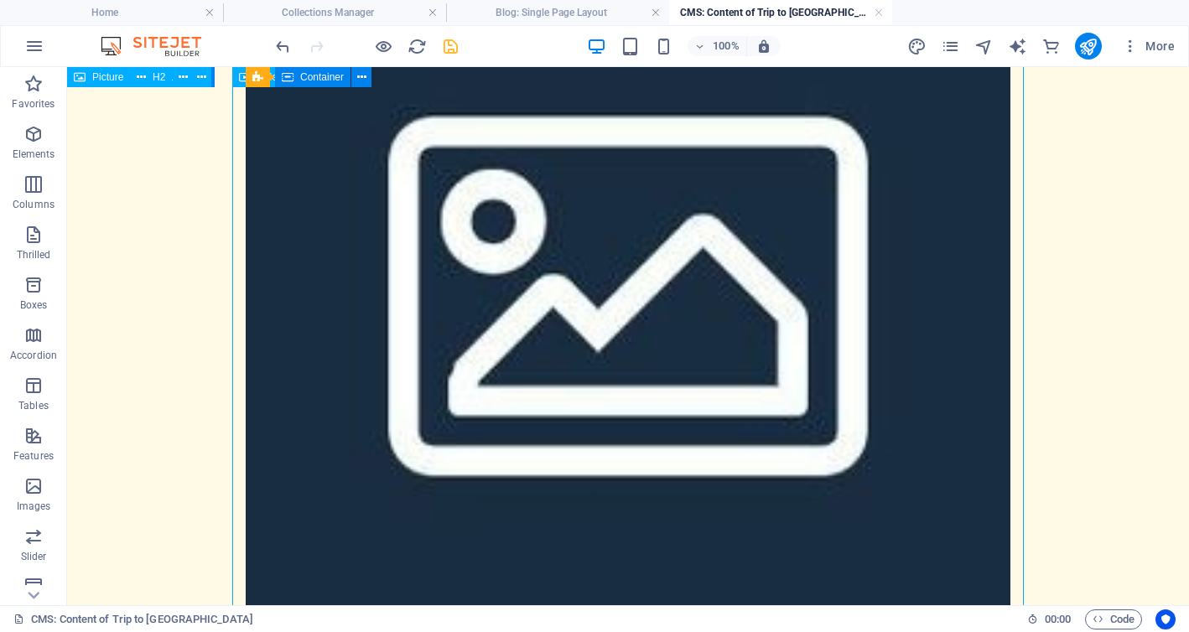
scroll to position [2925, 0]
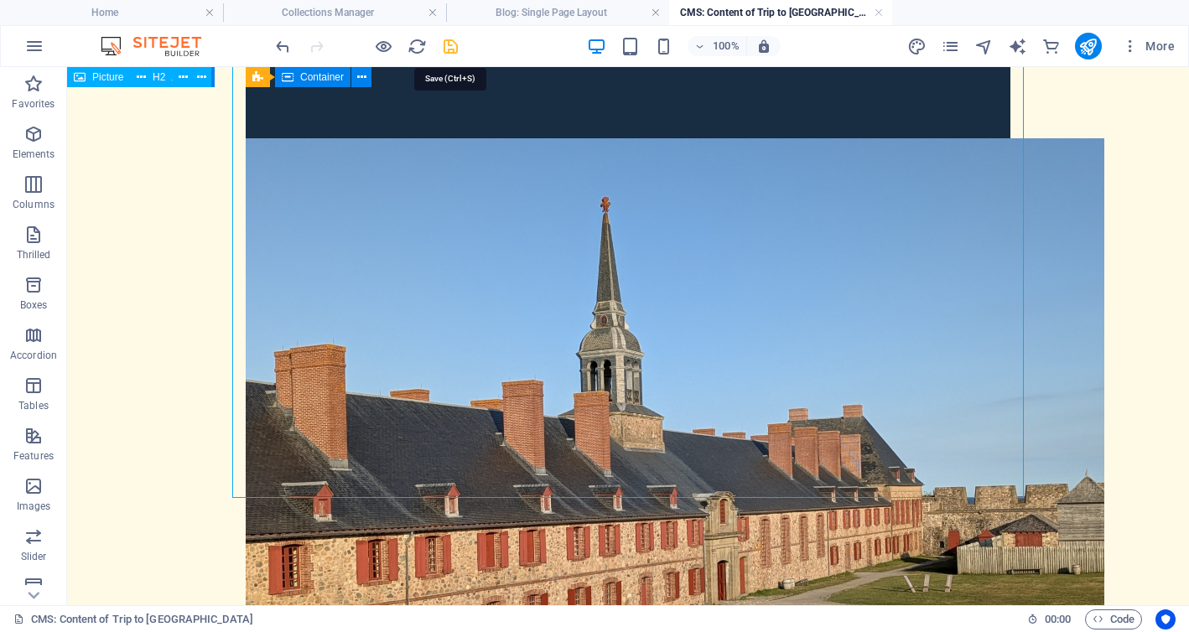
click at [449, 49] on icon "save" at bounding box center [450, 46] width 19 height 19
click at [381, 12] on h4 "Collections Manager" at bounding box center [334, 12] width 223 height 18
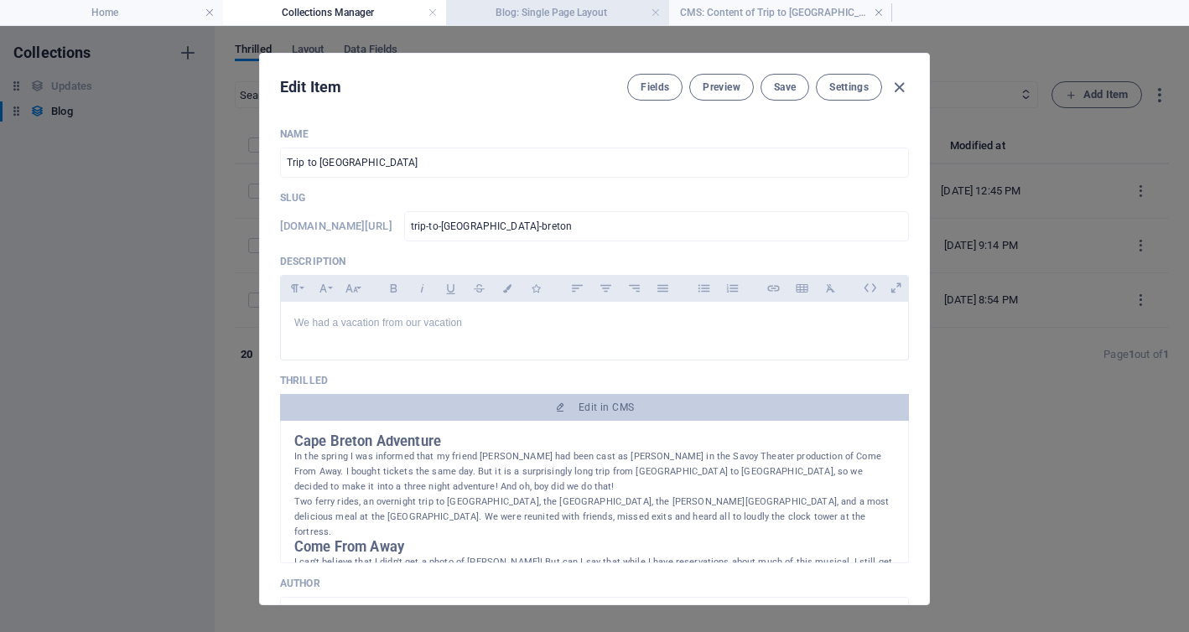
click at [531, 14] on font "Blog: Single Page Layout" at bounding box center [551, 13] width 112 height 12
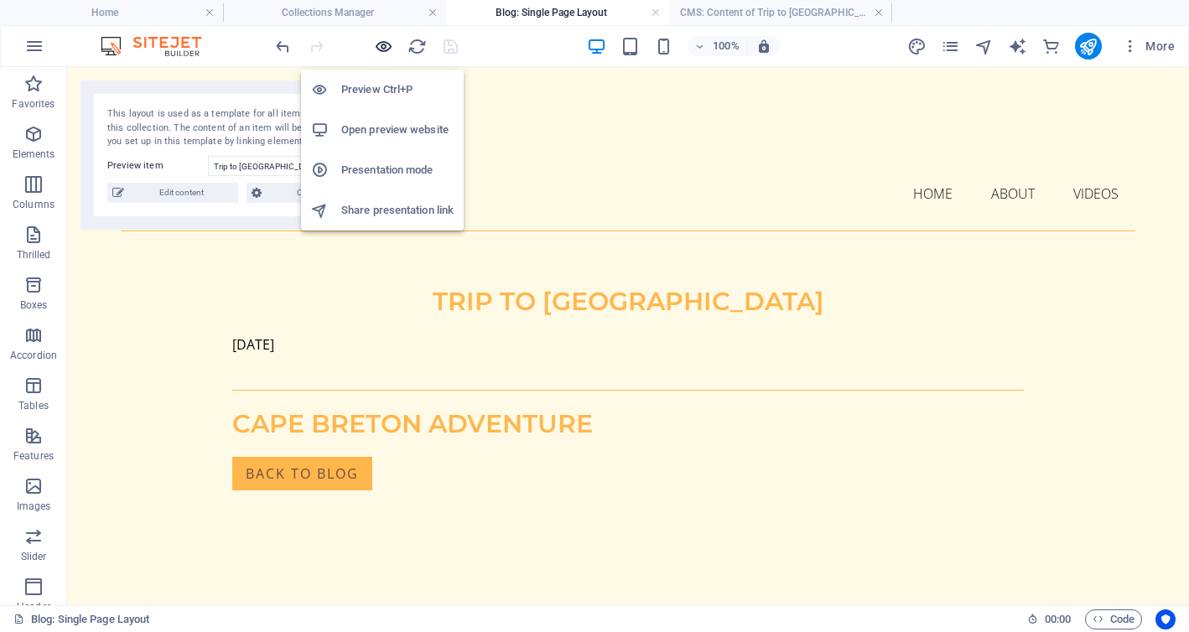
click at [380, 44] on icon "button" at bounding box center [383, 46] width 19 height 19
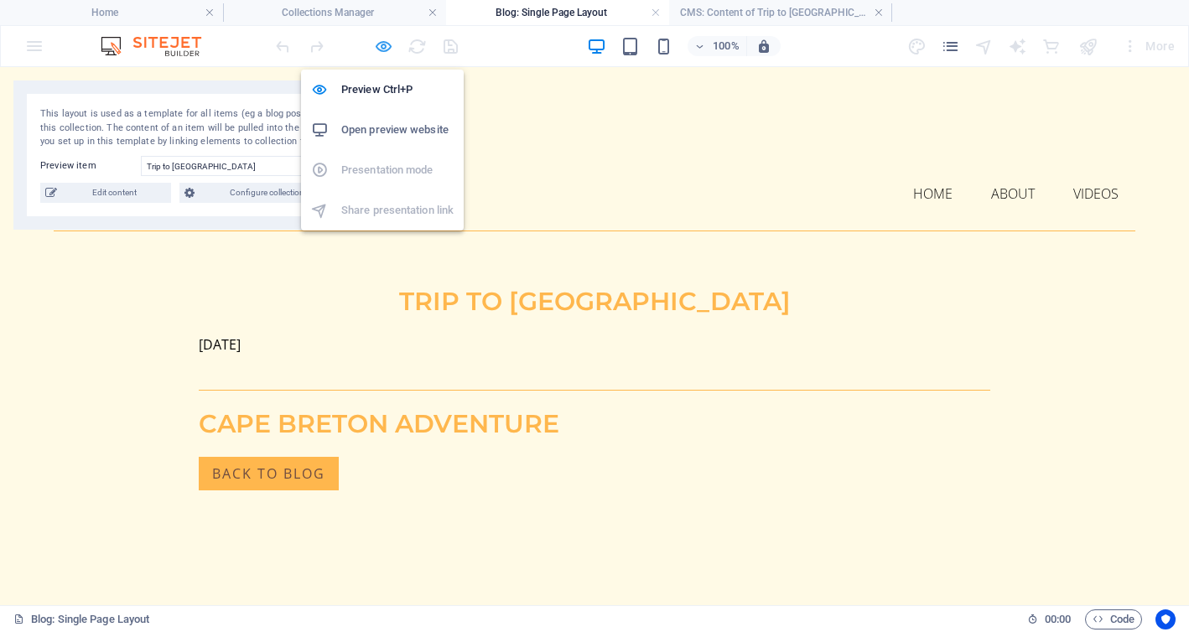
click at [380, 44] on icon "button" at bounding box center [383, 46] width 19 height 19
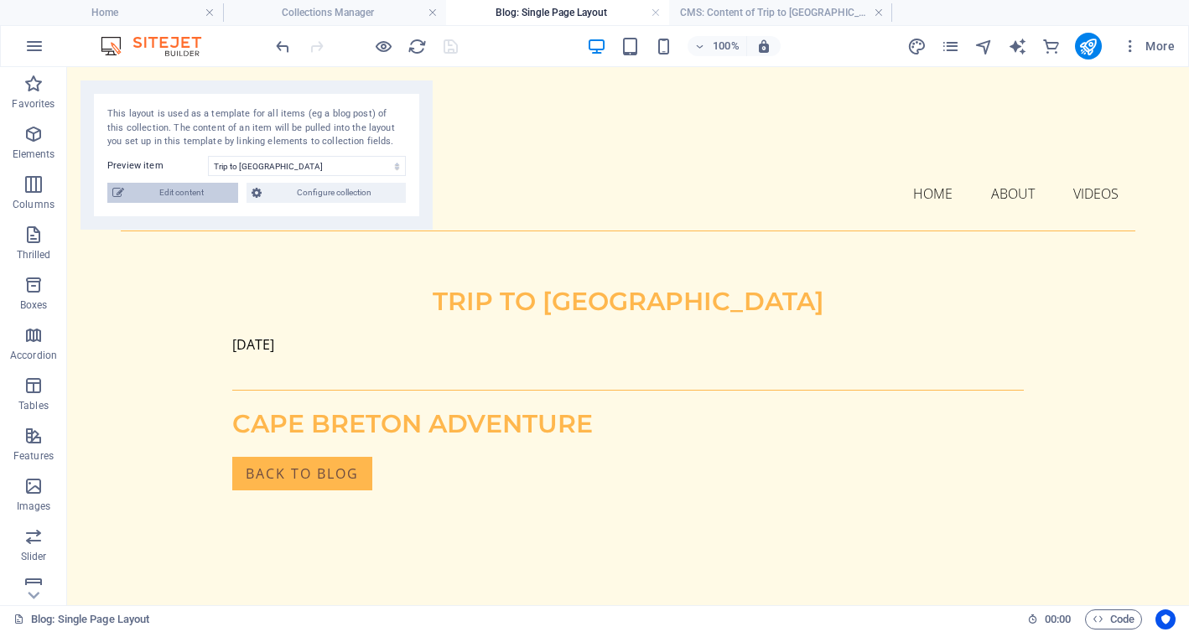
click at [190, 199] on span "Edit content" at bounding box center [181, 193] width 104 height 20
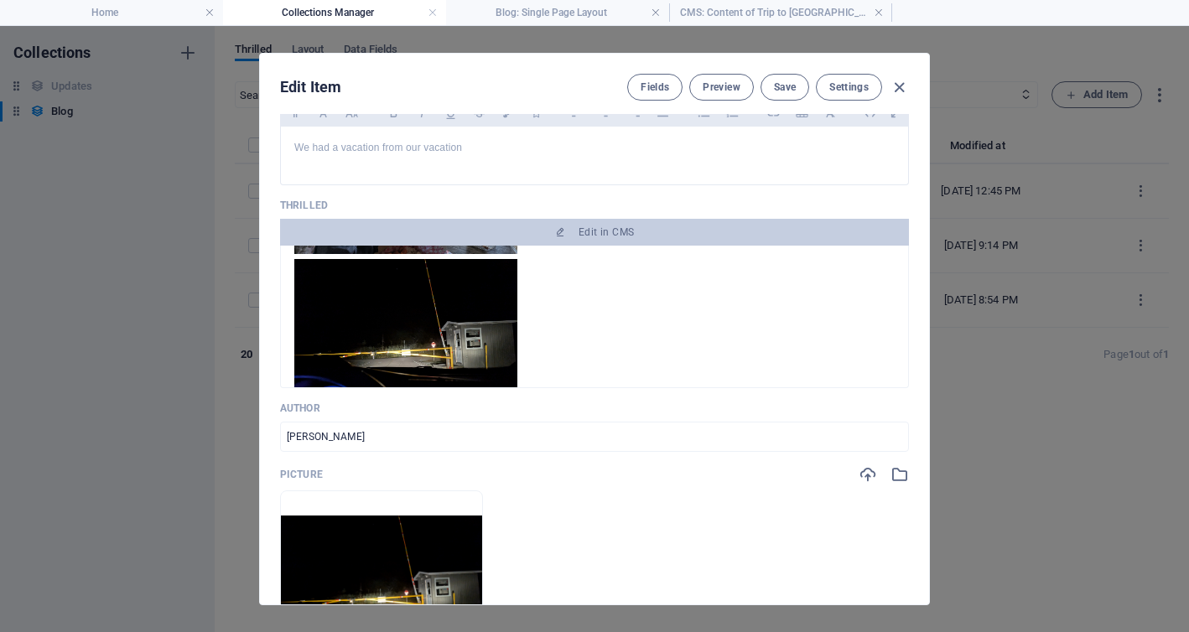
scroll to position [1114, 0]
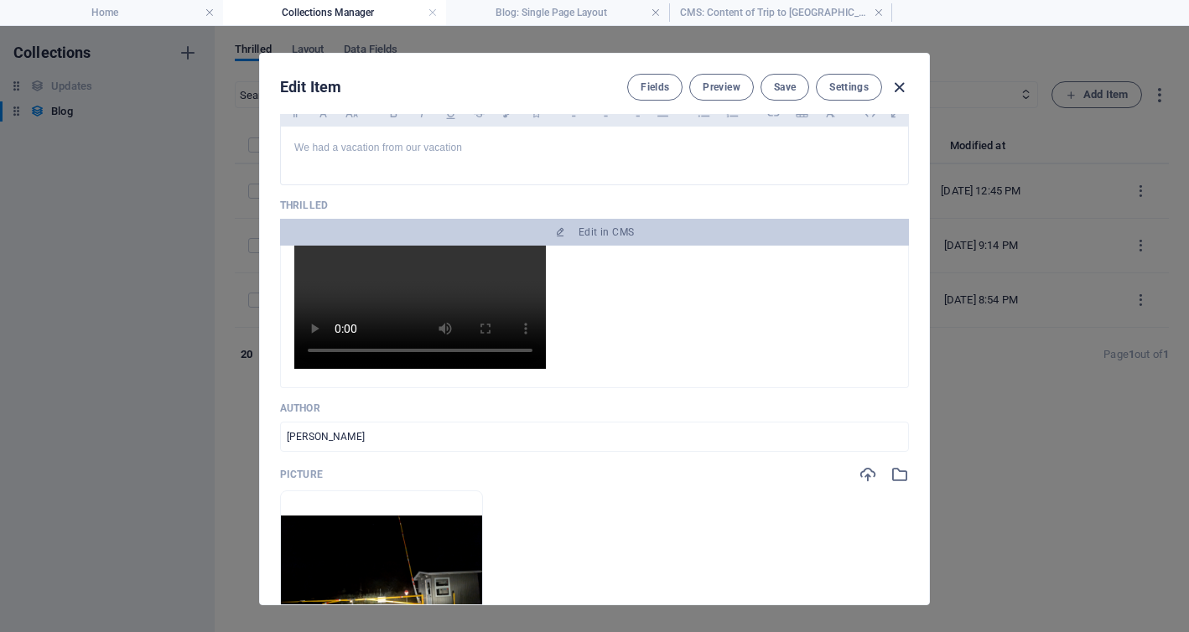
click at [900, 86] on icon "button" at bounding box center [899, 87] width 19 height 19
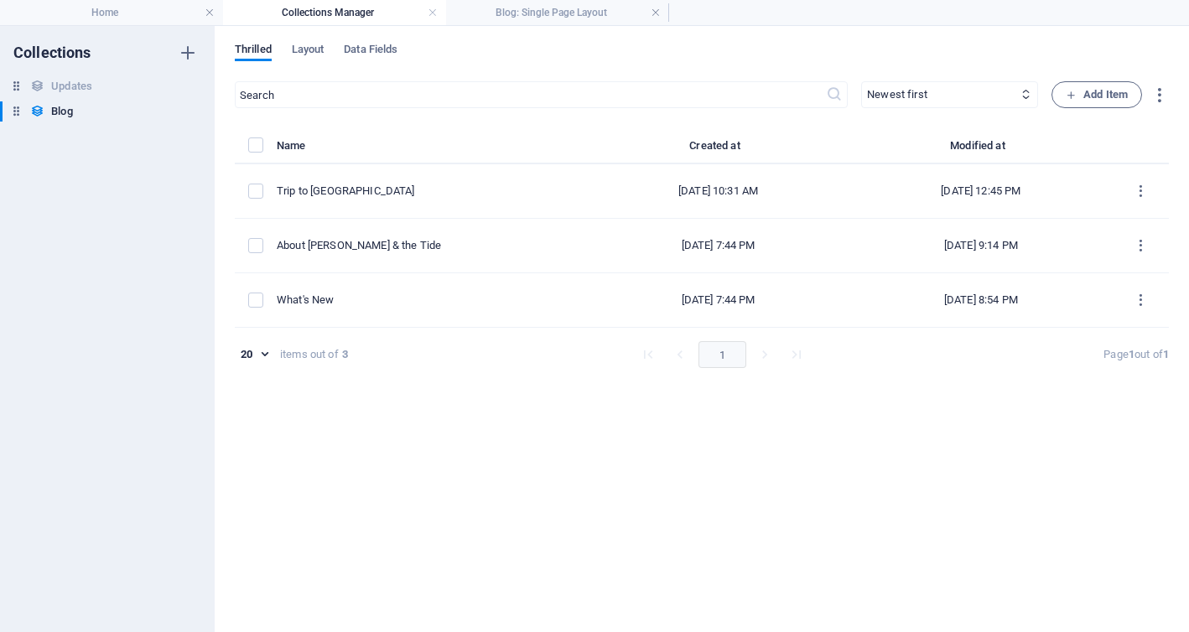
scroll to position [0, 0]
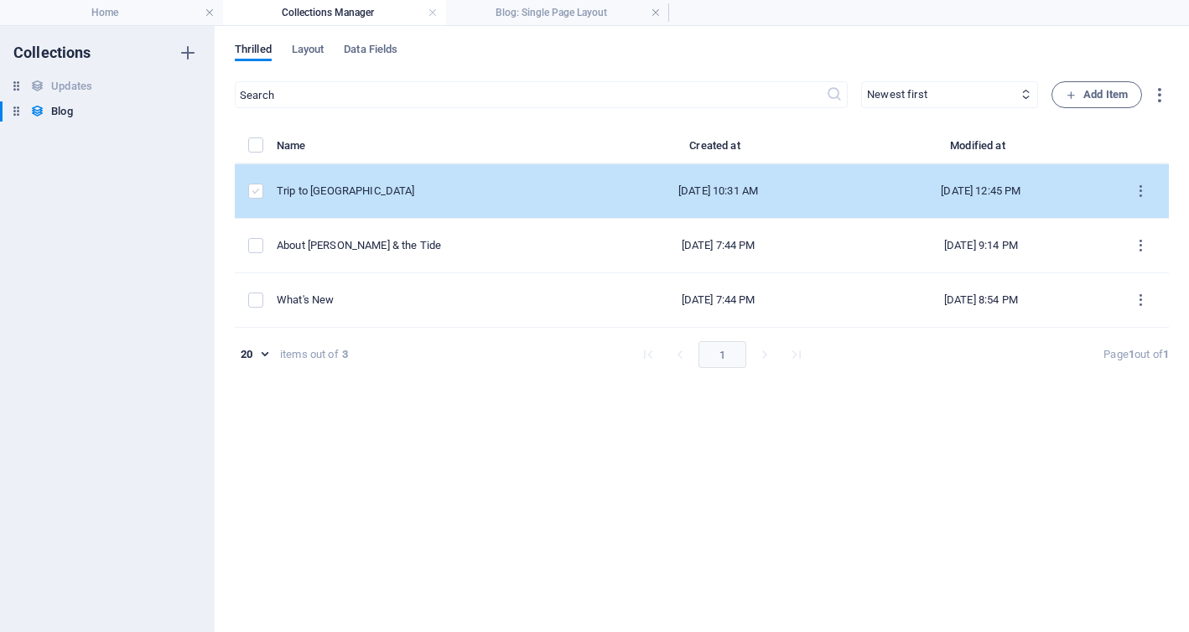
click at [252, 195] on label "items list" at bounding box center [255, 191] width 15 height 15
click at [0, 0] on input "items list" at bounding box center [0, 0] width 0 height 0
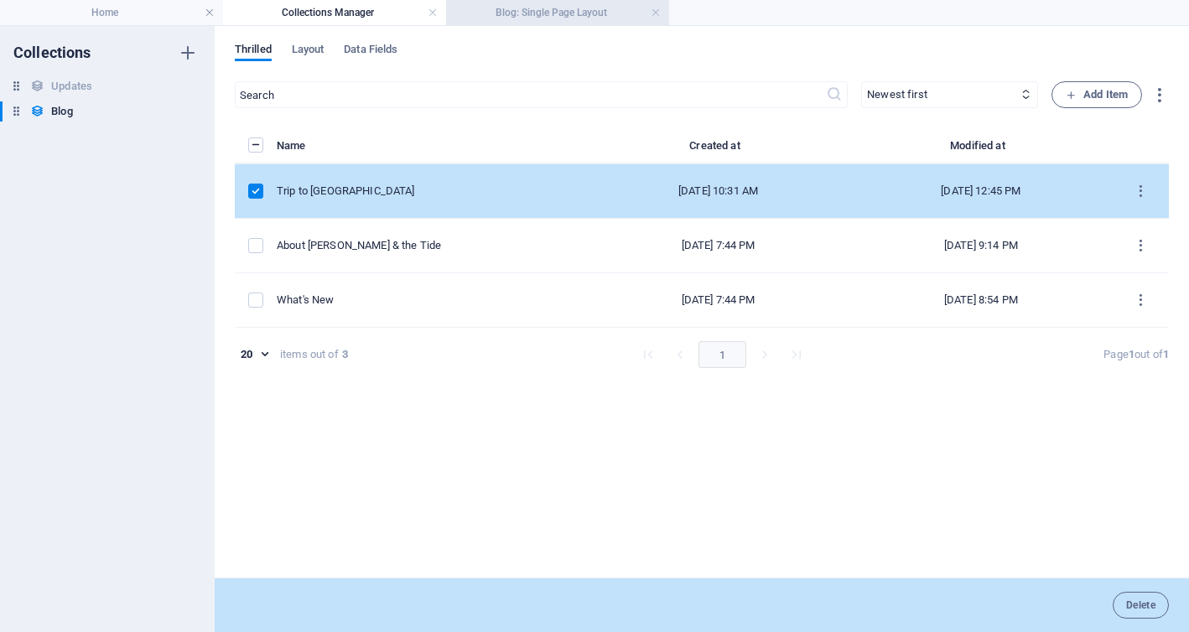
click at [551, 15] on font "Blog: Single Page Layout" at bounding box center [551, 13] width 112 height 12
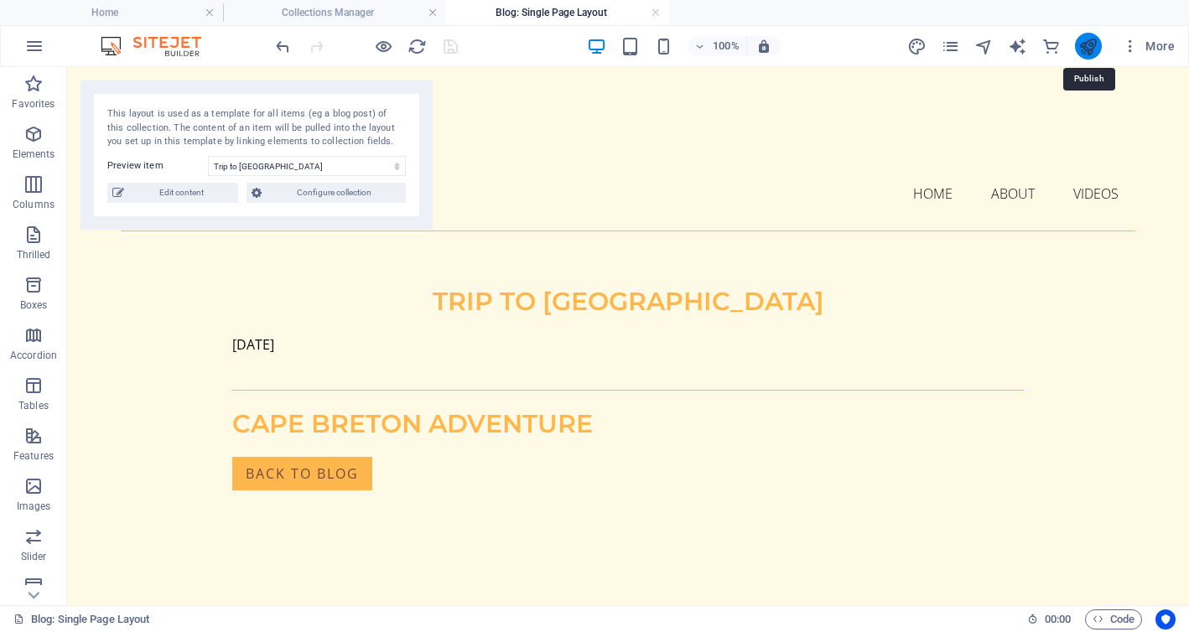
click at [1088, 44] on icon "publish" at bounding box center [1087, 46] width 19 height 19
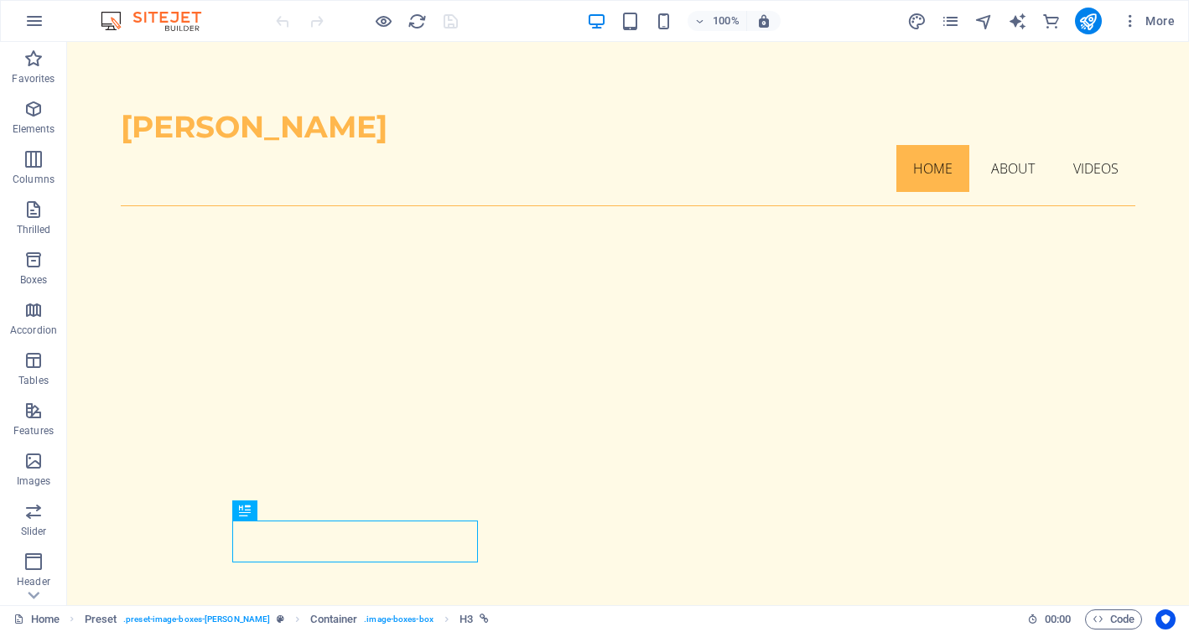
scroll to position [456, 0]
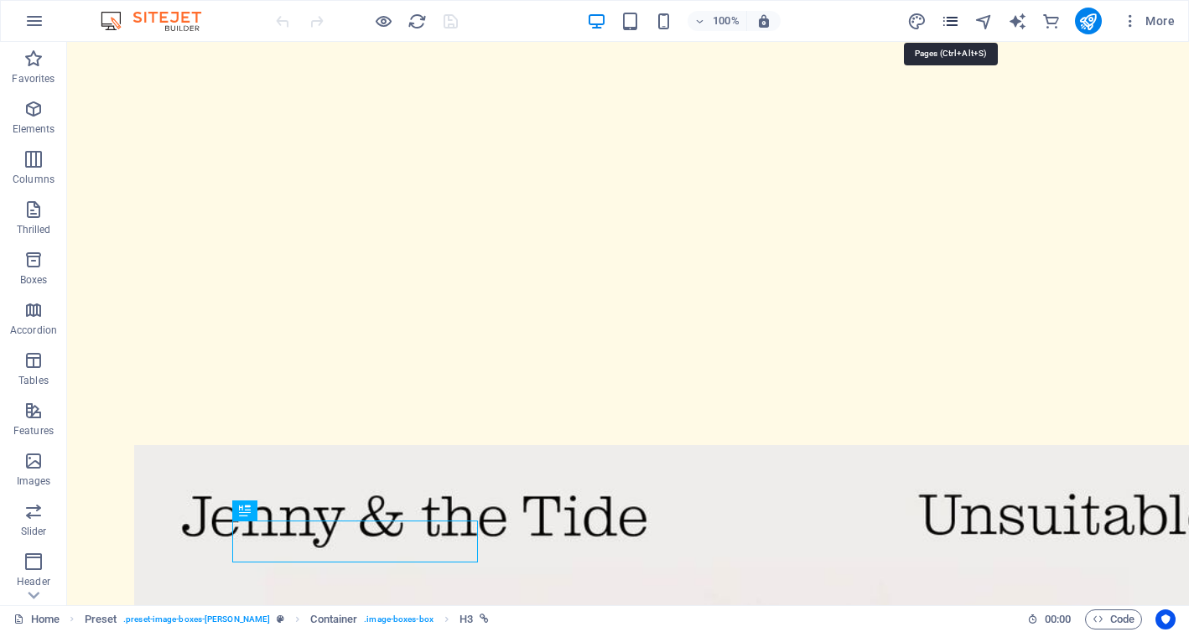
click at [952, 20] on icon "pages" at bounding box center [950, 21] width 19 height 19
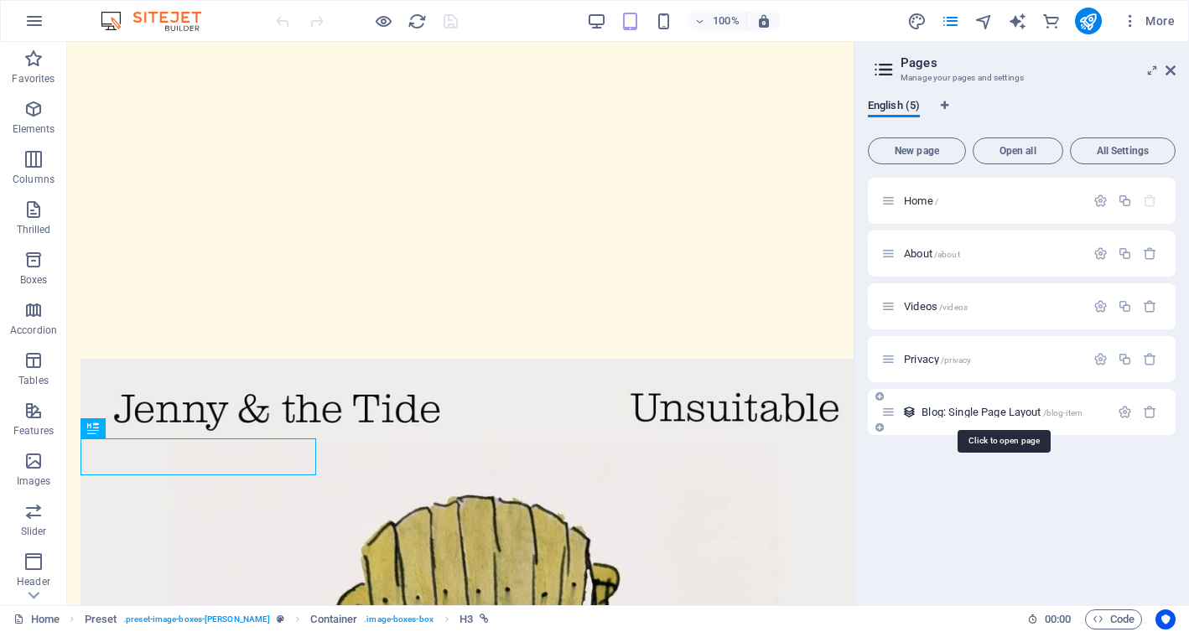
click at [956, 408] on font "Blog: Single Page Layout" at bounding box center [980, 412] width 119 height 13
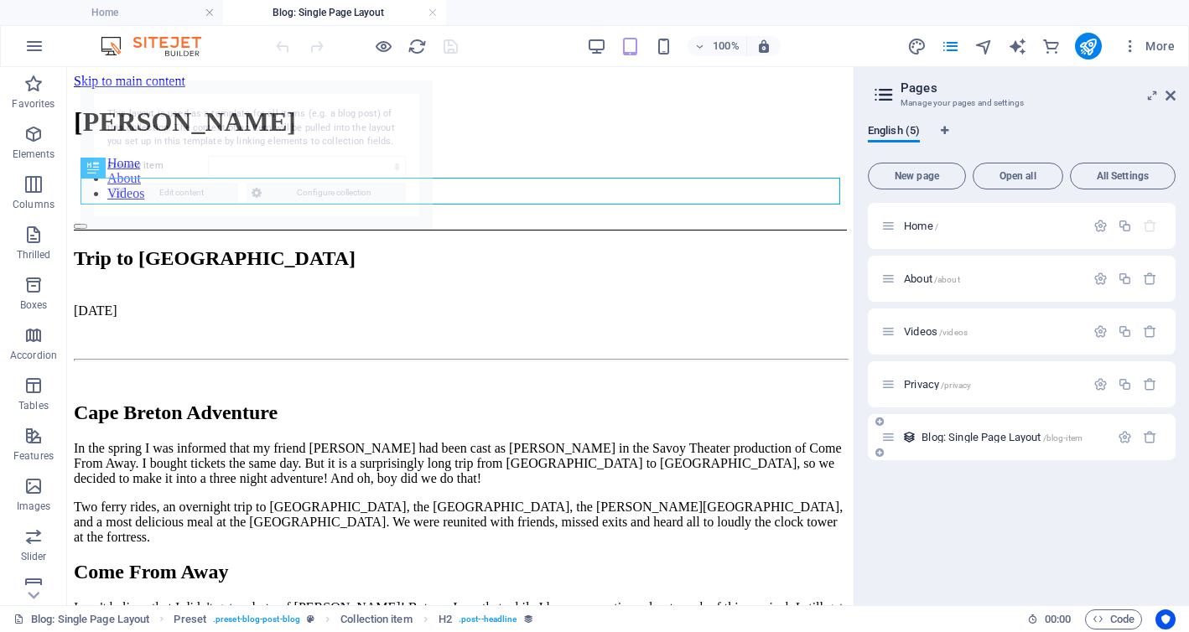
scroll to position [0, 0]
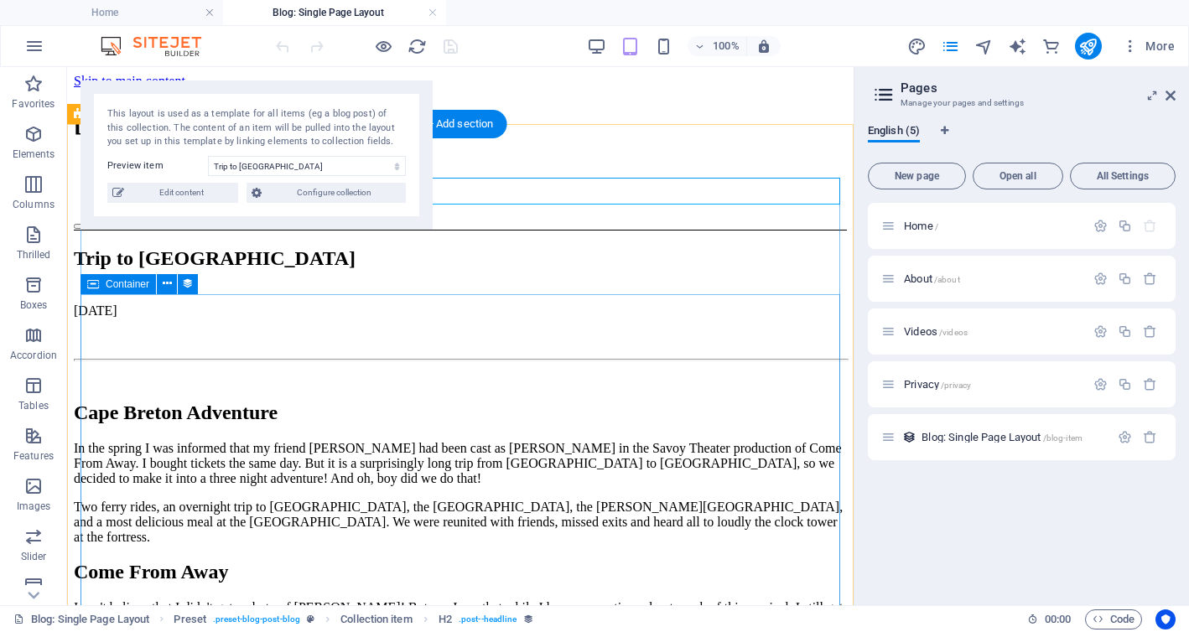
select select "68b851445c26c571dc062076"
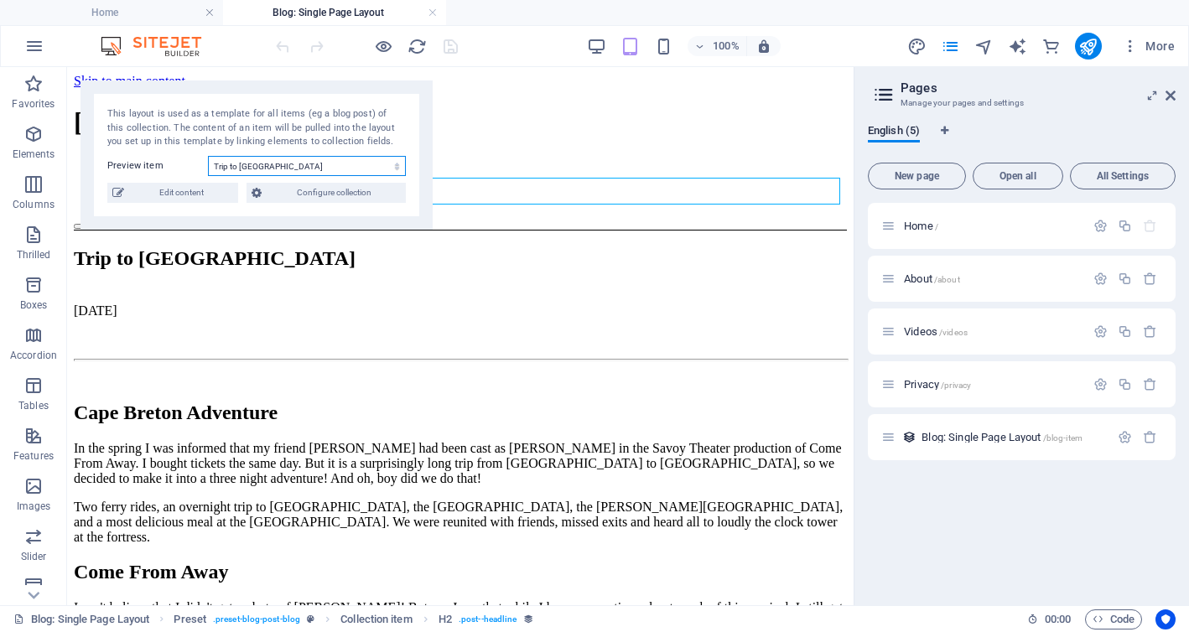
click at [282, 172] on select "Trip to [GEOGRAPHIC_DATA] About [PERSON_NAME] & the Tide What's New" at bounding box center [307, 166] width 198 height 20
click at [208, 156] on select "Trip to [GEOGRAPHIC_DATA] About [PERSON_NAME] & the Tide What's New" at bounding box center [307, 166] width 198 height 20
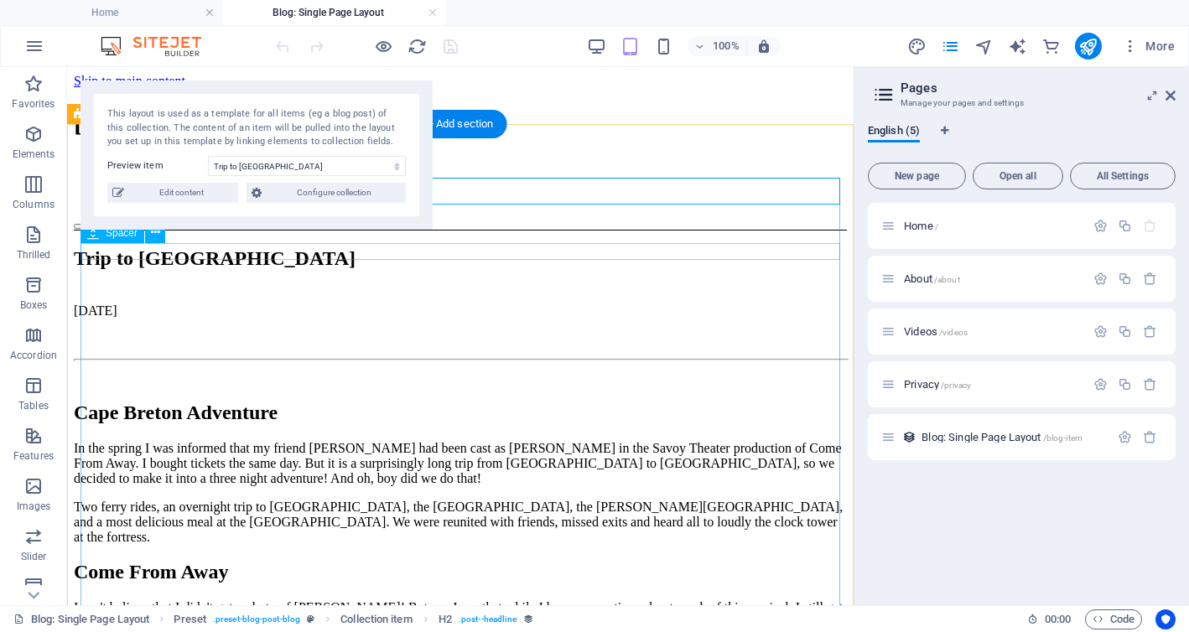
click at [619, 335] on div at bounding box center [460, 343] width 773 height 17
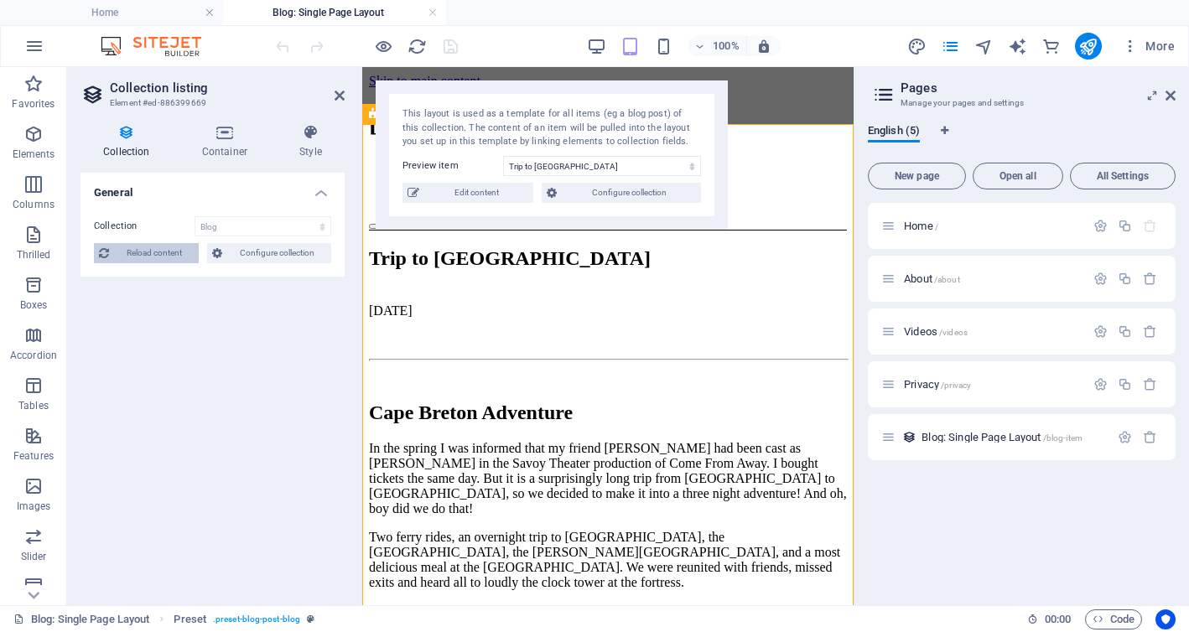
click at [170, 248] on font "Reload content" at bounding box center [154, 252] width 55 height 9
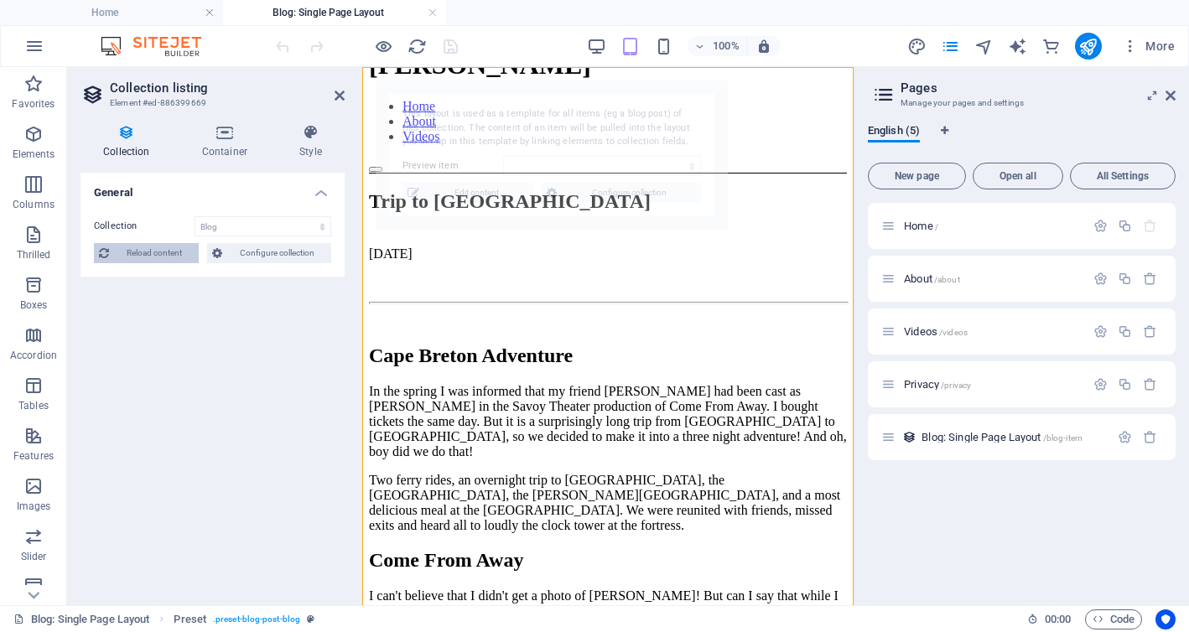
select select "68b851445c26c571dc062076"
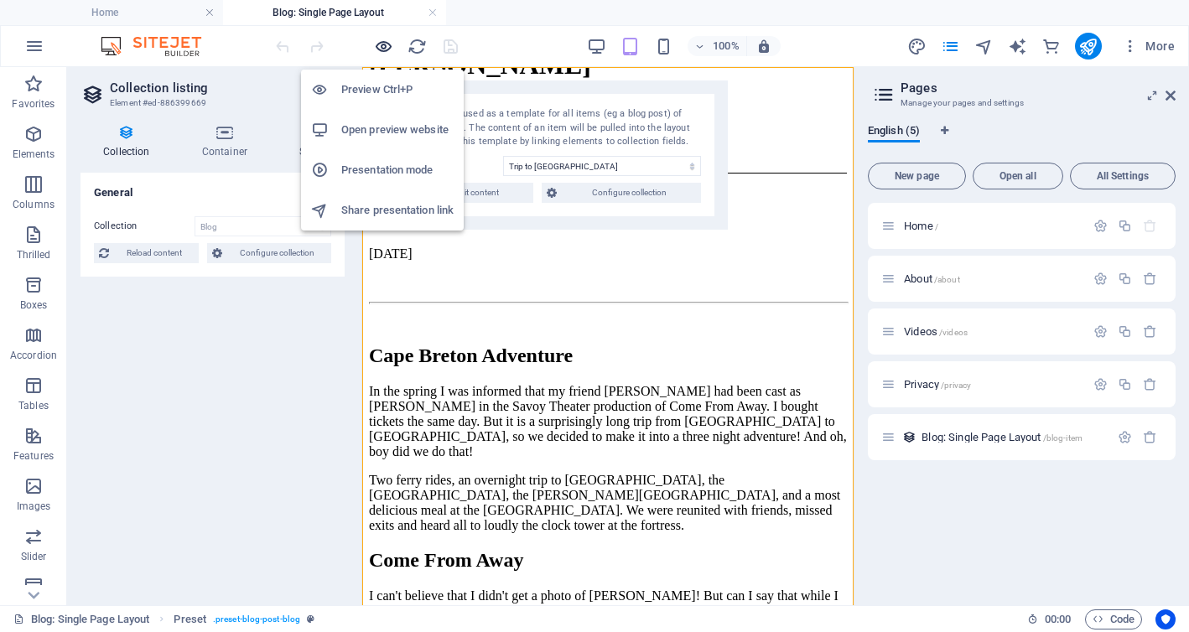
click at [386, 46] on icon "button" at bounding box center [383, 46] width 19 height 19
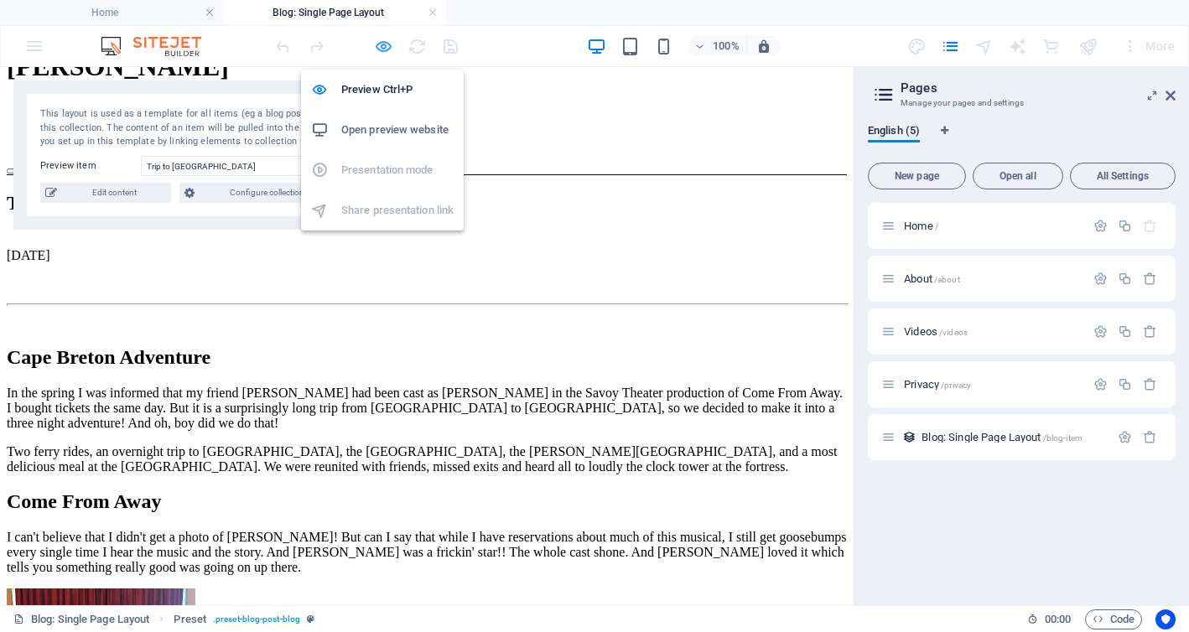
scroll to position [53, 0]
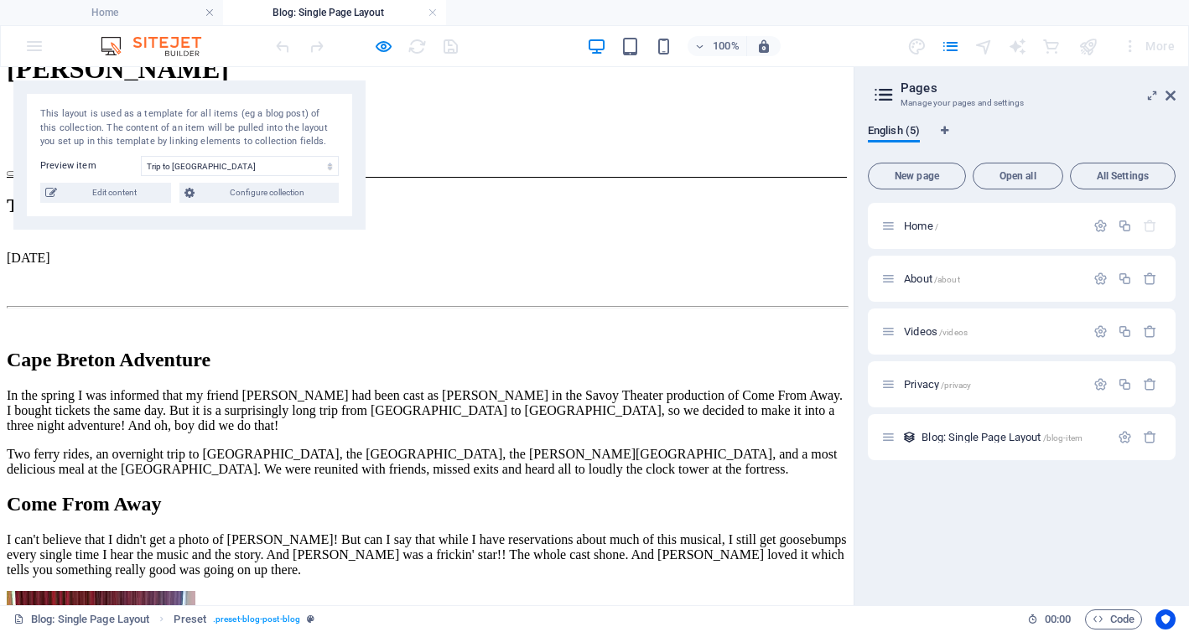
click at [77, 133] on font "Videos" at bounding box center [58, 140] width 37 height 14
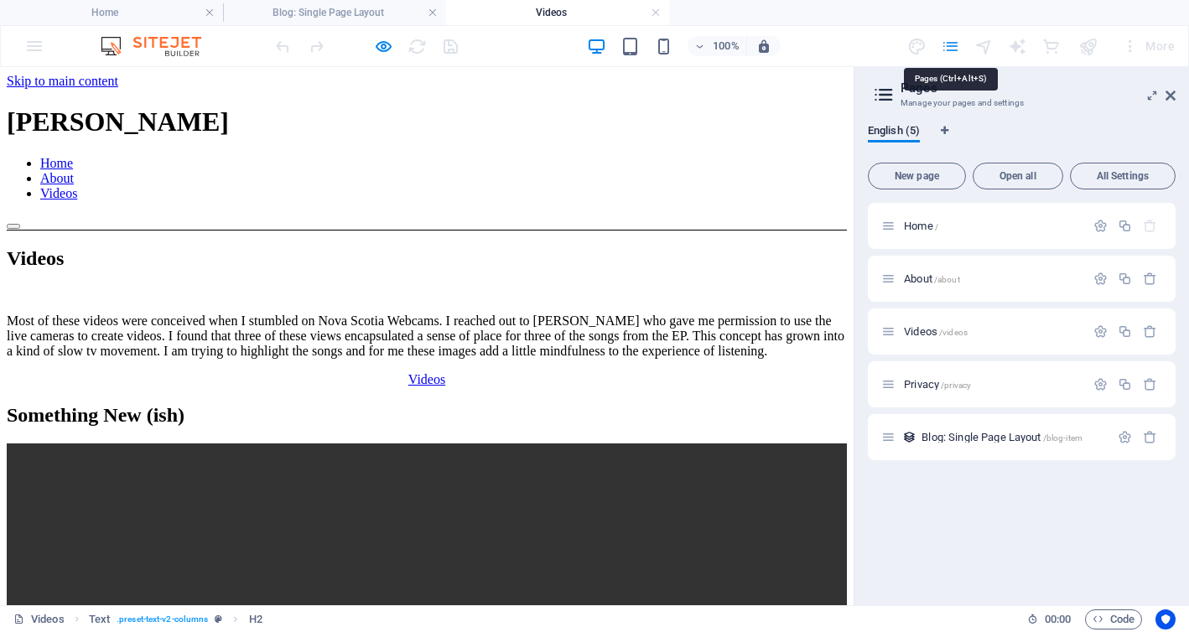
scroll to position [0, 0]
click at [956, 42] on icon "pages" at bounding box center [950, 46] width 19 height 19
click at [914, 281] on font "About" at bounding box center [918, 278] width 29 height 13
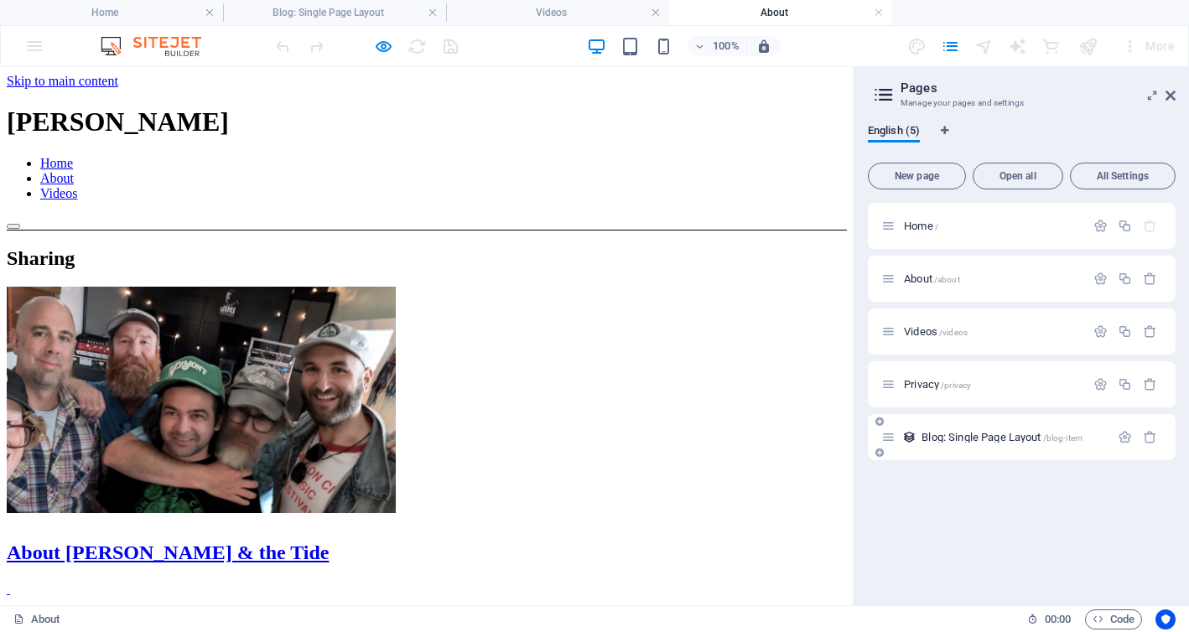
click at [973, 440] on font "Blog: Single Page Layout" at bounding box center [980, 437] width 119 height 13
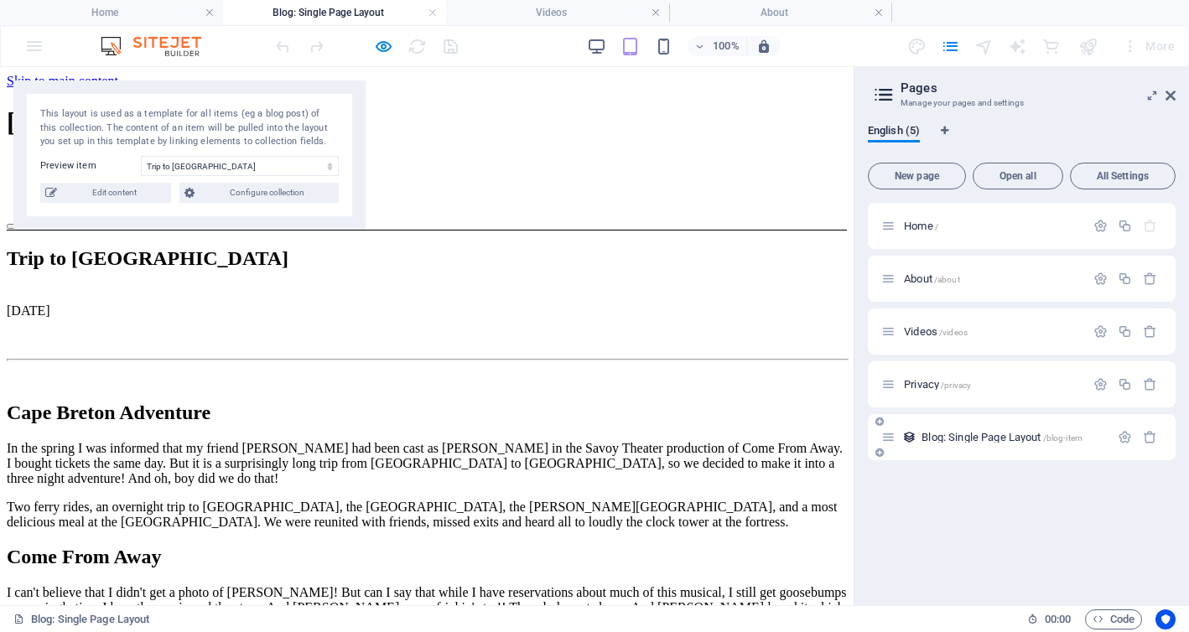
scroll to position [53, 0]
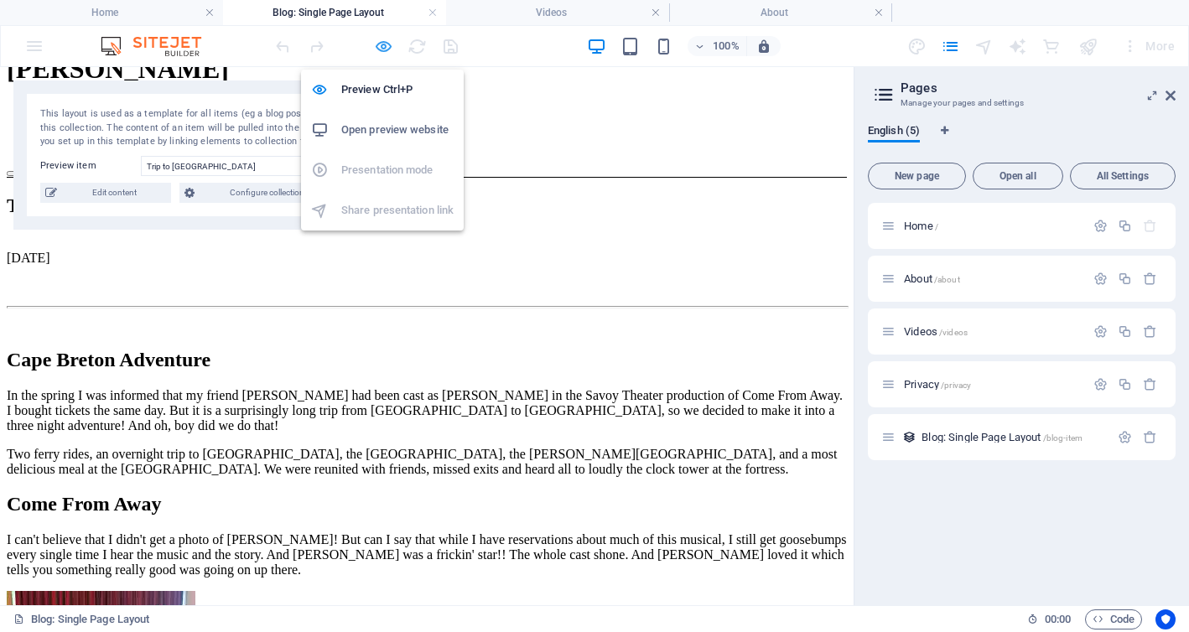
click at [383, 39] on icon "button" at bounding box center [383, 46] width 19 height 19
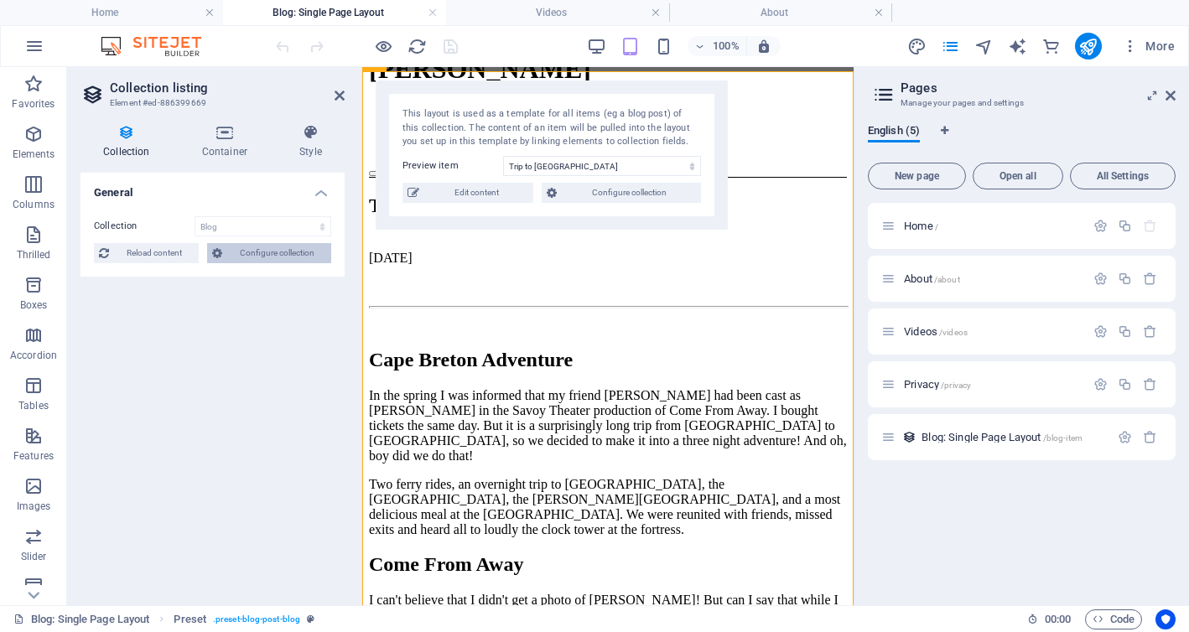
click at [252, 250] on font "Configure collection" at bounding box center [277, 252] width 75 height 9
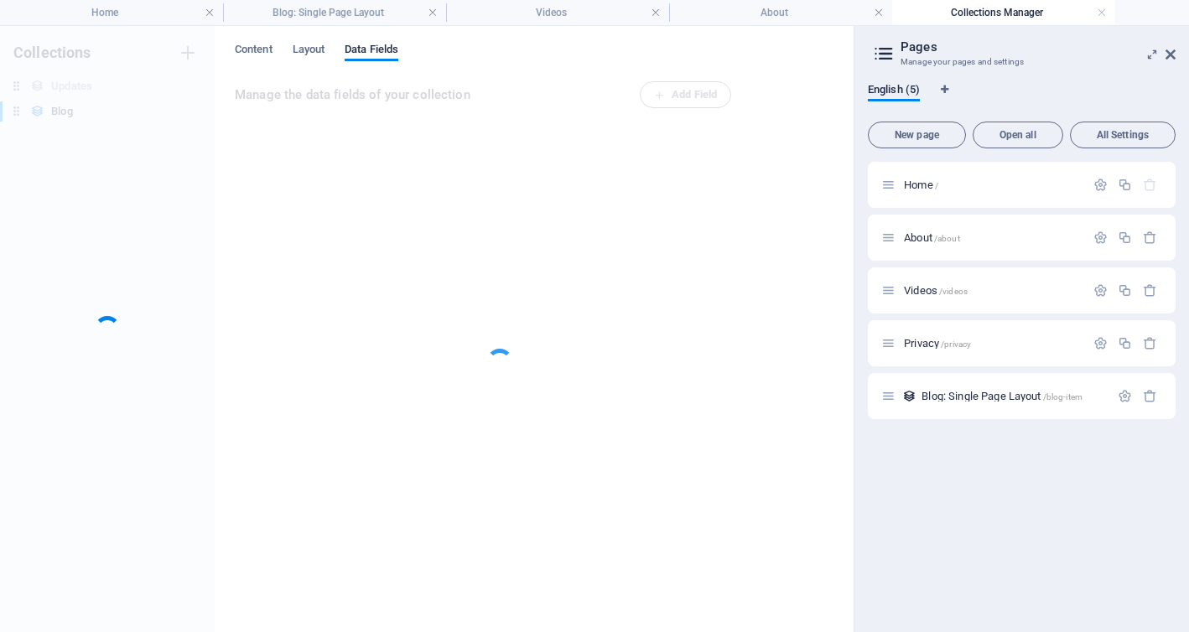
scroll to position [0, 0]
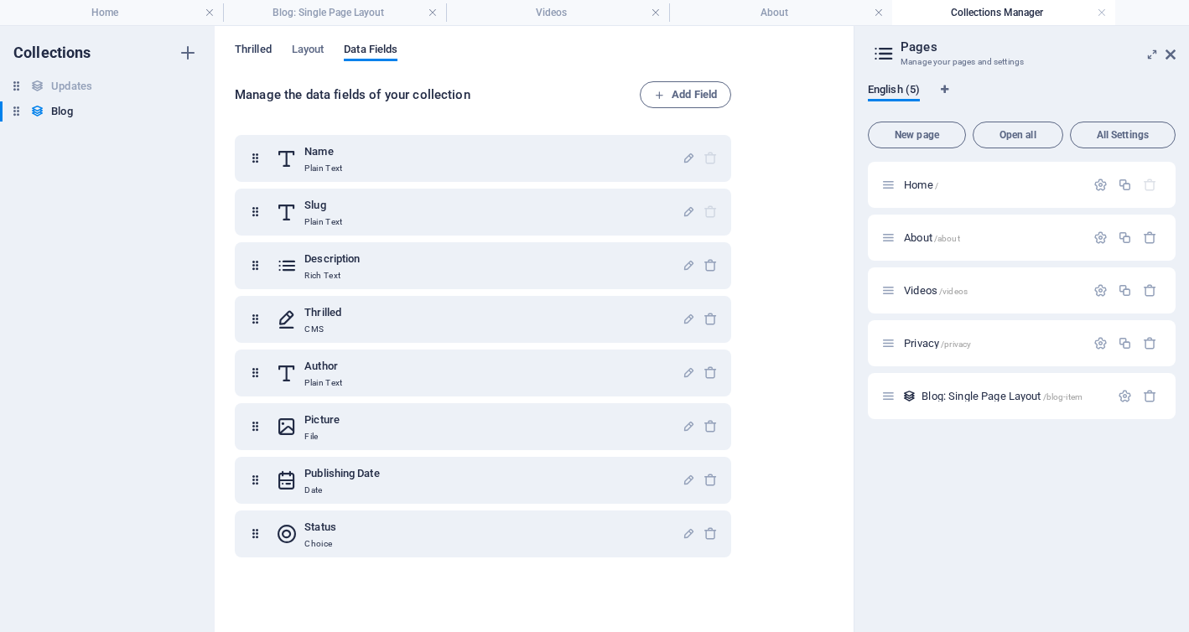
click at [254, 46] on font "Thrilled" at bounding box center [253, 49] width 37 height 13
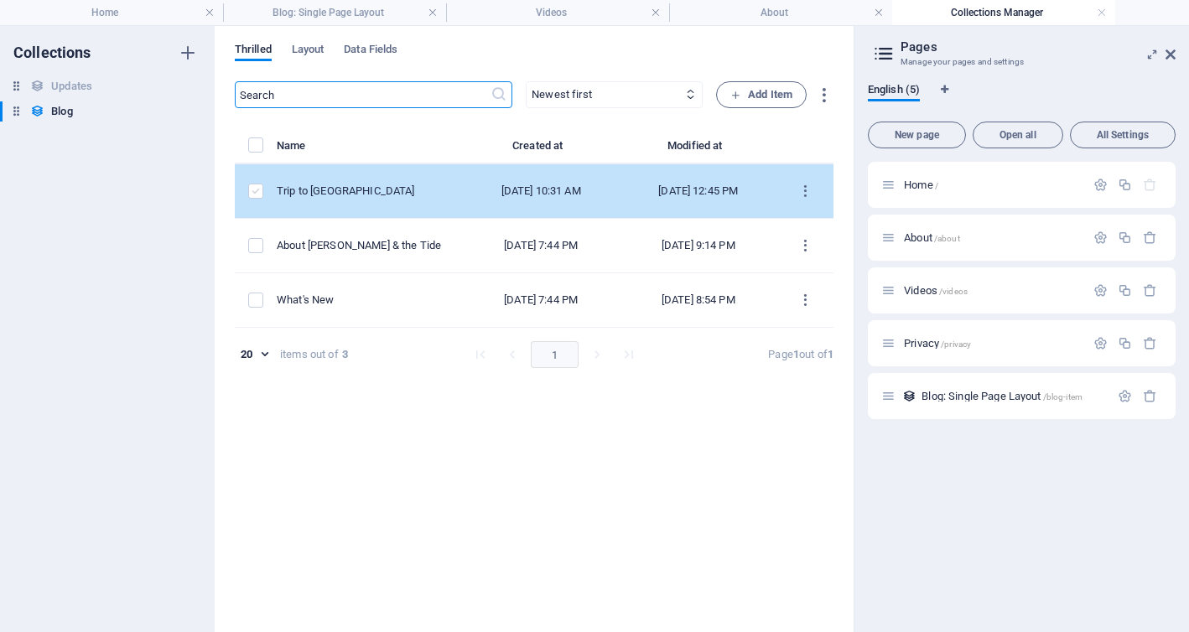
click at [254, 187] on label "items list" at bounding box center [255, 191] width 15 height 15
click at [0, 0] on input "items list" at bounding box center [0, 0] width 0 height 0
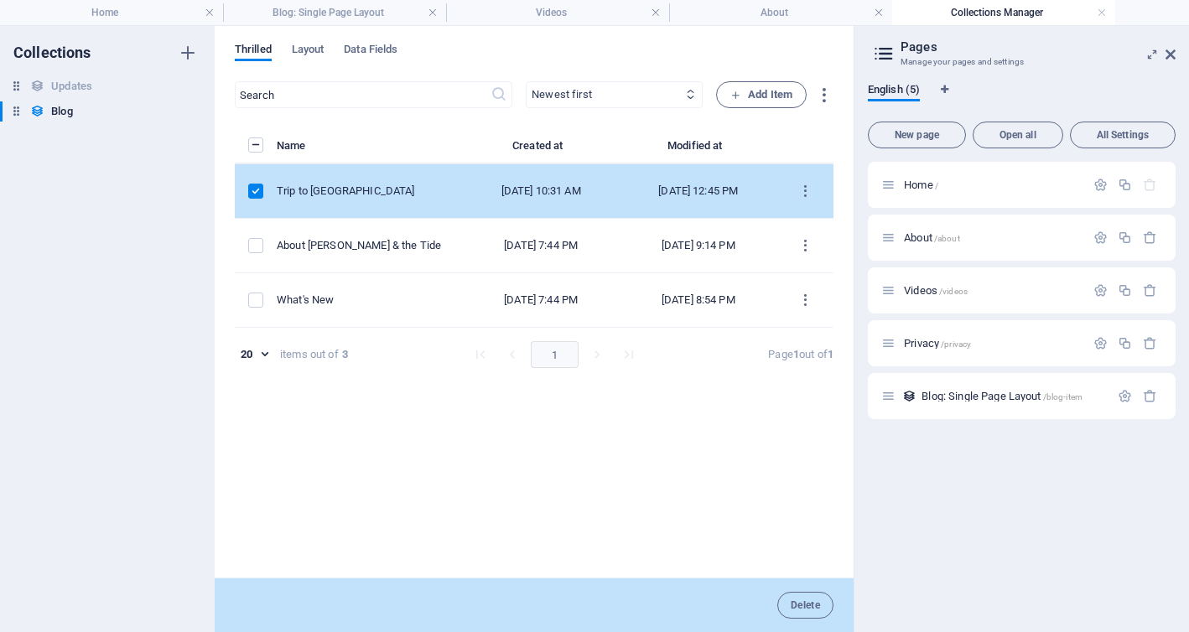
click at [564, 93] on select "Newest first Oldest first Last modified Name (ascending) Name (descending) Slug…" at bounding box center [614, 94] width 177 height 27
click at [526, 81] on select "Newest first Oldest first Last modified Name (ascending) Name (descending) Slug…" at bounding box center [614, 94] width 177 height 27
click at [67, 112] on font "Blog" at bounding box center [61, 111] width 21 height 13
click at [71, 85] on font "Updates" at bounding box center [71, 86] width 41 height 13
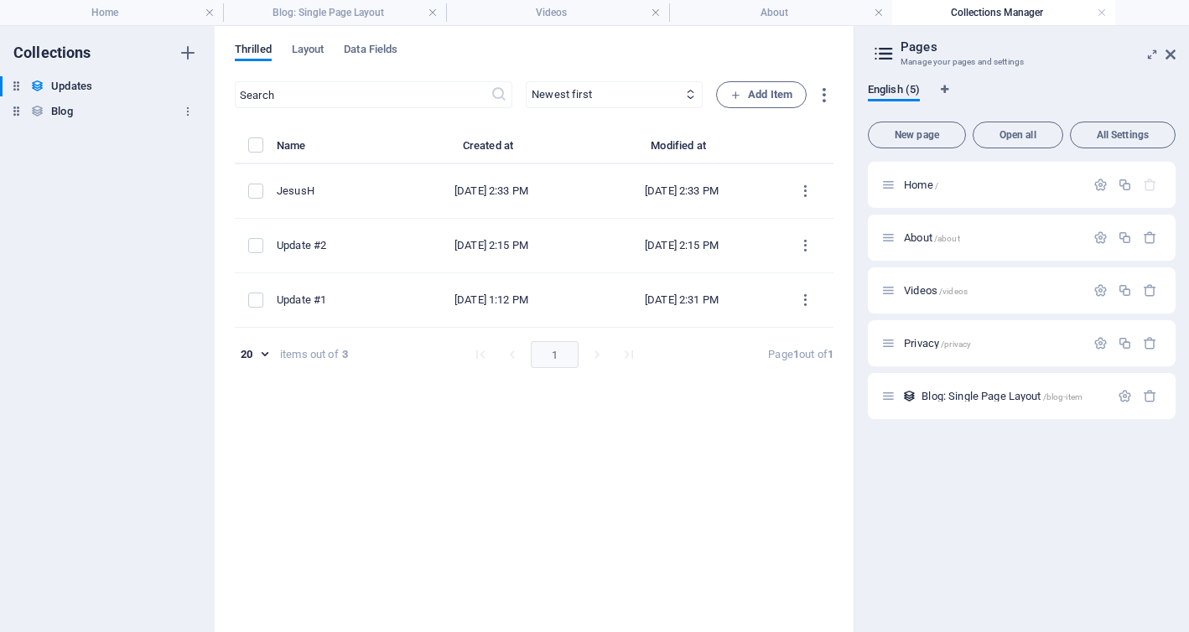
click at [68, 112] on font "Blog" at bounding box center [61, 111] width 21 height 13
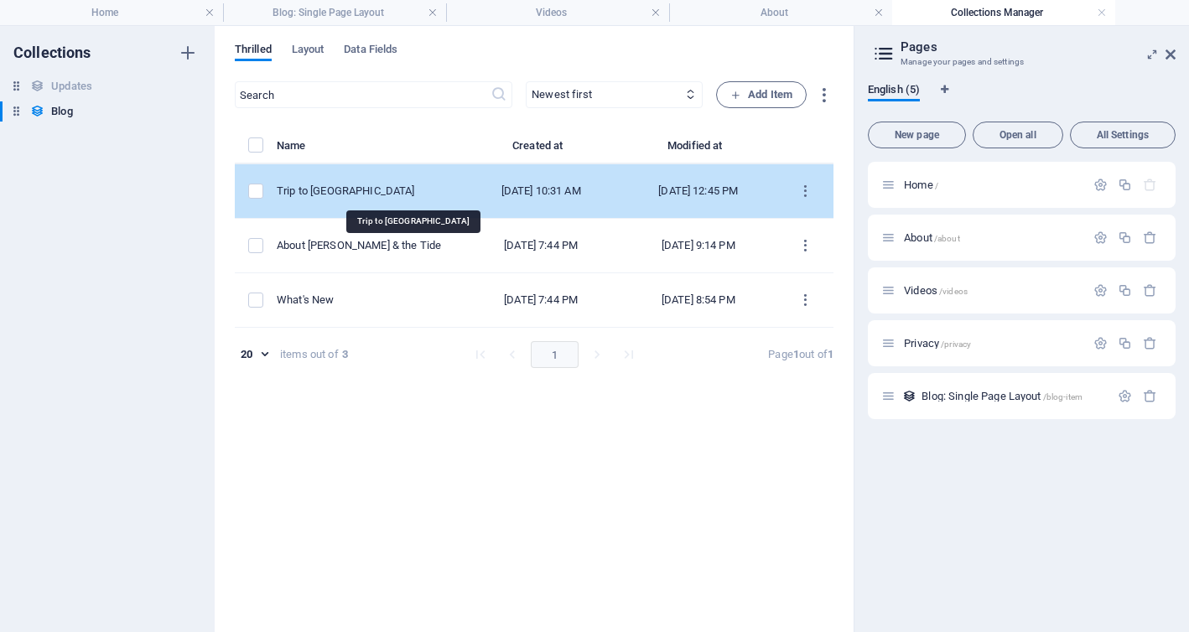
click at [365, 189] on div "Trip to [GEOGRAPHIC_DATA]" at bounding box center [363, 191] width 172 height 15
select select "Draft"
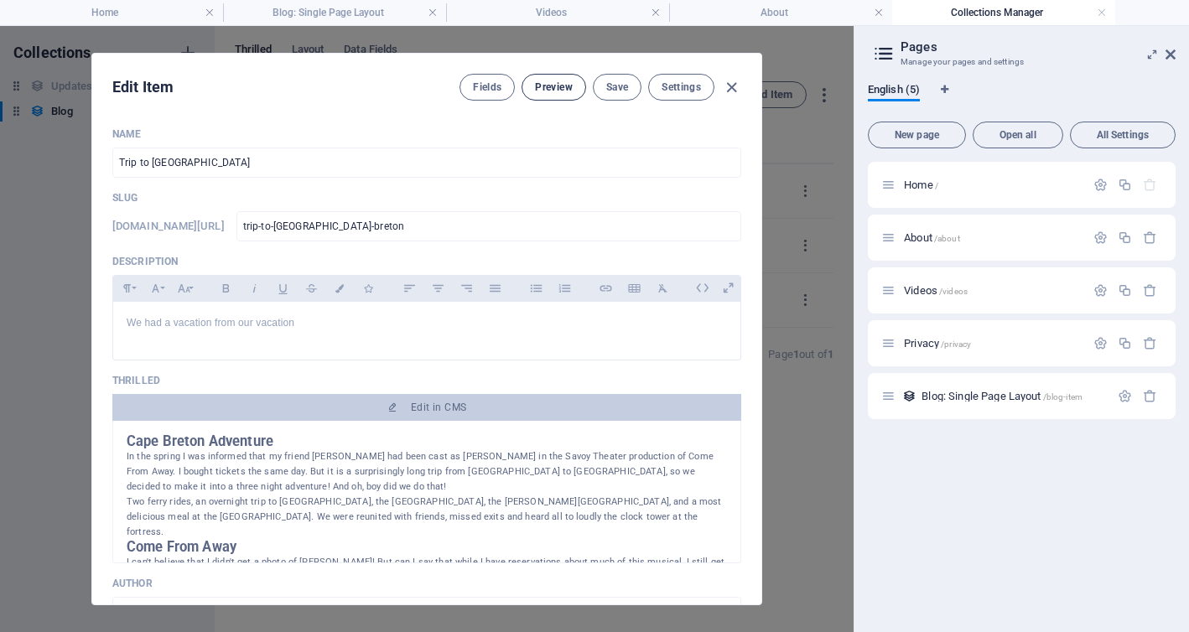
click at [548, 86] on font "Preview" at bounding box center [553, 87] width 37 height 12
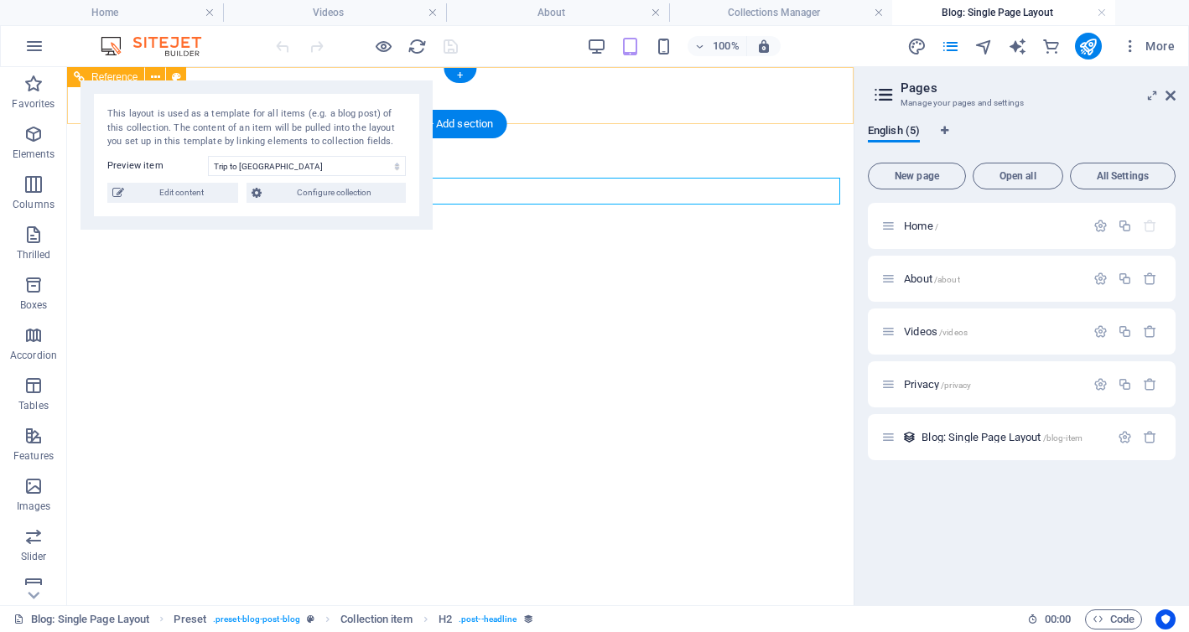
select select "68b851445c26c571dc062076"
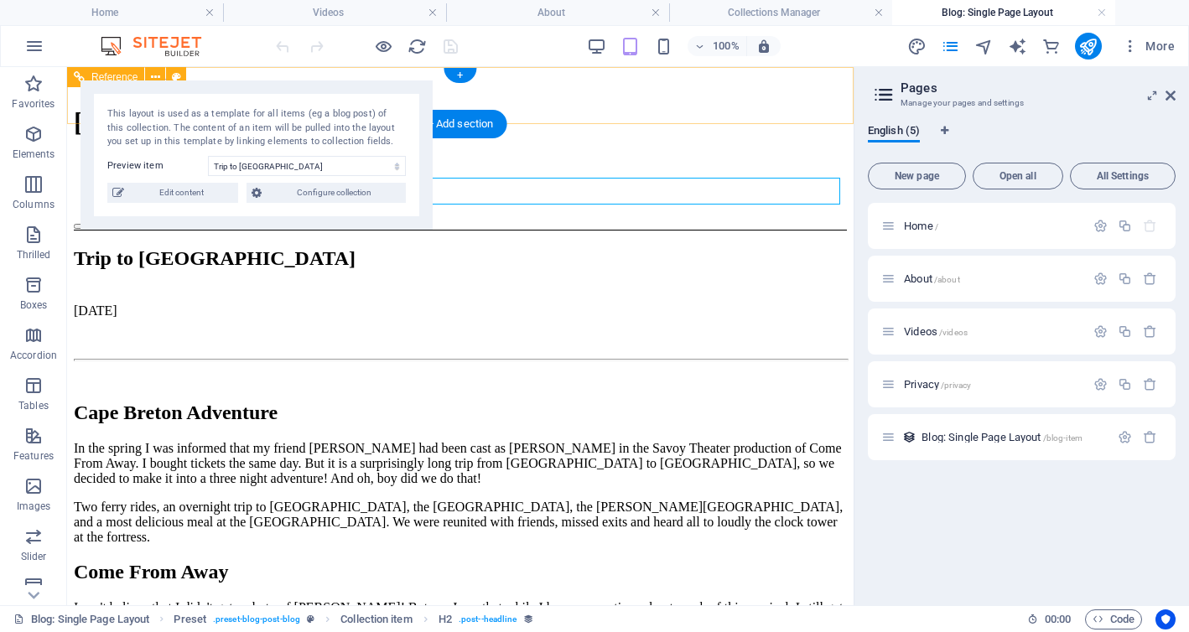
click at [827, 215] on div at bounding box center [460, 222] width 773 height 15
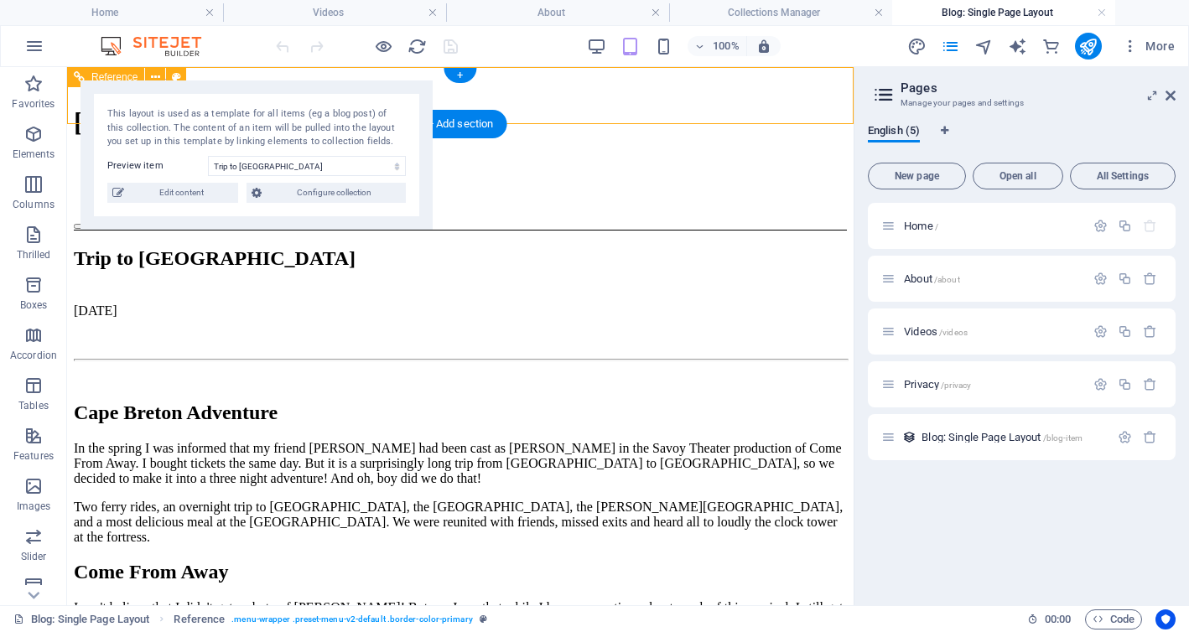
click at [827, 215] on div at bounding box center [460, 222] width 773 height 15
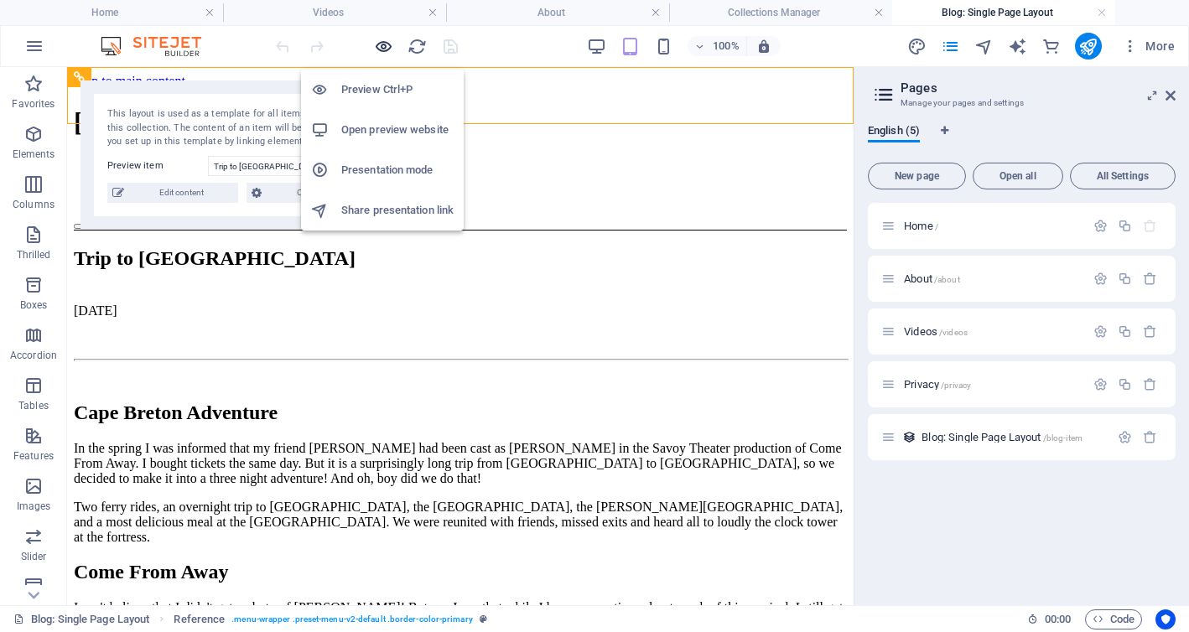
click at [373, 44] on span "button" at bounding box center [383, 46] width 20 height 19
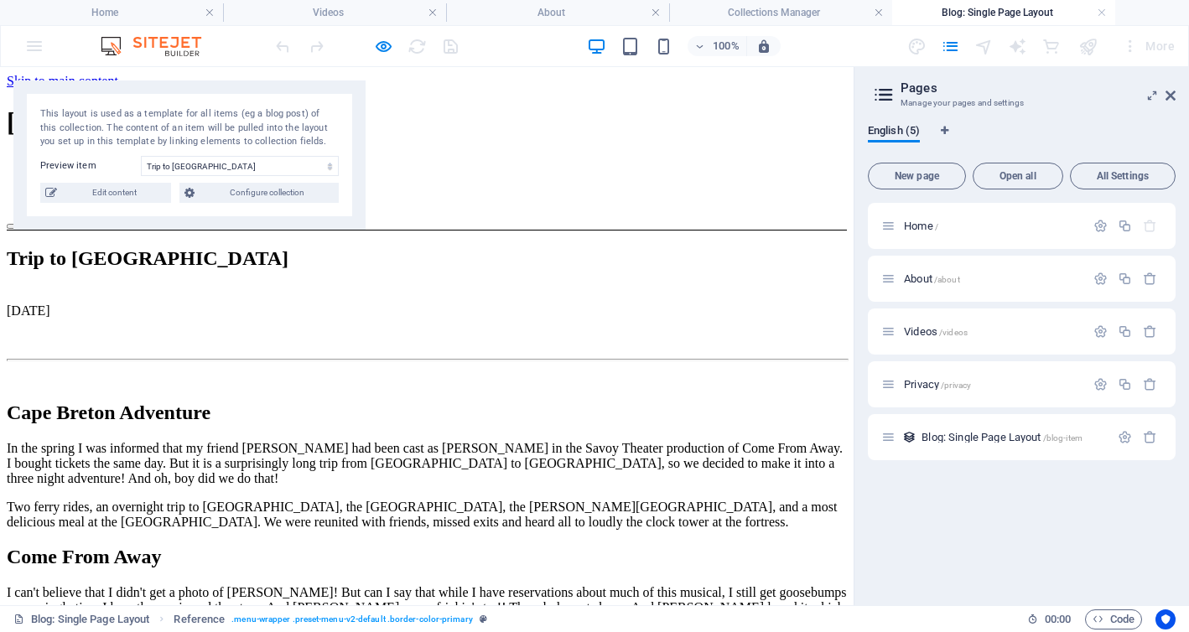
click at [74, 171] on font "About" at bounding box center [57, 178] width 34 height 14
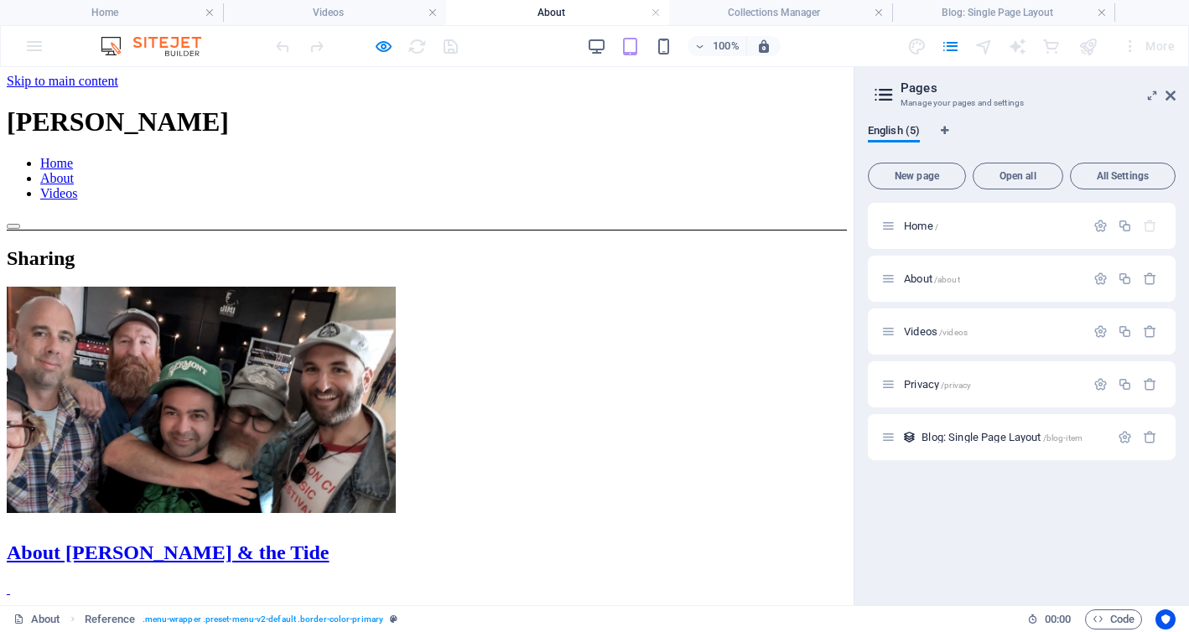
click at [221, 469] on img at bounding box center [201, 400] width 389 height 226
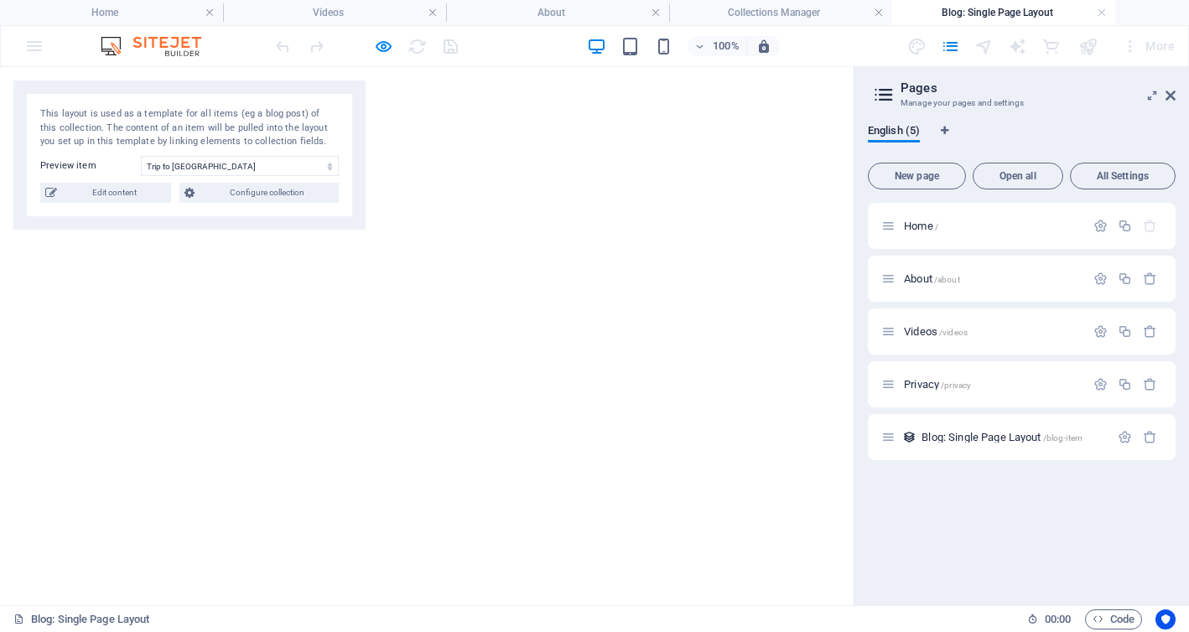
scroll to position [391, 0]
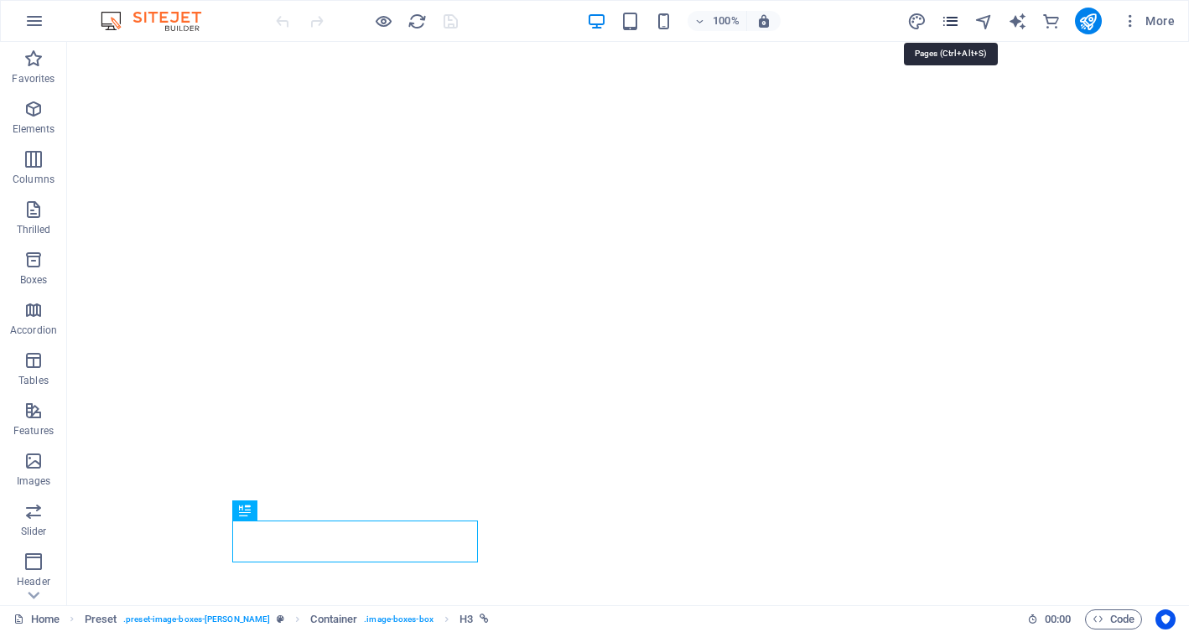
click at [947, 21] on icon "pages" at bounding box center [950, 21] width 19 height 19
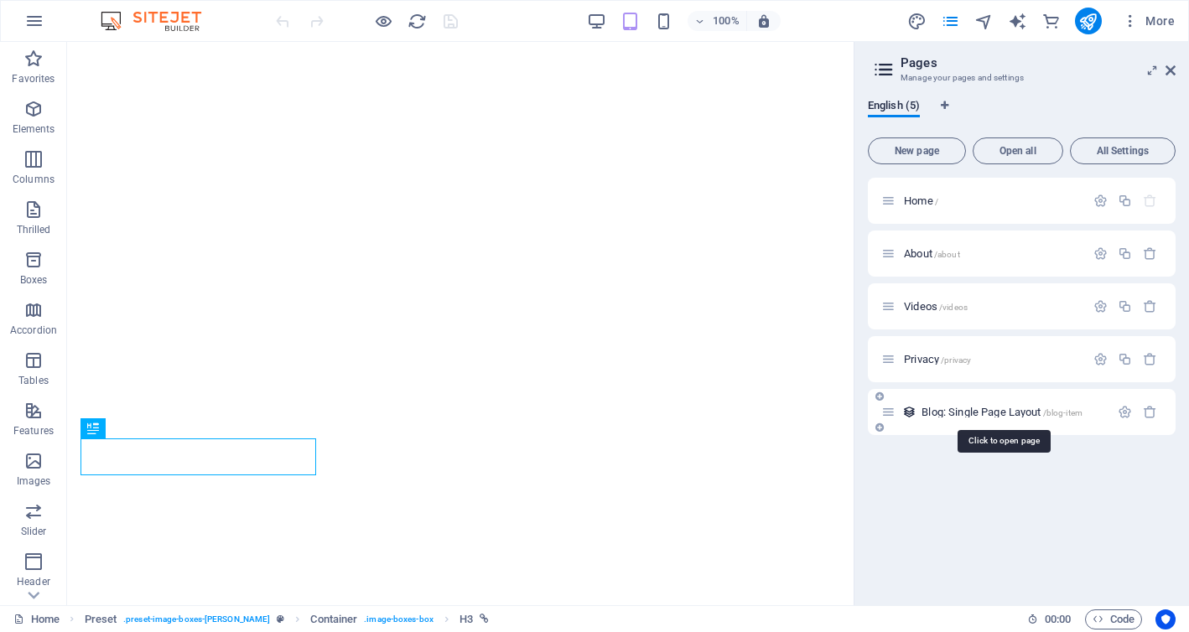
click at [1009, 411] on font "Blog: Single Page Layout" at bounding box center [980, 412] width 119 height 13
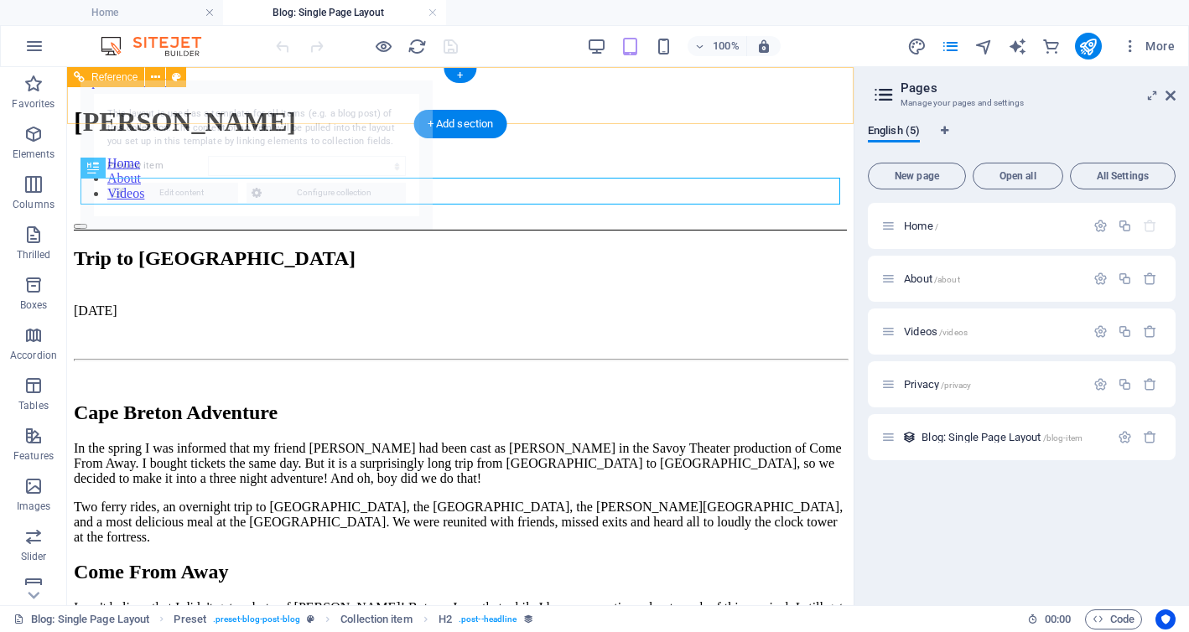
select select "68b851445c26c571dc062076"
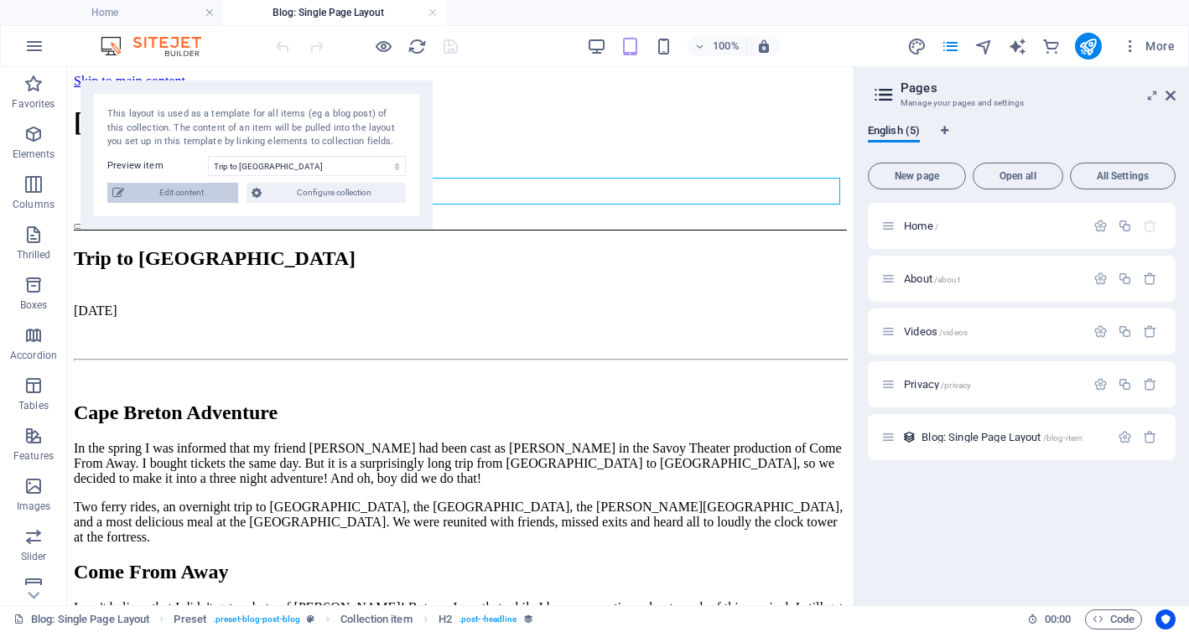
click at [184, 190] on font "Edit content" at bounding box center [181, 192] width 44 height 9
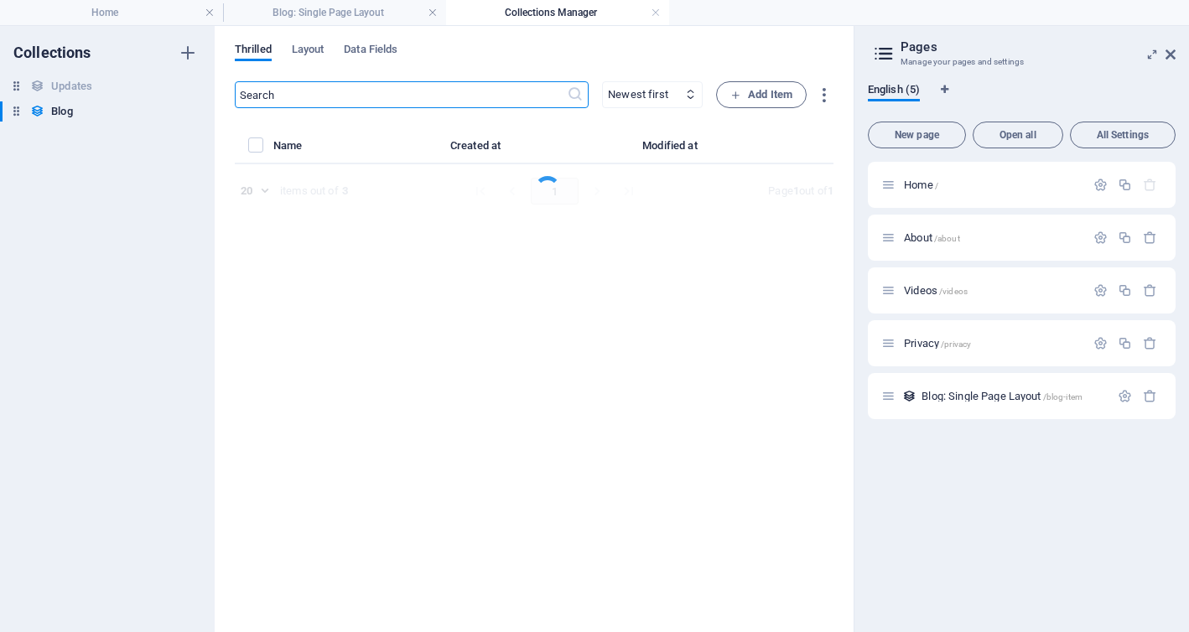
select select "Draft"
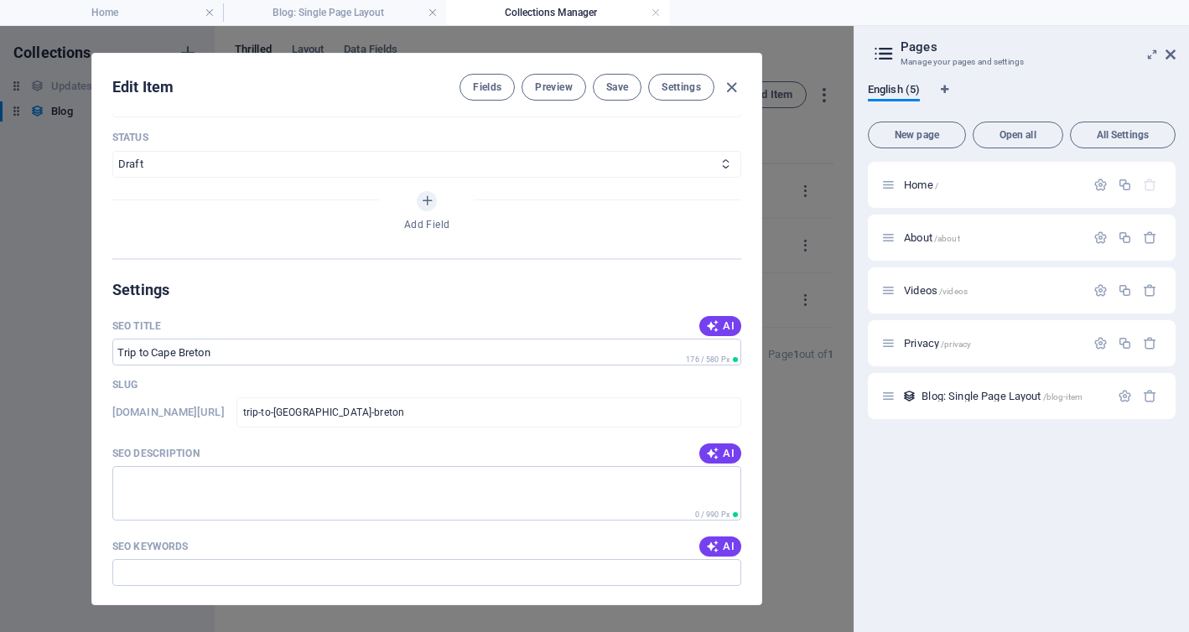
scroll to position [853, 0]
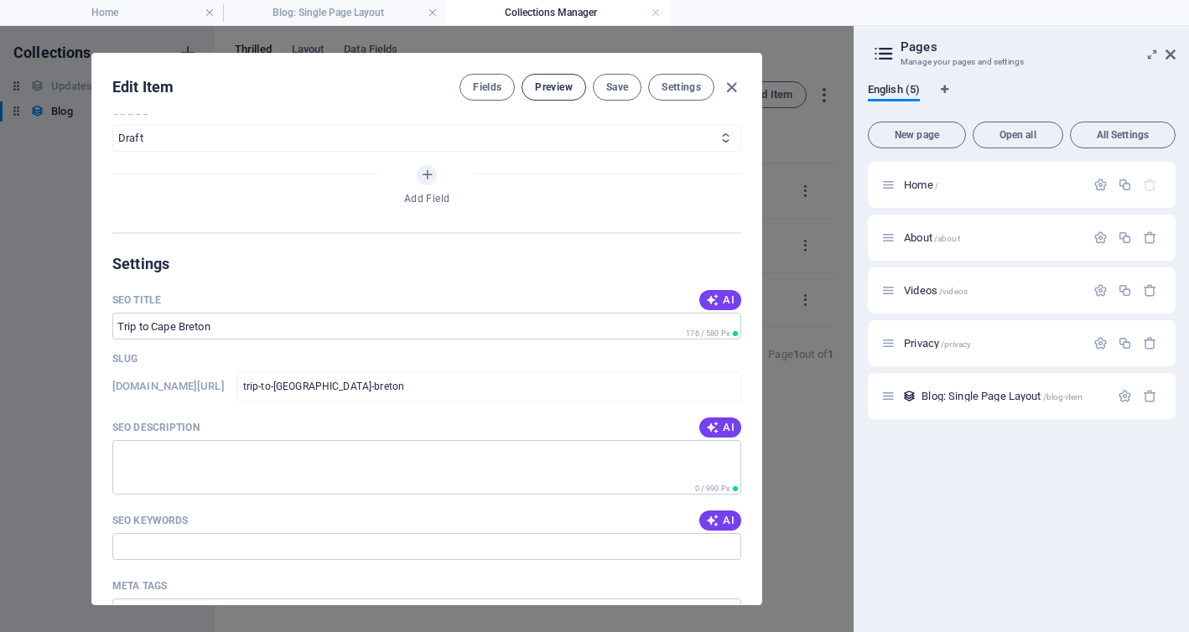
click at [559, 89] on font "Preview" at bounding box center [553, 87] width 37 height 12
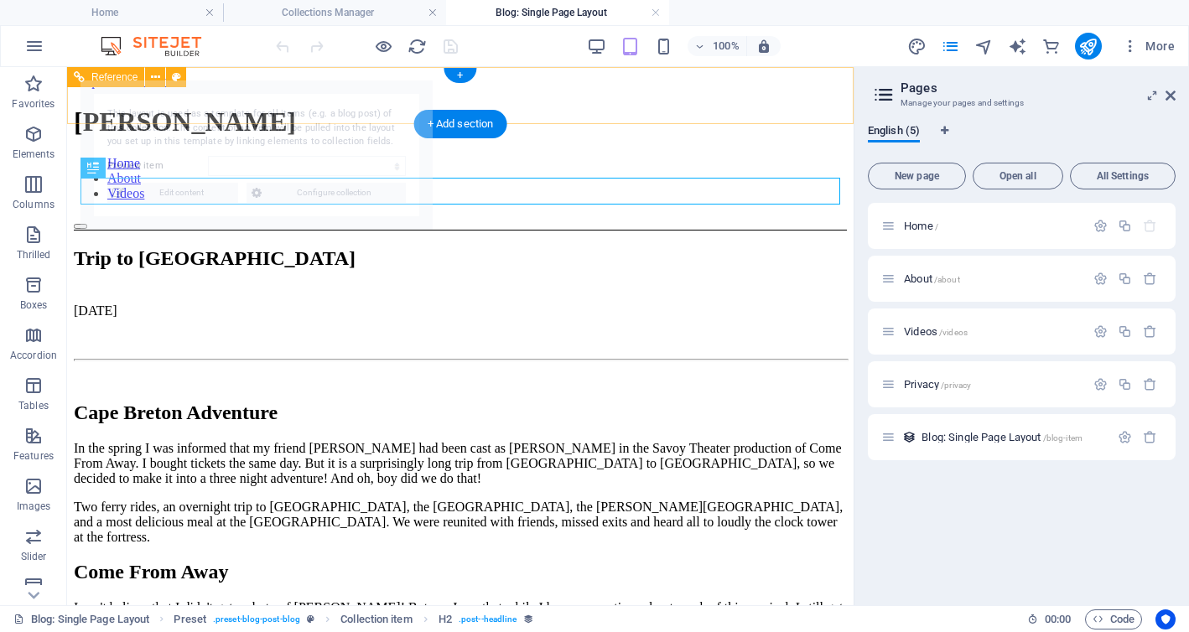
scroll to position [0, 0]
select select "68b851445c26c571dc062076"
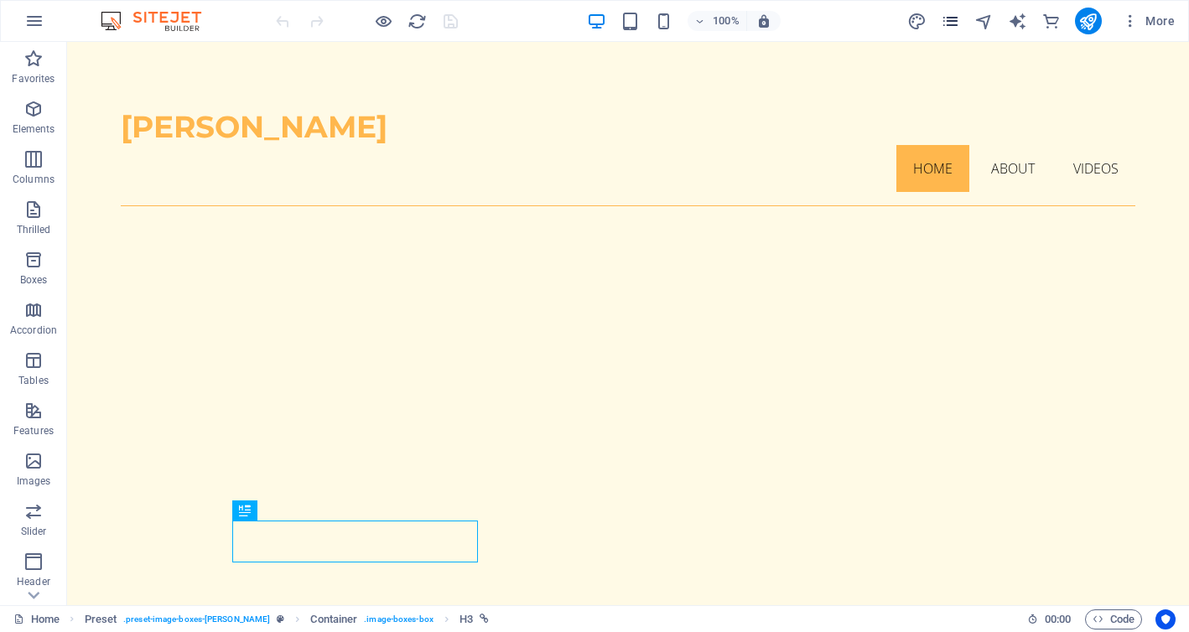
scroll to position [456, 0]
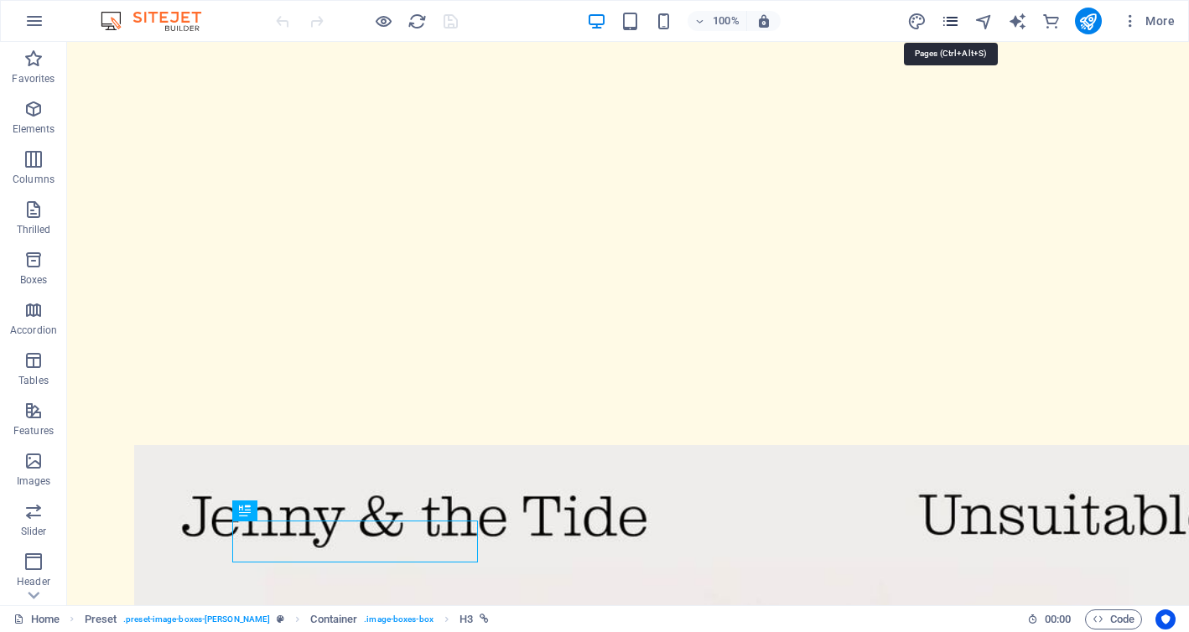
click at [954, 20] on icon "pages" at bounding box center [950, 21] width 19 height 19
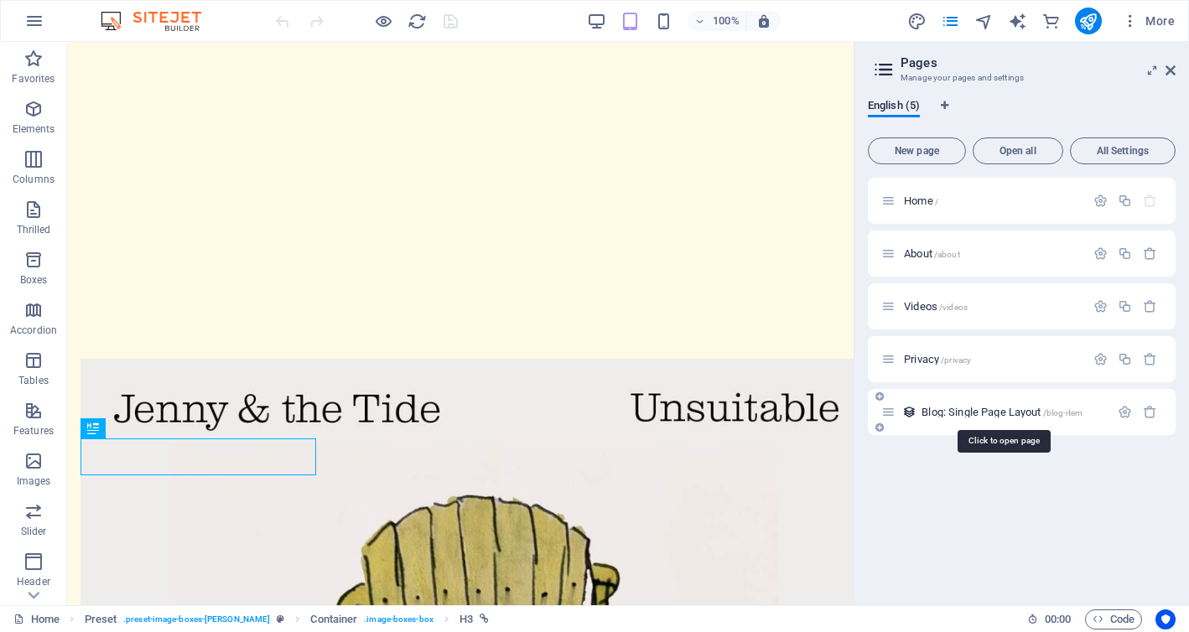
click at [980, 410] on font "Blog: Single Page Layout" at bounding box center [980, 412] width 119 height 13
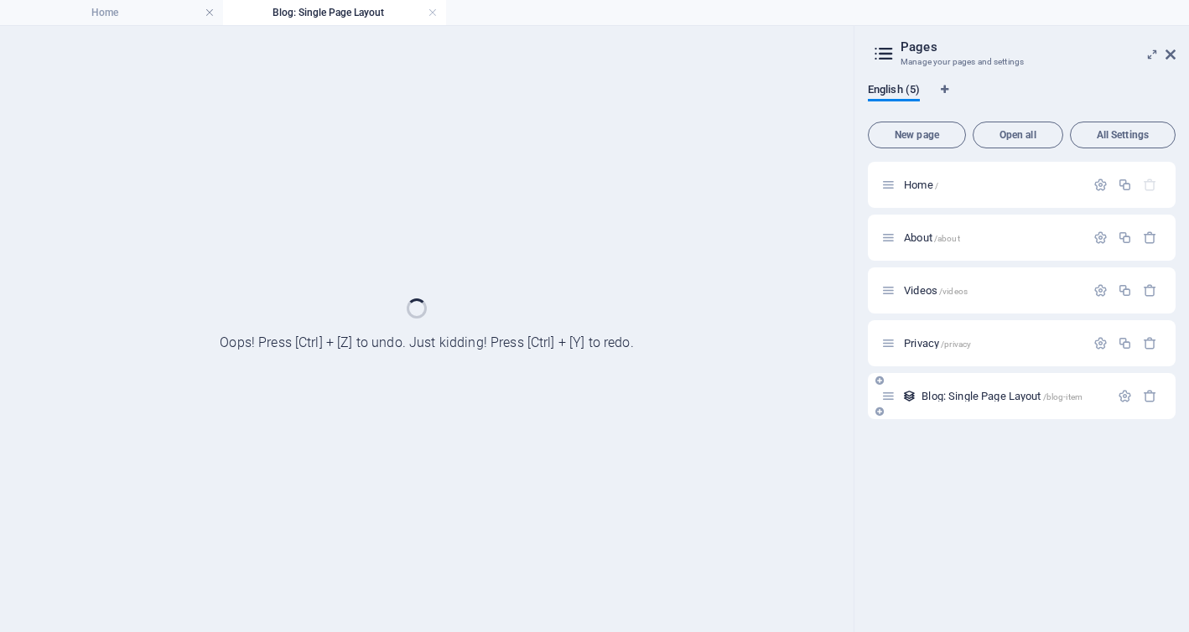
scroll to position [0, 0]
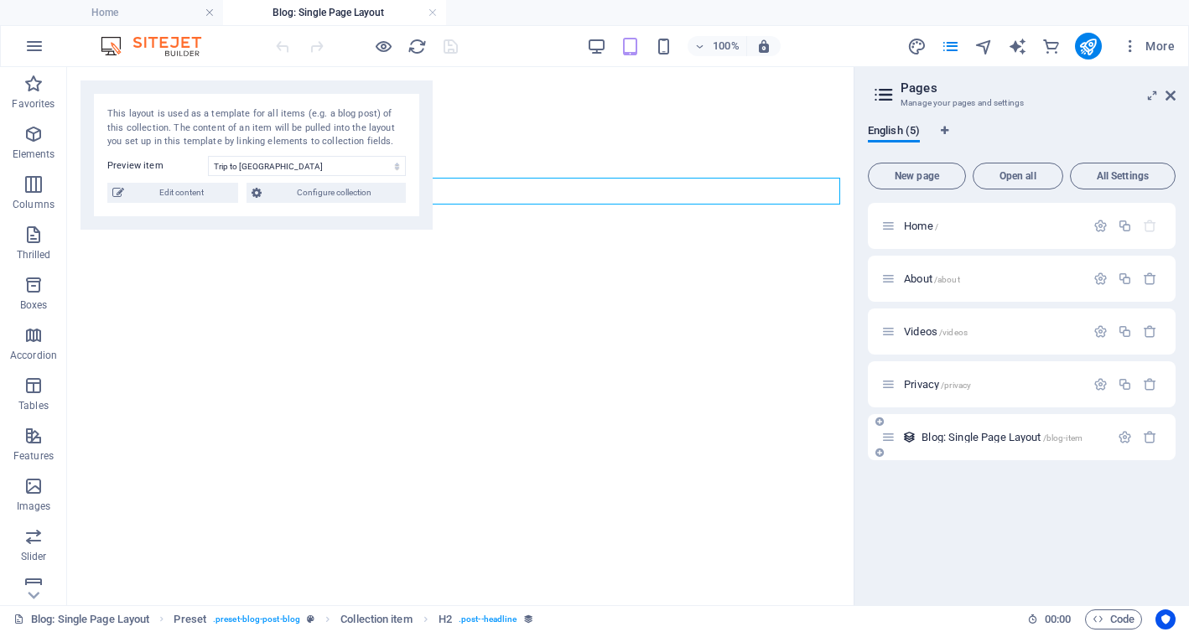
select select "68b851445c26c571dc062076"
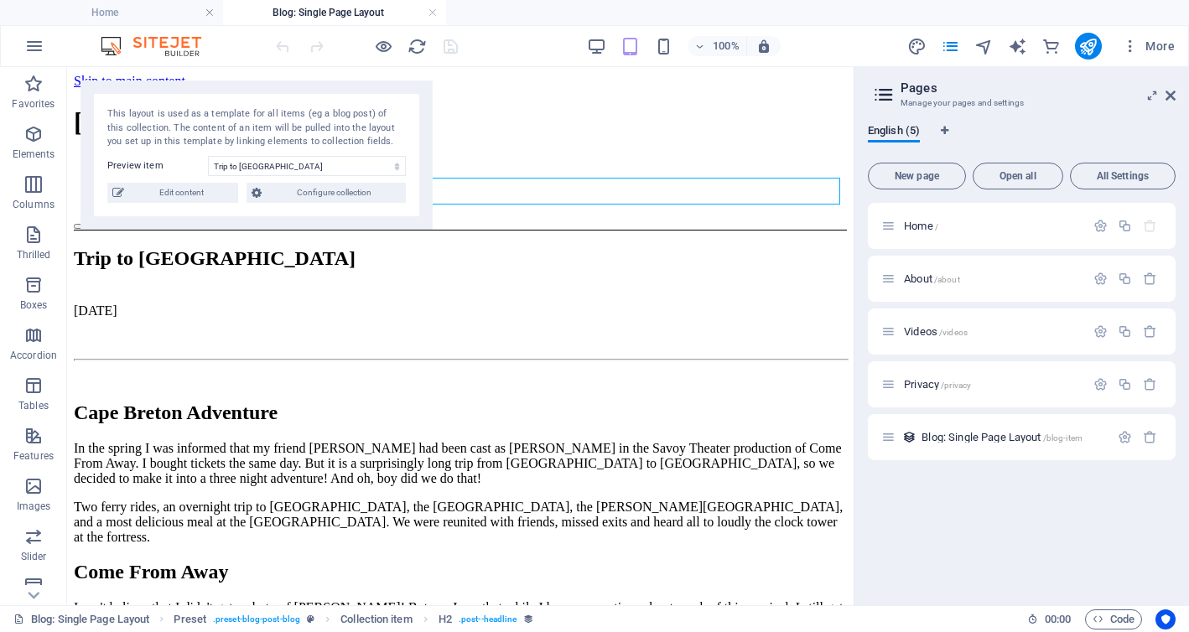
click at [278, 129] on font "This layout is used as a template for all items (eg a blog post) of this collec…" at bounding box center [251, 127] width 288 height 39
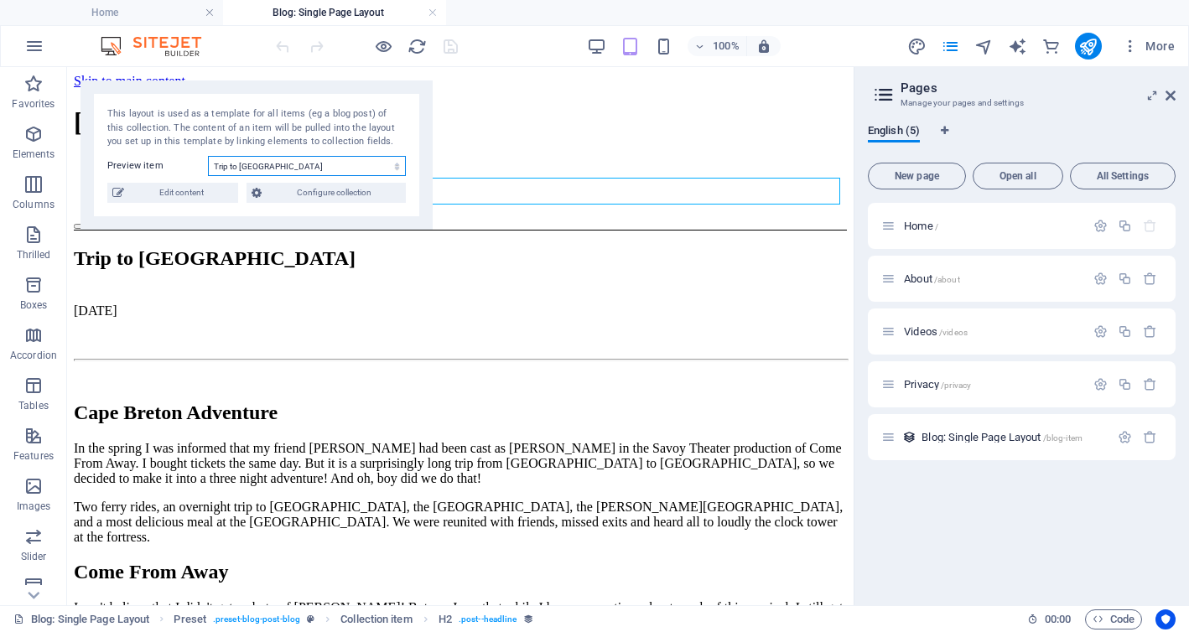
click at [294, 169] on select "Trip to [GEOGRAPHIC_DATA] About [PERSON_NAME] & the Tide What's New" at bounding box center [307, 166] width 198 height 20
click at [138, 189] on span "Edit content" at bounding box center [181, 193] width 104 height 20
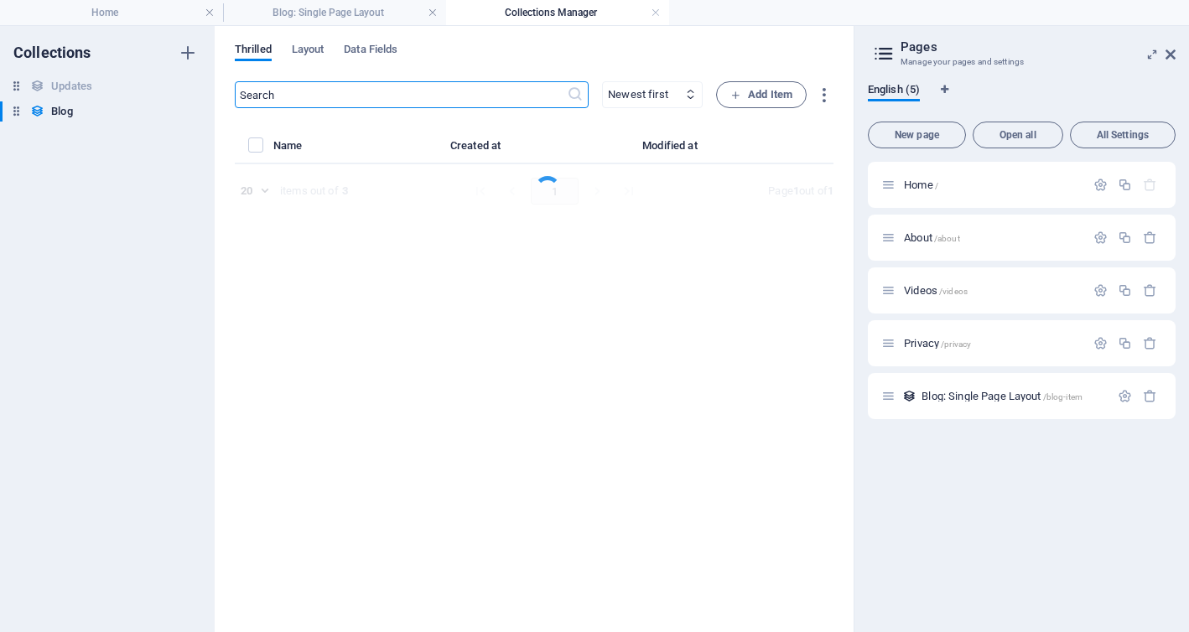
select select "Draft"
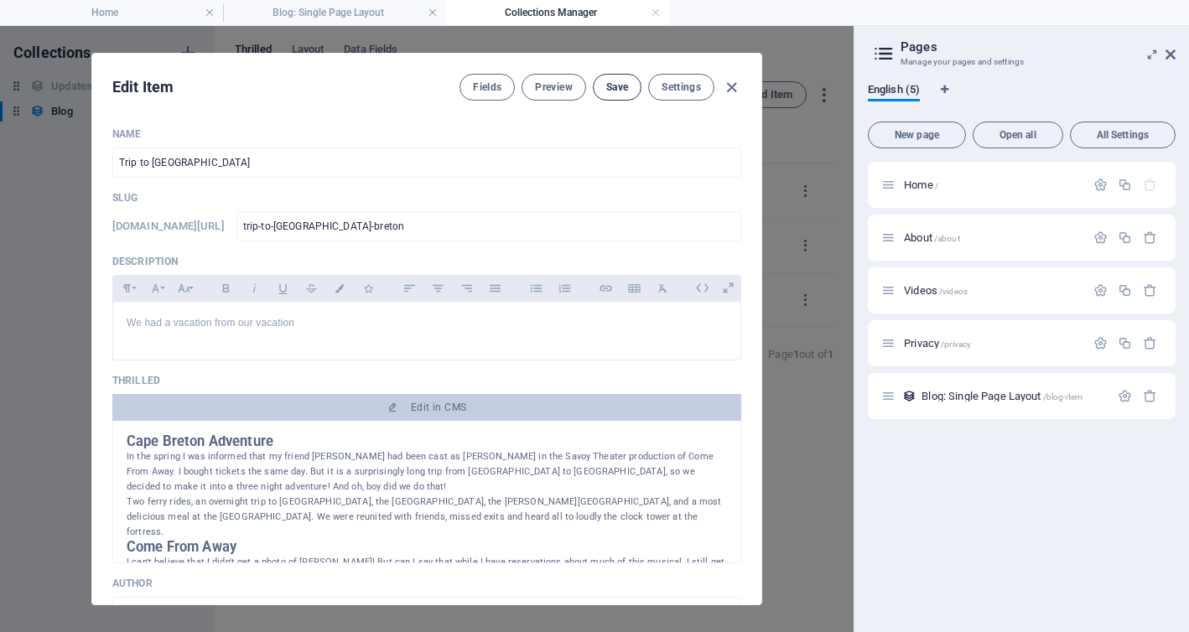
click at [606, 89] on font "Save" at bounding box center [617, 87] width 22 height 12
click at [687, 86] on font "Settings" at bounding box center [680, 87] width 39 height 12
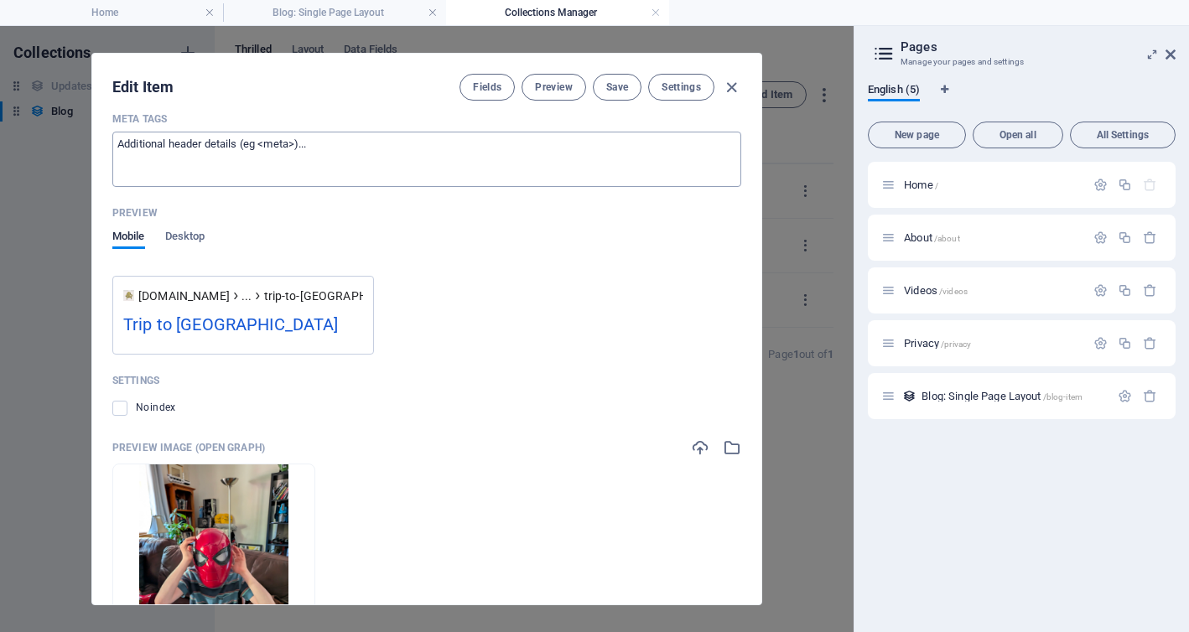
scroll to position [1492, 0]
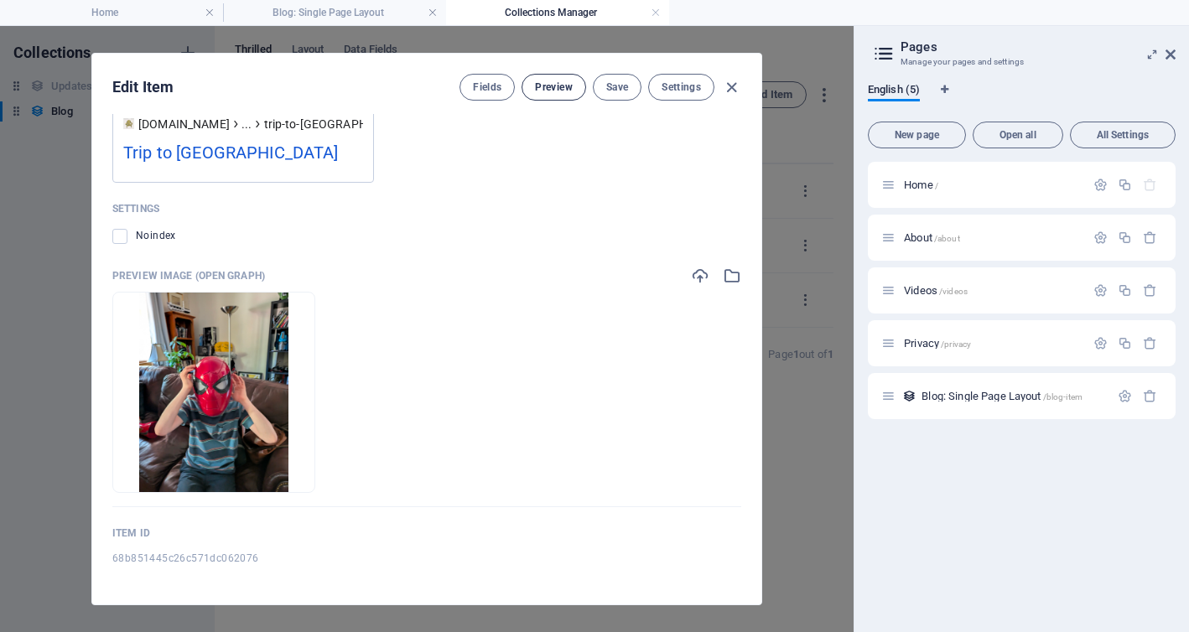
click at [550, 90] on font "Preview" at bounding box center [553, 87] width 37 height 12
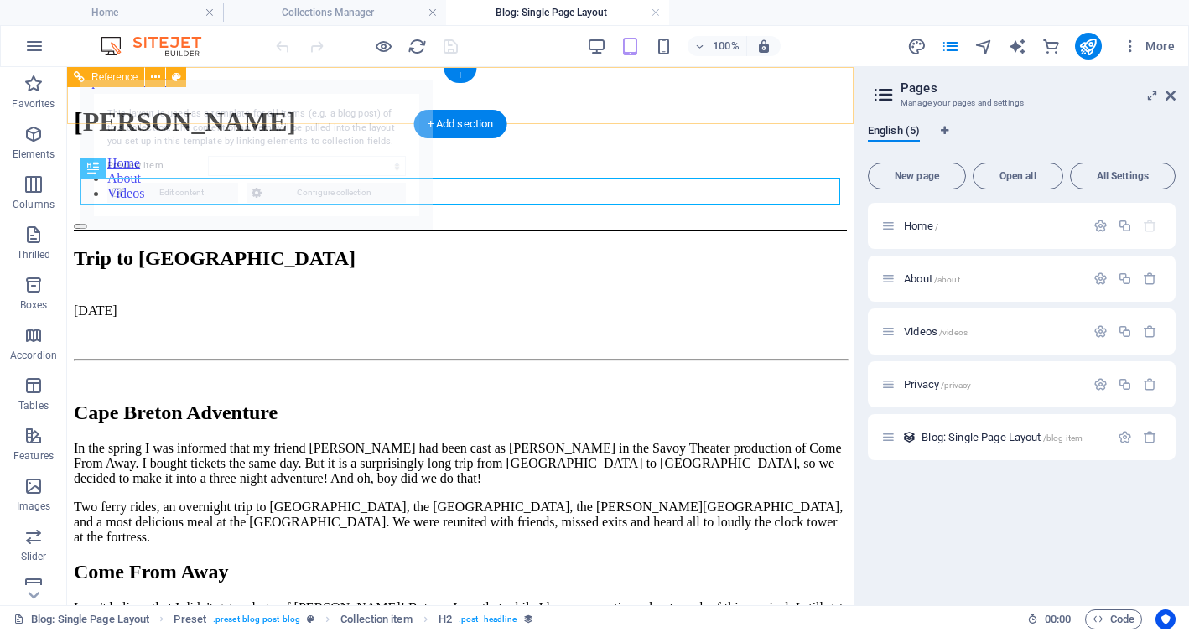
scroll to position [0, 0]
select select "68b851445c26c571dc062076"
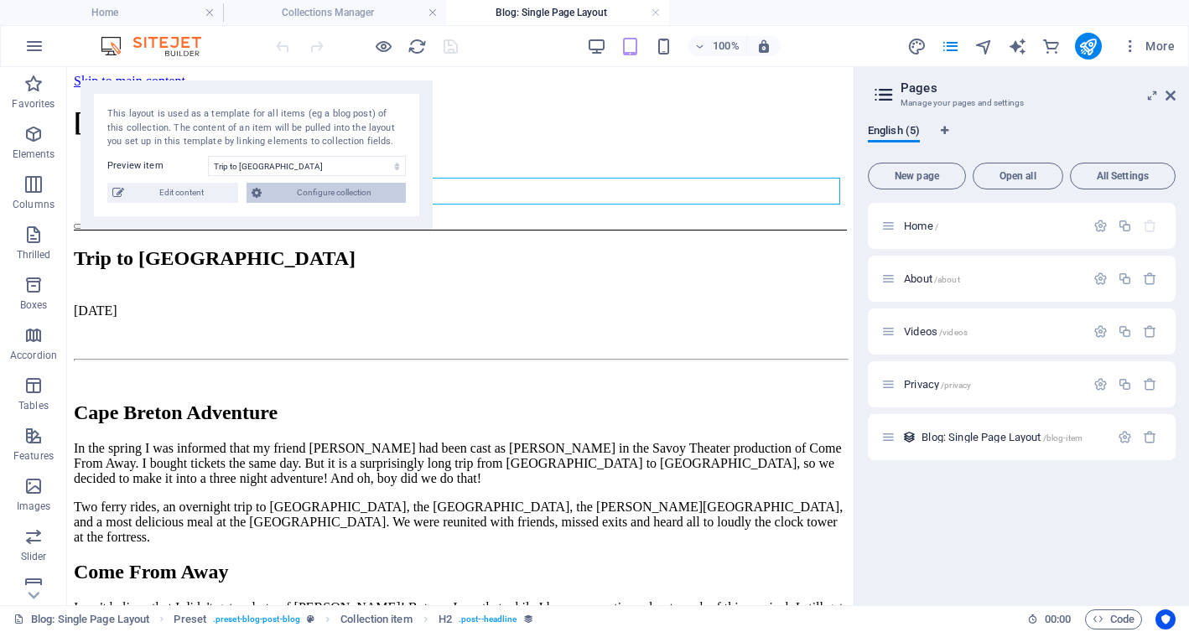
click at [319, 191] on font "Configure collection" at bounding box center [334, 192] width 75 height 9
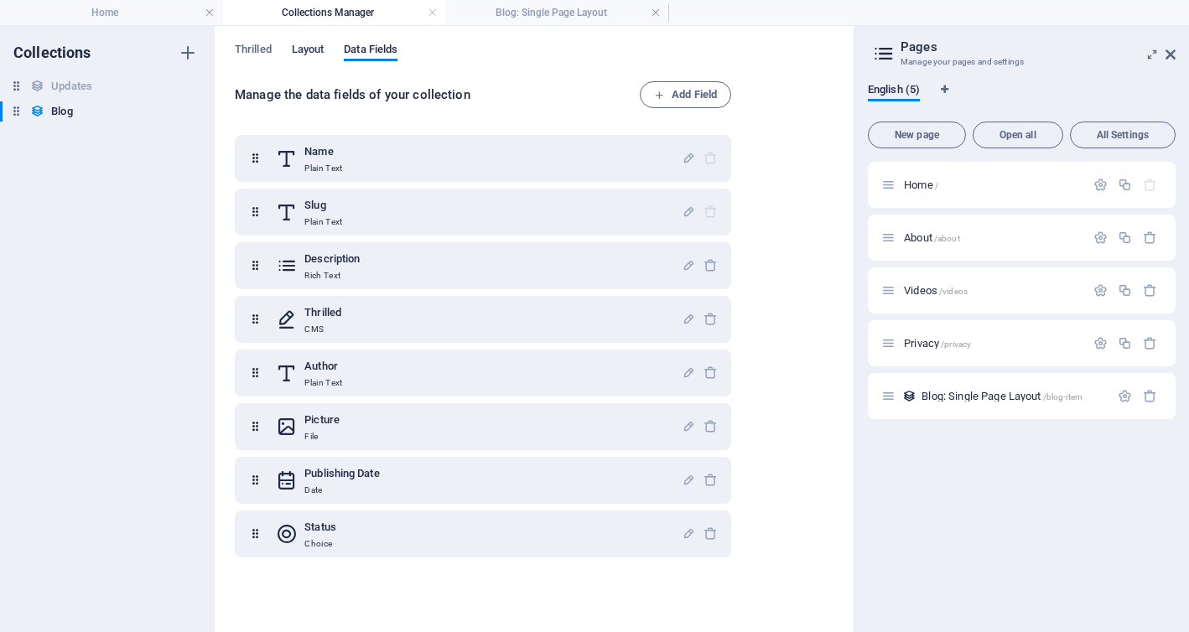
click at [303, 49] on font "Layout" at bounding box center [308, 49] width 33 height 13
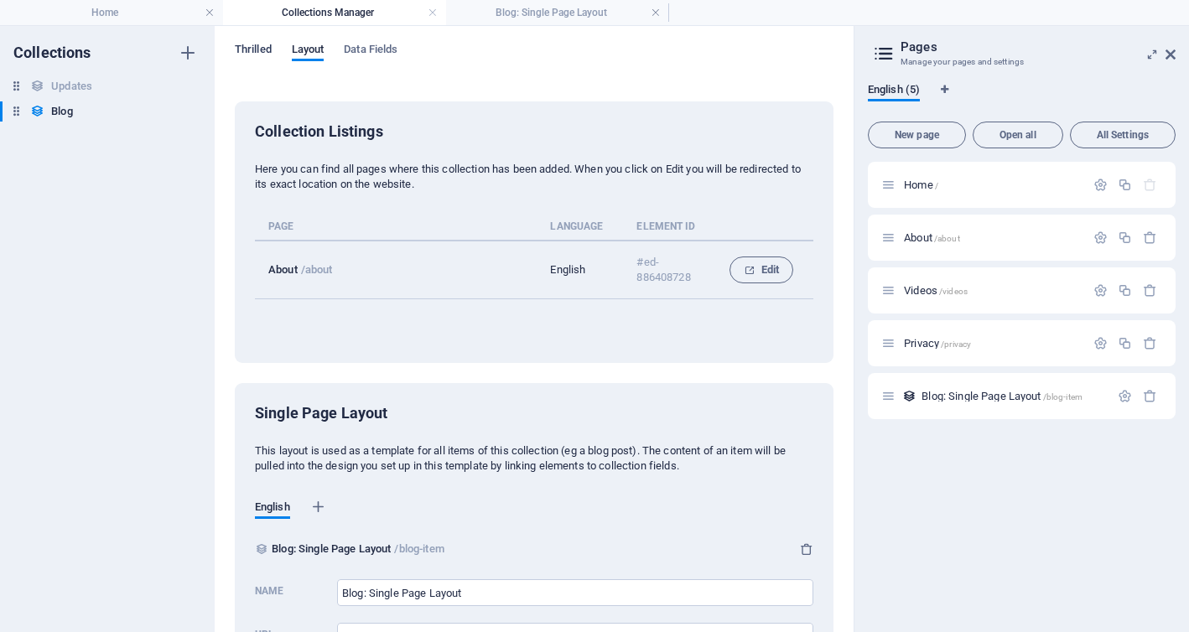
click at [252, 47] on font "Thrilled" at bounding box center [253, 49] width 37 height 13
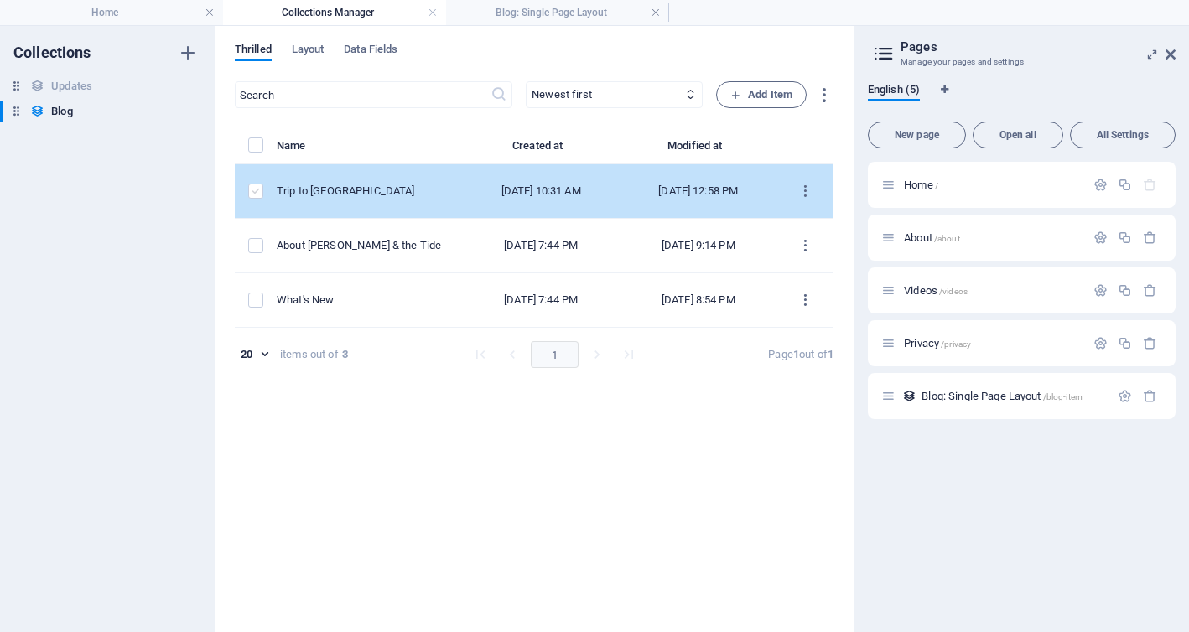
click at [255, 192] on label "items list" at bounding box center [255, 191] width 15 height 15
click at [0, 0] on input "items list" at bounding box center [0, 0] width 0 height 0
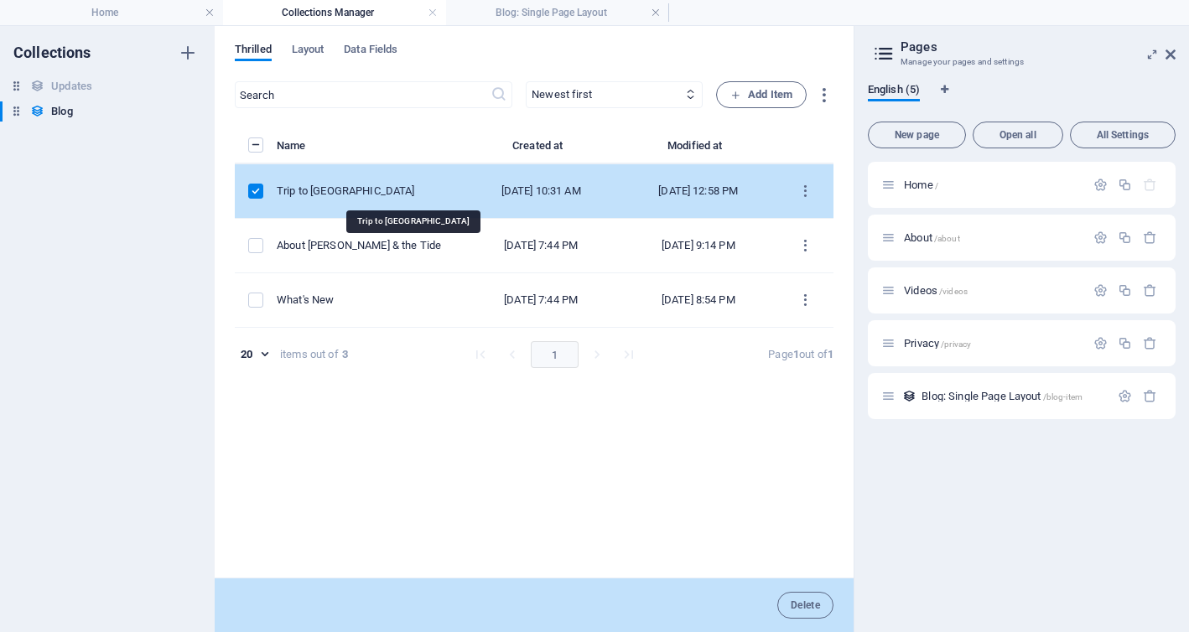
click at [414, 184] on font "Trip to [GEOGRAPHIC_DATA]" at bounding box center [345, 190] width 137 height 13
select select "Draft"
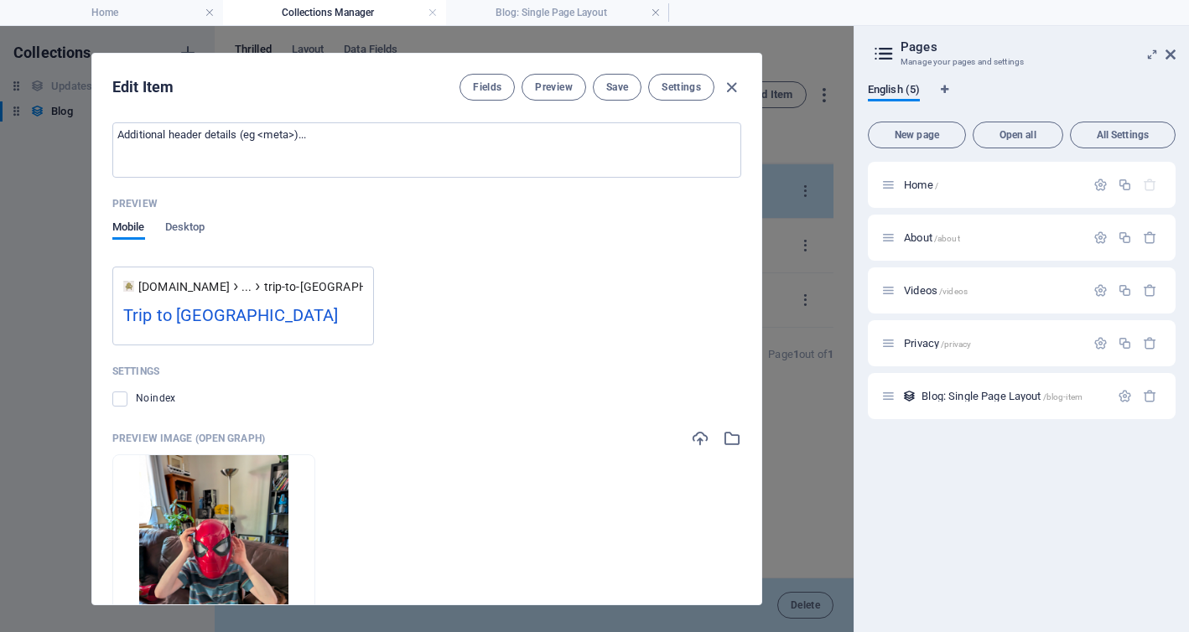
scroll to position [1492, 0]
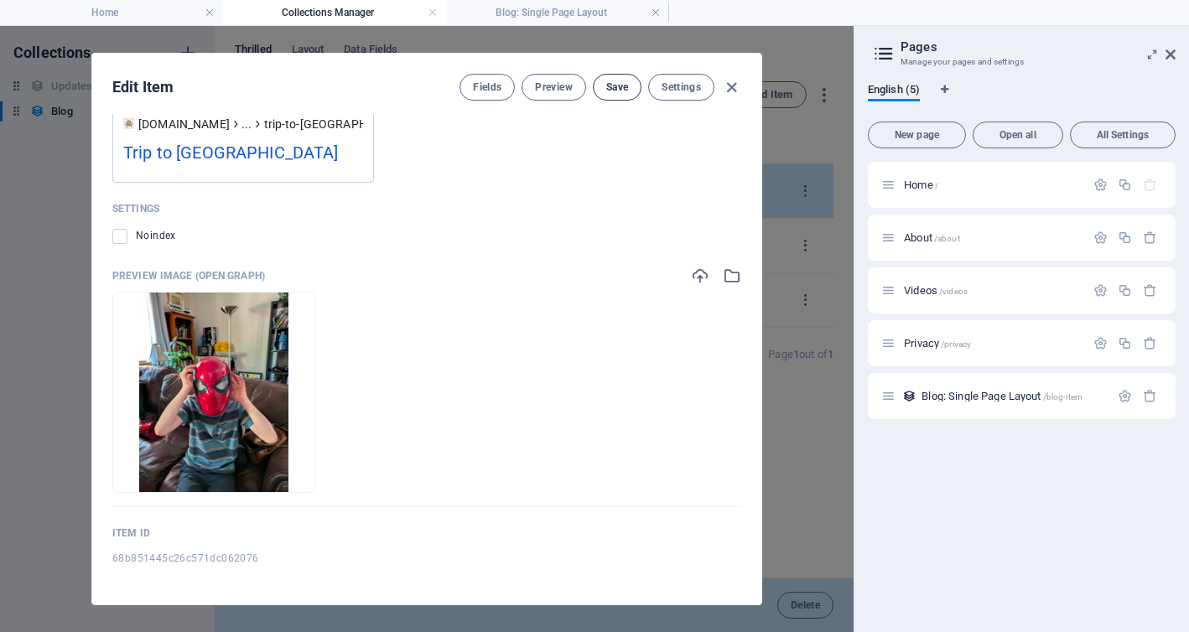
click at [624, 91] on font "Save" at bounding box center [617, 87] width 22 height 12
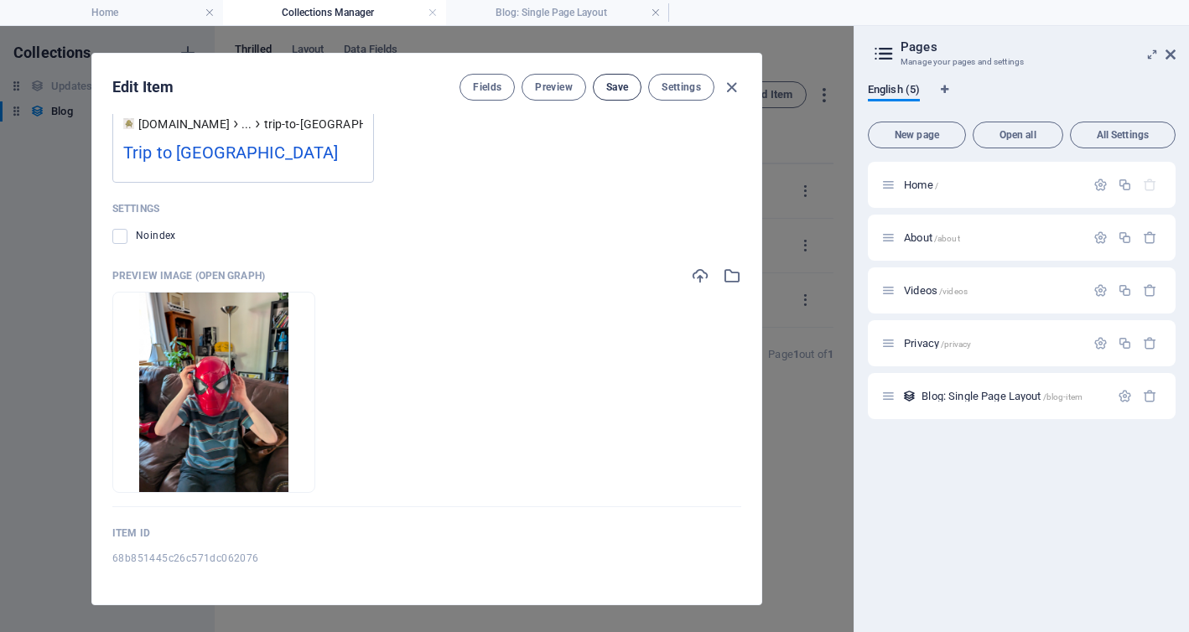
scroll to position [1133, 0]
click at [730, 87] on icon "button" at bounding box center [731, 87] width 19 height 19
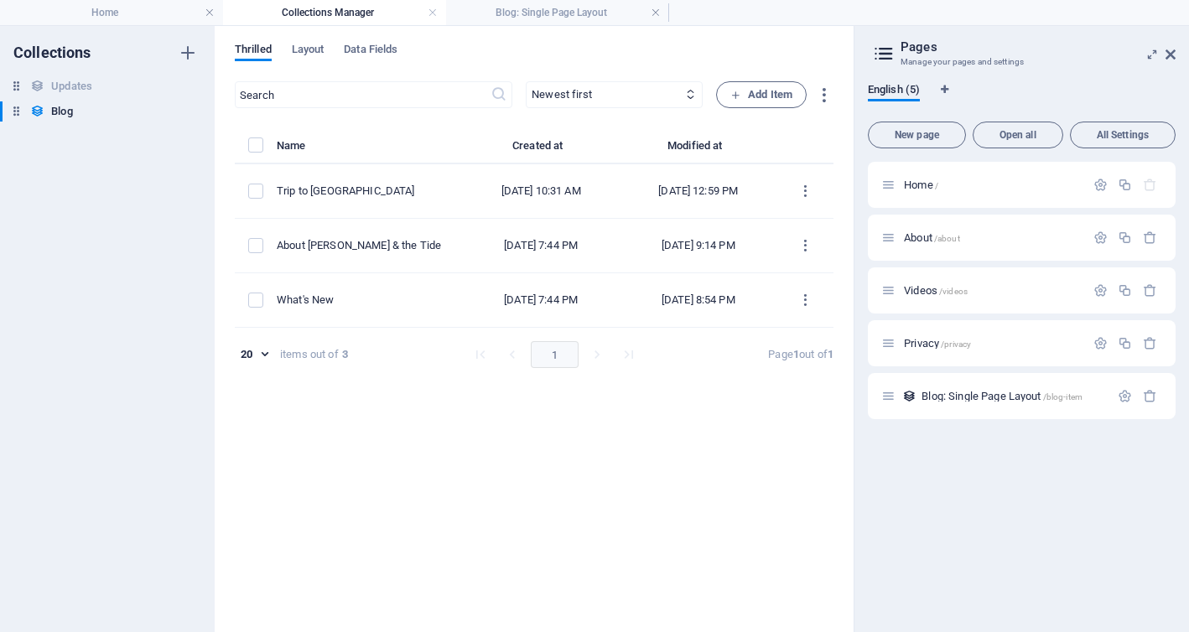
scroll to position [0, 0]
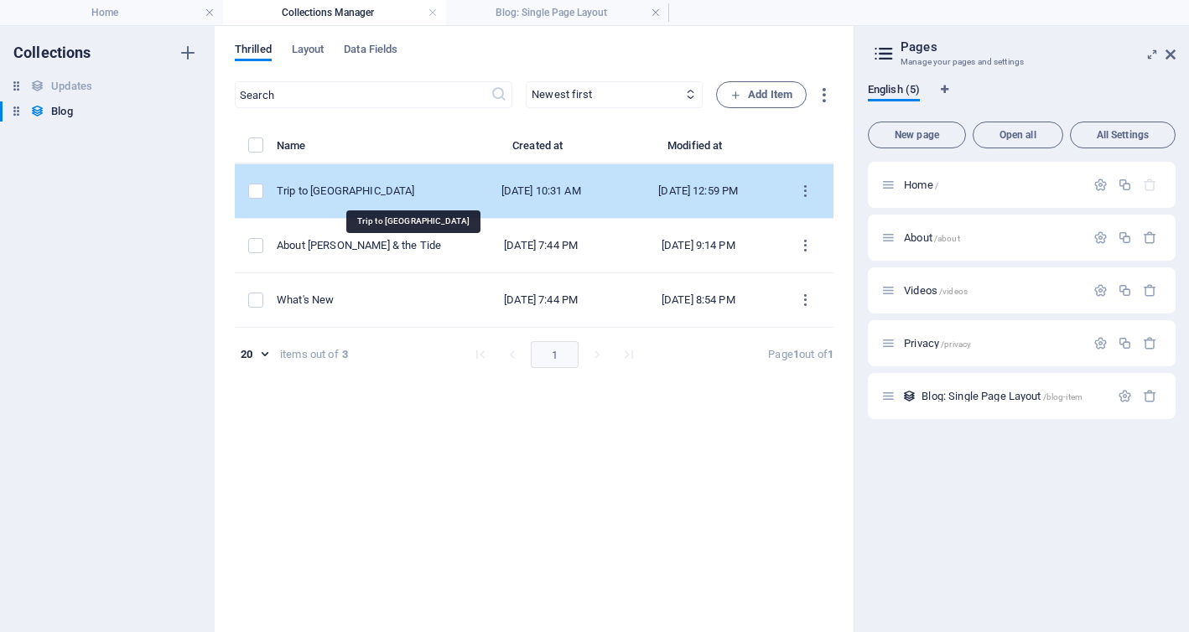
click at [348, 189] on font "Trip to [GEOGRAPHIC_DATA]" at bounding box center [345, 190] width 137 height 13
select select "Draft"
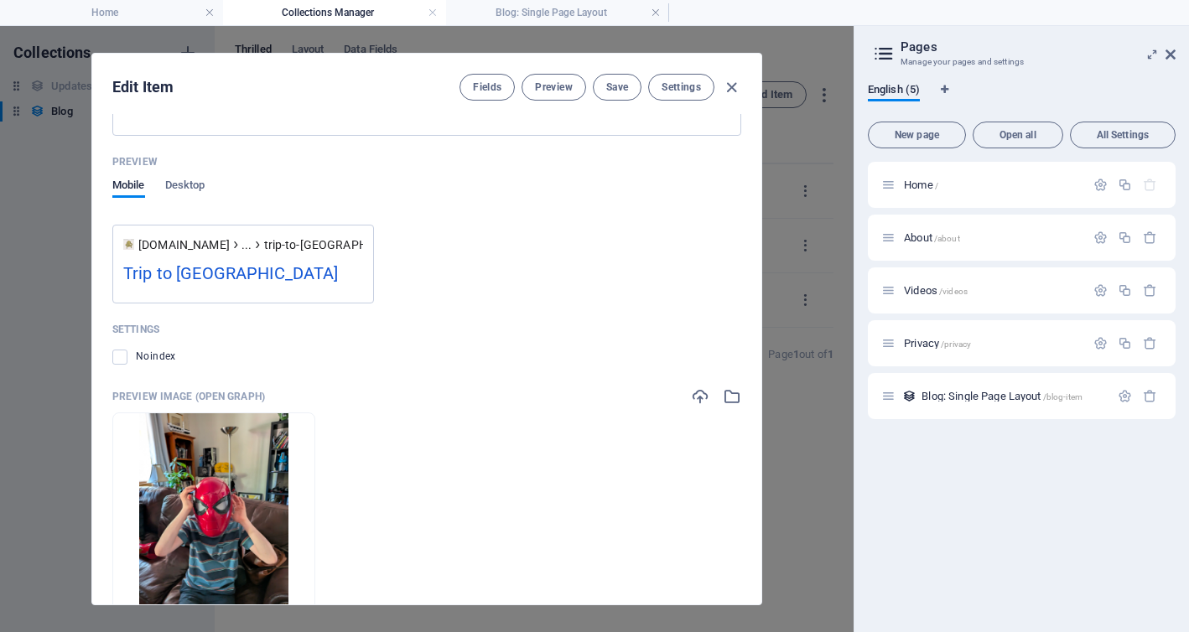
scroll to position [1492, 0]
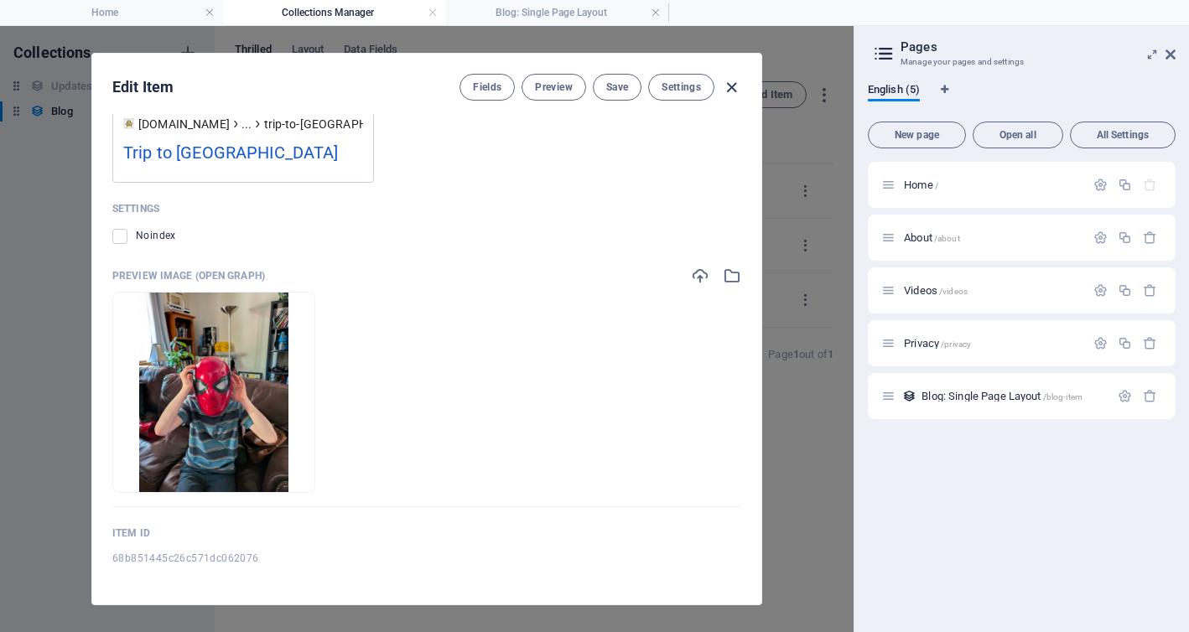
click at [732, 86] on icon "button" at bounding box center [731, 87] width 19 height 19
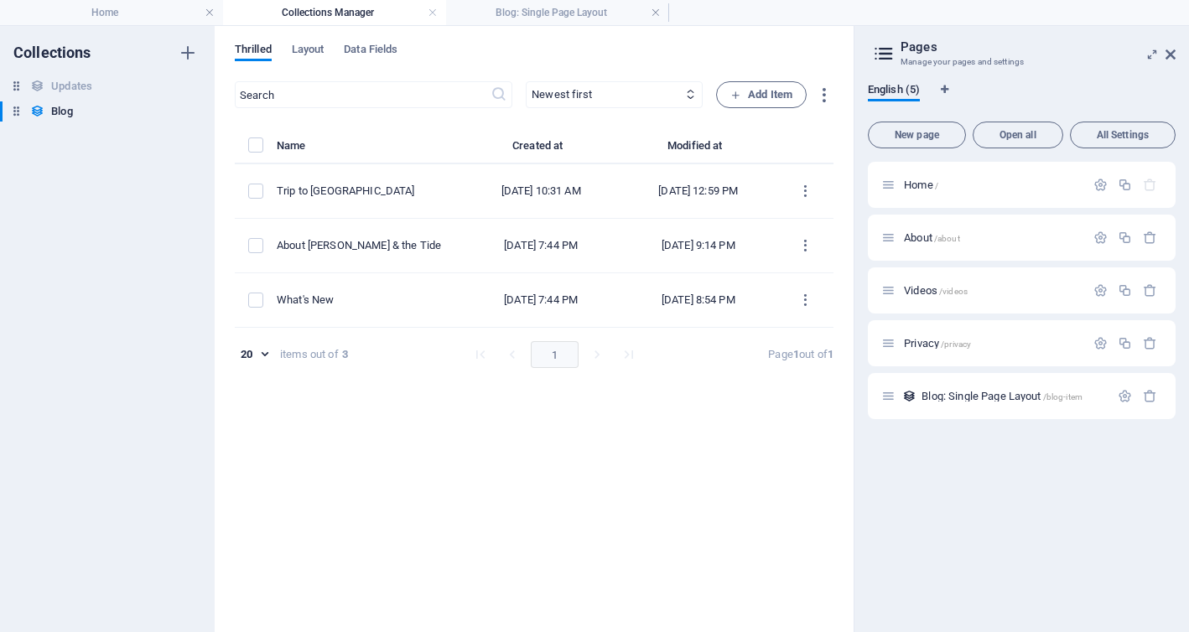
scroll to position [0, 0]
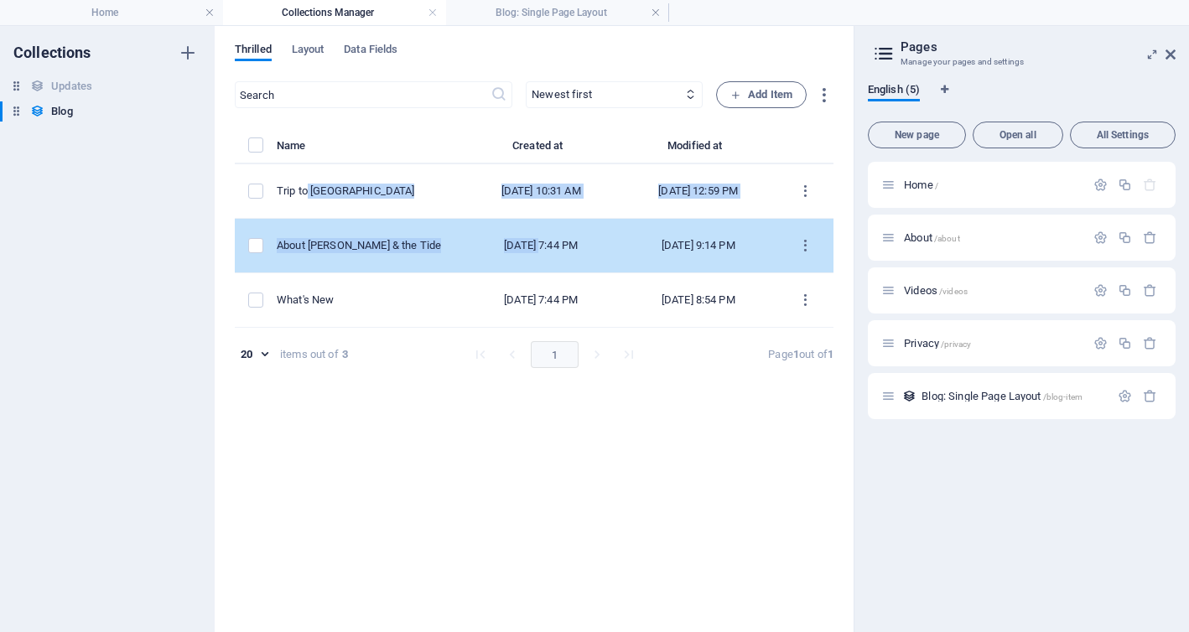
drag, startPoint x: 363, startPoint y: 184, endPoint x: 516, endPoint y: 240, distance: 162.3
click at [520, 241] on tbody "Trip to [GEOGRAPHIC_DATA] [DATE] 10:31 AM [DATE] 12:59 PM About [PERSON_NAME] &…" at bounding box center [534, 245] width 599 height 163
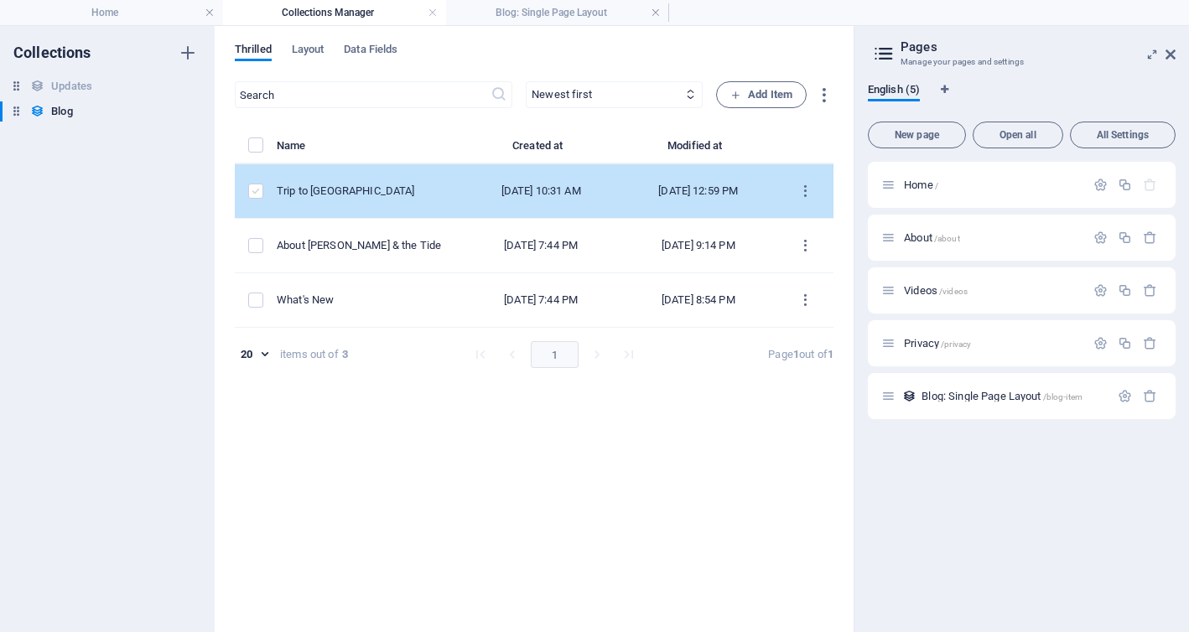
click at [255, 186] on label "items list" at bounding box center [255, 191] width 15 height 15
click at [0, 0] on input "items list" at bounding box center [0, 0] width 0 height 0
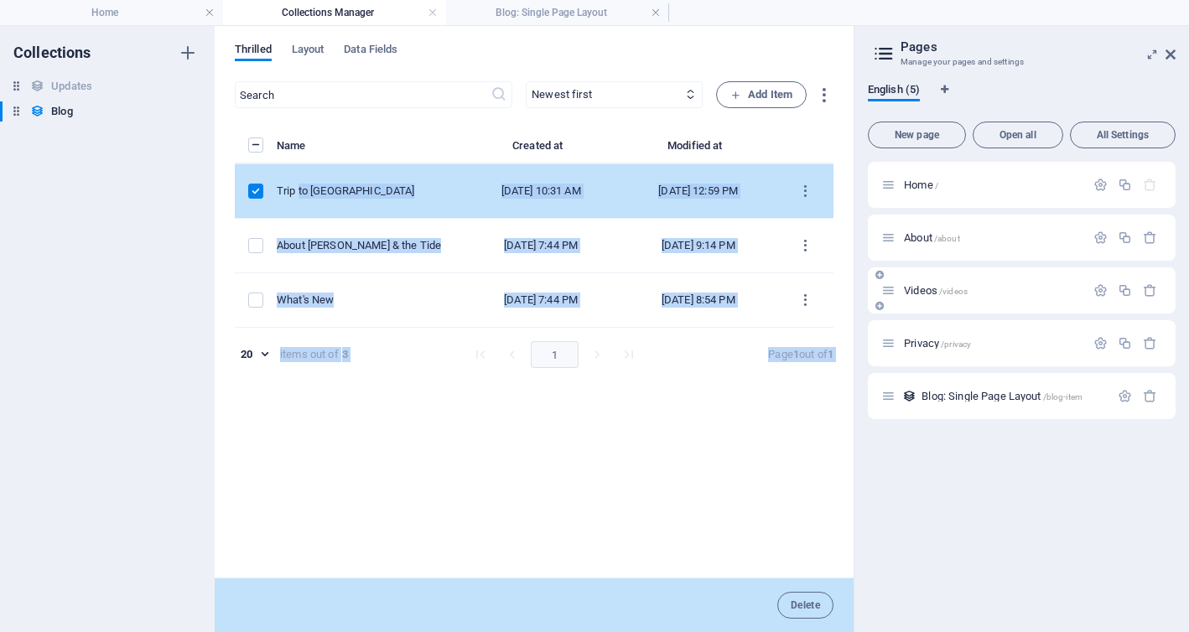
drag, startPoint x: 353, startPoint y: 184, endPoint x: 951, endPoint y: 278, distance: 605.1
click at [961, 278] on div "Home Collections Manager Blog: Single Page Layout Favorites Elements Columns Th…" at bounding box center [594, 328] width 1189 height 607
click at [953, 231] on div "About /about" at bounding box center [983, 237] width 204 height 19
click at [920, 234] on font "About" at bounding box center [918, 237] width 29 height 13
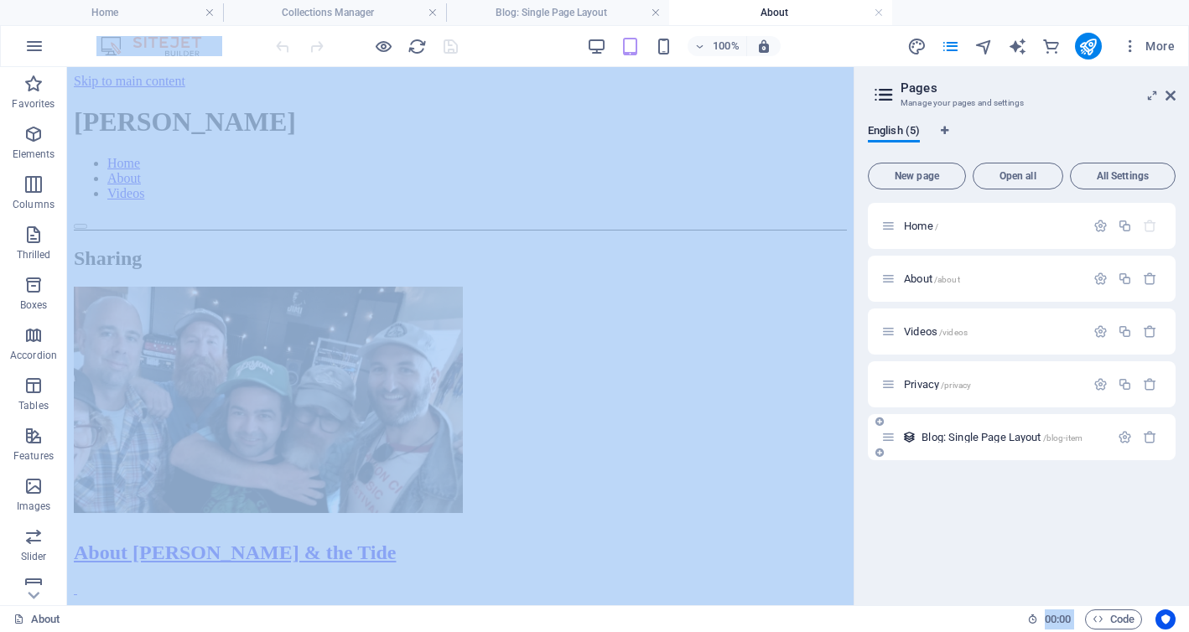
click at [1040, 437] on font "Blog: Single Page Layout" at bounding box center [980, 437] width 119 height 13
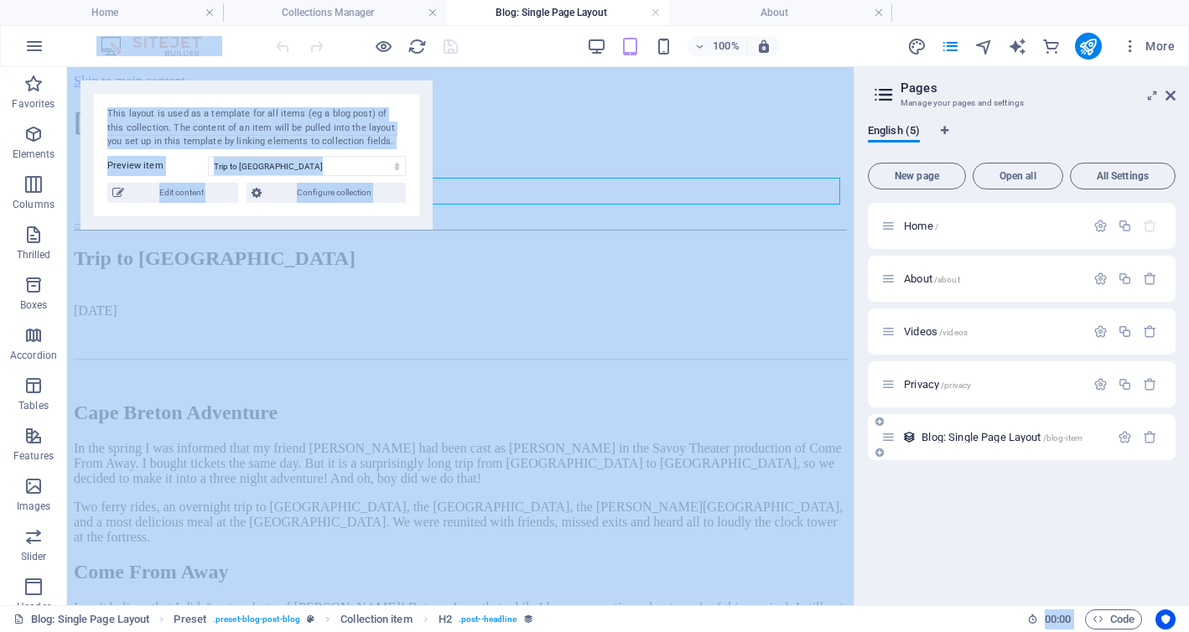
click at [1040, 437] on font "Blog: Single Page Layout" at bounding box center [980, 437] width 119 height 13
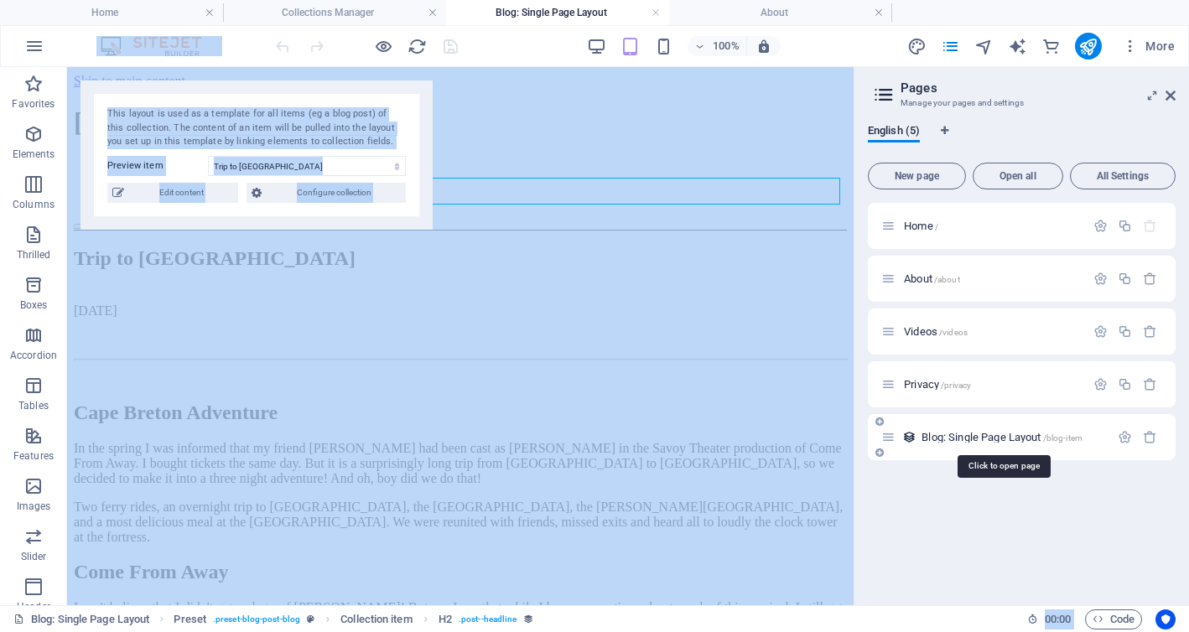
click at [1040, 437] on font "Blog: Single Page Layout" at bounding box center [980, 437] width 119 height 13
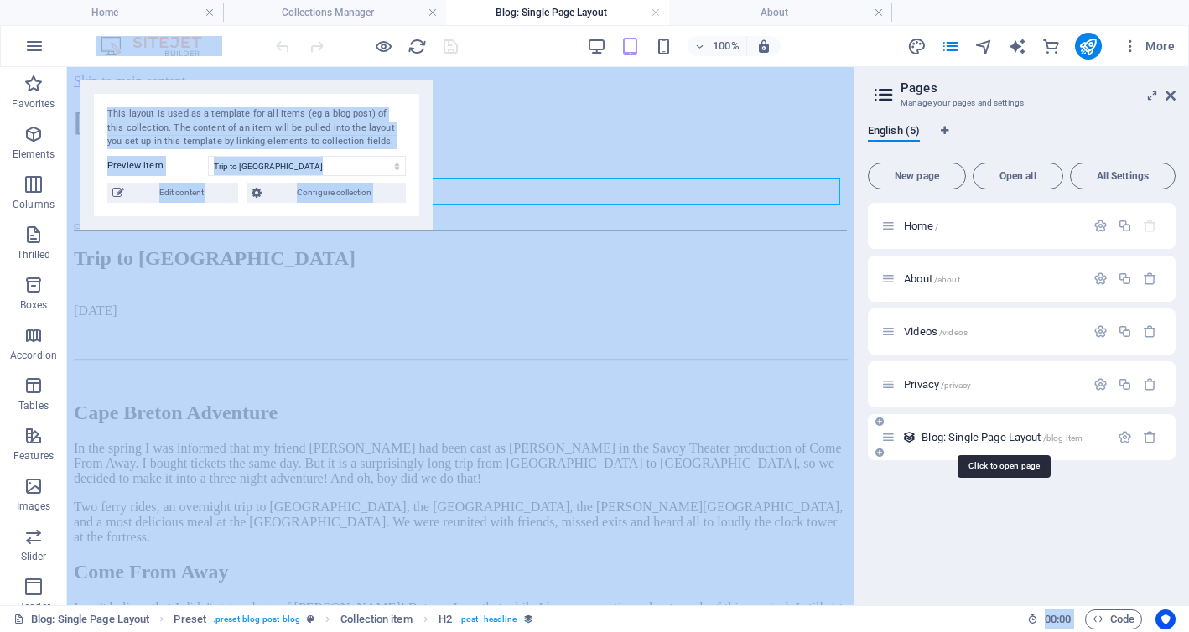
click at [1040, 437] on font "Blog: Single Page Layout" at bounding box center [980, 437] width 119 height 13
click at [1036, 437] on font "Blog: Single Page Layout" at bounding box center [980, 437] width 119 height 13
click at [1124, 437] on icon "button" at bounding box center [1125, 437] width 14 height 14
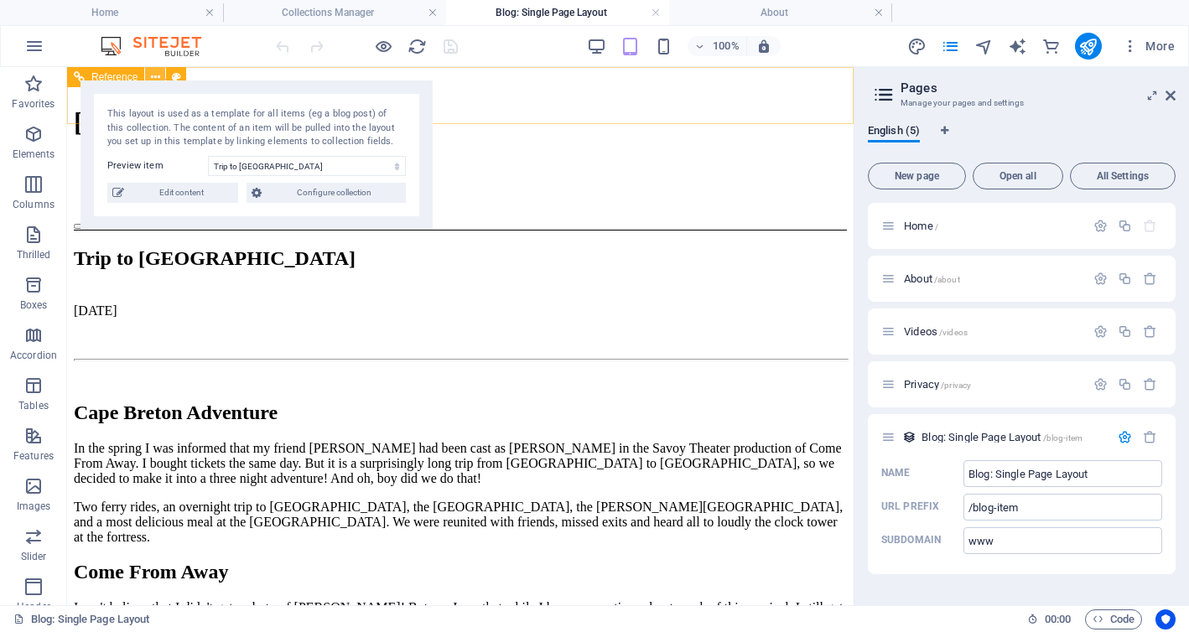
click at [156, 71] on icon at bounding box center [155, 78] width 9 height 18
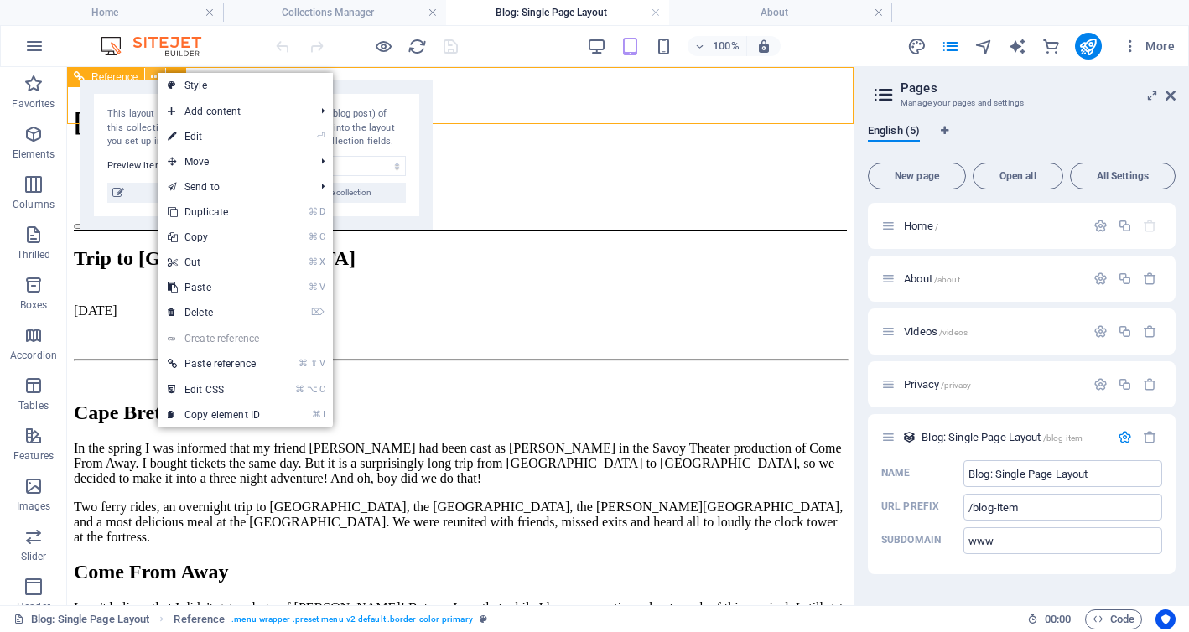
click at [152, 71] on icon at bounding box center [155, 78] width 9 height 18
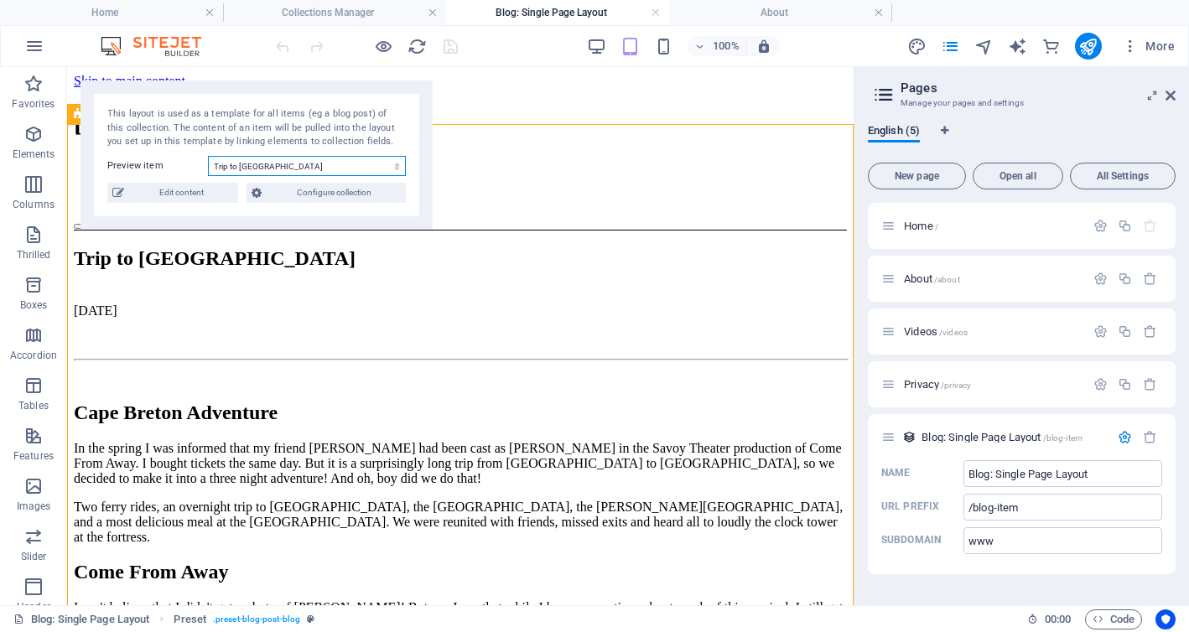
click at [393, 164] on select "Trip to [GEOGRAPHIC_DATA] About [PERSON_NAME] & the Tide What's New" at bounding box center [307, 166] width 198 height 20
click at [208, 156] on select "Trip to [GEOGRAPHIC_DATA] About [PERSON_NAME] & the Tide What's New" at bounding box center [307, 166] width 198 height 20
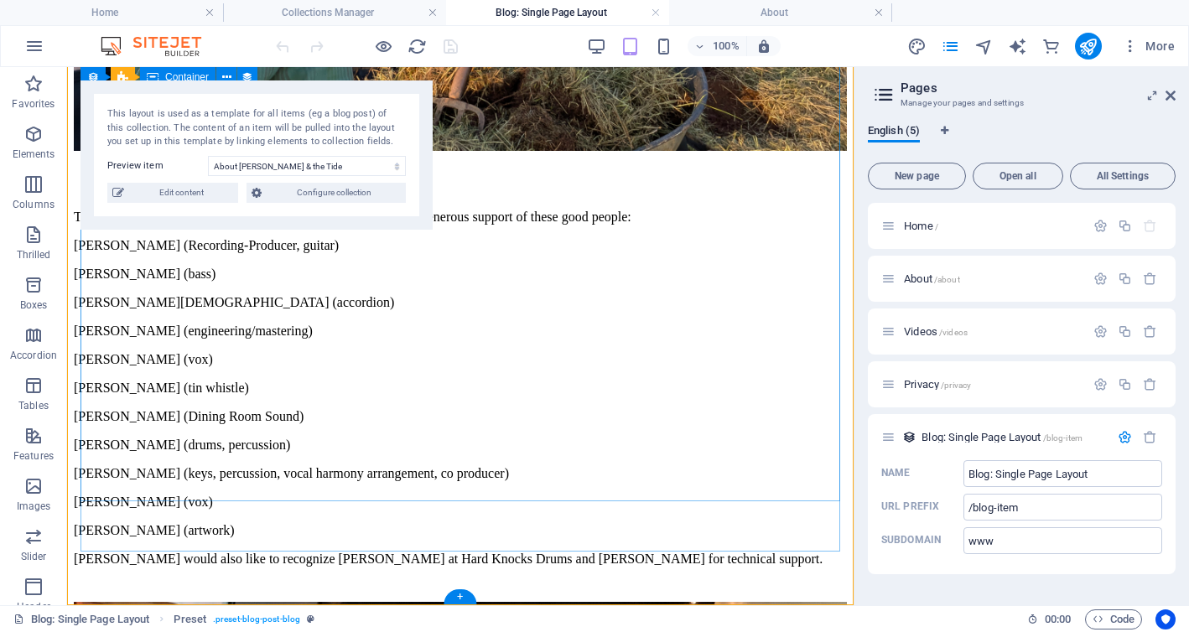
scroll to position [1539, 0]
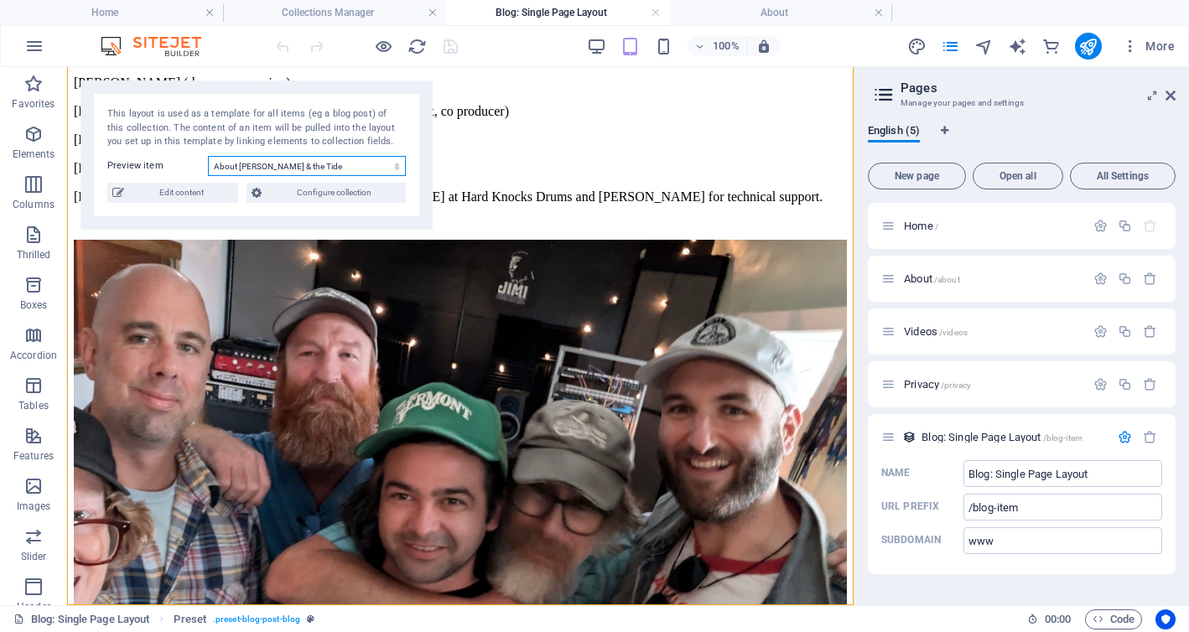
click at [364, 169] on select "Trip to [GEOGRAPHIC_DATA] About [PERSON_NAME] & the Tide What's New" at bounding box center [307, 166] width 198 height 20
click at [208, 156] on select "Trip to [GEOGRAPHIC_DATA] About [PERSON_NAME] & the Tide What's New" at bounding box center [307, 166] width 198 height 20
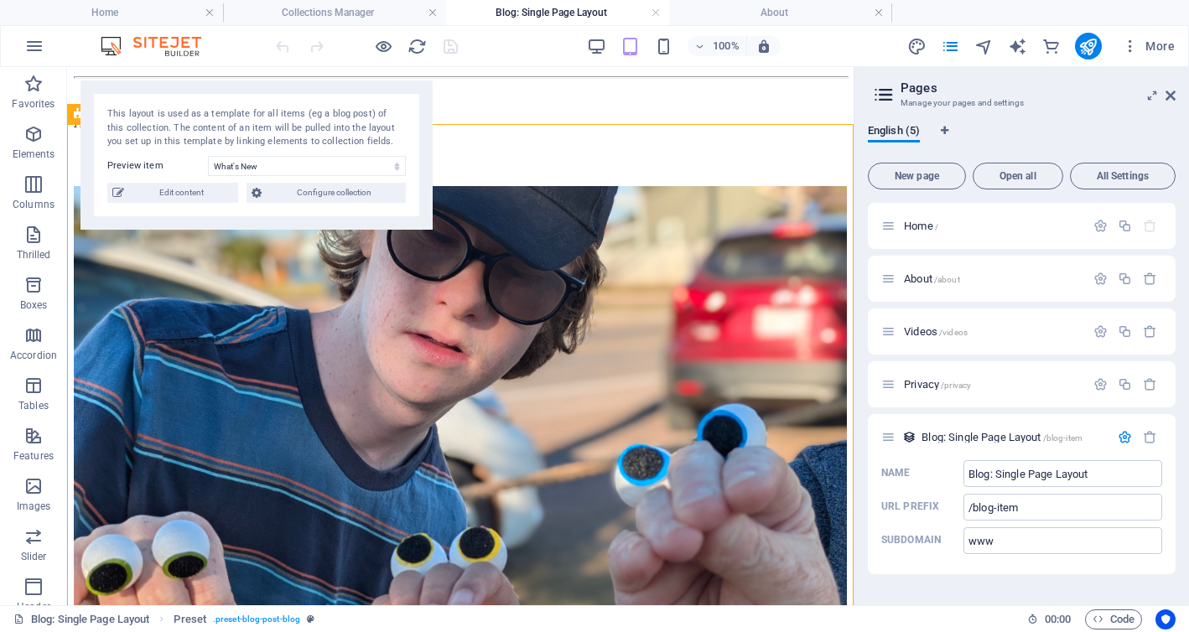
scroll to position [0, 0]
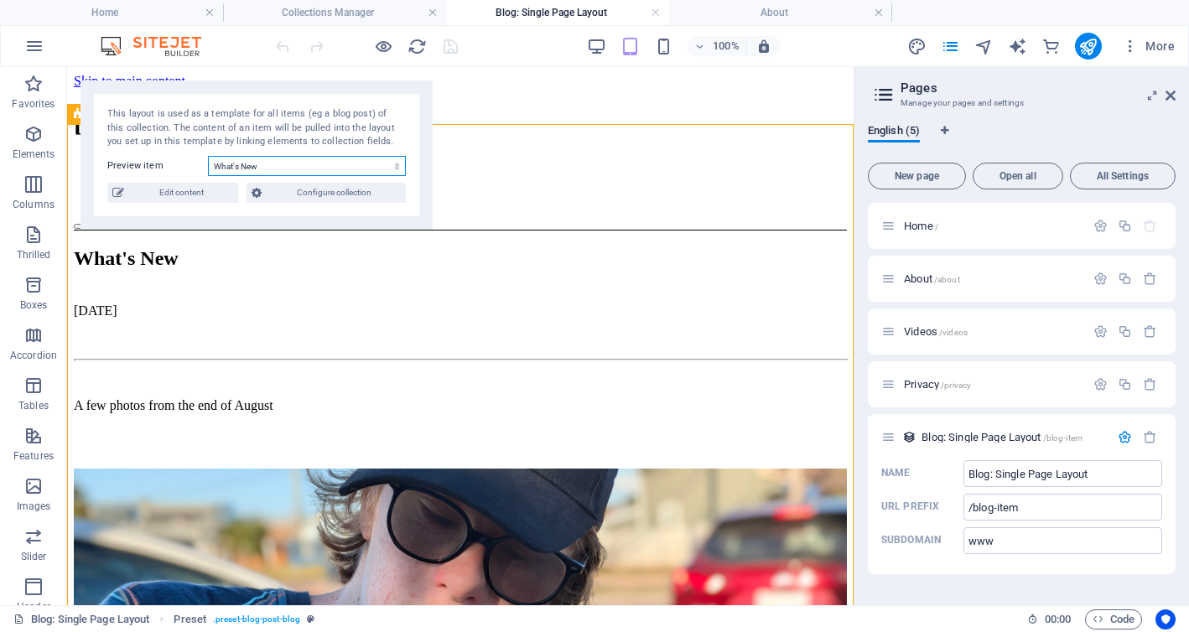
click at [288, 161] on select "Trip to [GEOGRAPHIC_DATA] About [PERSON_NAME] & the Tide What's New" at bounding box center [307, 166] width 198 height 20
select select "68b851445c26c571dc062076"
click at [208, 156] on select "Trip to [GEOGRAPHIC_DATA] About [PERSON_NAME] & the Tide What's New" at bounding box center [307, 166] width 198 height 20
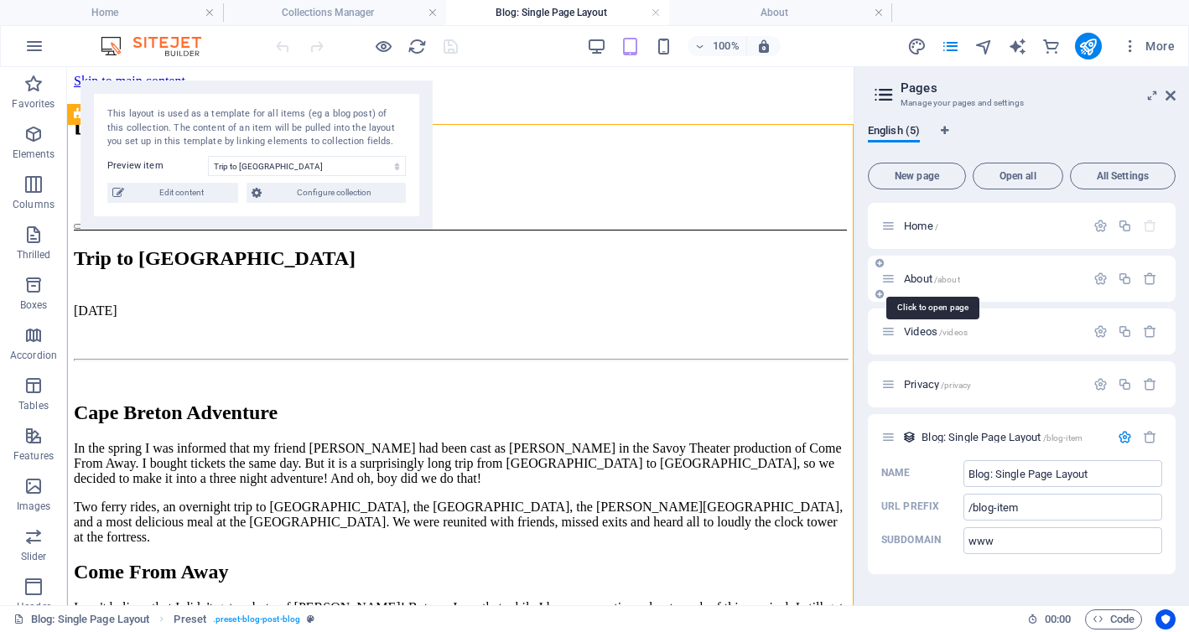
click at [916, 278] on font "About" at bounding box center [918, 278] width 29 height 13
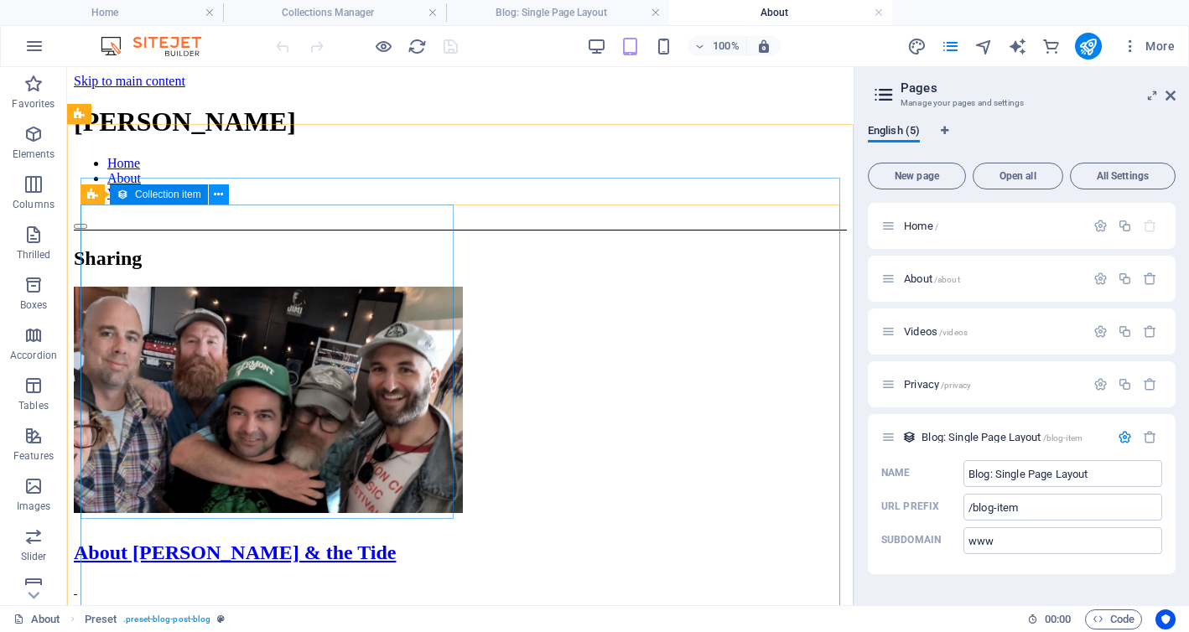
click at [217, 194] on icon at bounding box center [218, 195] width 9 height 18
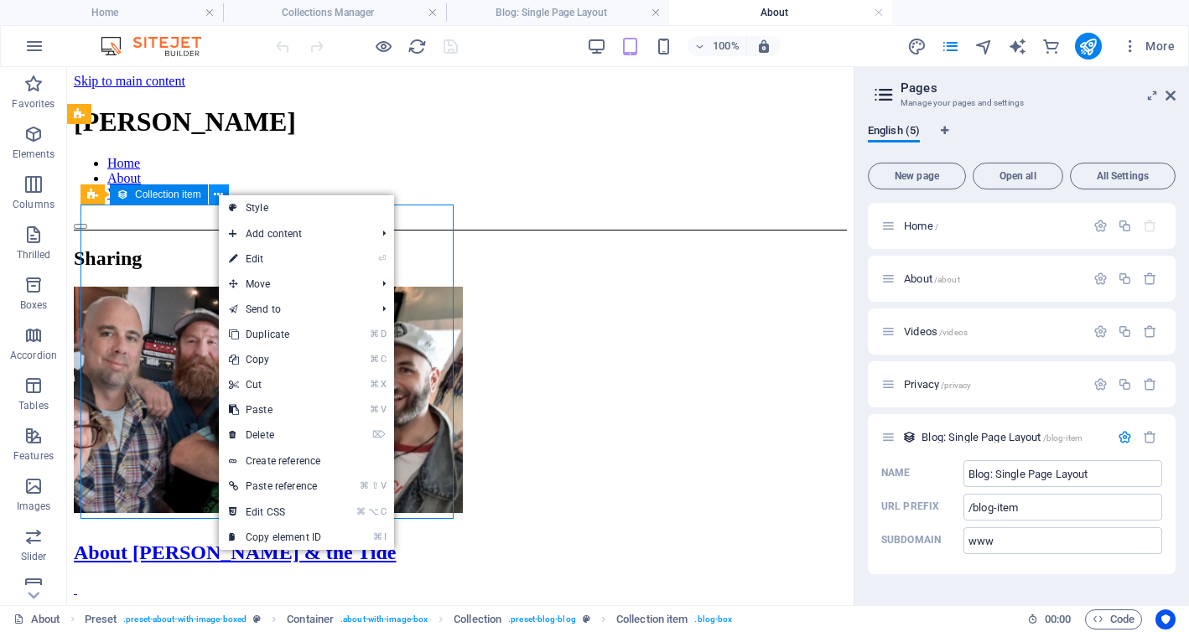
click at [217, 194] on icon at bounding box center [218, 195] width 9 height 18
click at [151, 190] on font "Collection item" at bounding box center [168, 195] width 66 height 12
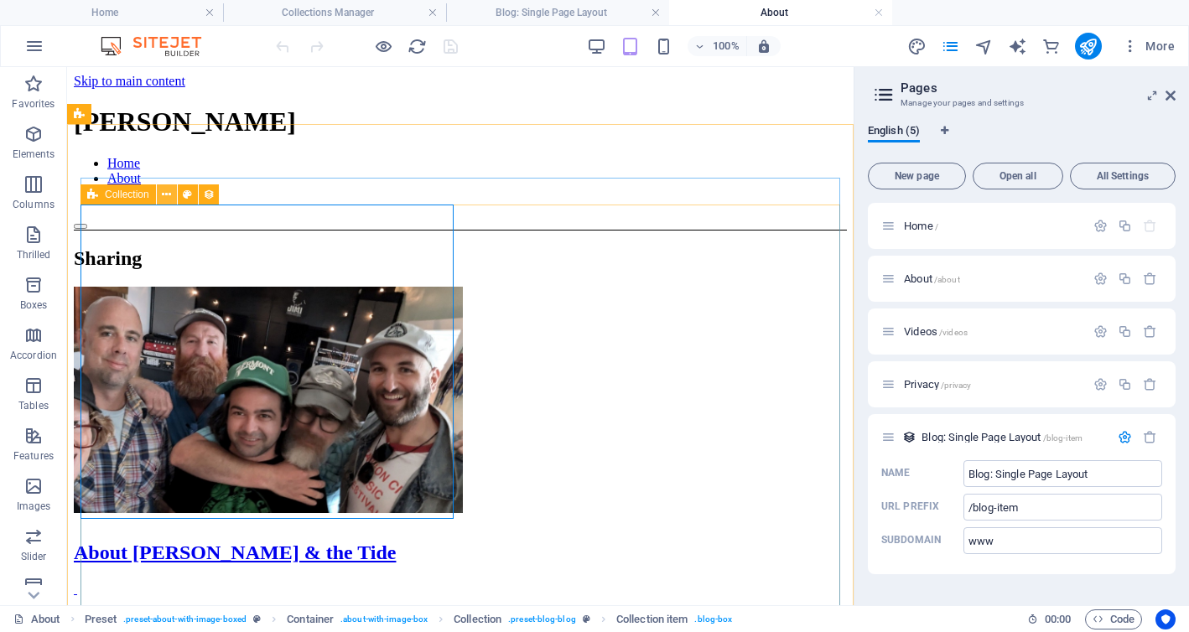
click at [166, 199] on icon at bounding box center [166, 195] width 9 height 18
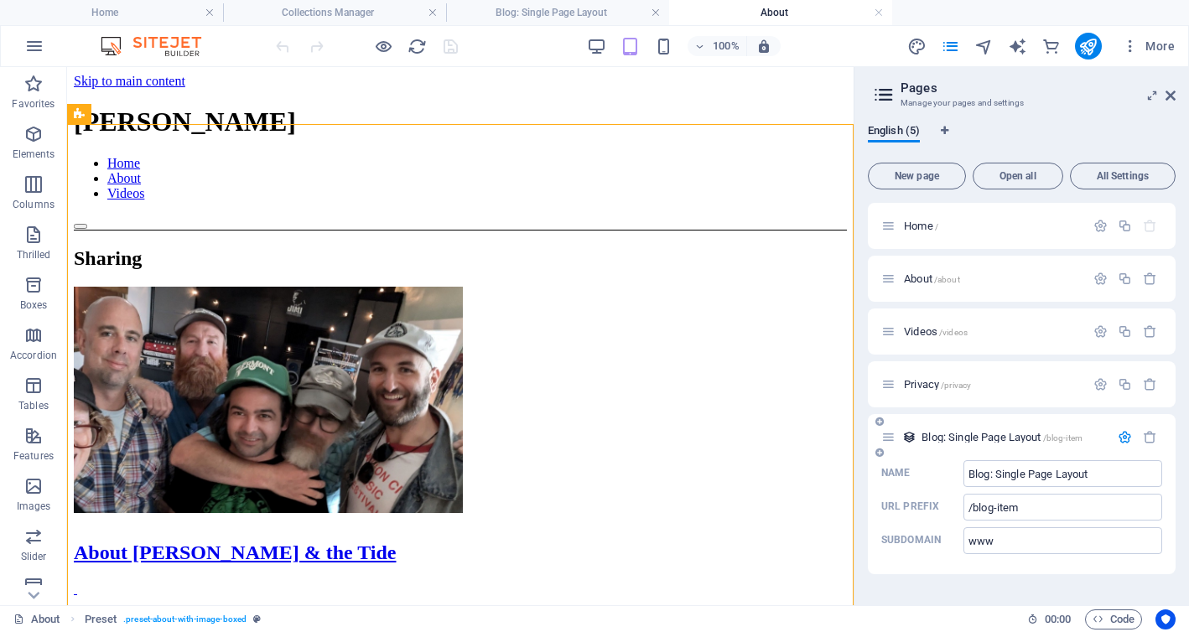
click at [960, 433] on font "Blog: Single Page Layout" at bounding box center [980, 437] width 119 height 13
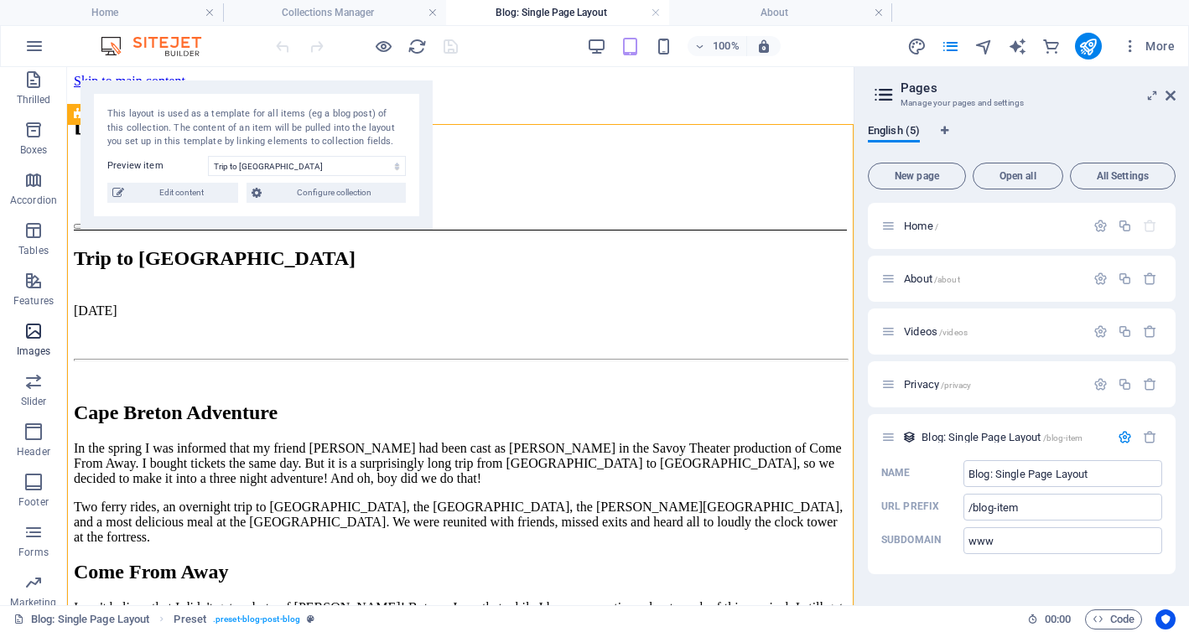
scroll to position [267, 0]
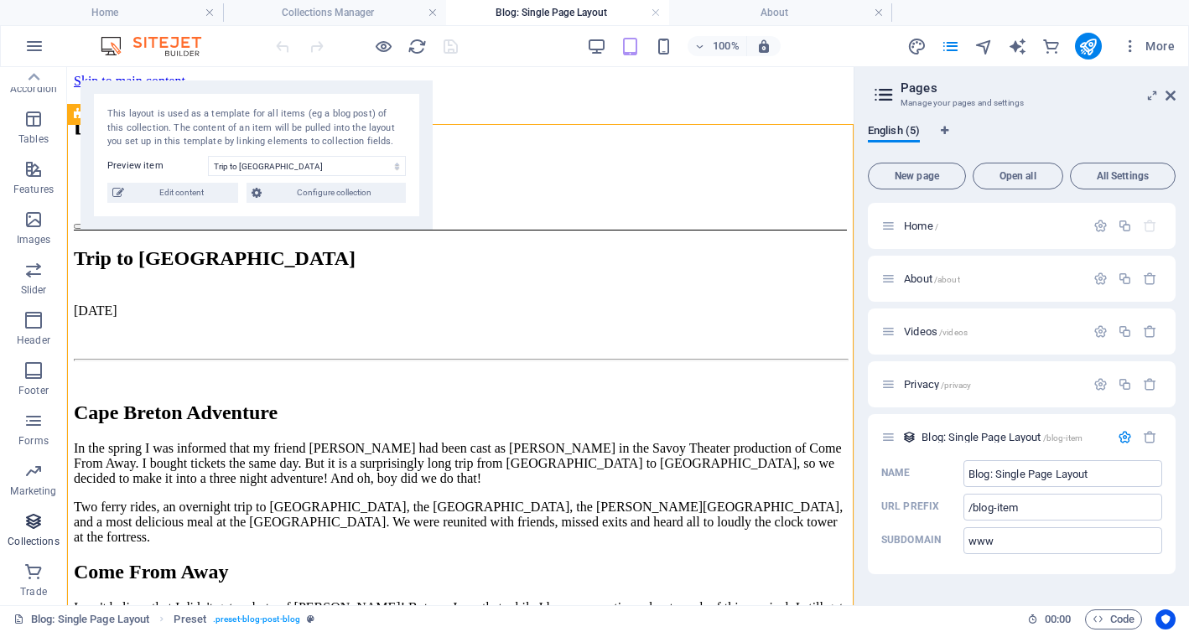
click at [31, 519] on icon "button" at bounding box center [33, 521] width 20 height 20
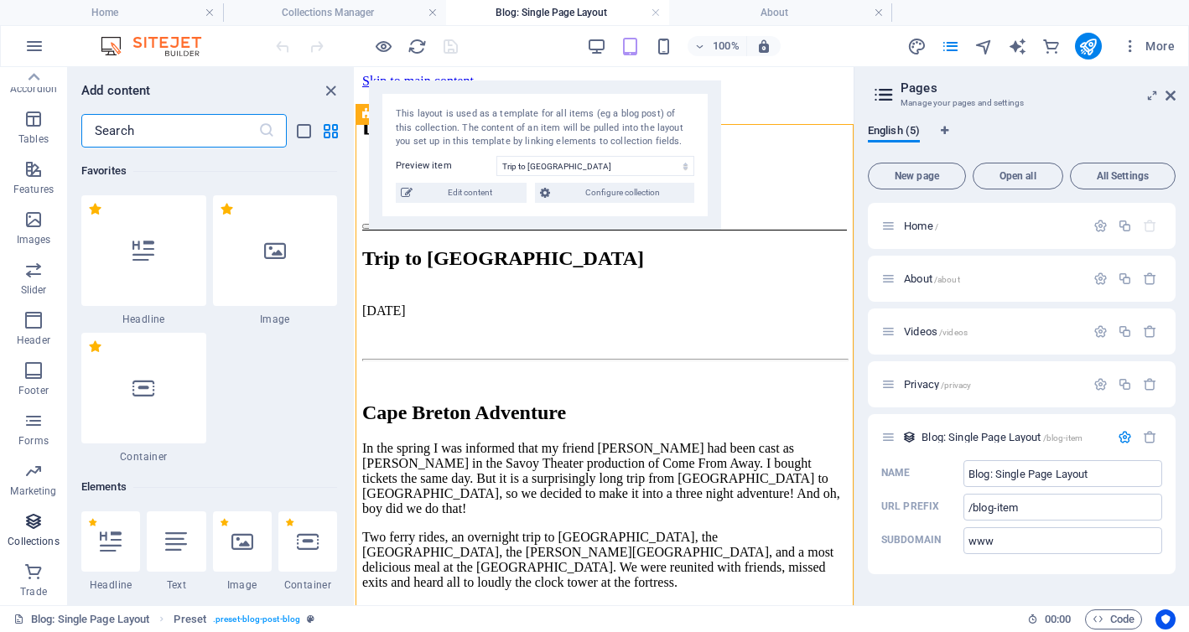
scroll to position [15485, 0]
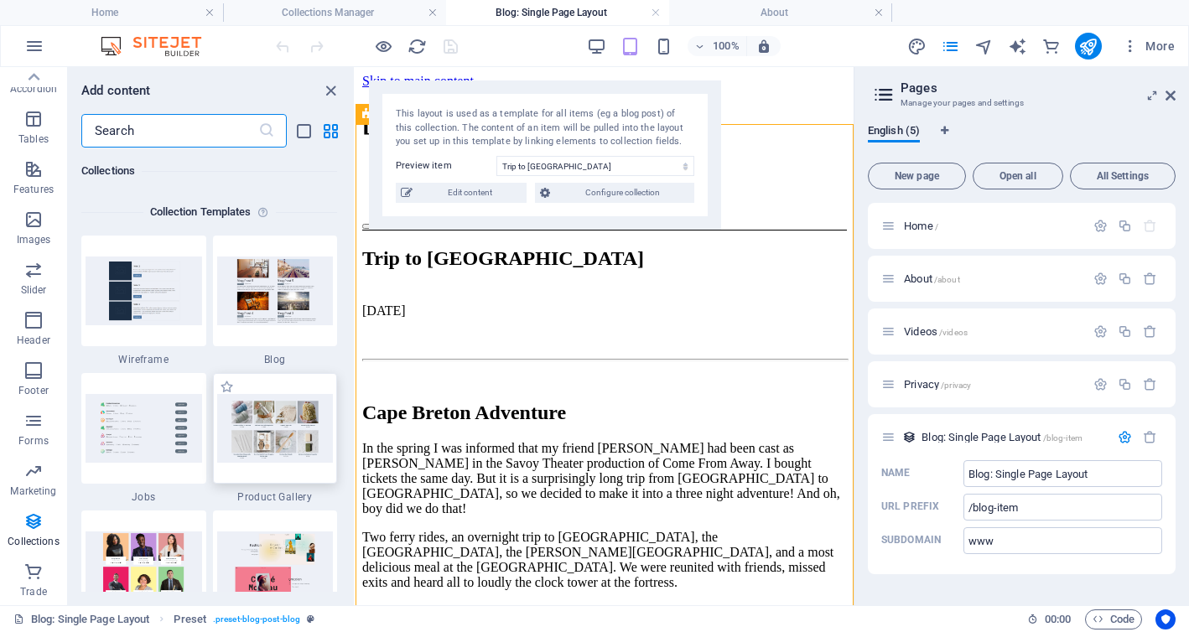
click at [277, 437] on img at bounding box center [275, 428] width 117 height 68
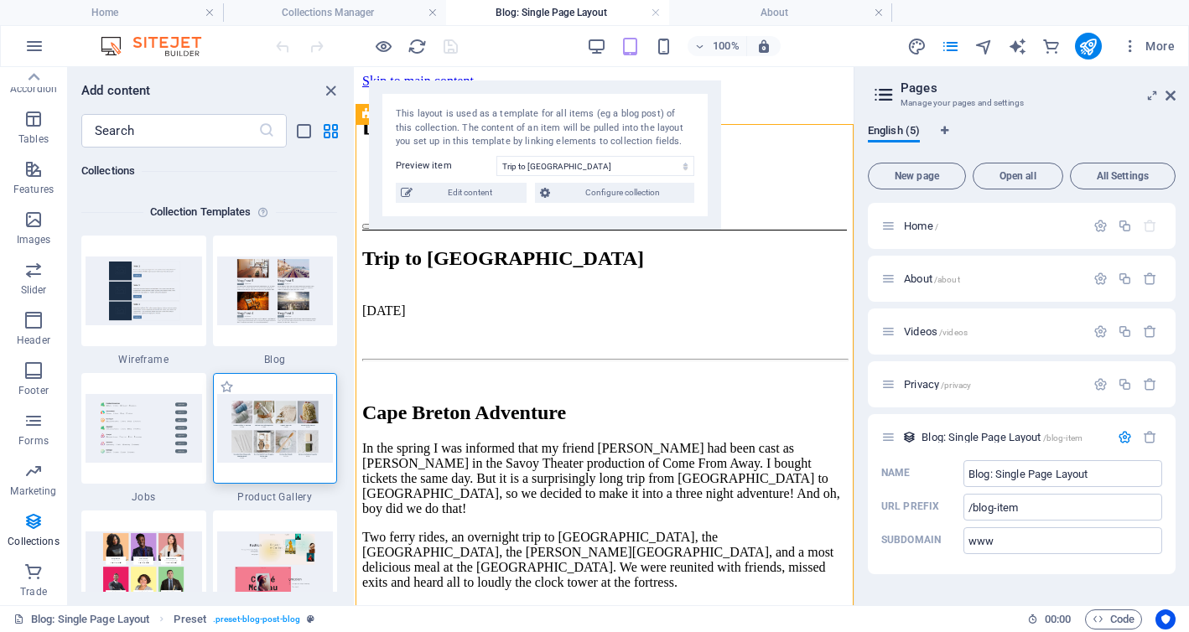
click at [277, 437] on img at bounding box center [275, 428] width 117 height 68
click at [599, 189] on font "Configure collection" at bounding box center [622, 192] width 75 height 9
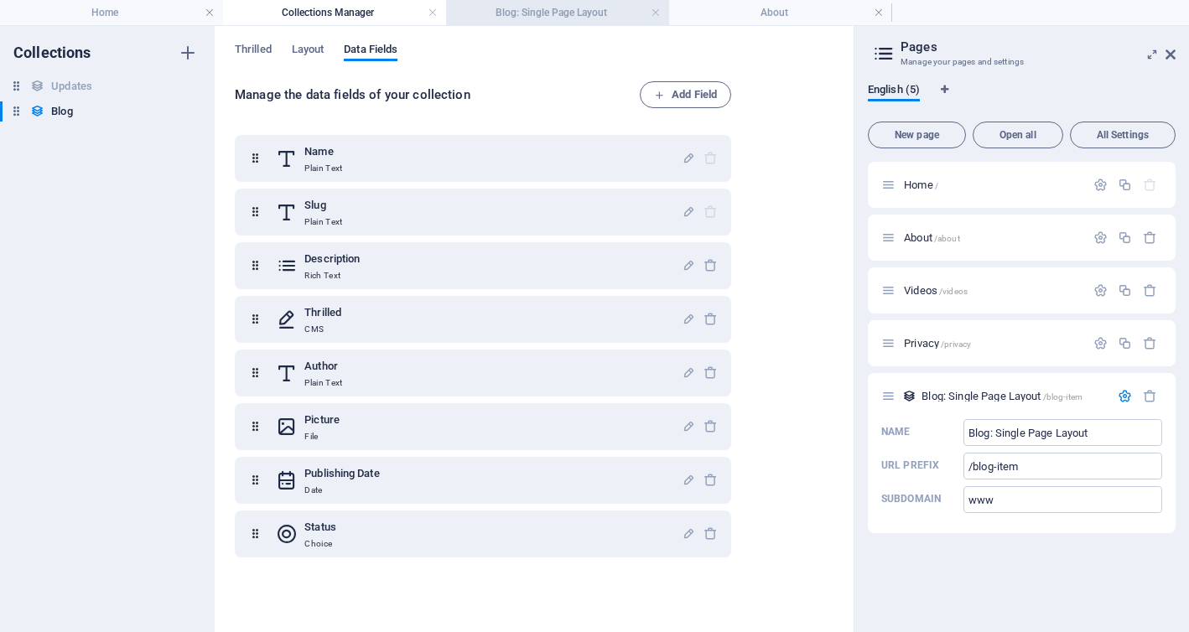
click at [542, 17] on font "Blog: Single Page Layout" at bounding box center [551, 13] width 112 height 12
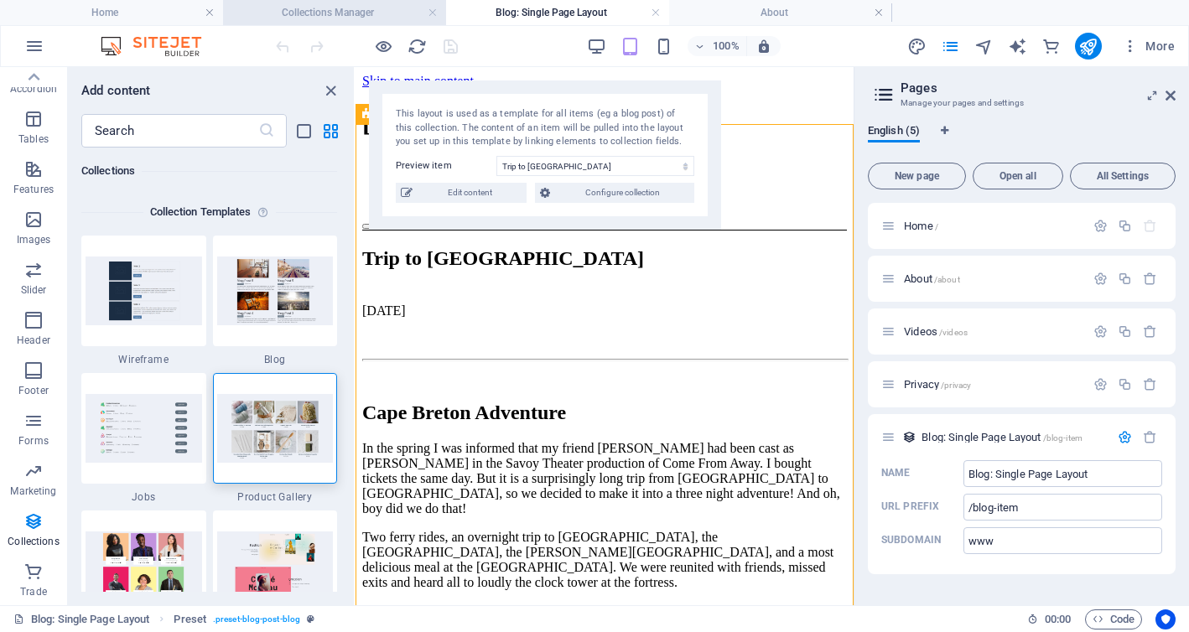
click at [344, 12] on font "Collections Manager" at bounding box center [328, 13] width 92 height 12
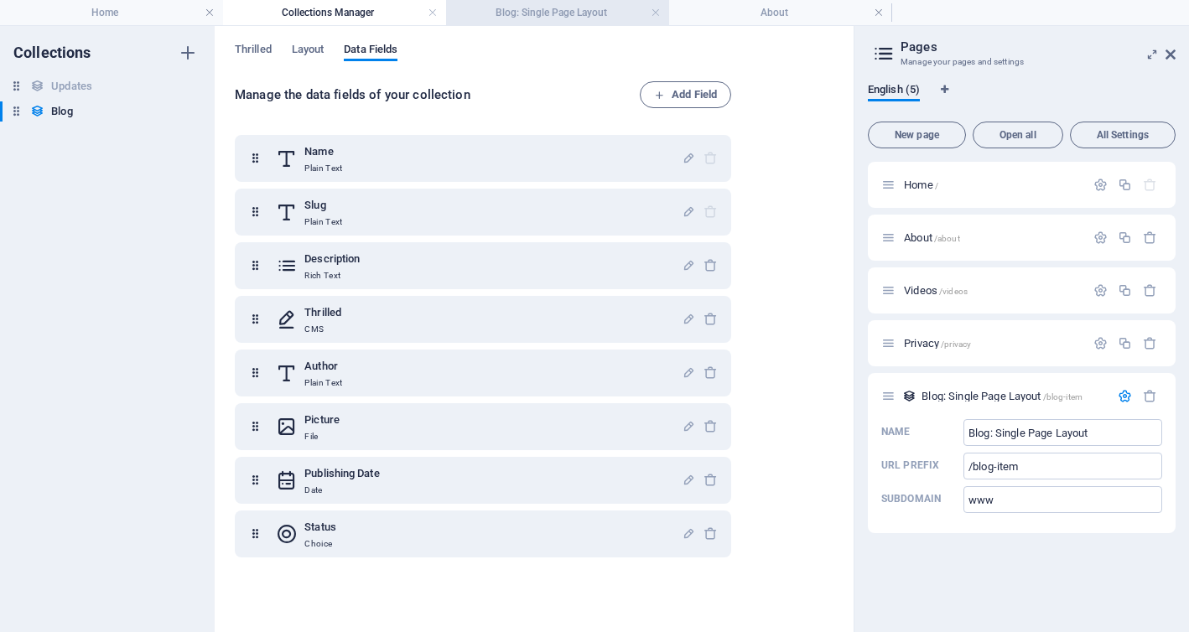
click at [558, 8] on font "Blog: Single Page Layout" at bounding box center [551, 13] width 112 height 12
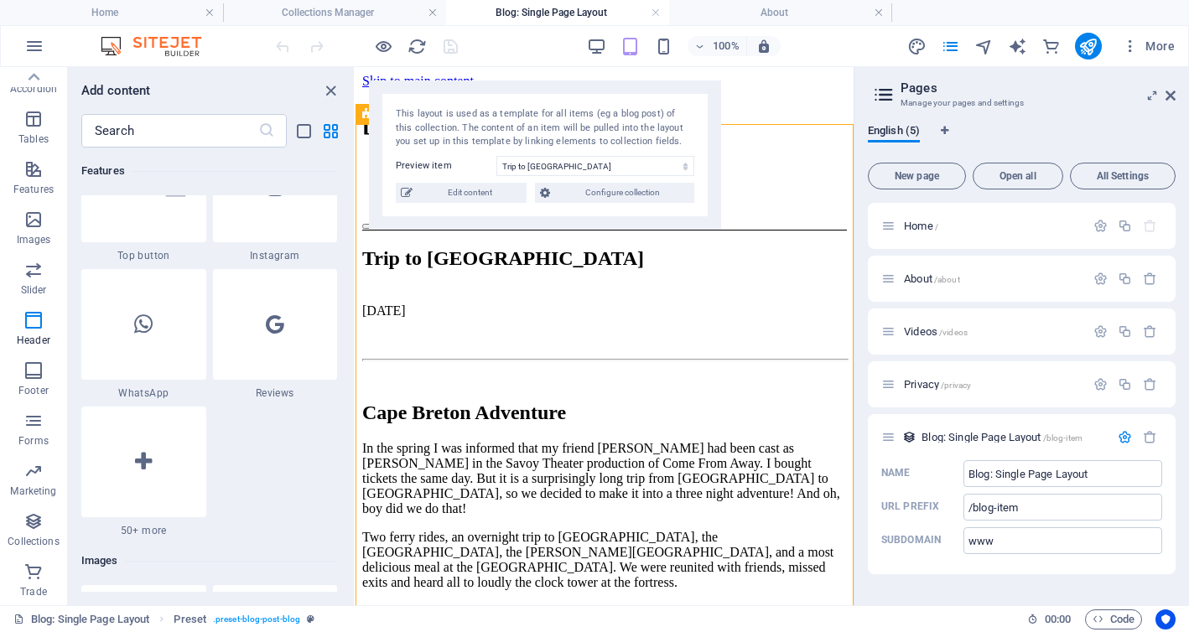
scroll to position [7943, 0]
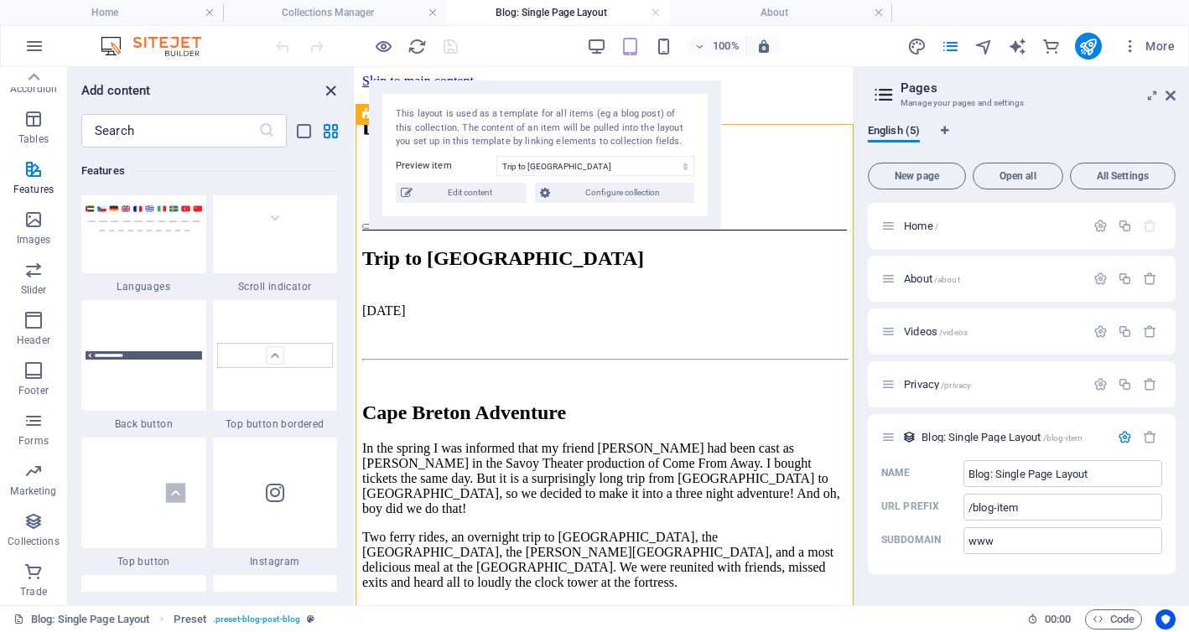
click at [331, 89] on icon "close panel" at bounding box center [330, 90] width 19 height 19
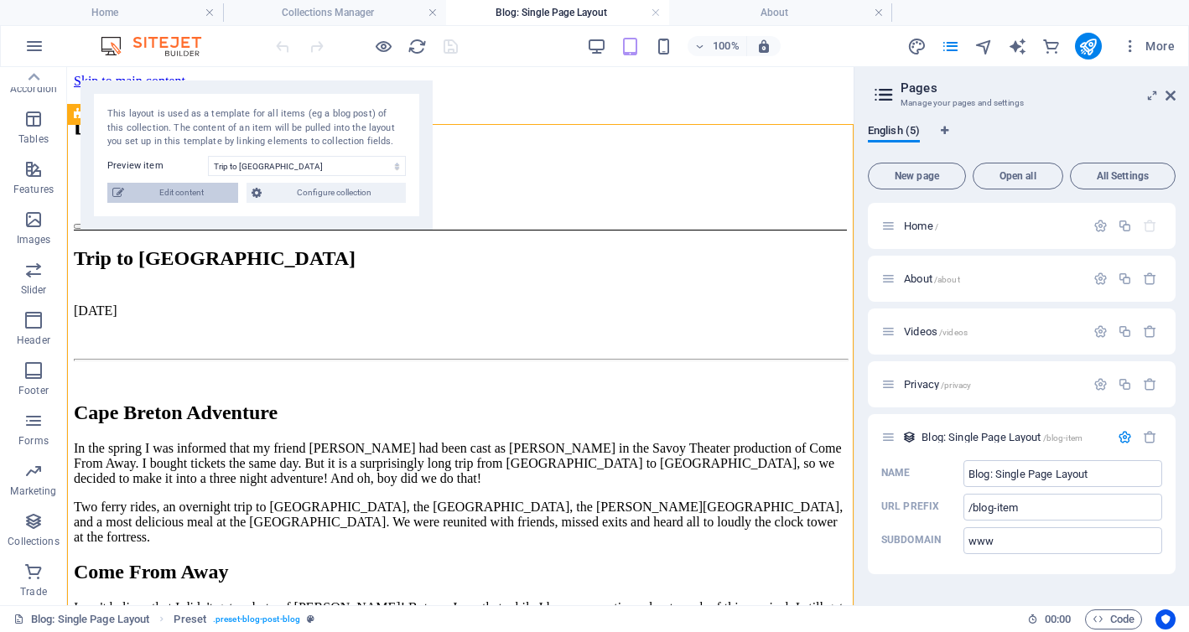
click at [198, 193] on font "Edit content" at bounding box center [181, 192] width 44 height 9
select select "Draft"
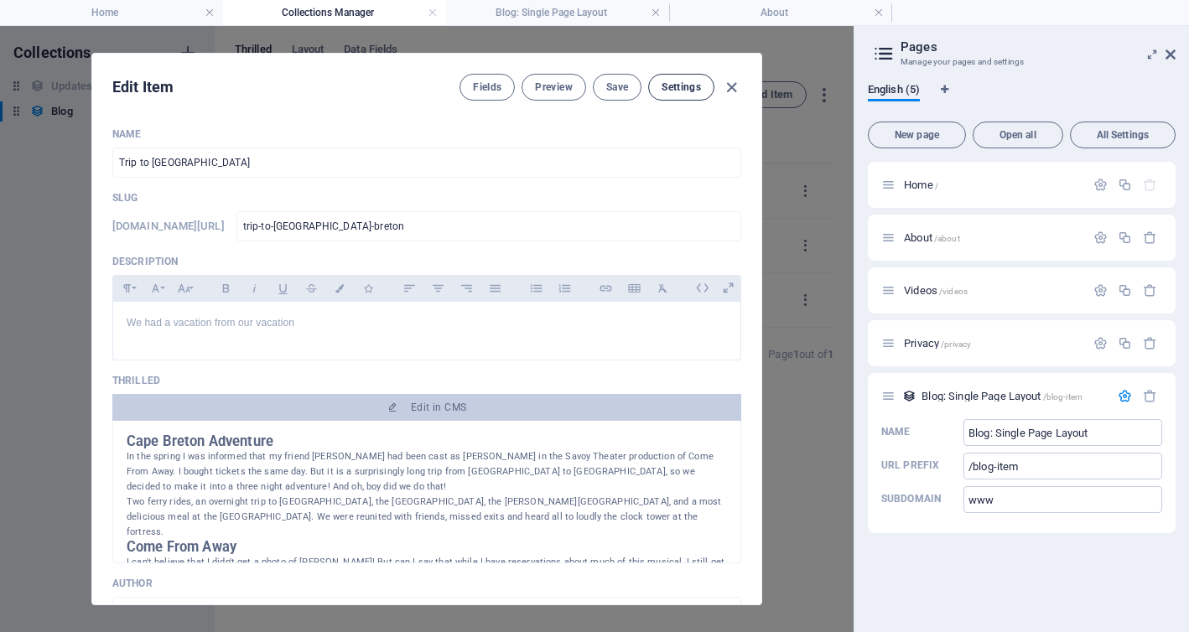
click at [688, 86] on font "Settings" at bounding box center [680, 87] width 39 height 12
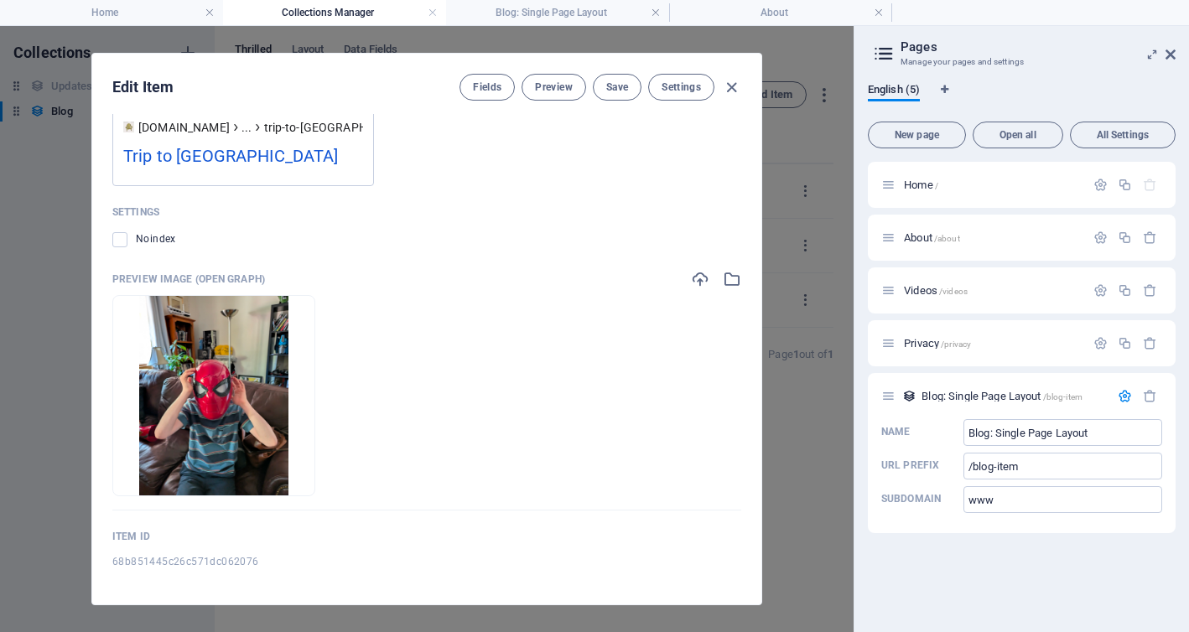
scroll to position [1492, 0]
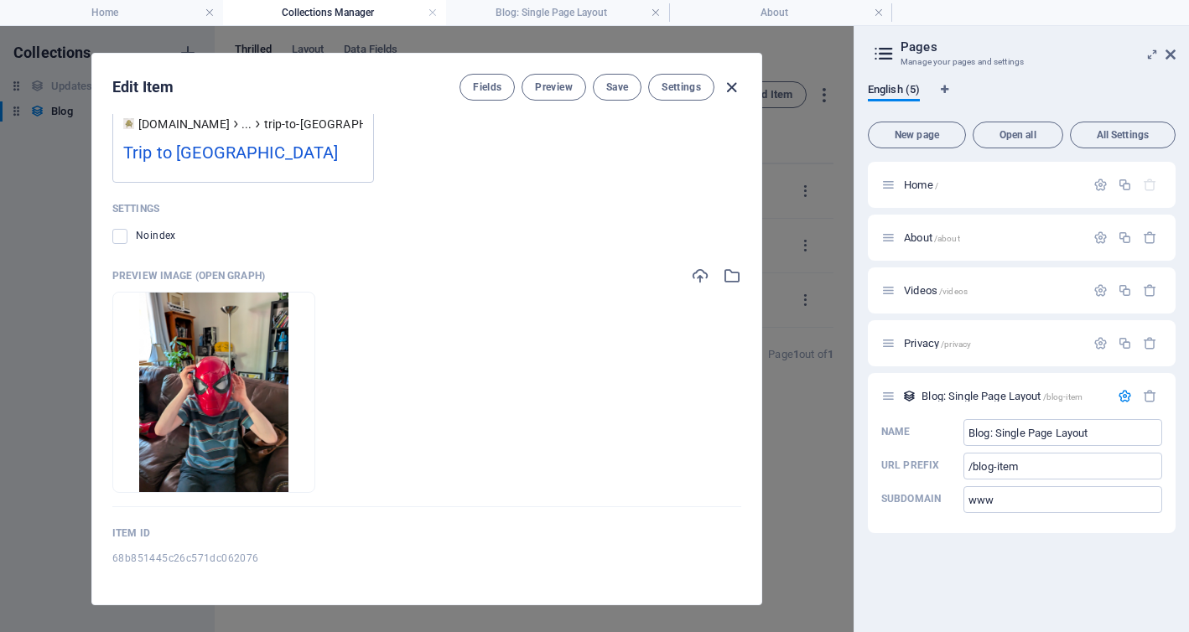
click at [737, 86] on icon "button" at bounding box center [731, 87] width 19 height 19
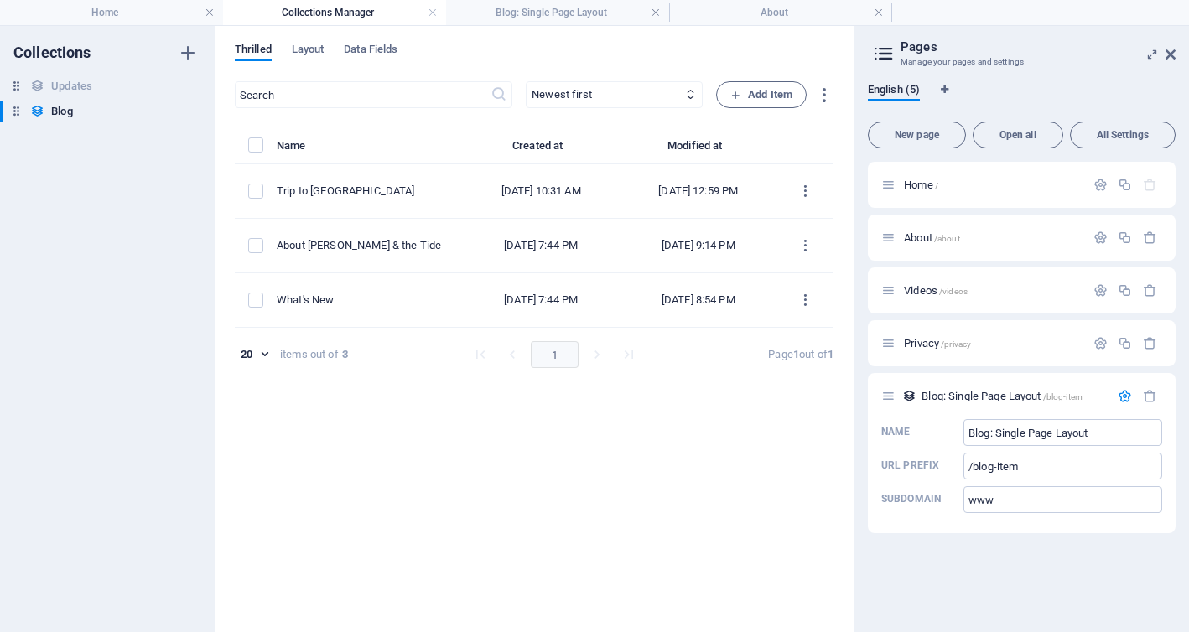
scroll to position [0, 0]
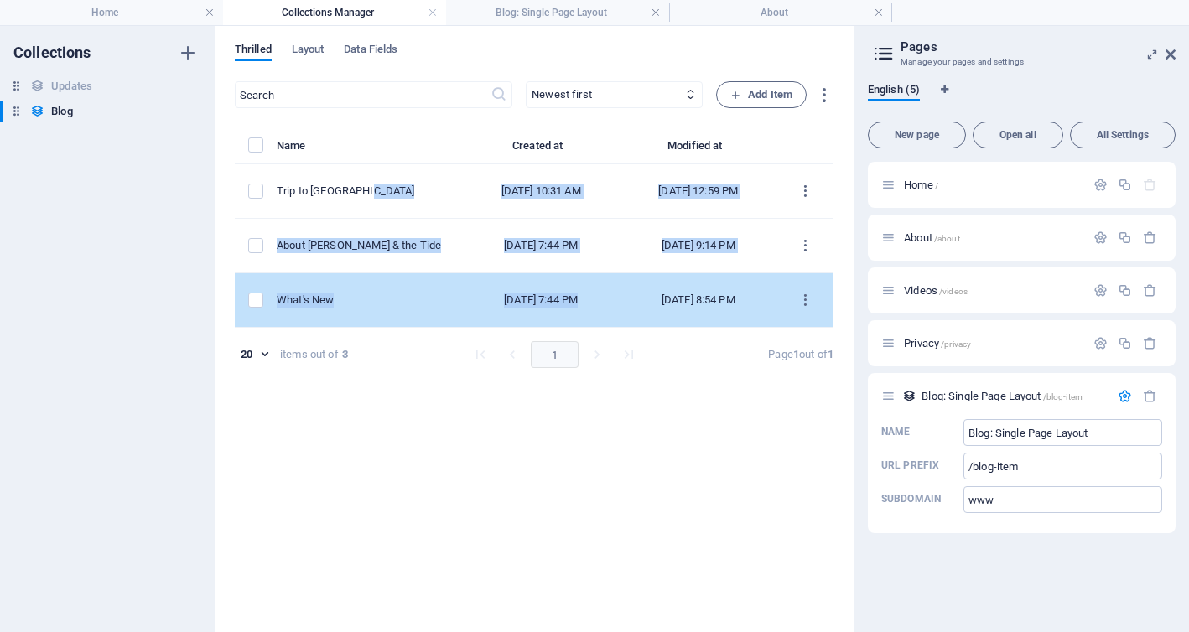
drag, startPoint x: 418, startPoint y: 188, endPoint x: 620, endPoint y: 284, distance: 224.6
click at [621, 284] on tbody "Trip to [GEOGRAPHIC_DATA] [DATE] 10:31 AM [DATE] 12:59 PM About [PERSON_NAME] &…" at bounding box center [534, 245] width 599 height 163
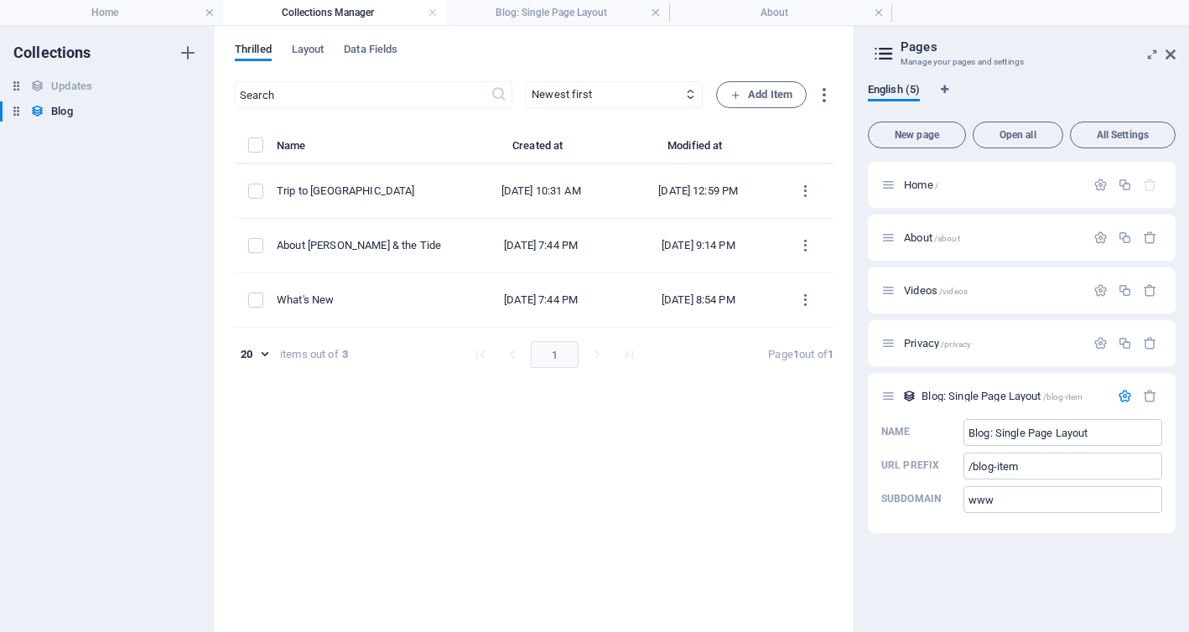
click at [599, 575] on div "​ Newest first Oldest first Last modified Name (ascending) Name (descending) Sl…" at bounding box center [534, 348] width 599 height 534
click at [59, 110] on font "Blog" at bounding box center [61, 111] width 21 height 13
click at [86, 86] on font "Updates" at bounding box center [71, 86] width 41 height 13
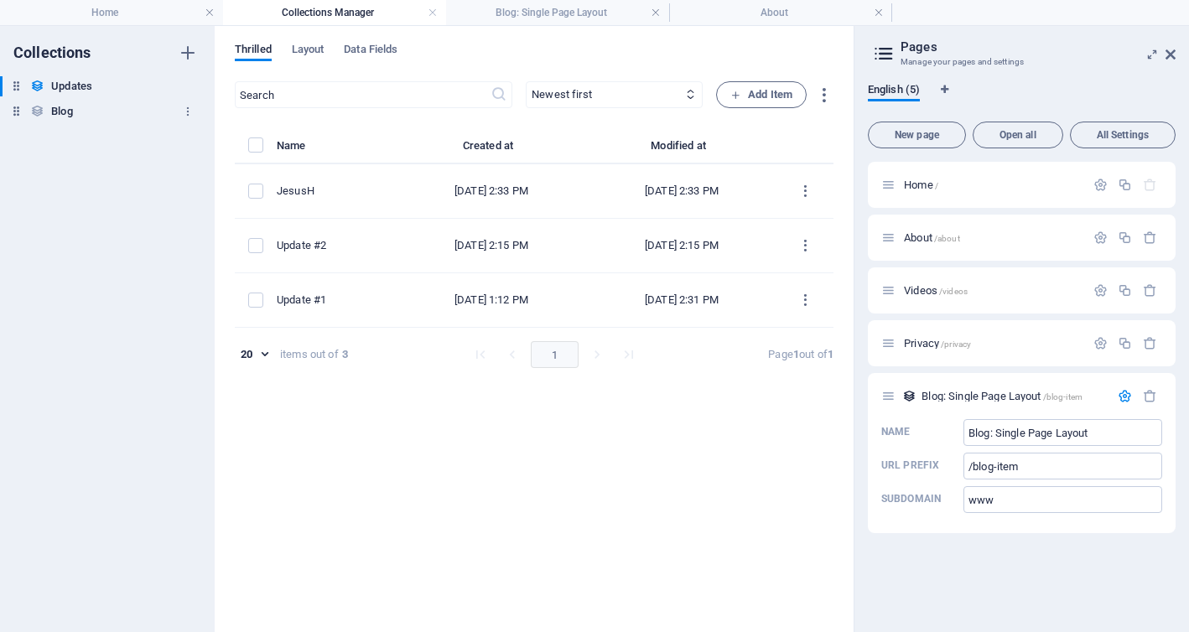
click at [62, 115] on font "Blog" at bounding box center [61, 111] width 21 height 13
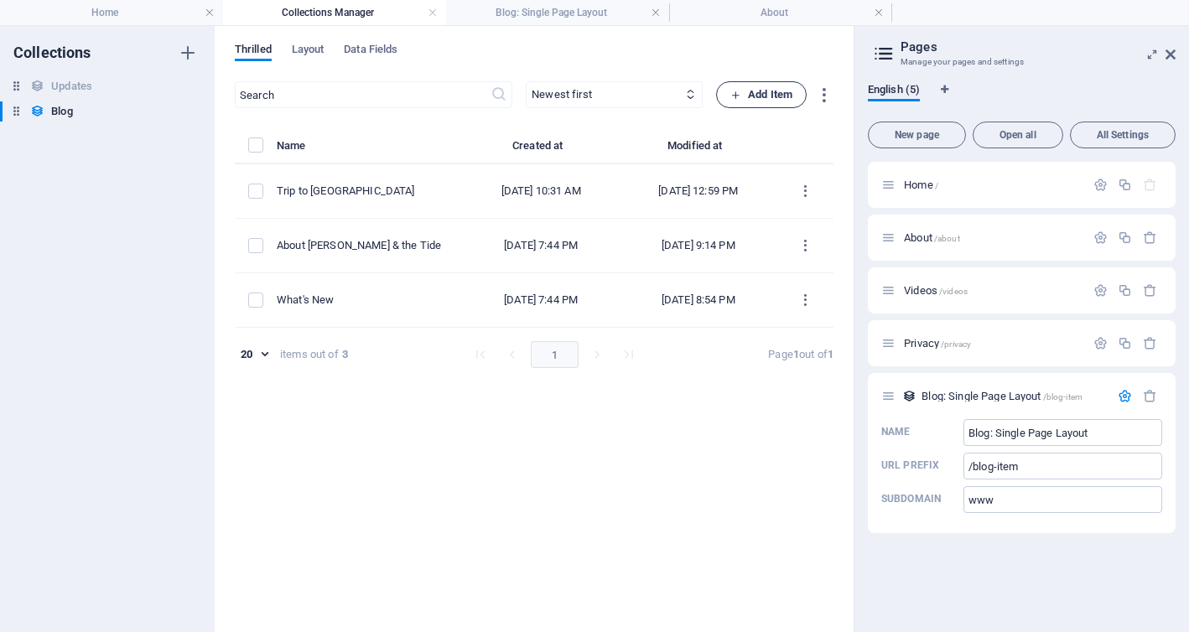
click at [768, 92] on font "Add Item" at bounding box center [770, 94] width 44 height 13
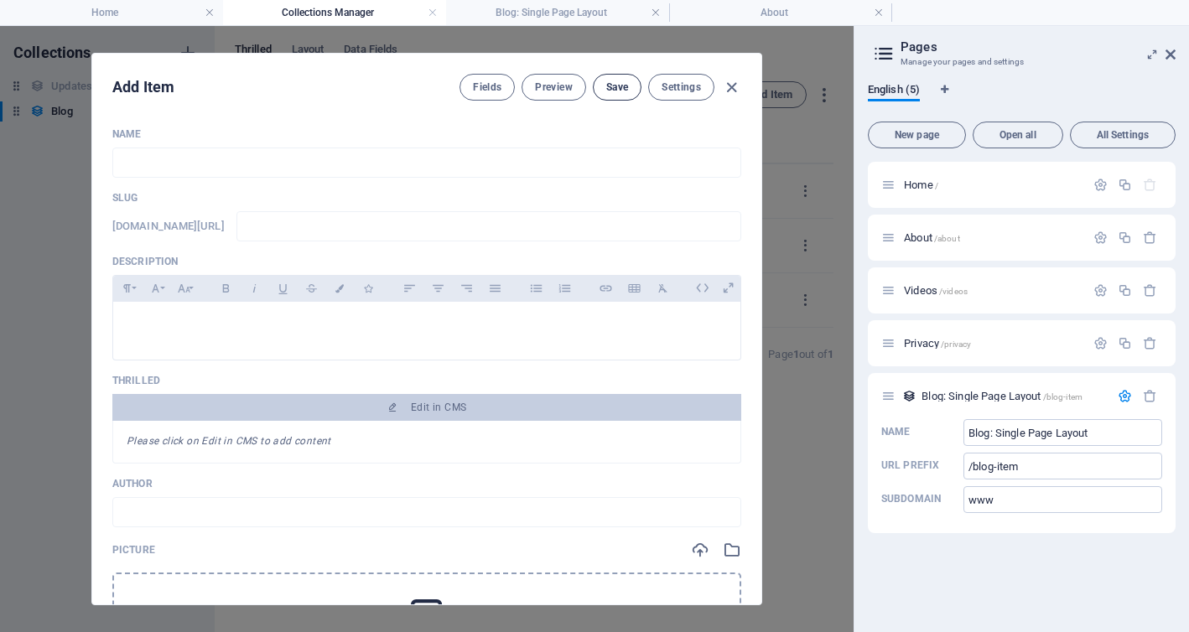
click at [615, 90] on font "Save" at bounding box center [617, 87] width 22 height 12
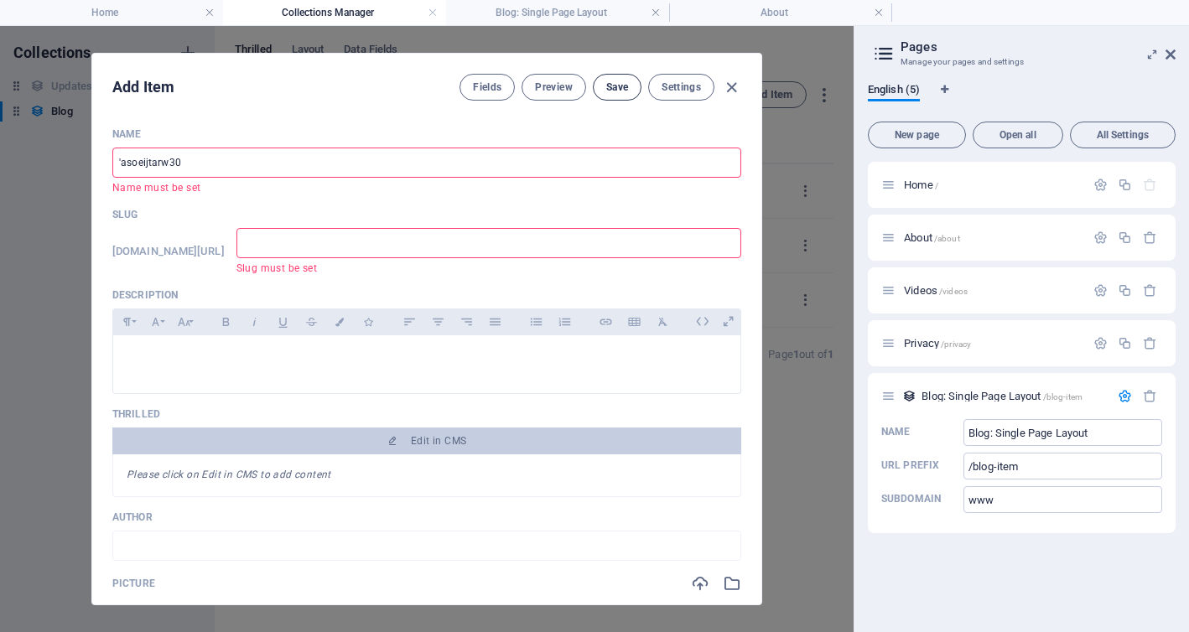
type input "'asoeijtarw30["
type input "asoeijtarw30"
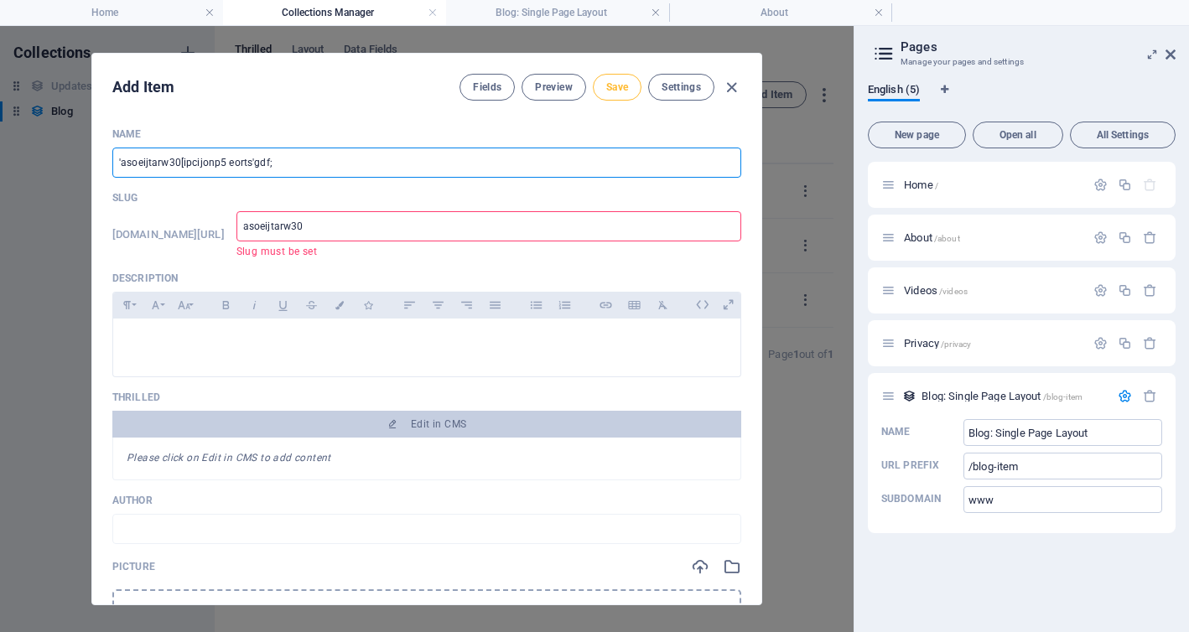
type input "'asoeijtarw30[ipcijonp5 eorts'gdf;."
type input "asoeijtarw30-ipcijonp5-eorts-gdf"
type input "'asoeijtarw30[ipcijonp5 eorts'gdf;."
click at [617, 90] on font "Save" at bounding box center [617, 87] width 22 height 12
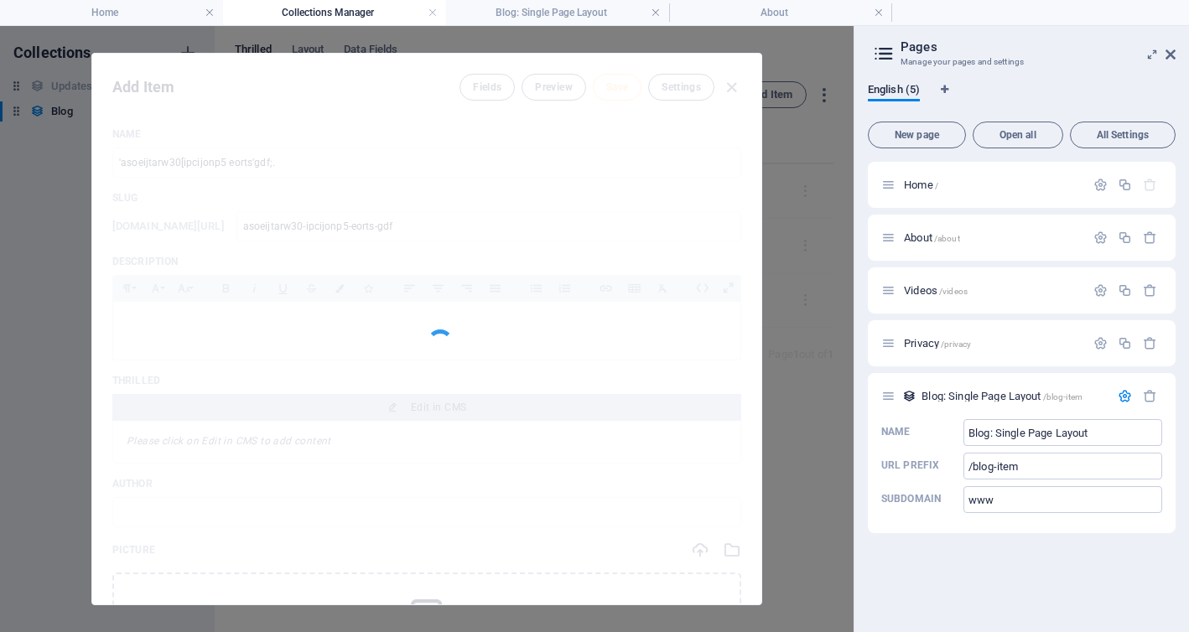
type input "asoeijtarw30-ipcijonp5-eorts-gdf"
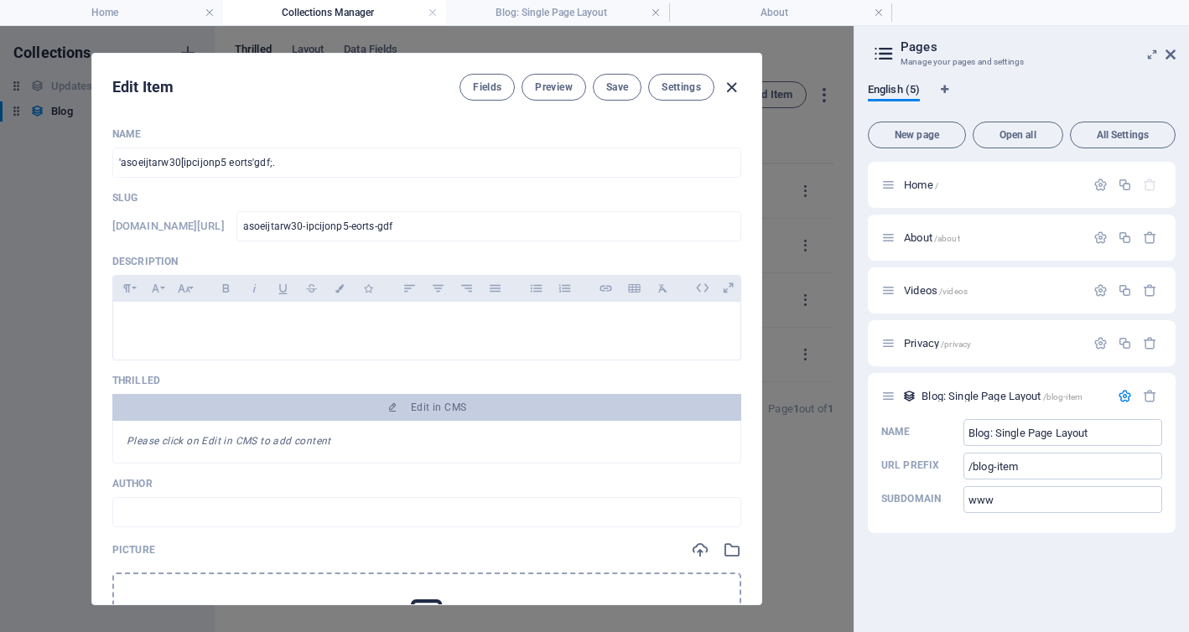
click at [734, 88] on icon "button" at bounding box center [731, 87] width 19 height 19
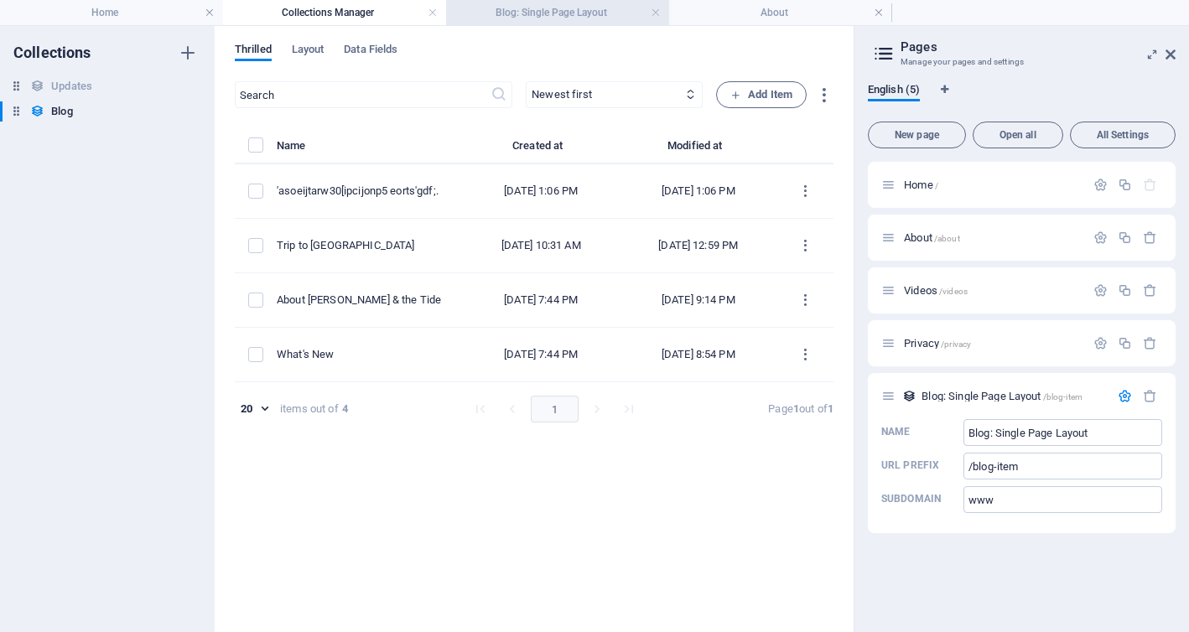
click at [520, 9] on font "Blog: Single Page Layout" at bounding box center [551, 13] width 112 height 12
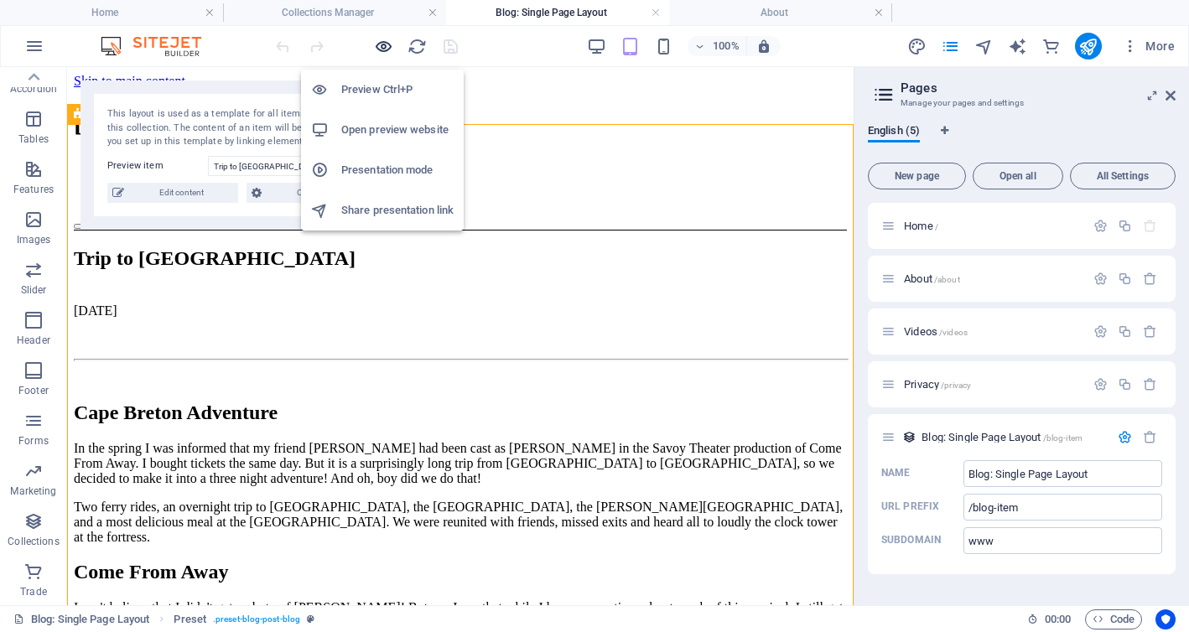
click at [375, 44] on icon "button" at bounding box center [383, 46] width 19 height 19
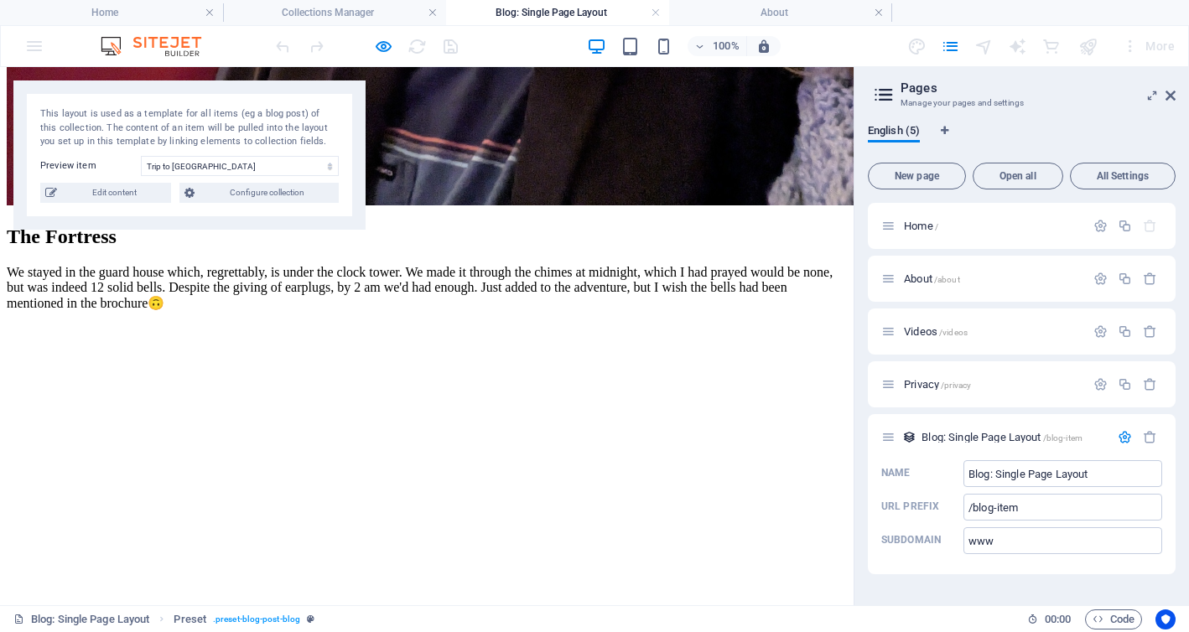
scroll to position [2842, 0]
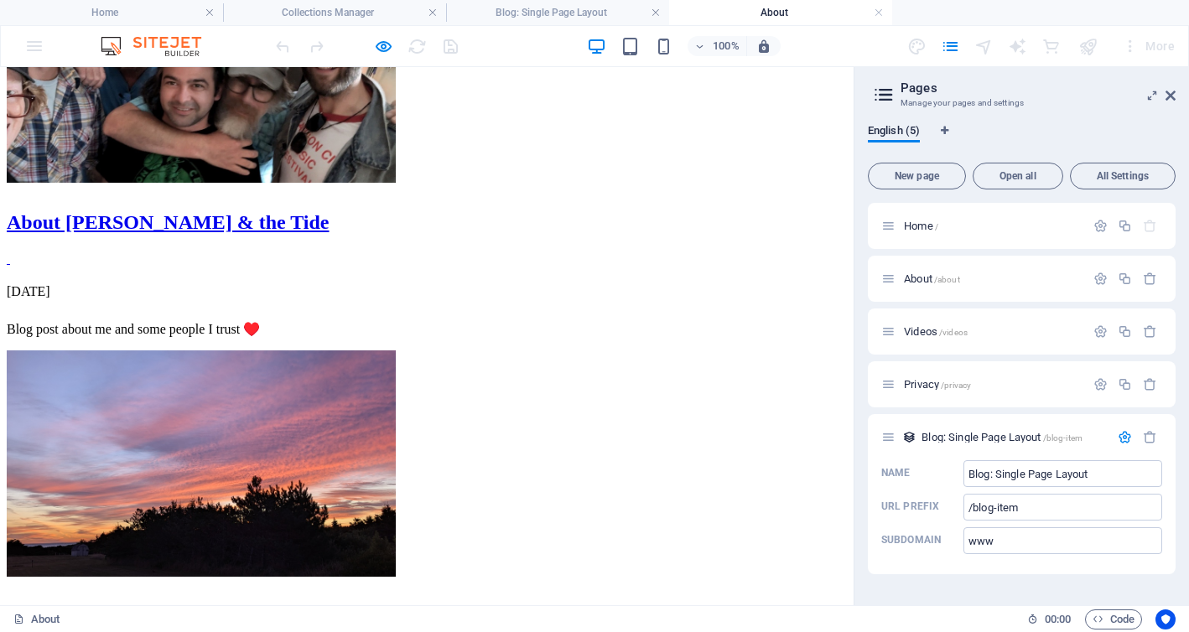
scroll to position [0, 0]
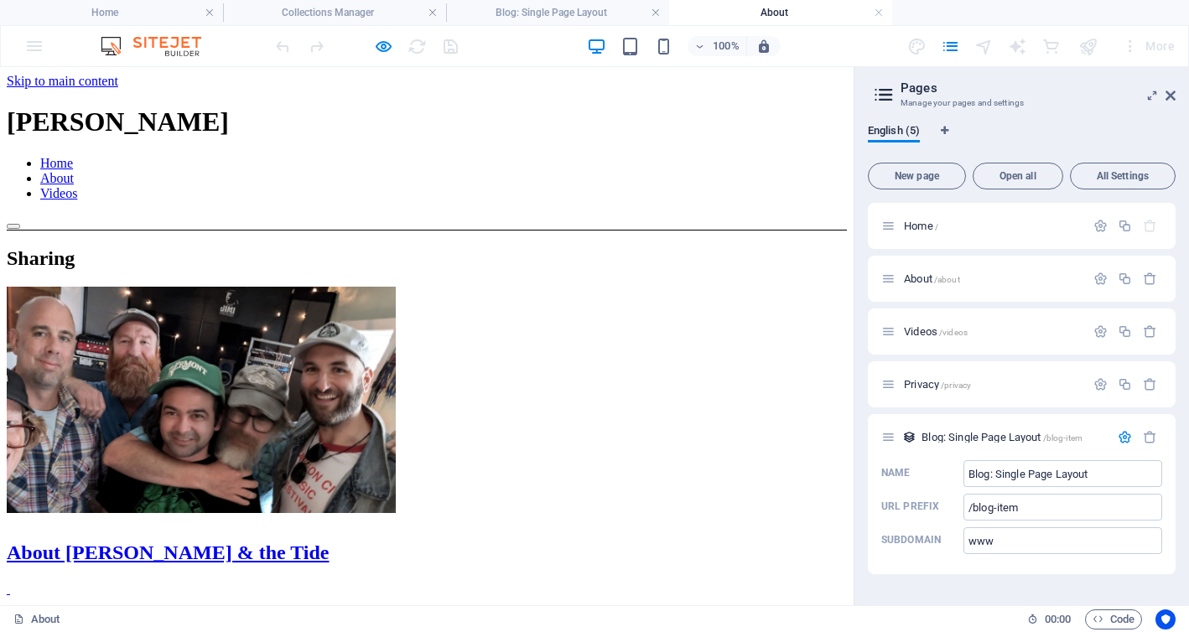
click at [225, 367] on img at bounding box center [201, 400] width 389 height 226
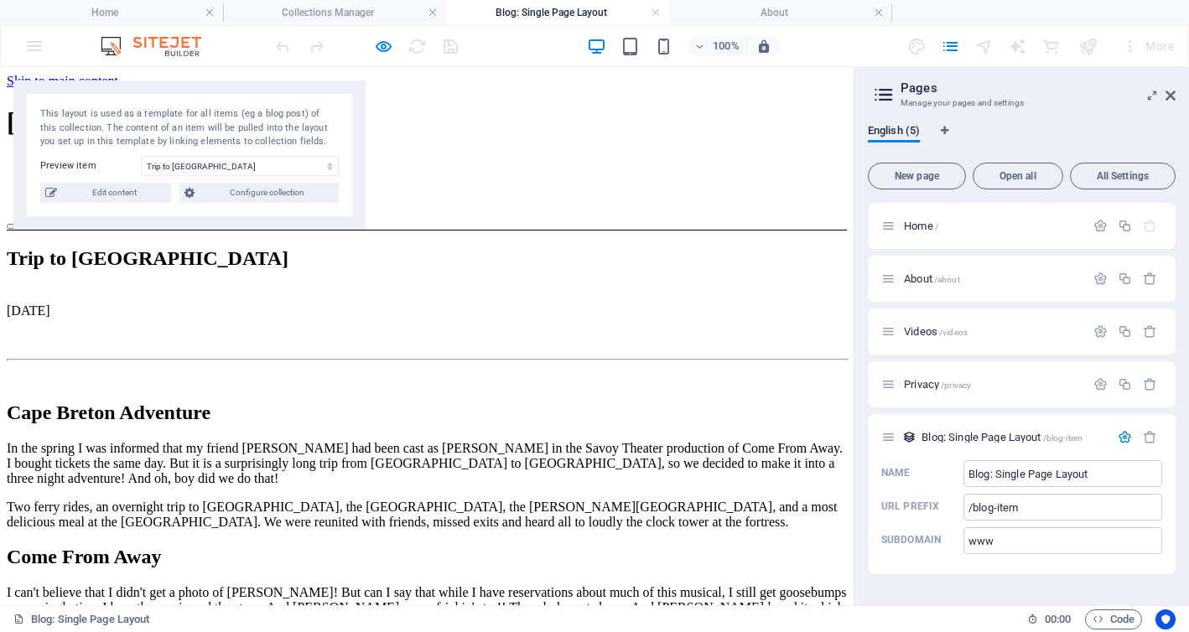
scroll to position [2842, 0]
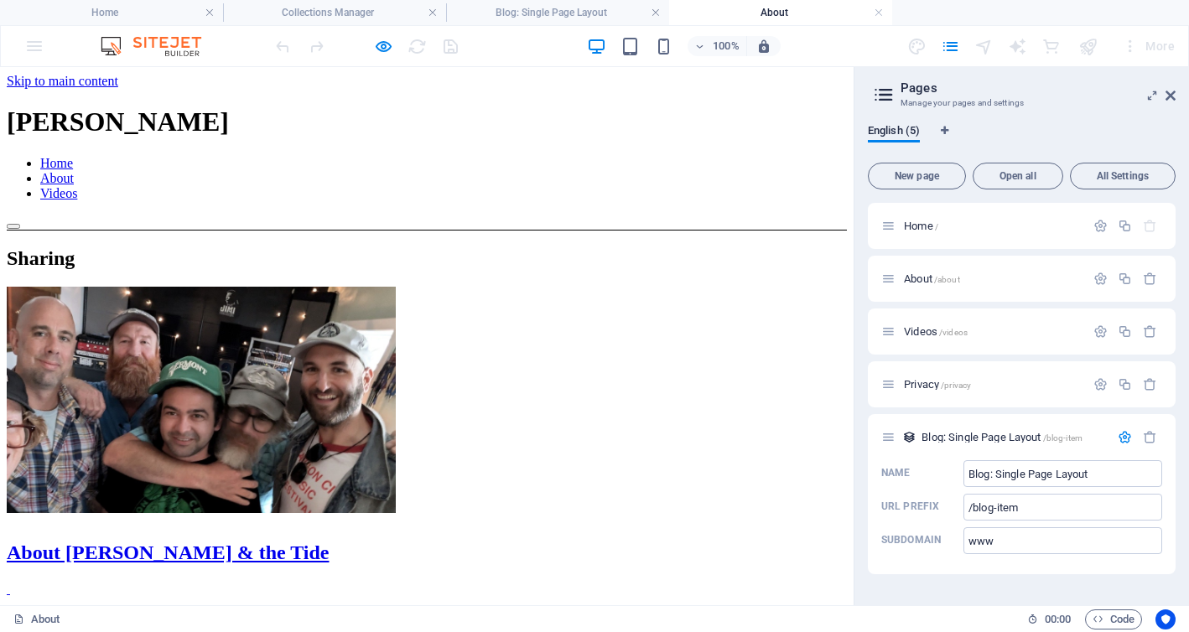
scroll to position [0, 0]
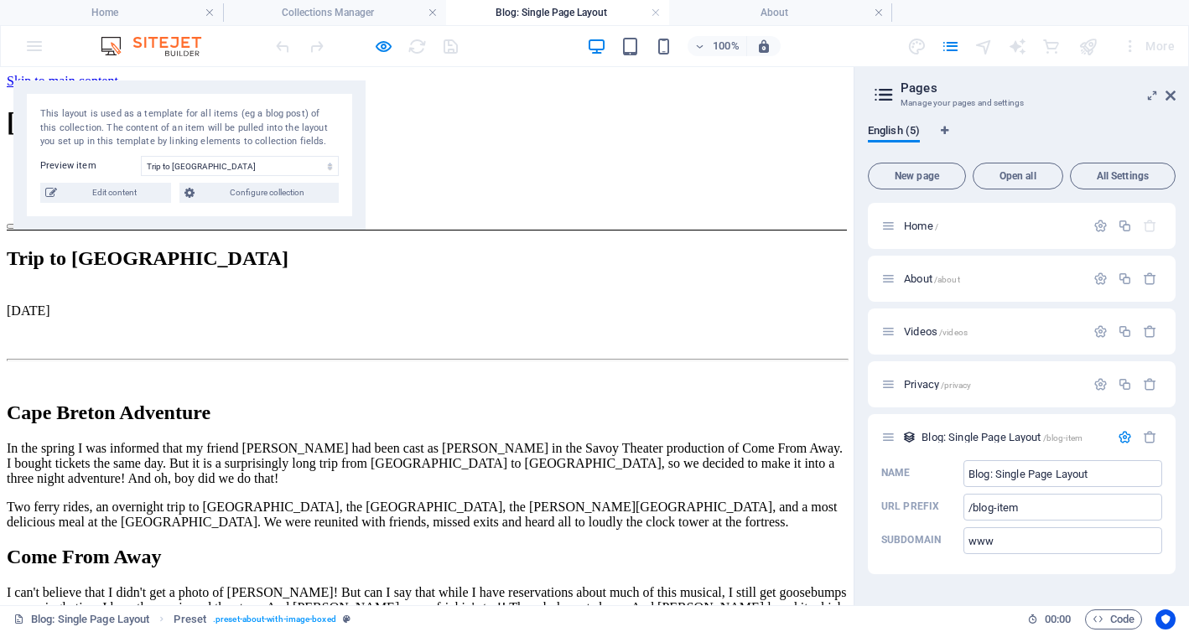
scroll to position [2842, 0]
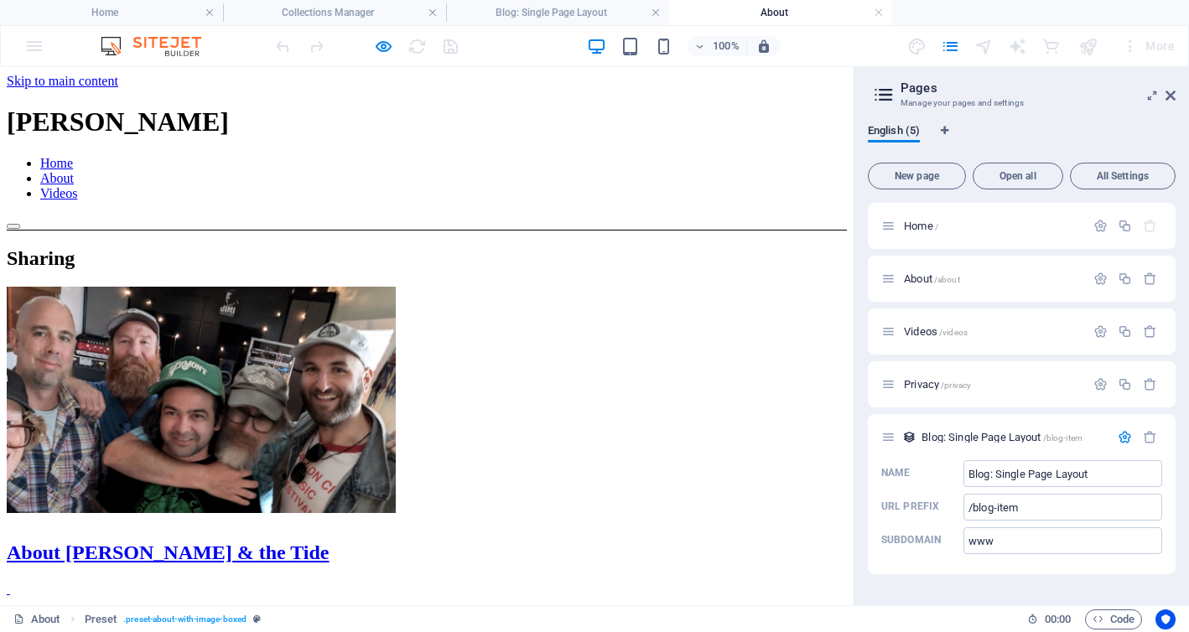
click at [73, 170] on link "Home" at bounding box center [56, 163] width 33 height 14
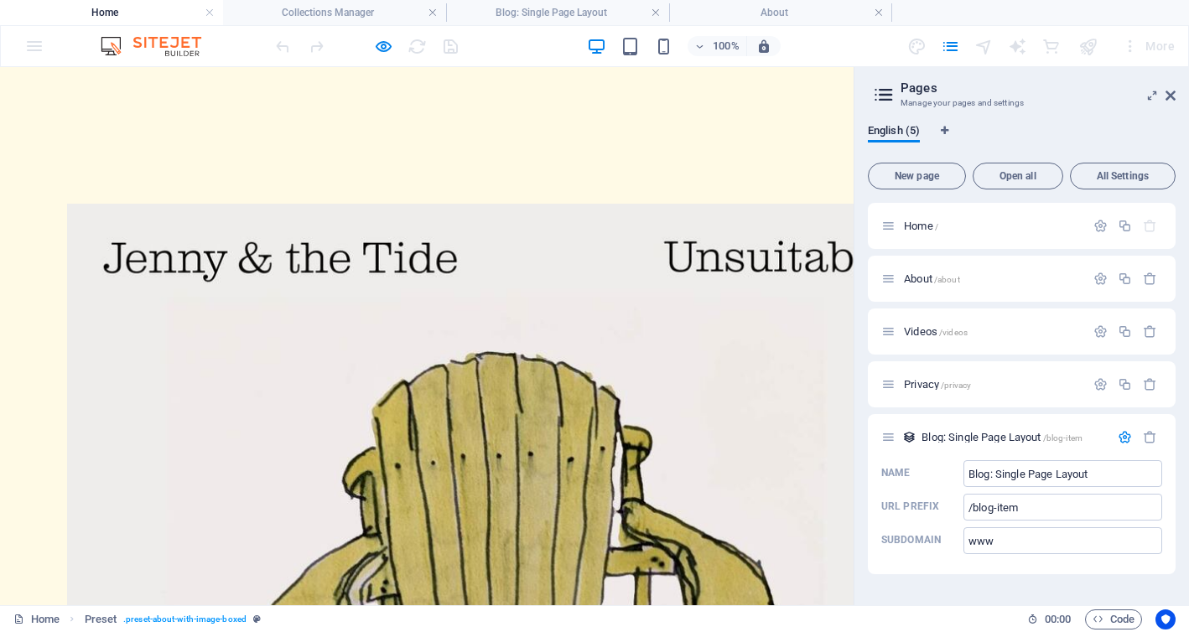
scroll to position [917, 0]
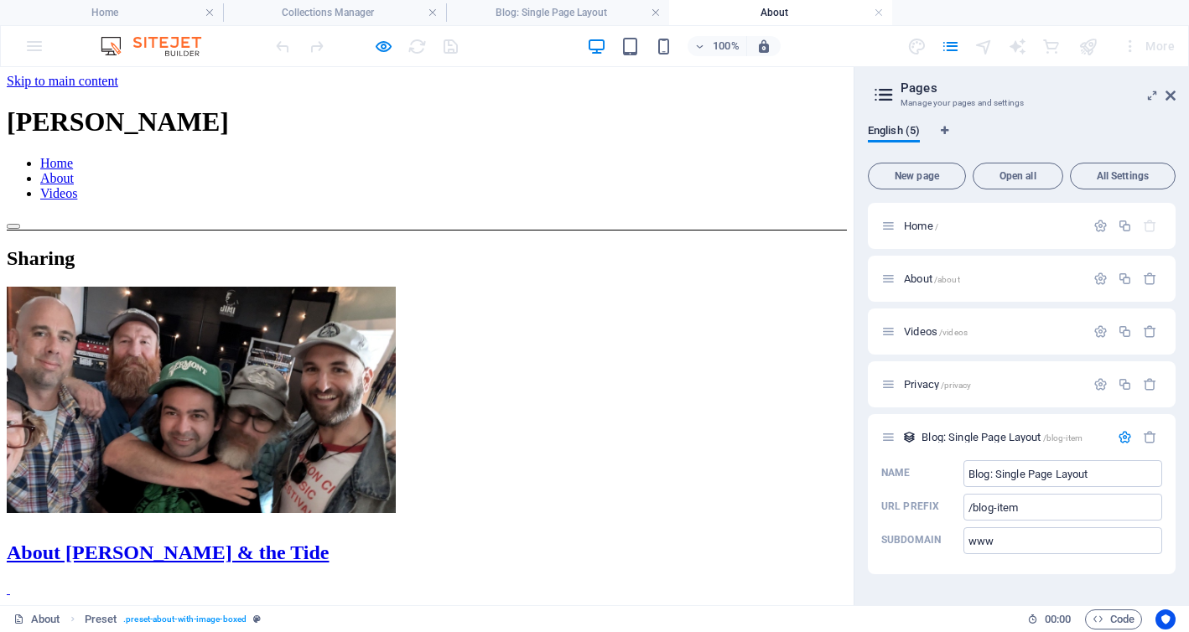
click at [77, 186] on link "Videos" at bounding box center [58, 193] width 37 height 14
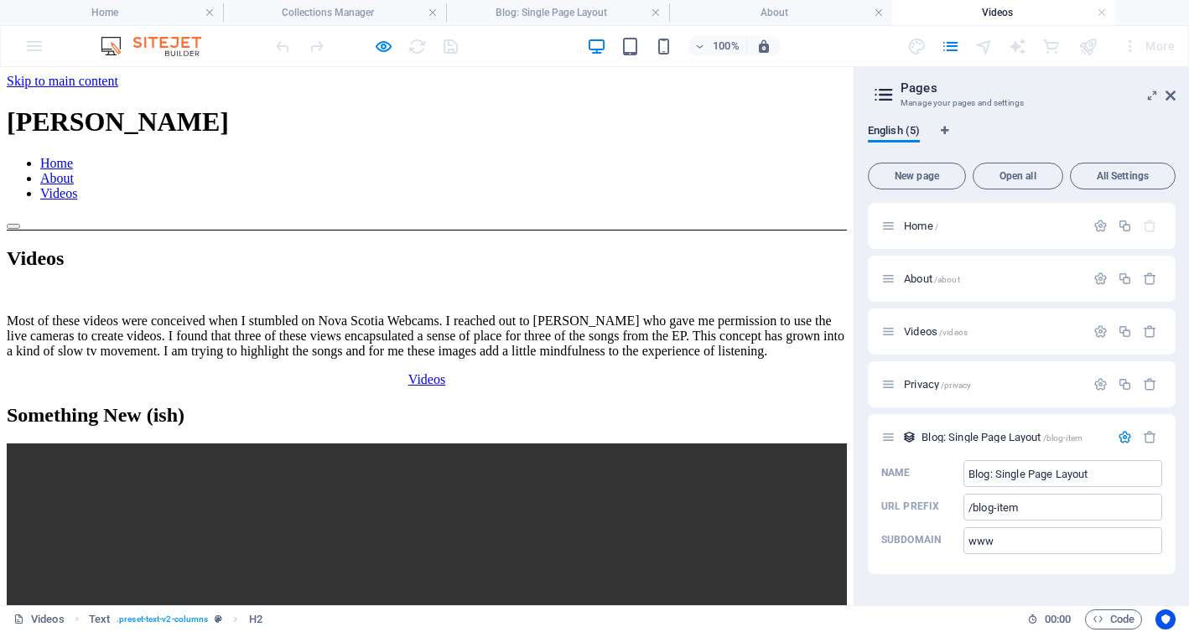
click at [594, 157] on nav "Home About Videos" at bounding box center [427, 178] width 840 height 45
click at [593, 157] on nav "Home About Videos" at bounding box center [427, 178] width 840 height 45
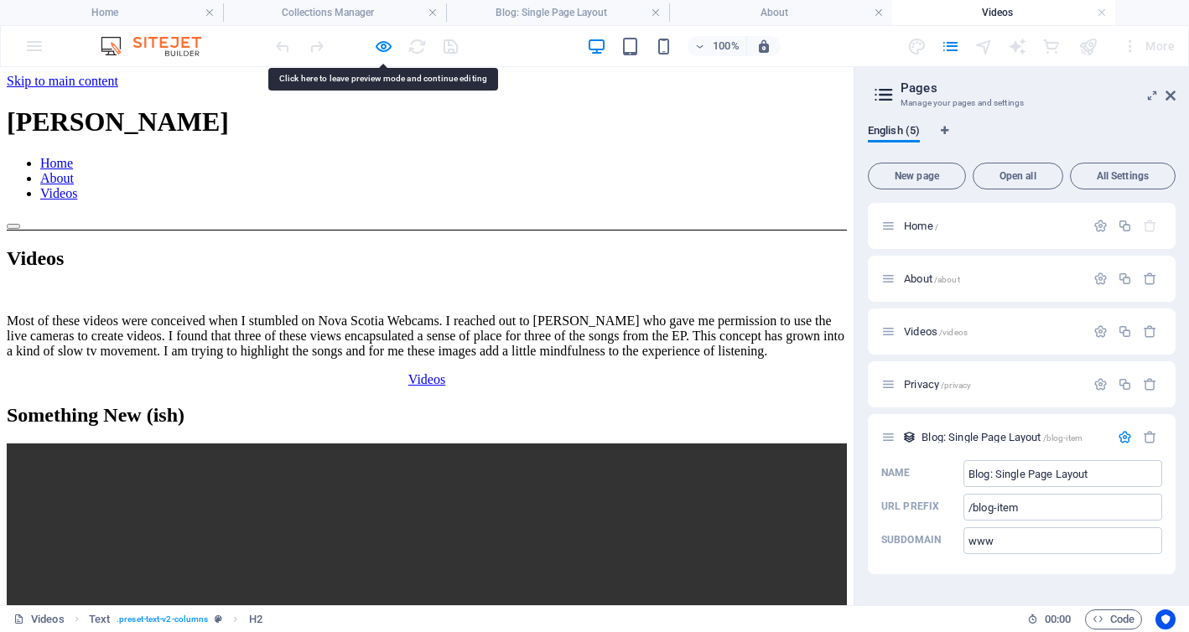
click at [593, 157] on nav "Home About Videos" at bounding box center [427, 178] width 840 height 45
click at [588, 156] on nav "Home About Videos" at bounding box center [427, 178] width 840 height 45
